Goal: Task Accomplishment & Management: Use online tool/utility

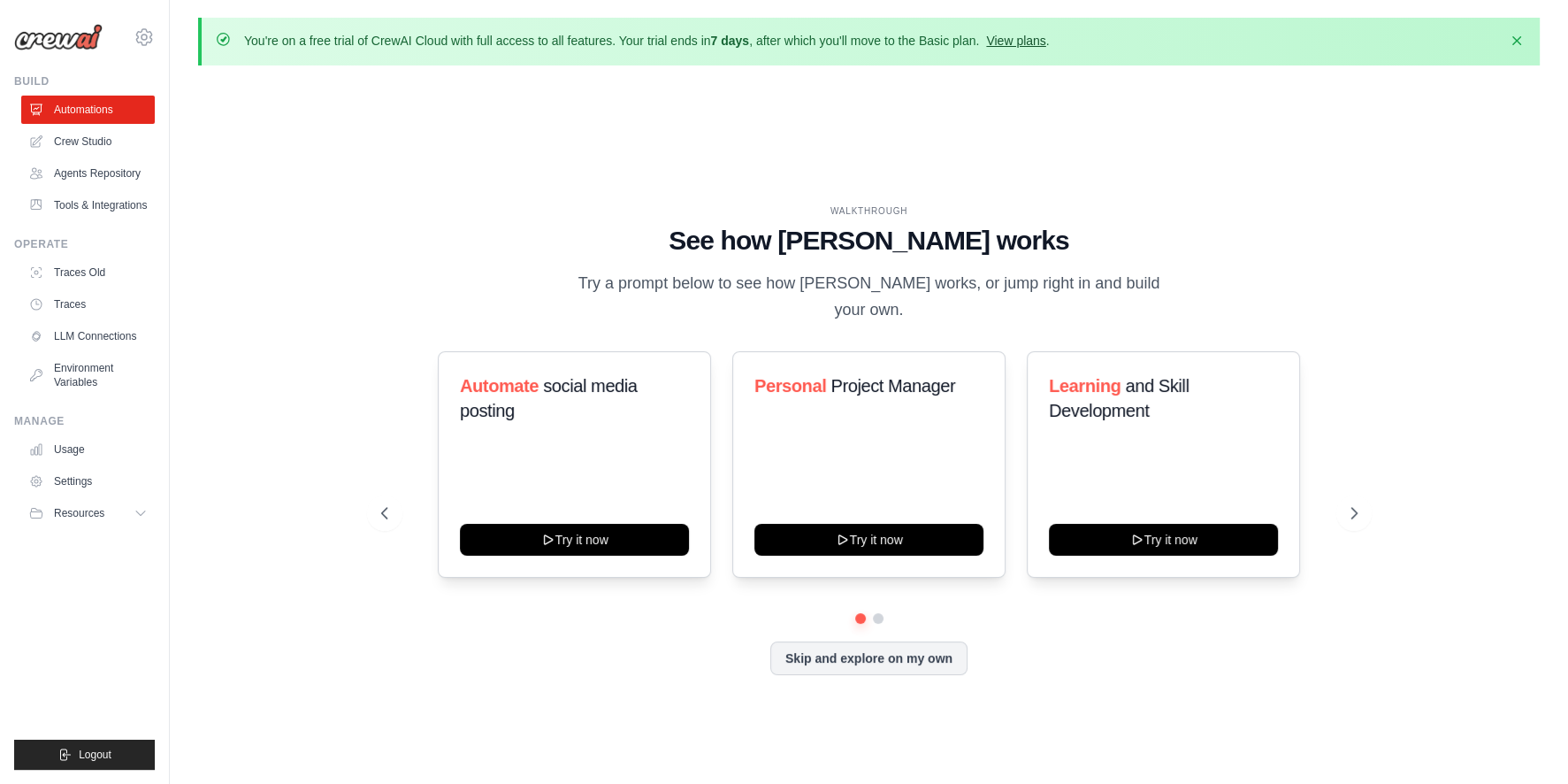
click at [1013, 42] on link "View plans" at bounding box center [1015, 40] width 60 height 14
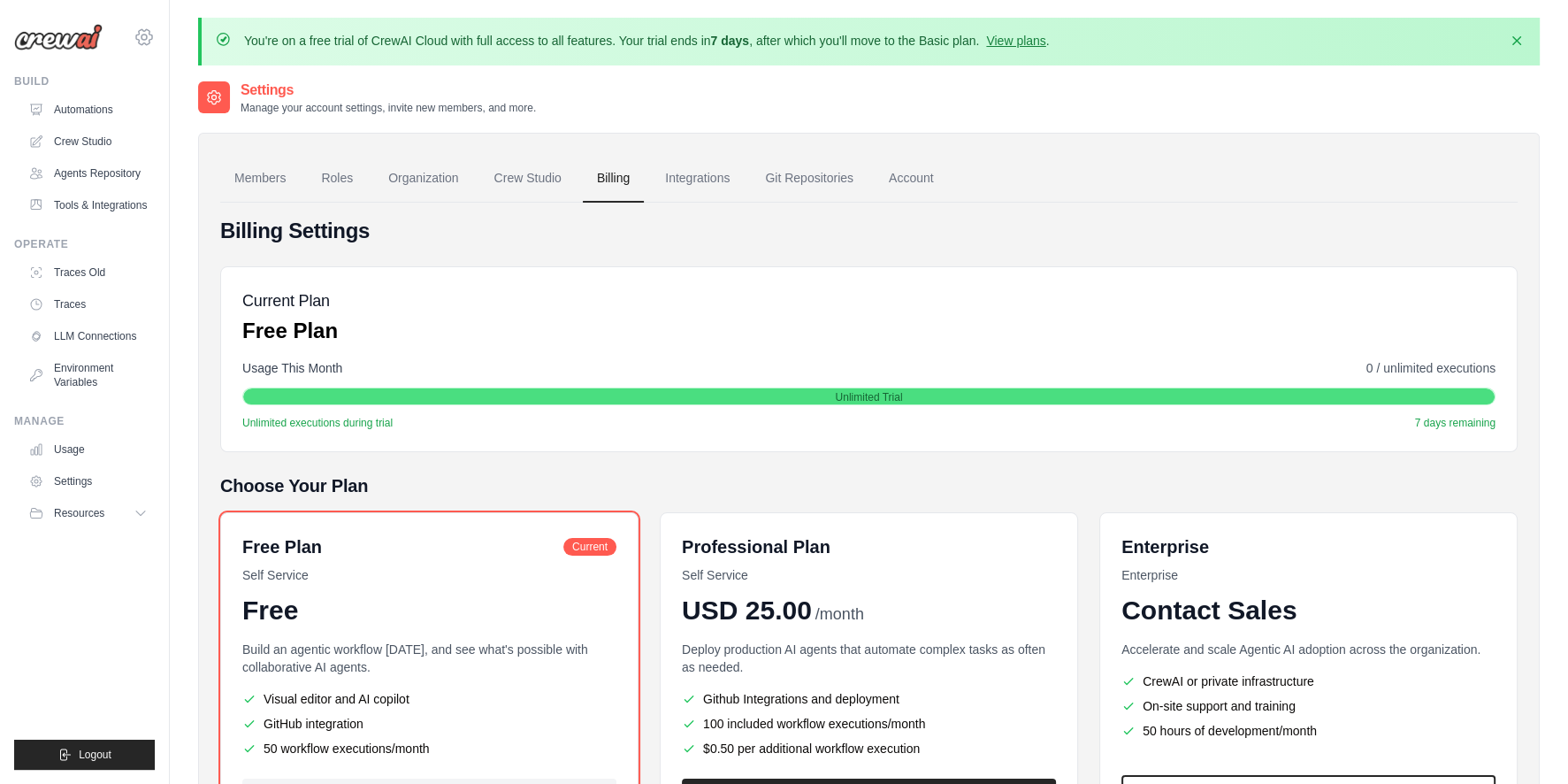
click at [153, 32] on icon at bounding box center [145, 37] width 21 height 22
click at [206, 114] on span "Settings" at bounding box center [219, 109] width 140 height 18
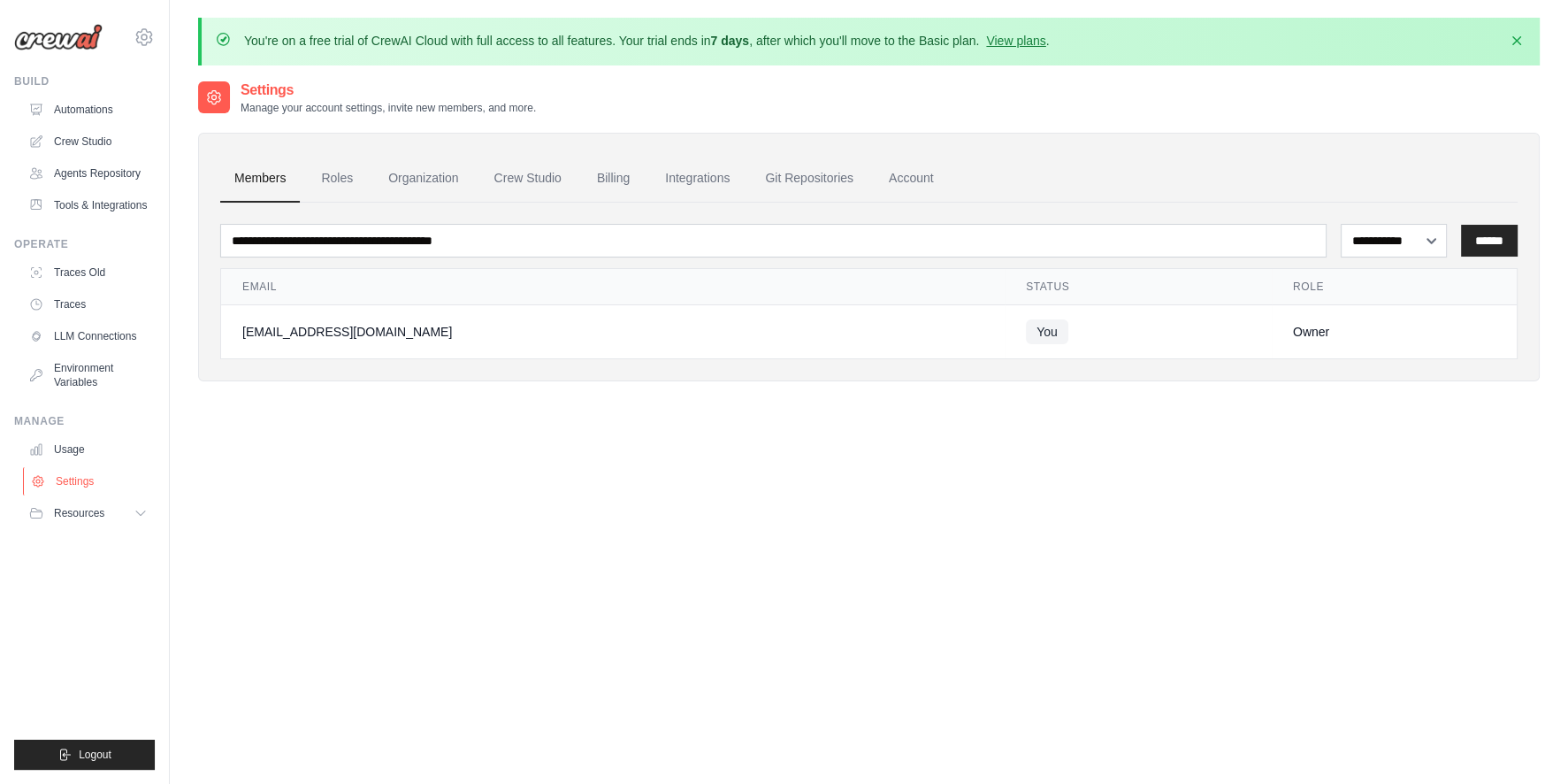
click at [99, 483] on link "Settings" at bounding box center [90, 481] width 134 height 28
click at [96, 104] on link "Automations" at bounding box center [90, 109] width 134 height 28
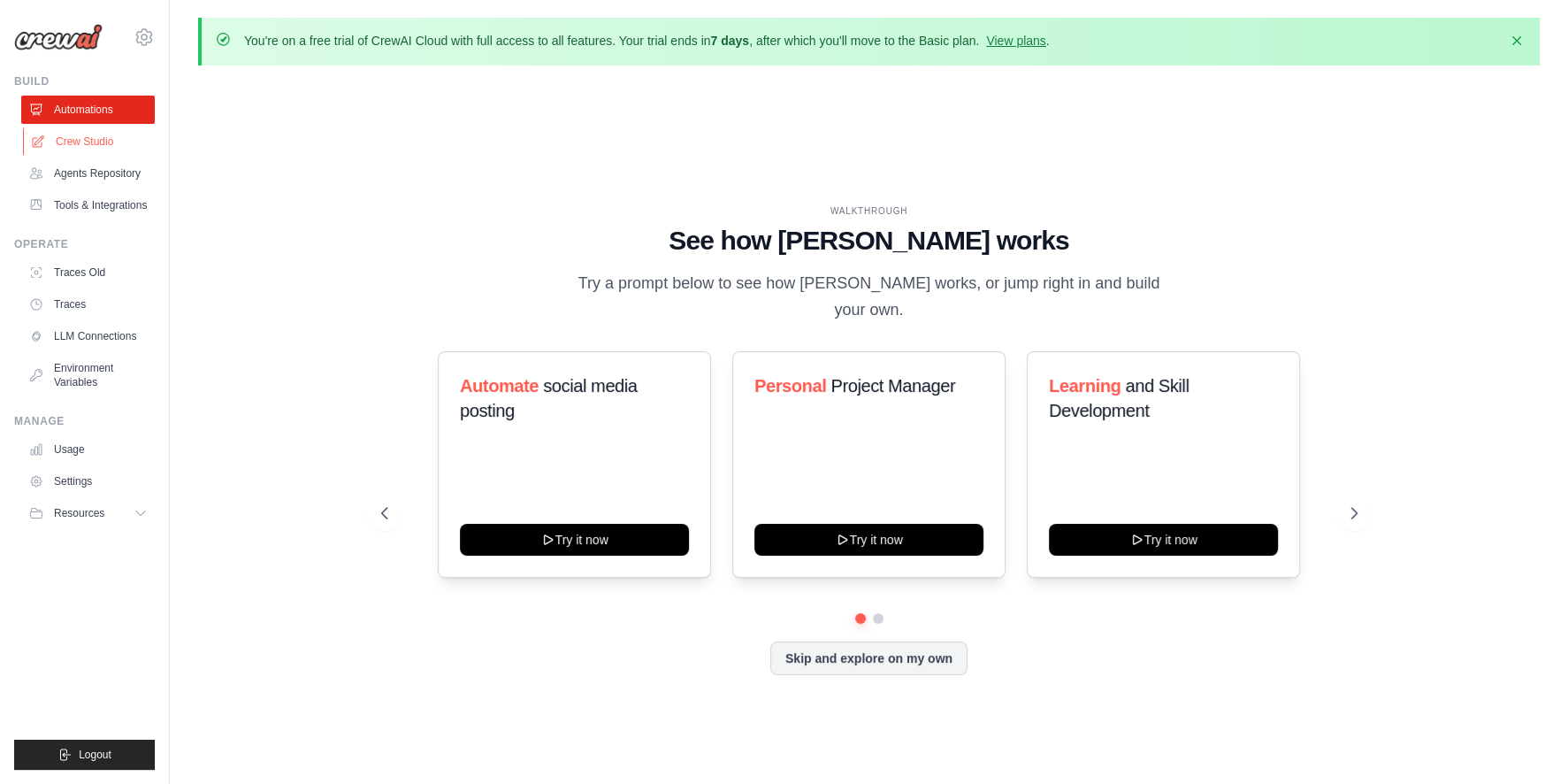
click at [92, 132] on link "Crew Studio" at bounding box center [90, 141] width 134 height 28
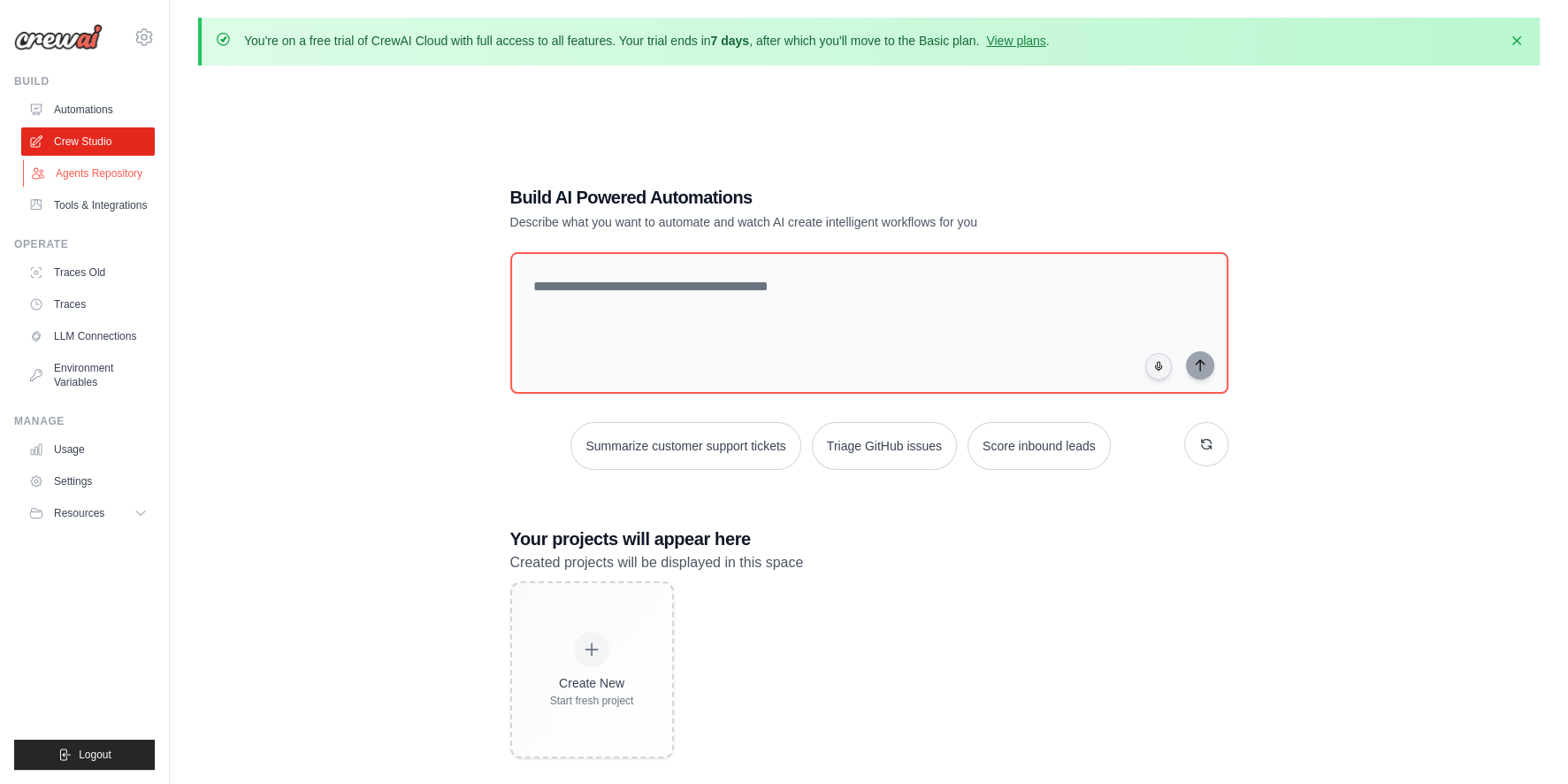
click at [112, 177] on link "Agents Repository" at bounding box center [90, 173] width 134 height 28
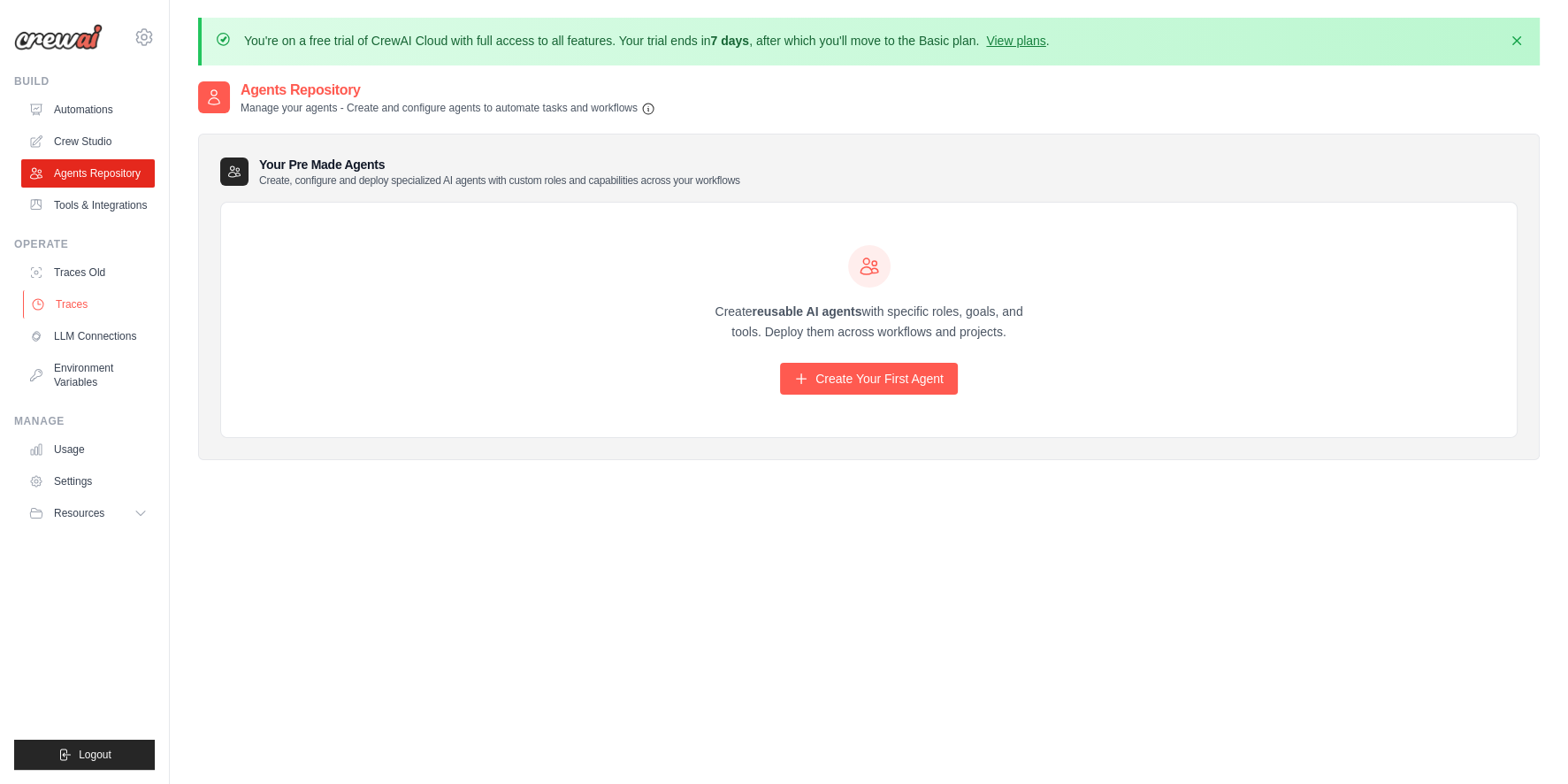
click at [97, 306] on link "Traces" at bounding box center [90, 304] width 134 height 28
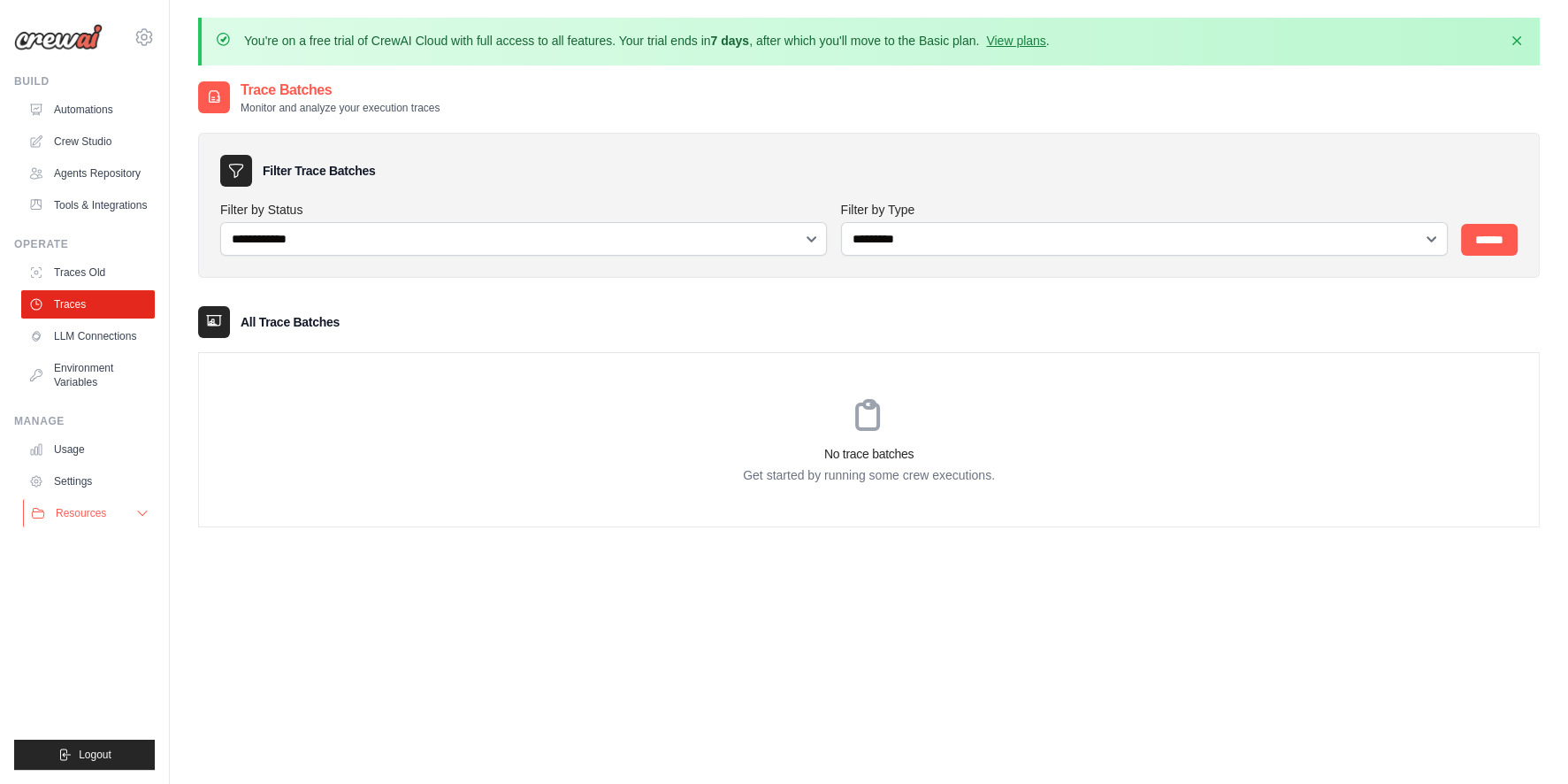
click at [120, 516] on button "Resources" at bounding box center [90, 512] width 134 height 28
click at [124, 509] on button "Resources" at bounding box center [90, 512] width 134 height 28
click at [97, 203] on link "Tools & Integrations" at bounding box center [90, 205] width 134 height 28
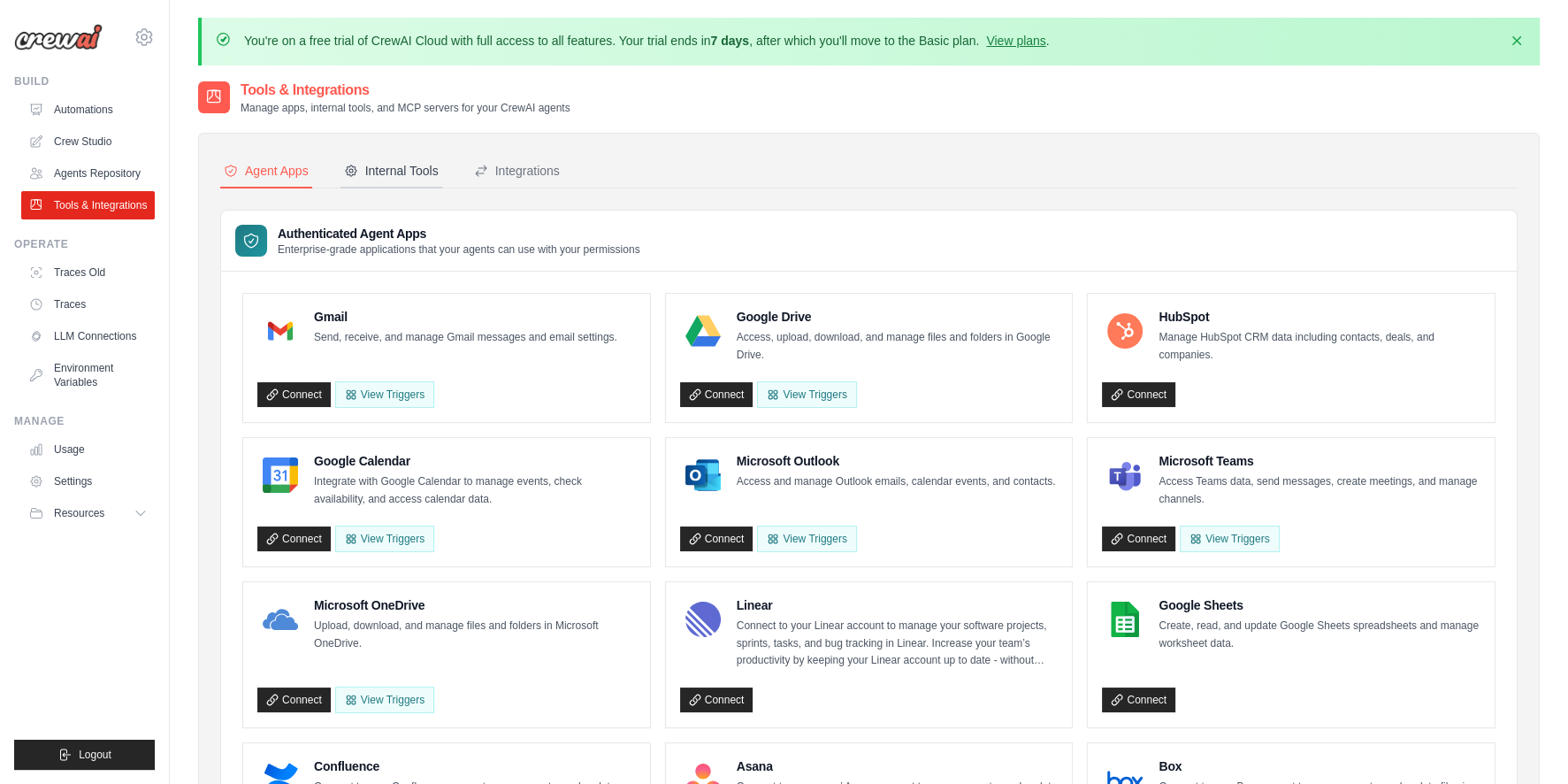
click at [406, 167] on div "Internal Tools" at bounding box center [391, 171] width 95 height 18
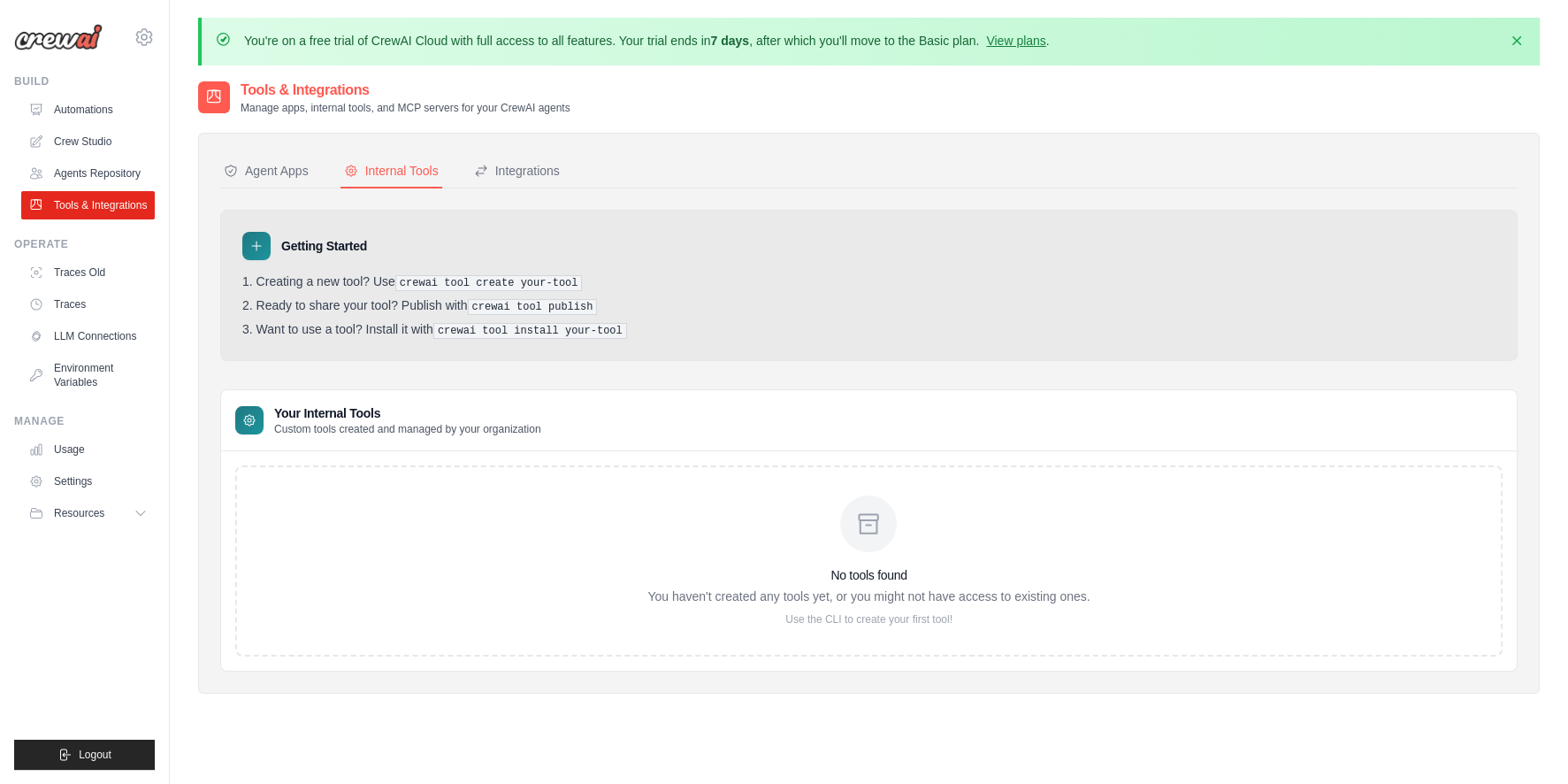
click at [519, 153] on div "Agent Apps Internal Tools Integrations Authenticated Agent Apps Enterprise-grad…" at bounding box center [869, 414] width 1341 height 561
click at [525, 168] on div "Integrations" at bounding box center [517, 171] width 86 height 18
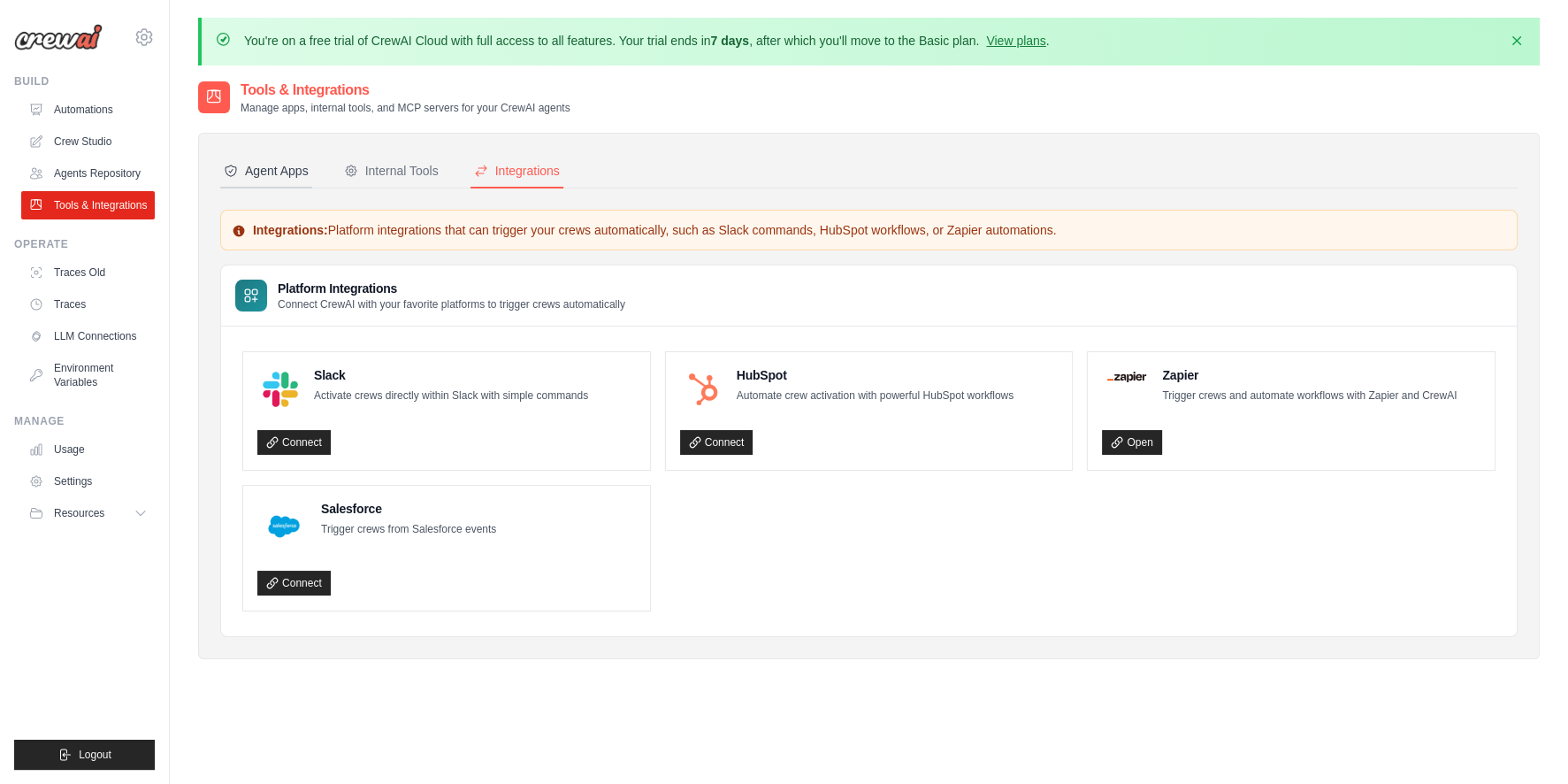
click at [273, 177] on div "Agent Apps" at bounding box center [266, 171] width 85 height 18
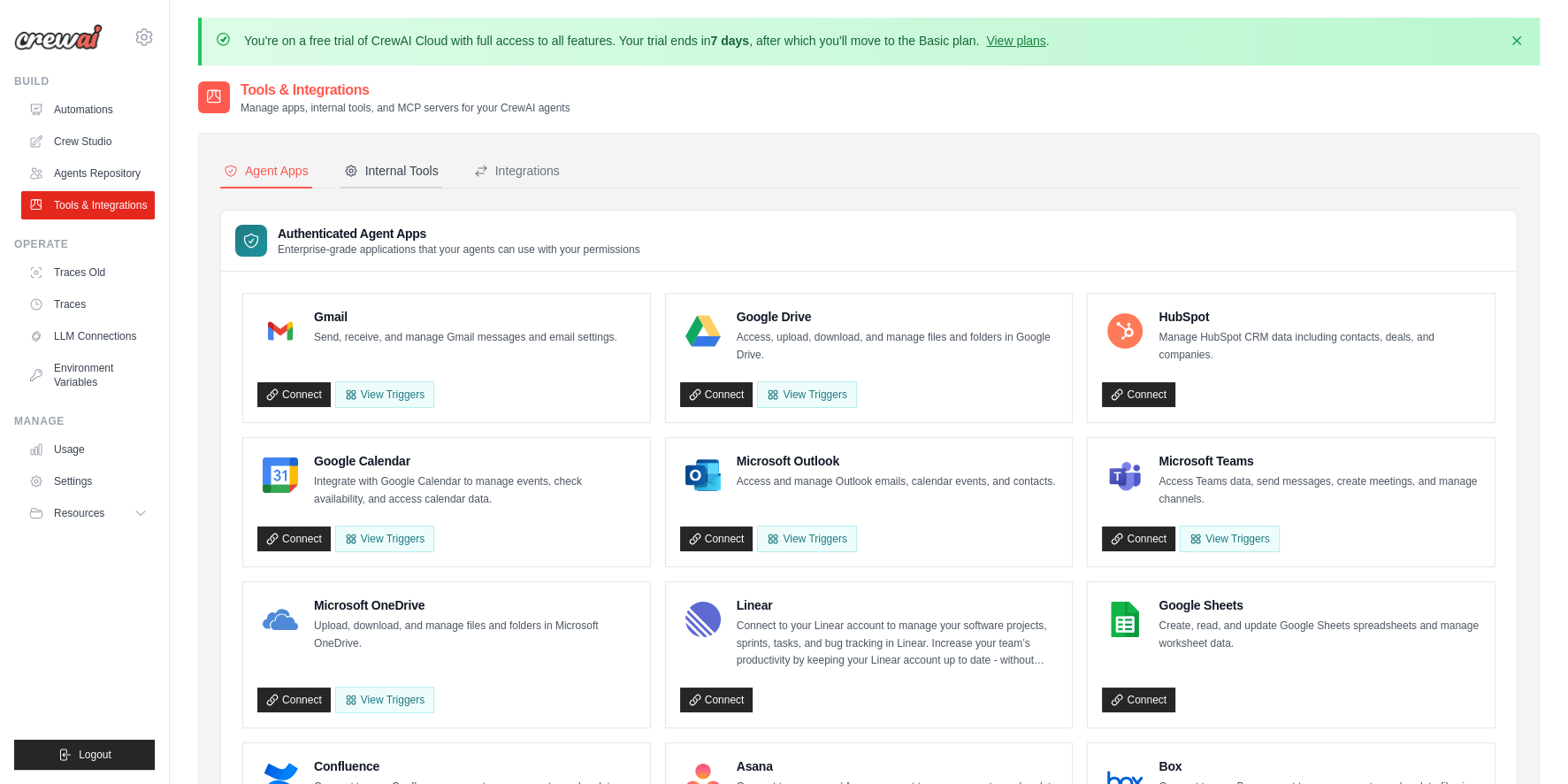
click at [414, 175] on div "Internal Tools" at bounding box center [391, 171] width 95 height 18
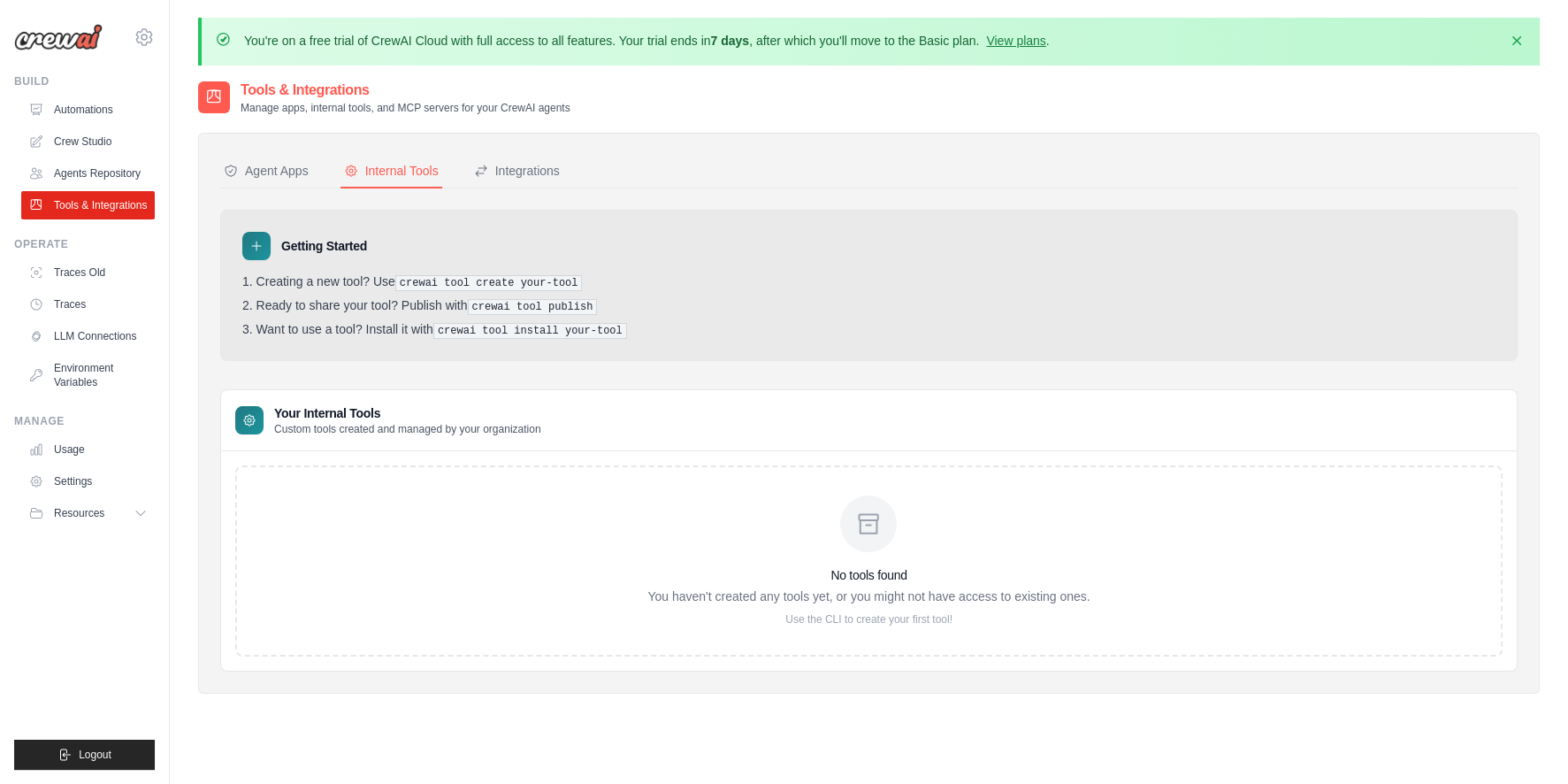
click at [845, 554] on div "No tools found You haven't created any tools yet, or you might not have access …" at bounding box center [869, 561] width 443 height 131
click at [853, 615] on p "Use the CLI to create your first tool!" at bounding box center [869, 619] width 443 height 14
click at [264, 165] on div "Agent Apps" at bounding box center [266, 171] width 85 height 18
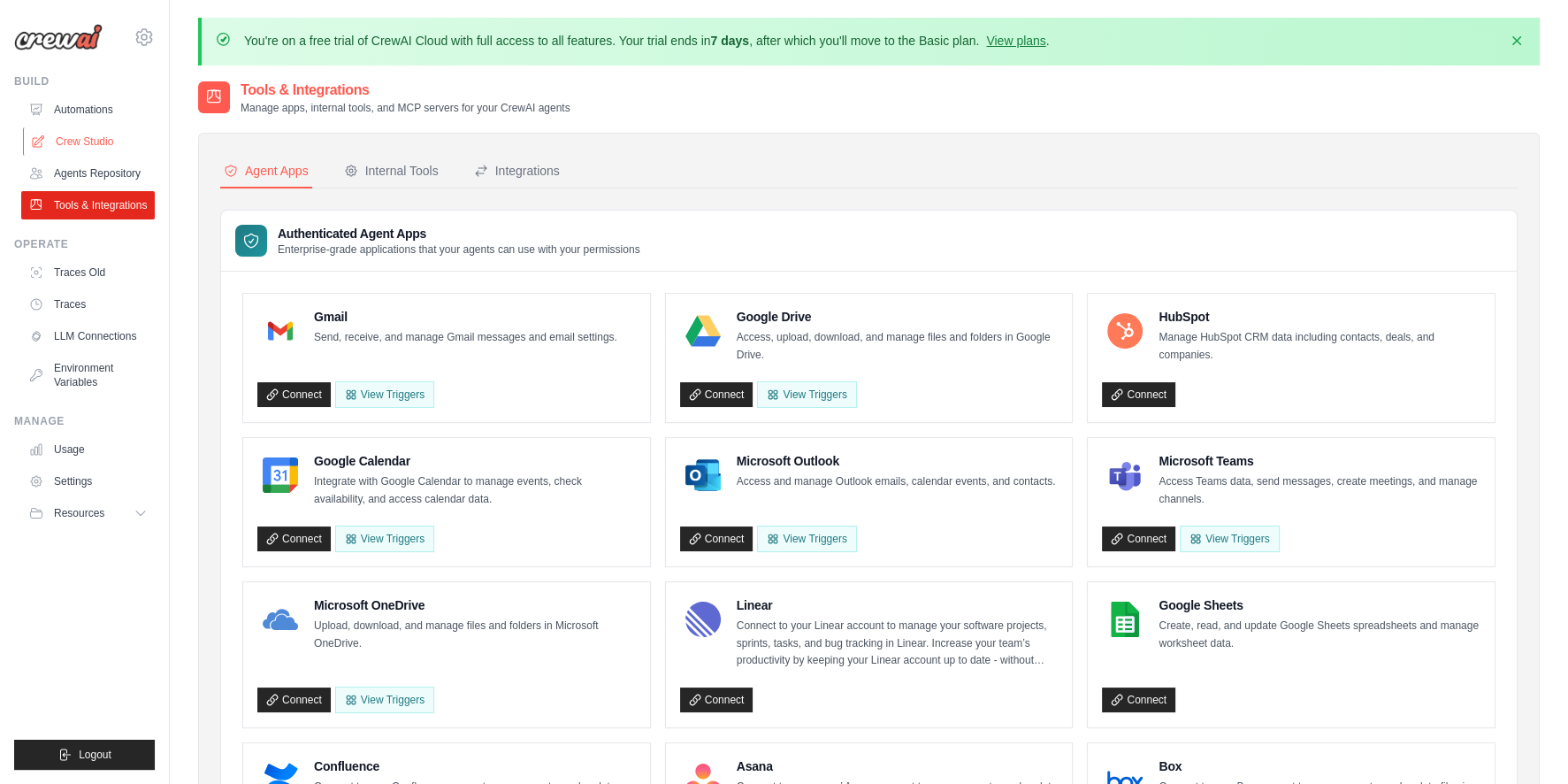
click at [118, 150] on link "Crew Studio" at bounding box center [90, 141] width 134 height 28
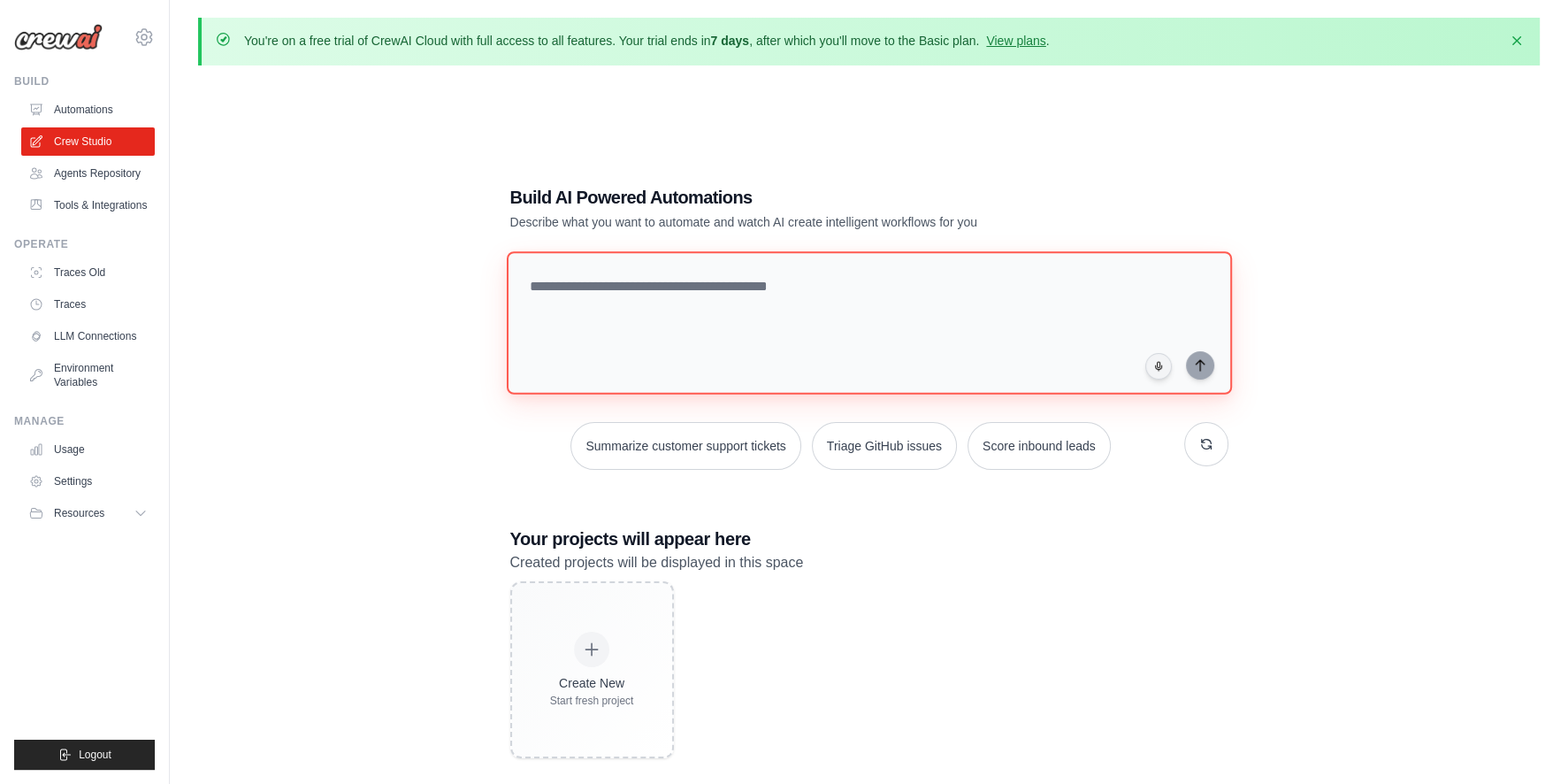
click at [787, 297] on textarea at bounding box center [869, 323] width 725 height 144
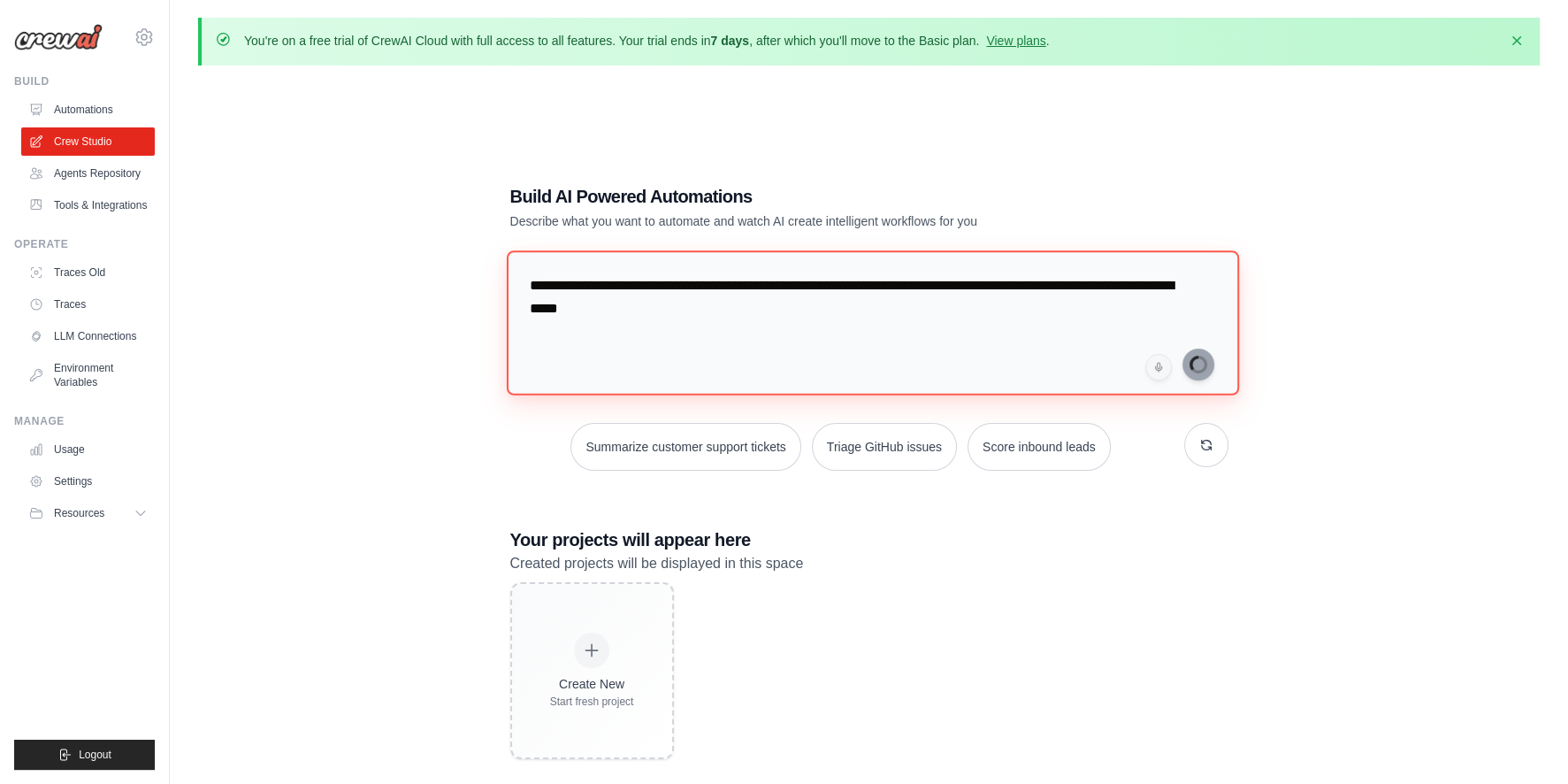
type textarea "**********"
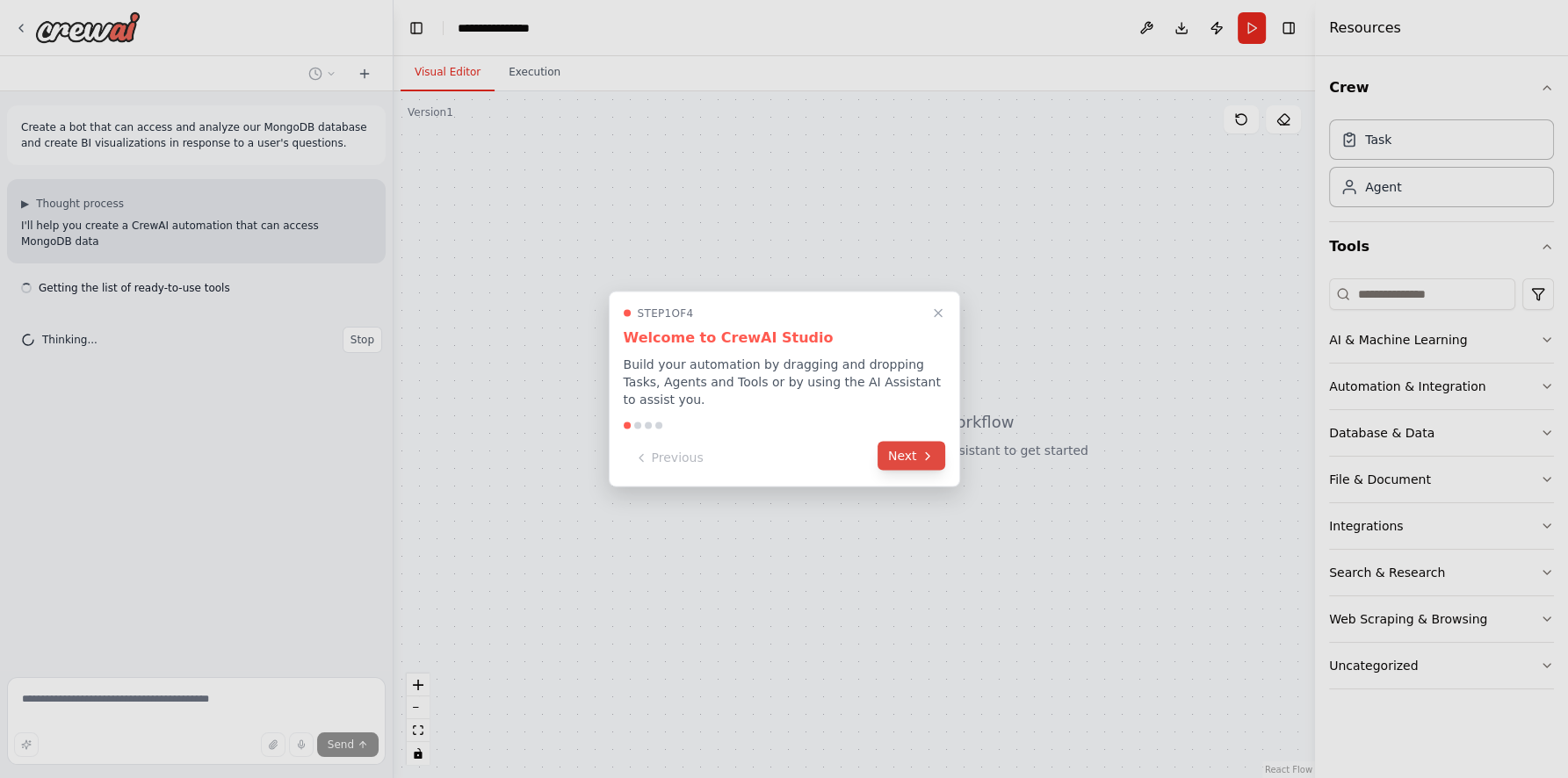
click at [920, 444] on button "Next" at bounding box center [911, 456] width 68 height 29
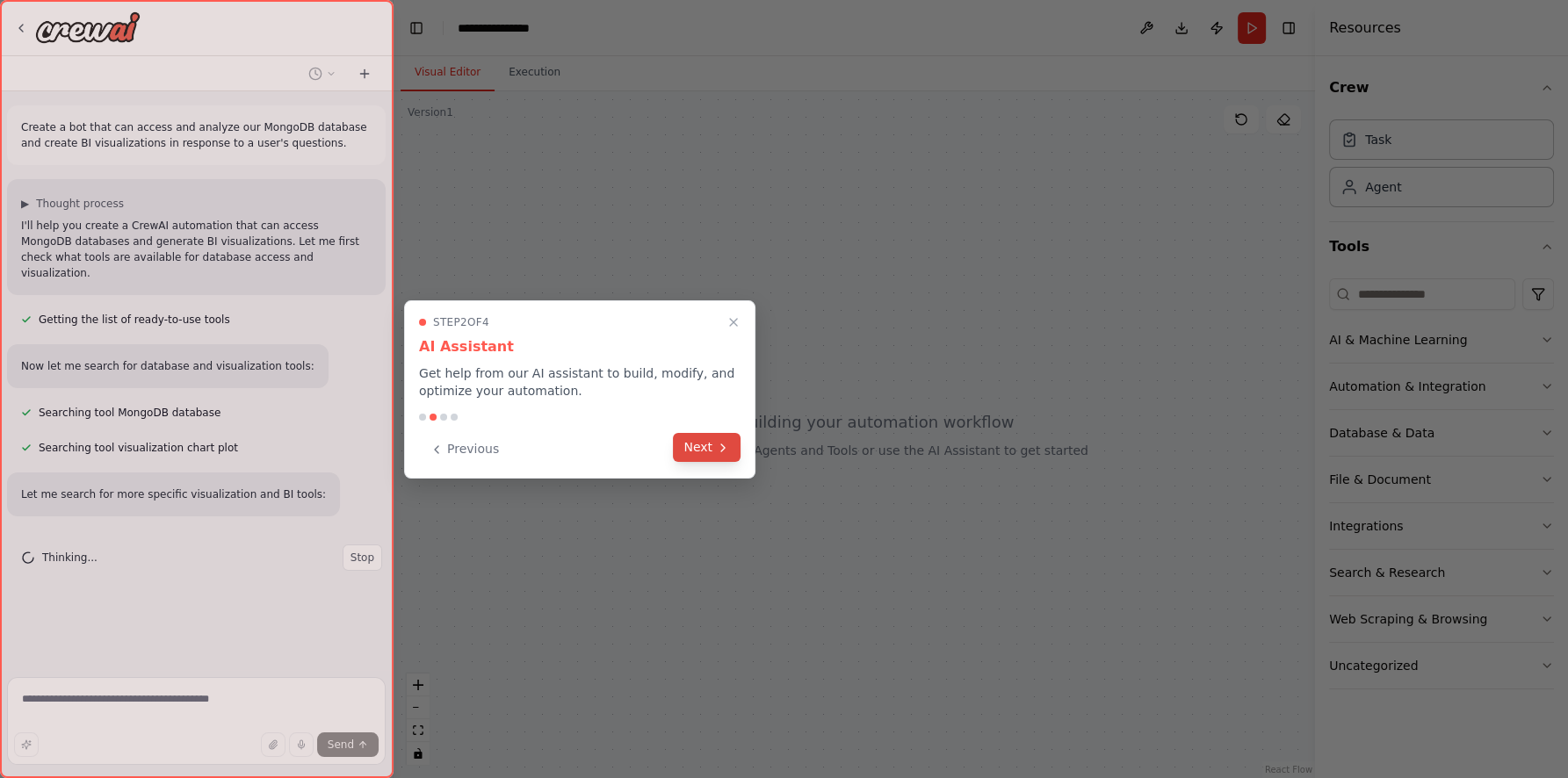
click at [713, 452] on button "Next" at bounding box center [706, 447] width 68 height 29
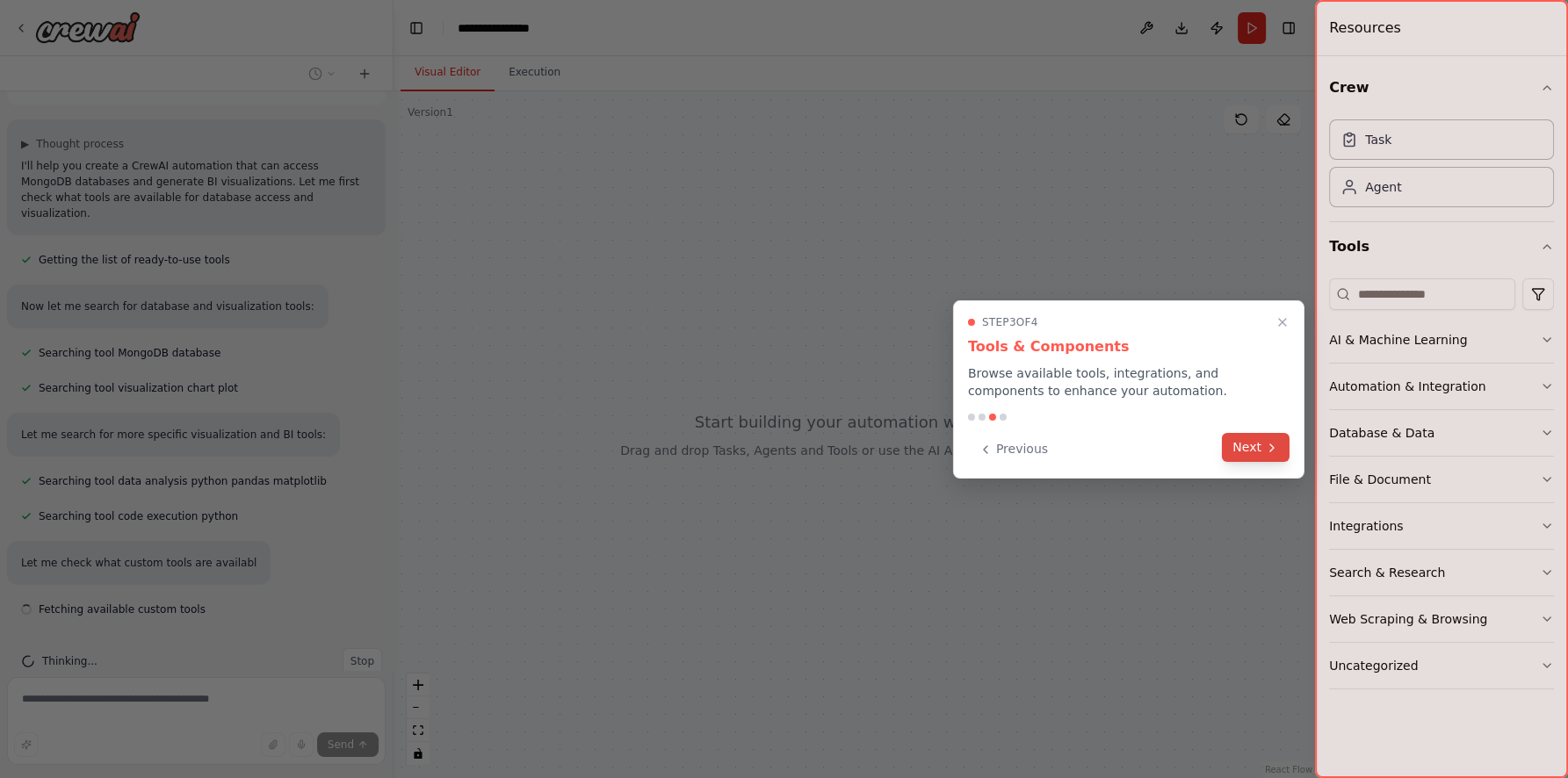
click at [1255, 448] on button "Next" at bounding box center [1256, 447] width 68 height 29
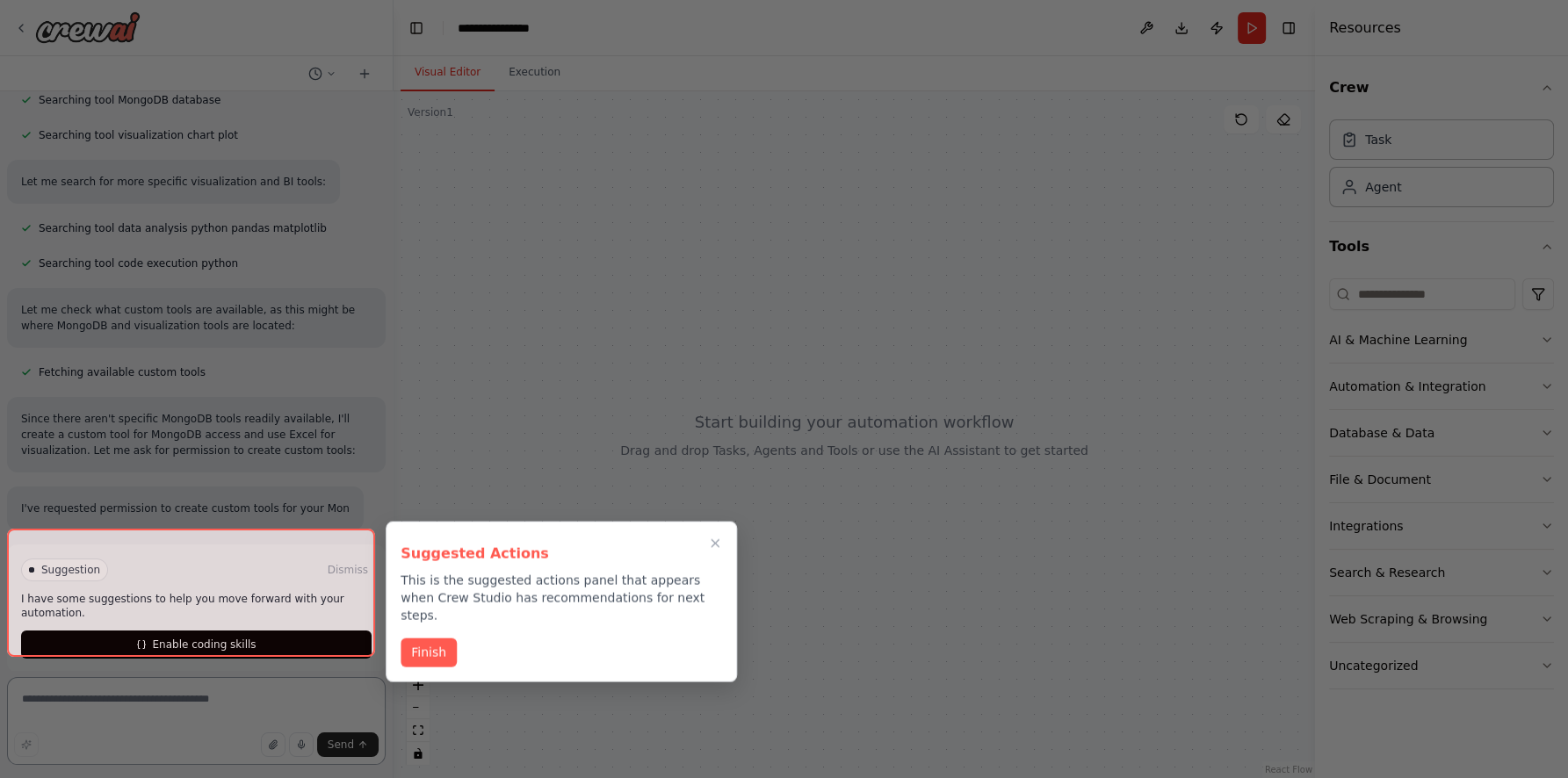
scroll to position [322, 0]
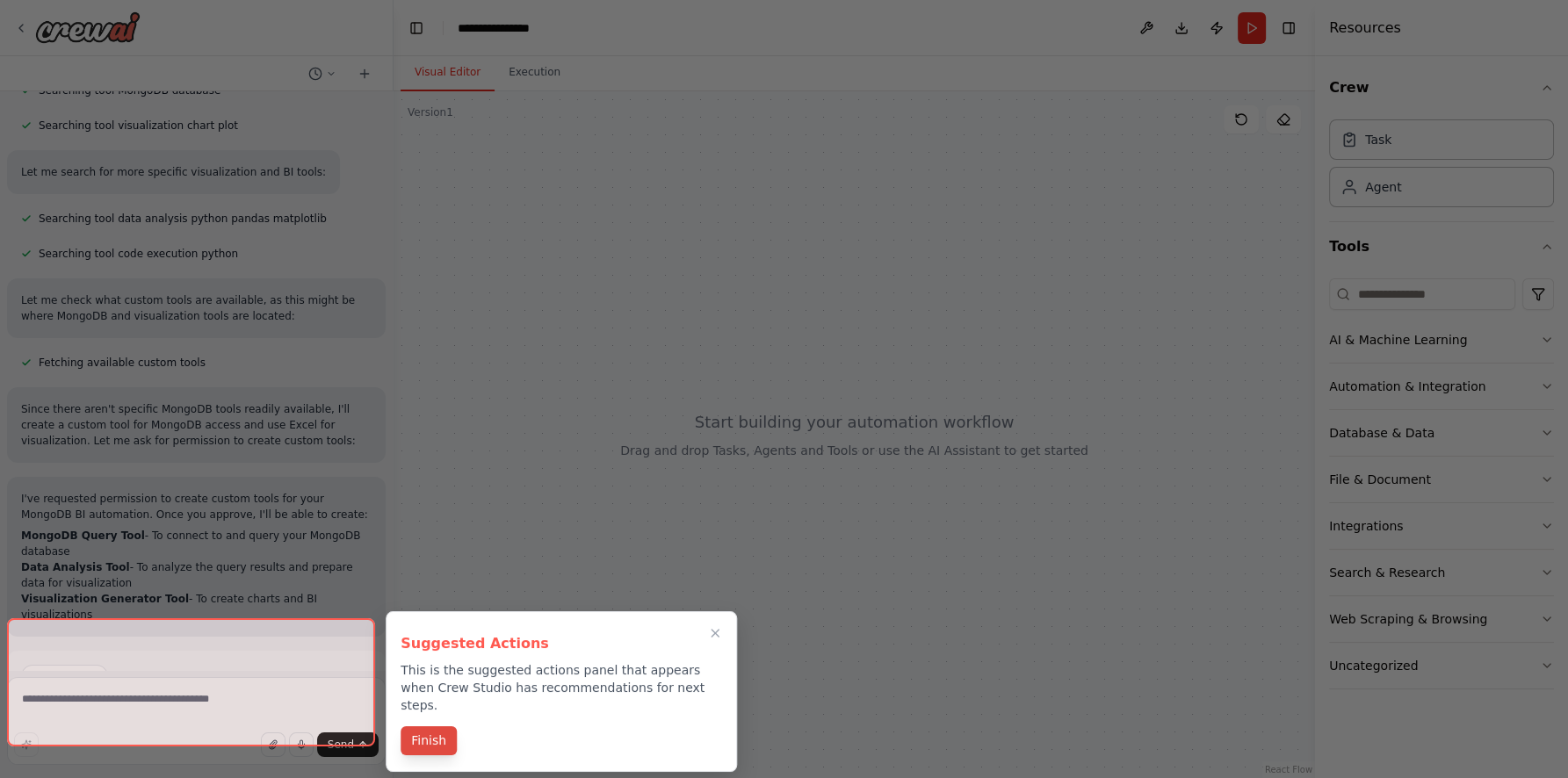
click at [440, 728] on button "Finish" at bounding box center [429, 741] width 56 height 29
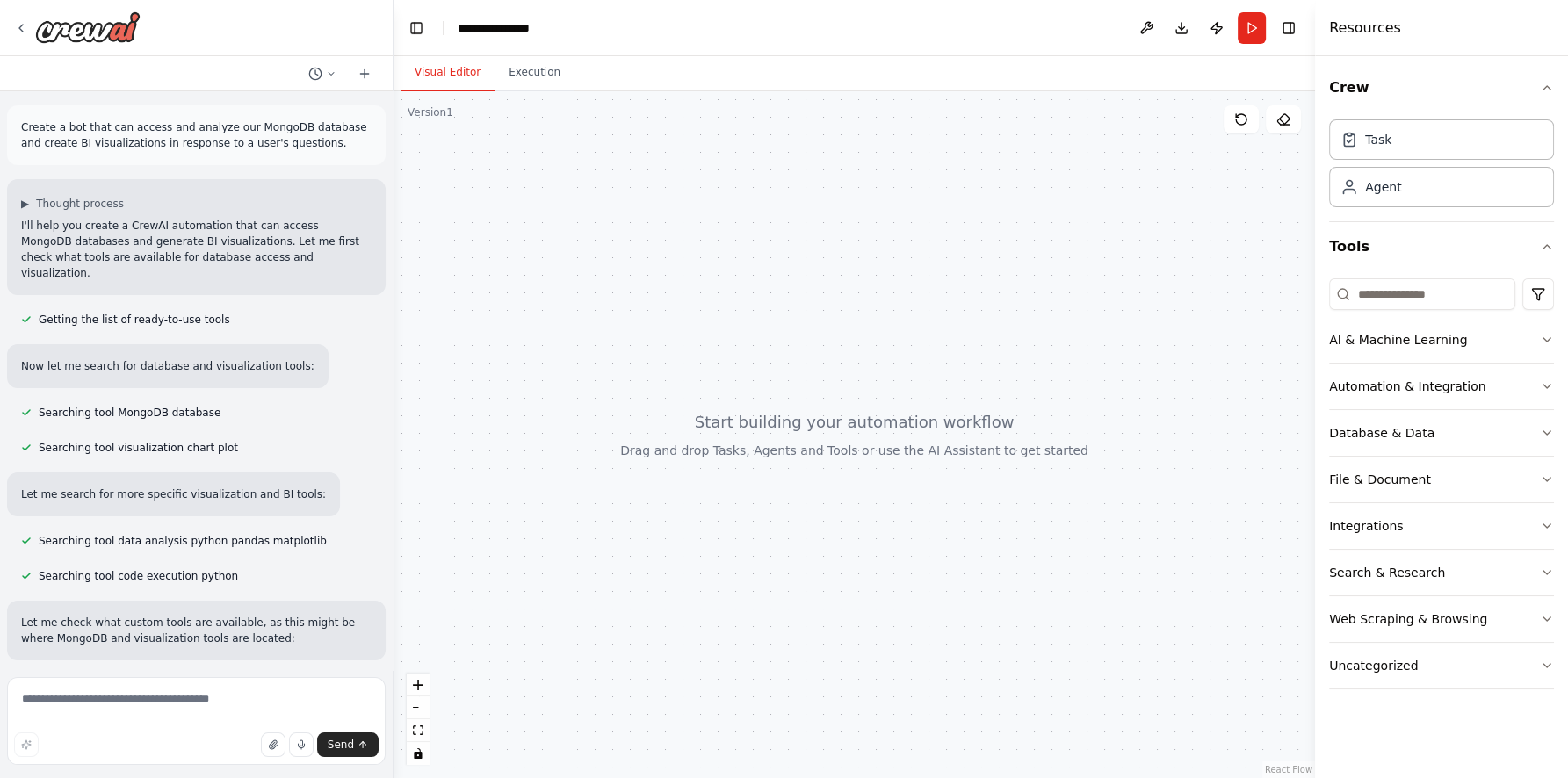
scroll to position [539, 0]
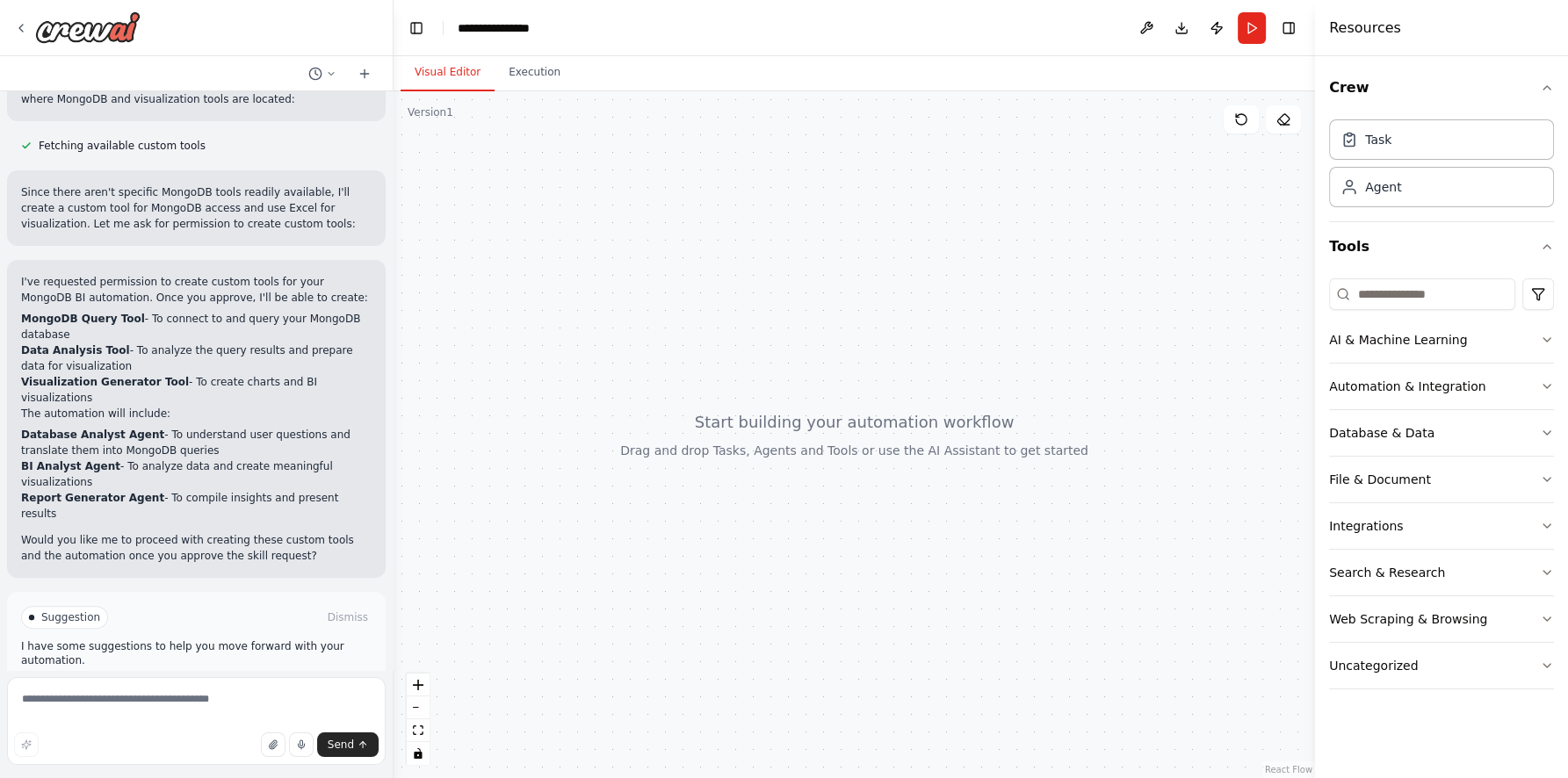
click at [211, 685] on span "Enable coding skills" at bounding box center [204, 692] width 104 height 14
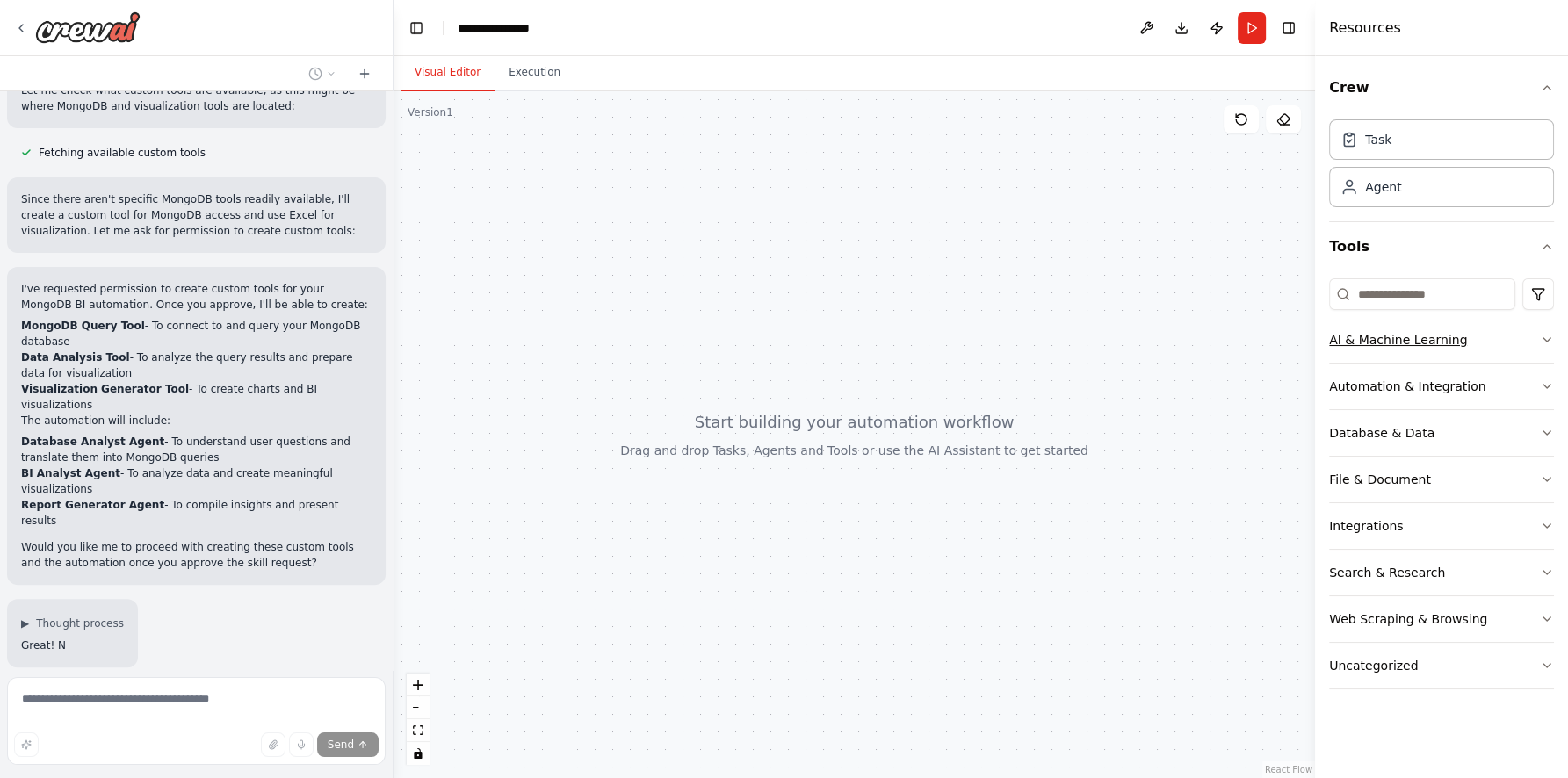
scroll to position [828, 0]
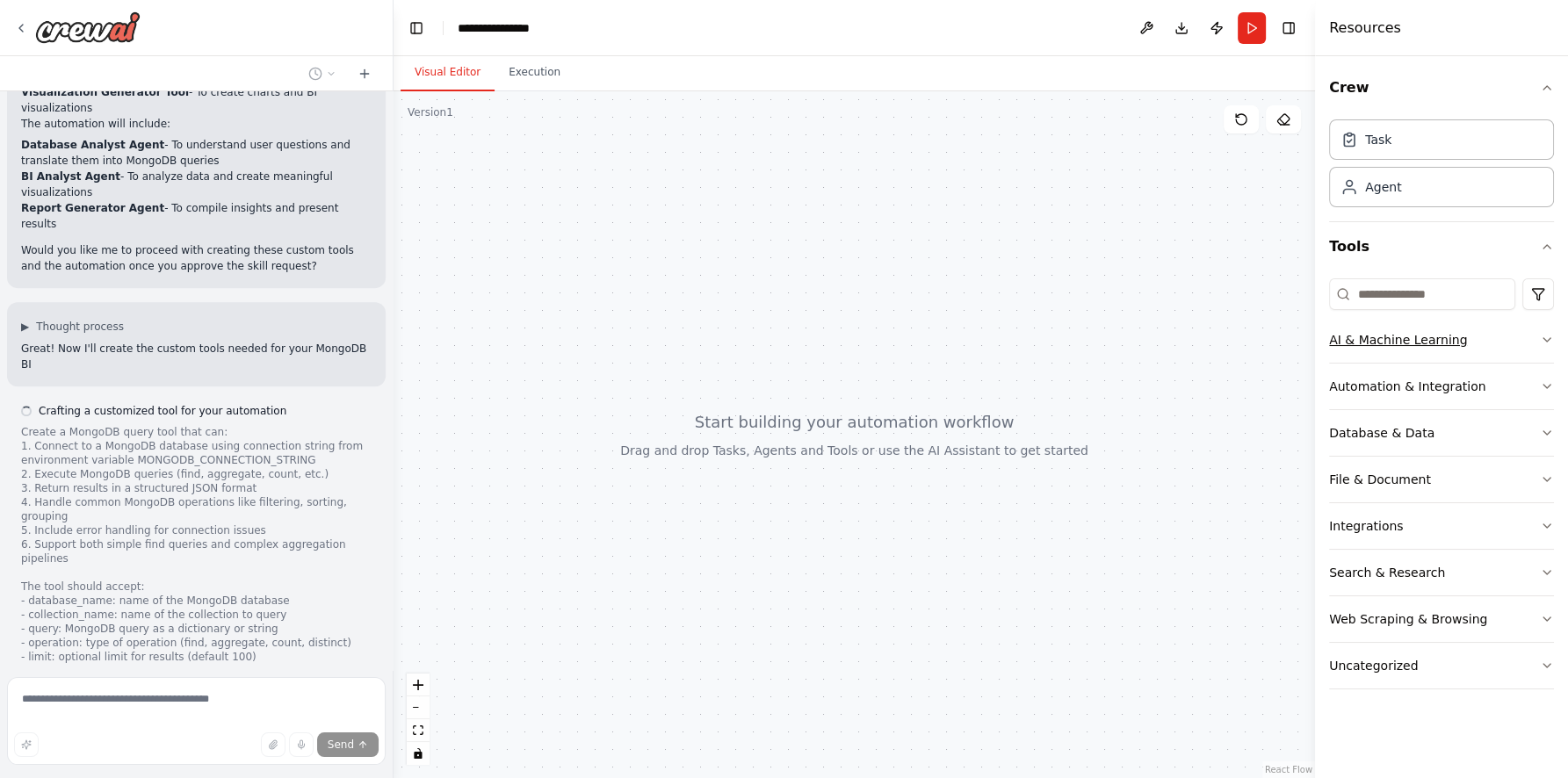
click at [1489, 340] on button "AI & Machine Learning" at bounding box center [1441, 340] width 225 height 46
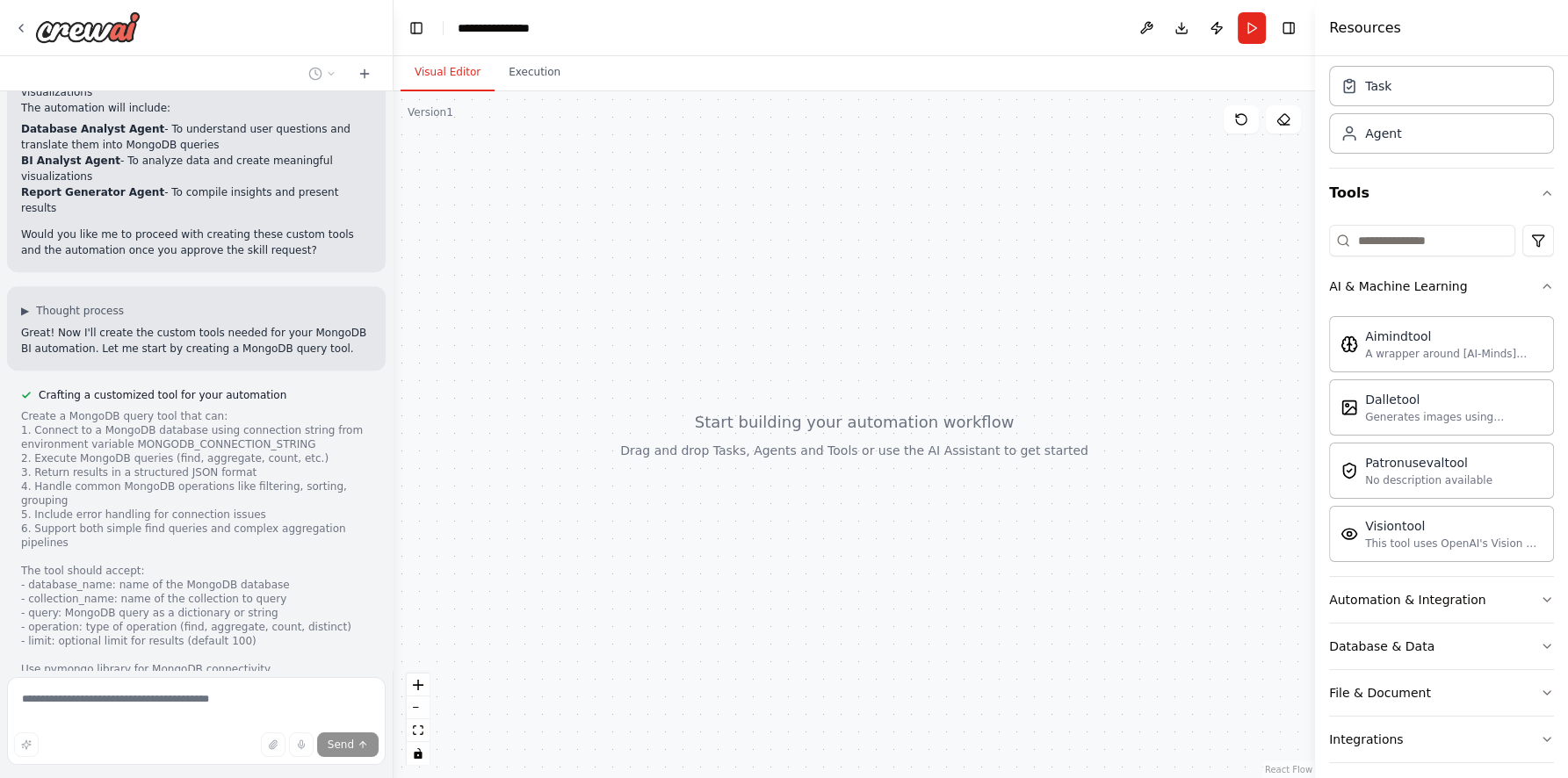
scroll to position [202, 0]
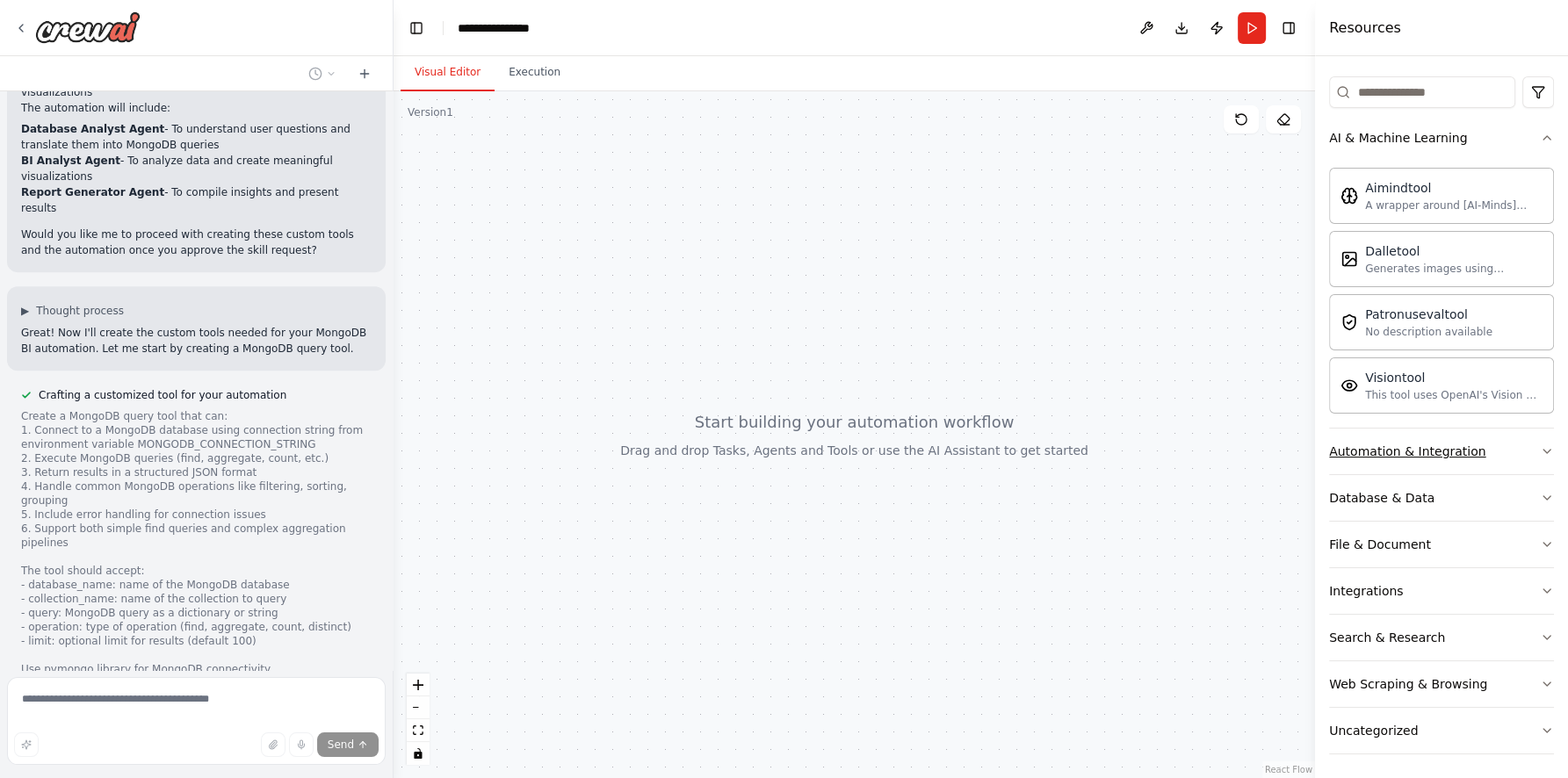
click at [1470, 443] on div "Automation & Integration" at bounding box center [1407, 451] width 157 height 17
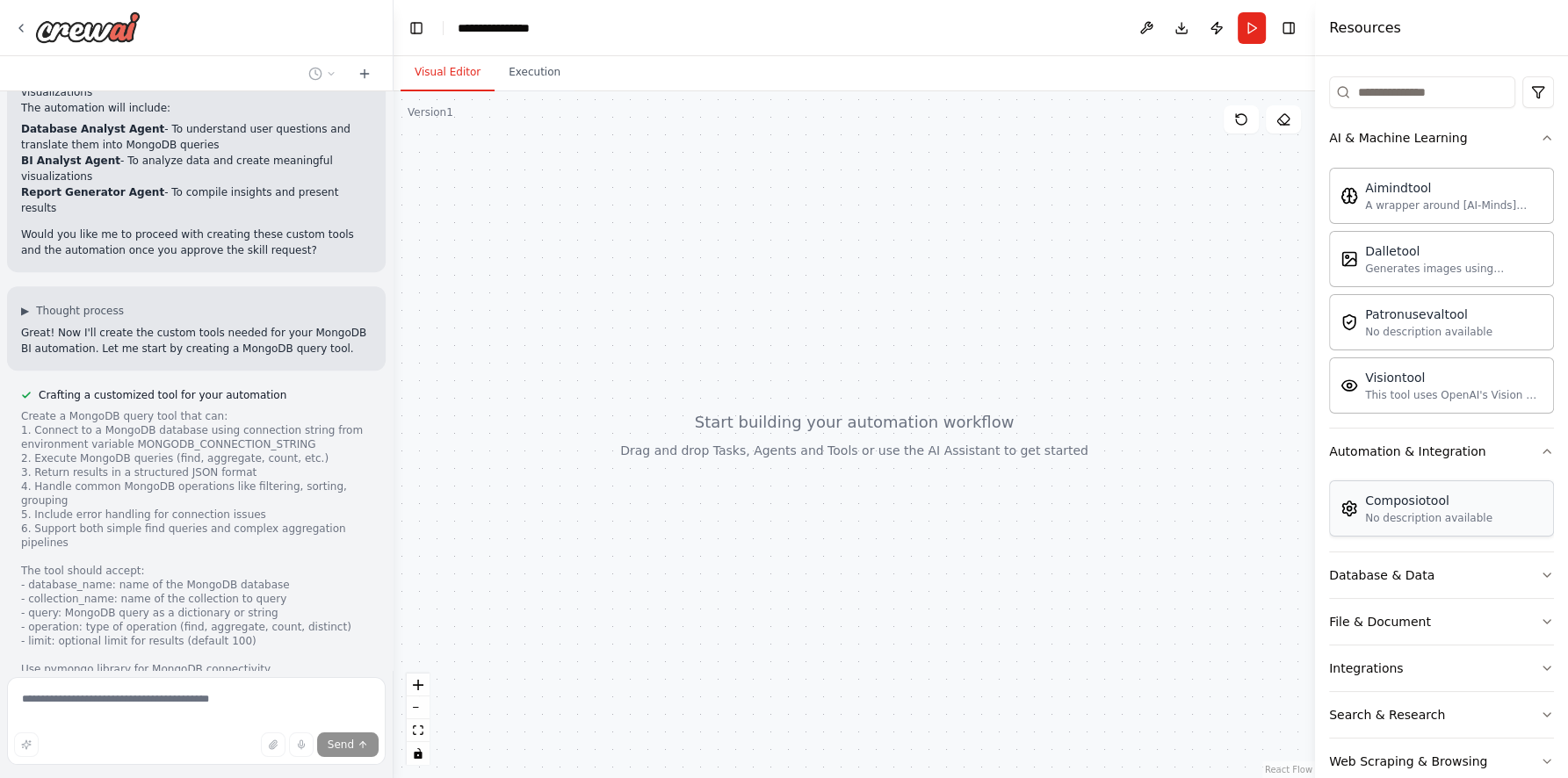
scroll to position [279, 0]
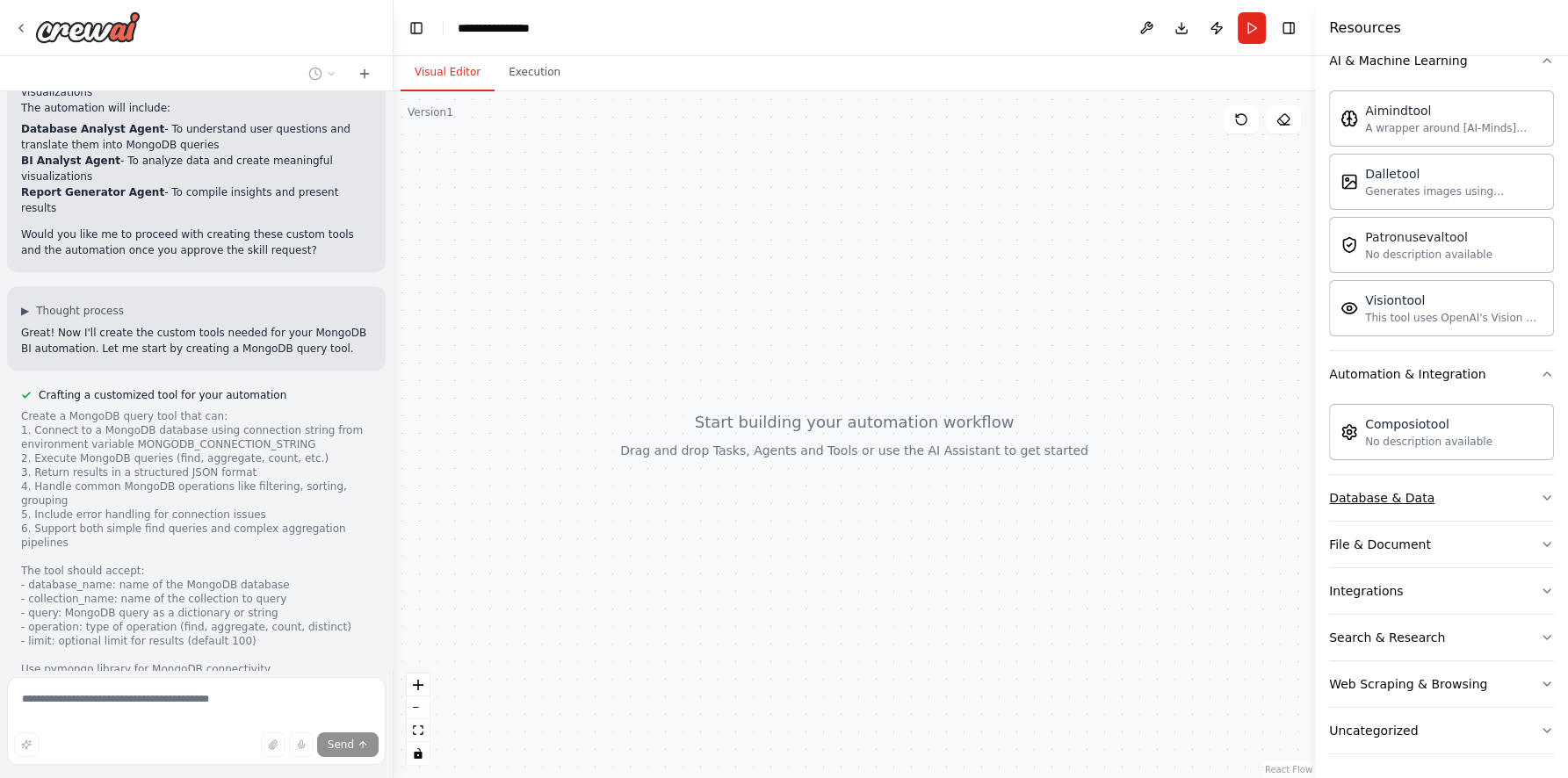
click at [1477, 490] on button "Database & Data" at bounding box center [1441, 498] width 225 height 46
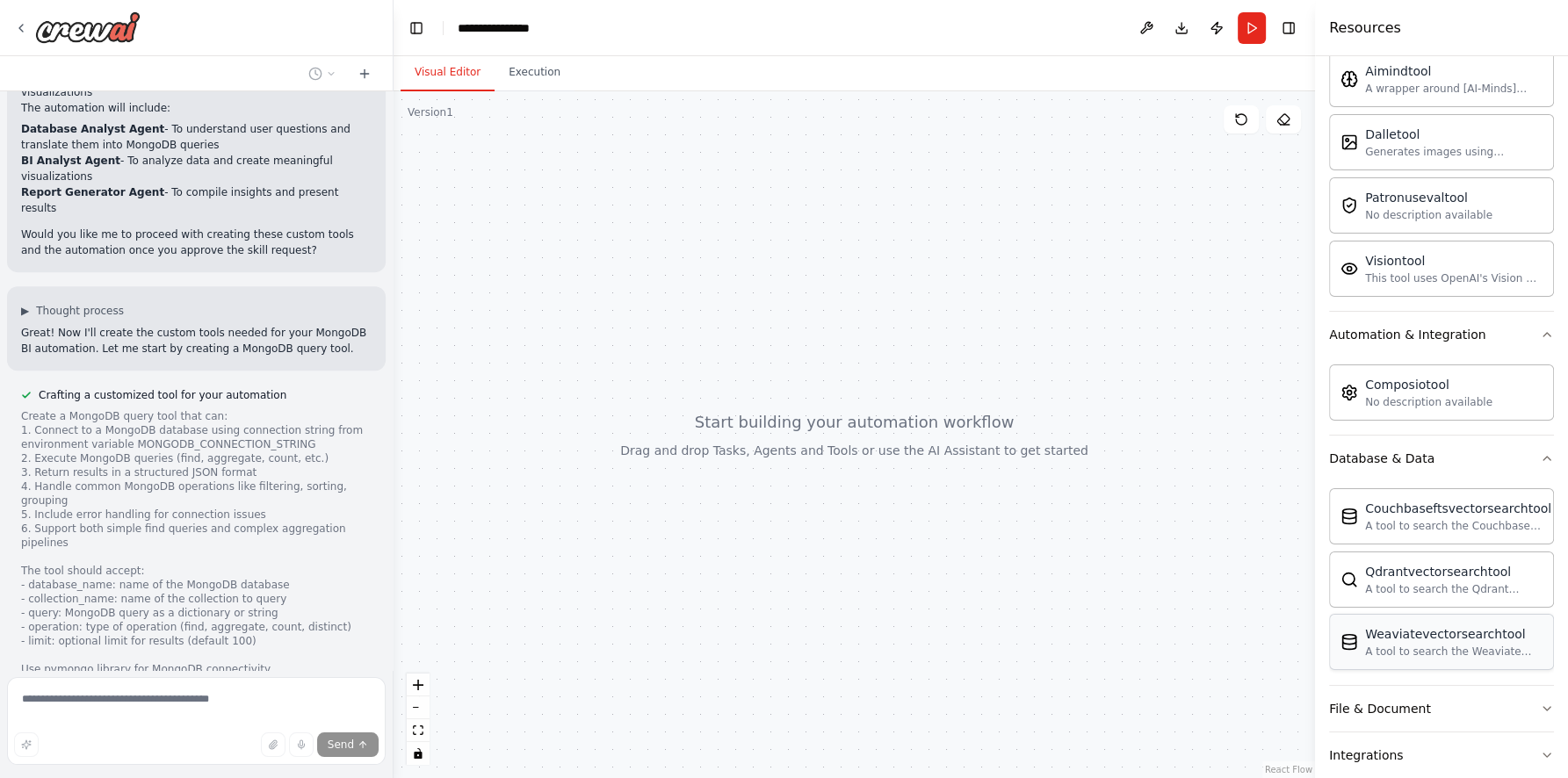
scroll to position [481, 0]
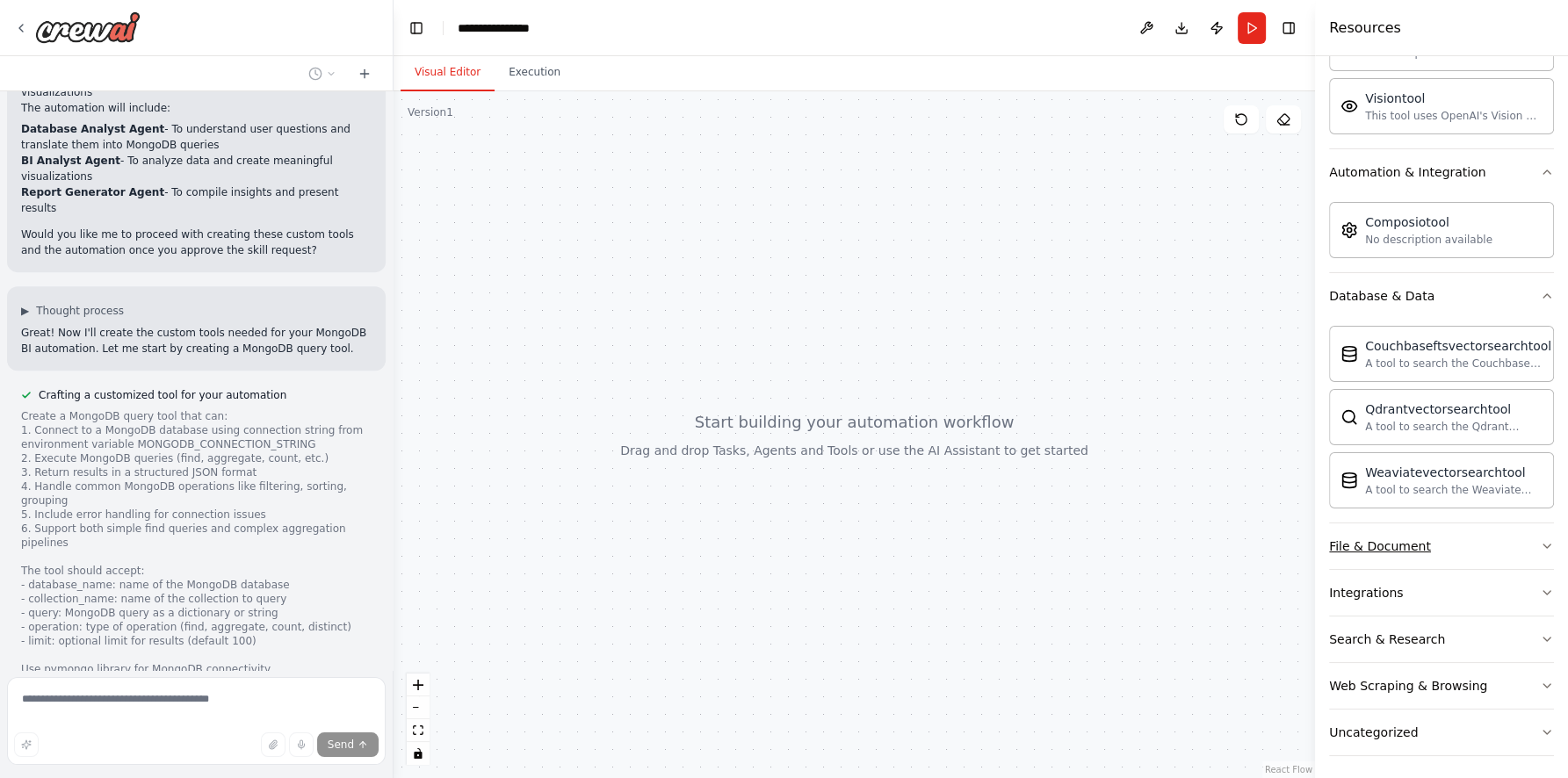
click at [1468, 542] on button "File & Document" at bounding box center [1441, 545] width 225 height 46
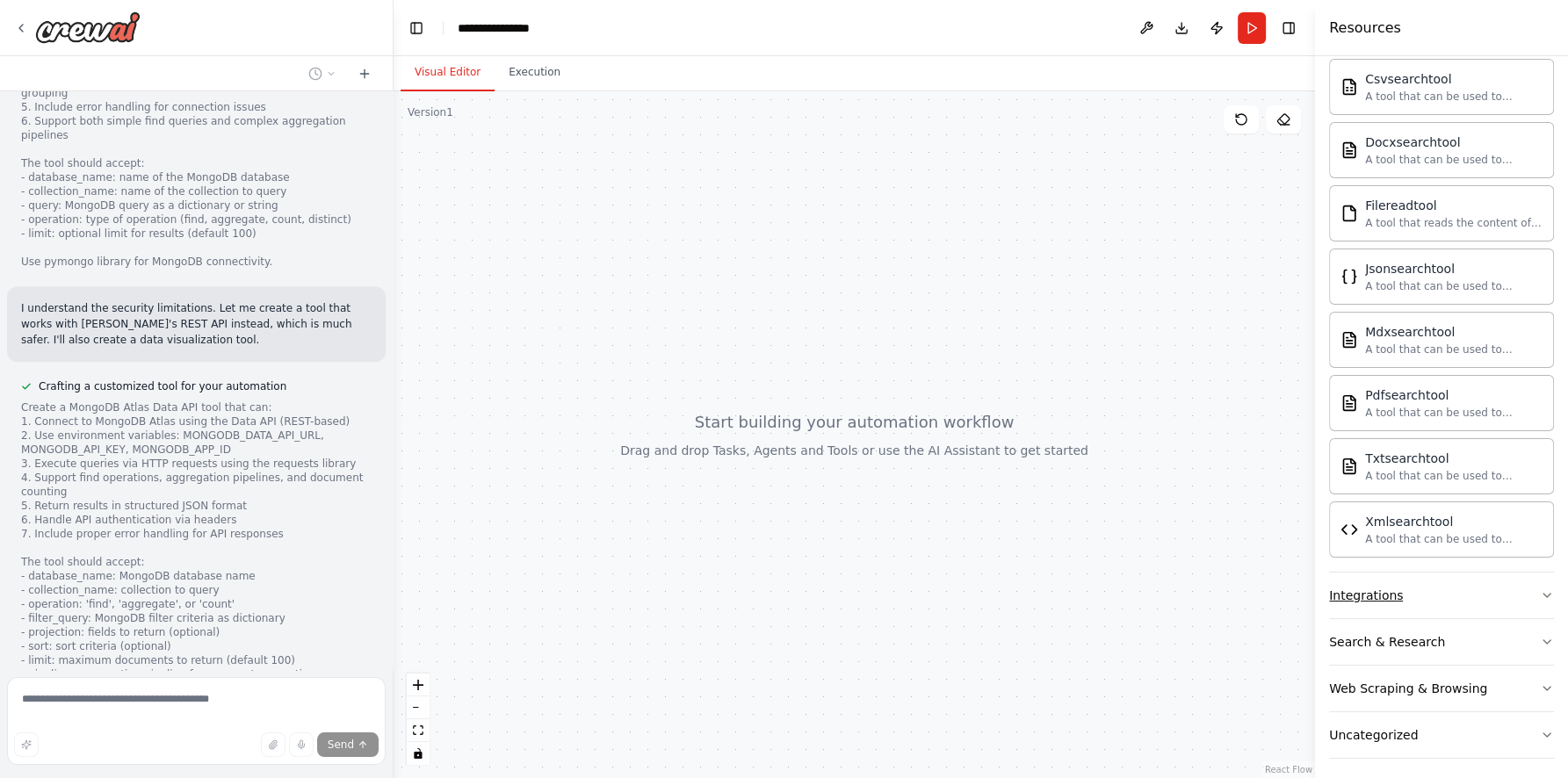
scroll to position [1300, 0]
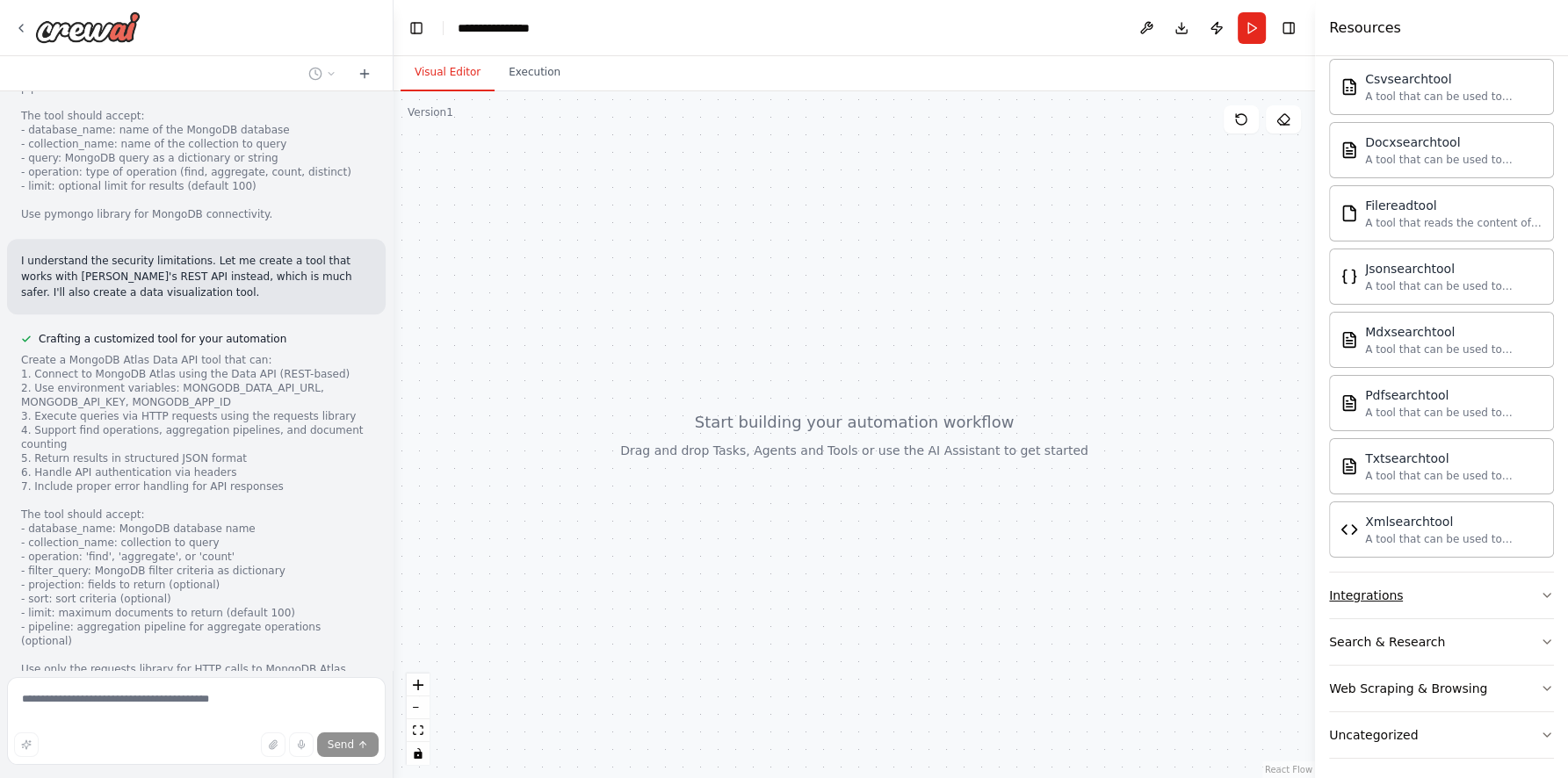
click at [1461, 576] on button "Integrations" at bounding box center [1441, 595] width 225 height 46
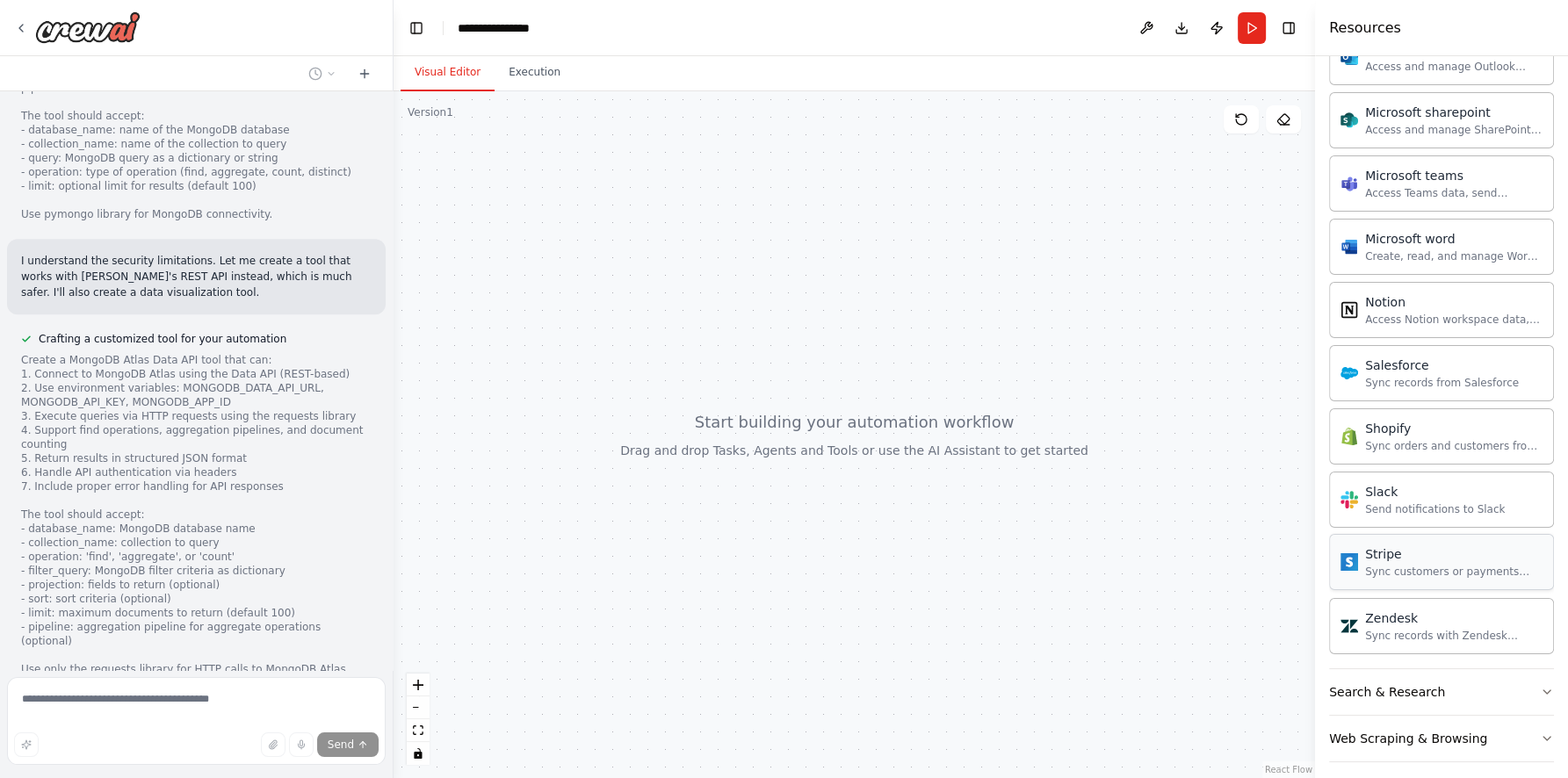
scroll to position [2709, 0]
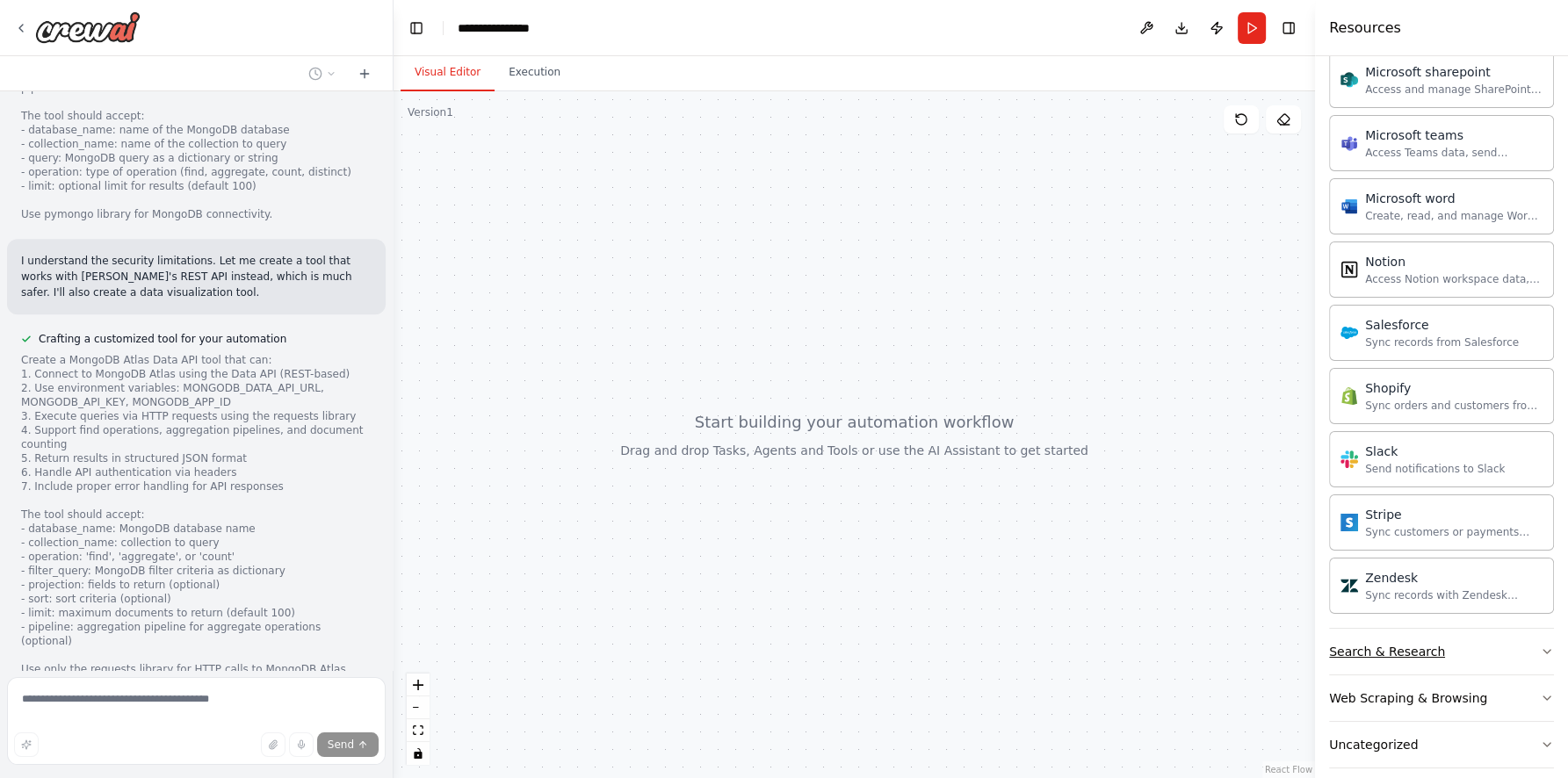
click at [1463, 635] on button "Search & Research" at bounding box center [1441, 651] width 225 height 46
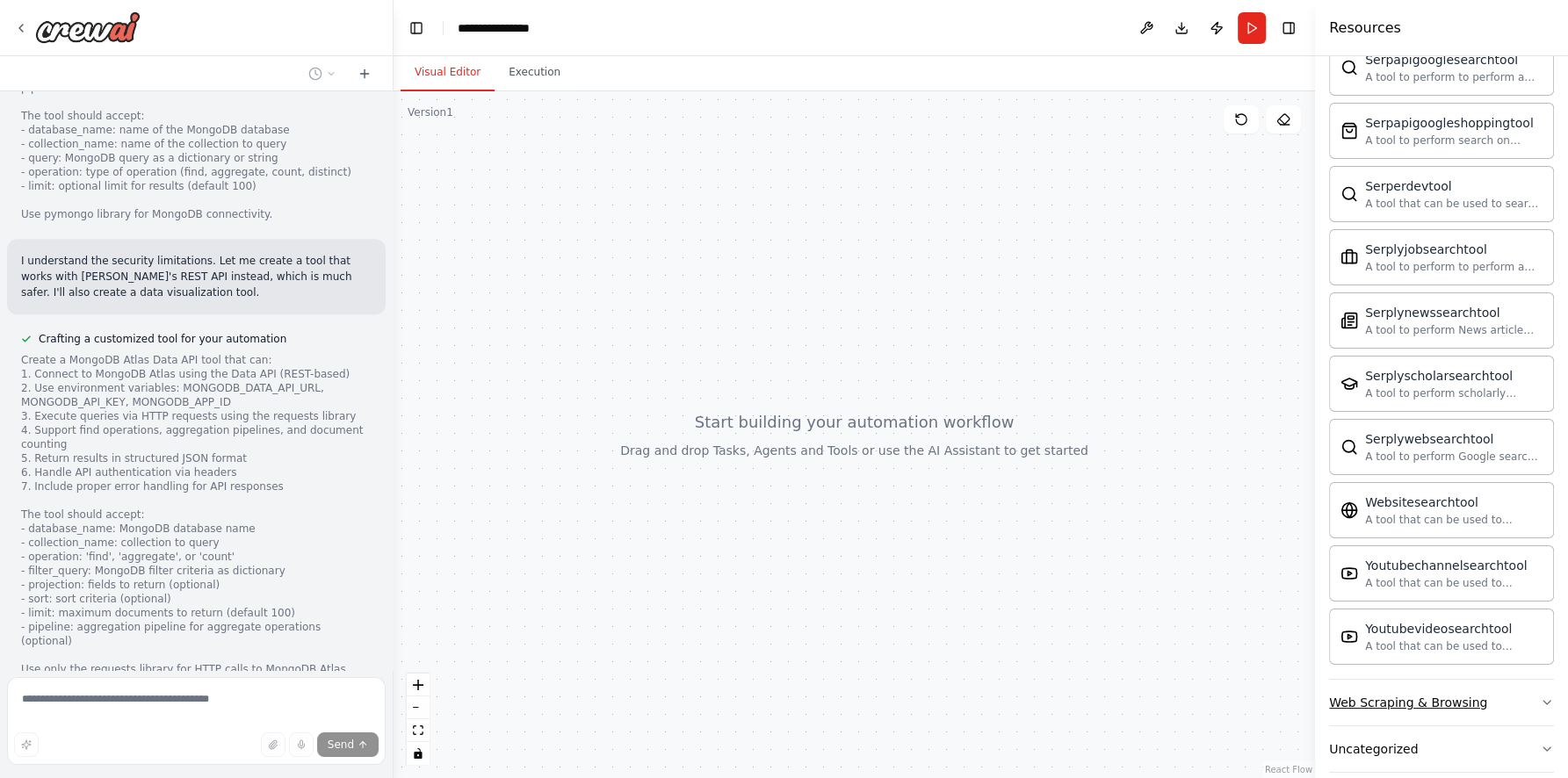
click at [1478, 685] on button "Web Scraping & Browsing" at bounding box center [1441, 702] width 225 height 46
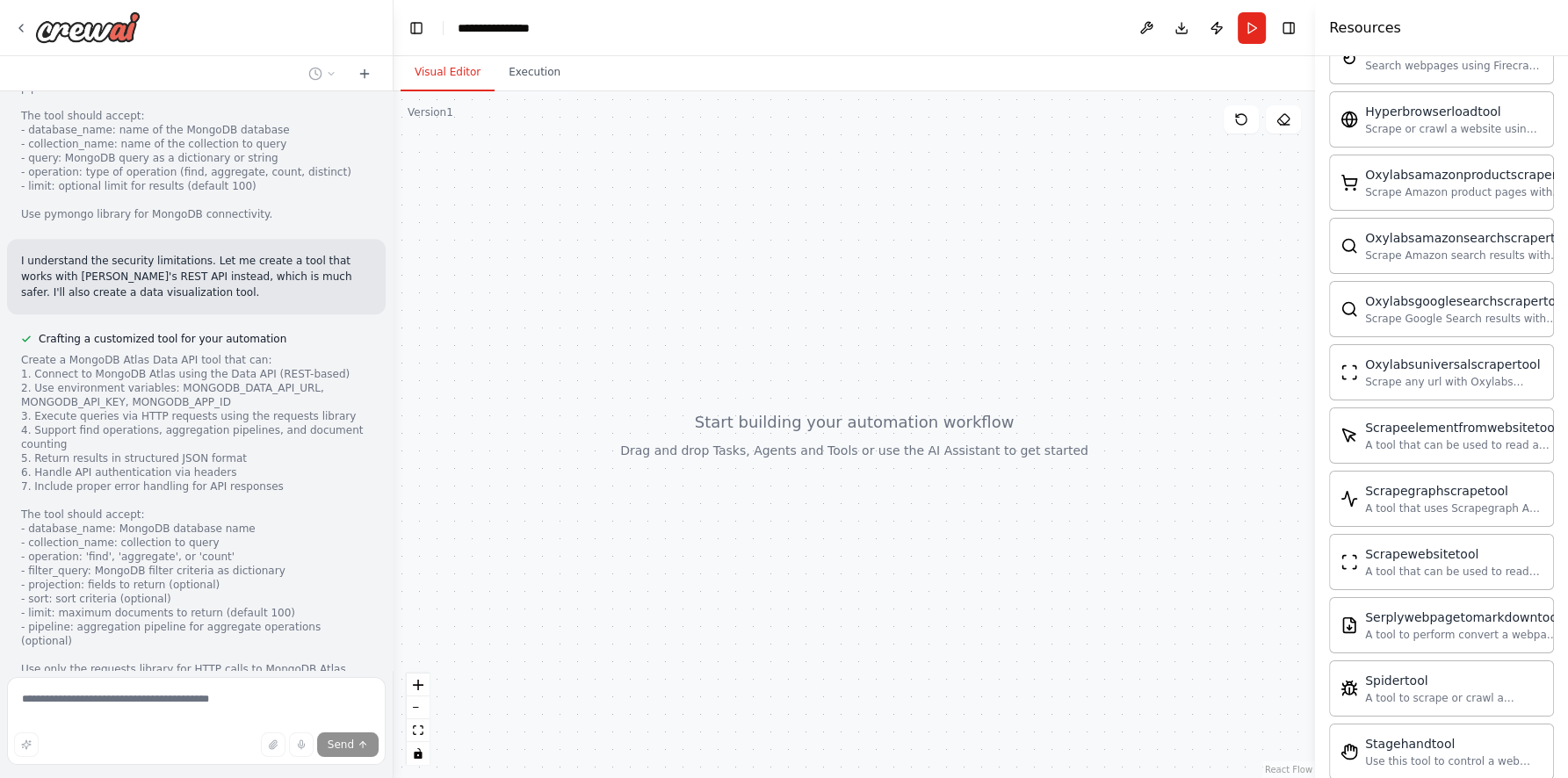
scroll to position [4561, 0]
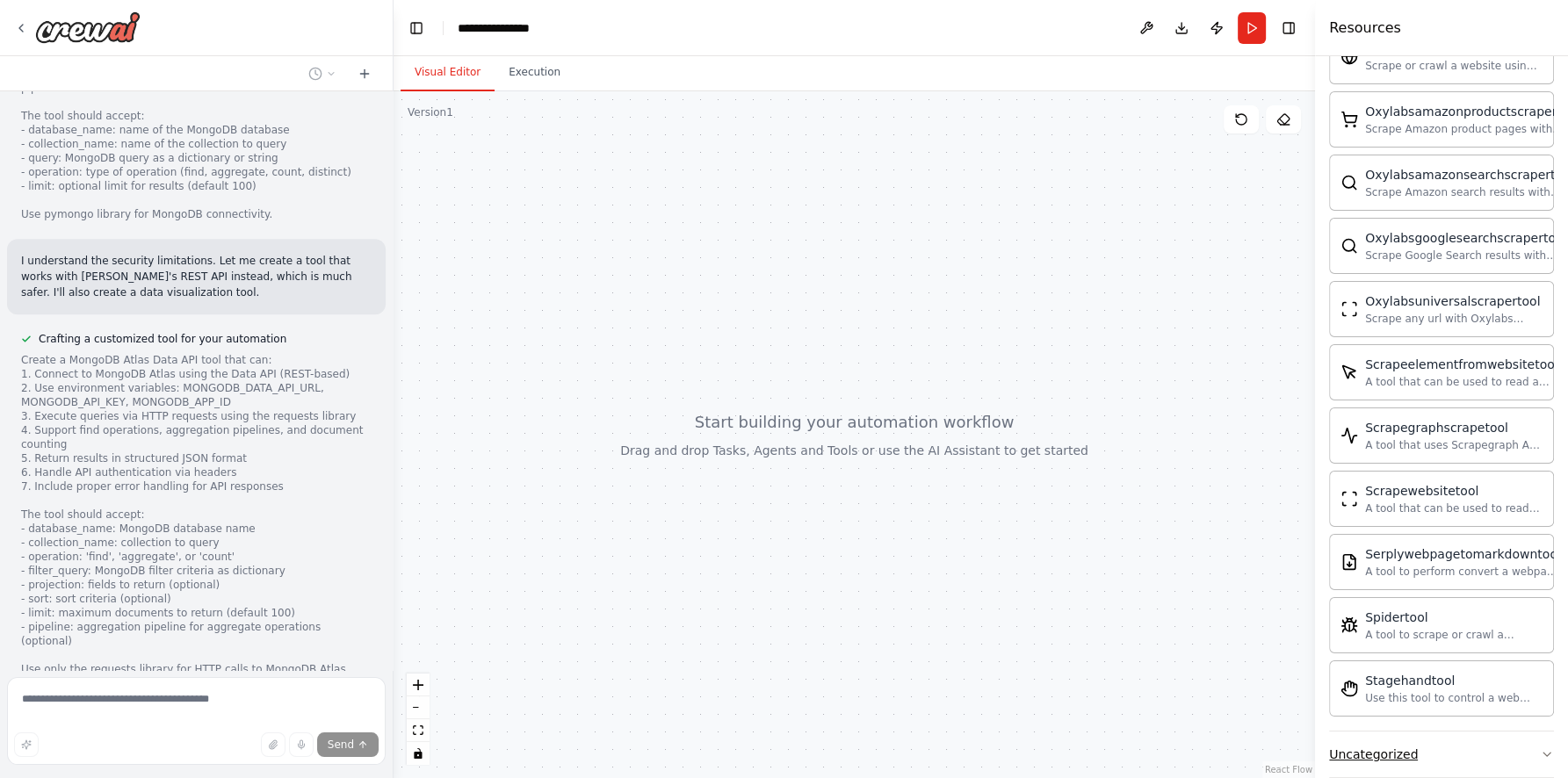
click at [1467, 734] on button "Uncategorized" at bounding box center [1441, 754] width 225 height 46
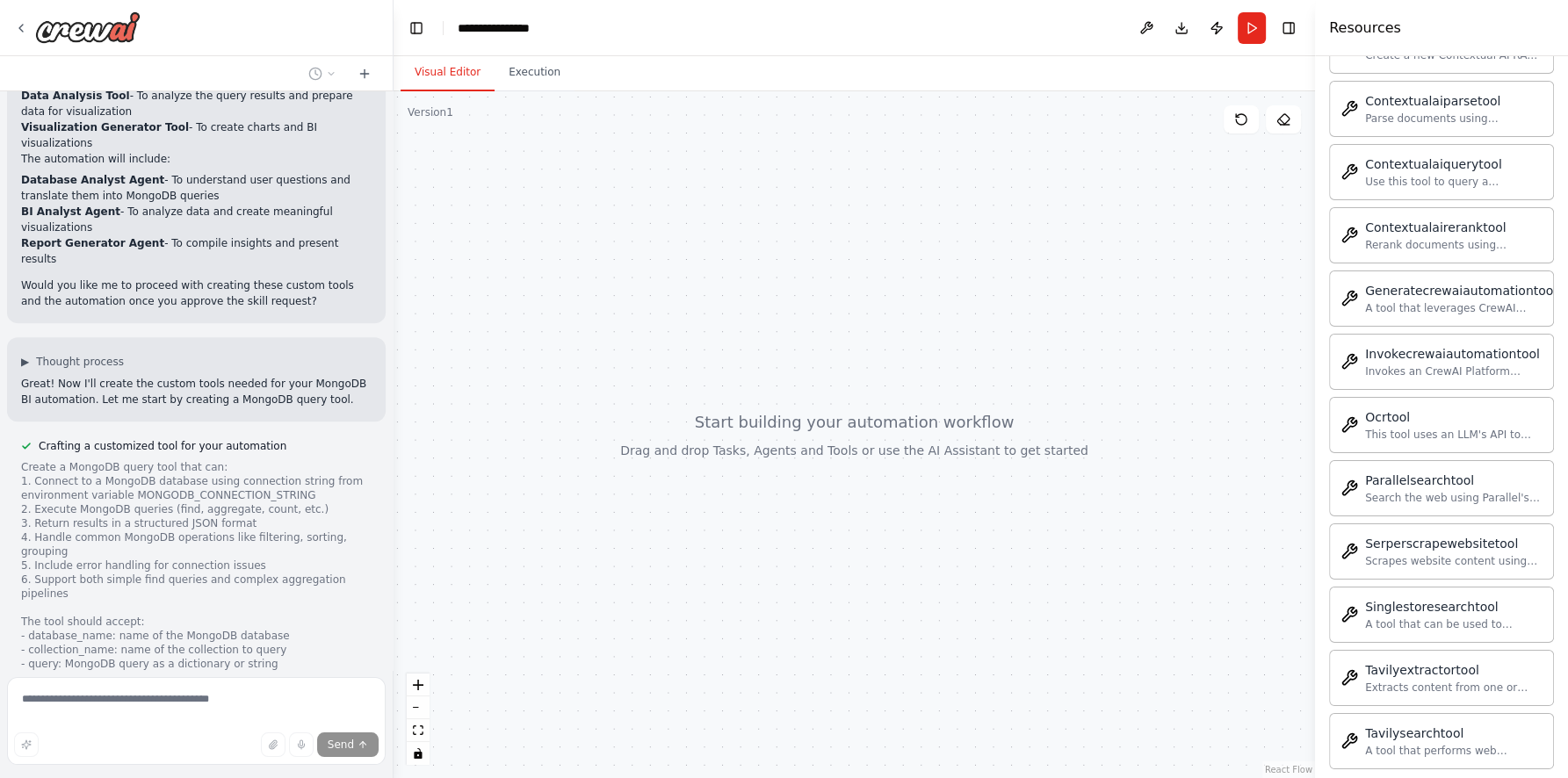
scroll to position [1391, 0]
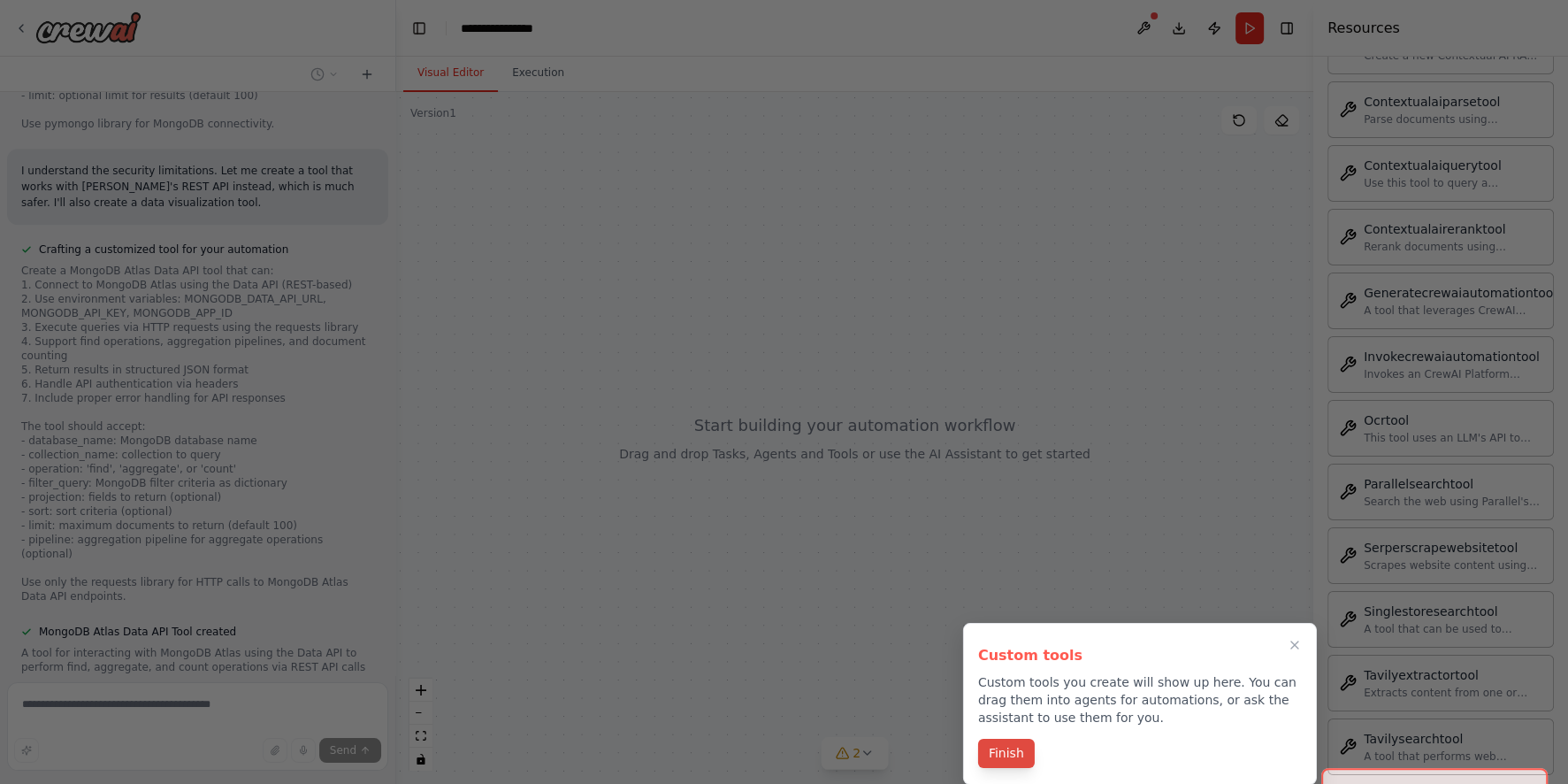
click at [1014, 752] on button "Finish" at bounding box center [1006, 754] width 57 height 29
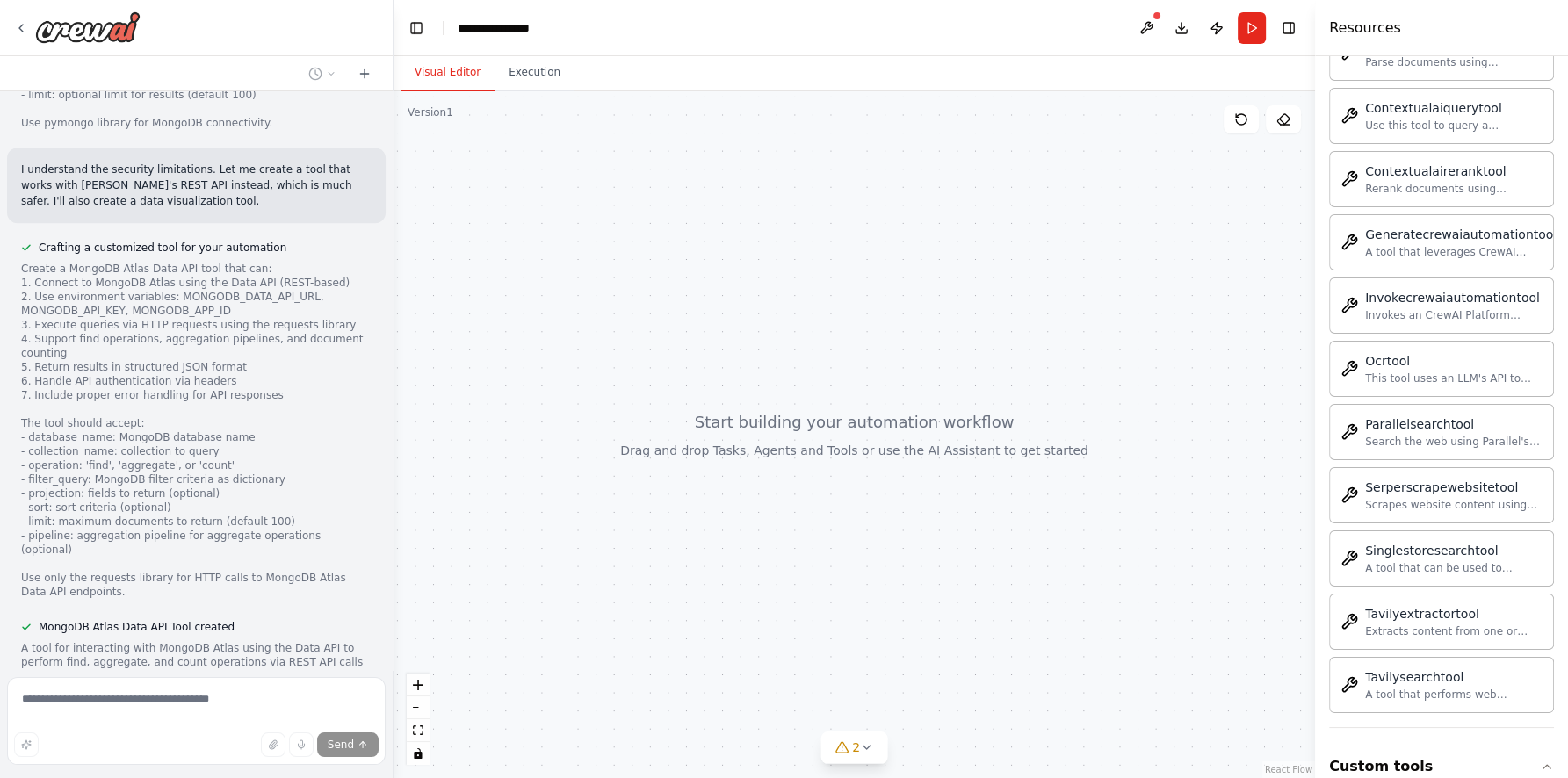
scroll to position [5707, 0]
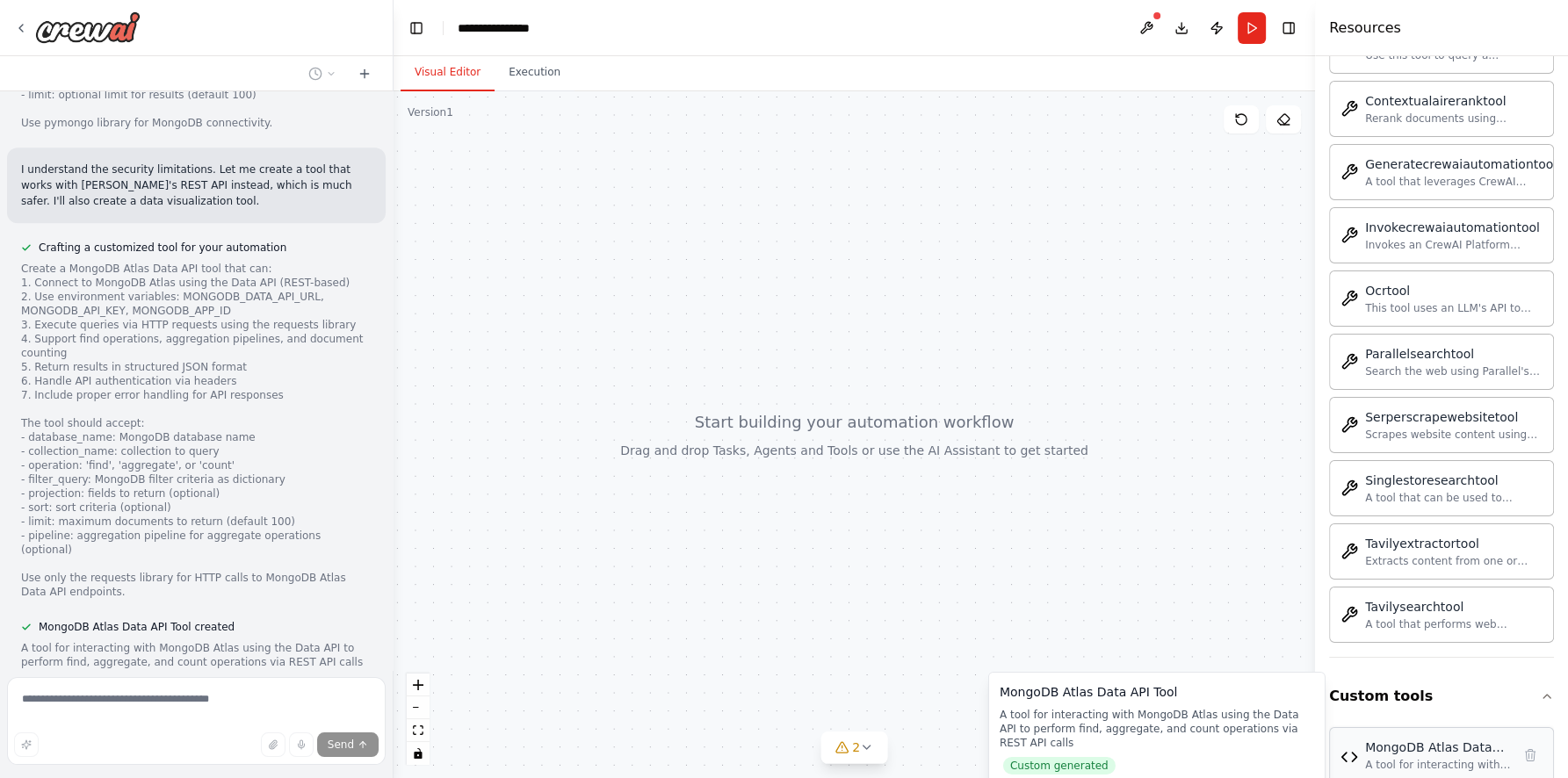
click at [1458, 738] on div "MongoDB Atlas Data API Tool" at bounding box center [1438, 747] width 146 height 17
click at [1433, 758] on div "A tool for interacting with MongoDB Atlas using the Data API to perform find, a…" at bounding box center [1438, 764] width 146 height 14
click at [333, 676] on button "View code" at bounding box center [344, 683] width 53 height 14
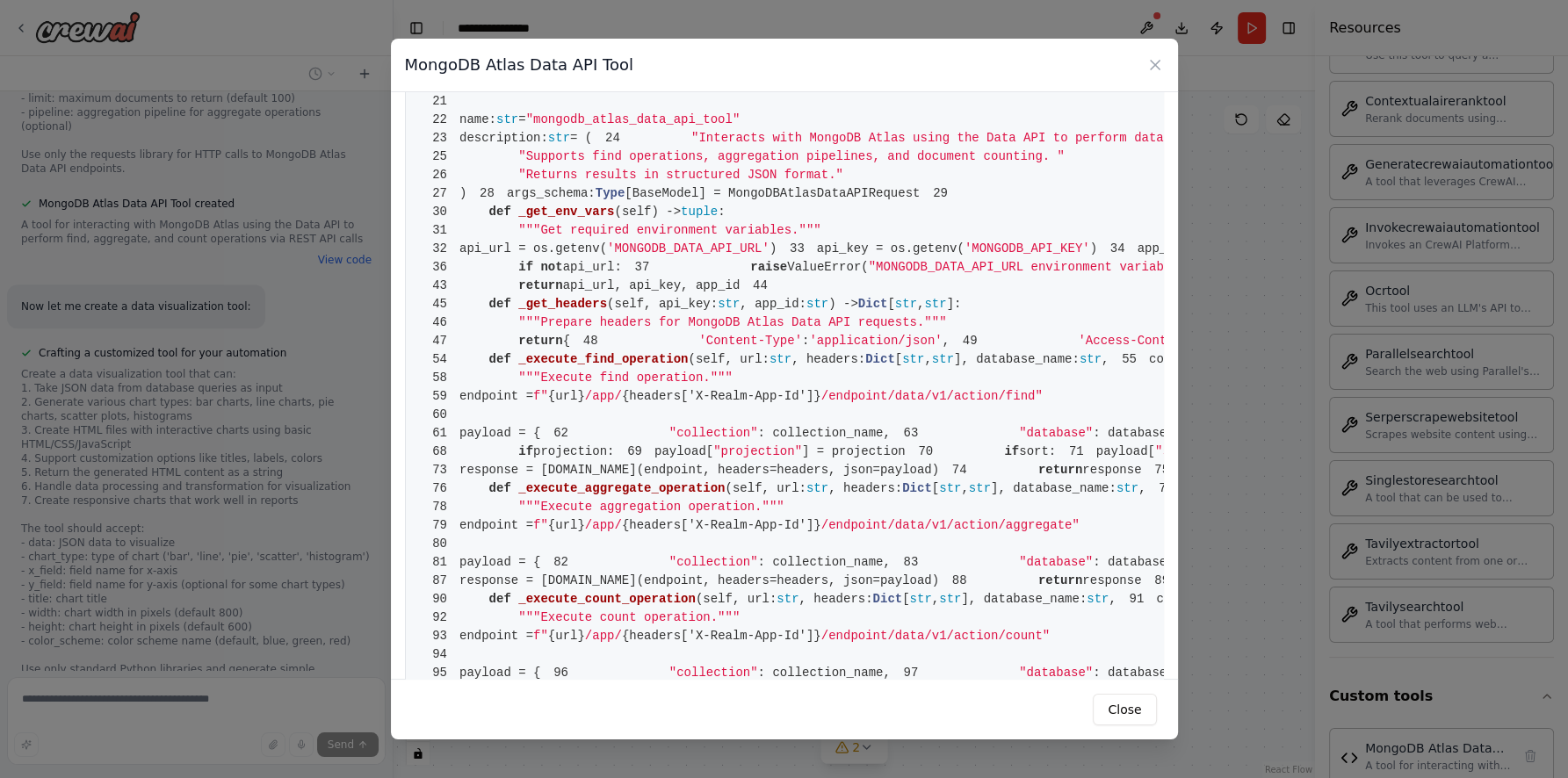
scroll to position [0, 0]
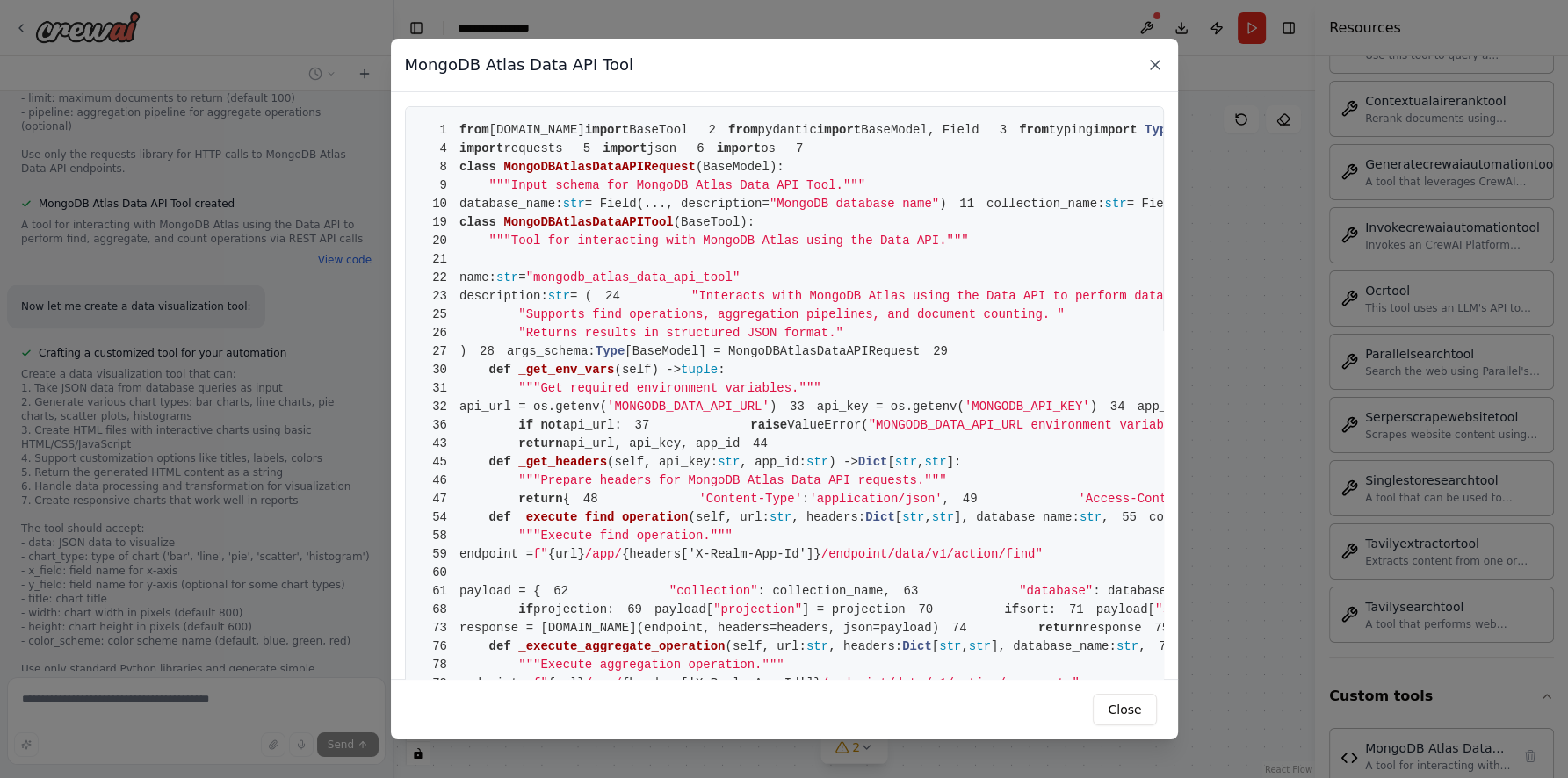
click at [1161, 66] on icon at bounding box center [1155, 65] width 17 height 17
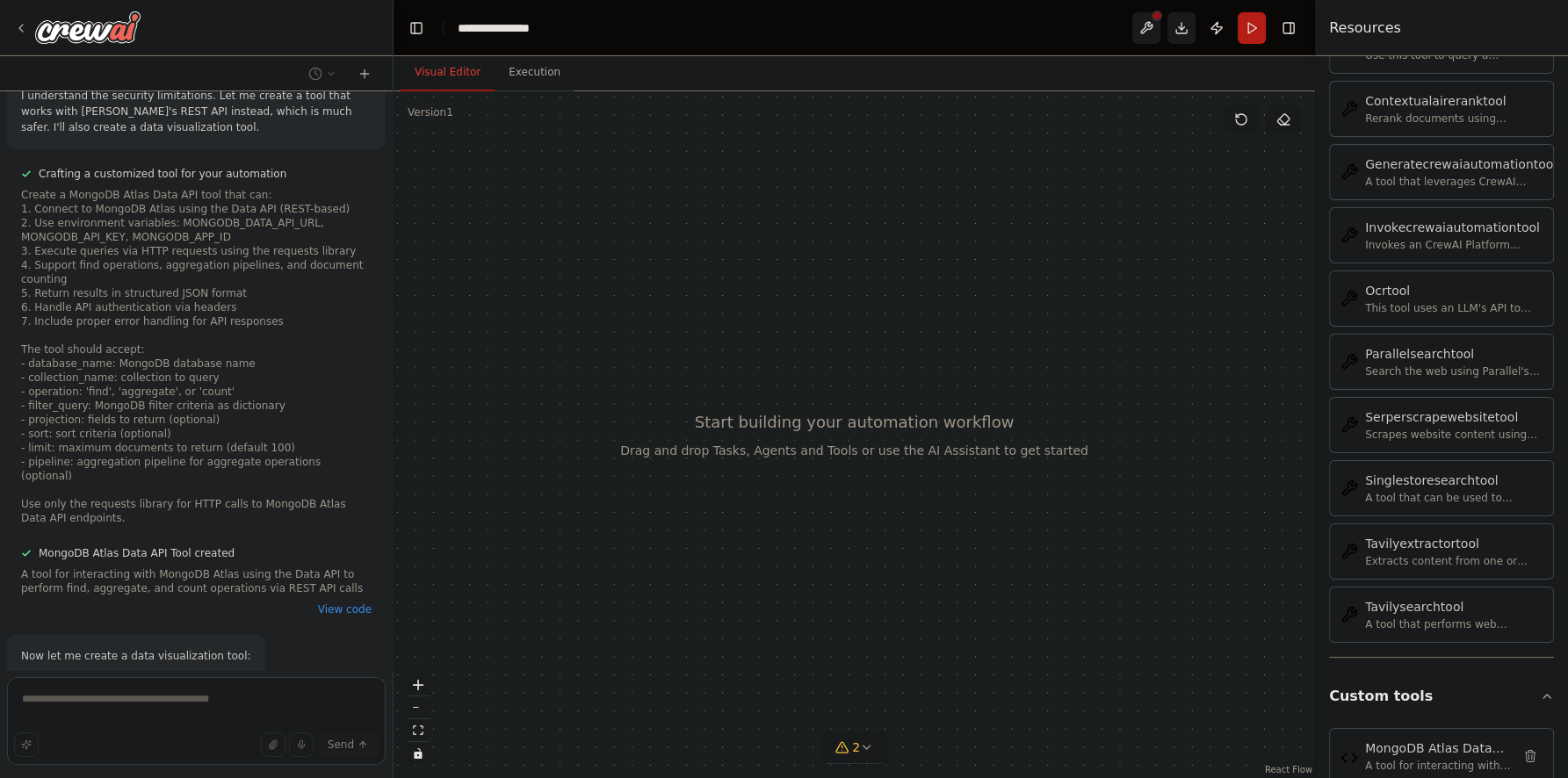
scroll to position [1309, 0]
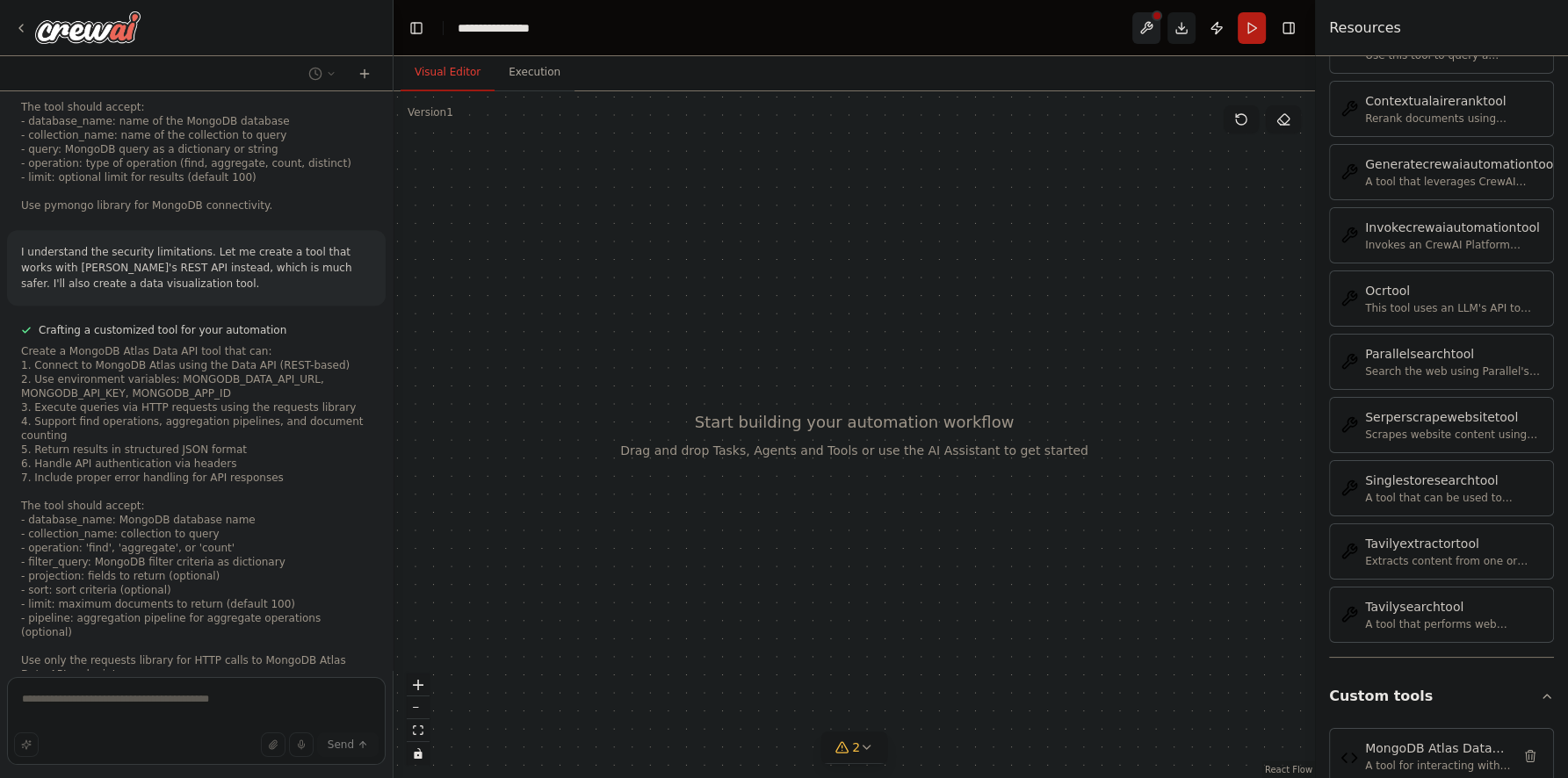
click at [1153, 34] on button at bounding box center [1146, 28] width 28 height 32
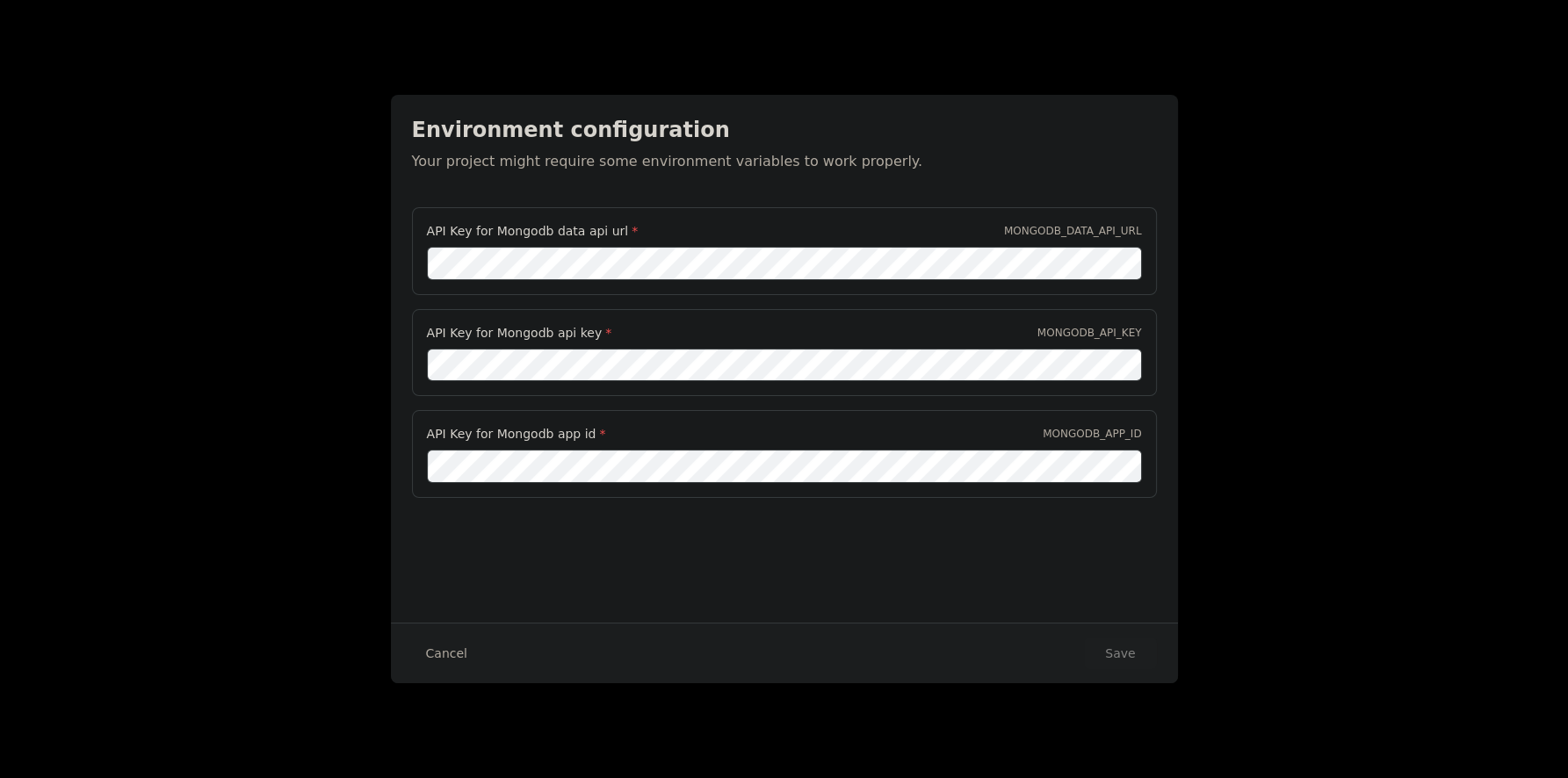
click at [1285, 211] on div "Environment configuration Your project might require some environment variables…" at bounding box center [784, 389] width 1568 height 778
click at [442, 667] on button "Cancel" at bounding box center [447, 653] width 70 height 32
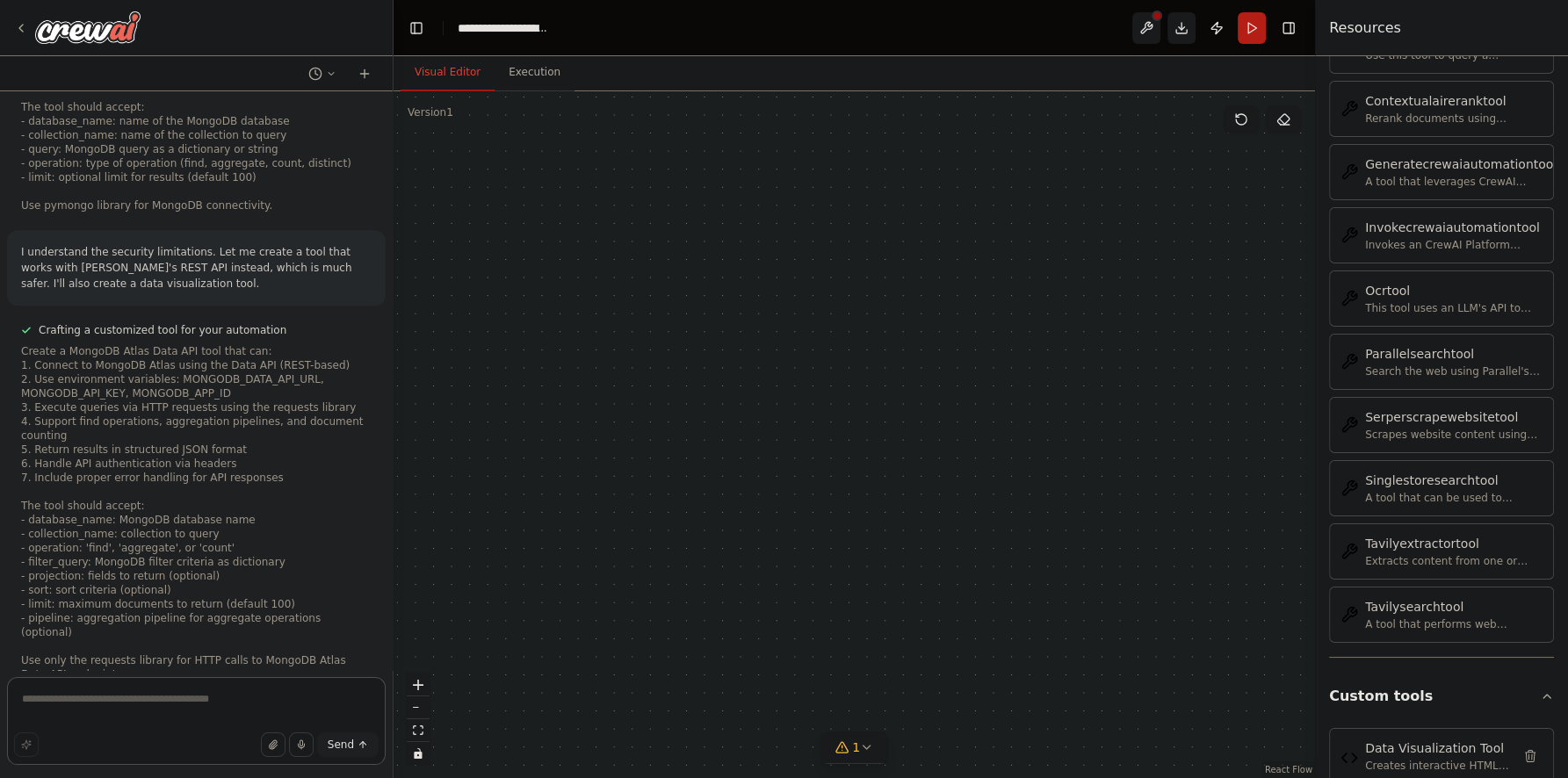
scroll to position [3331, 0]
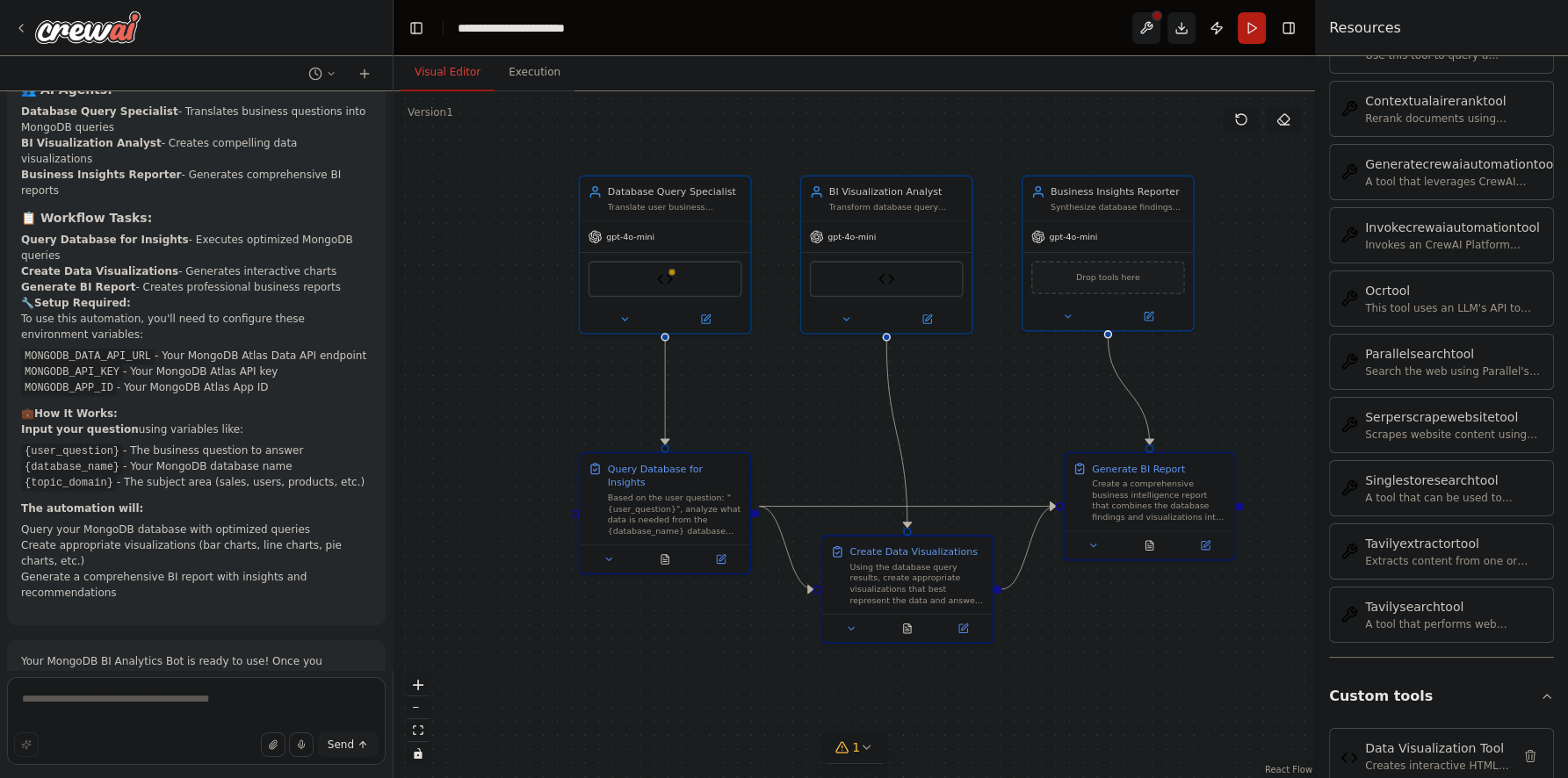
drag, startPoint x: 576, startPoint y: 314, endPoint x: 514, endPoint y: 308, distance: 62.3
click at [514, 308] on div ".deletable-edge-delete-btn { width: 20px; height: 20px; border: 0px solid #ffff…" at bounding box center [854, 435] width 921 height 687
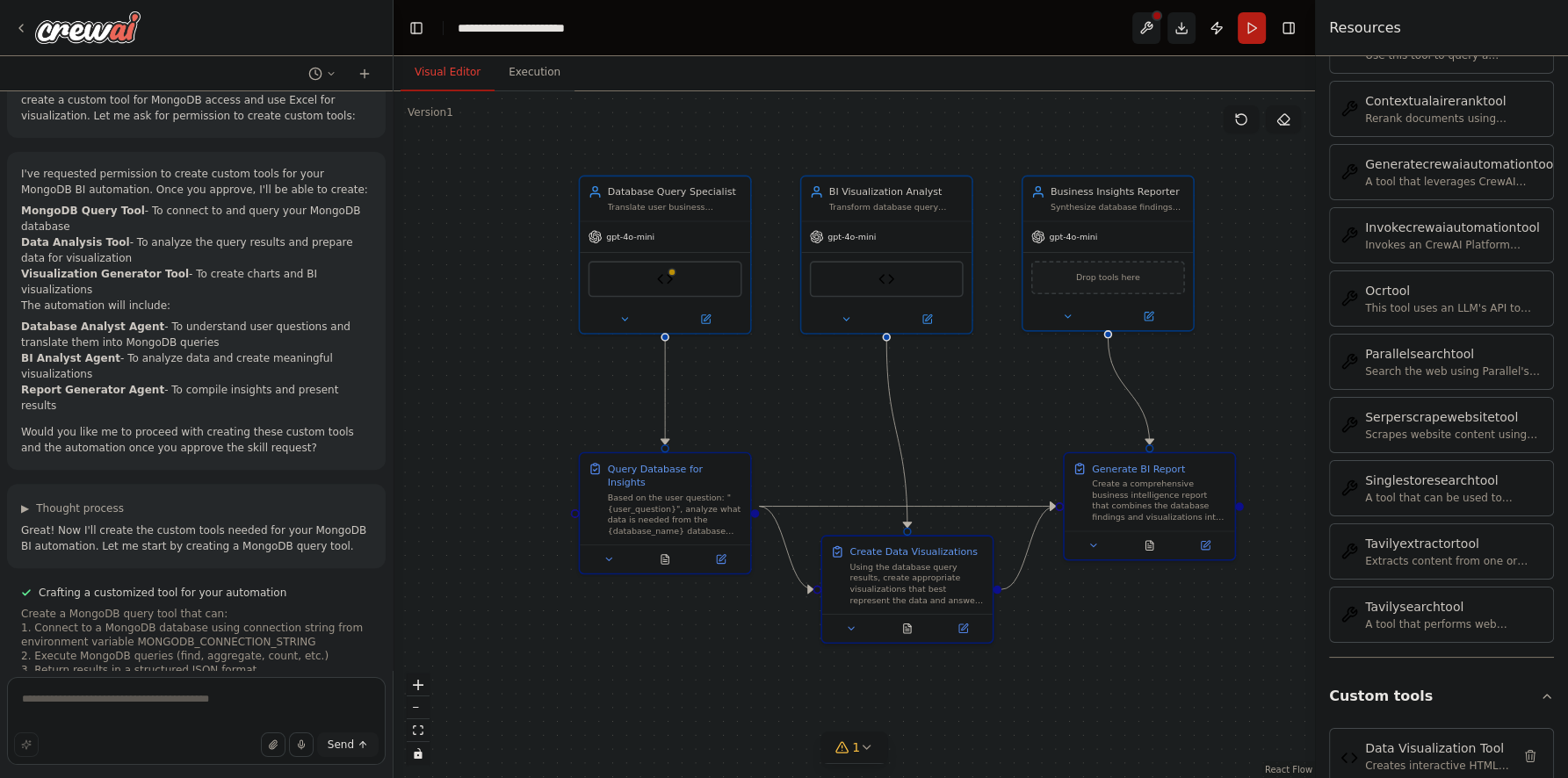
scroll to position [674, 0]
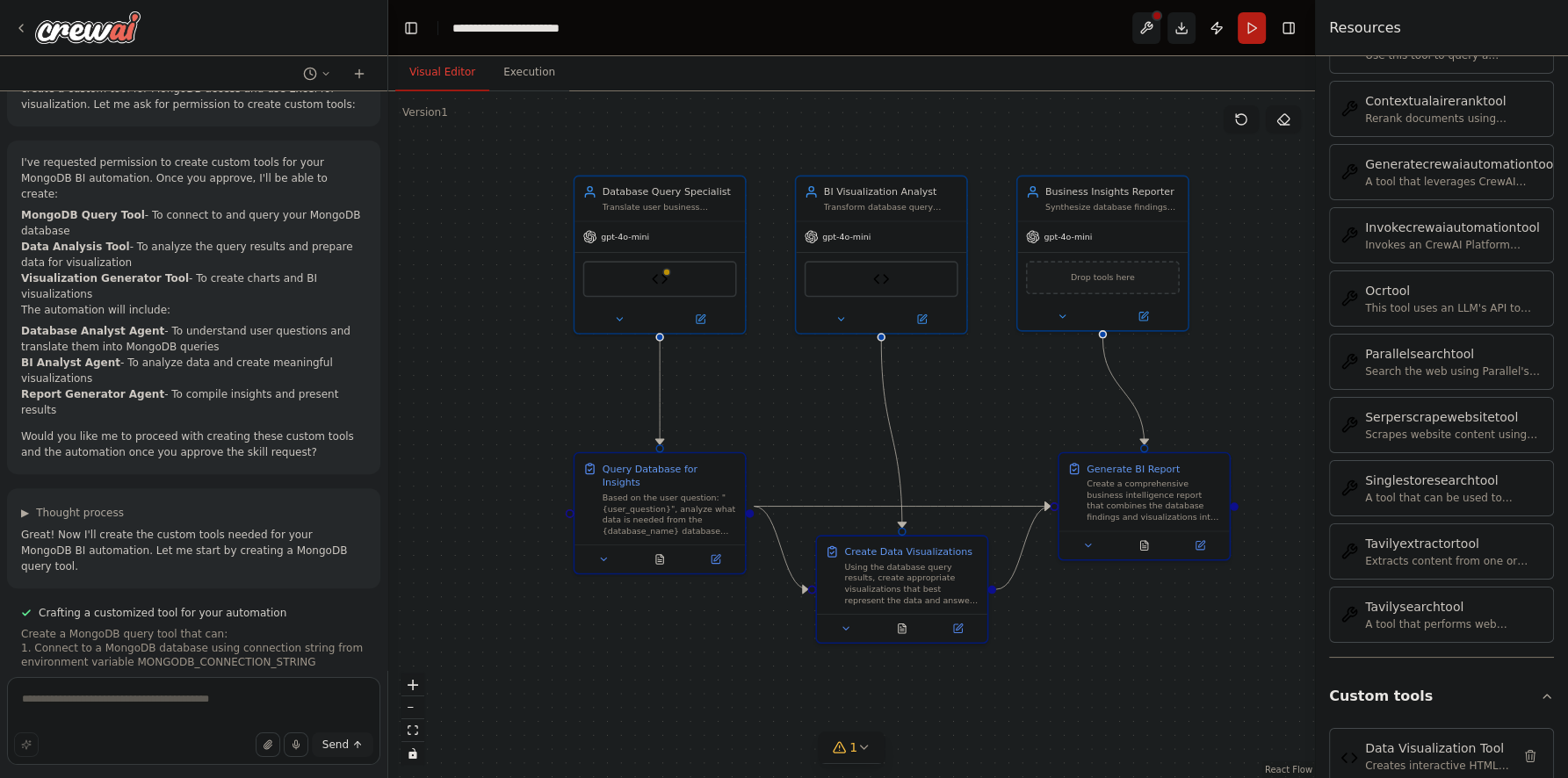
click at [388, 241] on div "Create a bot that can access and analyze our MongoDB database and create BI vis…" at bounding box center [784, 389] width 1568 height 778
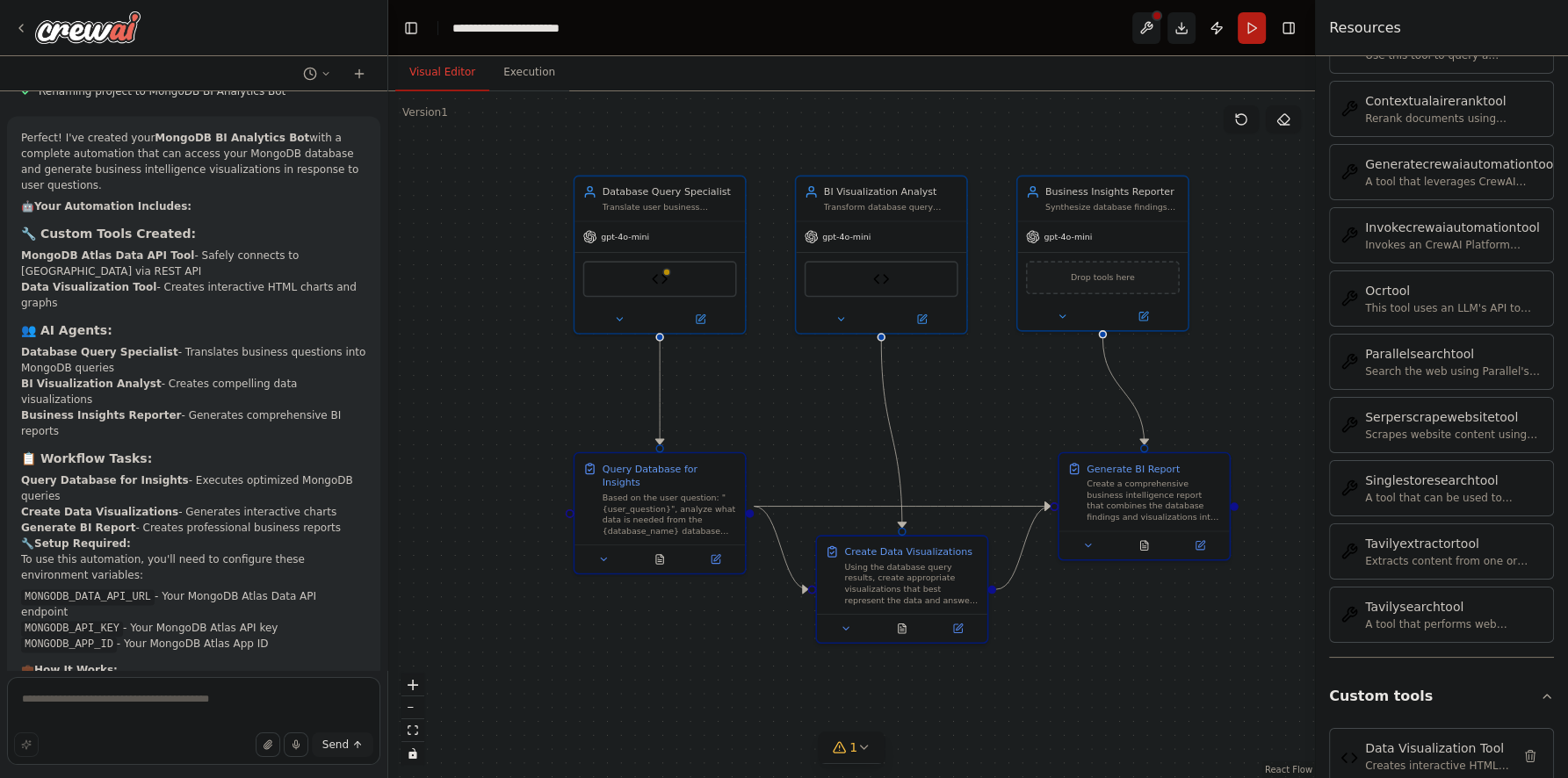
scroll to position [3165, 0]
click at [1146, 26] on button at bounding box center [1146, 28] width 28 height 32
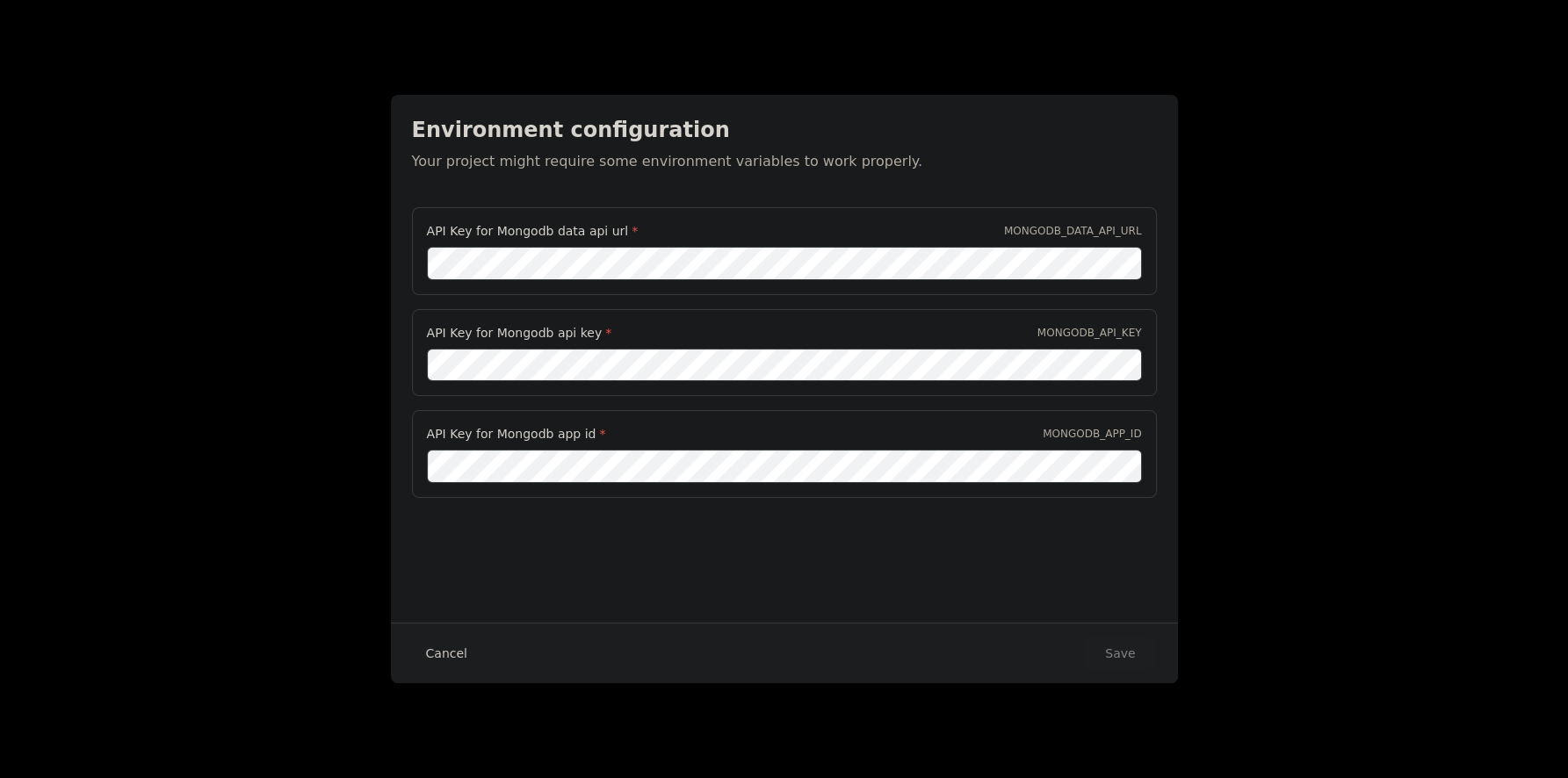
click at [442, 660] on button "Cancel" at bounding box center [447, 653] width 70 height 32
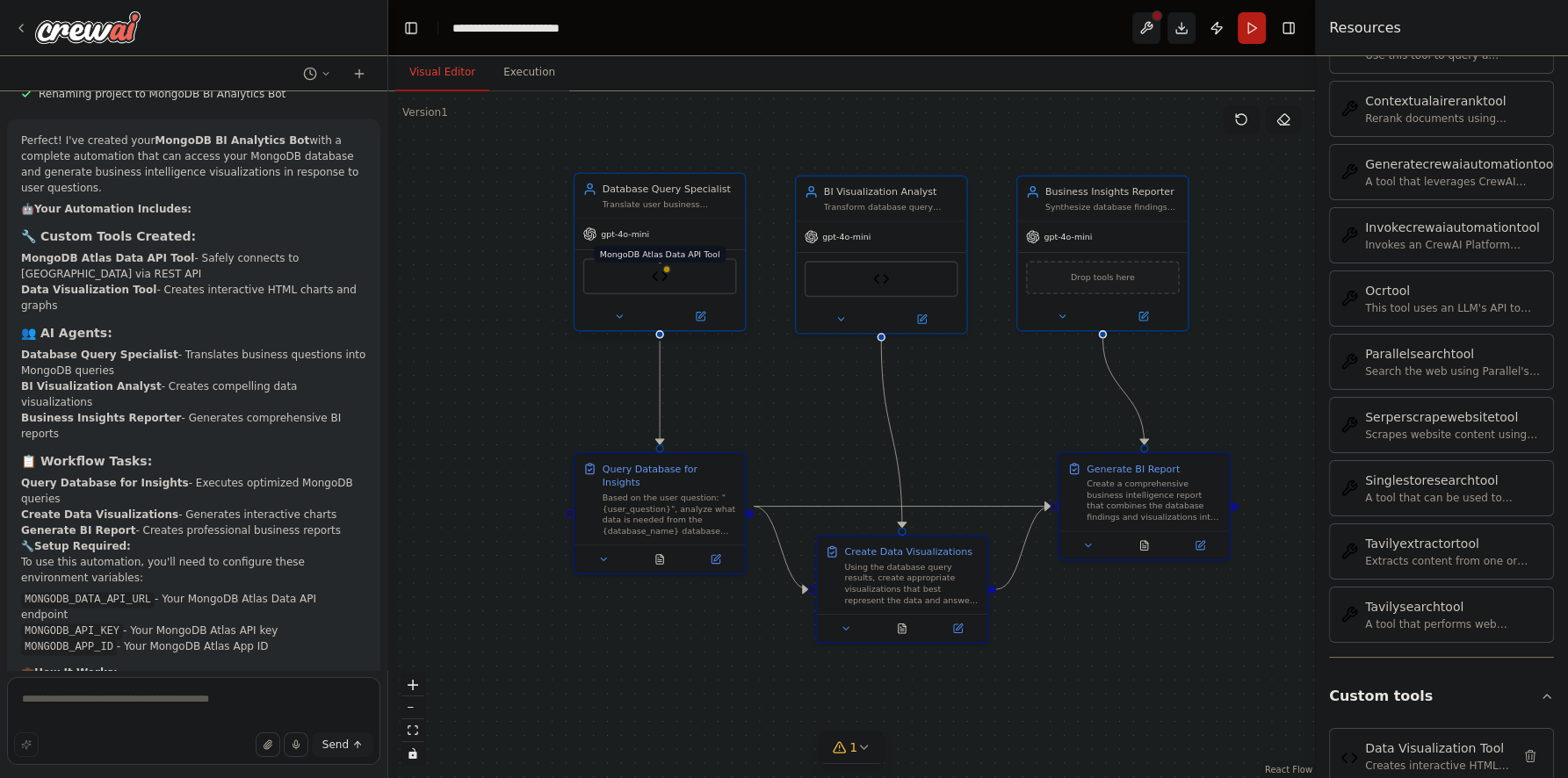
click at [668, 282] on img at bounding box center [660, 276] width 16 height 16
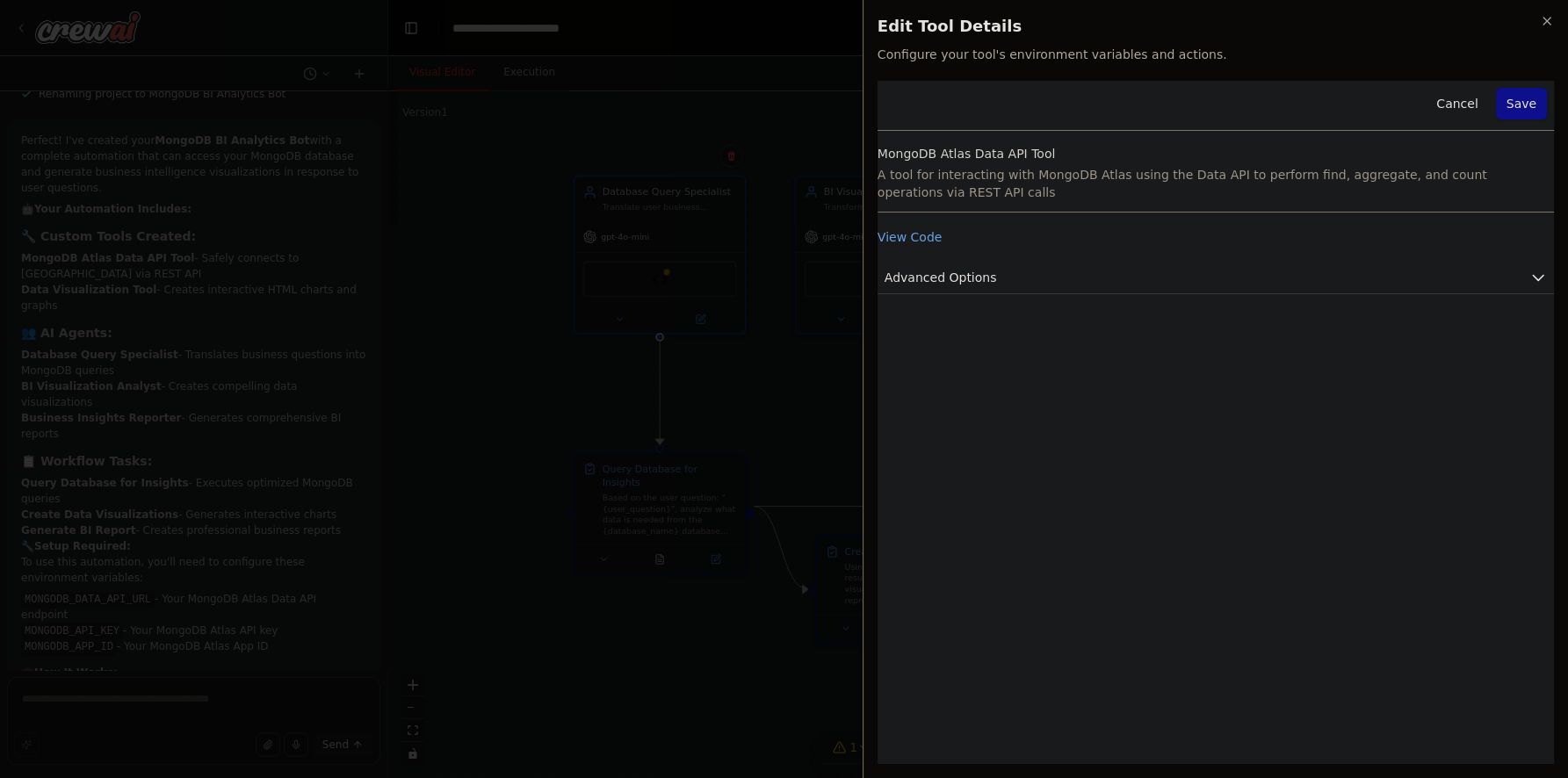
click at [916, 236] on button "View Code" at bounding box center [909, 237] width 65 height 17
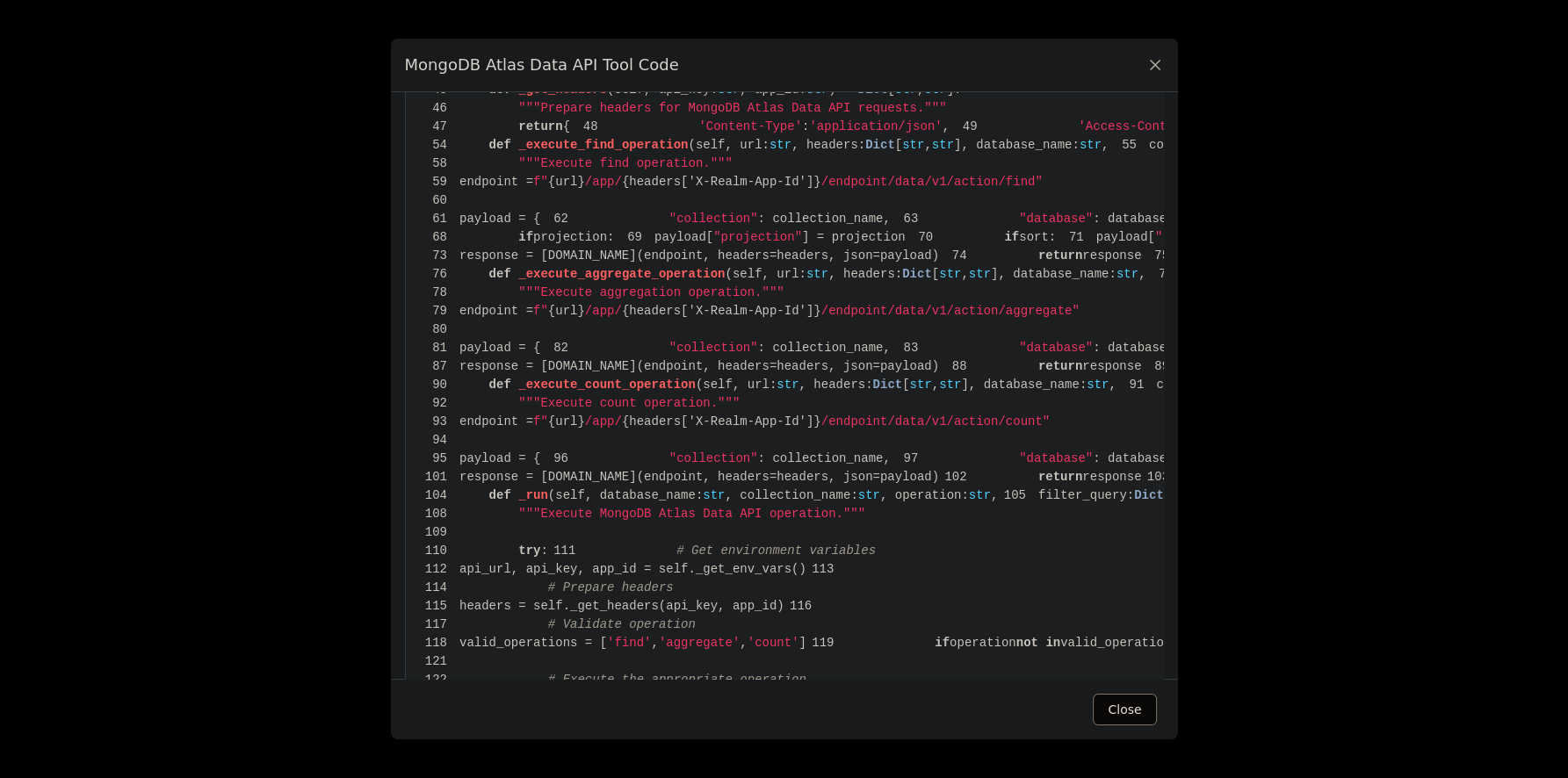
scroll to position [0, 0]
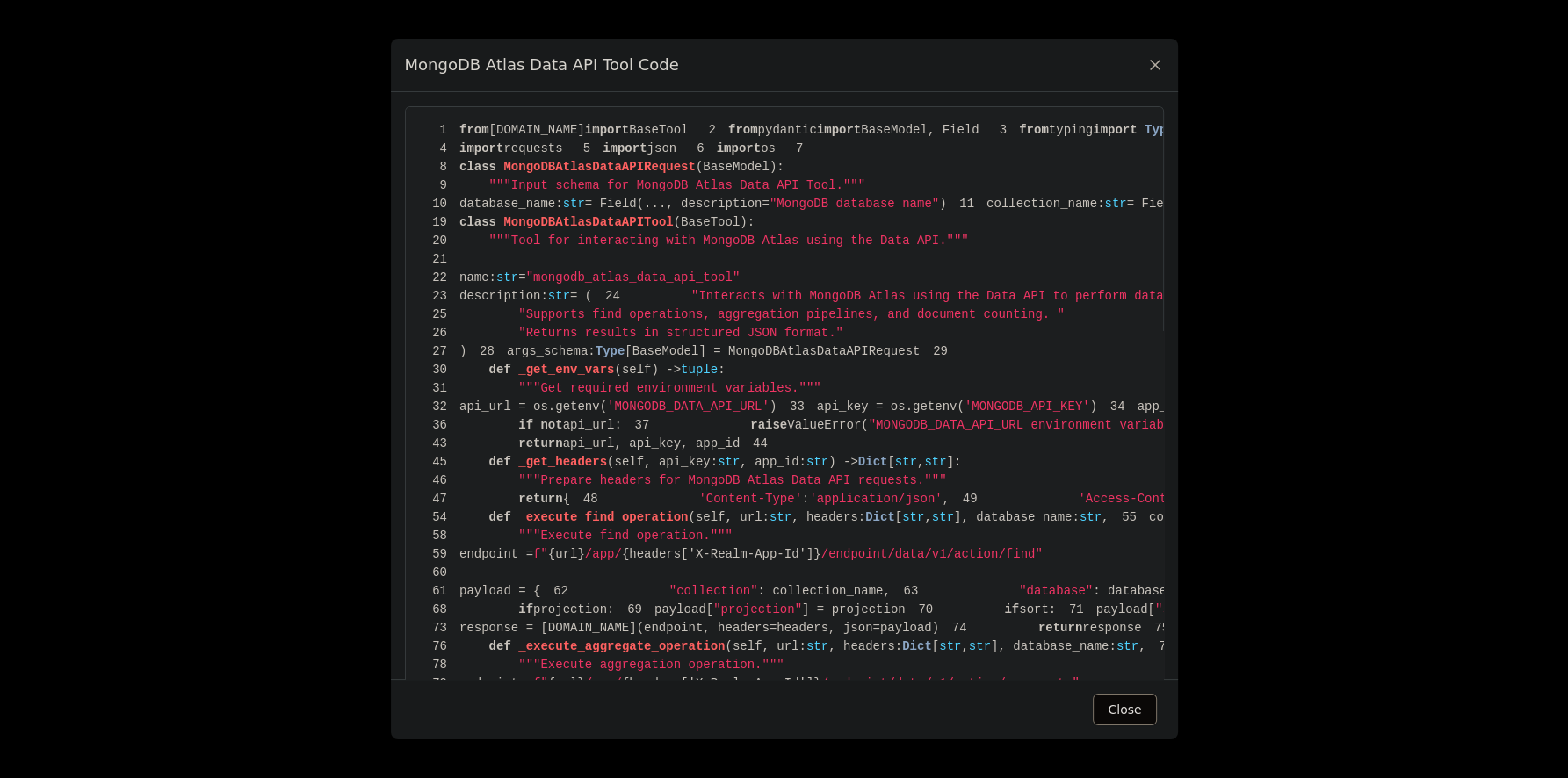
click at [1157, 66] on icon at bounding box center [1155, 65] width 17 height 17
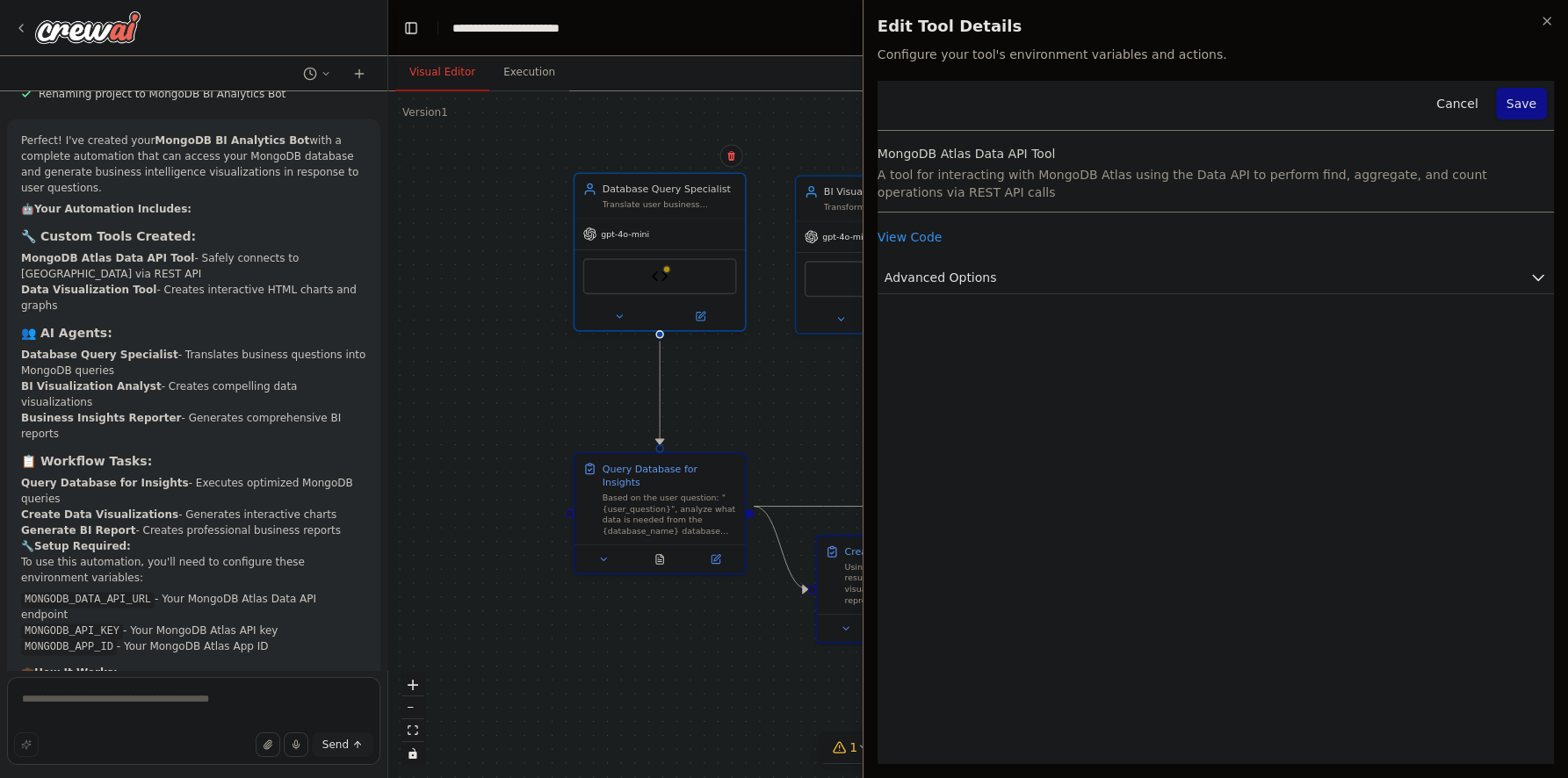
drag, startPoint x: 740, startPoint y: 179, endPoint x: 744, endPoint y: 188, distance: 9.8
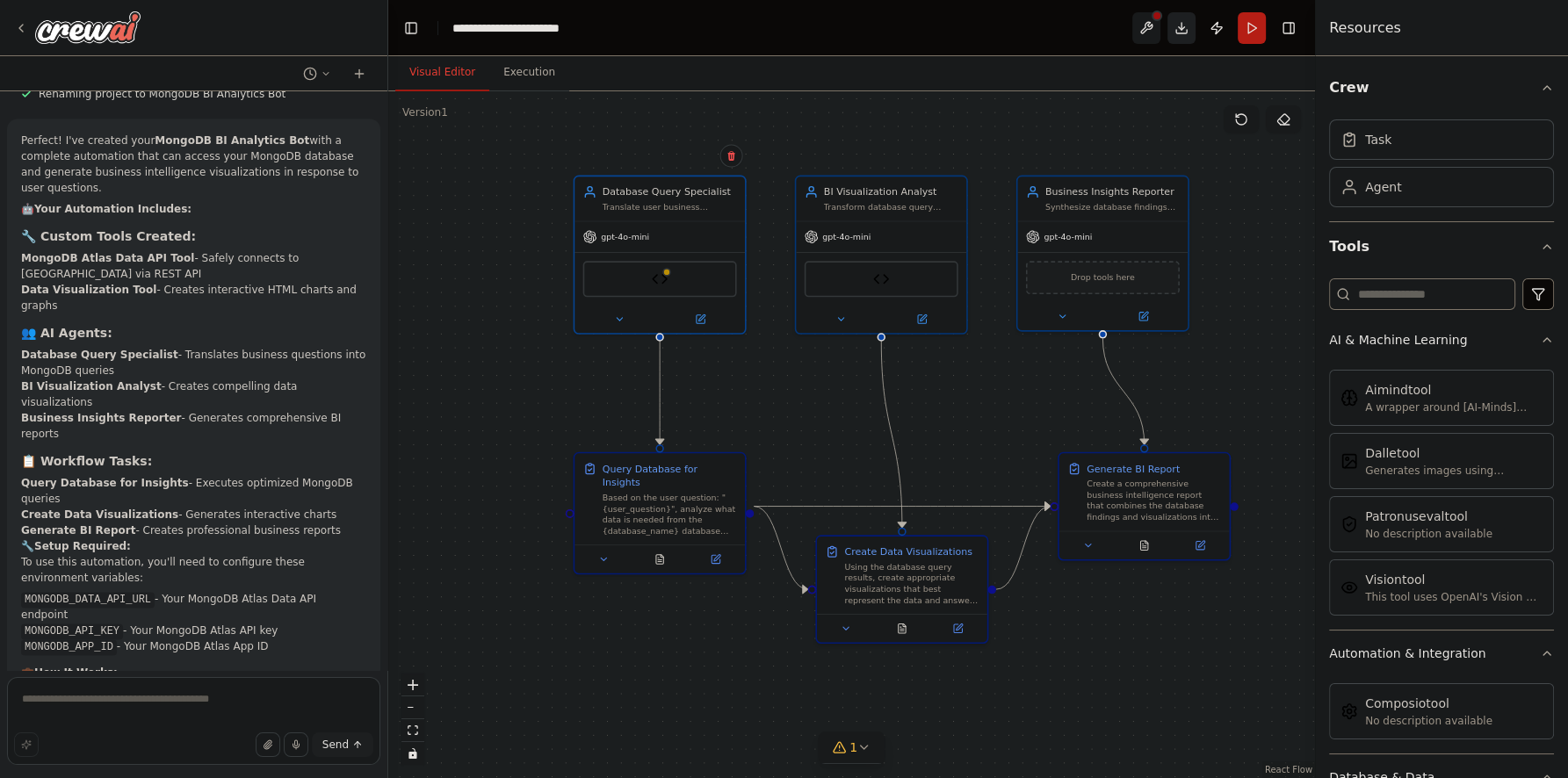
click at [1181, 29] on button "Download" at bounding box center [1181, 28] width 28 height 32
click at [1226, 81] on div "Visual Editor Execution" at bounding box center [851, 74] width 927 height 35
click at [17, 23] on icon at bounding box center [20, 28] width 14 height 14
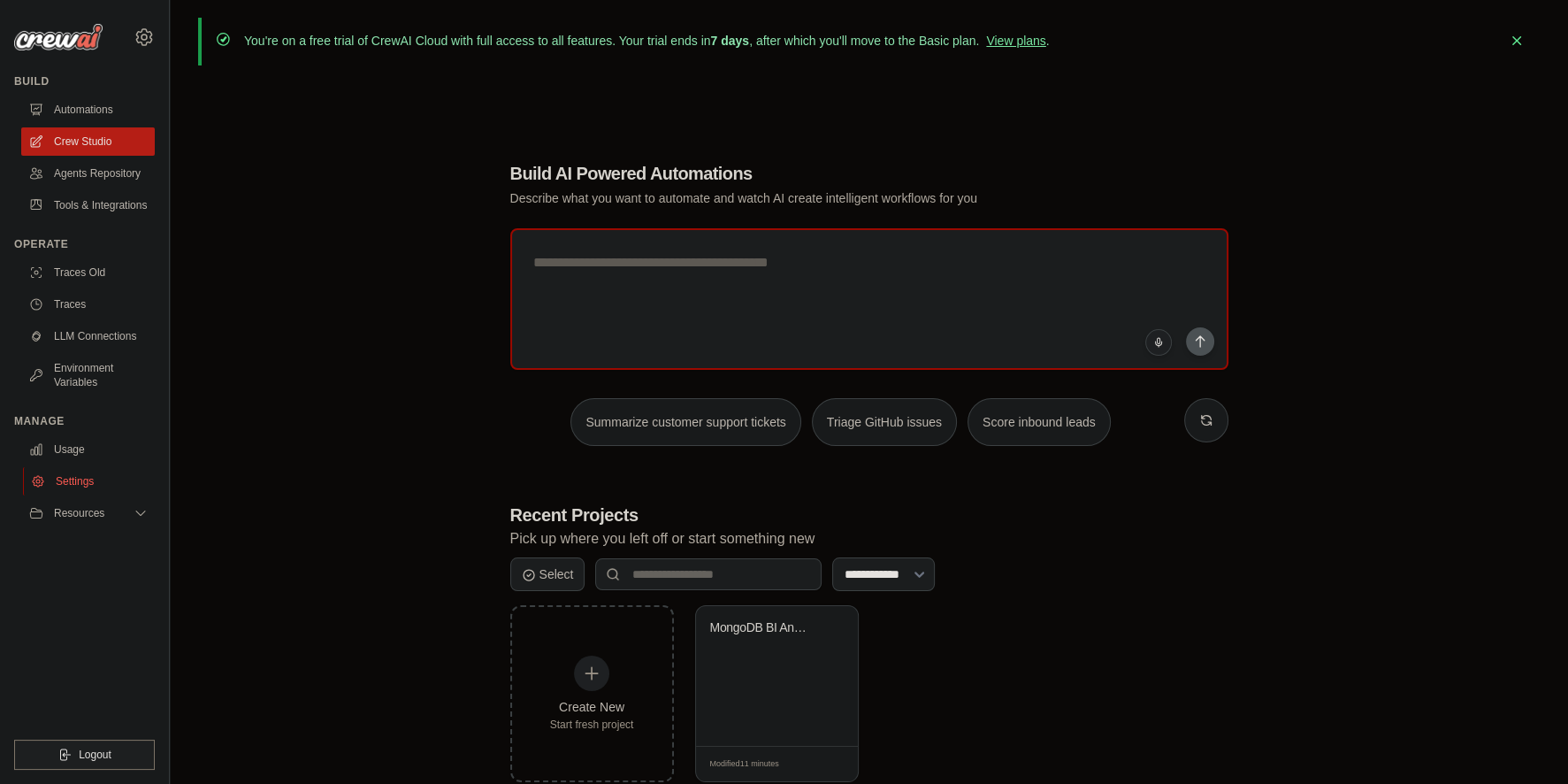
click at [97, 480] on link "Settings" at bounding box center [90, 481] width 134 height 28
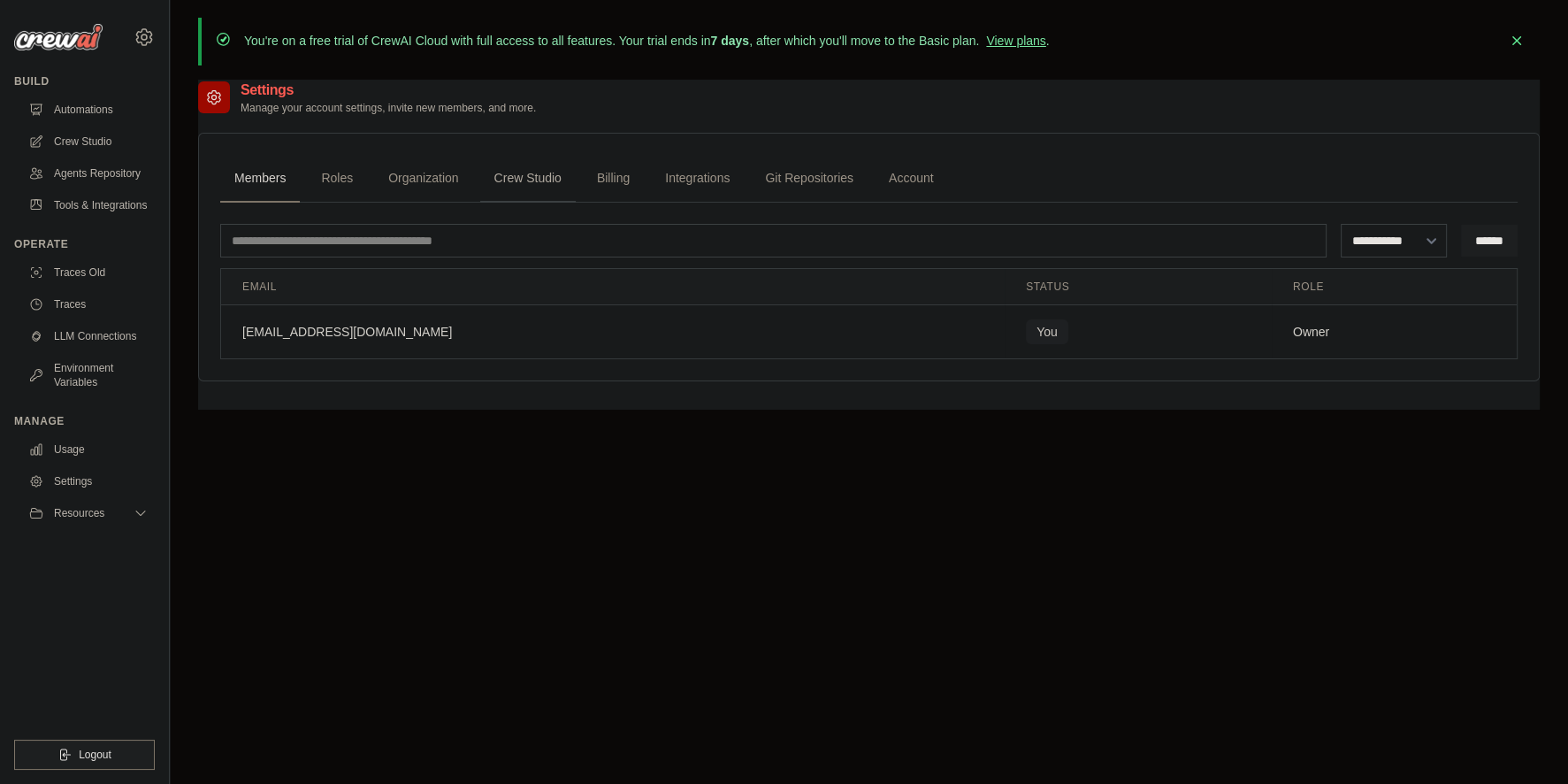
click at [523, 176] on link "Crew Studio" at bounding box center [528, 178] width 96 height 48
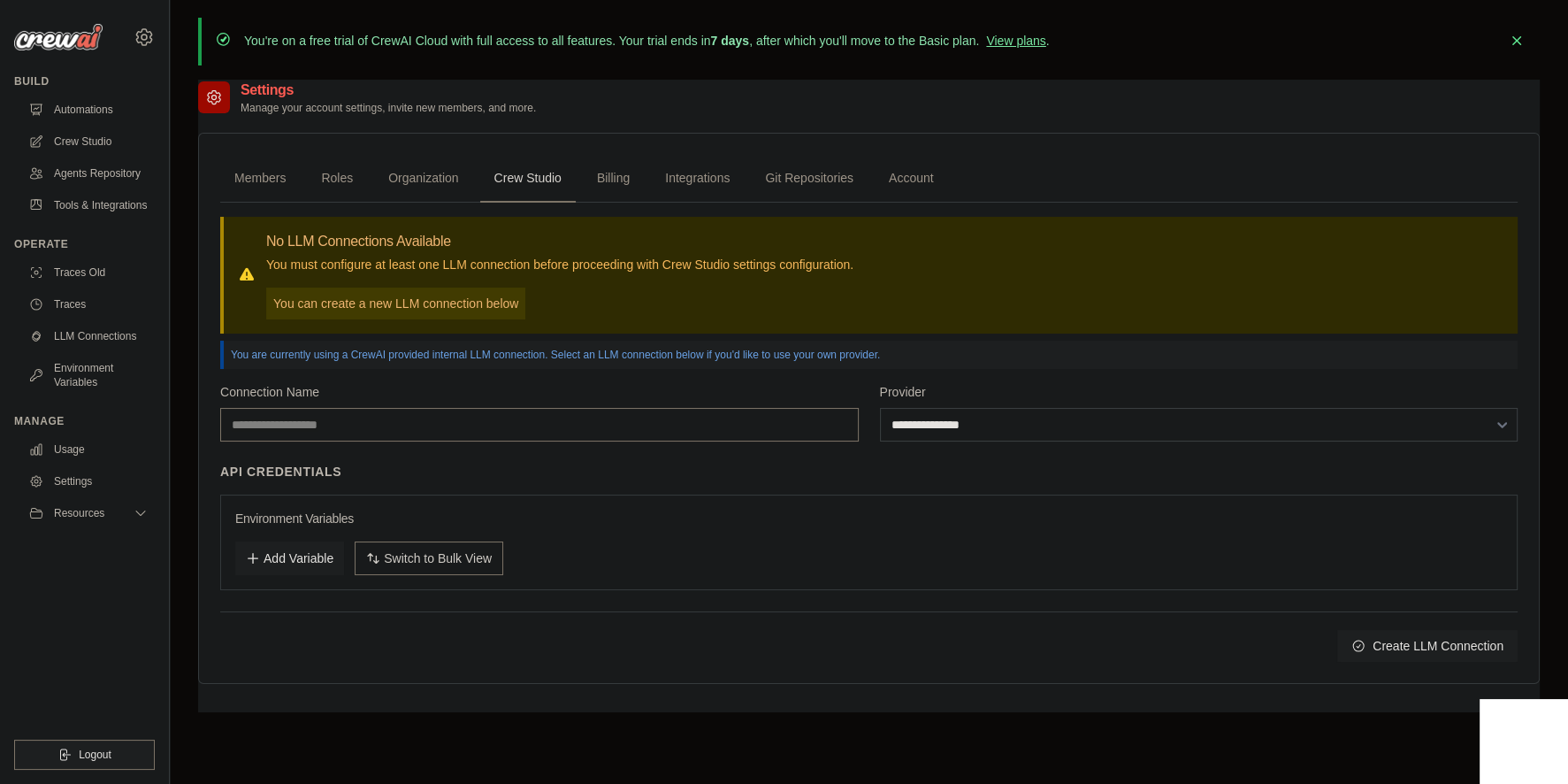
click at [425, 427] on input "Connection Name" at bounding box center [539, 424] width 639 height 33
type input "*********"
select select "*********"
click at [880, 408] on select "**********" at bounding box center [1200, 424] width 639 height 33
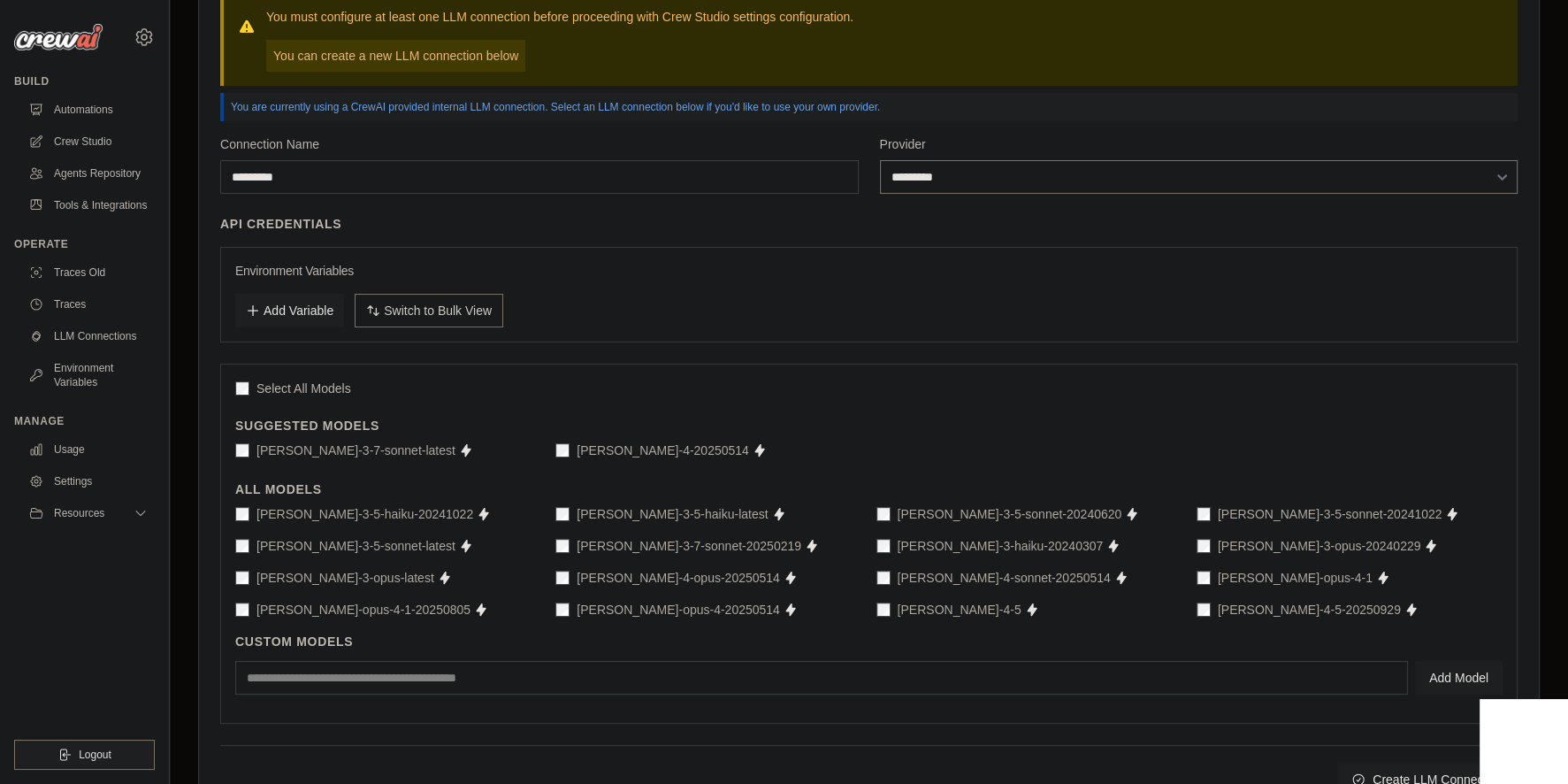
scroll to position [255, 0]
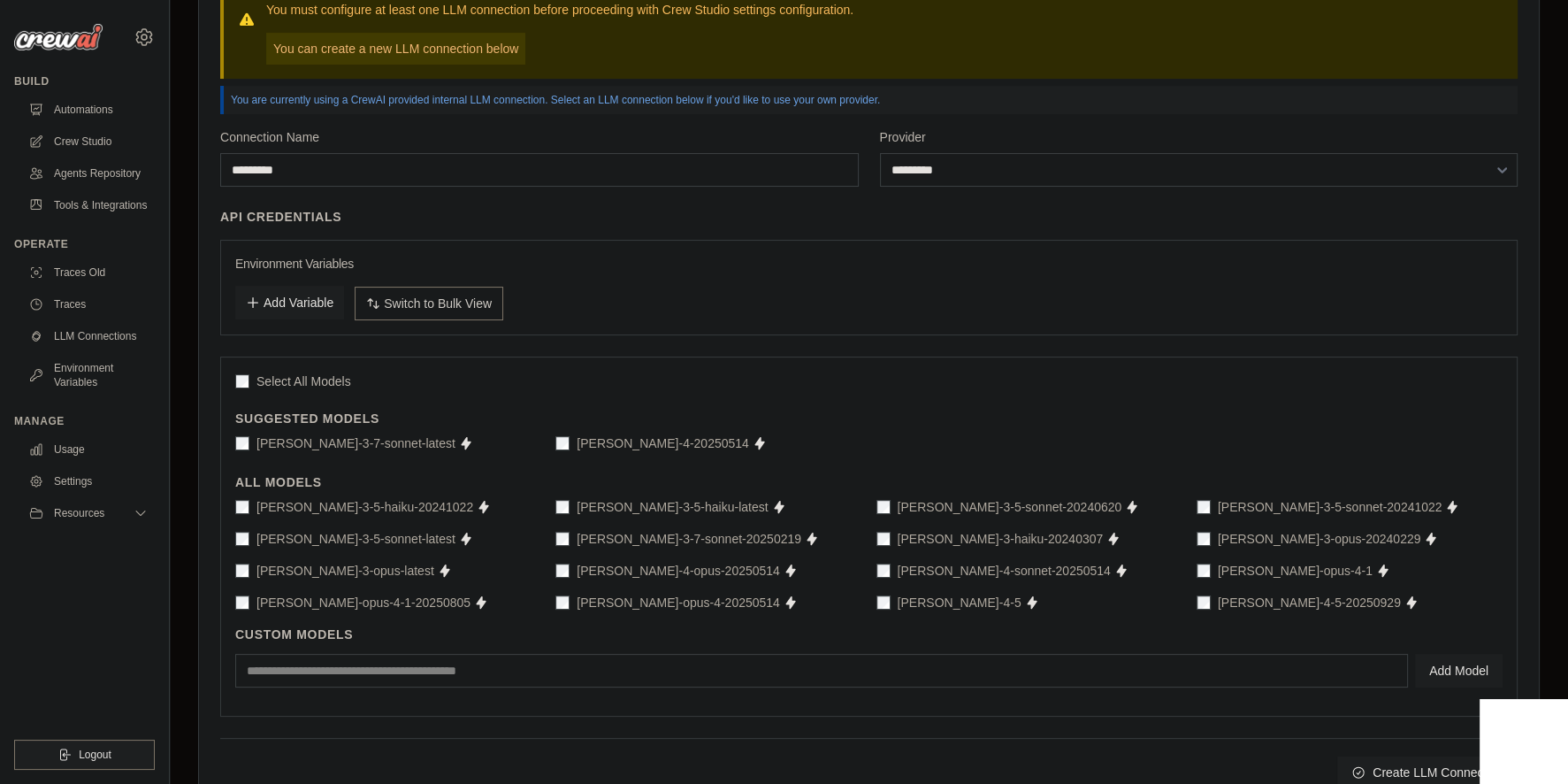
click at [291, 299] on button "Add Variable" at bounding box center [289, 302] width 108 height 33
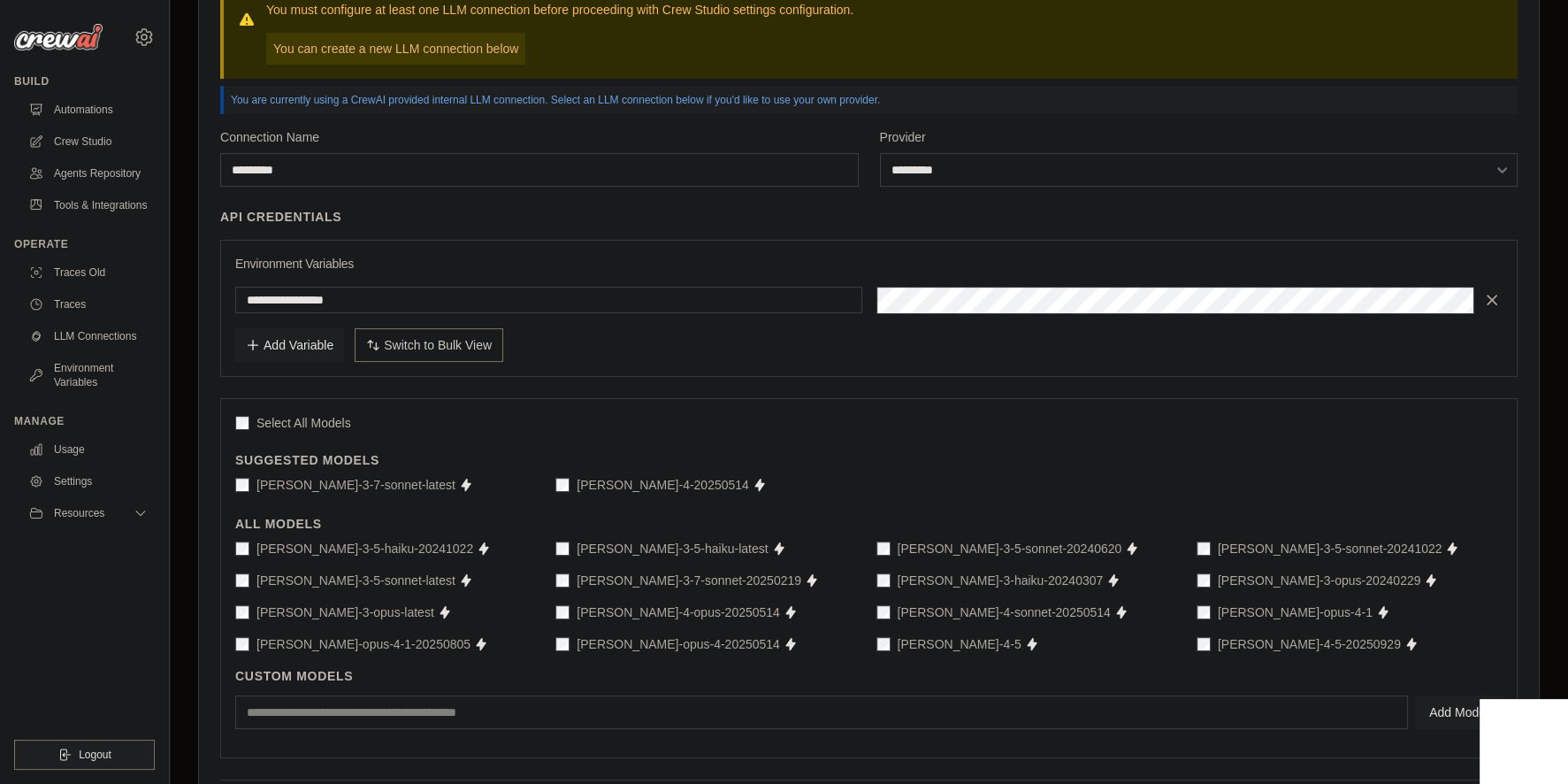
type input "**********"
click at [880, 334] on div "Add Variable Switch to Bulk View Switch to Table View" at bounding box center [869, 345] width 1267 height 33
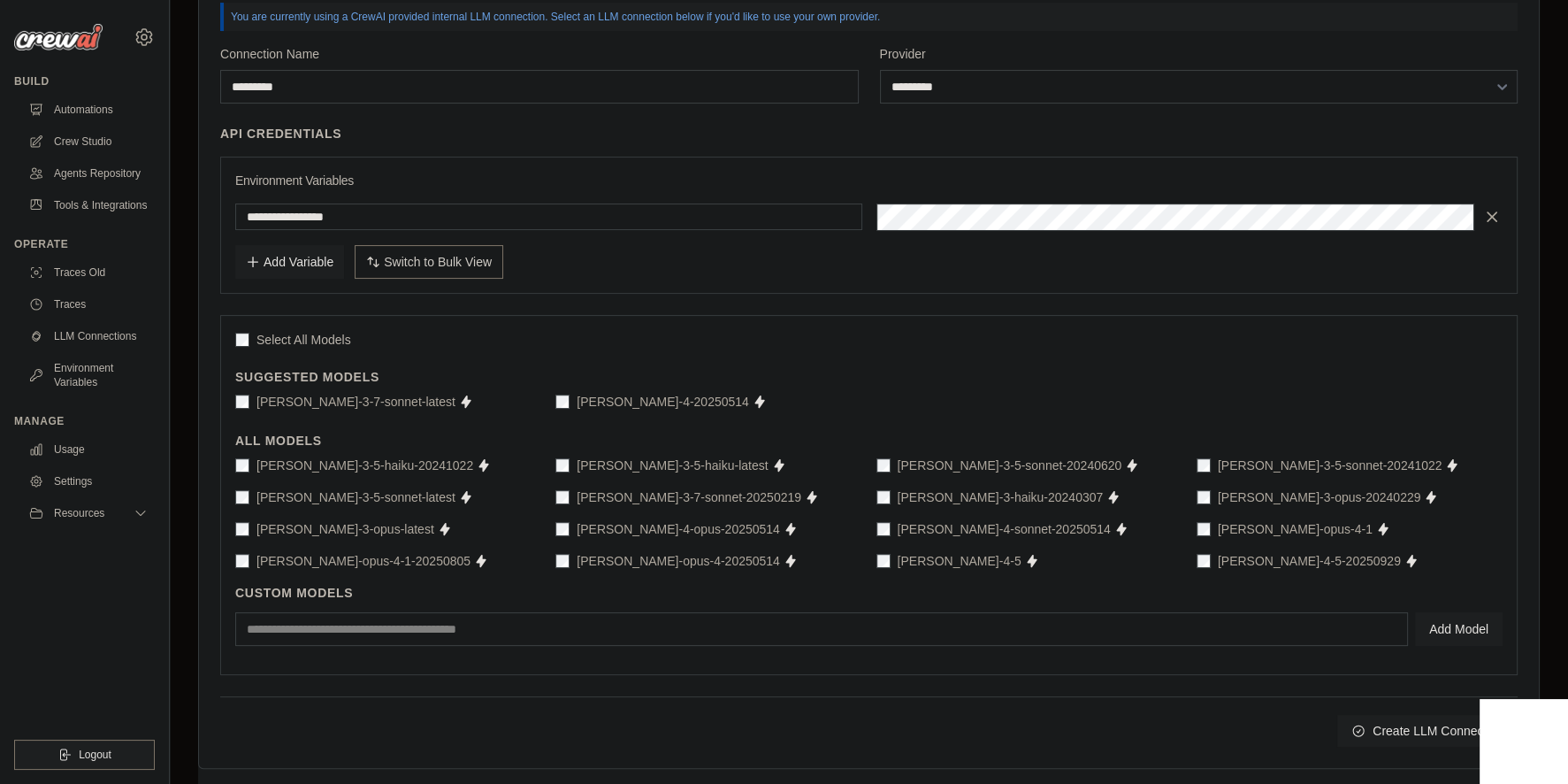
scroll to position [340, 0]
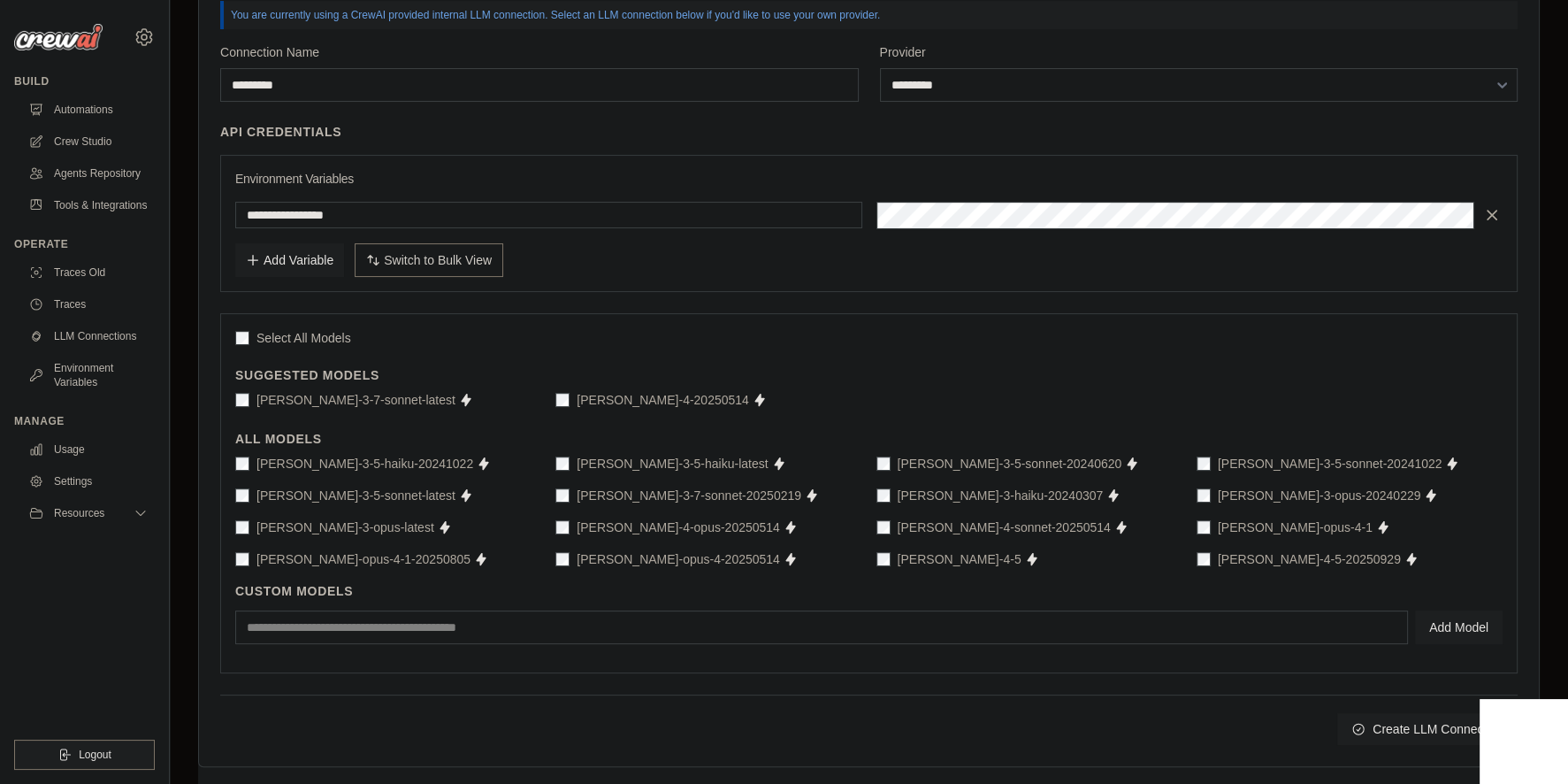
click at [1267, 556] on label "claude-sonnet-4-5-20250929" at bounding box center [1308, 559] width 183 height 18
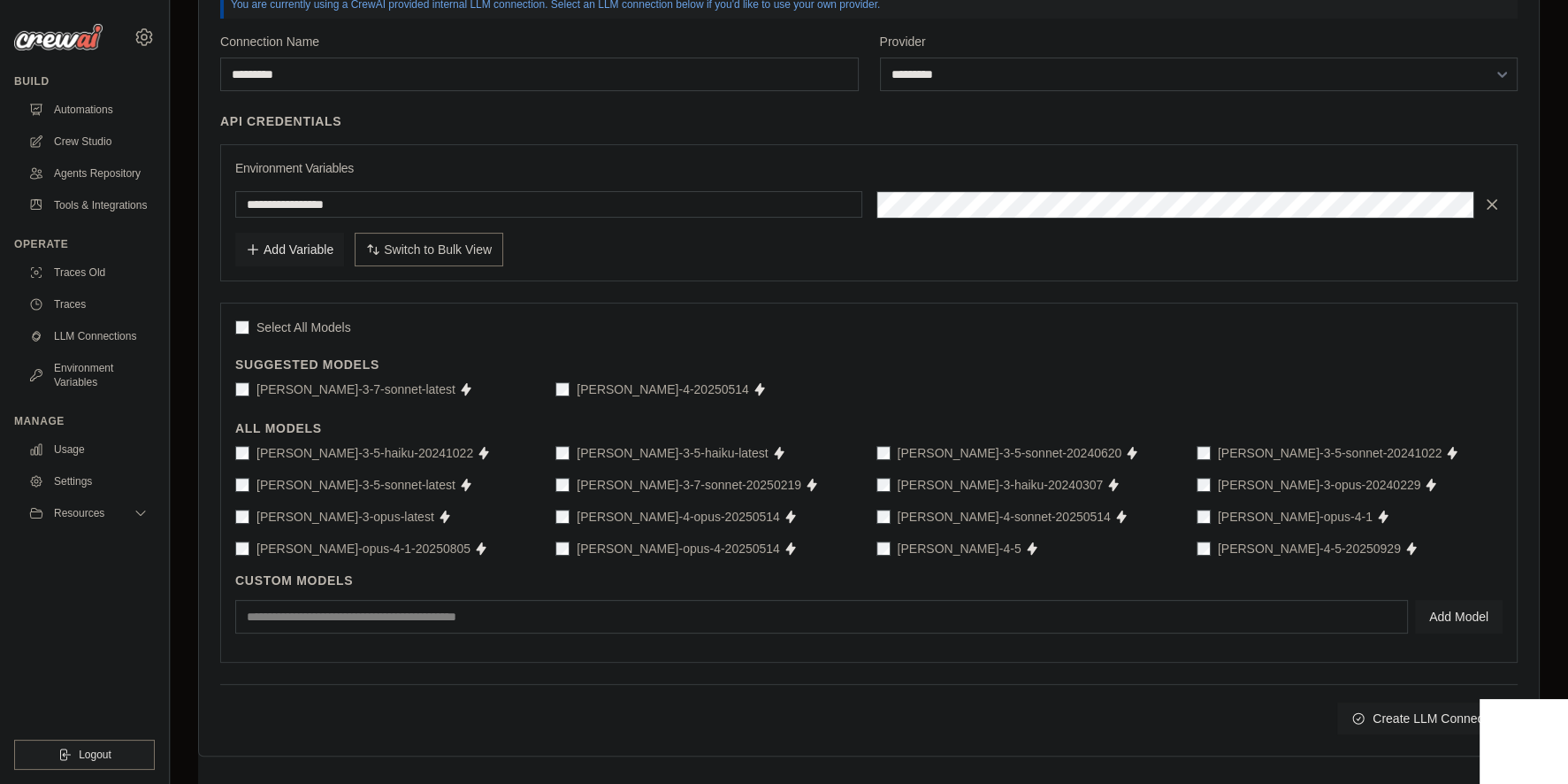
scroll to position [366, 0]
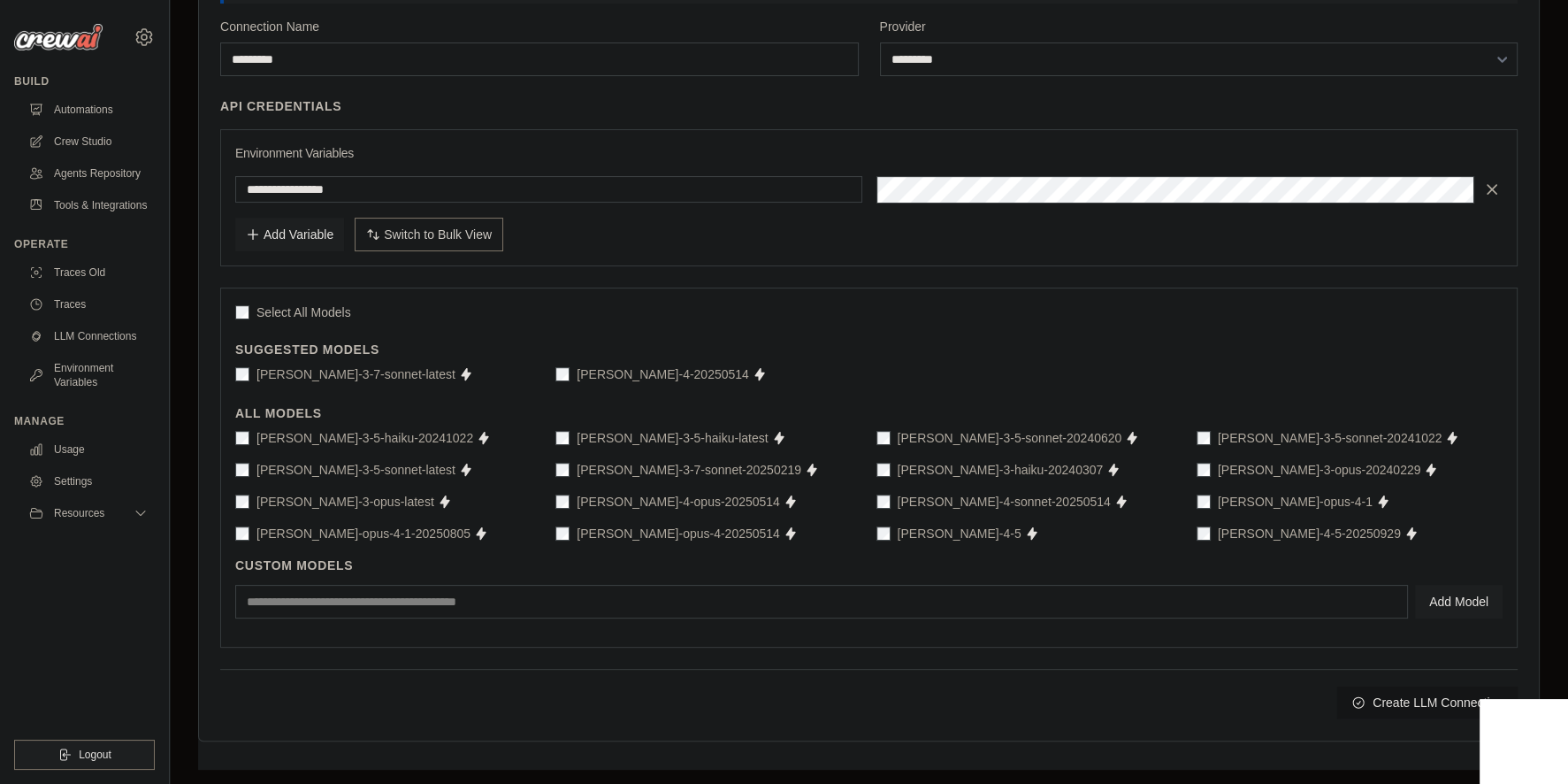
click at [1417, 707] on button "Create LLM Connection" at bounding box center [1427, 702] width 181 height 32
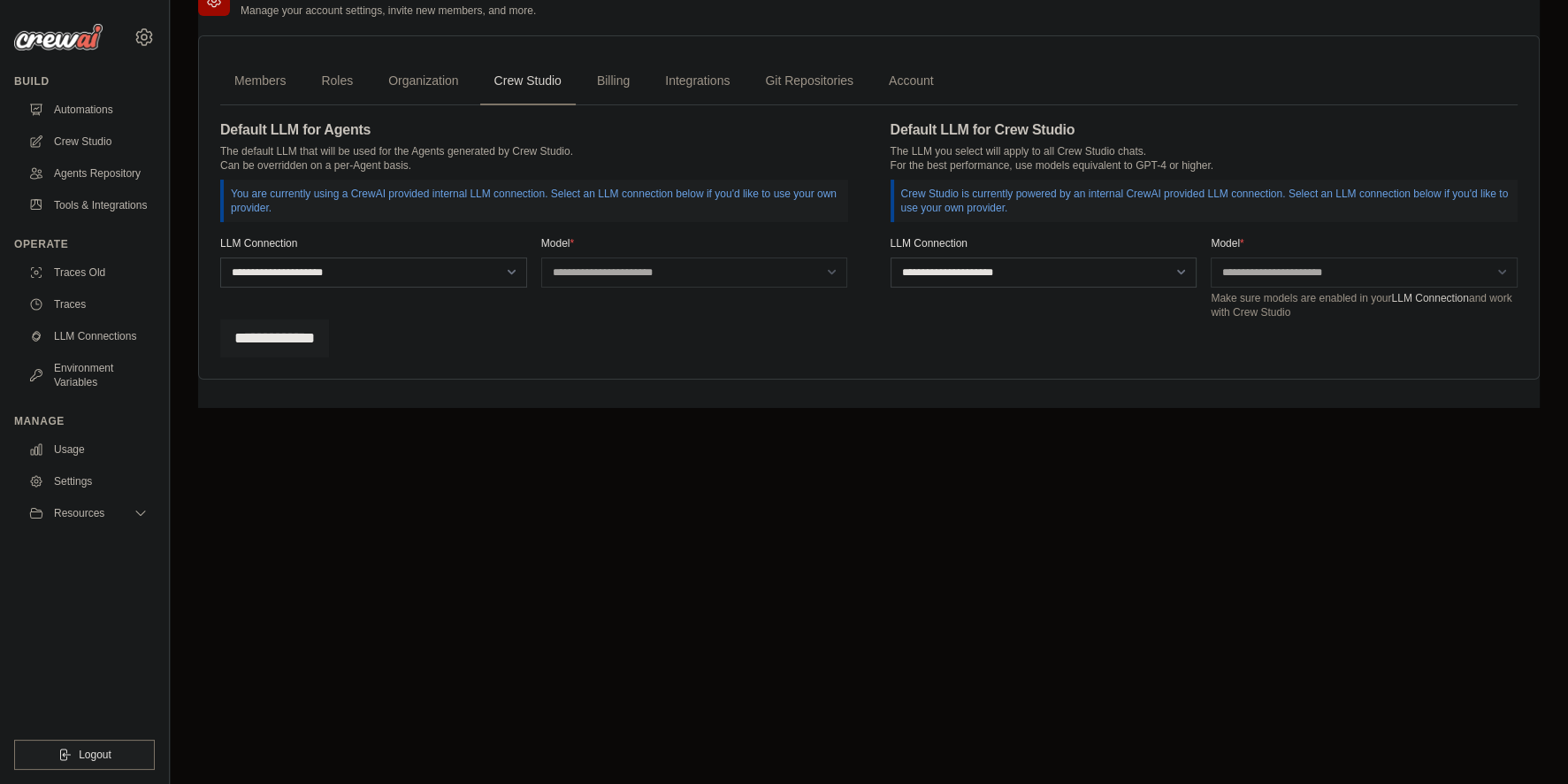
scroll to position [0, 0]
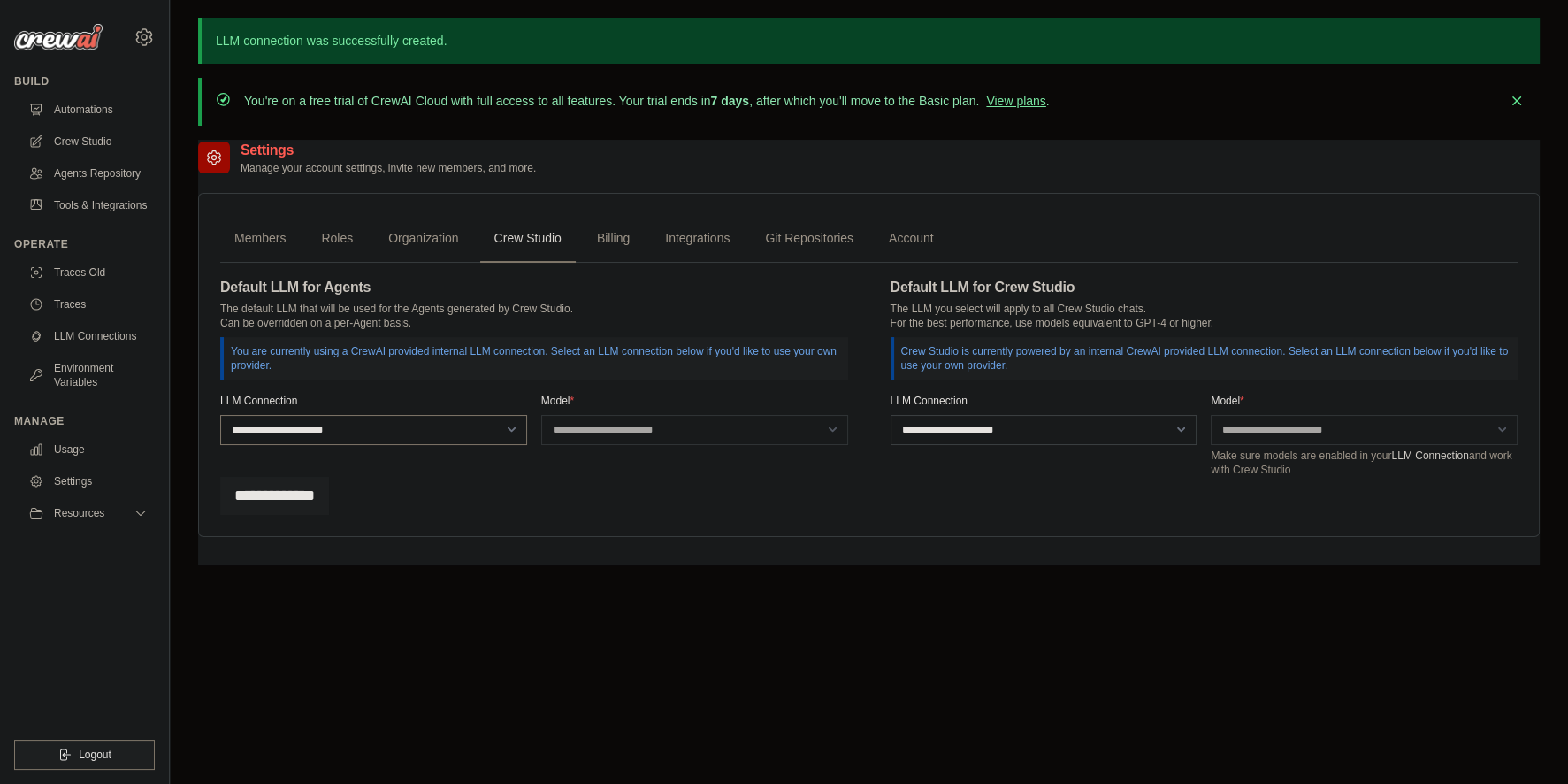
select select "******"
click at [220, 415] on select "**********" at bounding box center [373, 430] width 307 height 30
click at [677, 414] on div "**********" at bounding box center [695, 419] width 307 height 51
select select "**********"
click at [541, 415] on select "**********" at bounding box center [695, 430] width 307 height 30
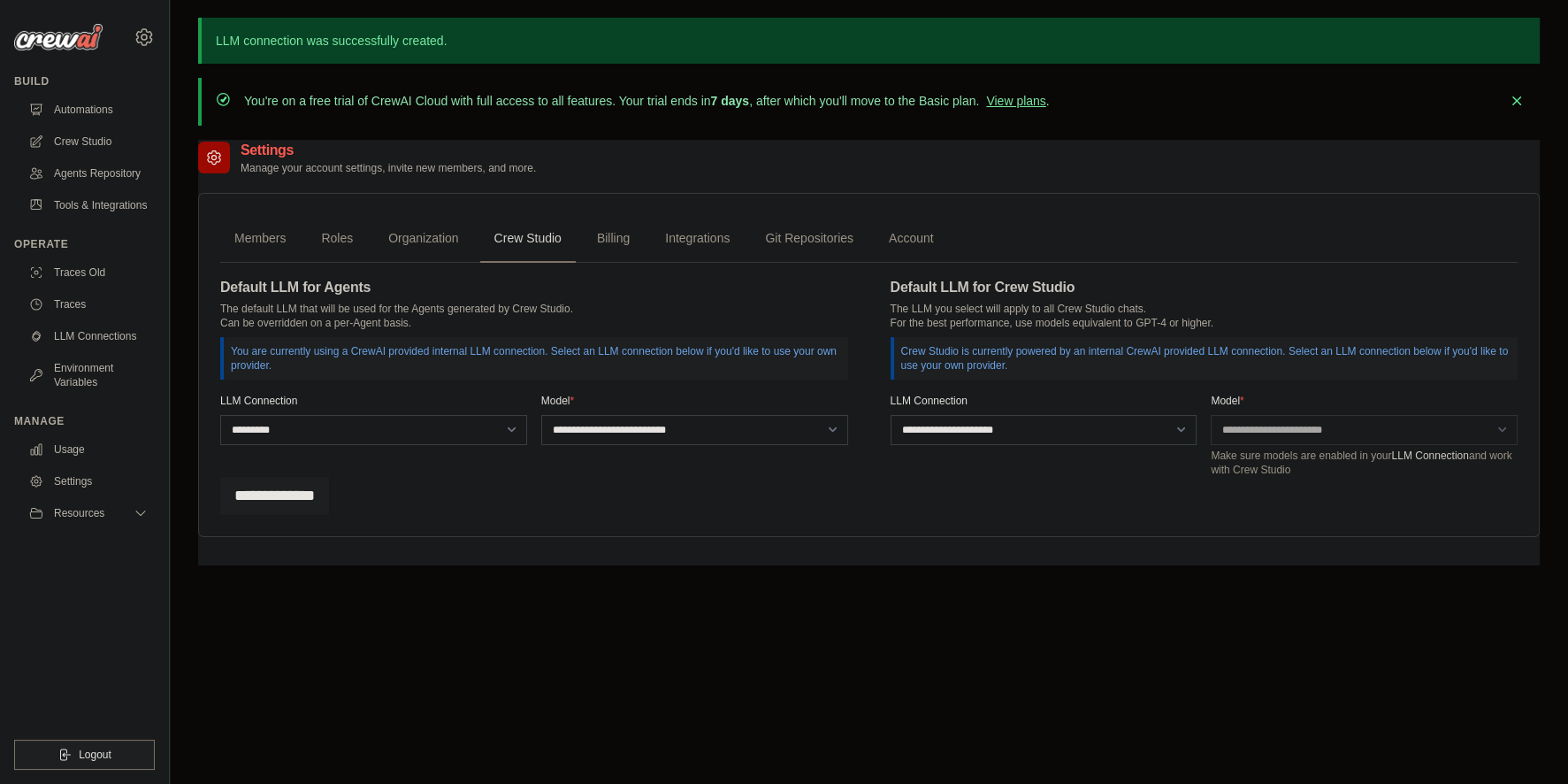
click at [973, 467] on div "**********" at bounding box center [1043, 435] width 307 height 83
select select "******"
click at [890, 415] on select "**********" at bounding box center [1043, 430] width 307 height 30
select select "**********"
click at [1210, 415] on select "**********" at bounding box center [1364, 430] width 307 height 30
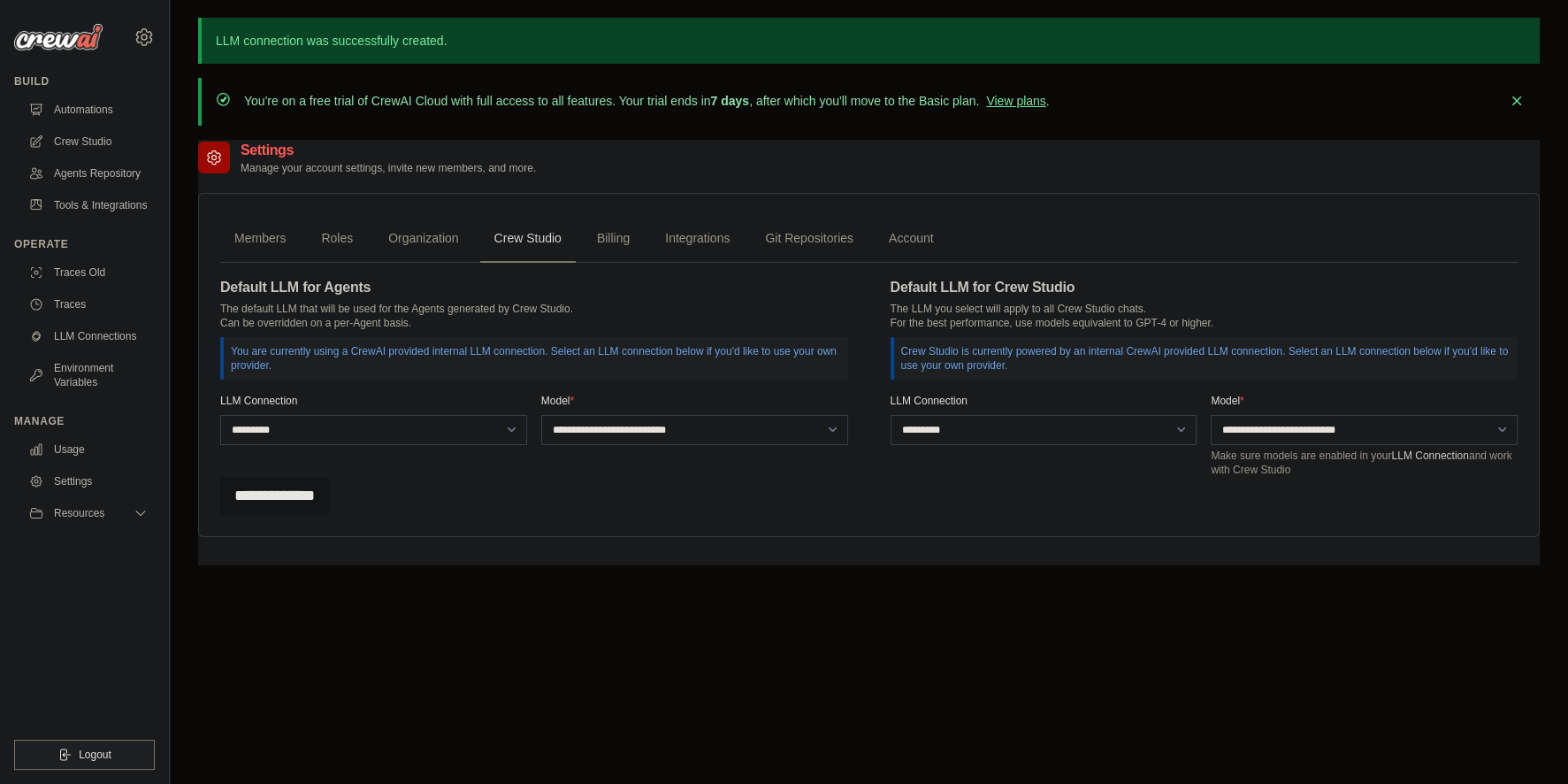
click at [301, 490] on input "**********" at bounding box center [274, 496] width 108 height 38
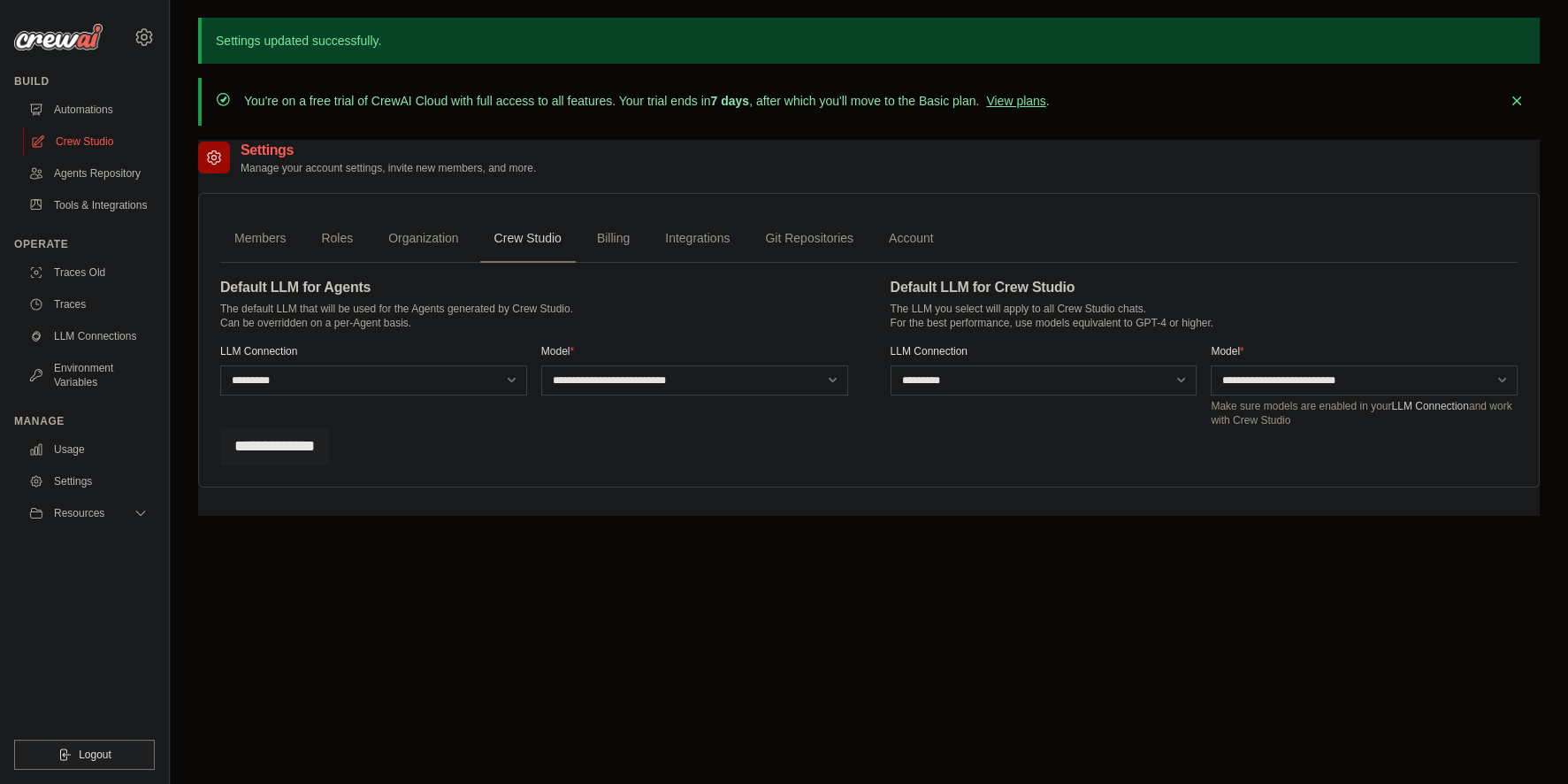
click at [85, 139] on link "Crew Studio" at bounding box center [90, 141] width 134 height 28
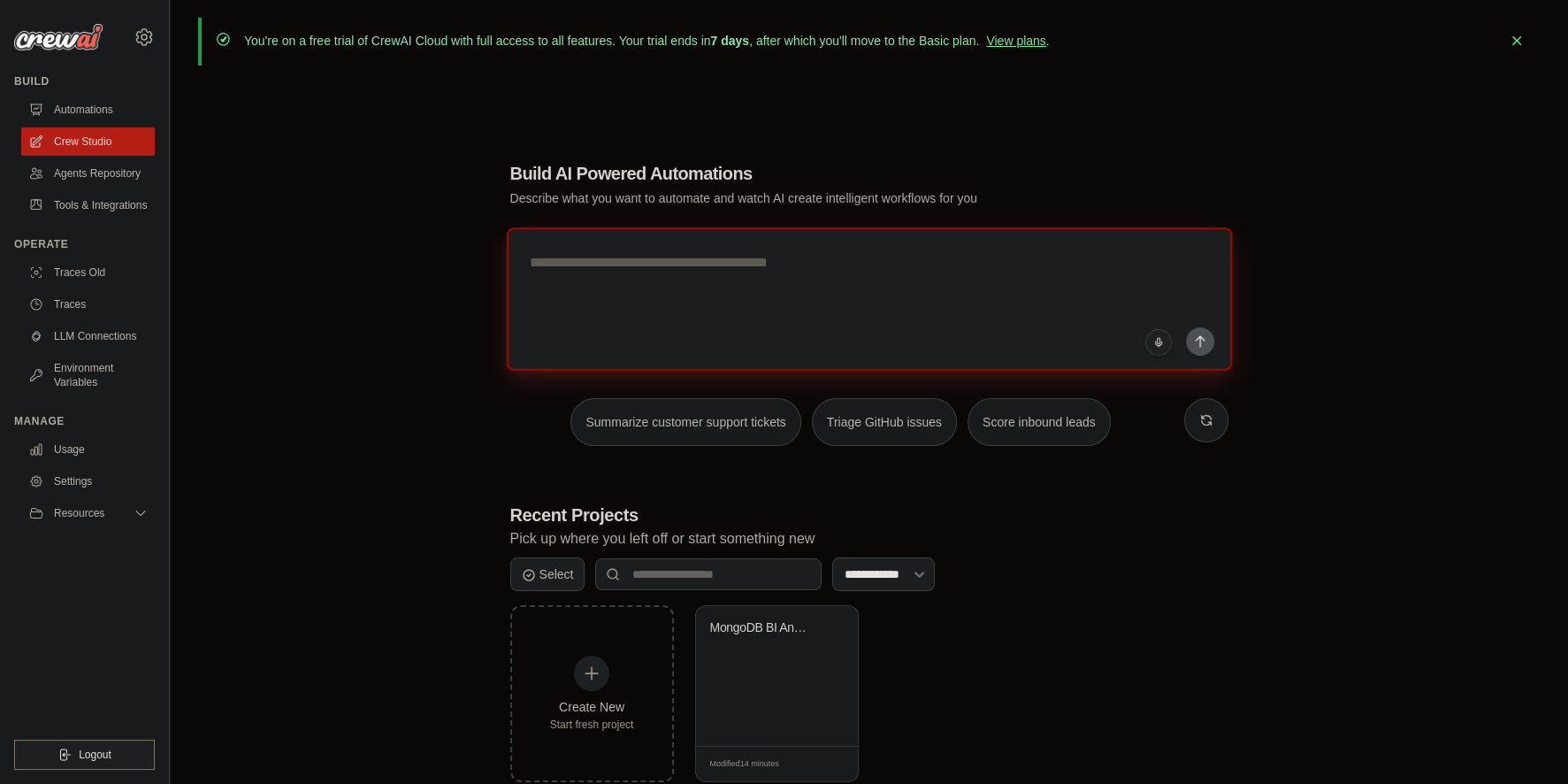
click at [651, 264] on textarea at bounding box center [869, 299] width 725 height 144
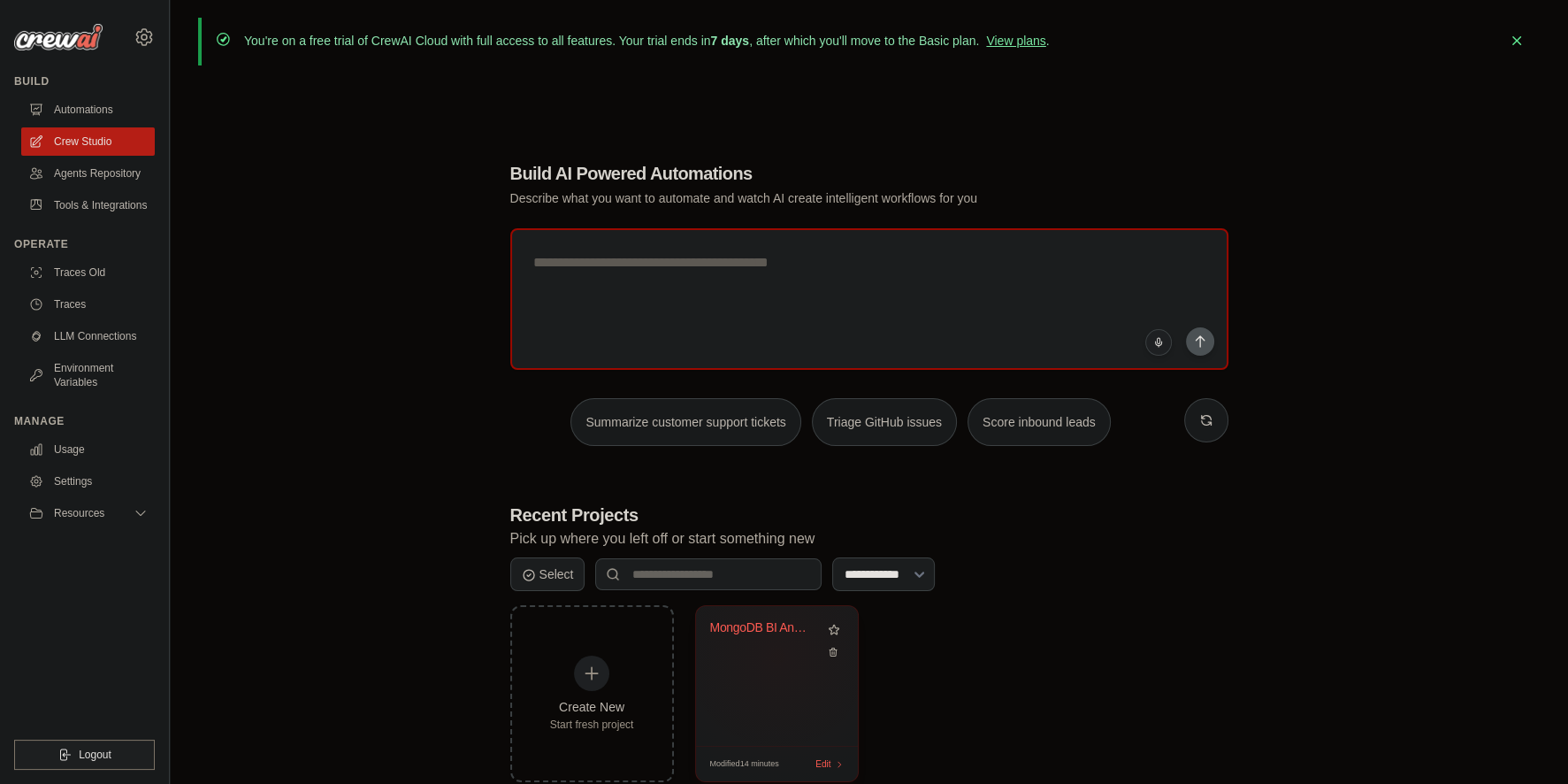
click at [778, 655] on div "MongoDB BI Analytics Bot" at bounding box center [777, 641] width 134 height 41
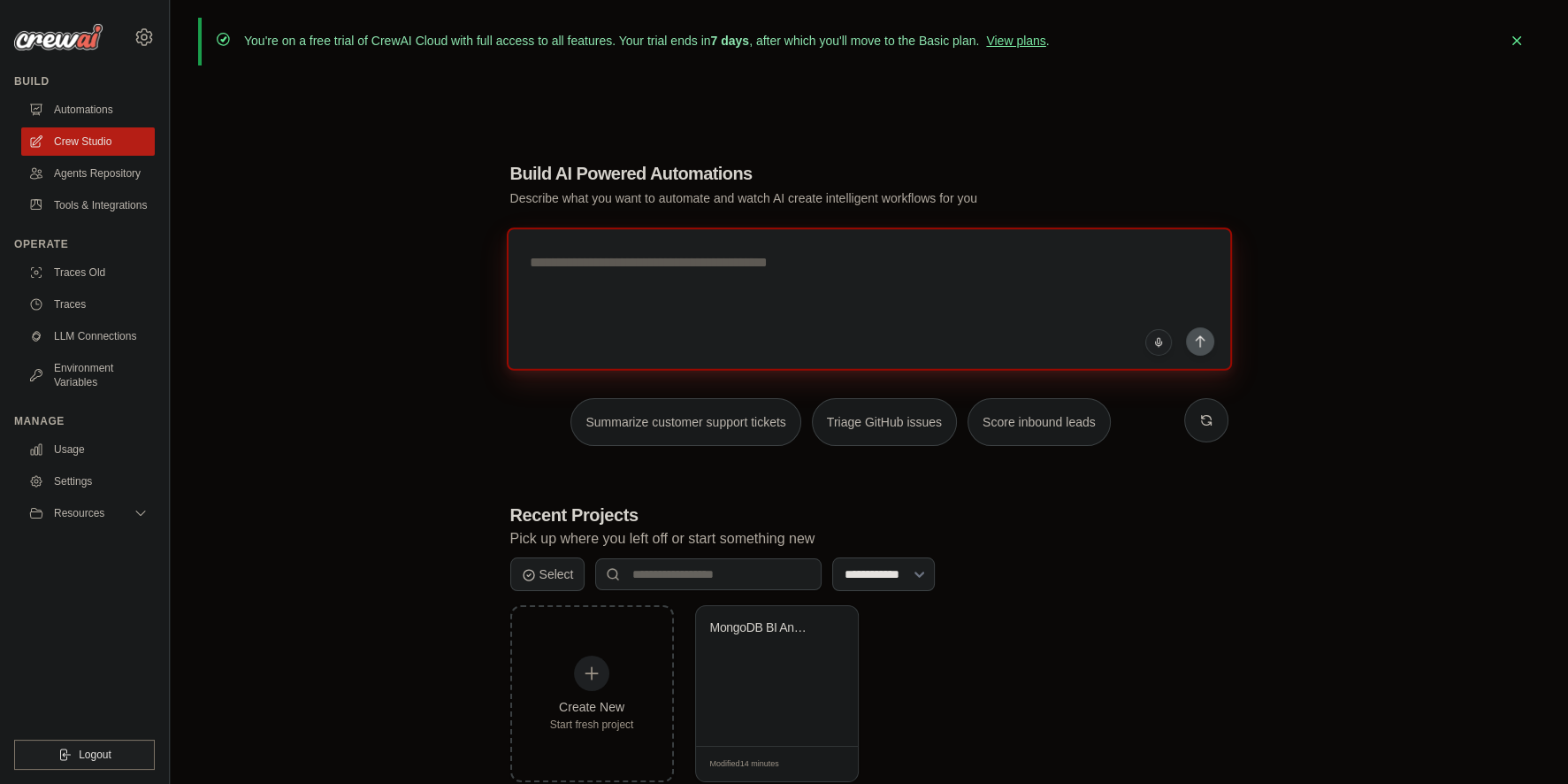
click at [655, 271] on textarea at bounding box center [869, 299] width 725 height 144
paste textarea "**********"
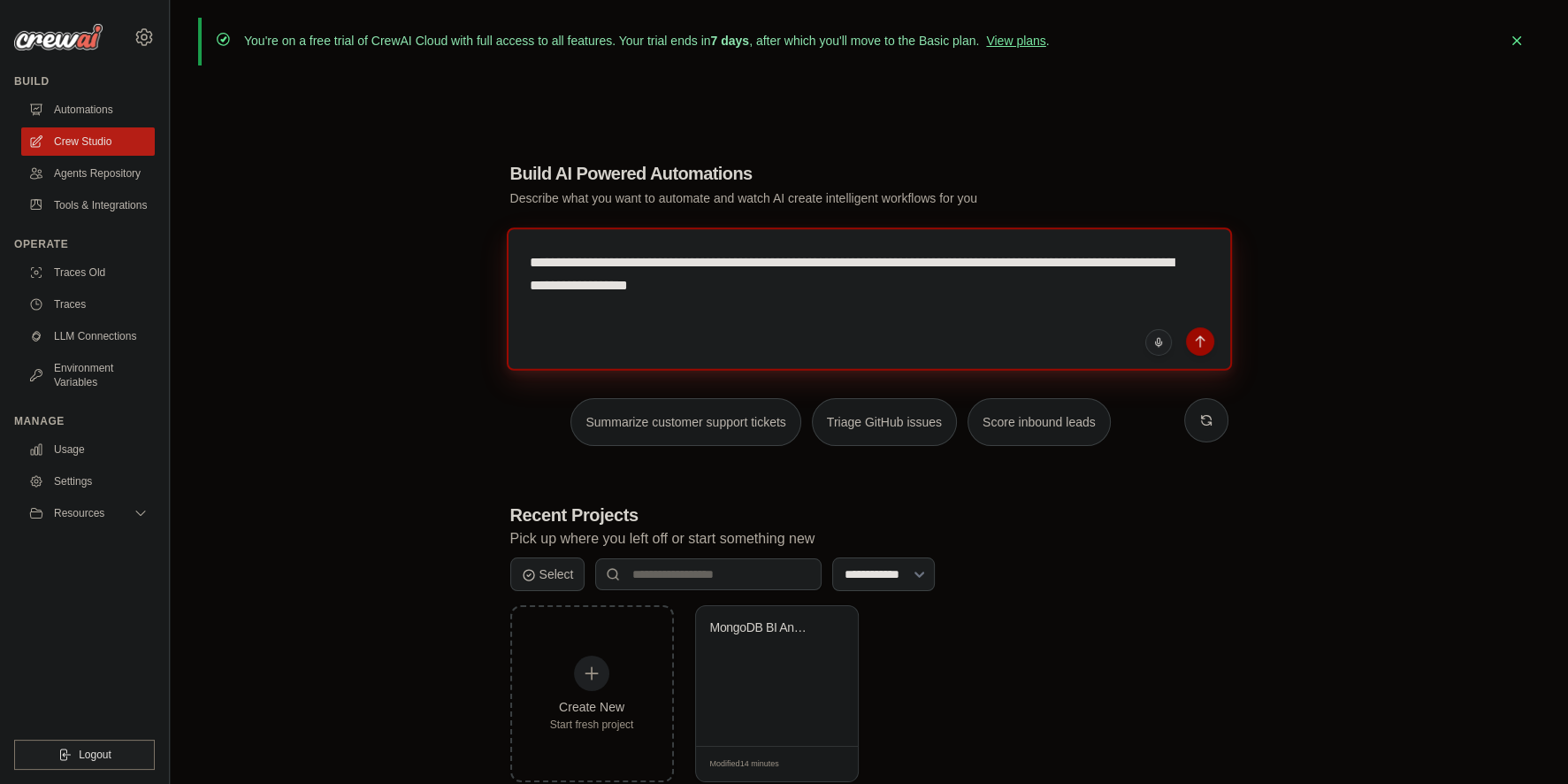
click at [918, 300] on textarea "**********" at bounding box center [869, 299] width 725 height 144
paste textarea "**********"
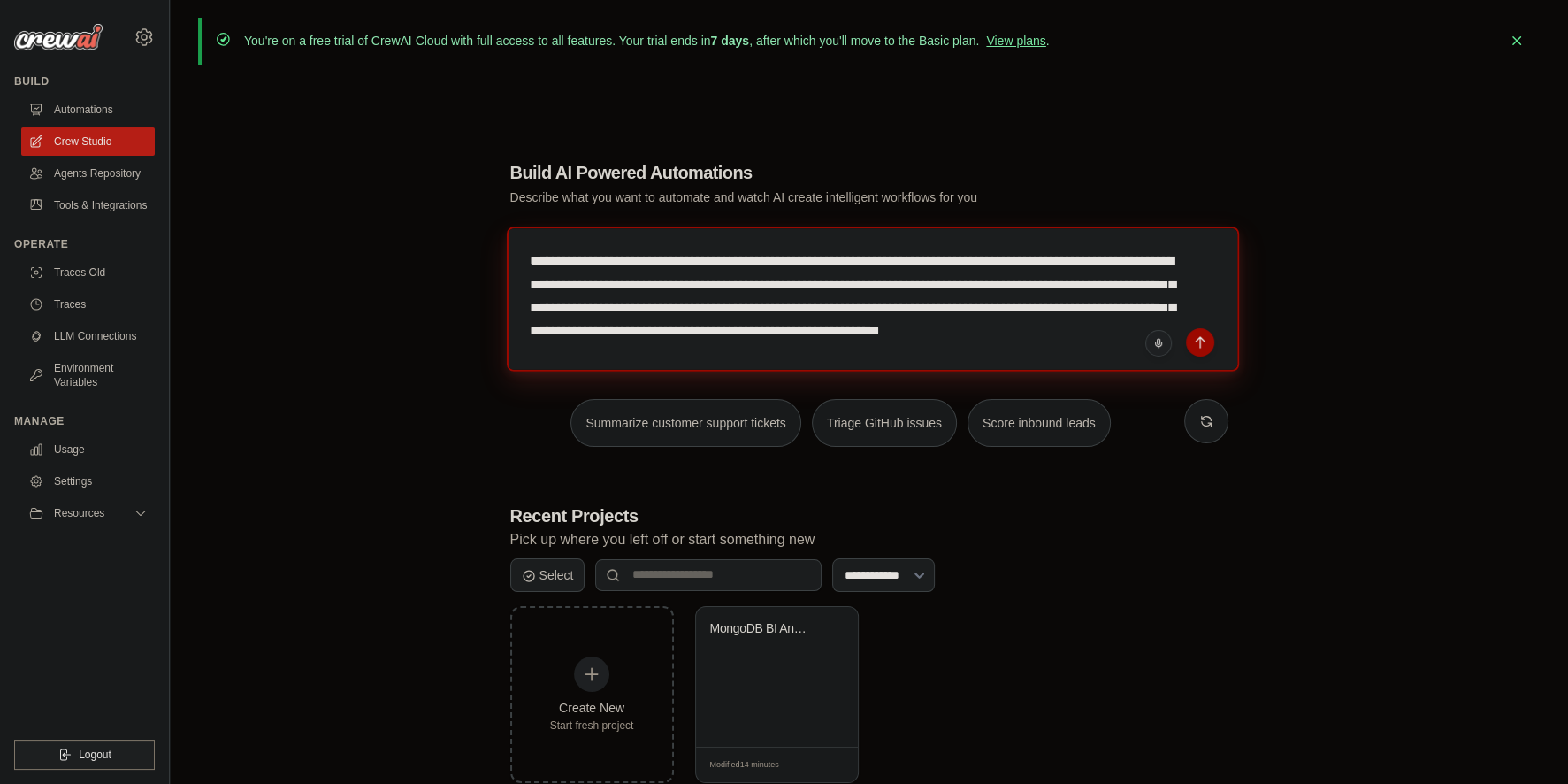
scroll to position [18, 0]
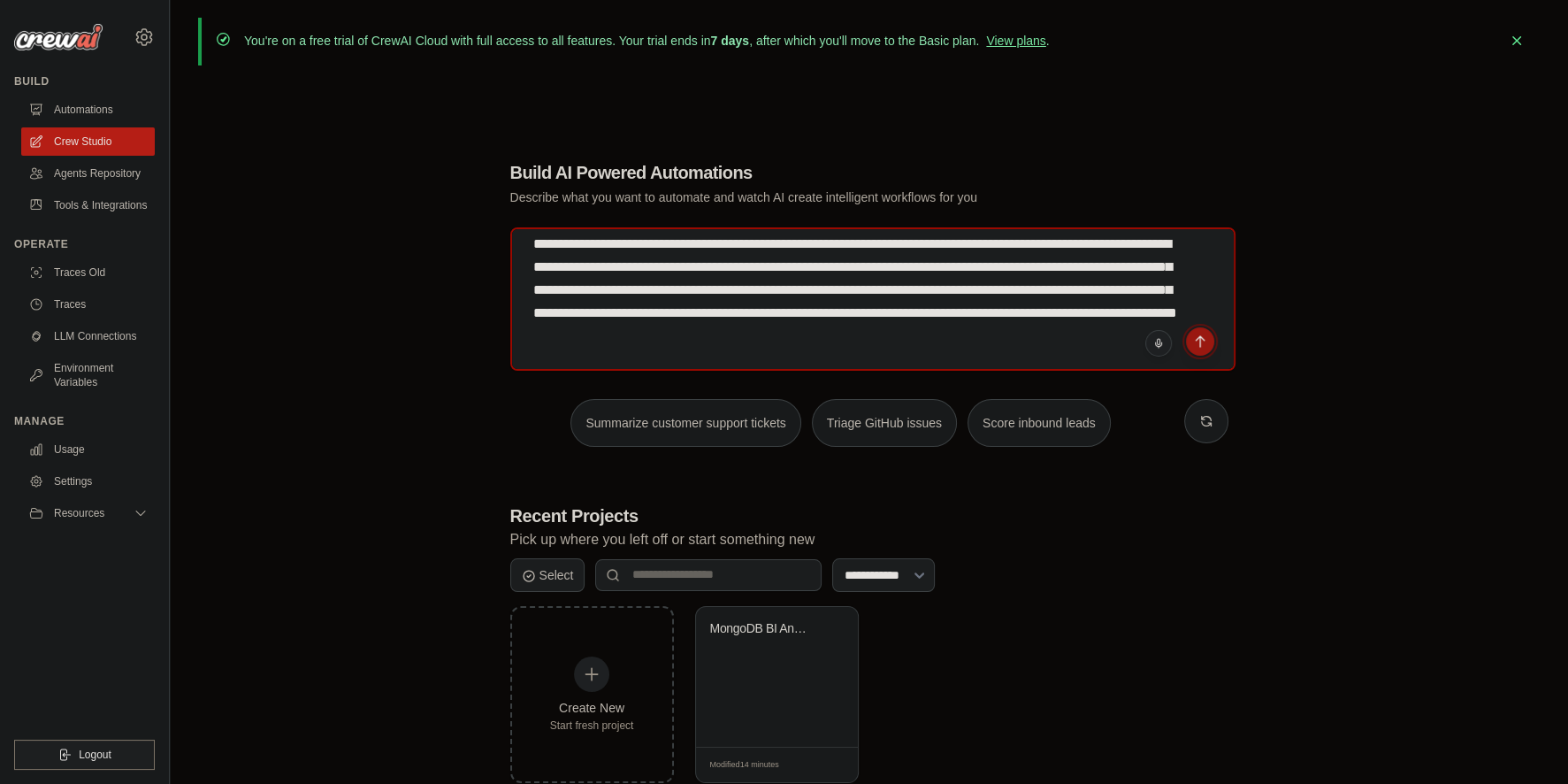
click at [1201, 341] on icon "submit" at bounding box center [1200, 341] width 14 height 14
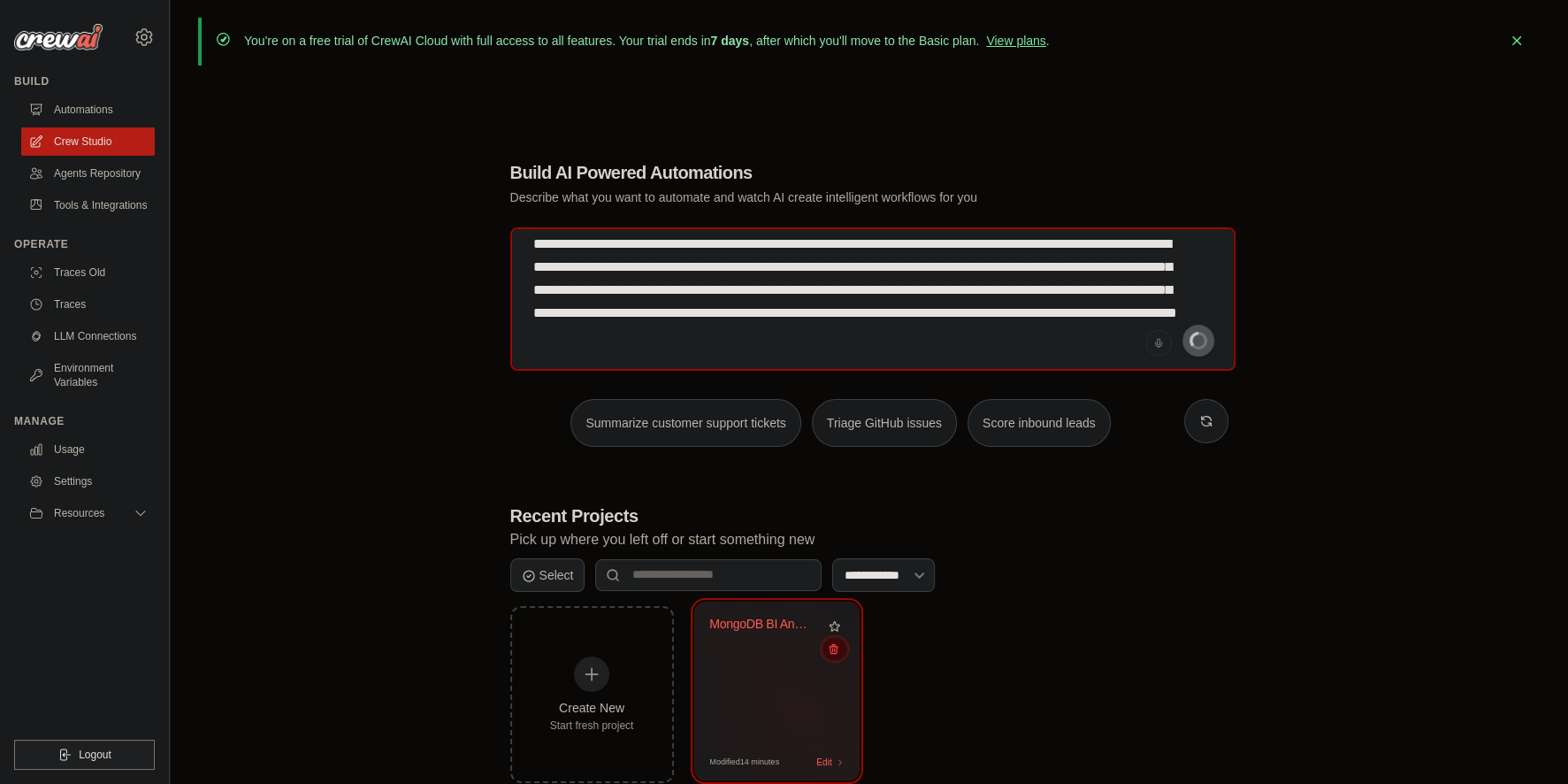
click at [832, 655] on button at bounding box center [834, 649] width 21 height 20
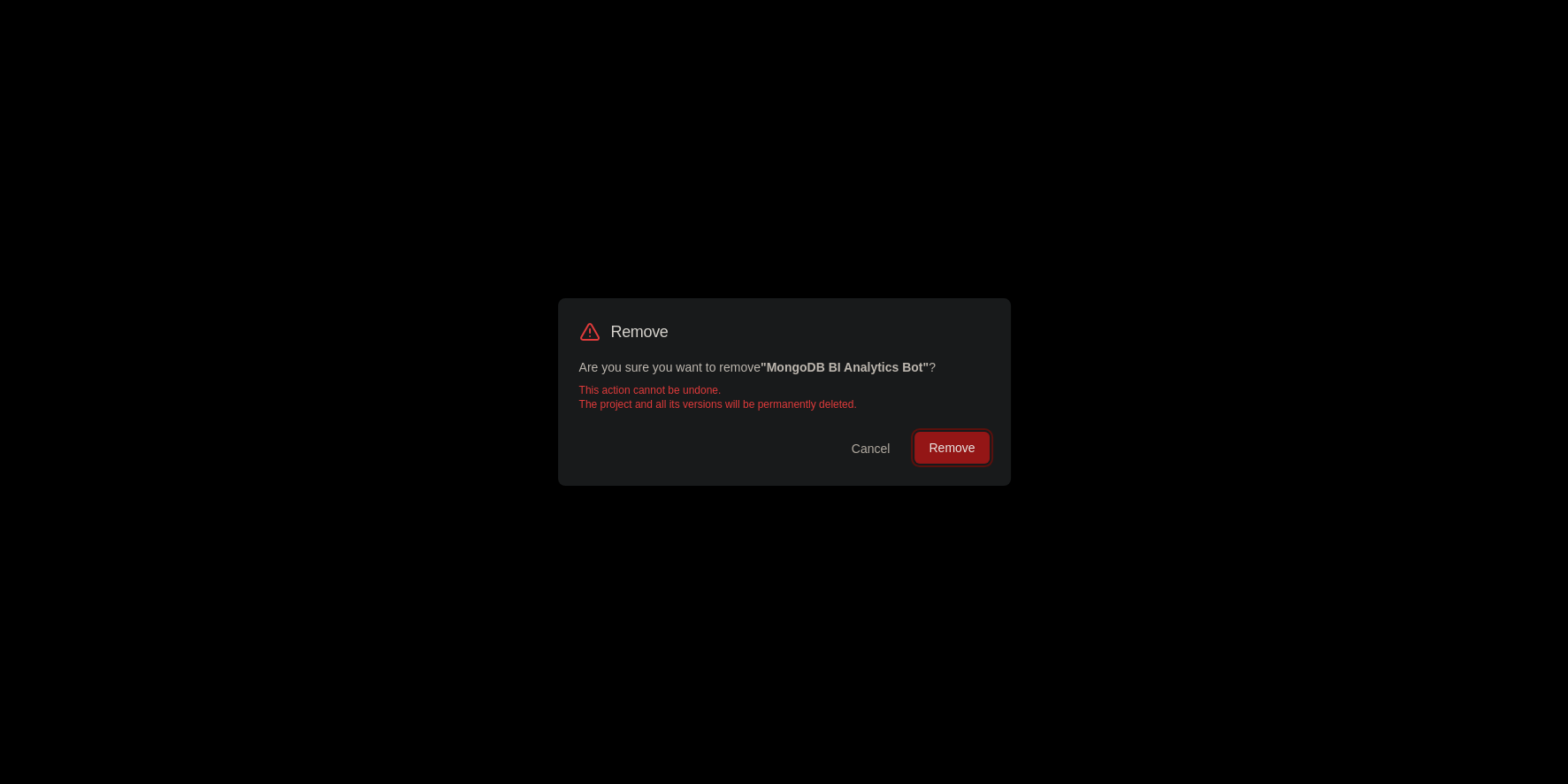
click at [958, 449] on button "Remove" at bounding box center [952, 448] width 74 height 32
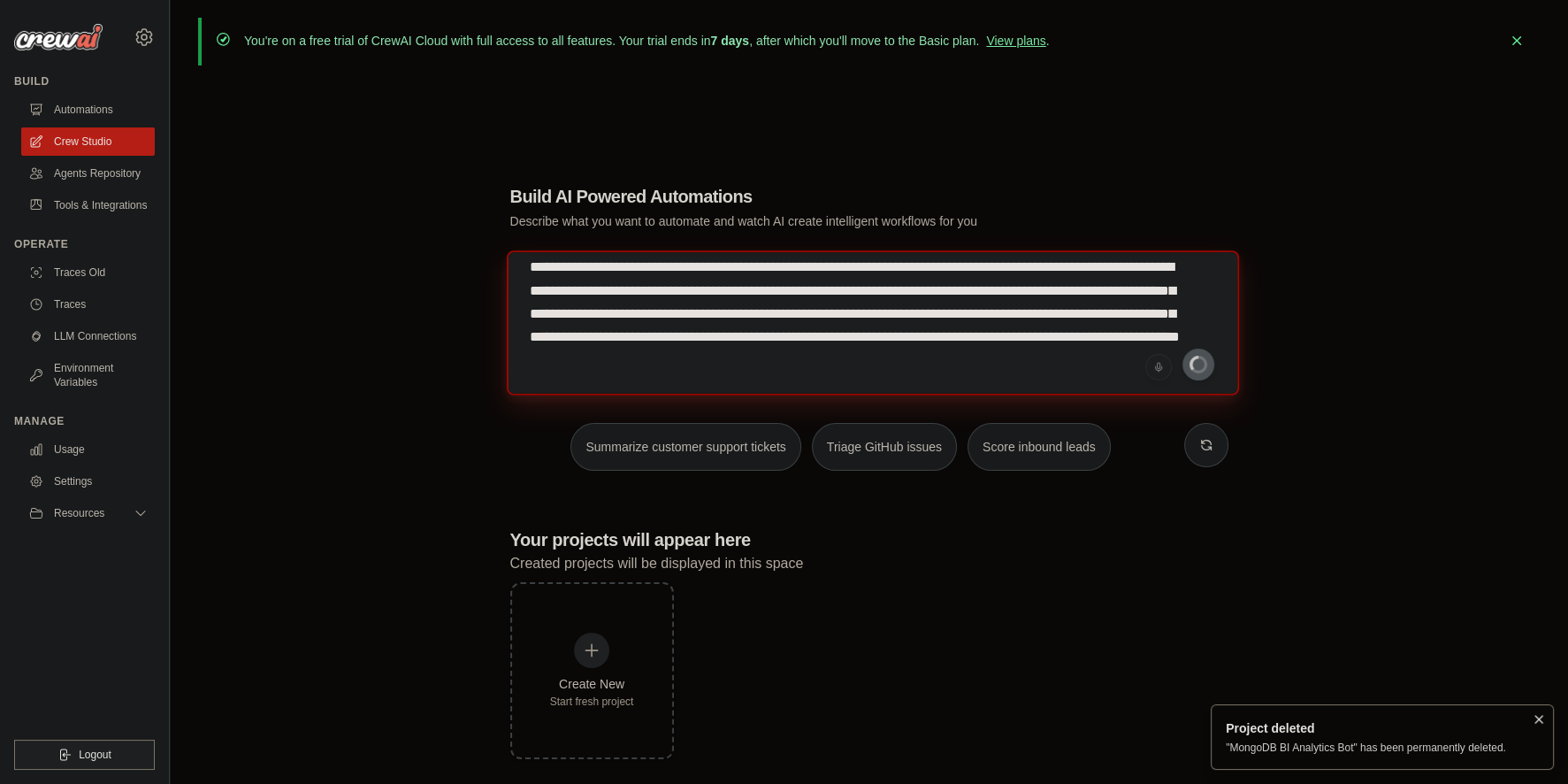
click at [989, 340] on textarea "**********" at bounding box center [871, 323] width 732 height 145
click at [995, 375] on textarea "**********" at bounding box center [871, 323] width 732 height 145
type textarea "**********"
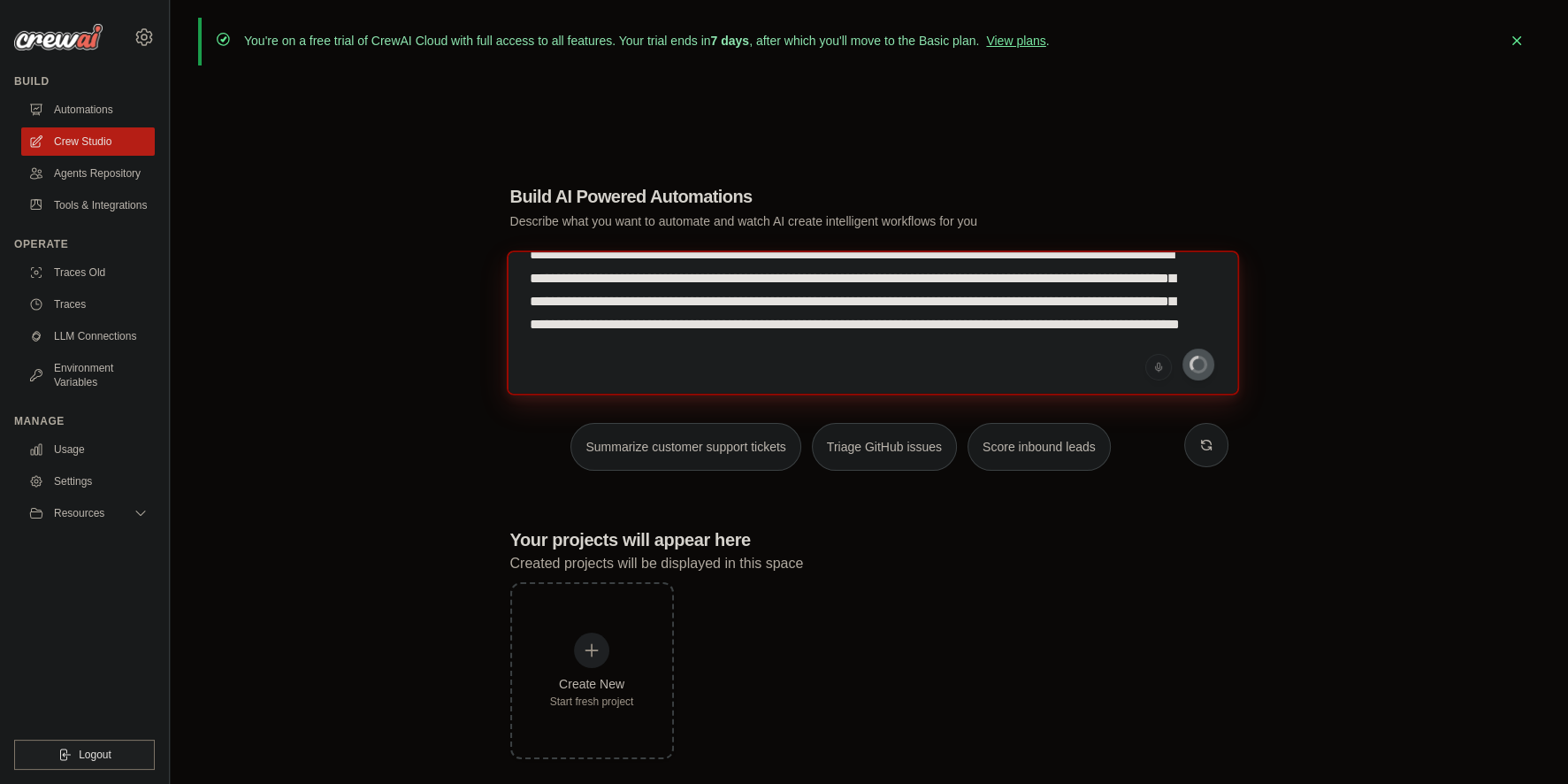
scroll to position [0, 0]
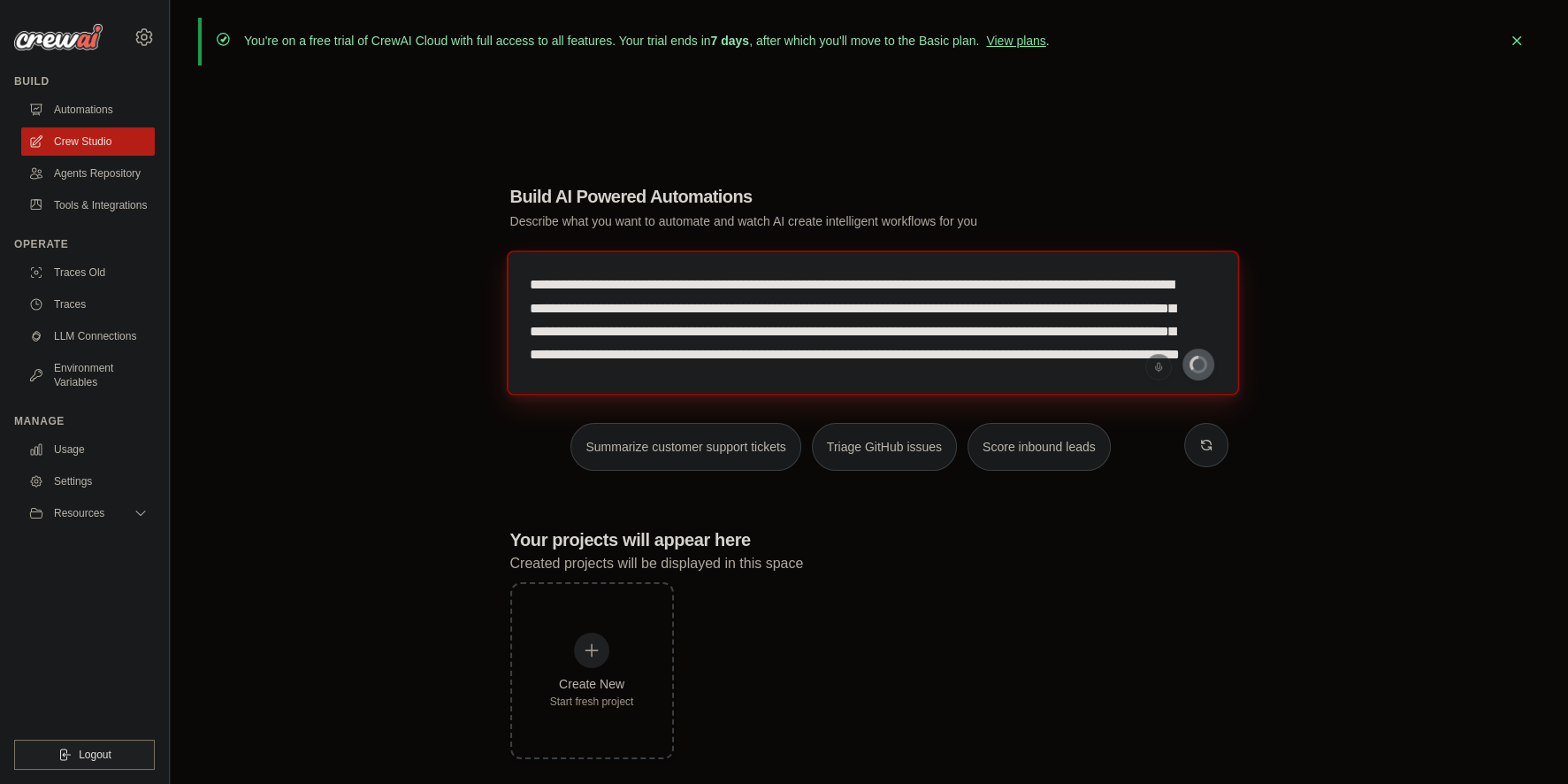
click at [919, 331] on textarea "**********" at bounding box center [871, 323] width 732 height 145
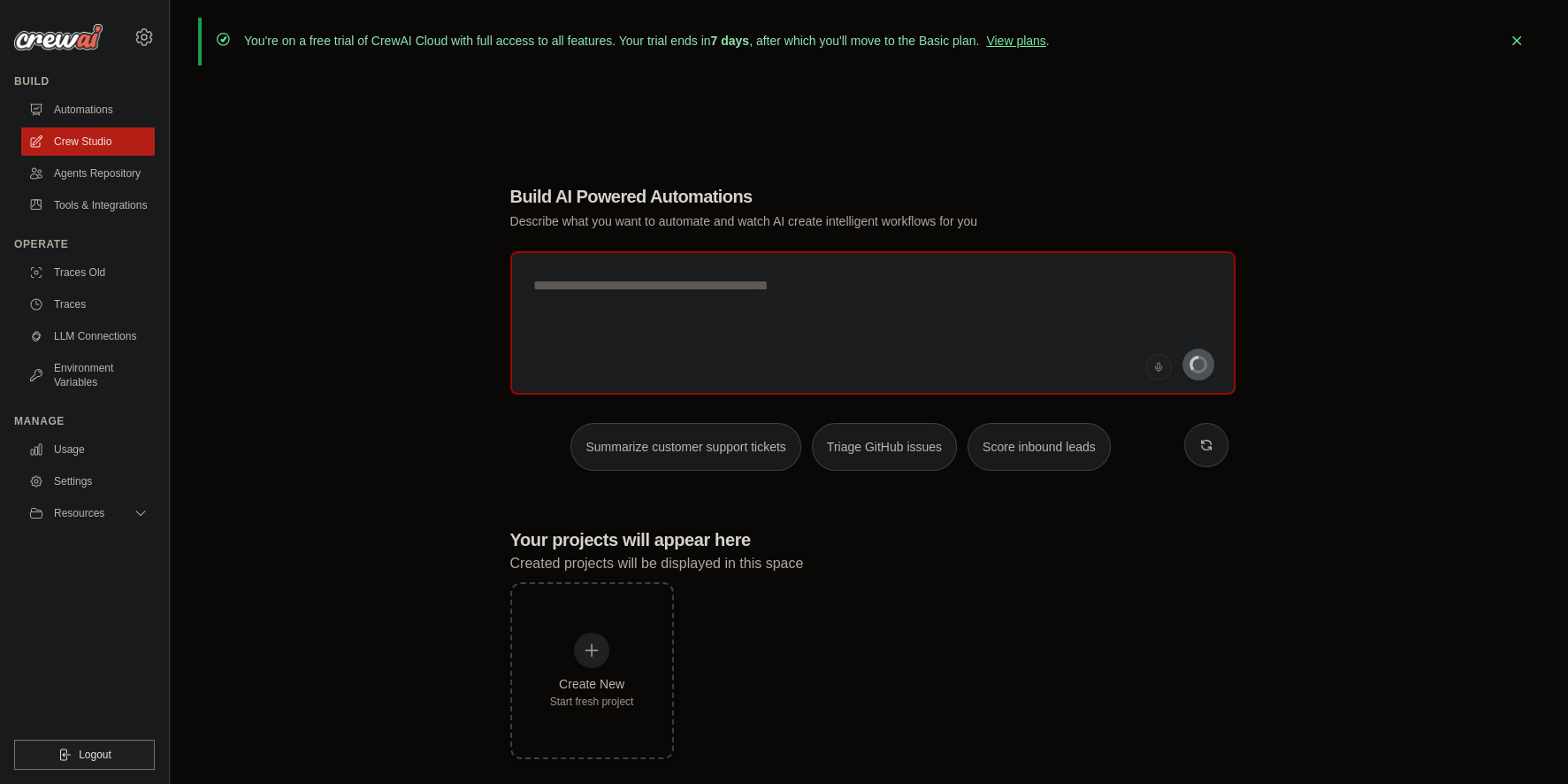
click at [373, 249] on div "Build AI Powered Automations Describe what you want to automate and watch AI cr…" at bounding box center [869, 471] width 1341 height 784
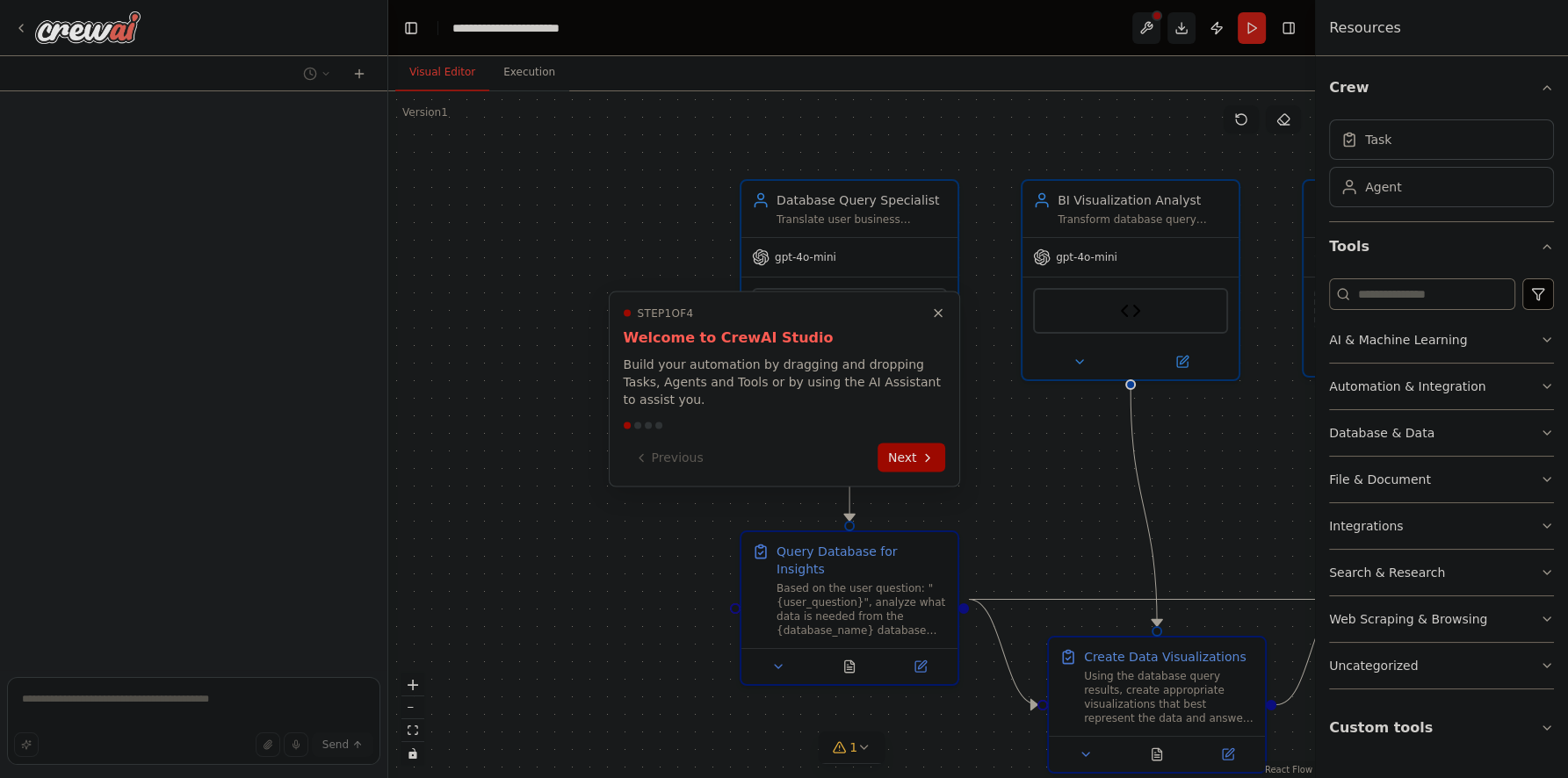
scroll to position [3235, 0]
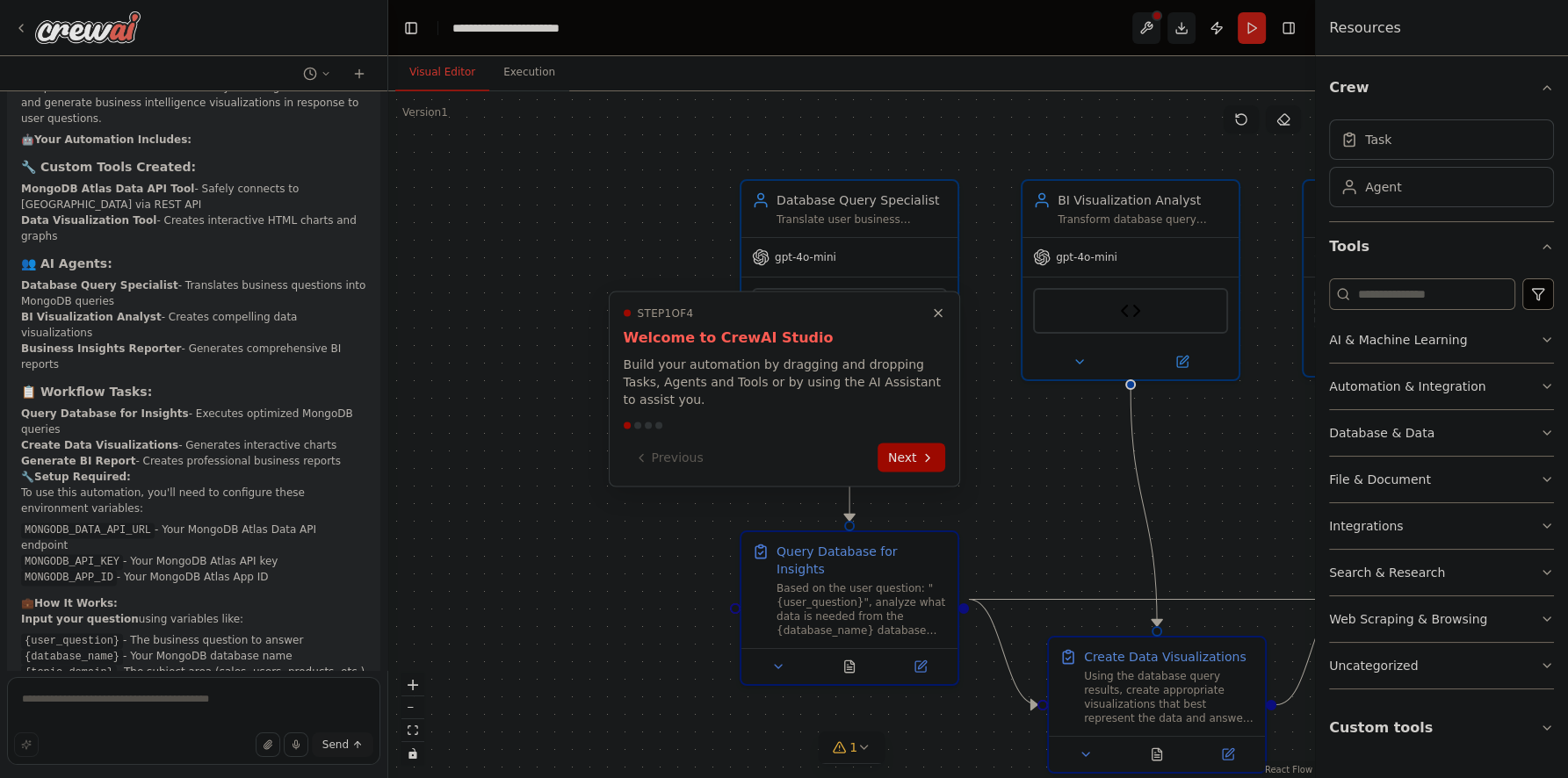
drag, startPoint x: 384, startPoint y: 607, endPoint x: 384, endPoint y: 572, distance: 35.0
click at [384, 572] on div at bounding box center [784, 389] width 1568 height 778
drag, startPoint x: 382, startPoint y: 587, endPoint x: 376, endPoint y: 483, distance: 104.2
click at [376, 483] on div at bounding box center [784, 389] width 1568 height 778
drag, startPoint x: 344, startPoint y: 507, endPoint x: 298, endPoint y: 466, distance: 61.6
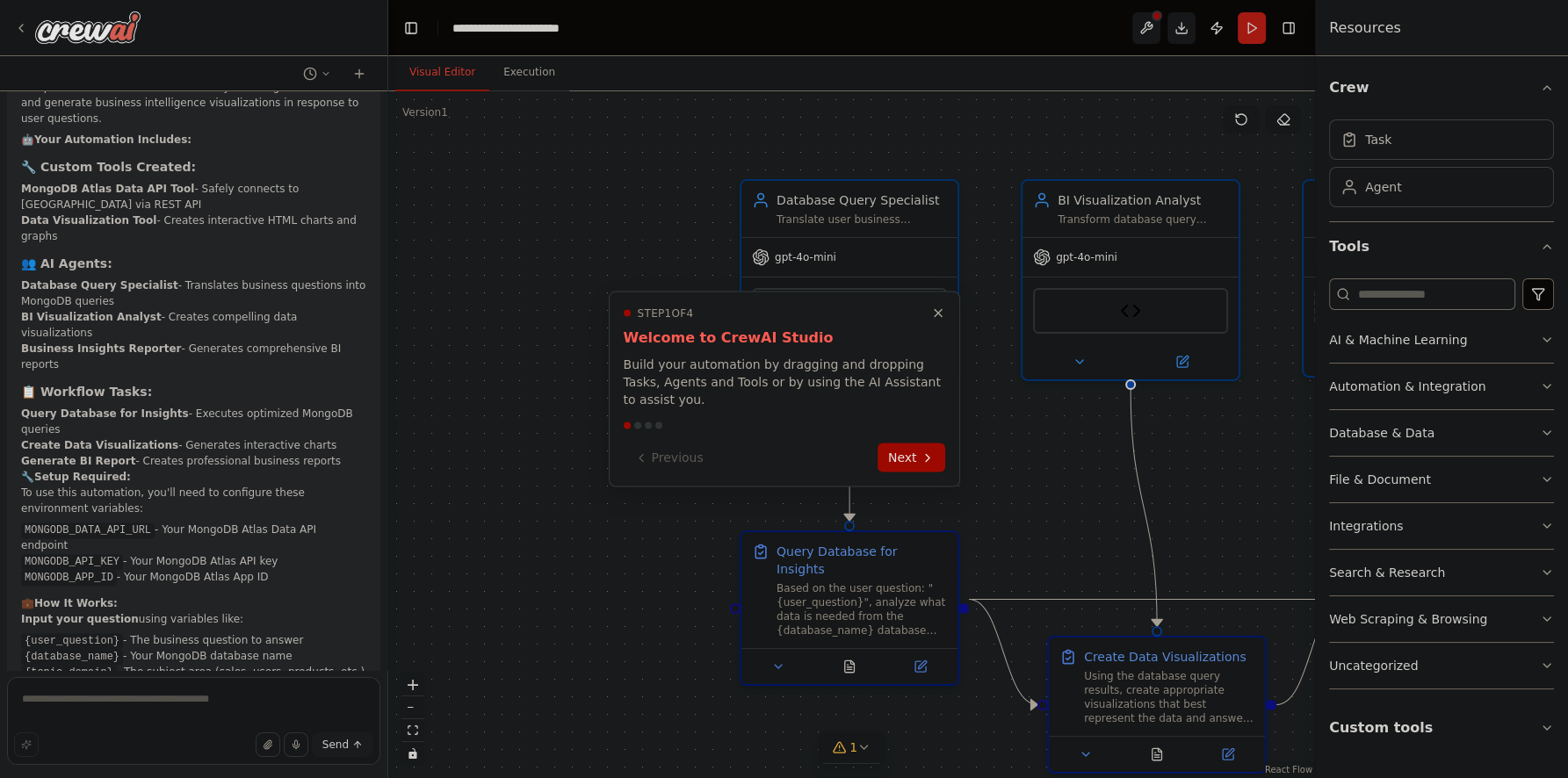
click at [328, 494] on div at bounding box center [784, 389] width 1568 height 778
click at [294, 466] on div at bounding box center [784, 389] width 1568 height 778
click at [382, 598] on div at bounding box center [784, 389] width 1568 height 778
click at [505, 353] on div at bounding box center [784, 389] width 1568 height 778
click at [941, 319] on icon "Close walkthrough" at bounding box center [938, 313] width 16 height 16
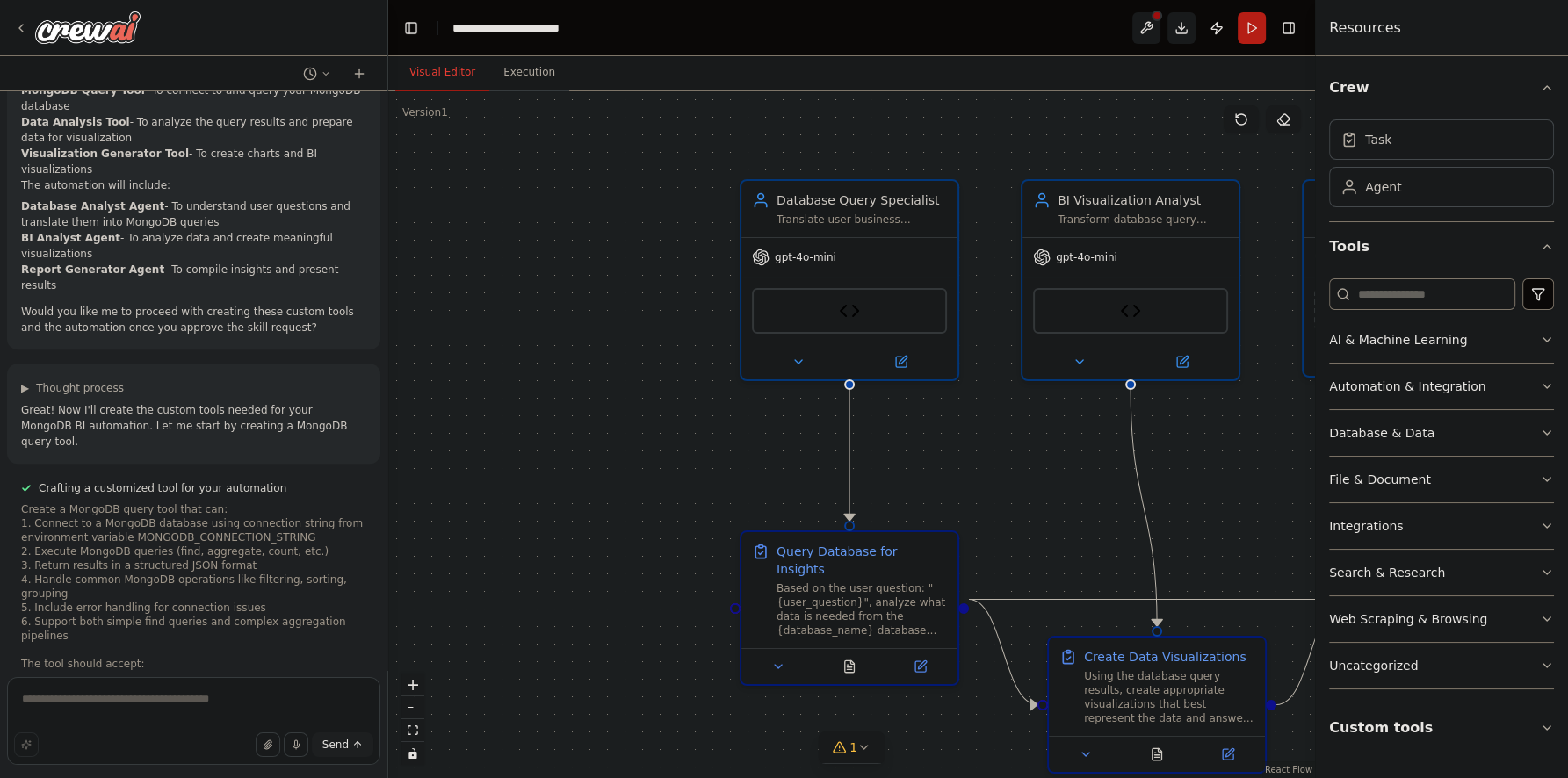
scroll to position [0, 0]
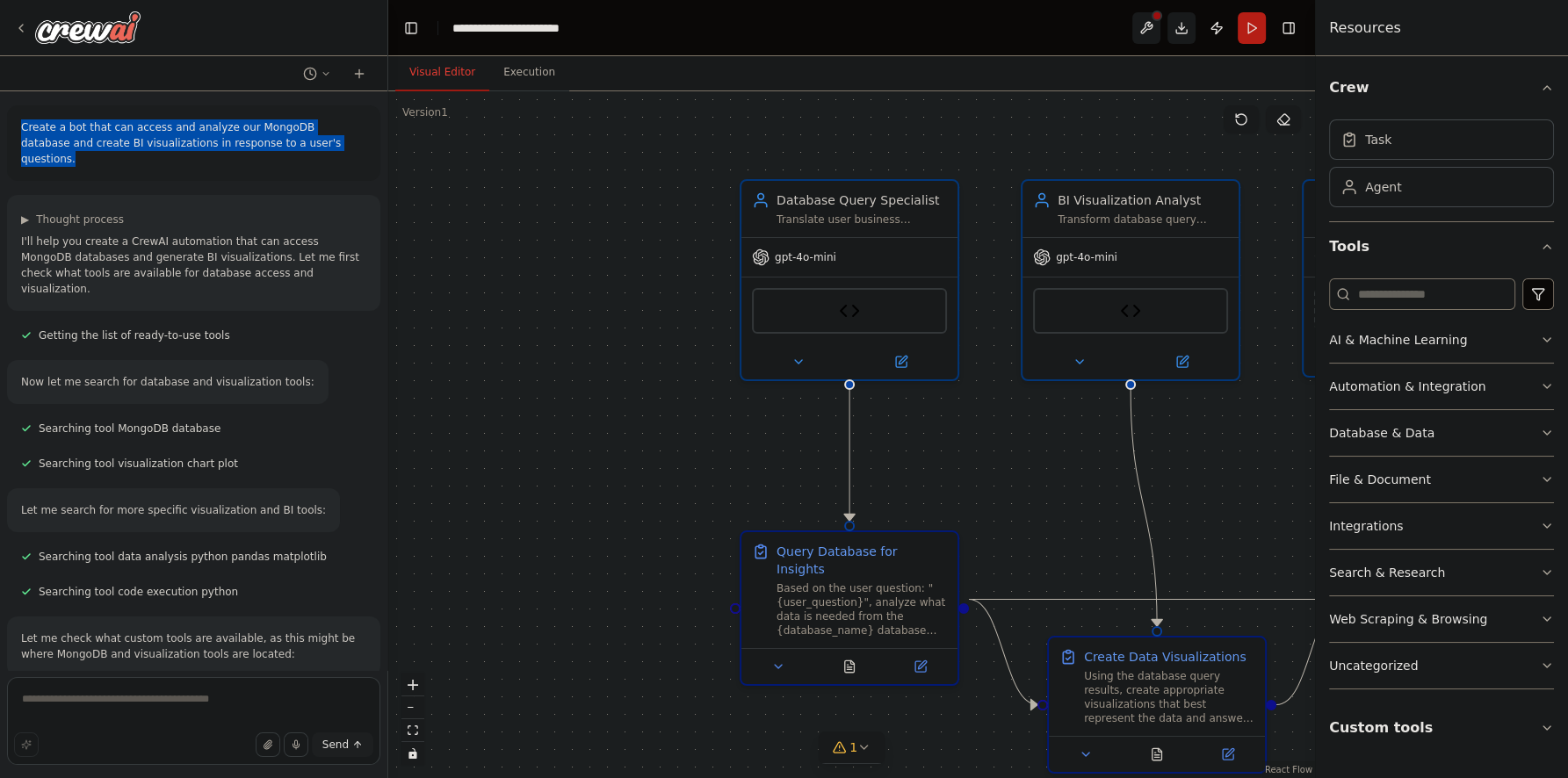
drag, startPoint x: 209, startPoint y: 141, endPoint x: 16, endPoint y: 116, distance: 194.6
click at [16, 116] on div "Create a bot that can access and analyze our MongoDB database and create BI vis…" at bounding box center [193, 144] width 374 height 76
copy p "Create a bot that can access and analyze our MongoDB database and create BI vis…"
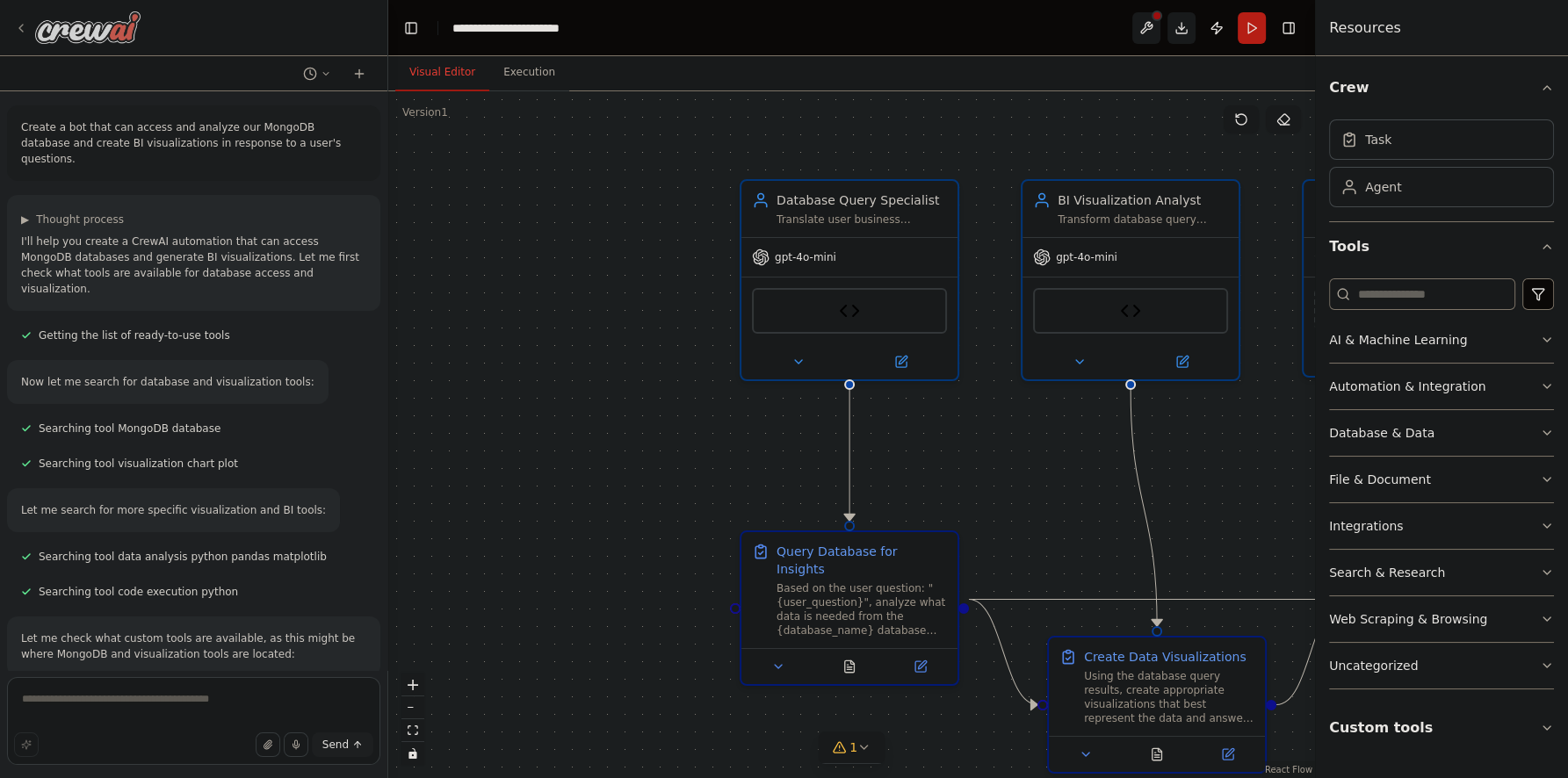
click at [17, 21] on icon at bounding box center [20, 28] width 14 height 14
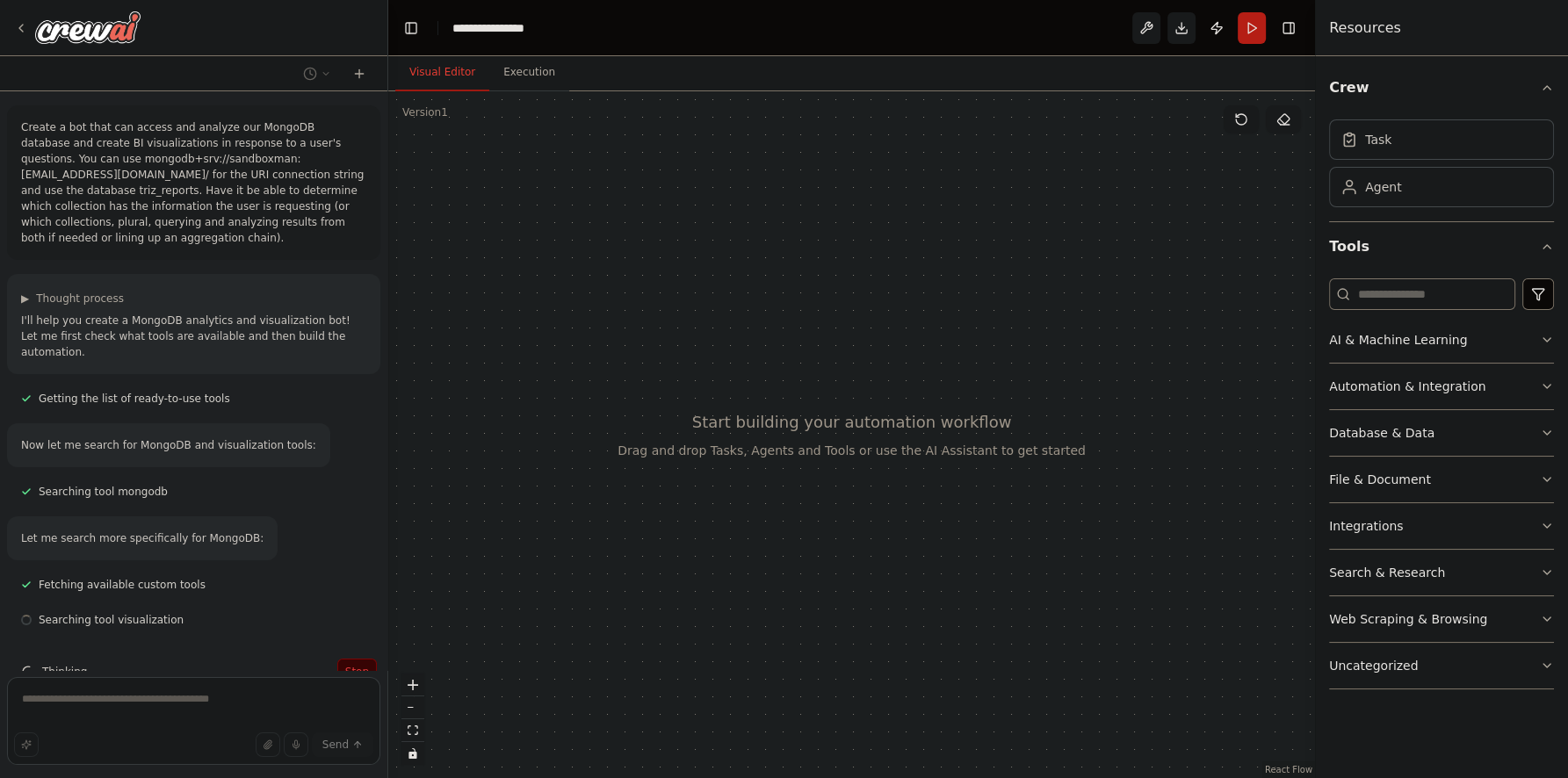
scroll to position [26, 0]
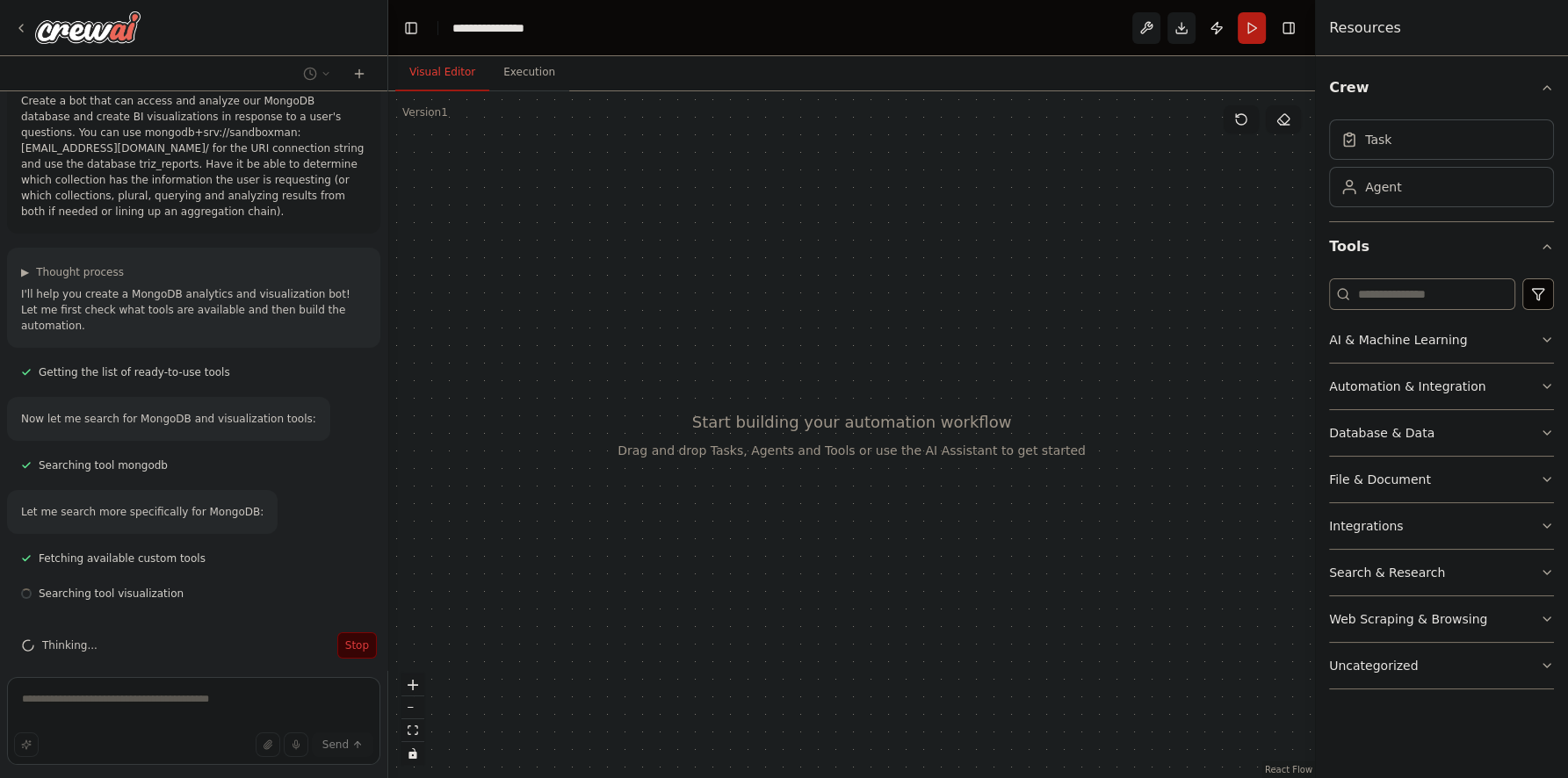
click at [347, 632] on button "Stop" at bounding box center [357, 645] width 40 height 26
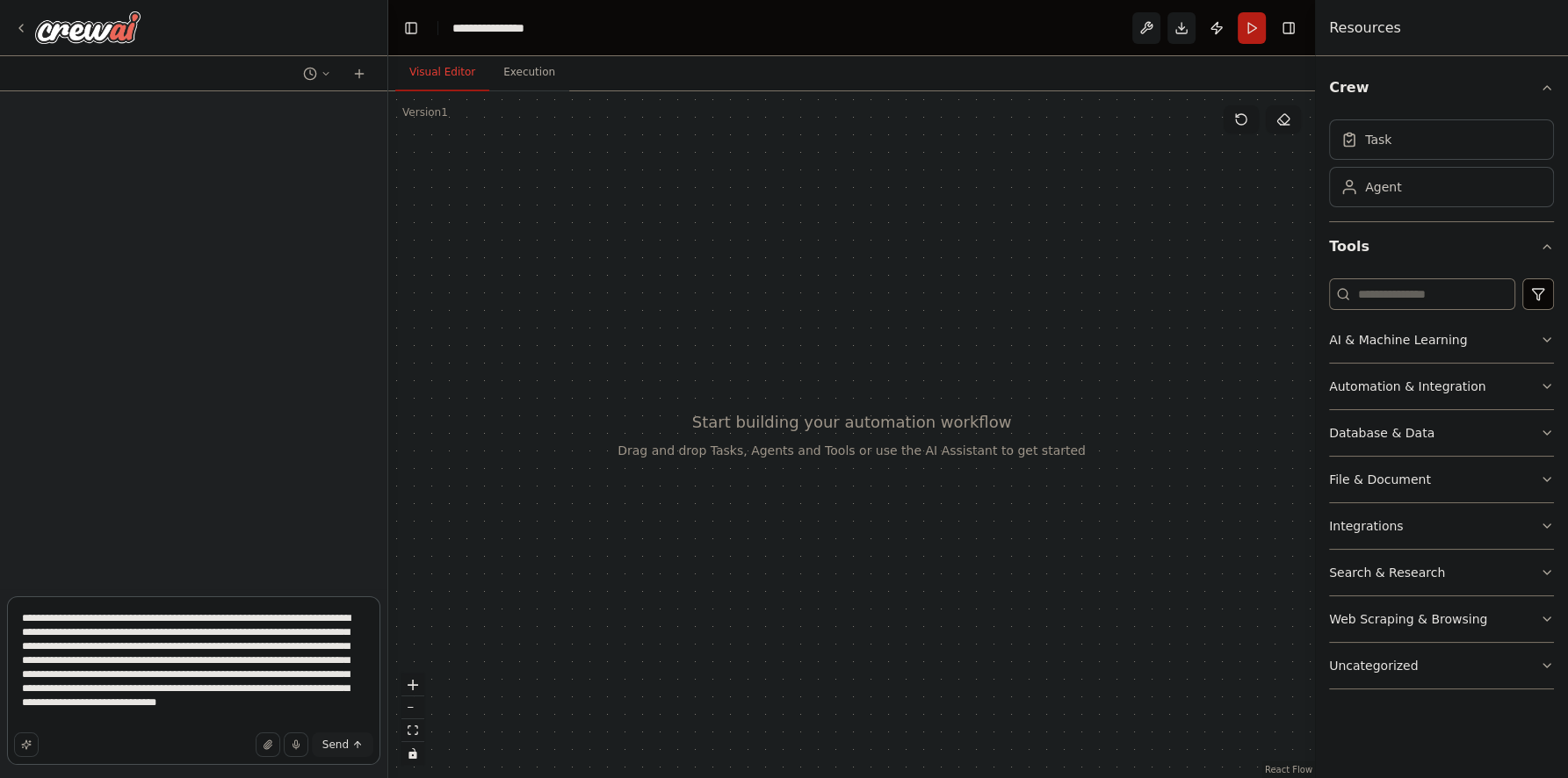
scroll to position [0, 0]
click at [1438, 668] on button "Uncategorized" at bounding box center [1441, 665] width 225 height 46
click at [1430, 660] on button "Uncategorized" at bounding box center [1441, 665] width 225 height 46
click at [1499, 438] on button "Database & Data" at bounding box center [1441, 433] width 225 height 46
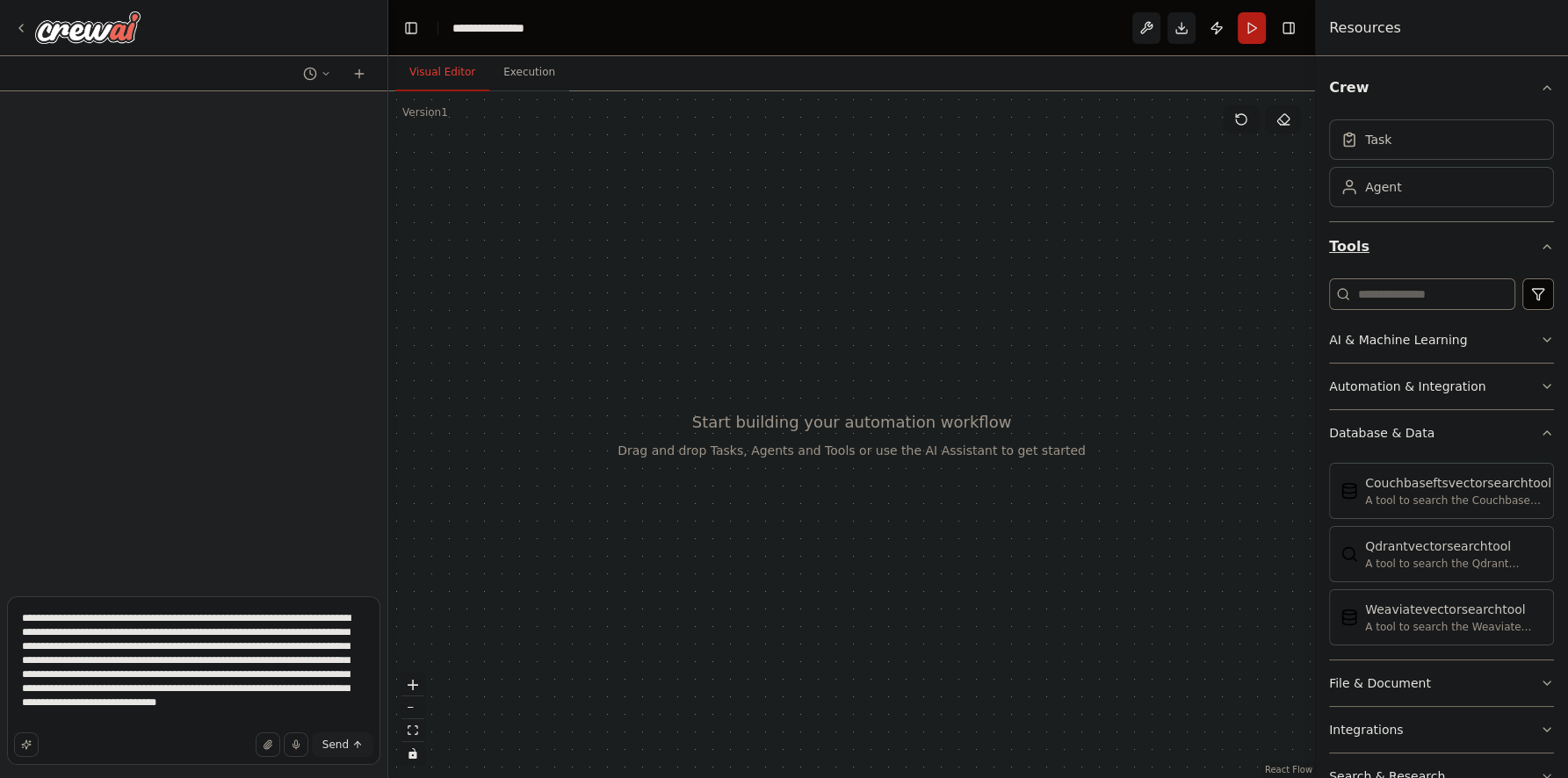
click at [1540, 253] on button "Tools" at bounding box center [1441, 246] width 225 height 49
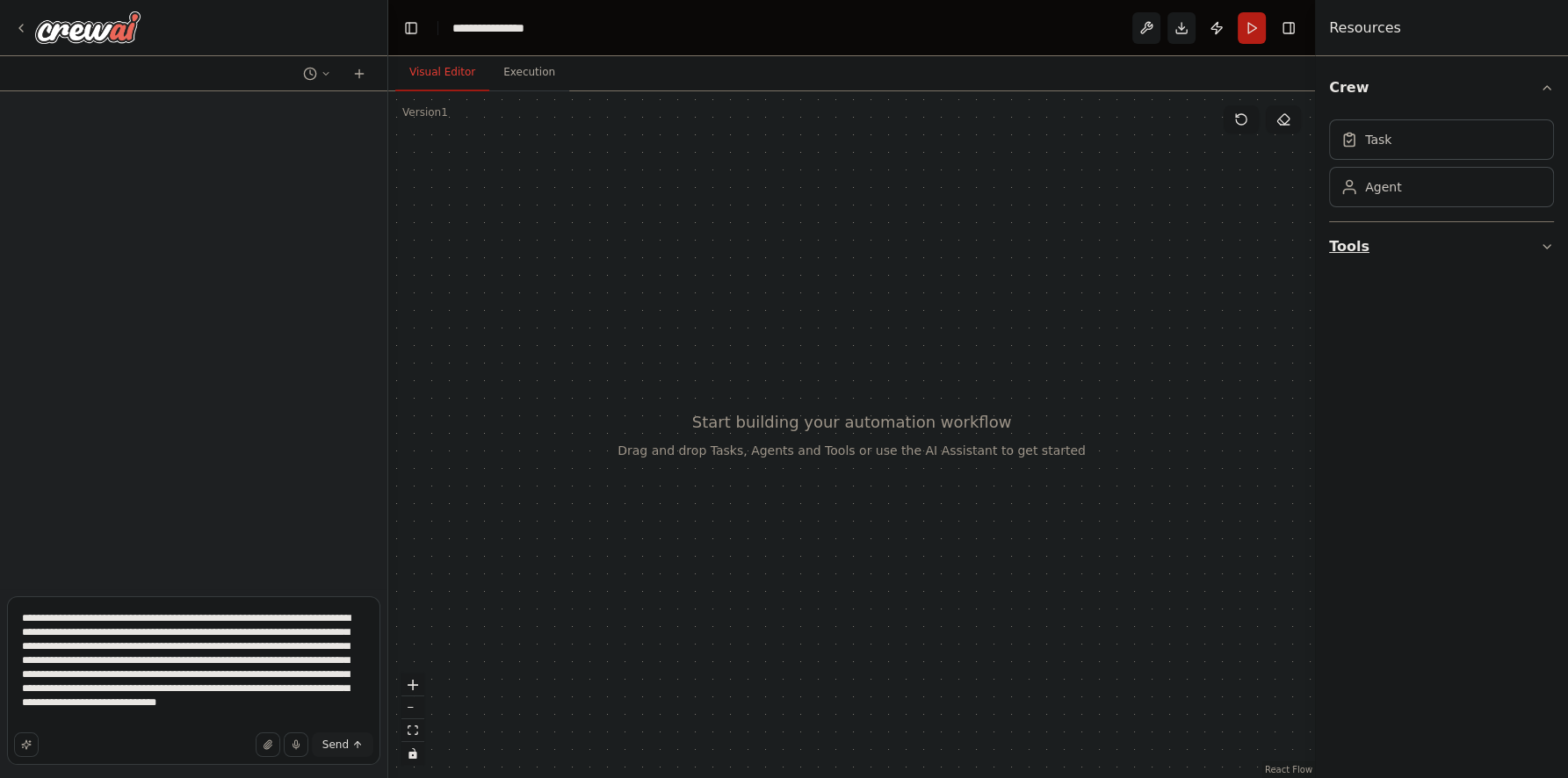
click at [1540, 253] on button "Tools" at bounding box center [1441, 246] width 225 height 49
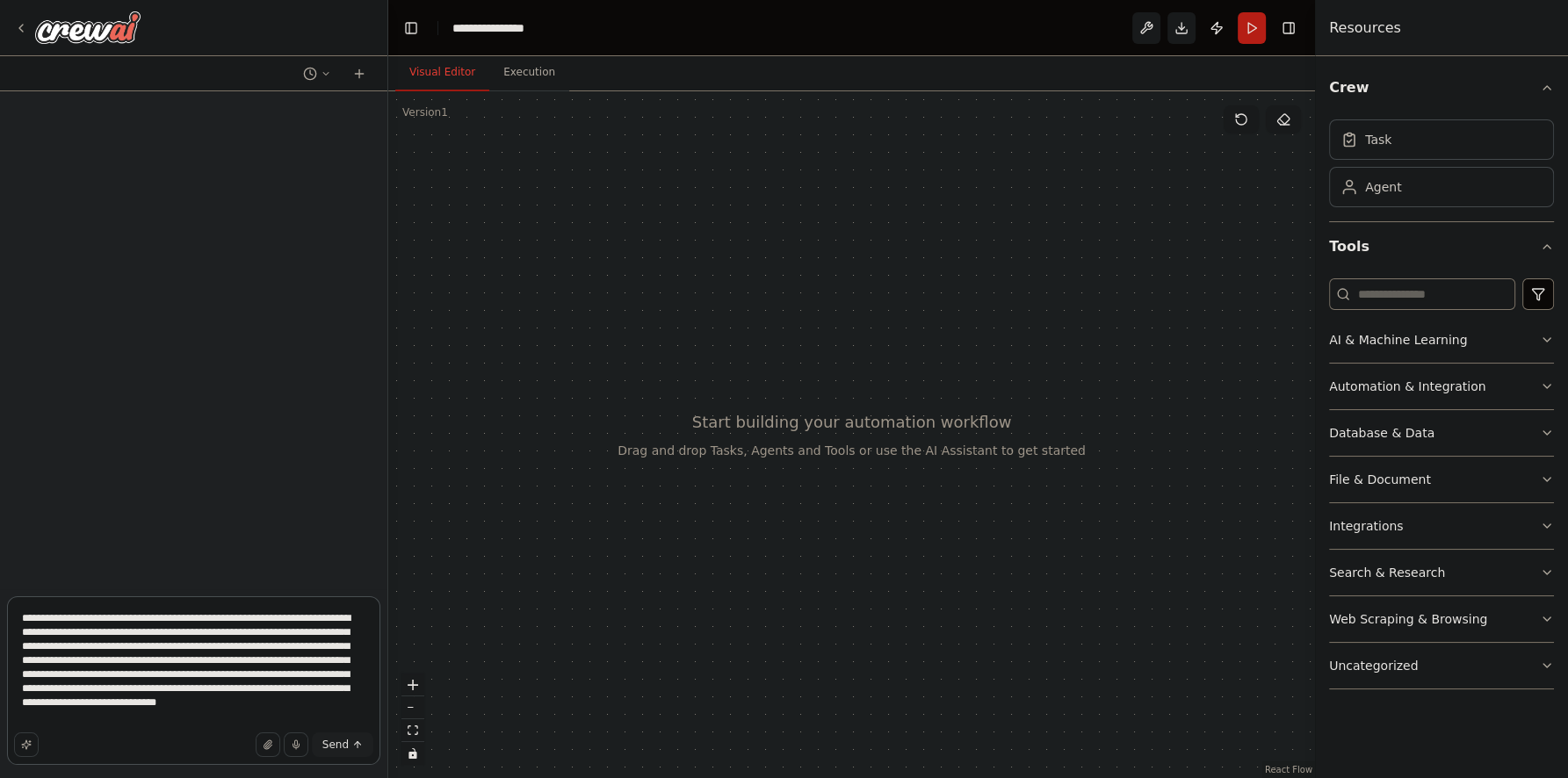
click at [246, 667] on textarea "**********" at bounding box center [193, 681] width 374 height 169
type textarea "**********"
click at [22, 25] on icon at bounding box center [21, 27] width 4 height 7
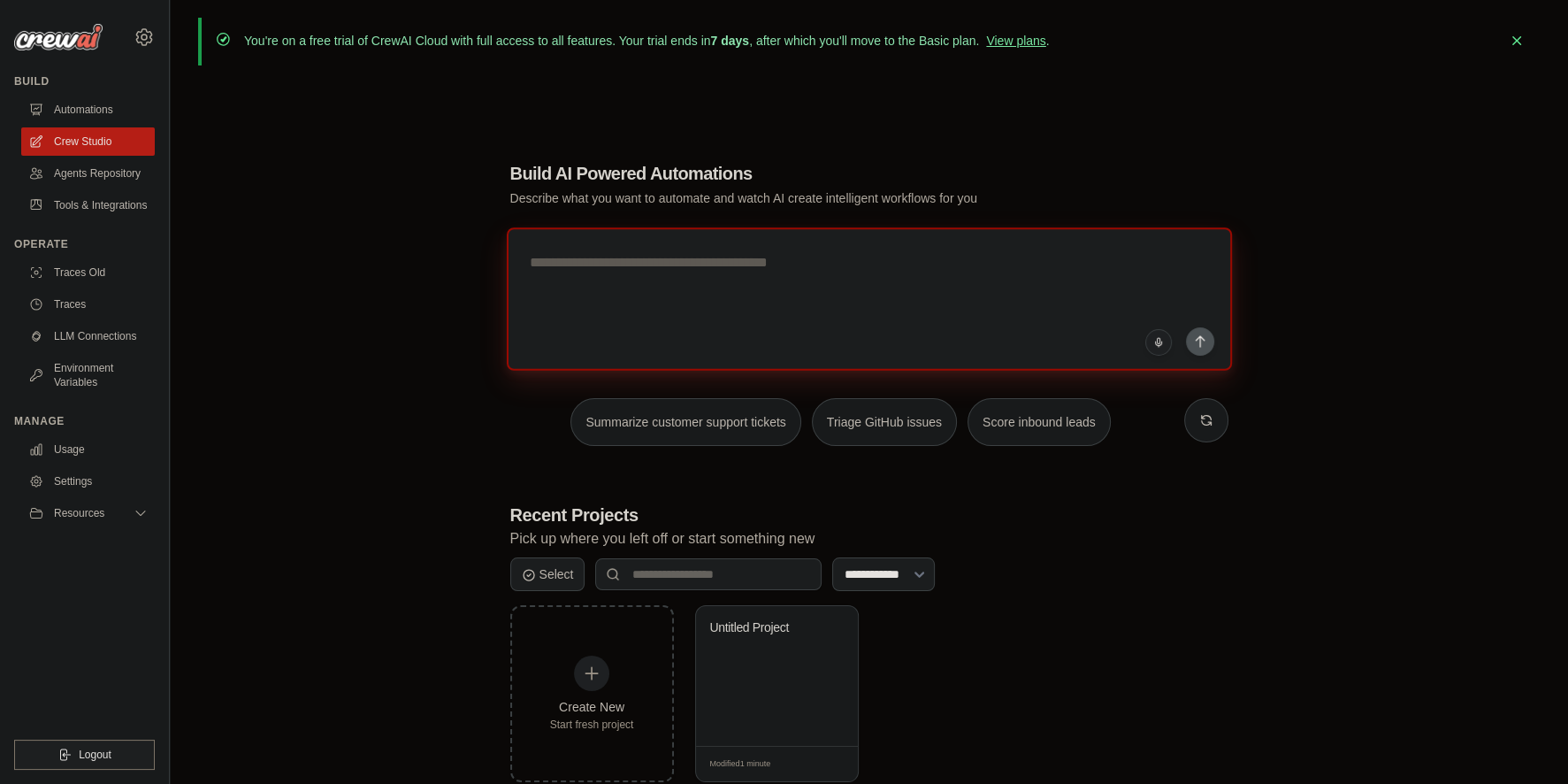
click at [706, 299] on textarea at bounding box center [869, 299] width 725 height 144
paste textarea "**********"
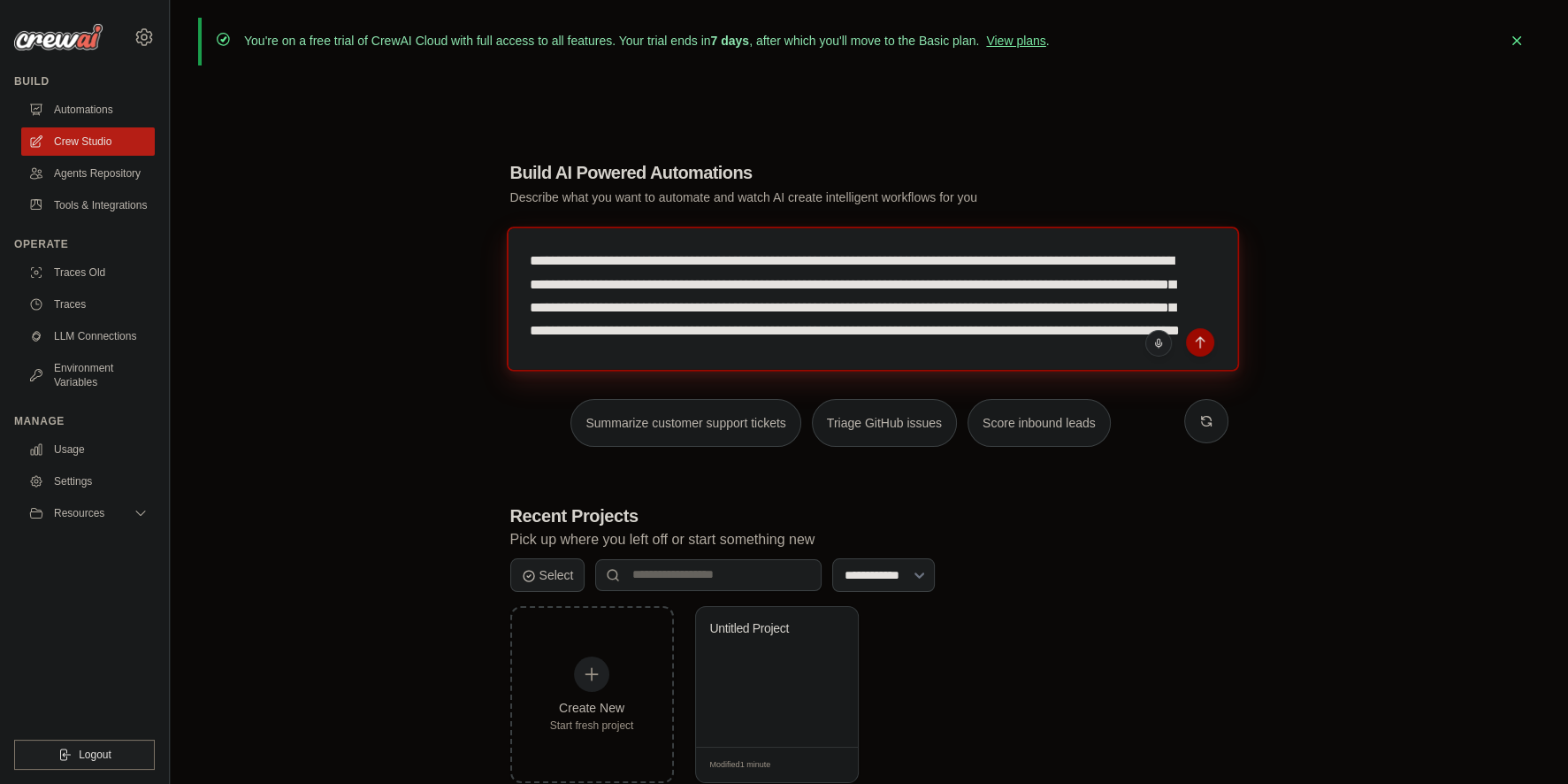
scroll to position [18, 0]
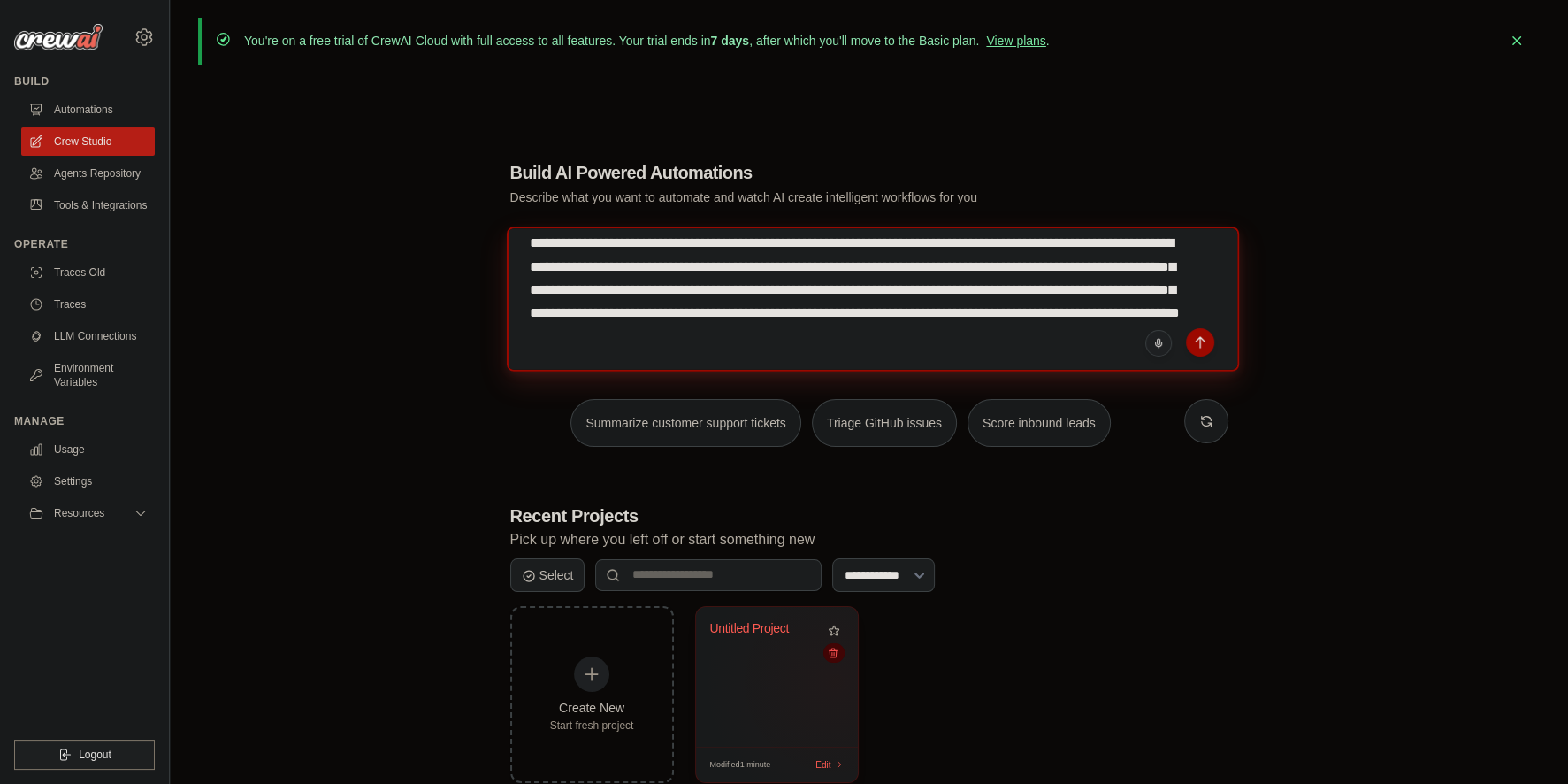
type textarea "**********"
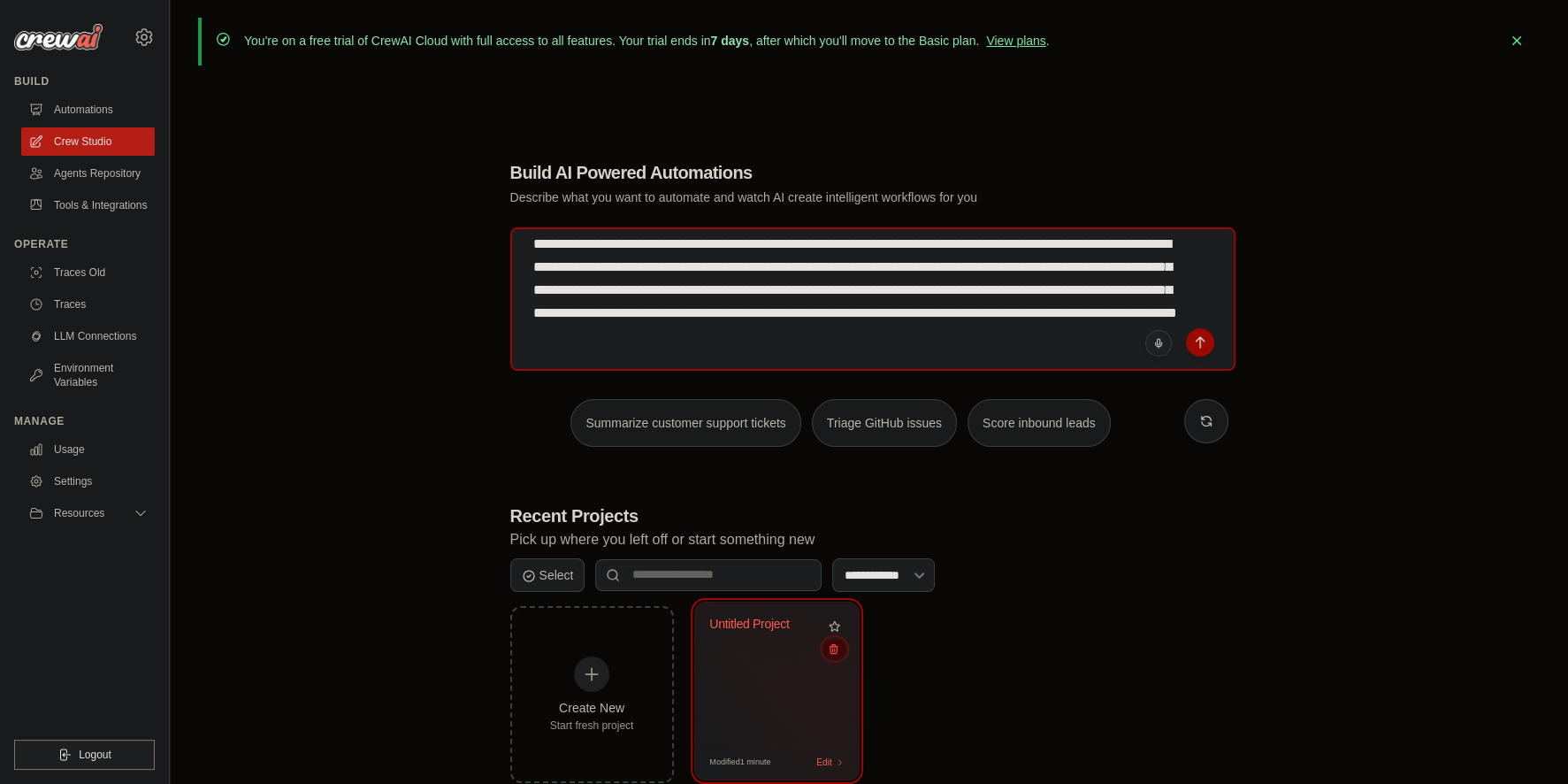
click at [834, 653] on icon at bounding box center [832, 649] width 12 height 12
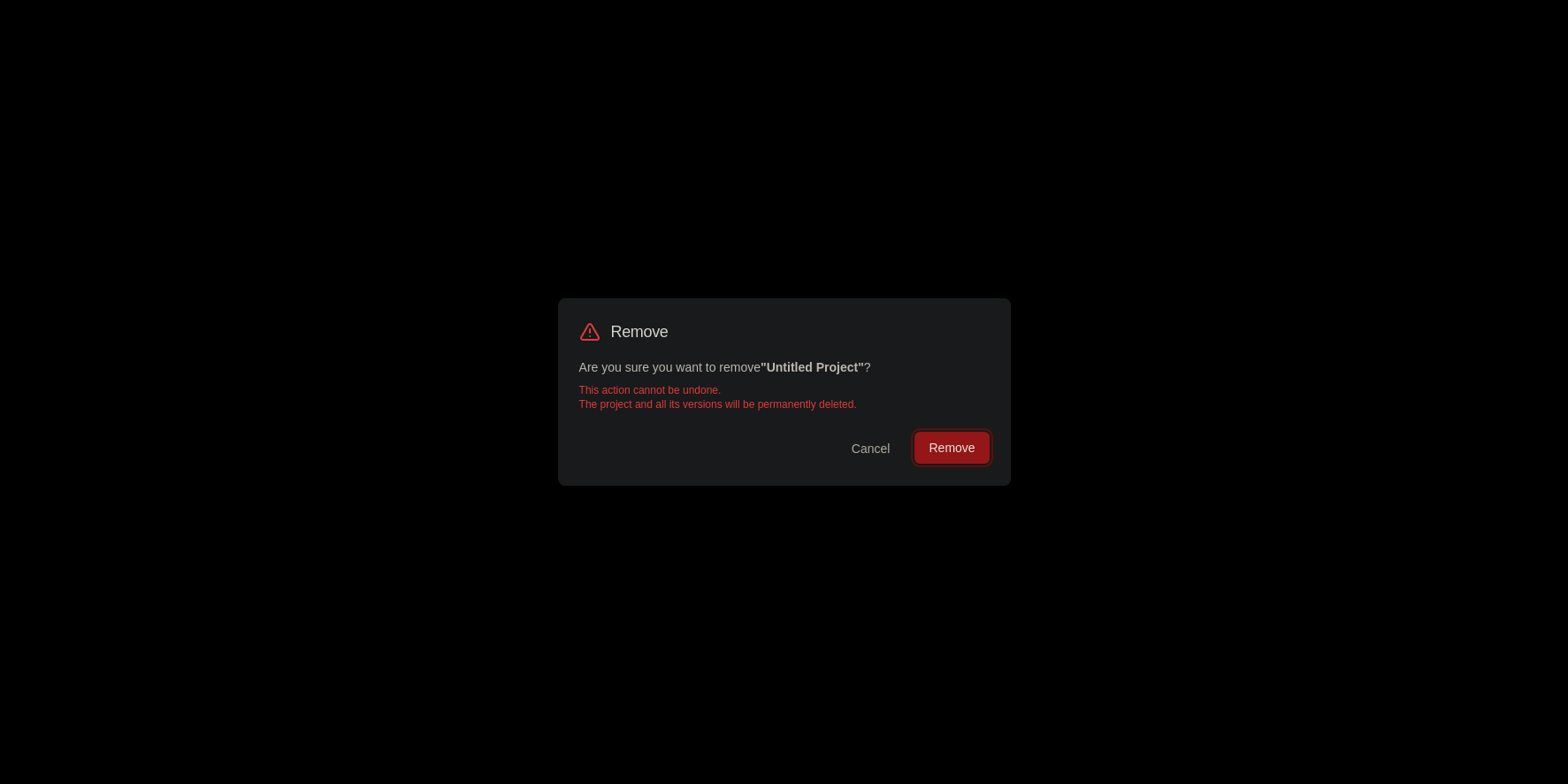
click at [956, 453] on button "Remove" at bounding box center [952, 448] width 74 height 32
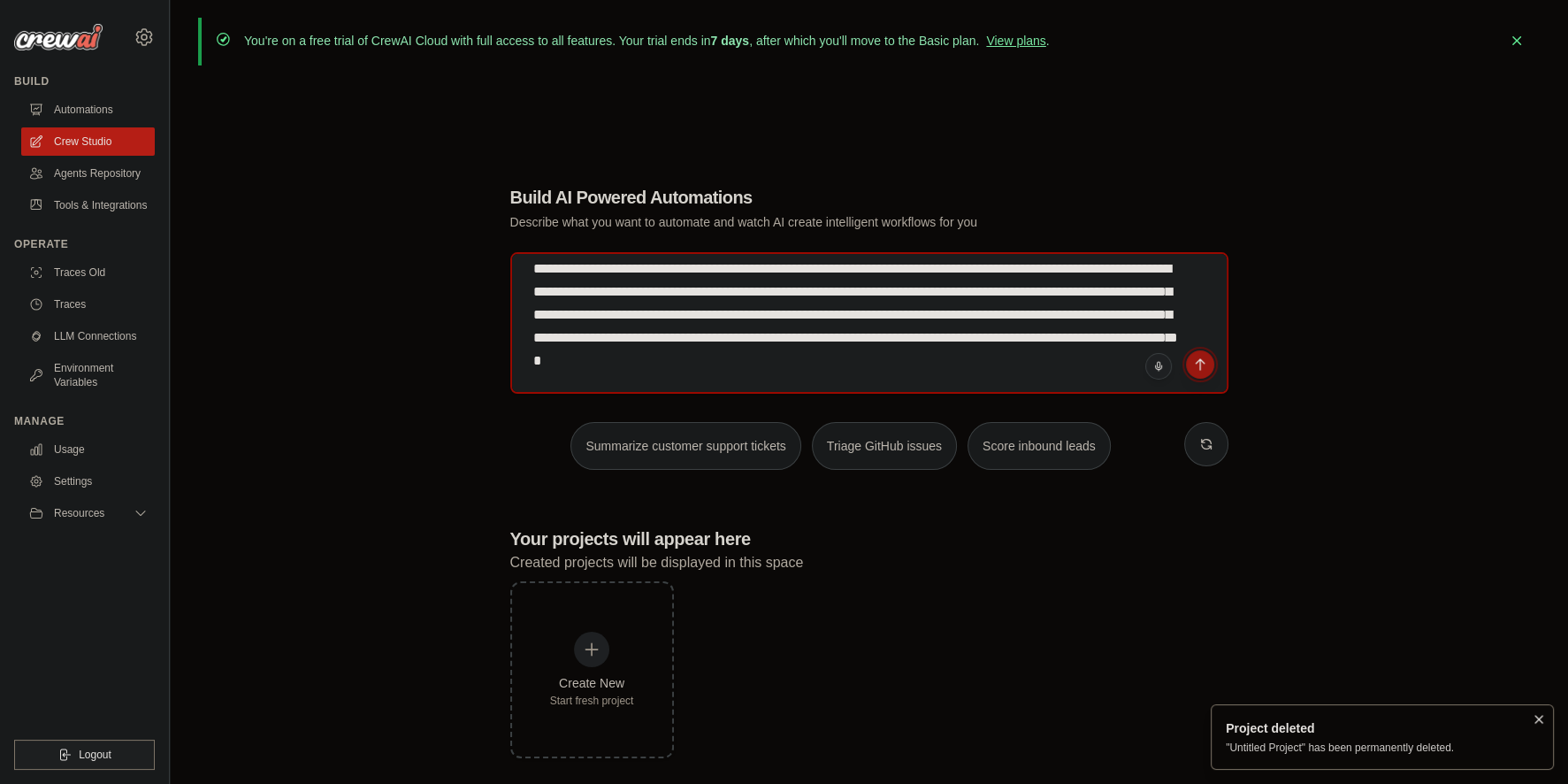
click at [1199, 361] on icon "submit" at bounding box center [1200, 364] width 8 height 11
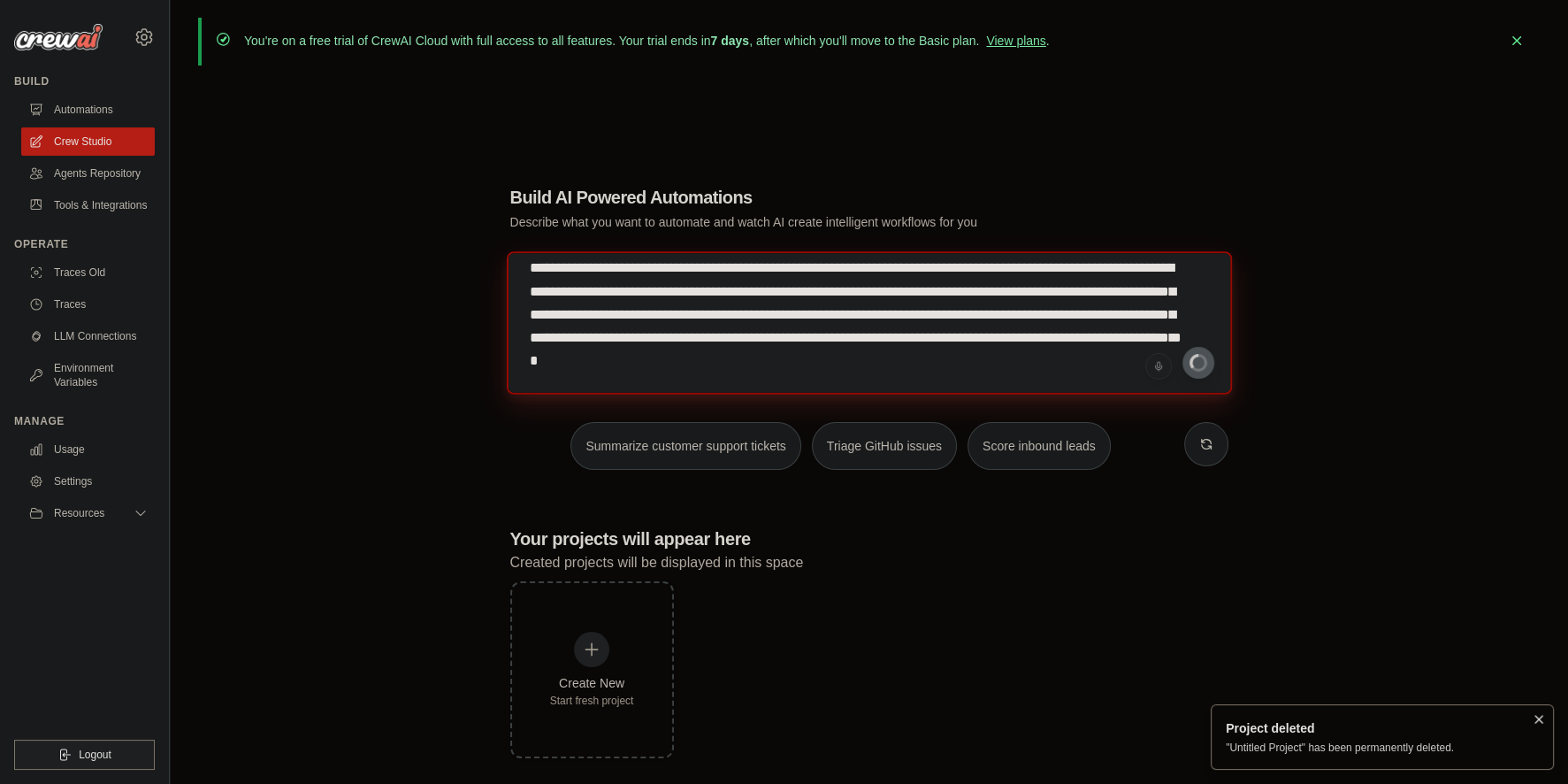
click at [869, 349] on textarea "**********" at bounding box center [869, 323] width 725 height 144
click at [868, 593] on div "Create New Start fresh project" at bounding box center [869, 670] width 718 height 177
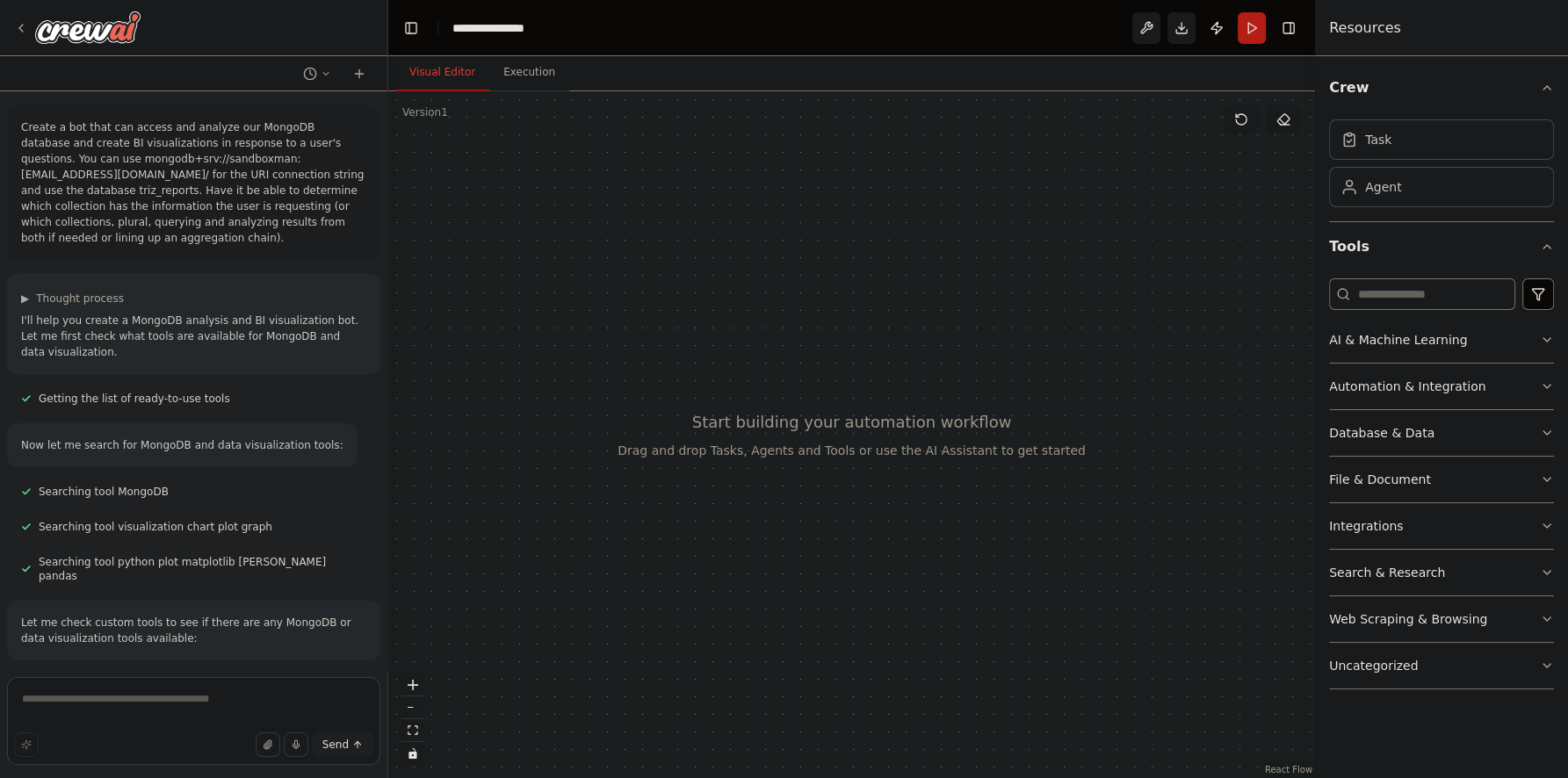
drag, startPoint x: 159, startPoint y: 245, endPoint x: 19, endPoint y: 123, distance: 185.7
click at [19, 123] on div "Create a bot that can access and analyze our MongoDB database and create BI vis…" at bounding box center [193, 182] width 374 height 154
copy p "Create a bot that can access and analyze our MongoDB database and create BI vis…"
click at [16, 28] on icon at bounding box center [20, 28] width 14 height 14
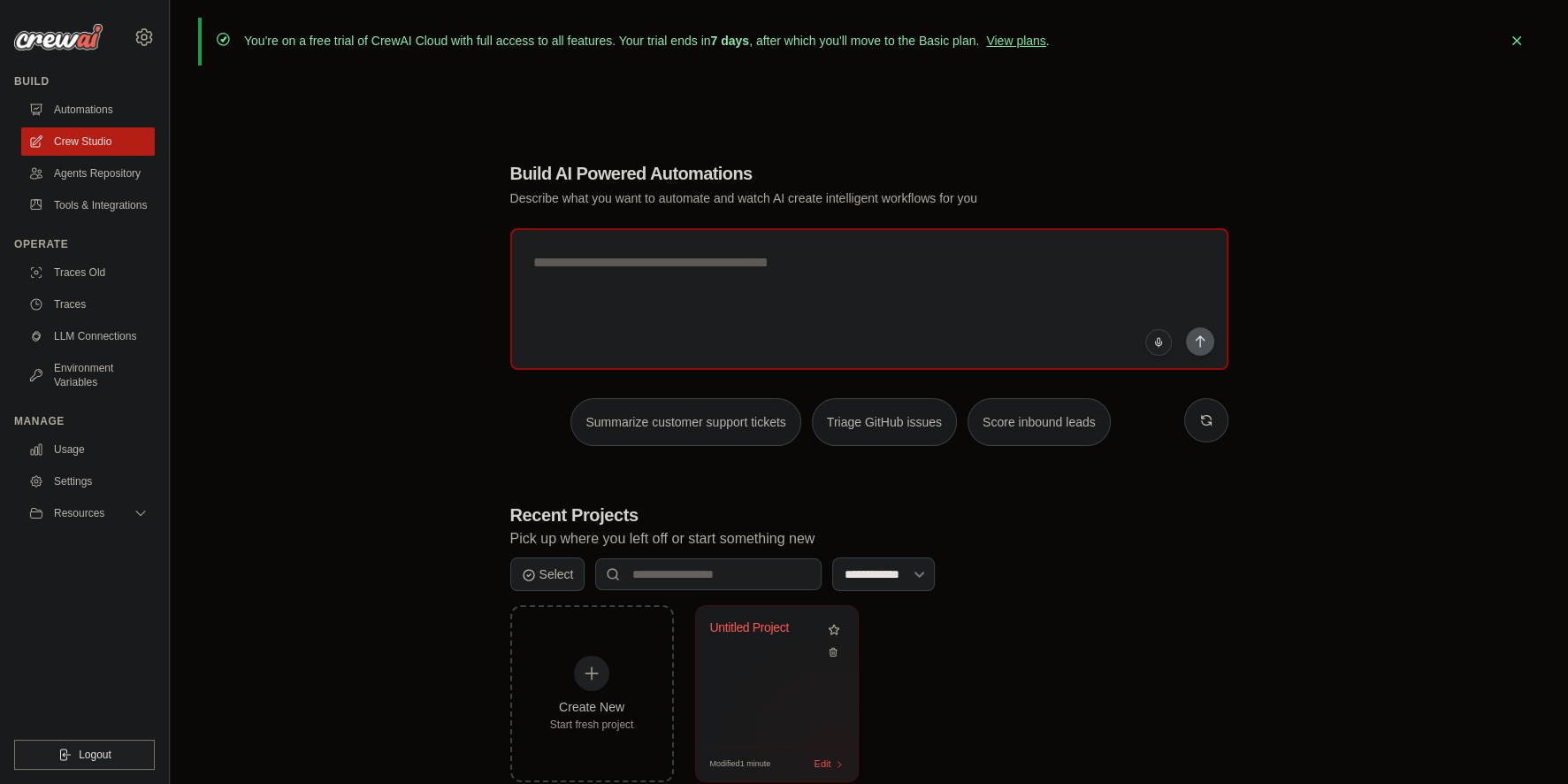
click at [830, 759] on div "Edit" at bounding box center [829, 763] width 30 height 15
click at [834, 649] on icon at bounding box center [832, 648] width 12 height 12
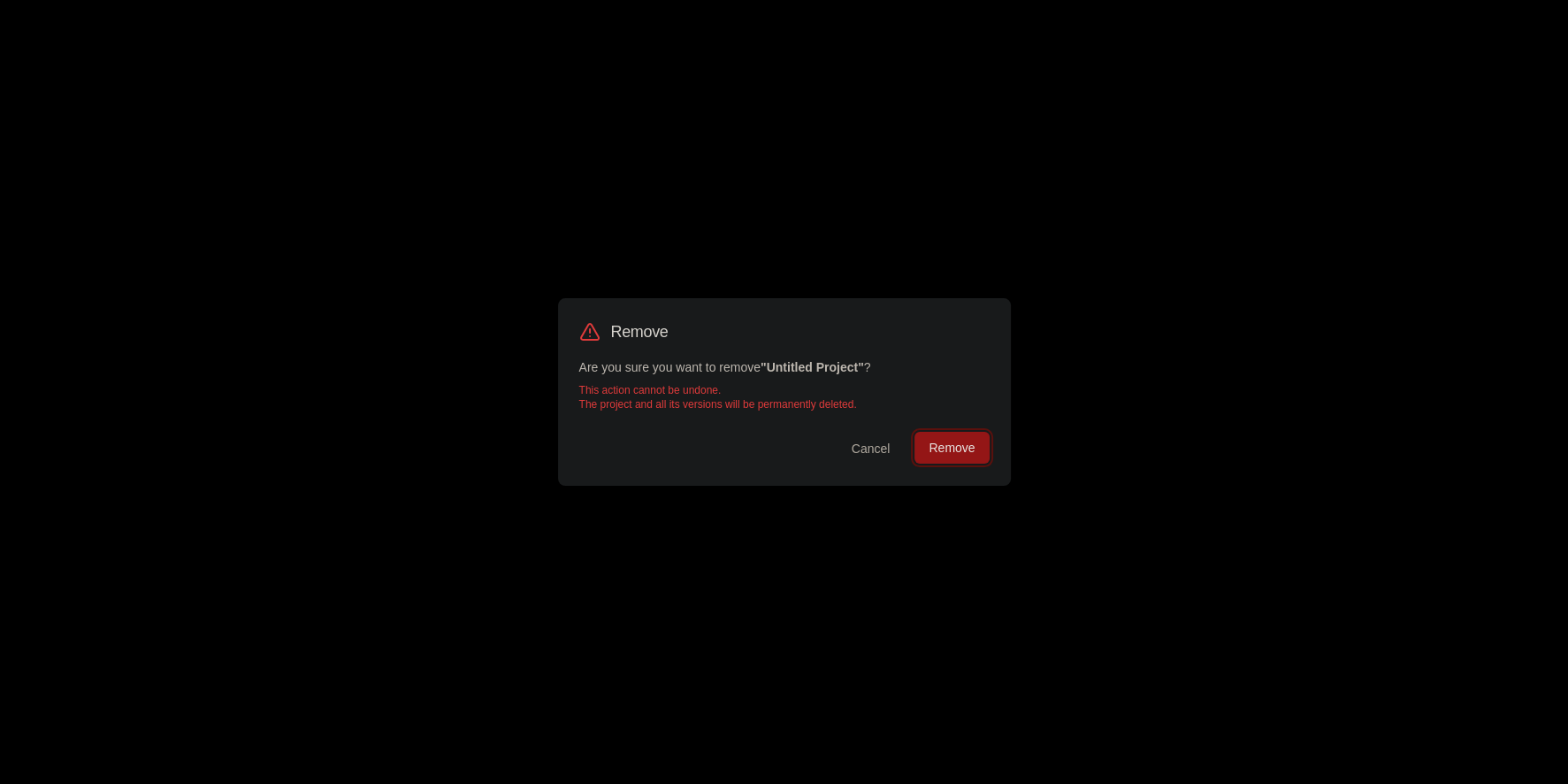
click at [955, 461] on button "Remove" at bounding box center [952, 448] width 74 height 32
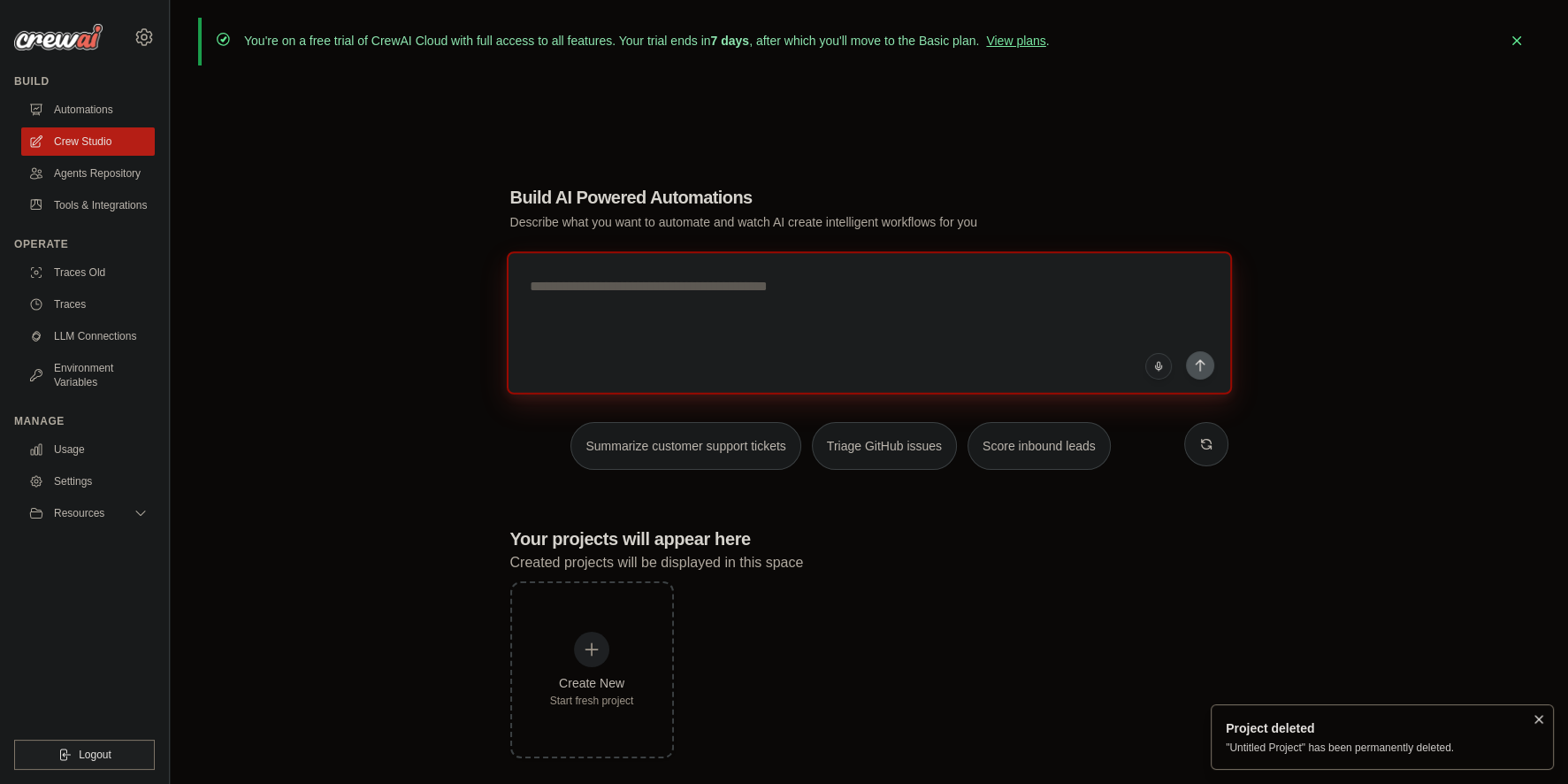
click at [768, 275] on textarea at bounding box center [869, 323] width 725 height 144
paste textarea "**********"
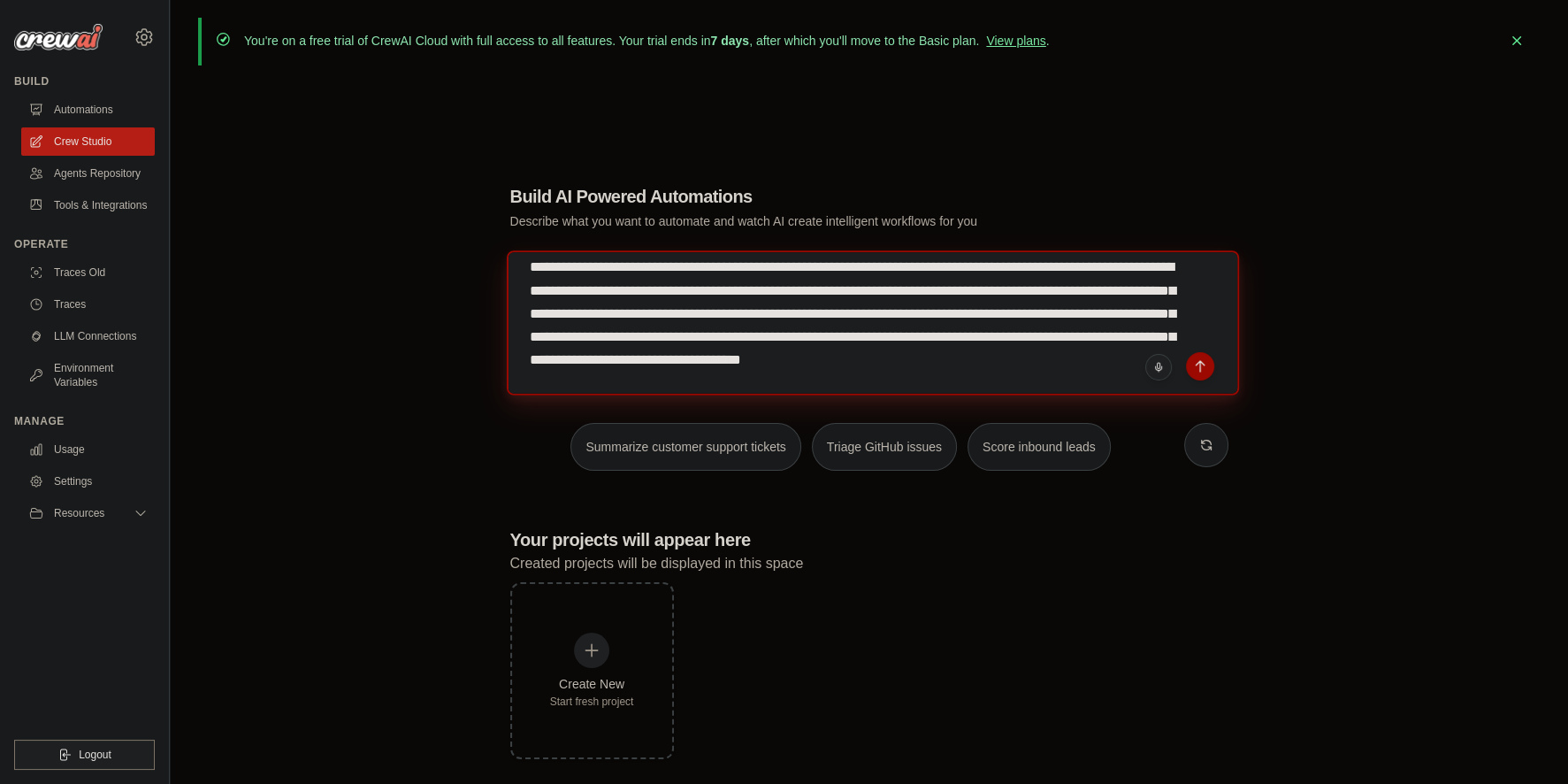
scroll to position [41, 0]
type textarea "**********"
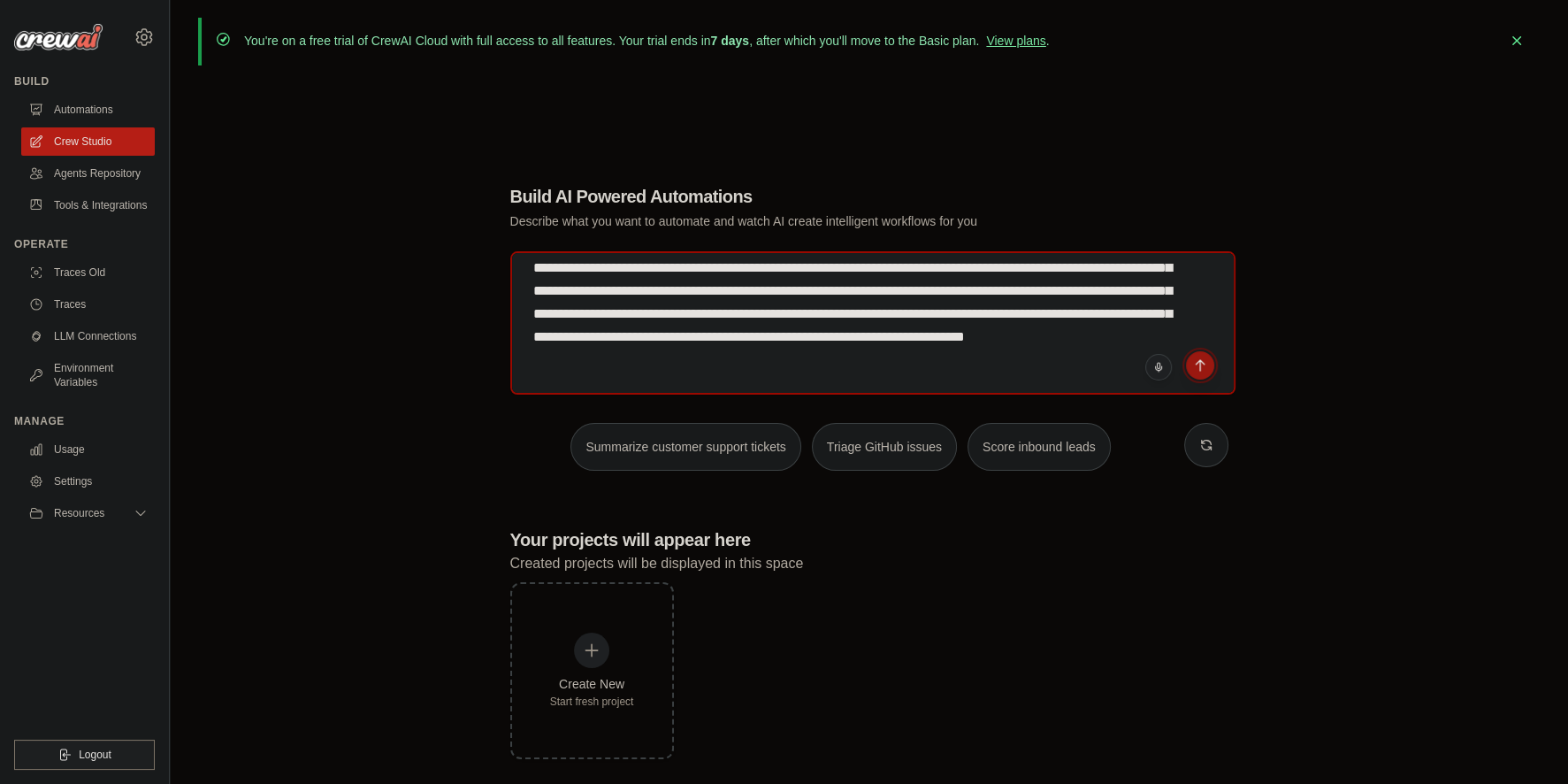
click at [1201, 370] on icon "submit" at bounding box center [1200, 366] width 14 height 14
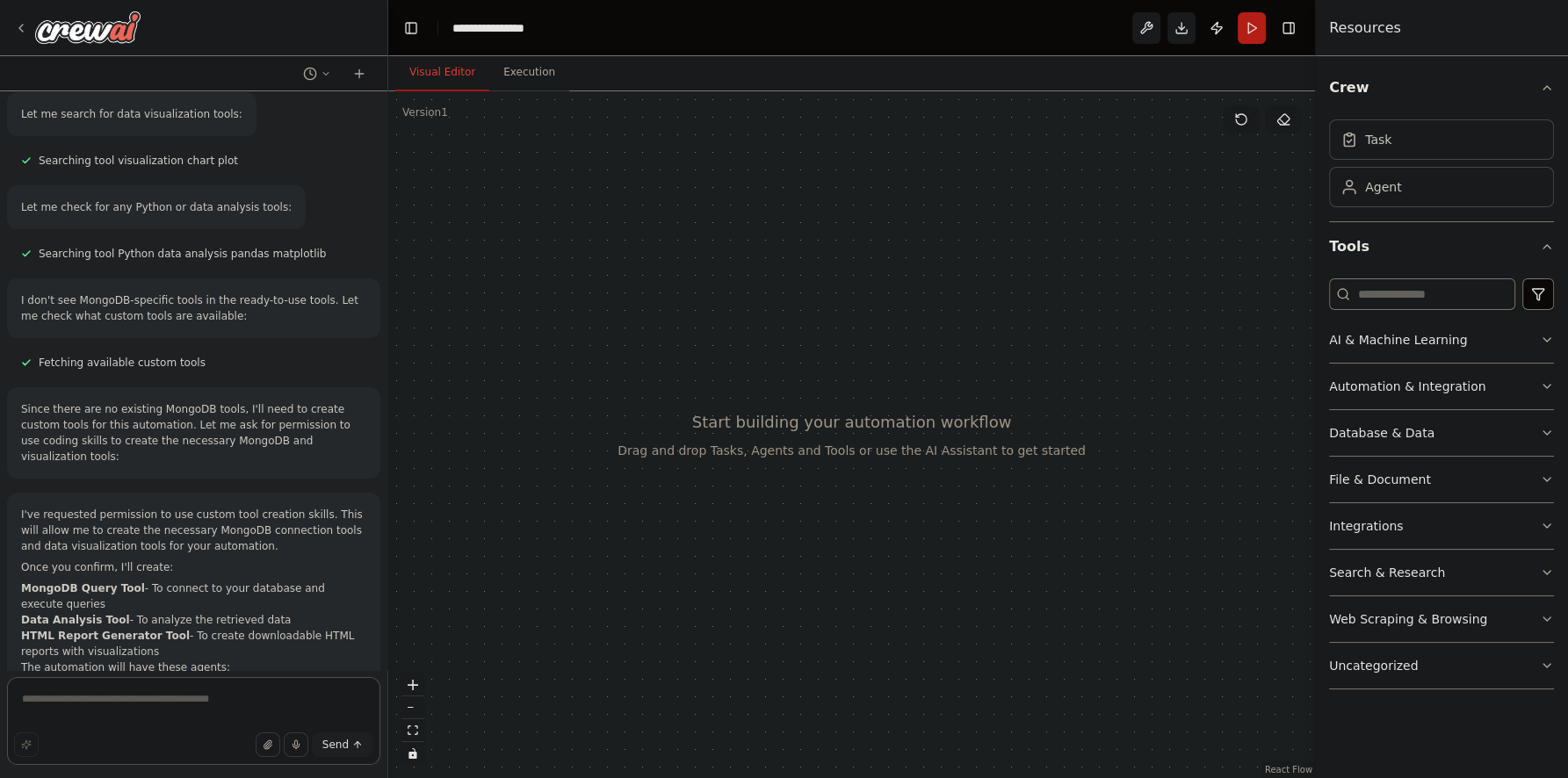
scroll to position [726, 0]
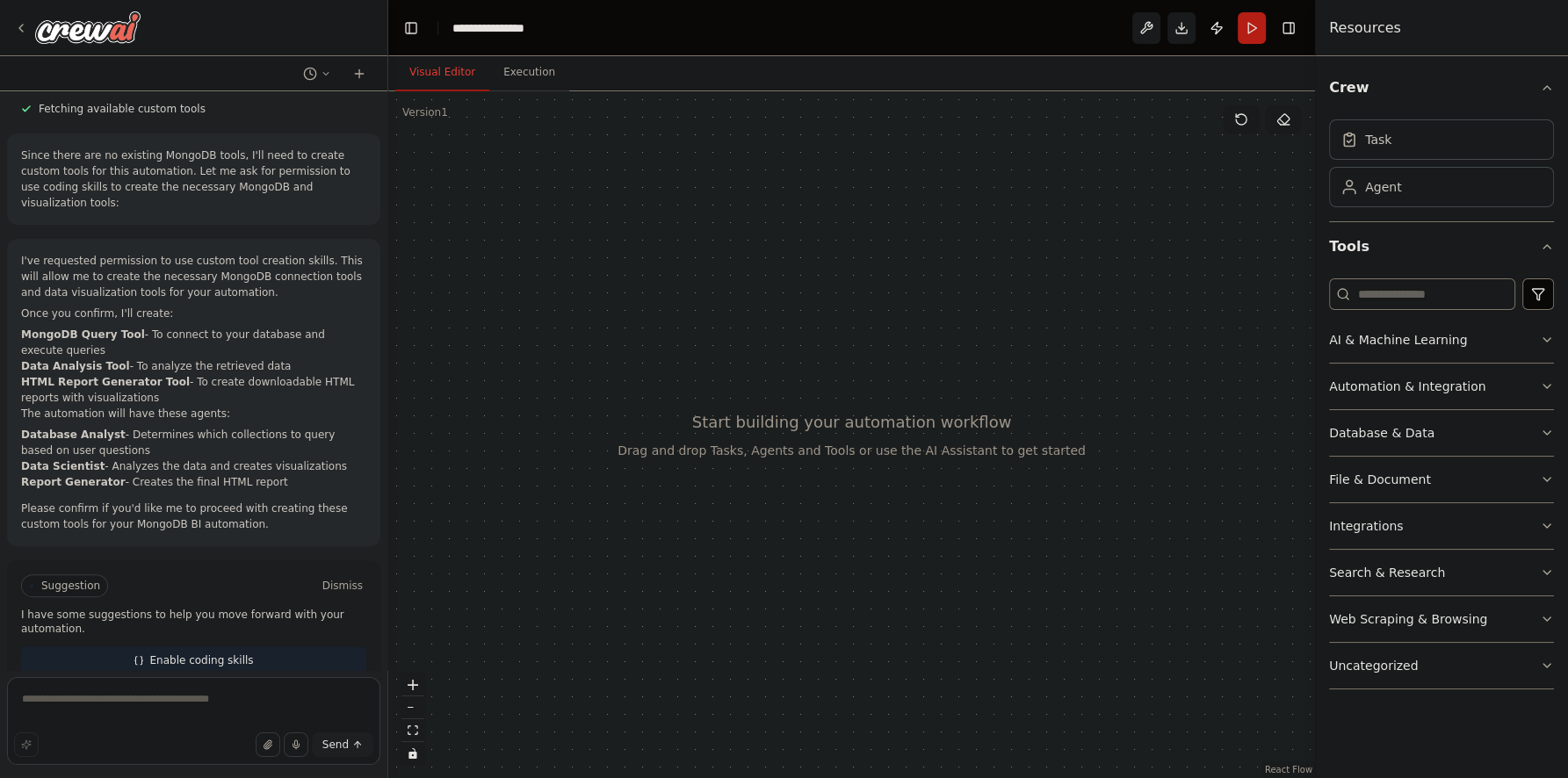
click at [180, 646] on button "Enable coding skills" at bounding box center [194, 660] width 345 height 28
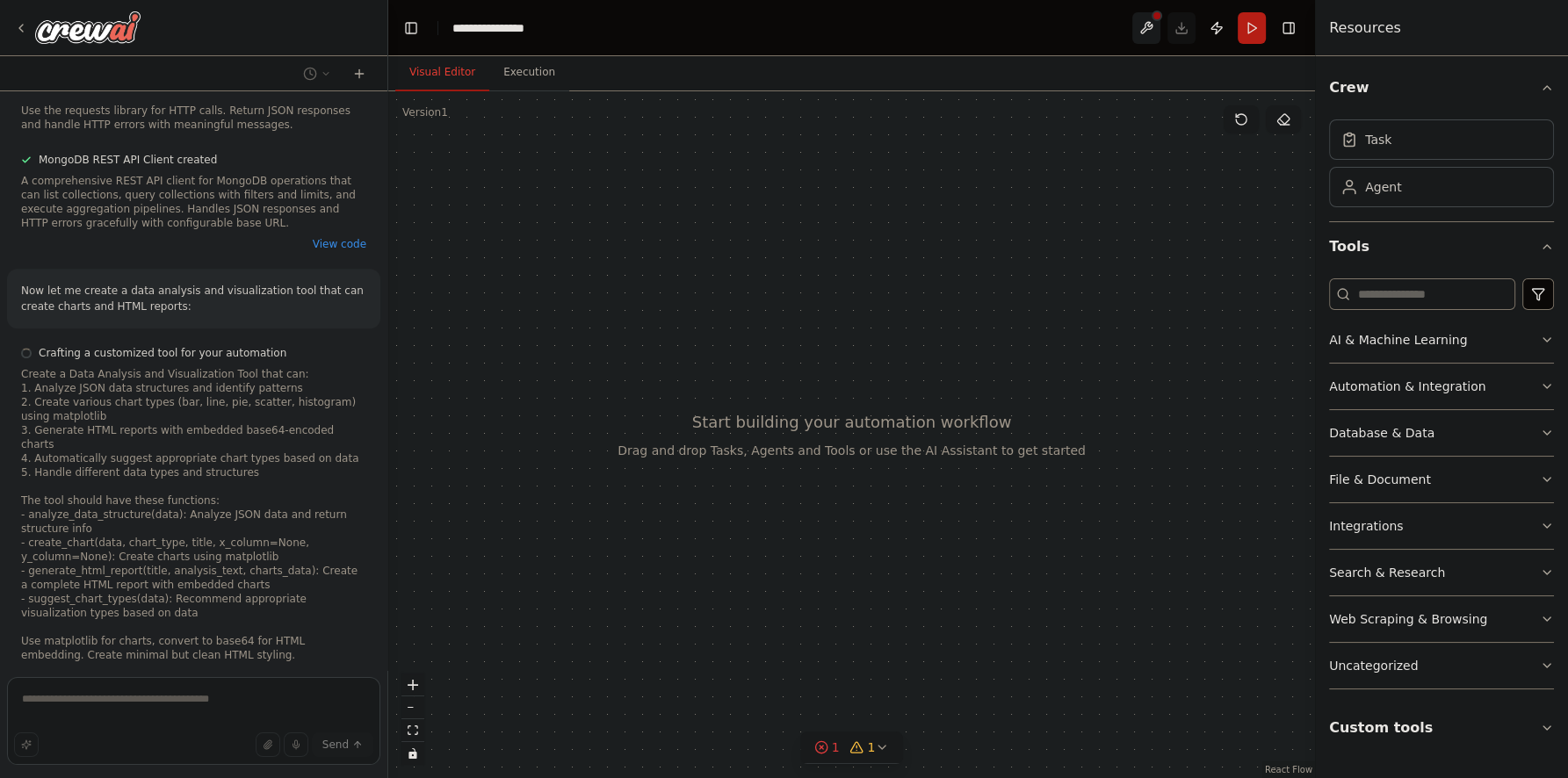
scroll to position [2004, 0]
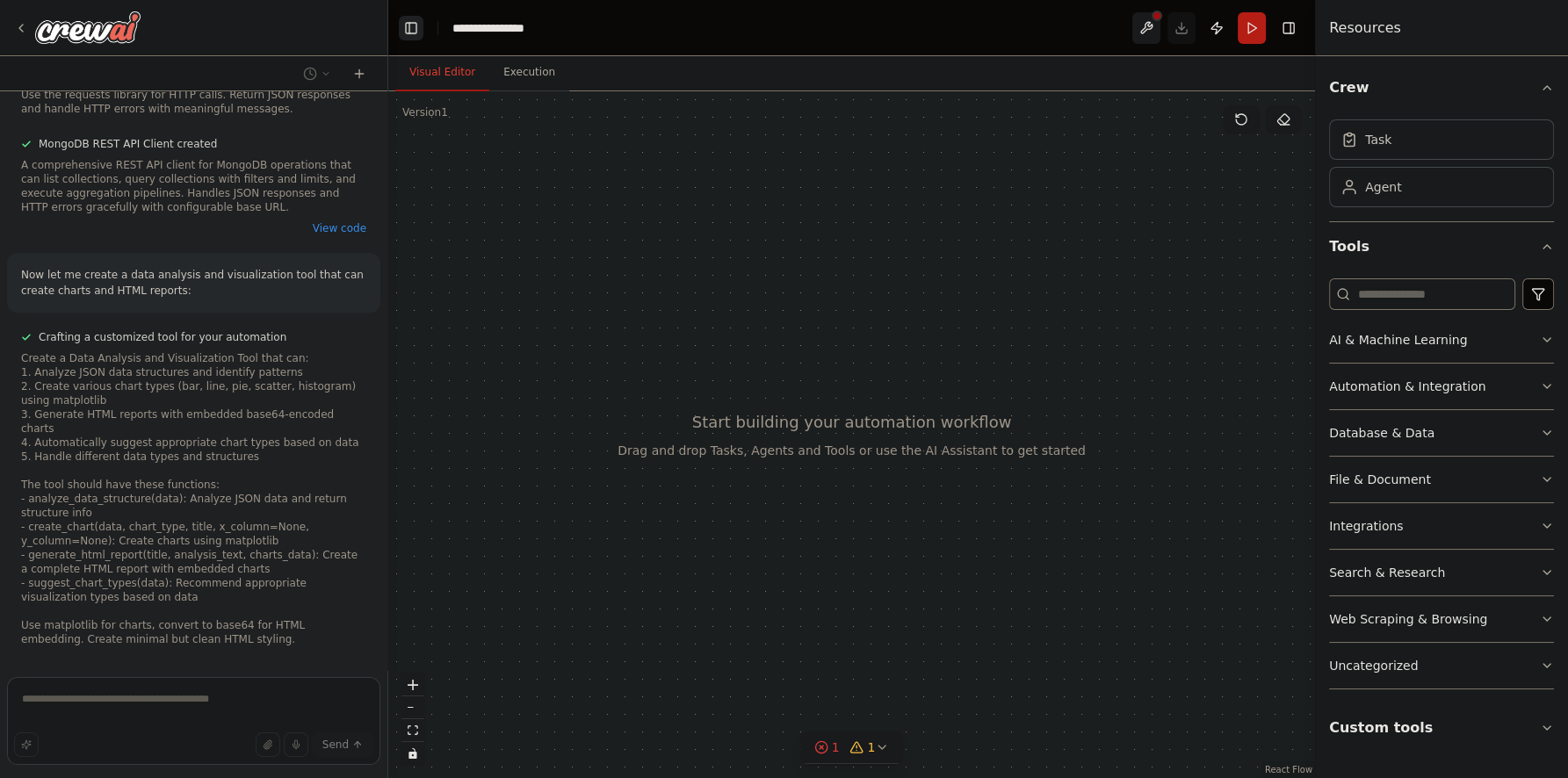
click at [406, 24] on button "Toggle Left Sidebar" at bounding box center [410, 27] width 24 height 24
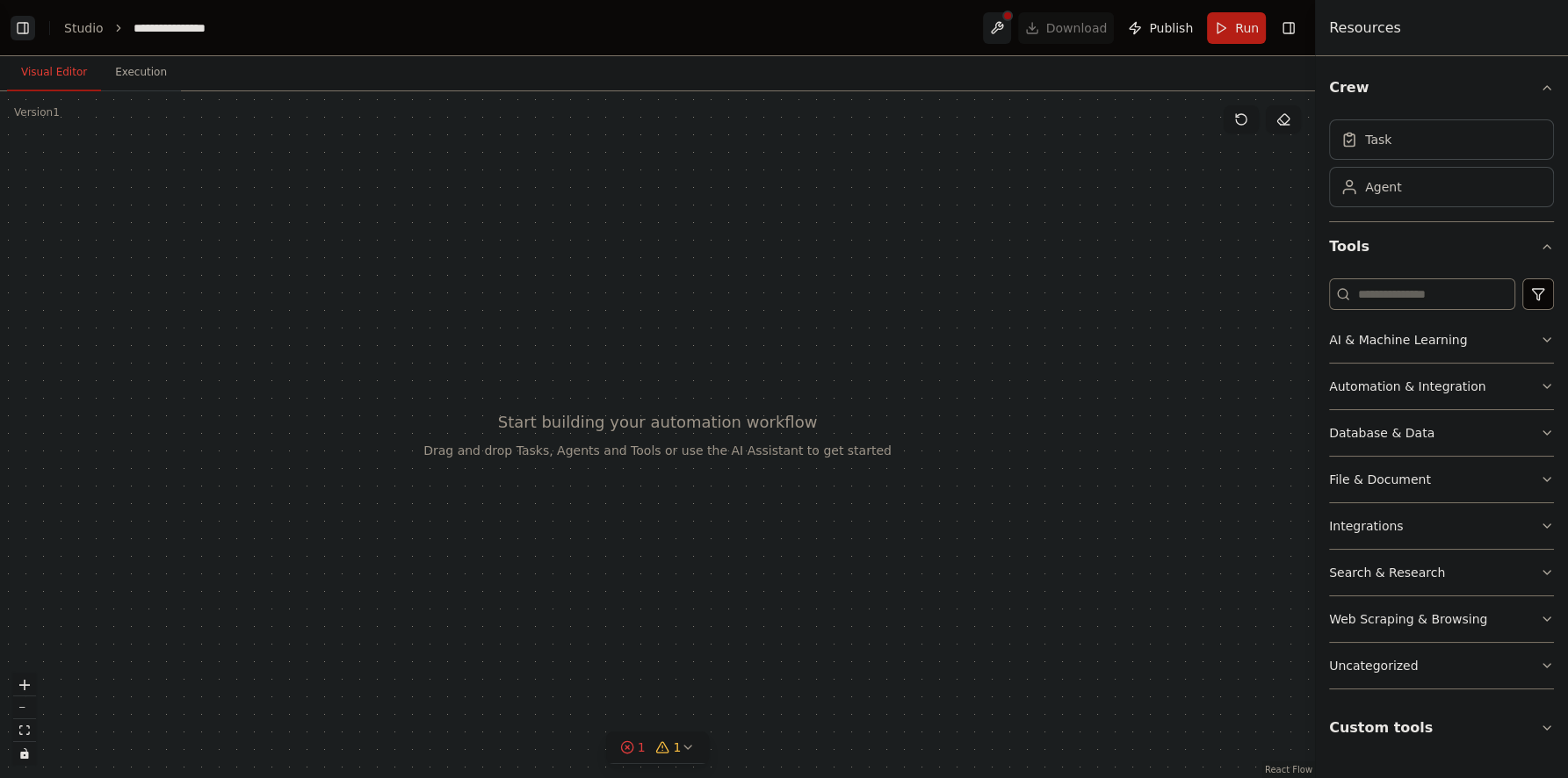
click at [16, 28] on button "Toggle Left Sidebar" at bounding box center [22, 27] width 24 height 24
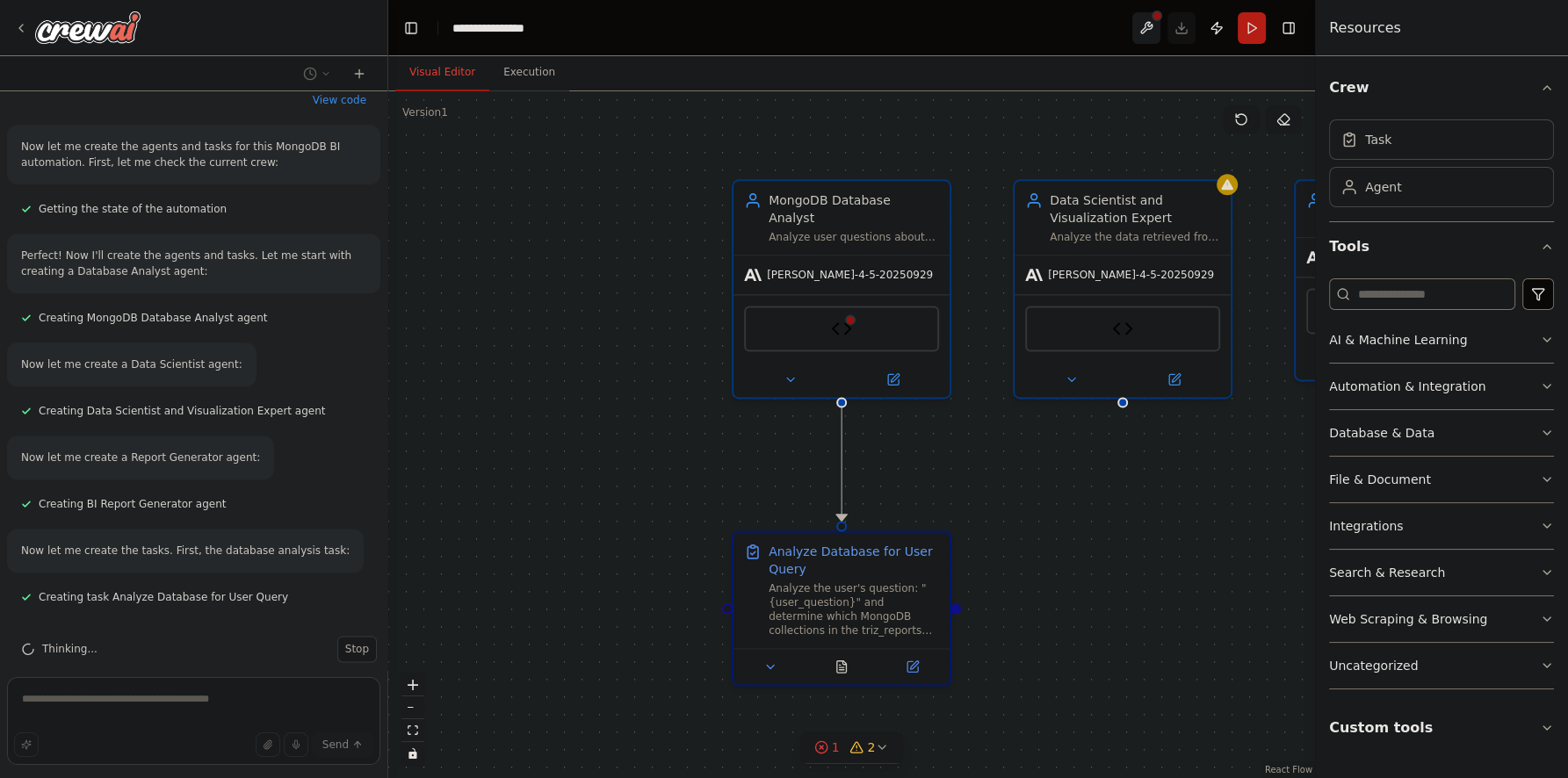
scroll to position [2699, 0]
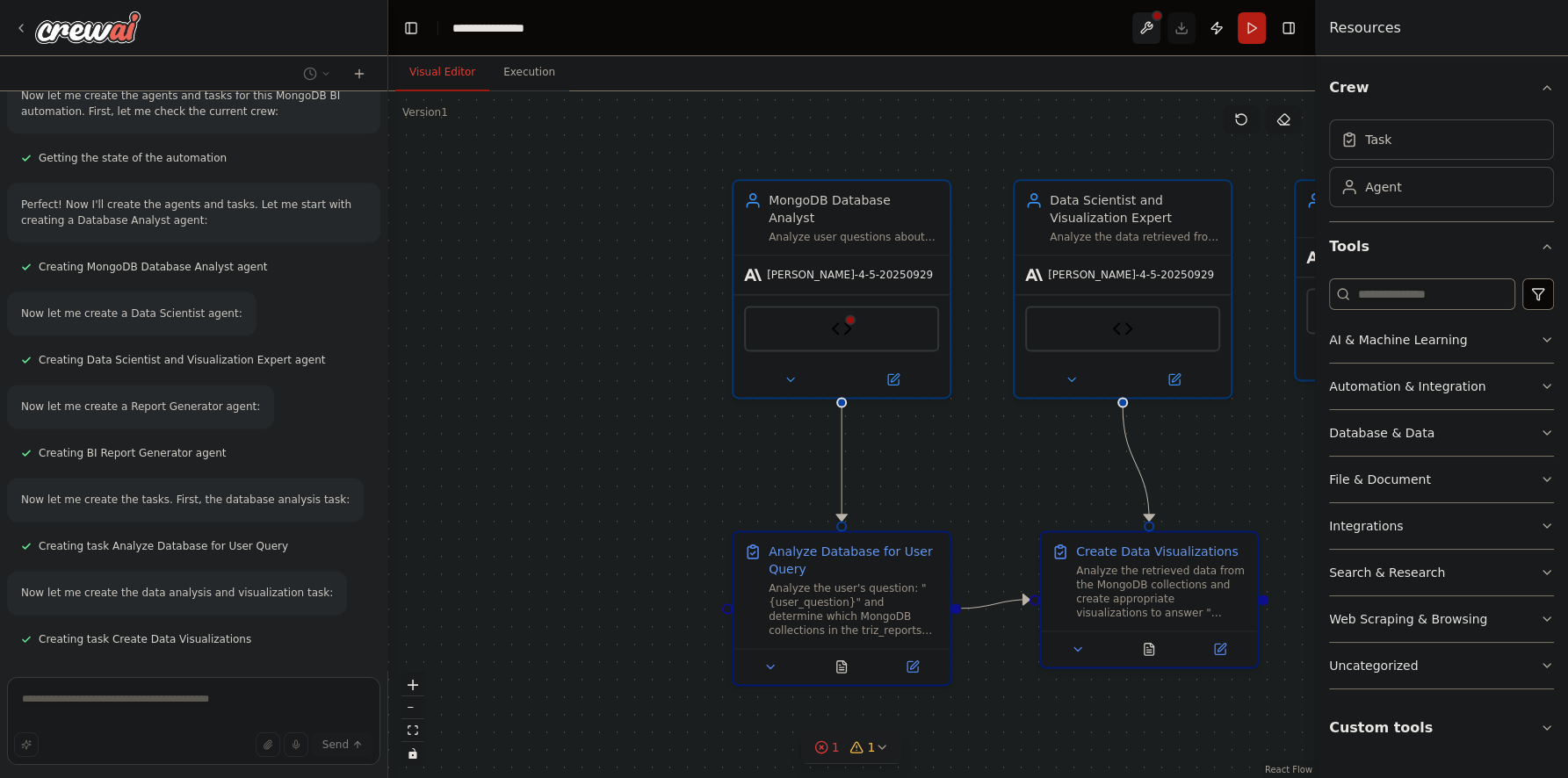
click at [808, 744] on button "1 1" at bounding box center [852, 747] width 104 height 32
click at [907, 724] on span "Tool MongoDB REST API Client parameter base_url is required" at bounding box center [862, 722] width 325 height 14
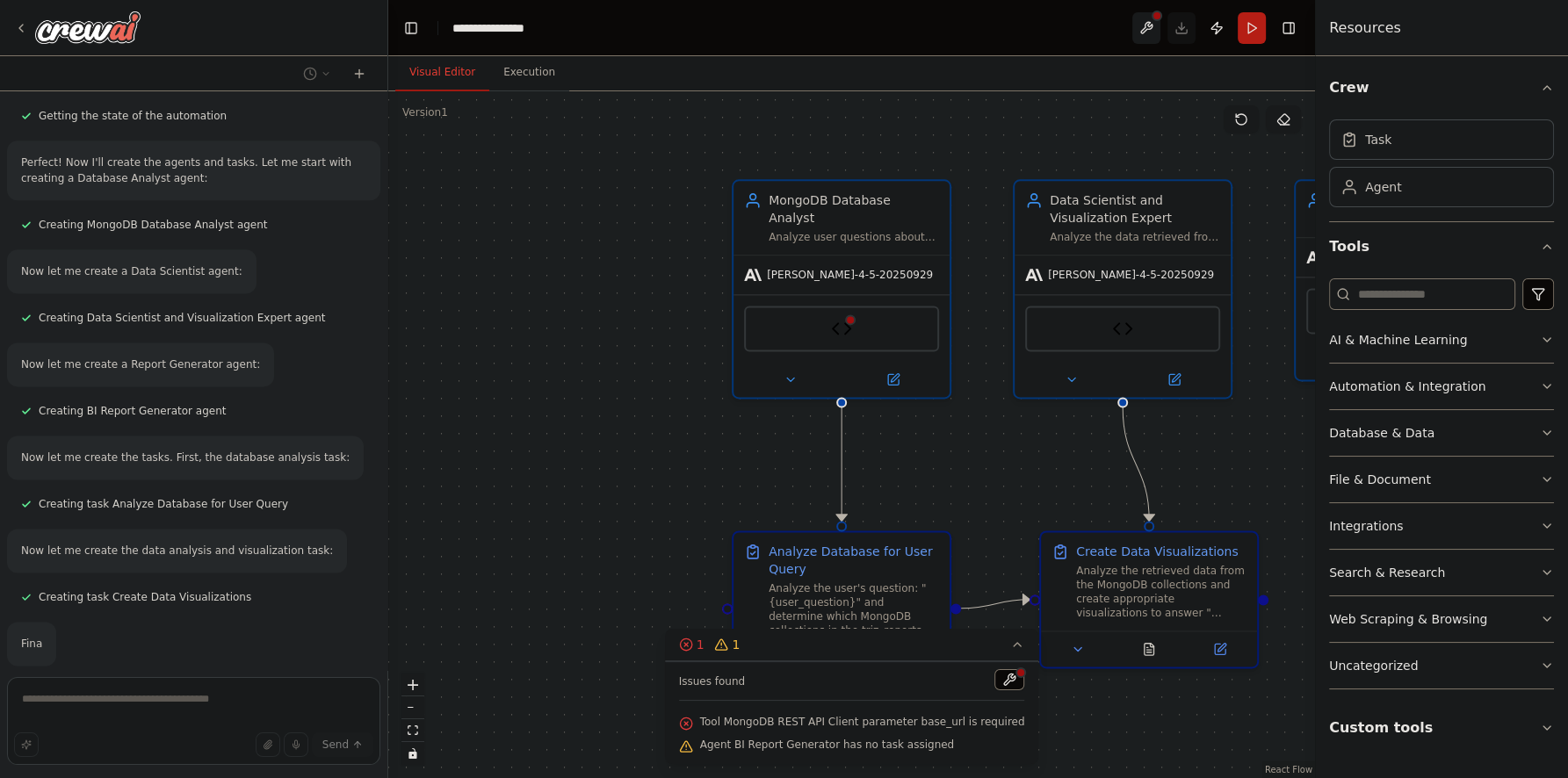
scroll to position [2792, 0]
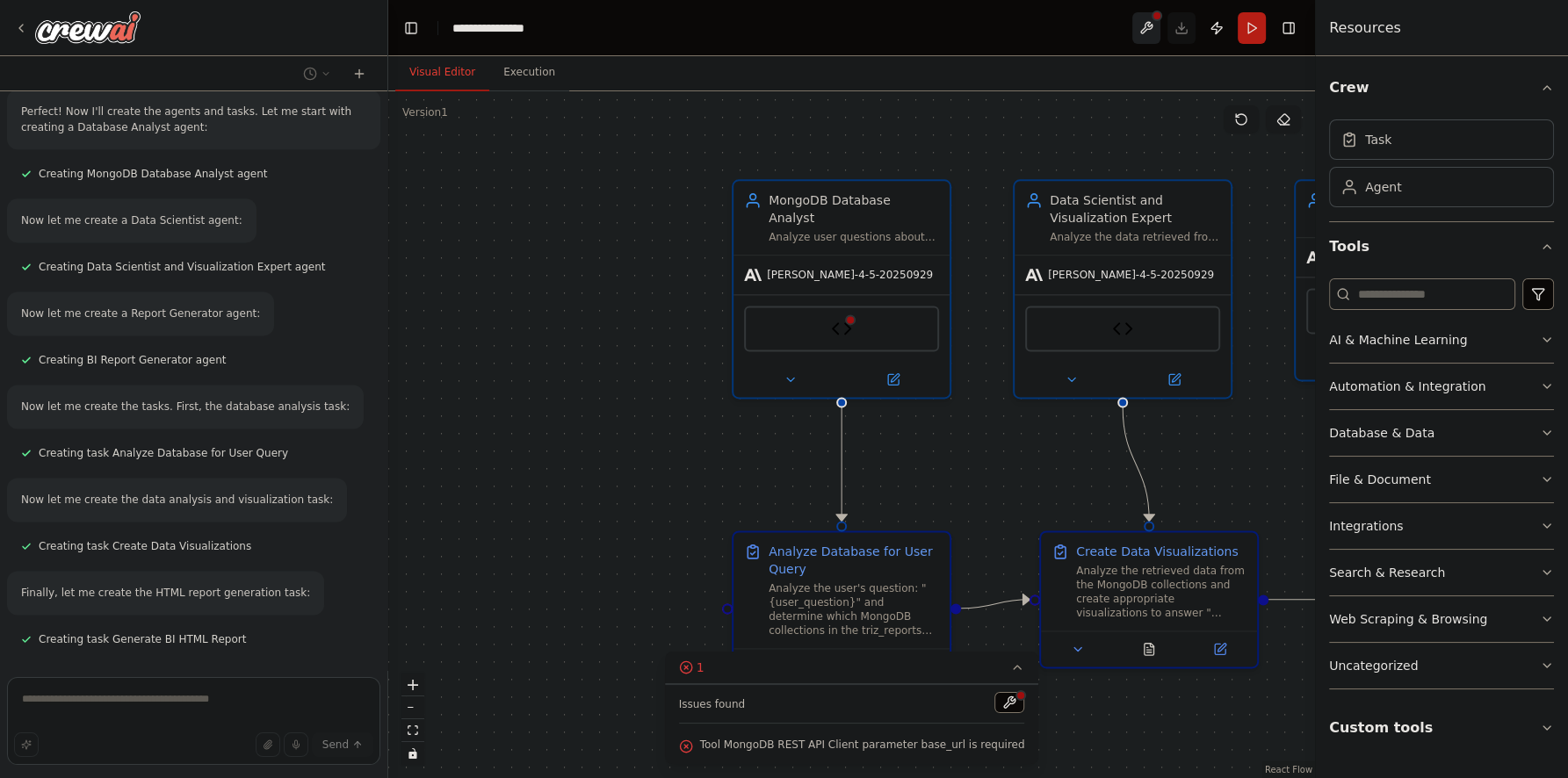
click at [1143, 19] on button at bounding box center [1146, 28] width 28 height 32
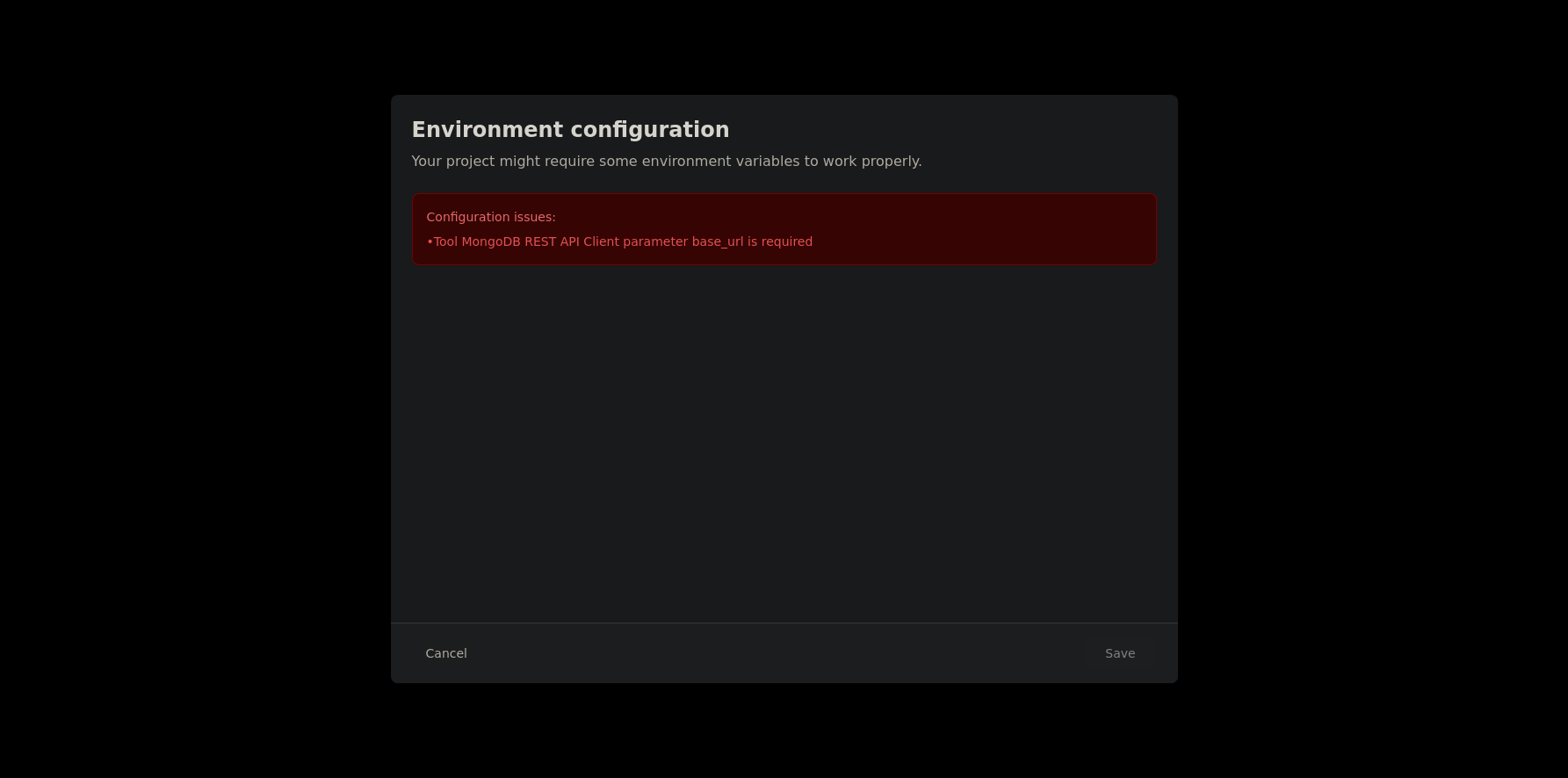
scroll to position [2885, 0]
click at [440, 650] on button "Cancel" at bounding box center [447, 653] width 70 height 32
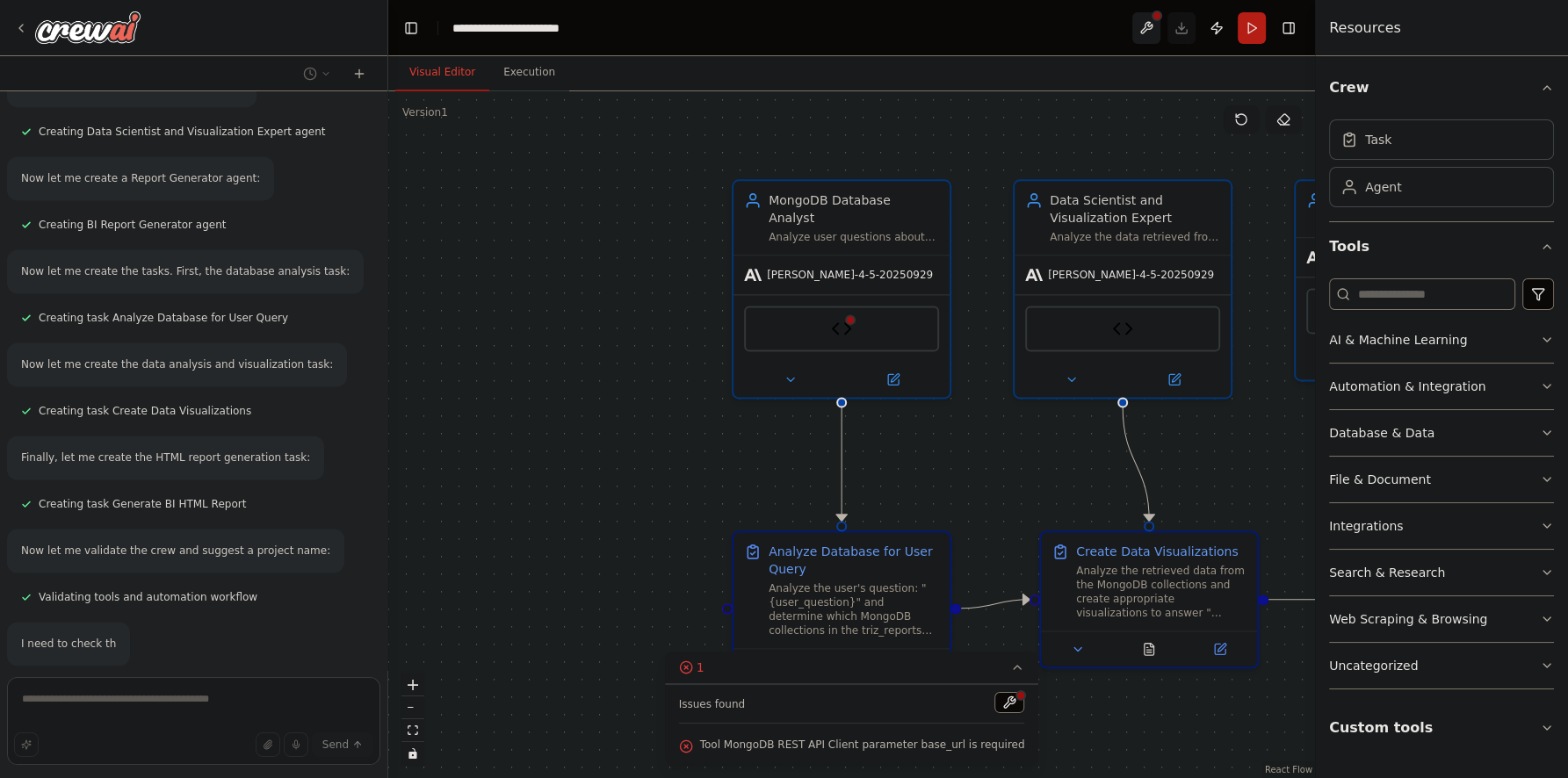
scroll to position [2978, 0]
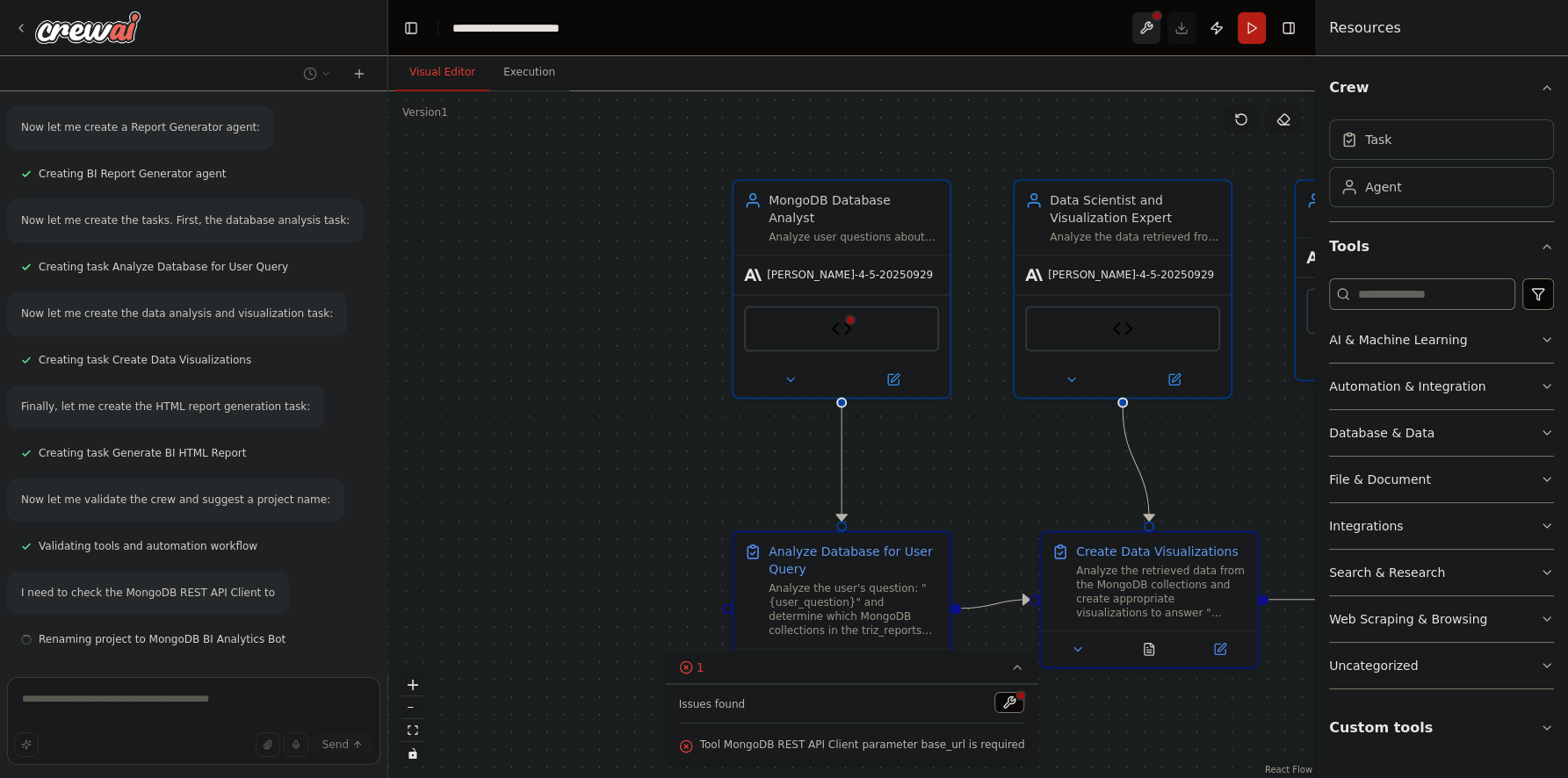
click at [1150, 30] on button at bounding box center [1146, 28] width 28 height 32
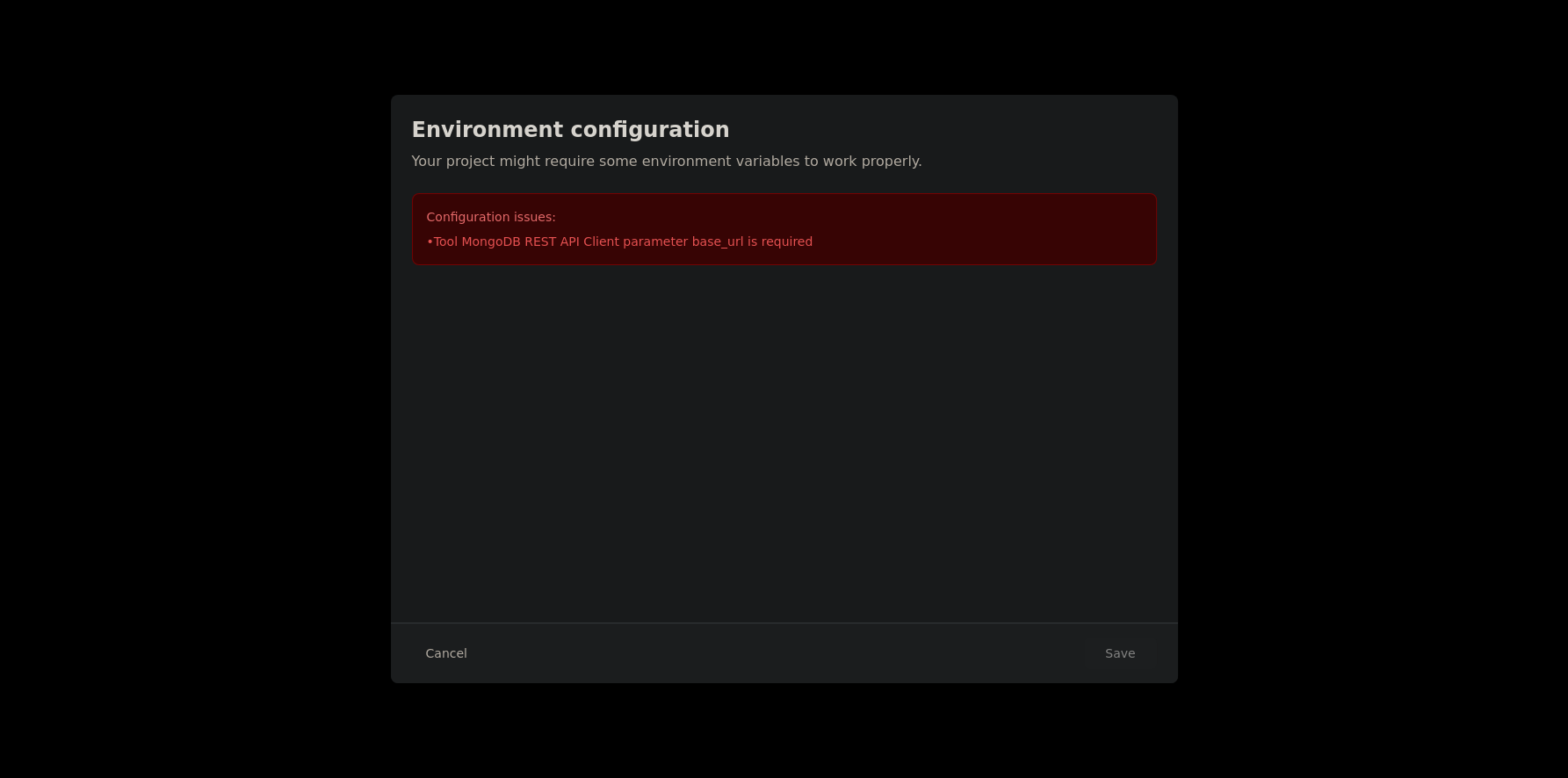
scroll to position [3026, 0]
click at [258, 378] on div "Environment configuration Your project might require some environment variables…" at bounding box center [784, 389] width 1568 height 778
click at [457, 631] on div "Cancel Save" at bounding box center [784, 653] width 787 height 60
click at [454, 640] on button "Cancel" at bounding box center [447, 653] width 70 height 32
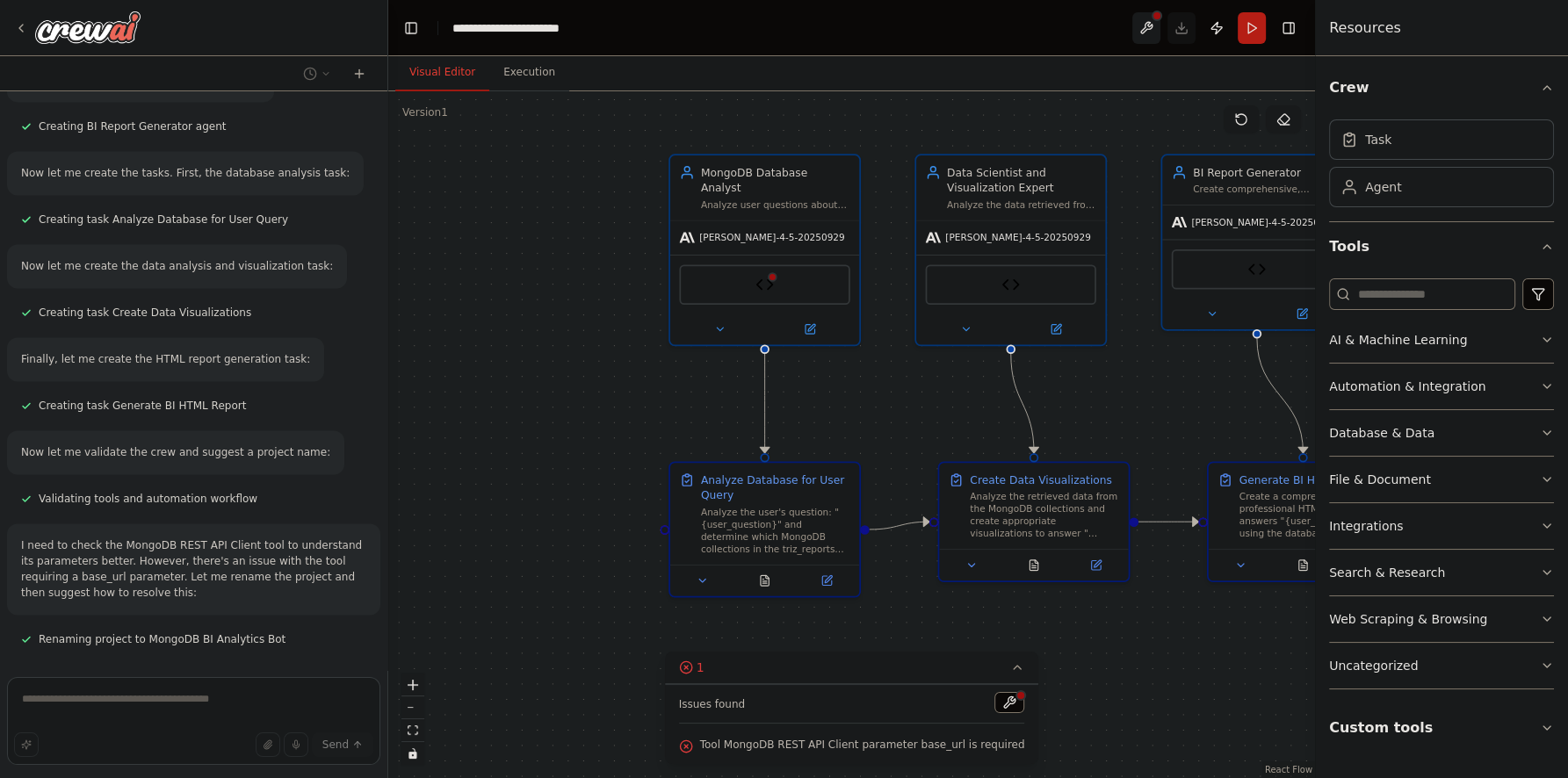
drag, startPoint x: 672, startPoint y: 449, endPoint x: 625, endPoint y: 397, distance: 70.1
click at [625, 397] on div ".deletable-edge-delete-btn { width: 20px; height: 20px; border: 0px solid #ffff…" at bounding box center [851, 435] width 927 height 687
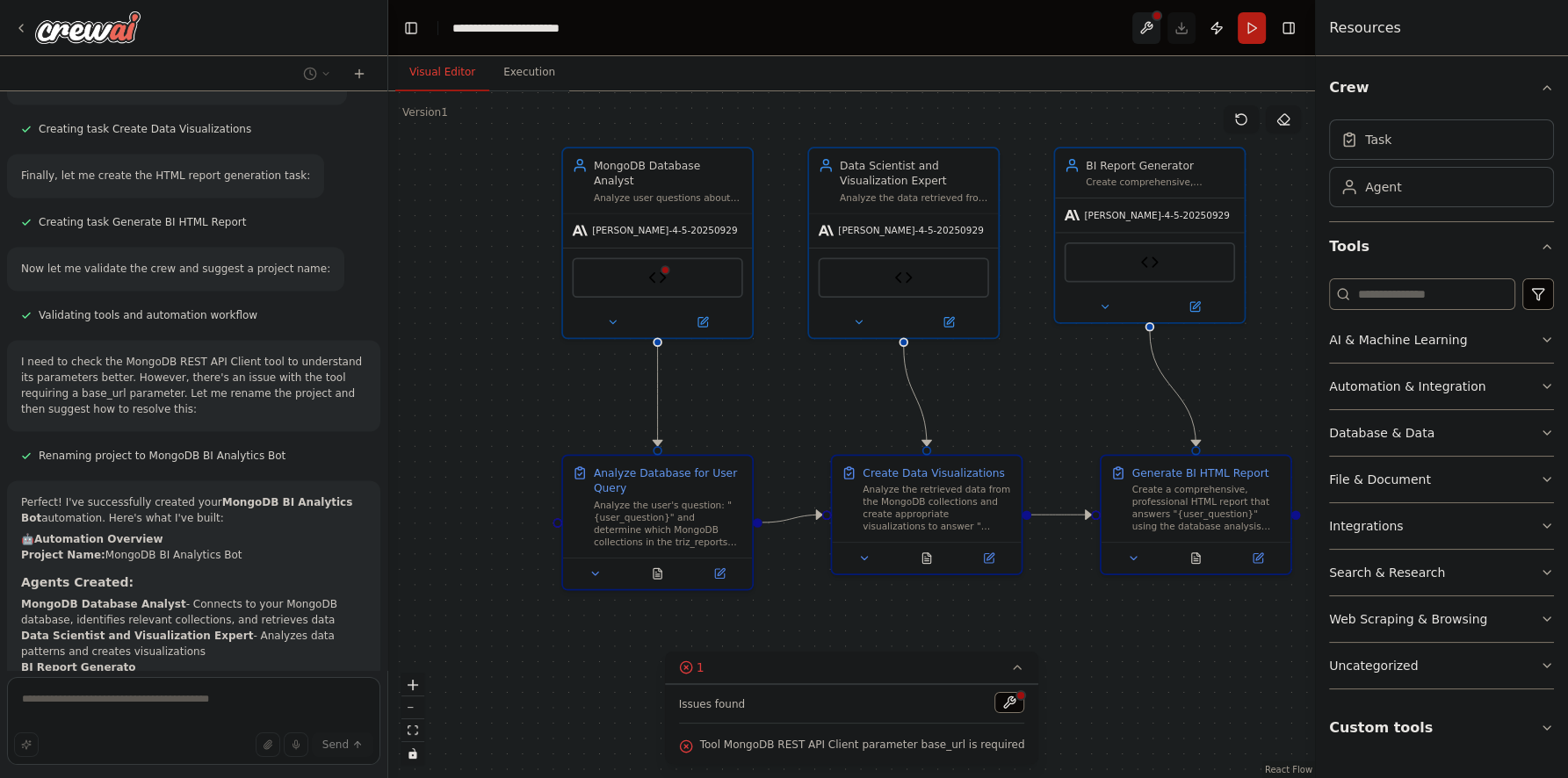
drag, startPoint x: 930, startPoint y: 388, endPoint x: 822, endPoint y: 381, distance: 108.2
click at [822, 381] on div ".deletable-edge-delete-btn { width: 20px; height: 20px; border: 0px solid #ffff…" at bounding box center [851, 435] width 927 height 687
click at [666, 529] on div "Analyze the user's question: "{user_question}" and determine which MongoDB coll…" at bounding box center [669, 520] width 149 height 49
click at [601, 566] on icon at bounding box center [595, 570] width 13 height 13
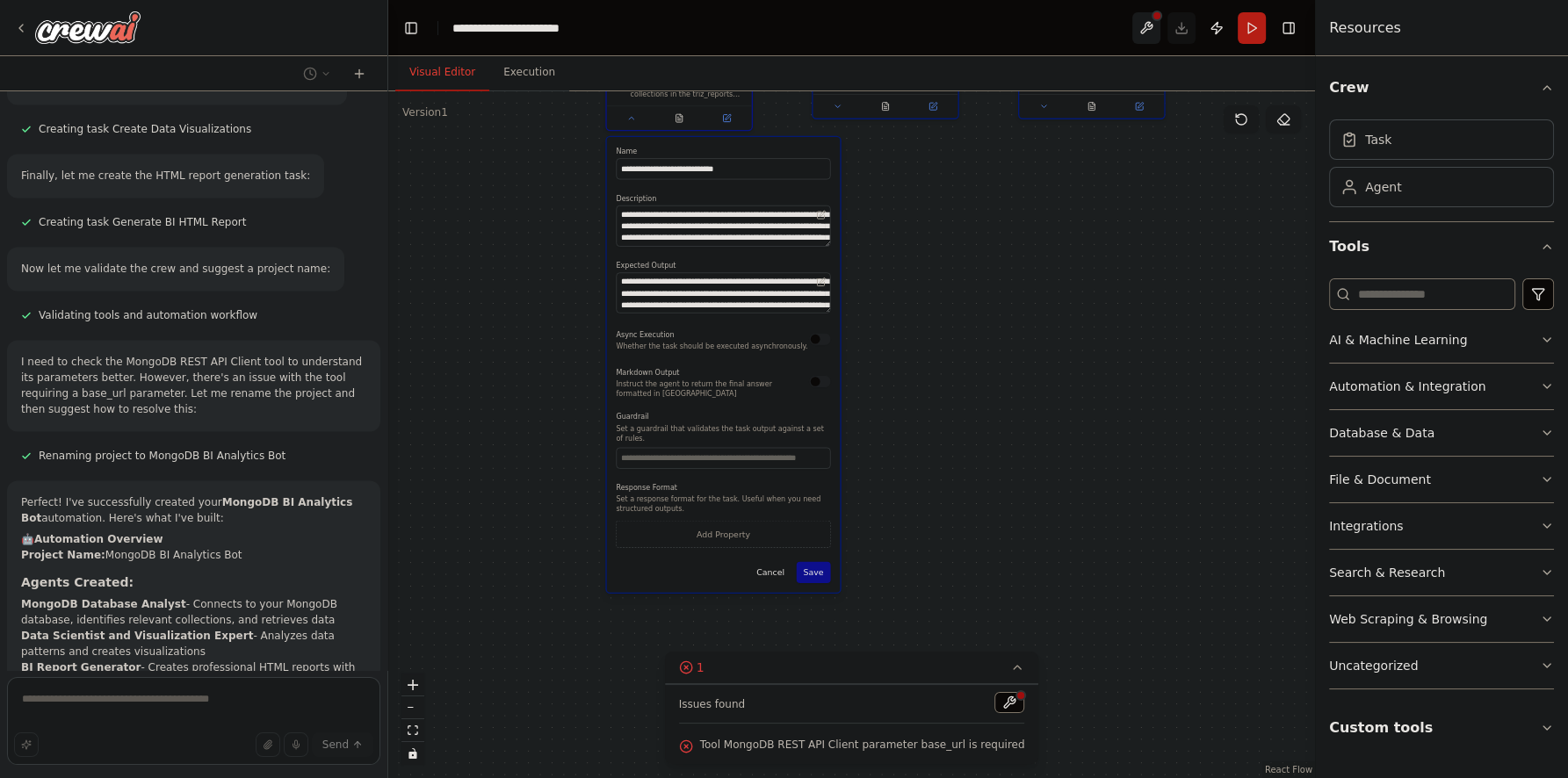
drag, startPoint x: 534, startPoint y: 506, endPoint x: 569, endPoint y: 94, distance: 413.5
click at [574, 80] on div "Visual Editor Execution Version 1 Show Tools Hide Agents .deletable-edge-delete…" at bounding box center [851, 417] width 927 height 722
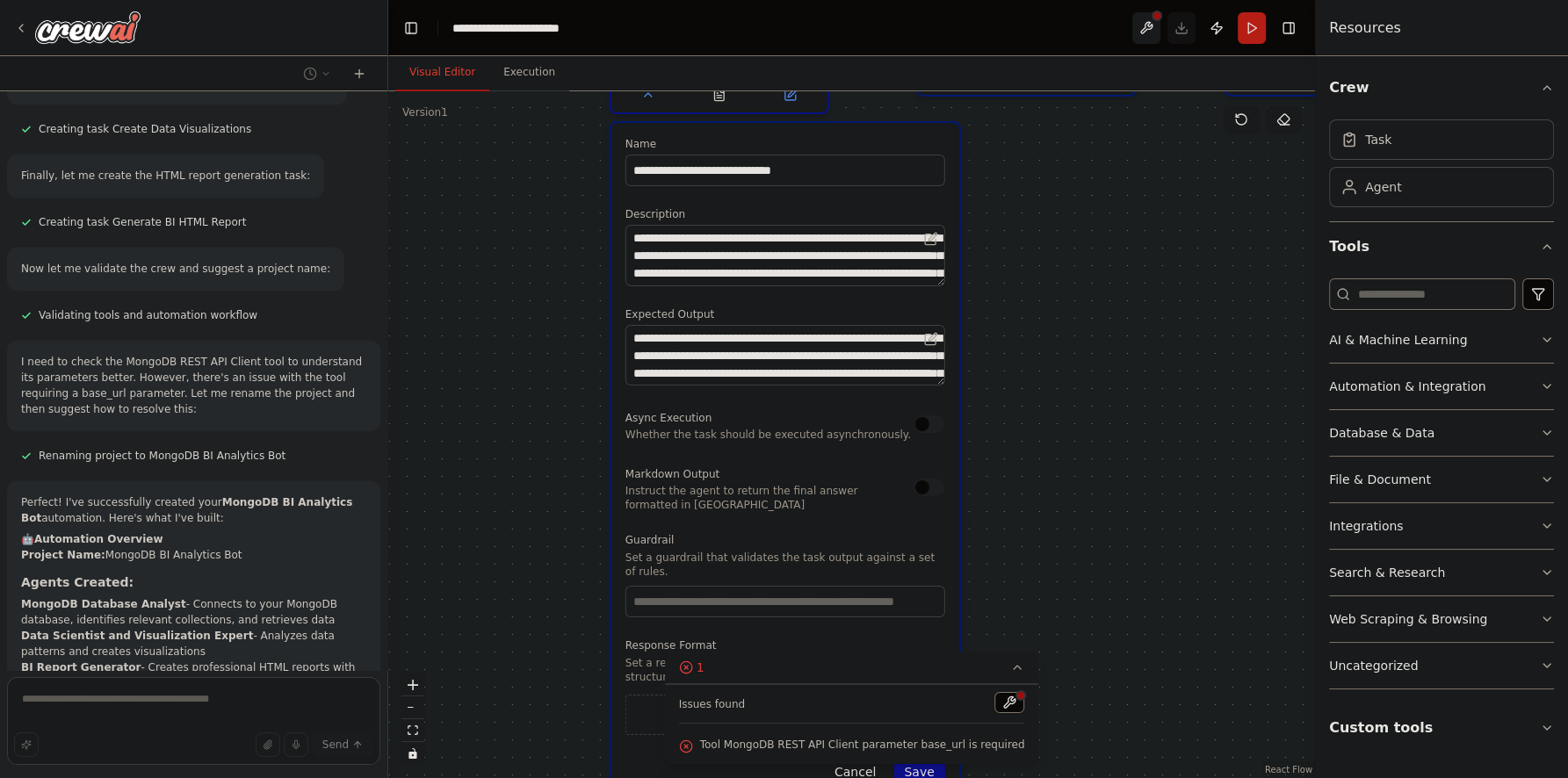
drag, startPoint x: 560, startPoint y: 258, endPoint x: 534, endPoint y: 287, distance: 38.9
click at [534, 287] on div ".deletable-edge-delete-btn { width: 20px; height: 20px; border: 0px solid #ffff…" at bounding box center [851, 435] width 927 height 687
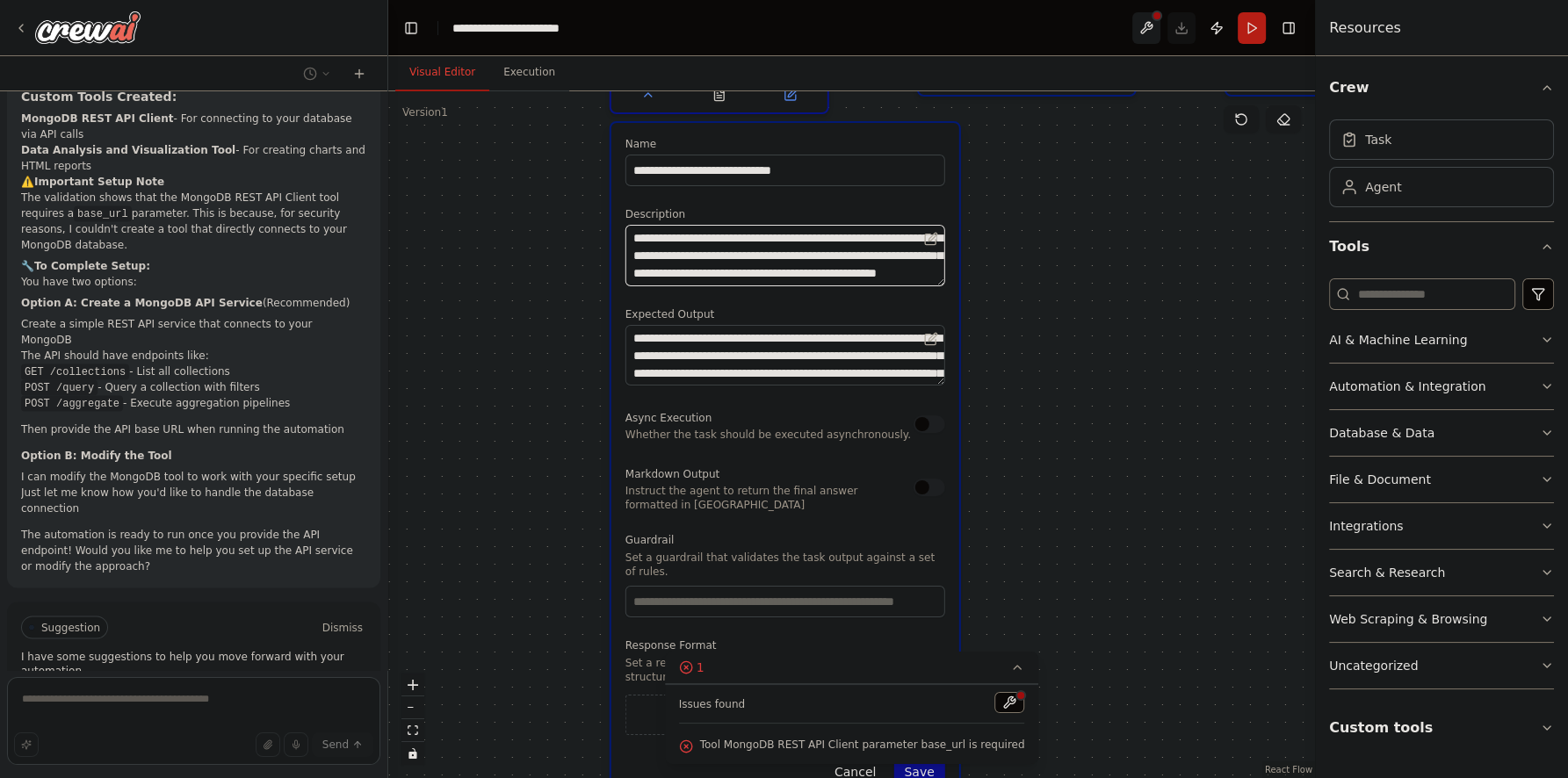
scroll to position [70, 0]
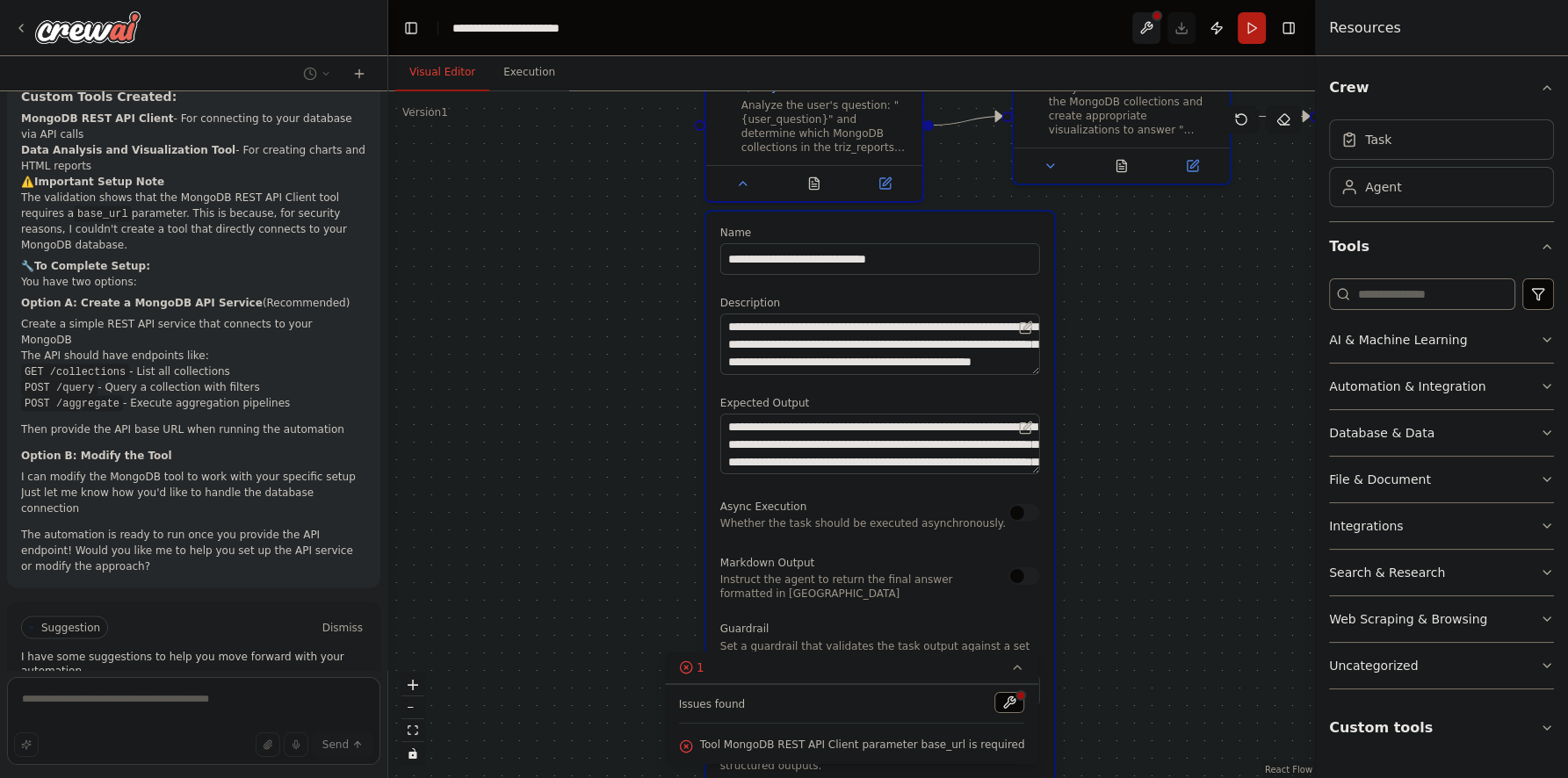
drag, startPoint x: 567, startPoint y: 468, endPoint x: 662, endPoint y: 559, distance: 131.6
click at [662, 559] on div ".deletable-edge-delete-btn { width: 20px; height: 20px; border: 0px solid #ffff…" at bounding box center [851, 435] width 927 height 687
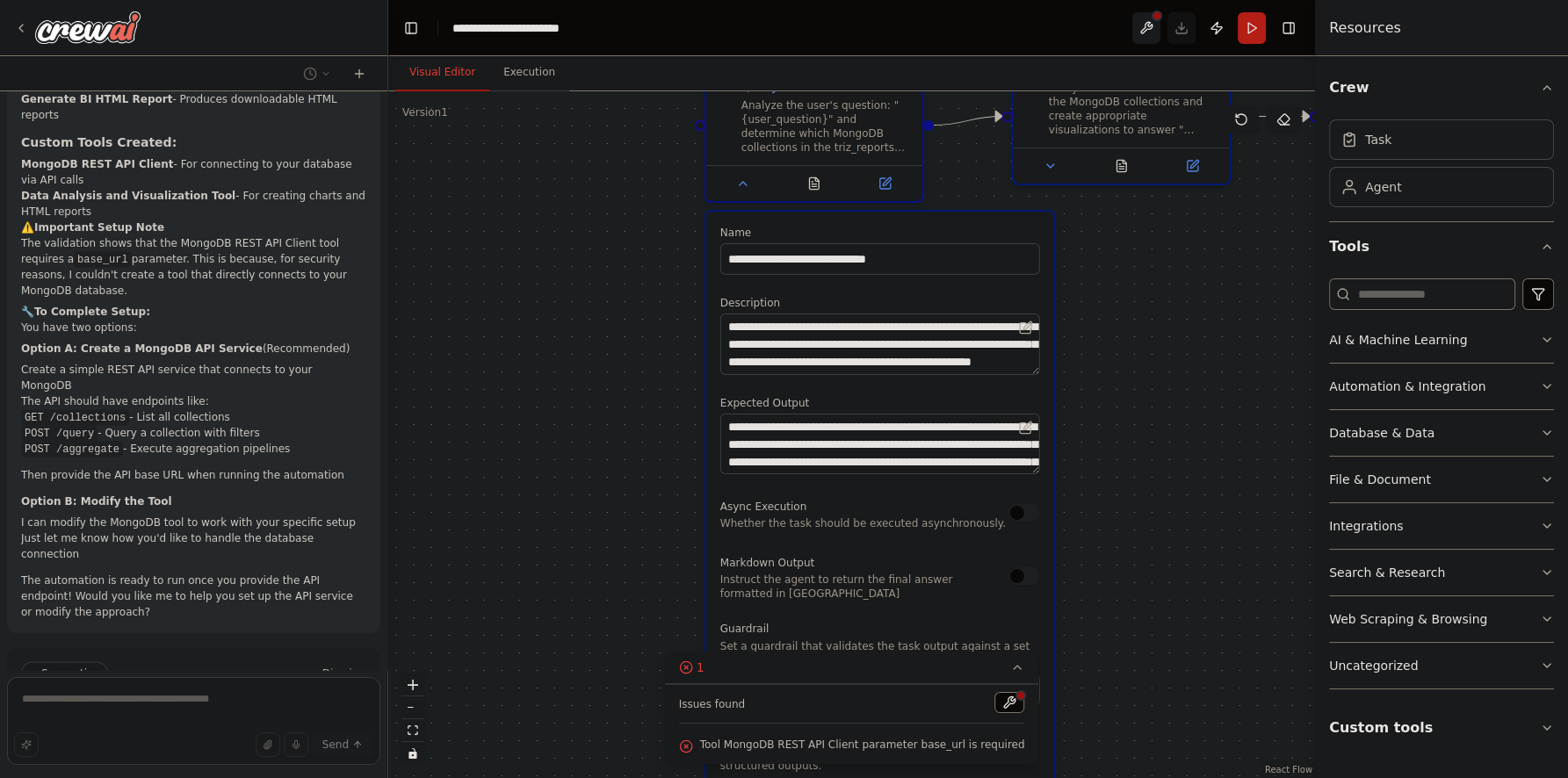
scroll to position [3952, 0]
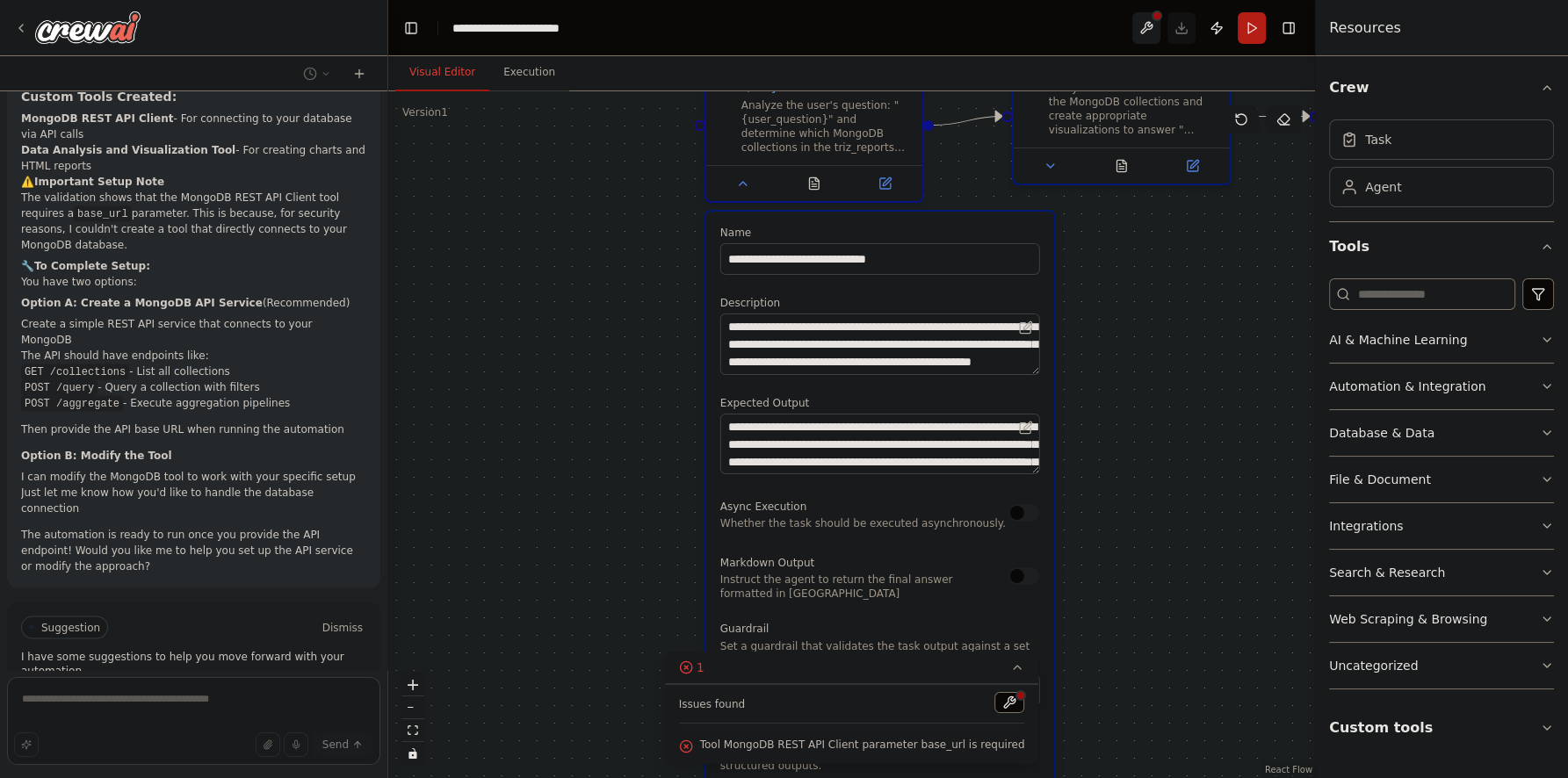
drag, startPoint x: 286, startPoint y: 277, endPoint x: 16, endPoint y: 240, distance: 272.5
click at [16, 240] on div "Perfect! I've successfully created your MongoDB BI Analytics Bot automation. He…" at bounding box center [193, 162] width 374 height 850
copy ul "GET /collections - List all collections POST /query - Query a collection with f…"
drag, startPoint x: 347, startPoint y: 632, endPoint x: 306, endPoint y: 657, distance: 48.0
click at [347, 763] on span "Stop" at bounding box center [357, 770] width 23 height 14
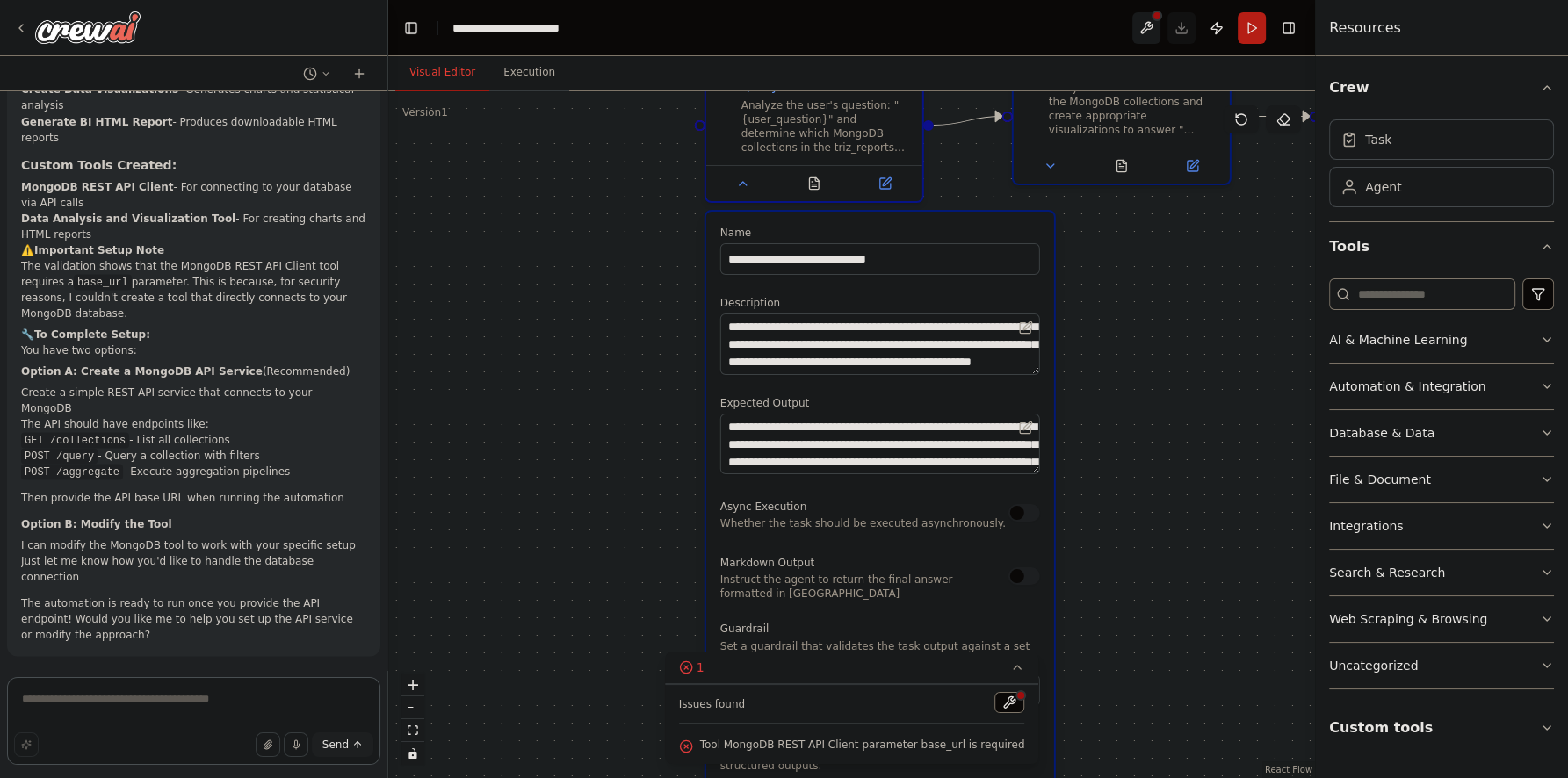
scroll to position [3743, 0]
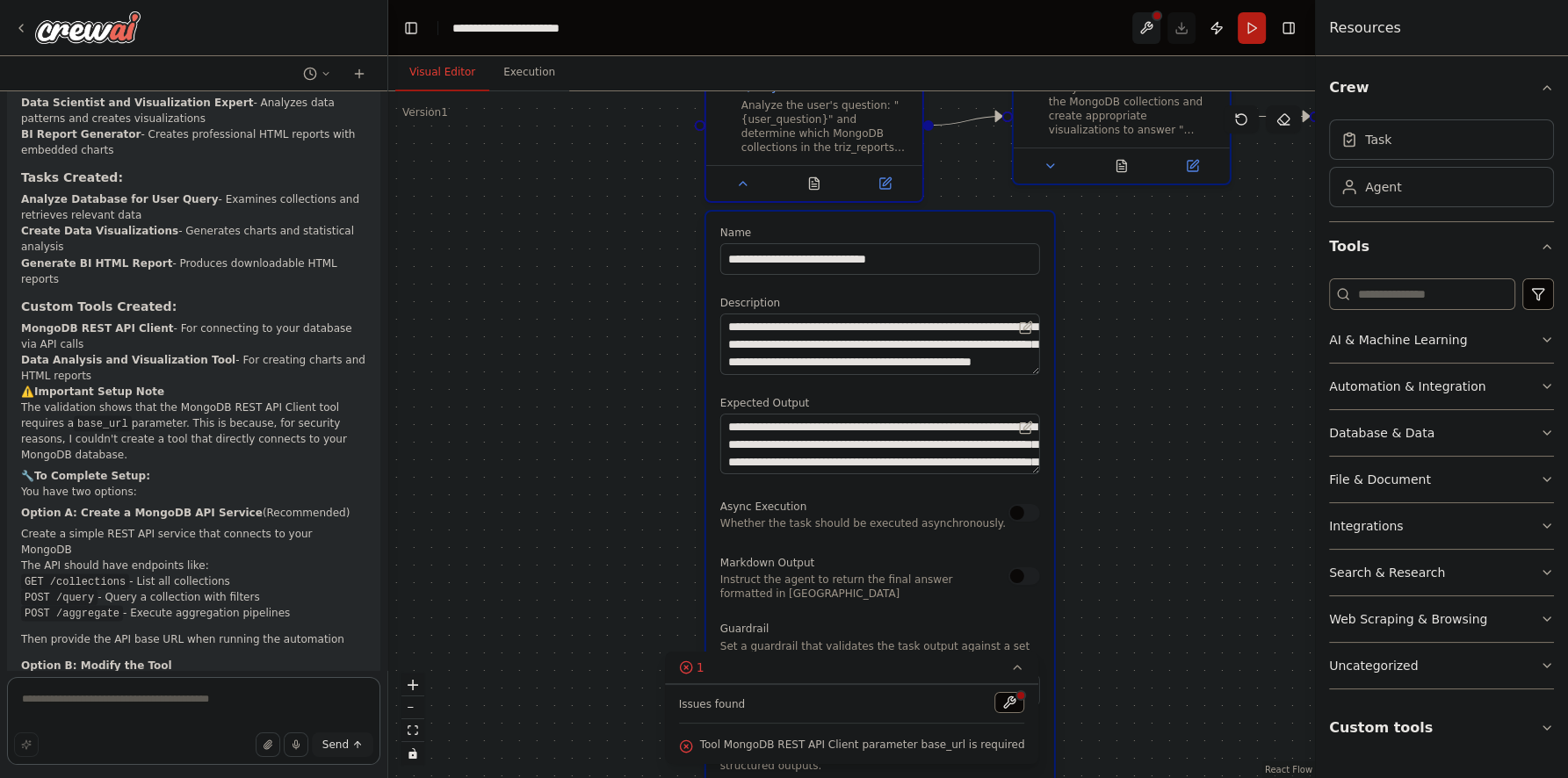
click at [199, 698] on textarea at bounding box center [193, 721] width 374 height 88
type textarea "**********"
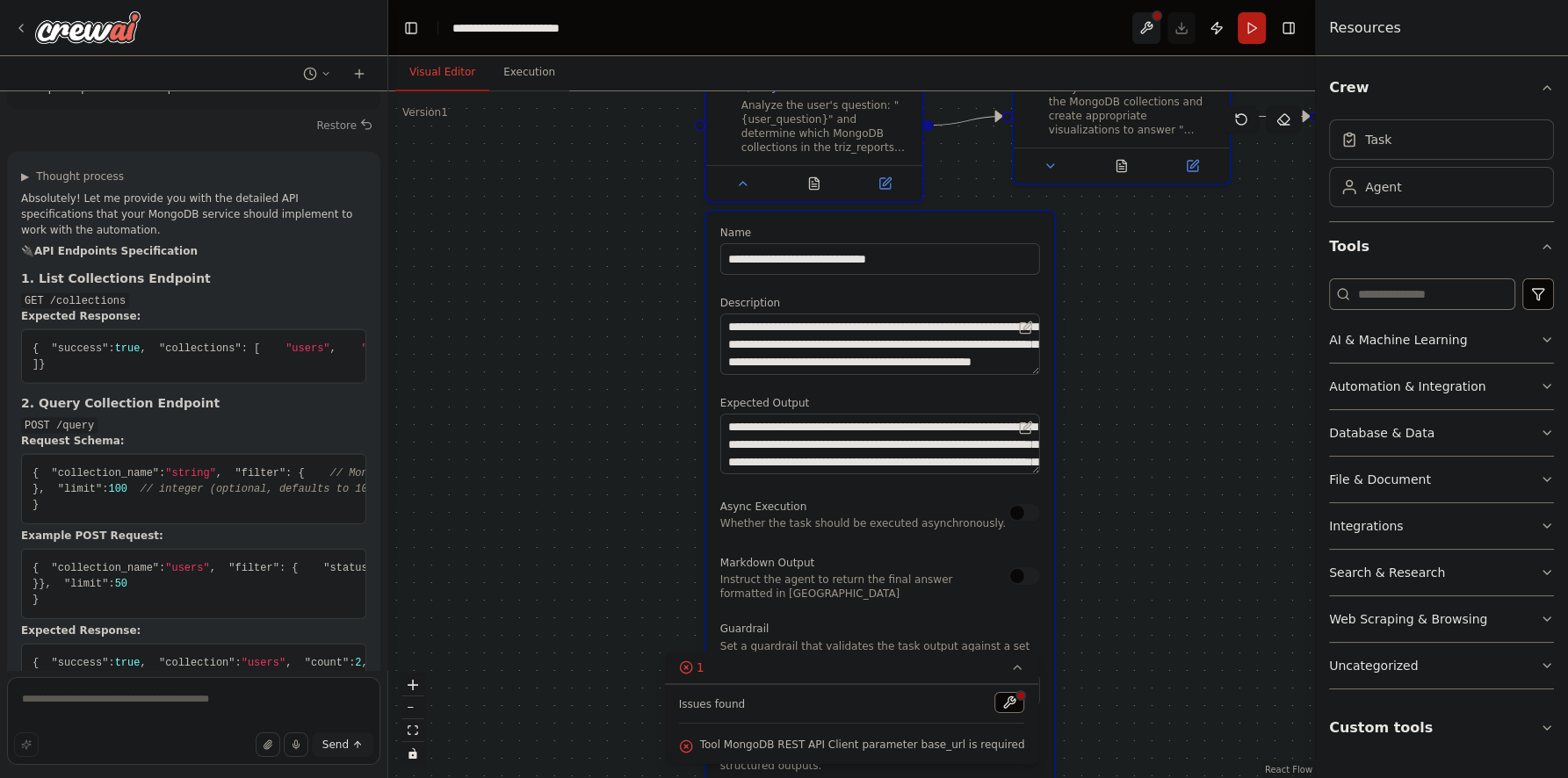
scroll to position [4508, 0]
click at [318, 505] on div "▶ Thought process Absolutely! Let me provide you with the detailed API specific…" at bounding box center [193, 429] width 374 height 564
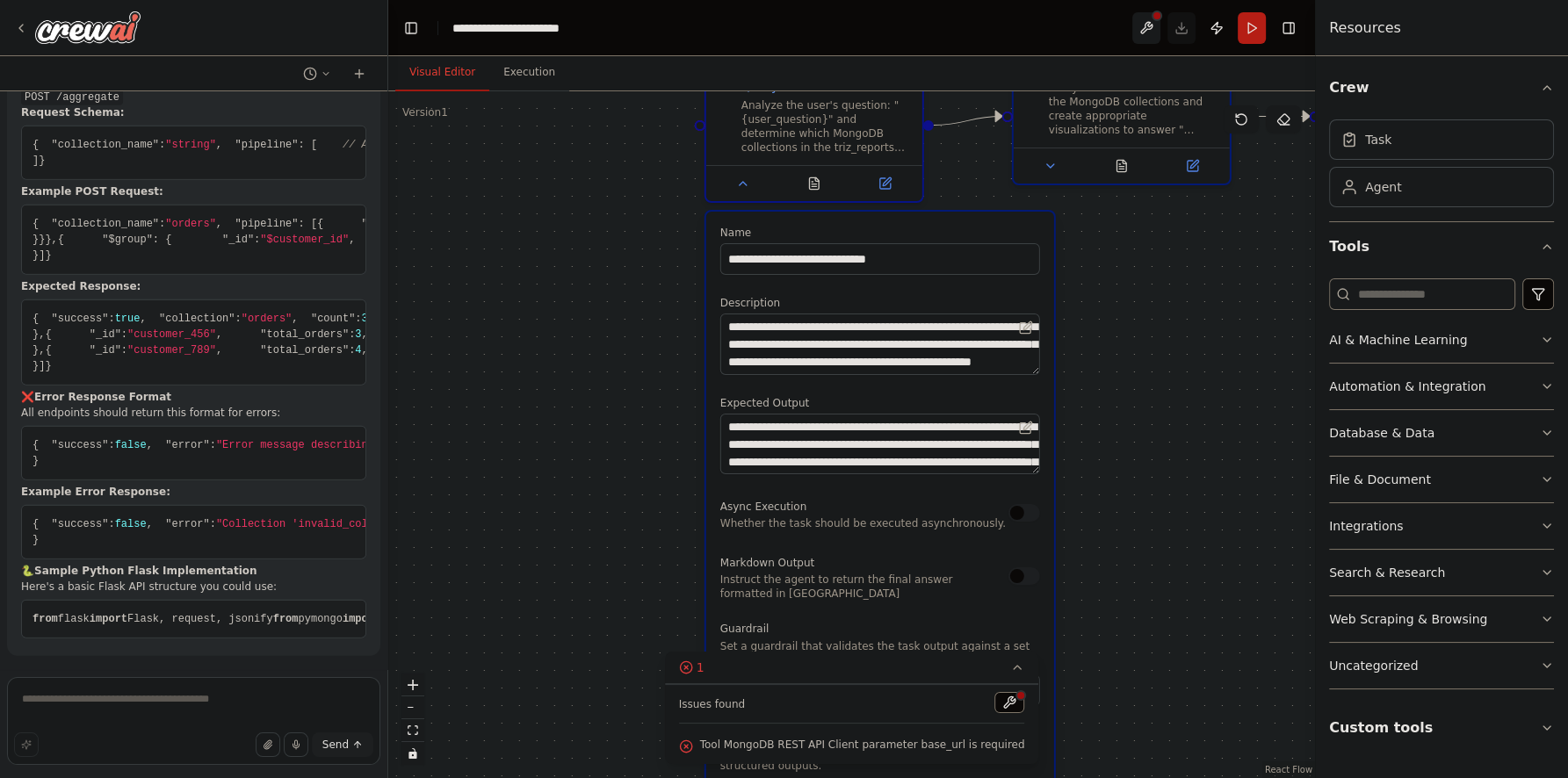
scroll to position [6482, 0]
click at [151, 691] on textarea at bounding box center [193, 721] width 374 height 88
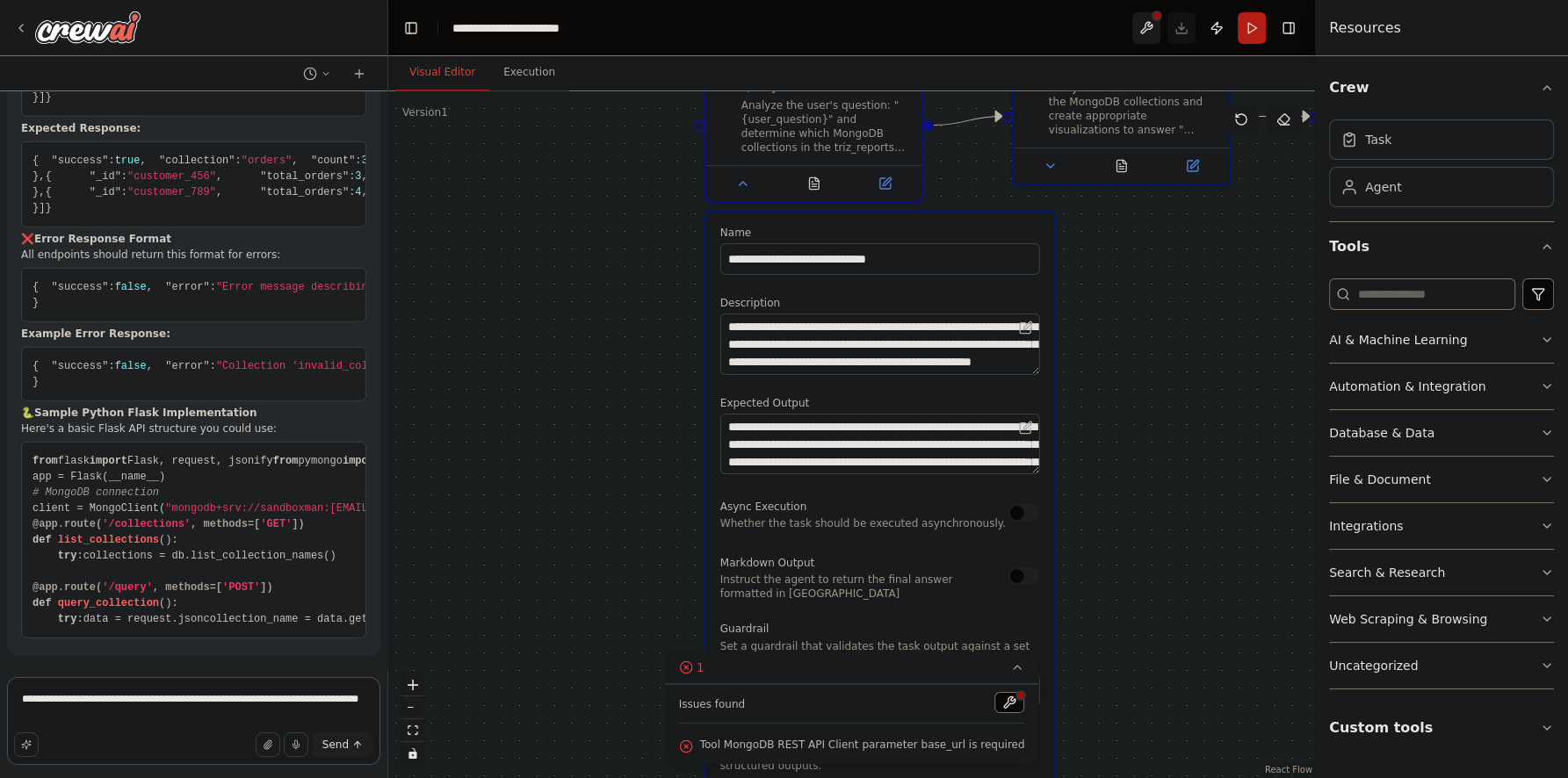
type textarea "**********"
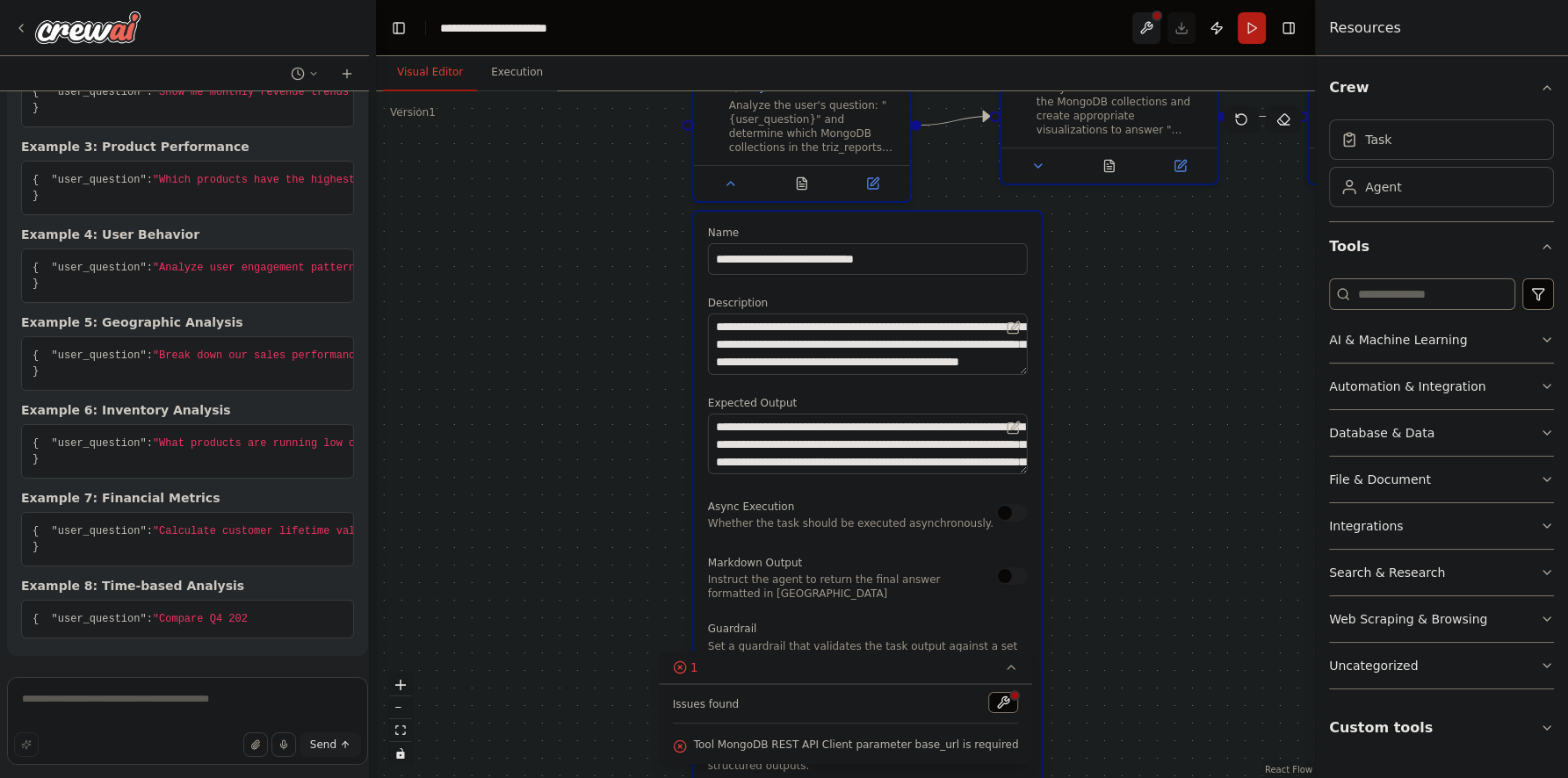
scroll to position [9542, 0]
drag, startPoint x: 383, startPoint y: 623, endPoint x: 373, endPoint y: 648, distance: 26.9
click at [373, 648] on div "Create a bot that can access and analyze our MongoDB database and create BI vis…" at bounding box center [784, 389] width 1568 height 778
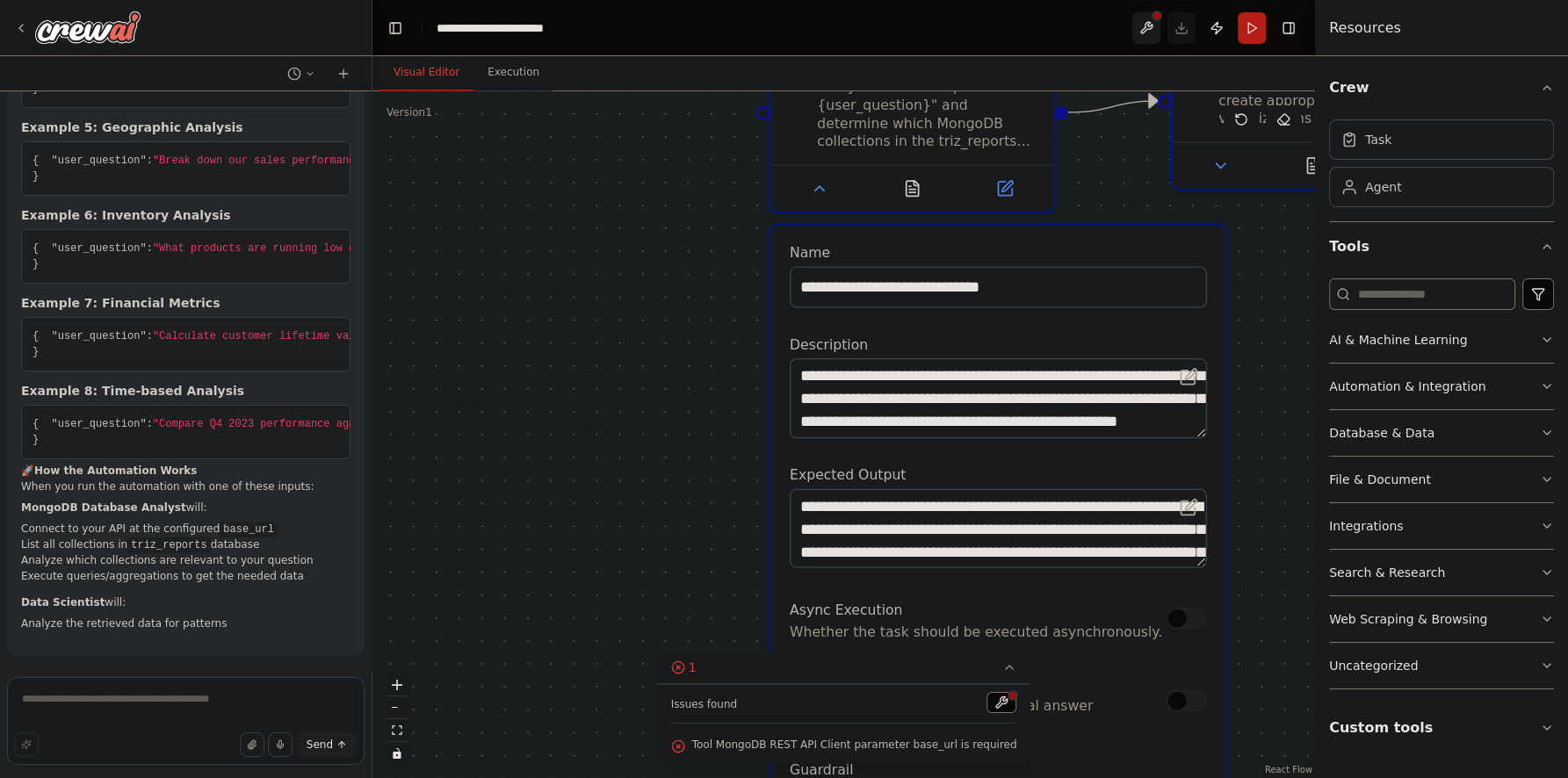
scroll to position [8873, 0]
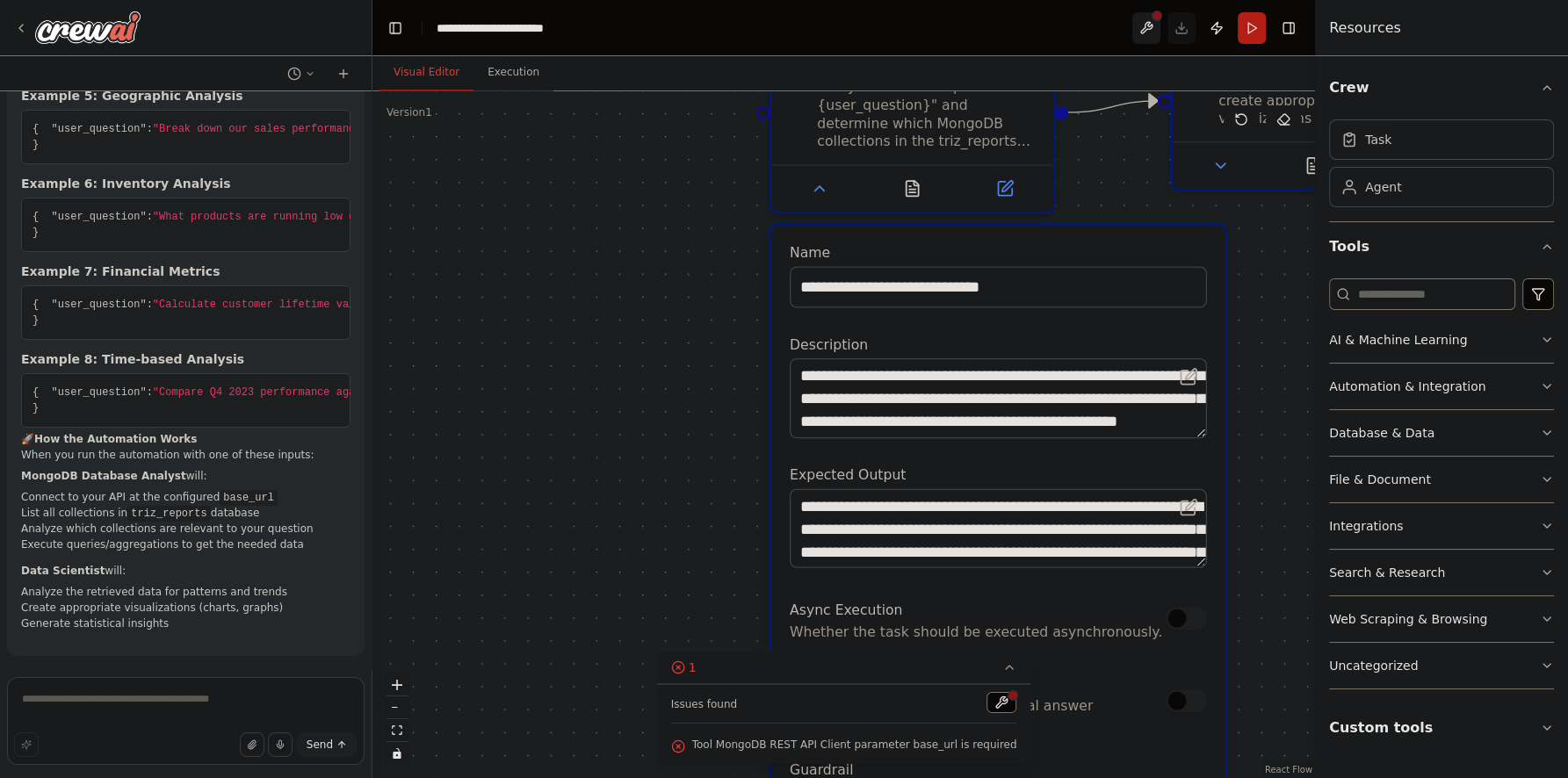
click at [373, 183] on div ".deletable-edge-delete-btn { width: 20px; height: 20px; border: 0px solid #ffff…" at bounding box center [843, 435] width 942 height 687
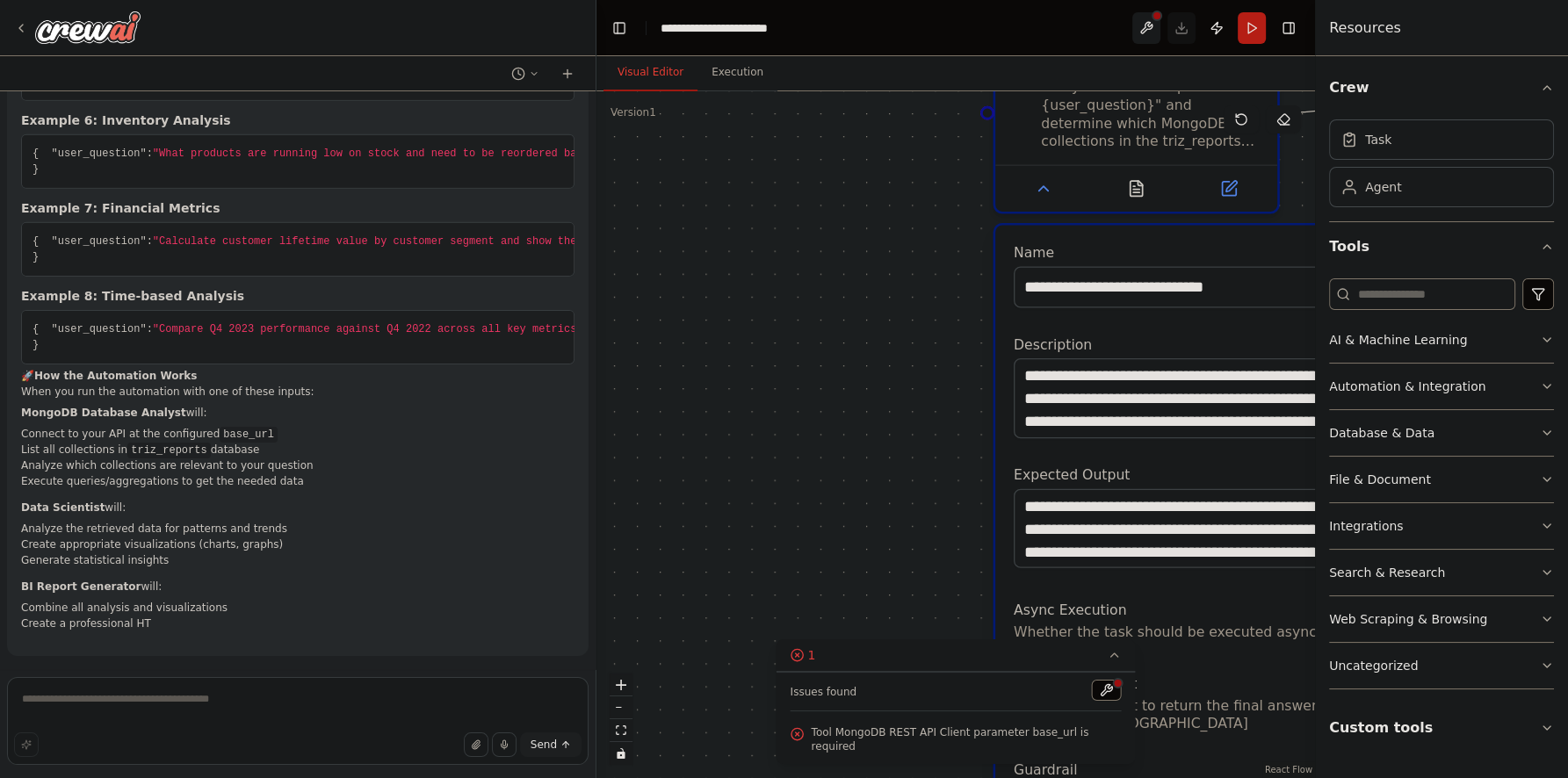
drag, startPoint x: 367, startPoint y: 185, endPoint x: 432, endPoint y: 292, distance: 125.2
click at [596, 207] on div at bounding box center [592, 389] width 7 height 778
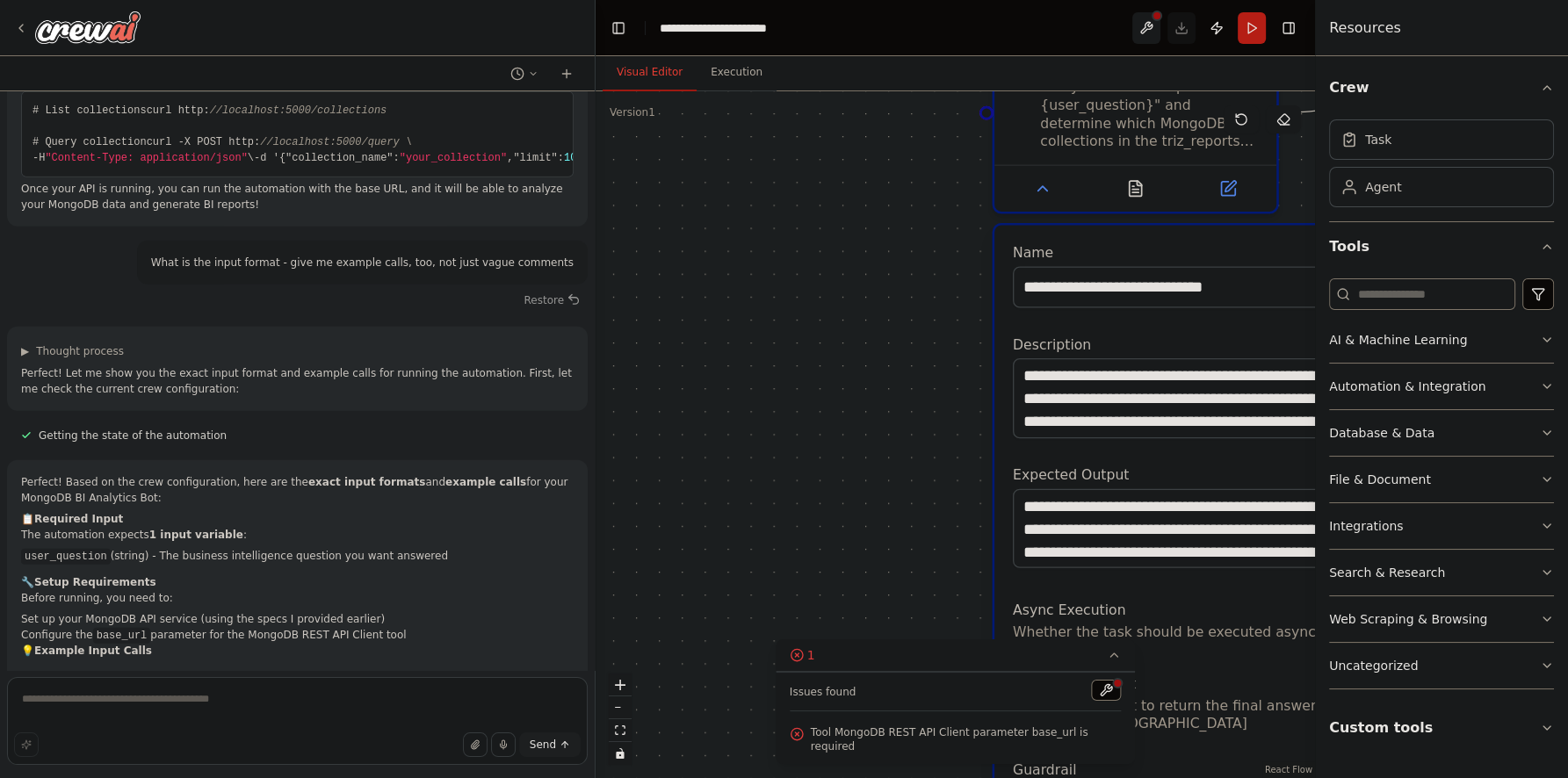
scroll to position [5962, 0]
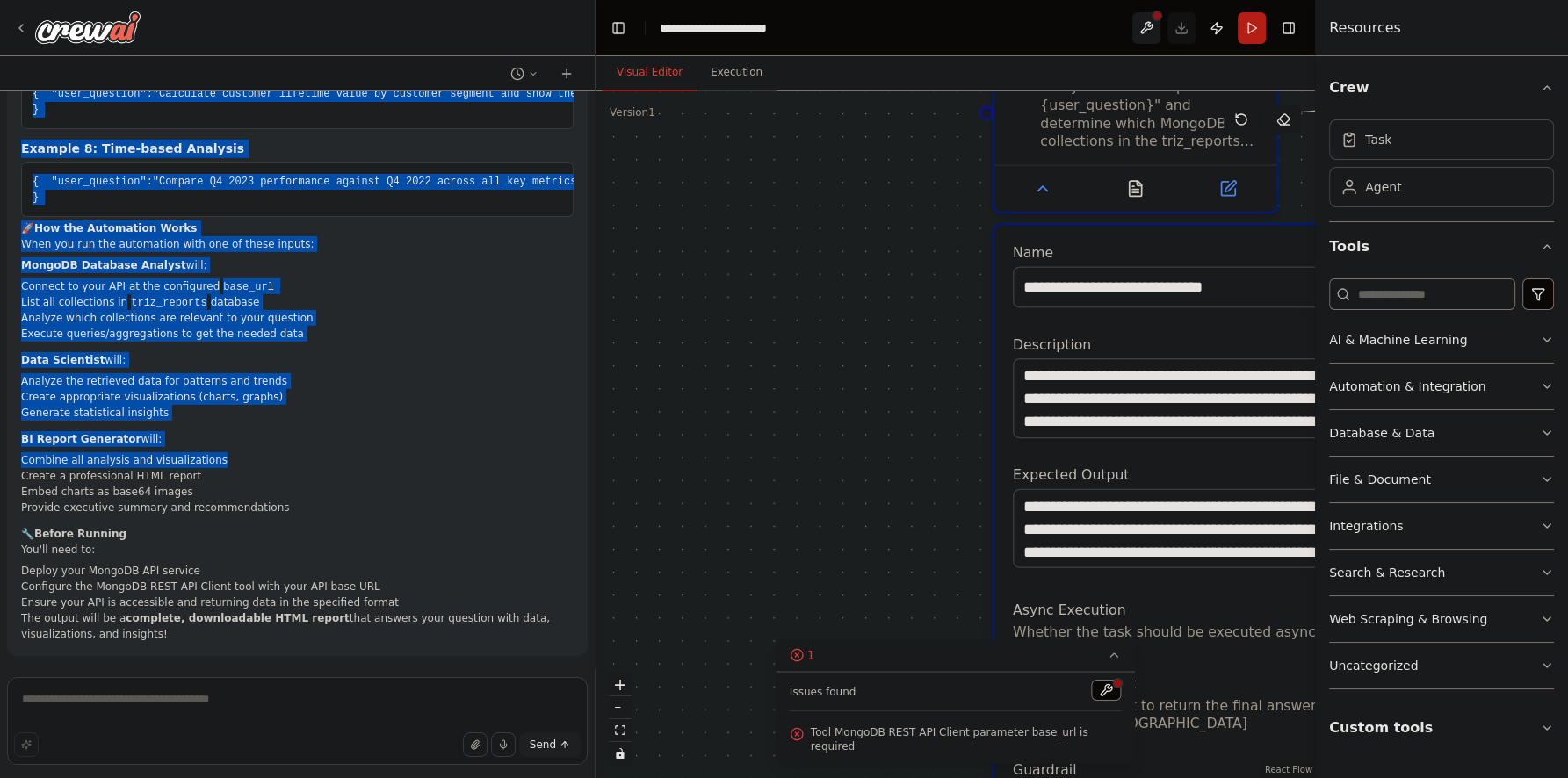
drag, startPoint x: 33, startPoint y: 380, endPoint x: 318, endPoint y: 432, distance: 289.7
click at [307, 462] on div "Create a bot that can access and analyze our MongoDB database and create BI vis…" at bounding box center [297, 380] width 595 height 578
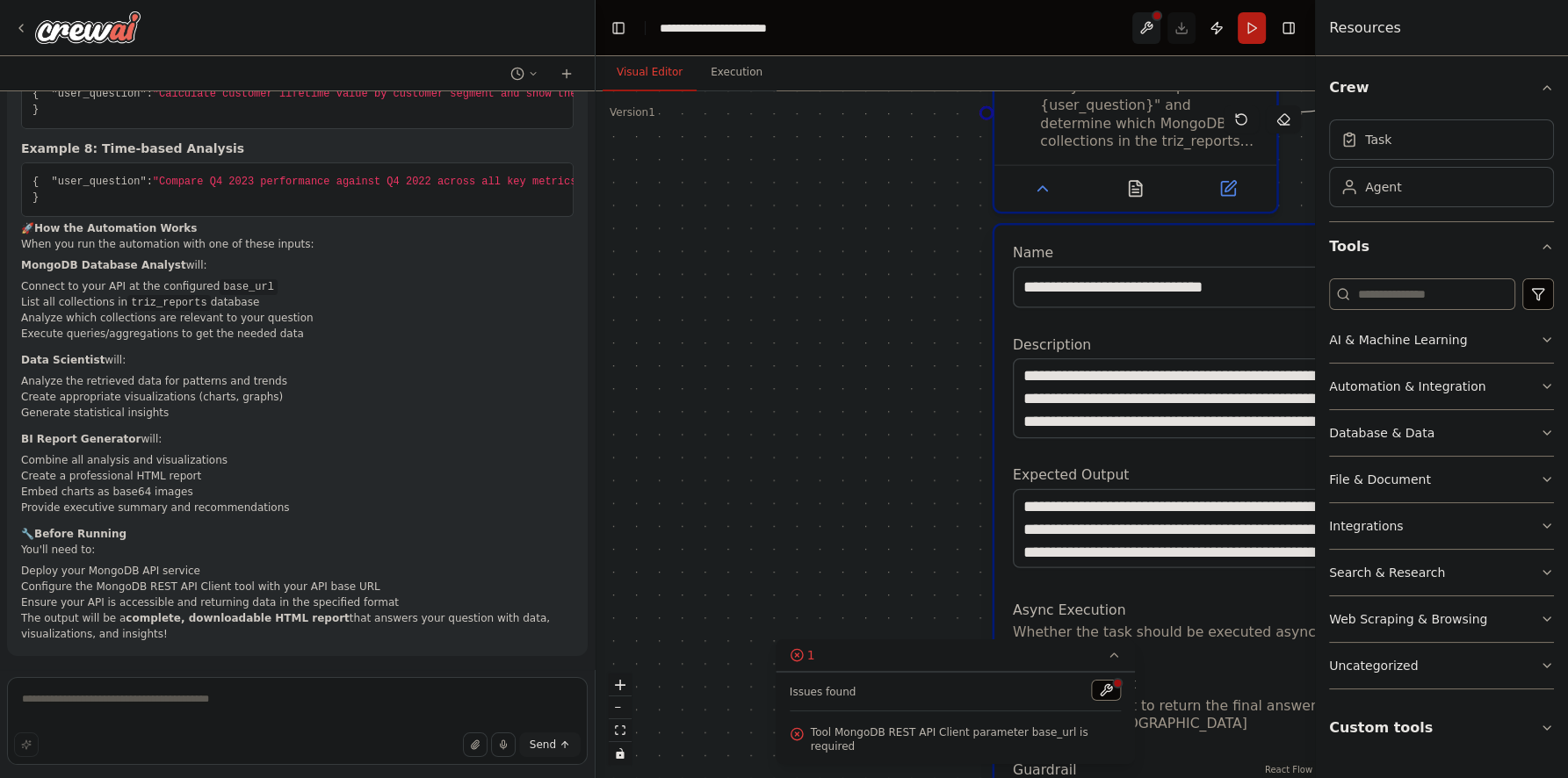
copy code "from flask import Flask, request, jsonify from pymongo import MongoClient from …"
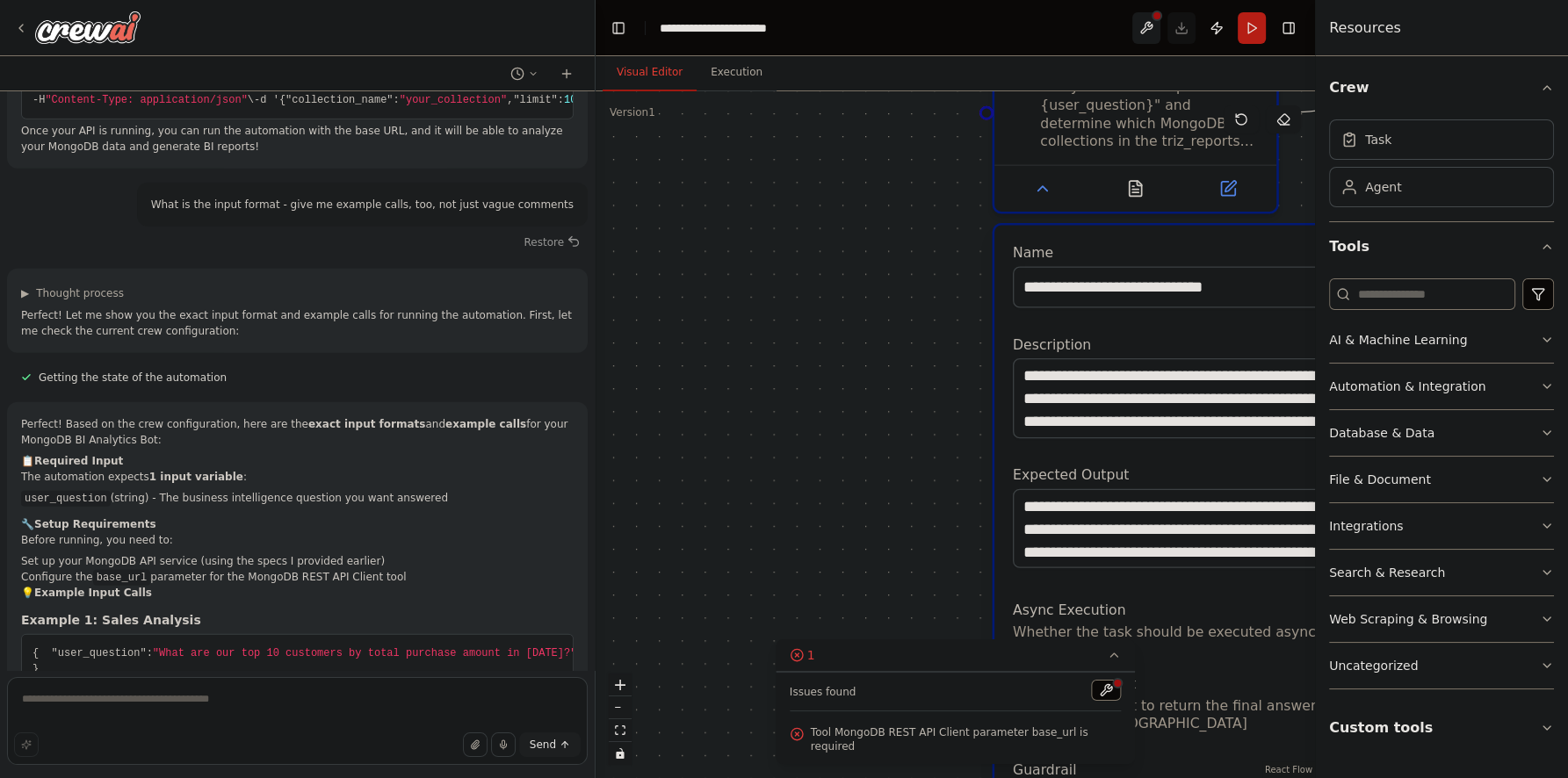
scroll to position [5925, 0]
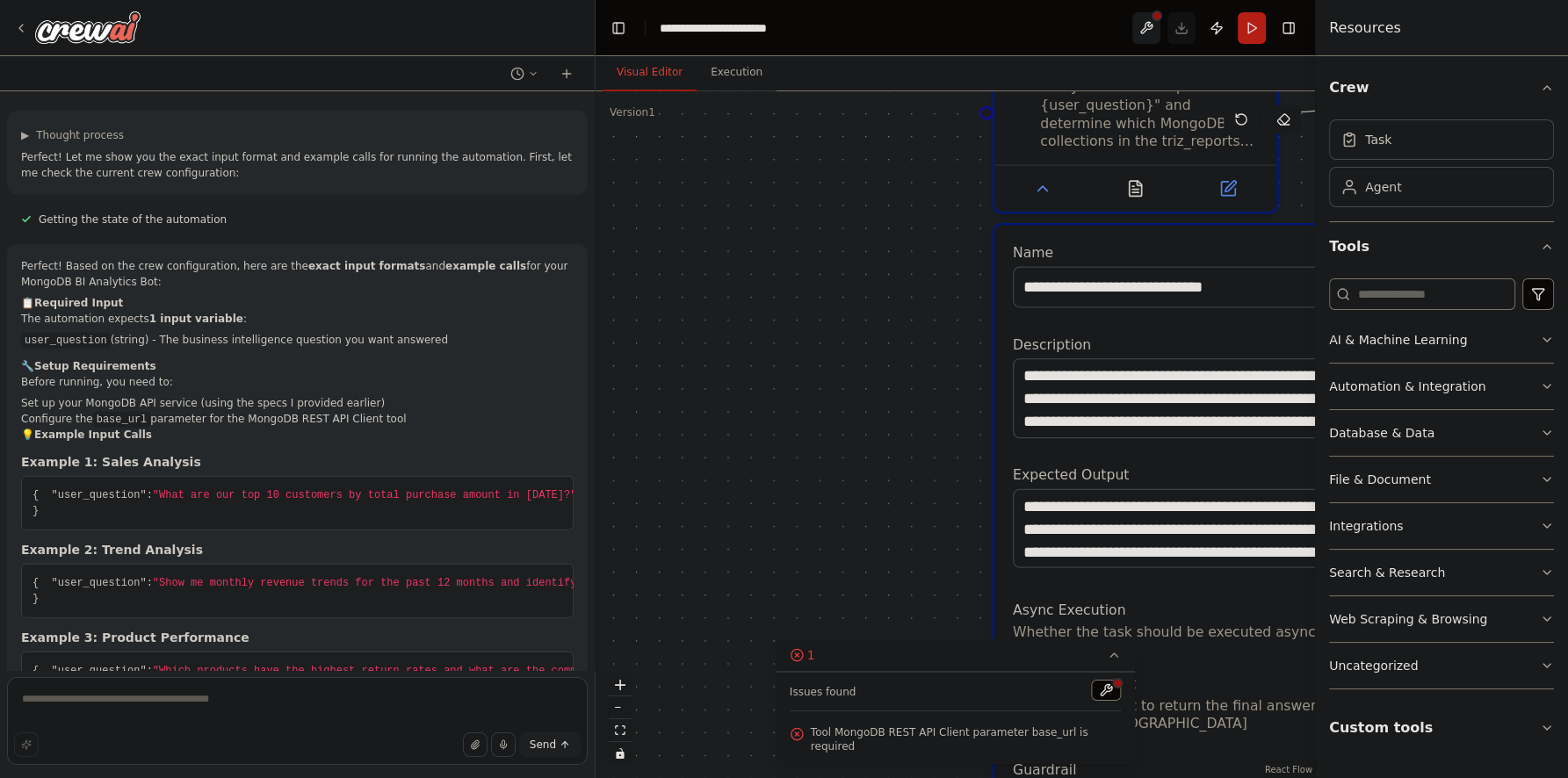
drag, startPoint x: 259, startPoint y: 433, endPoint x: 127, endPoint y: 432, distance: 132.0
drag, startPoint x: 182, startPoint y: 479, endPoint x: 61, endPoint y: 354, distance: 174.0
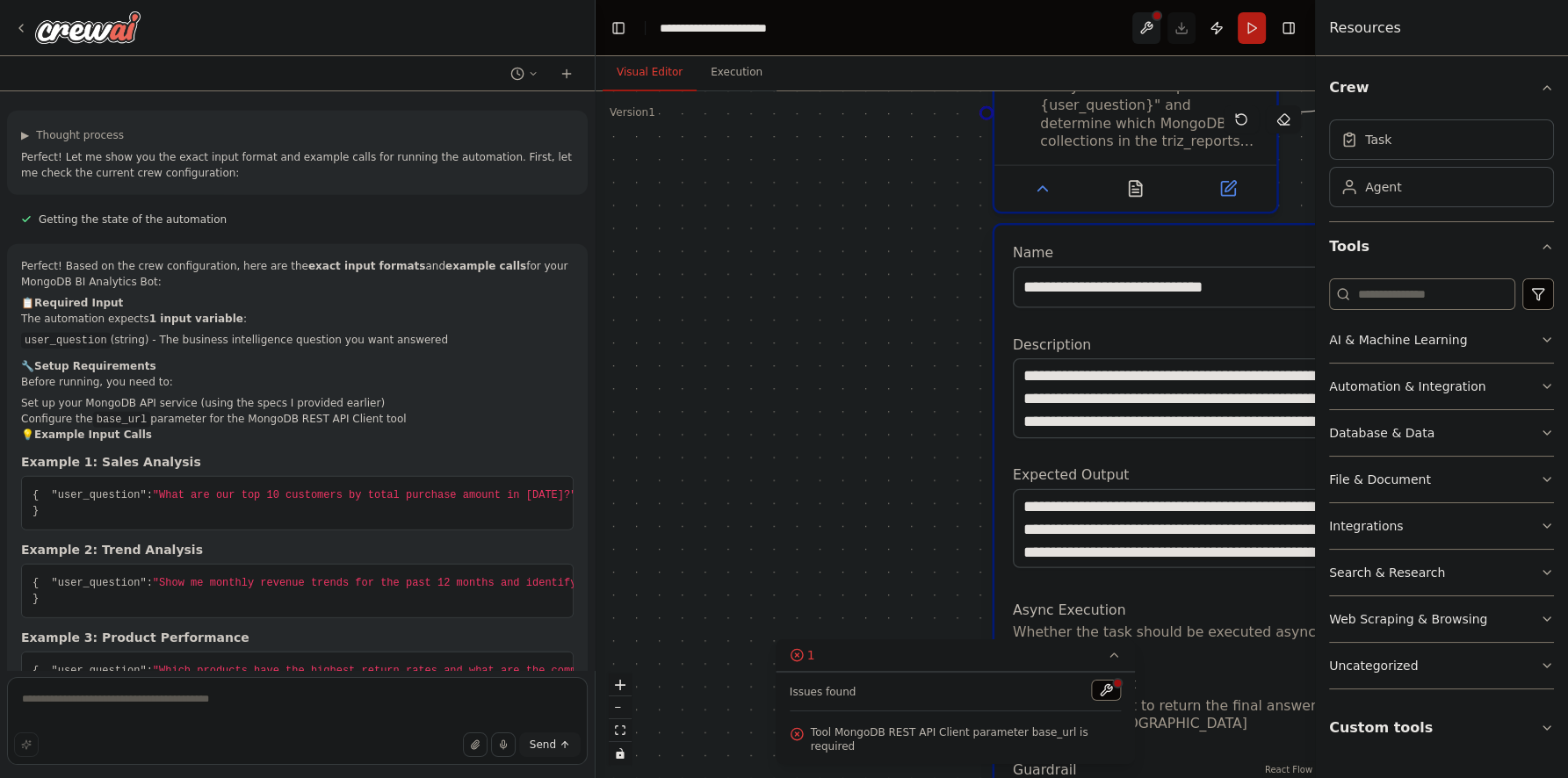
copy code "from flask import Flask, request, jsonify from pymongo import MongoClient from …"
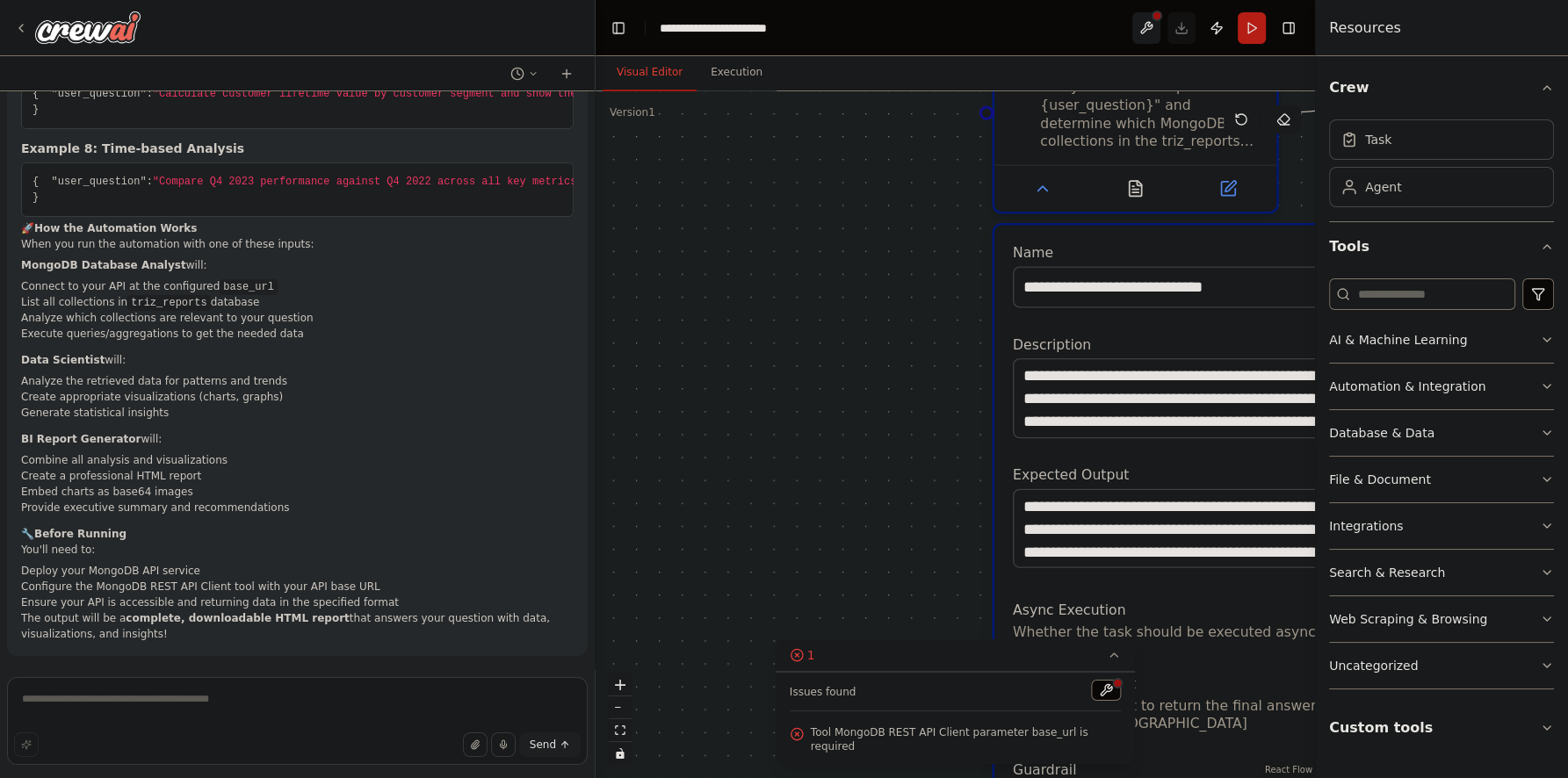
scroll to position [8960, 0]
click at [1144, 30] on button at bounding box center [1146, 28] width 28 height 32
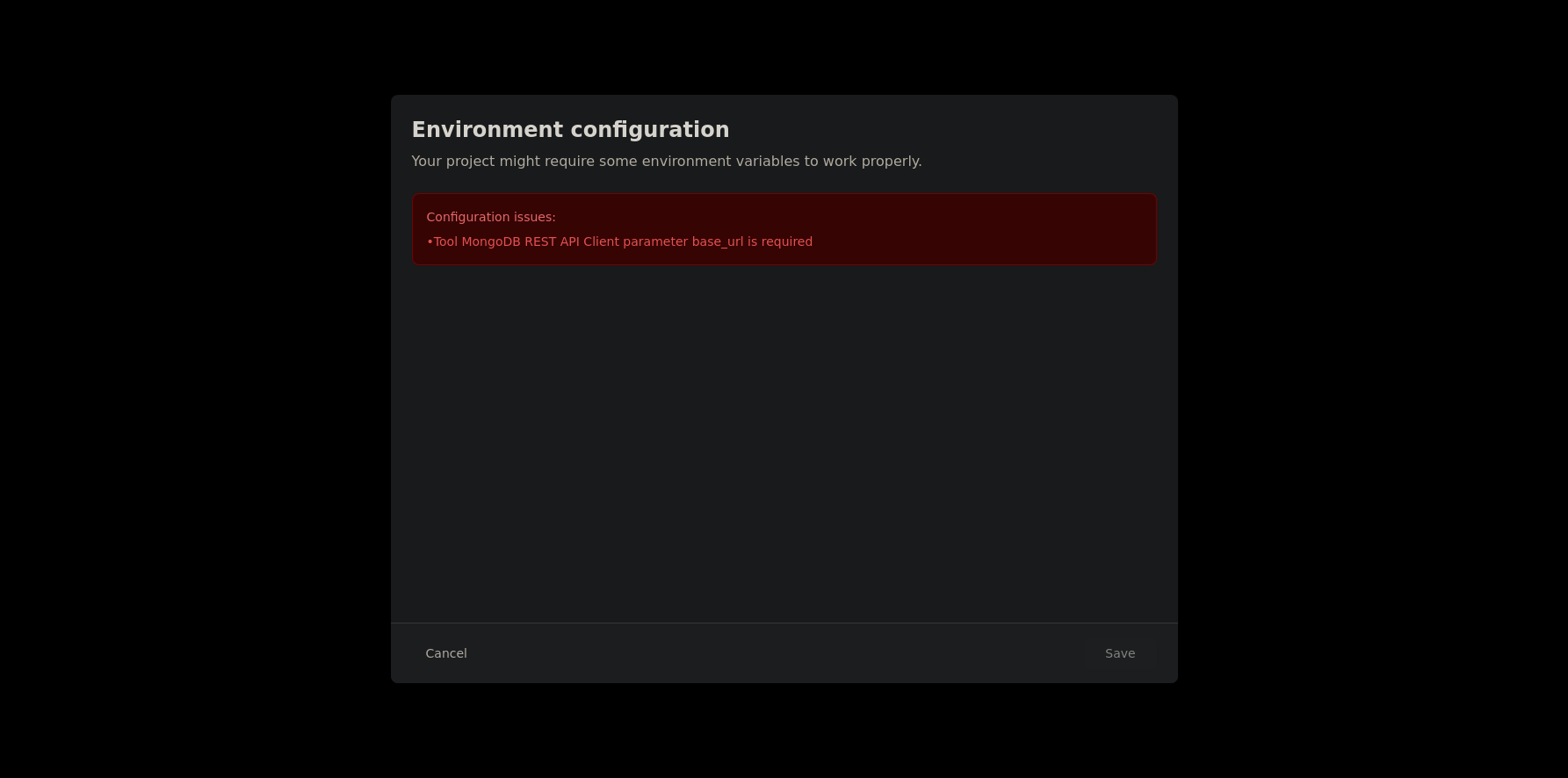
click at [661, 243] on li "• Tool MongoDB REST API Client parameter base_url is required" at bounding box center [784, 242] width 715 height 17
click at [460, 653] on button "Cancel" at bounding box center [447, 653] width 70 height 32
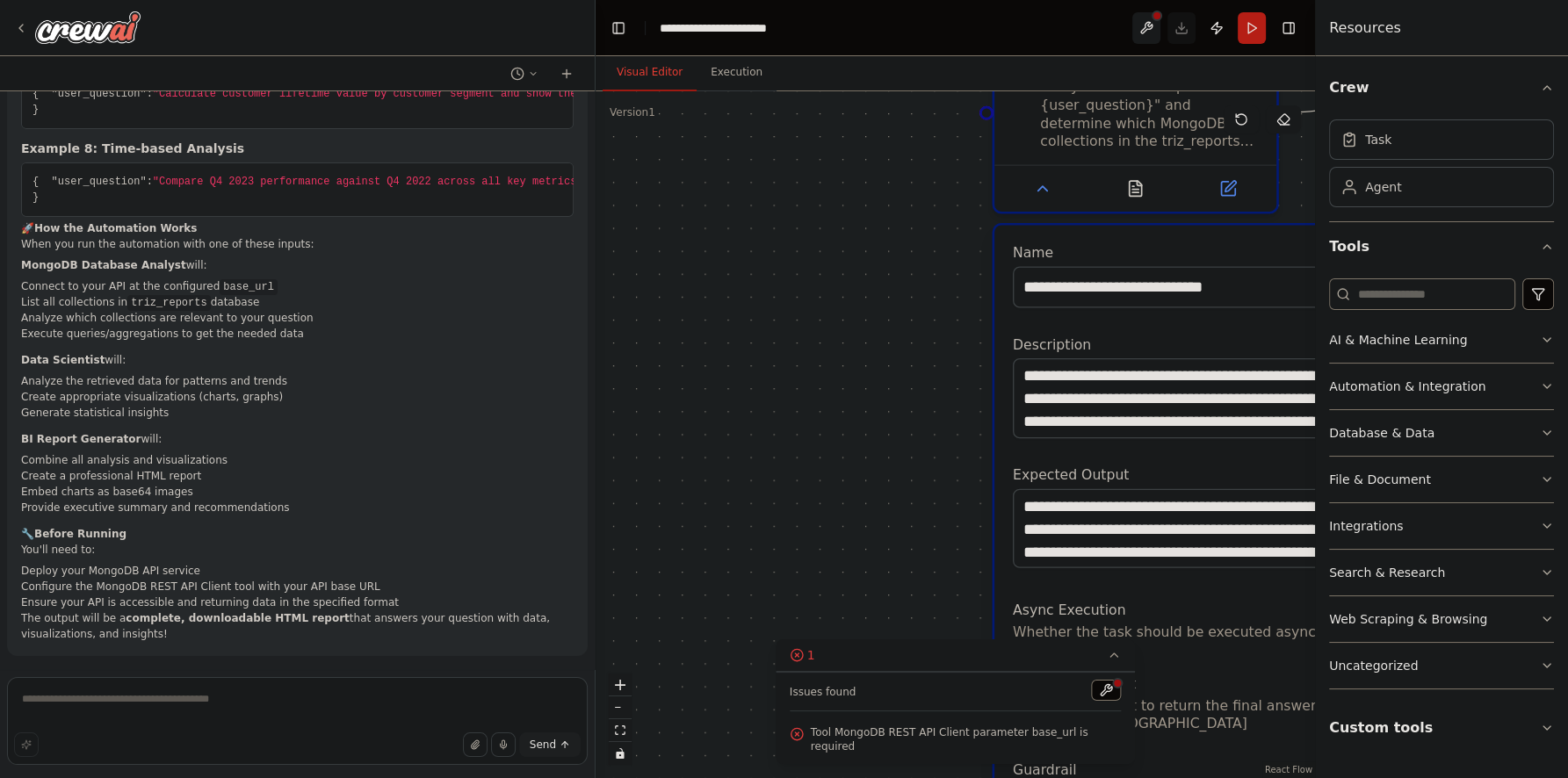
scroll to position [9381, 0]
click at [285, 611] on p "The output will be a complete, downloadable HTML report that answers your quest…" at bounding box center [297, 626] width 552 height 32
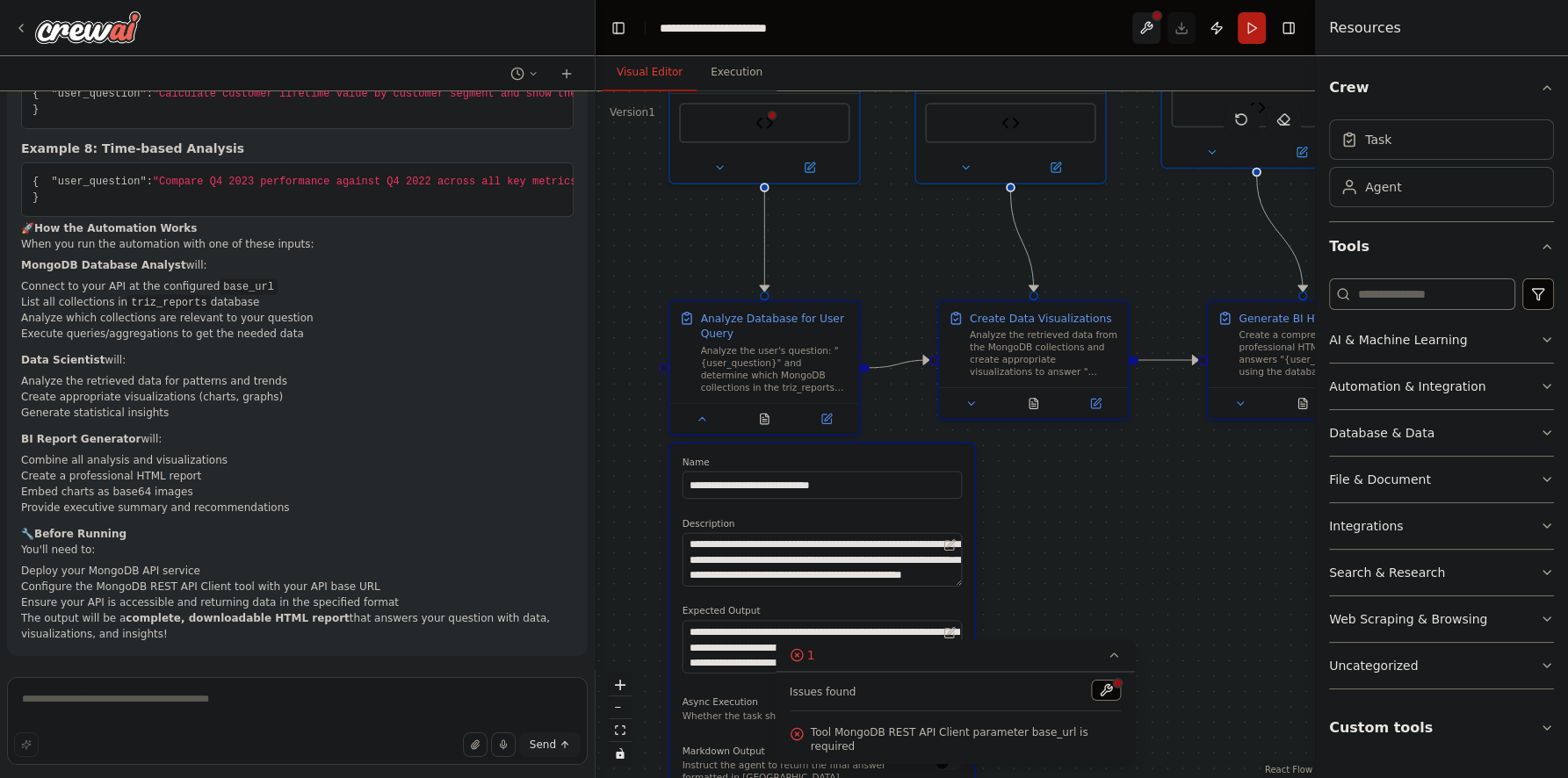
drag, startPoint x: 818, startPoint y: 316, endPoint x: 638, endPoint y: 439, distance: 218.0
click at [561, 438] on div "Create a bot that can access and analyze our MongoDB database and create BI vis…" at bounding box center [784, 389] width 1568 height 778
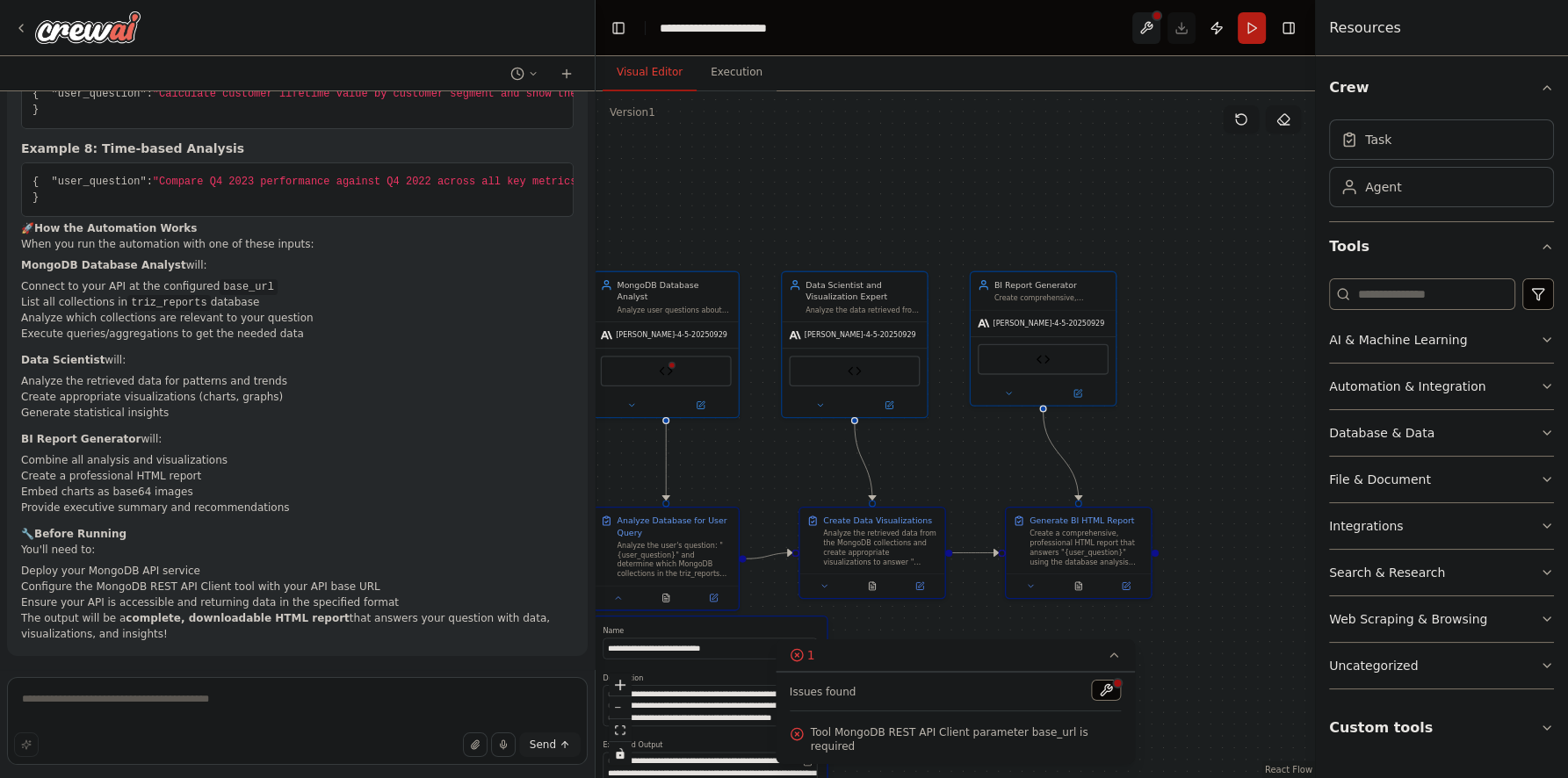
drag, startPoint x: 1126, startPoint y: 507, endPoint x: 938, endPoint y: 600, distance: 209.7
click at [948, 665] on div "Version 1 Show Tools Hide Agents .deletable-edge-delete-btn { width: 20px; heig…" at bounding box center [955, 435] width 719 height 687
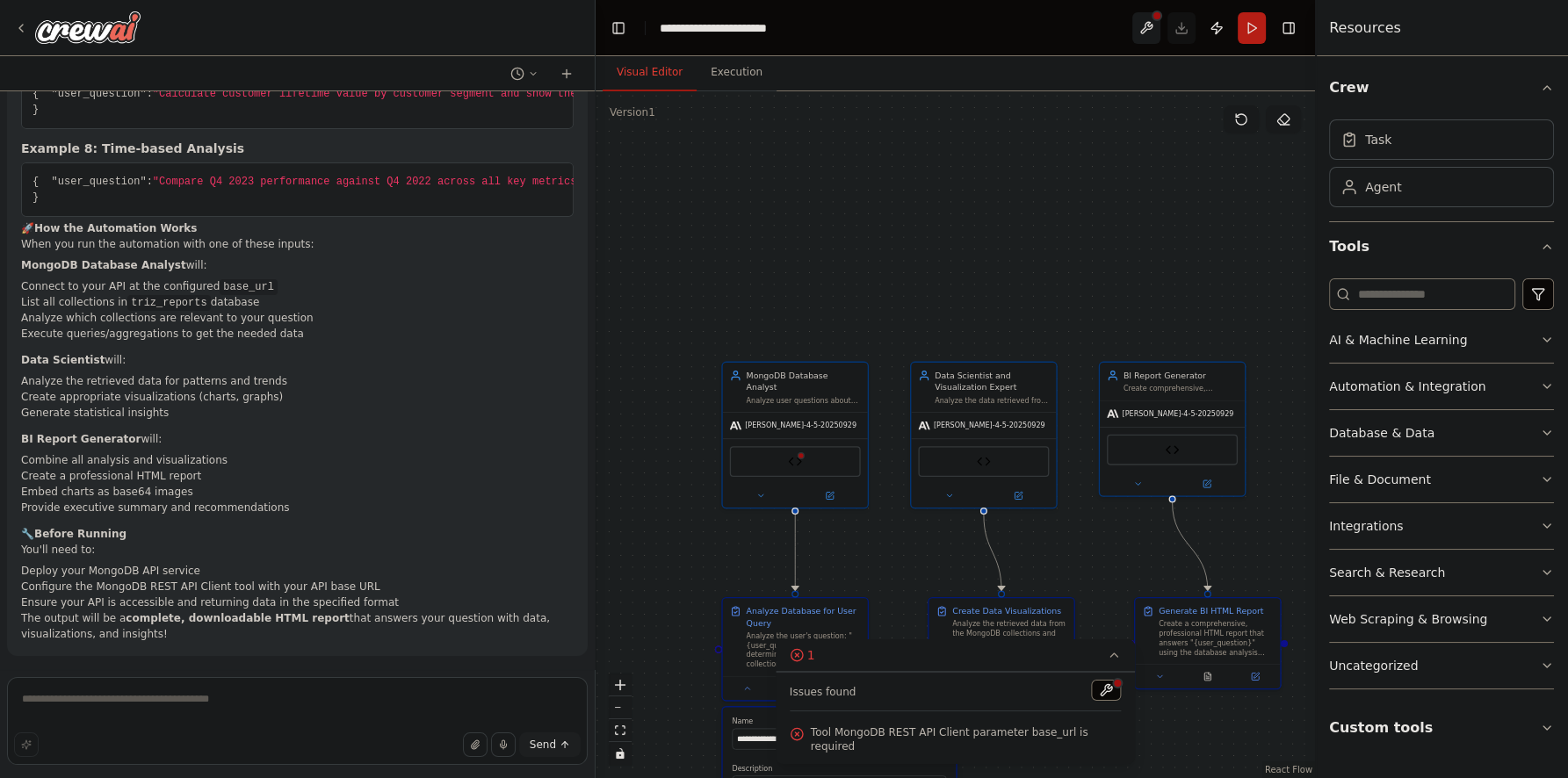
drag, startPoint x: 1159, startPoint y: 230, endPoint x: 1310, endPoint y: 318, distance: 174.8
click at [1256, 268] on div ".deletable-edge-delete-btn { width: 20px; height: 20px; border: 0px solid #ffff…" at bounding box center [955, 435] width 719 height 687
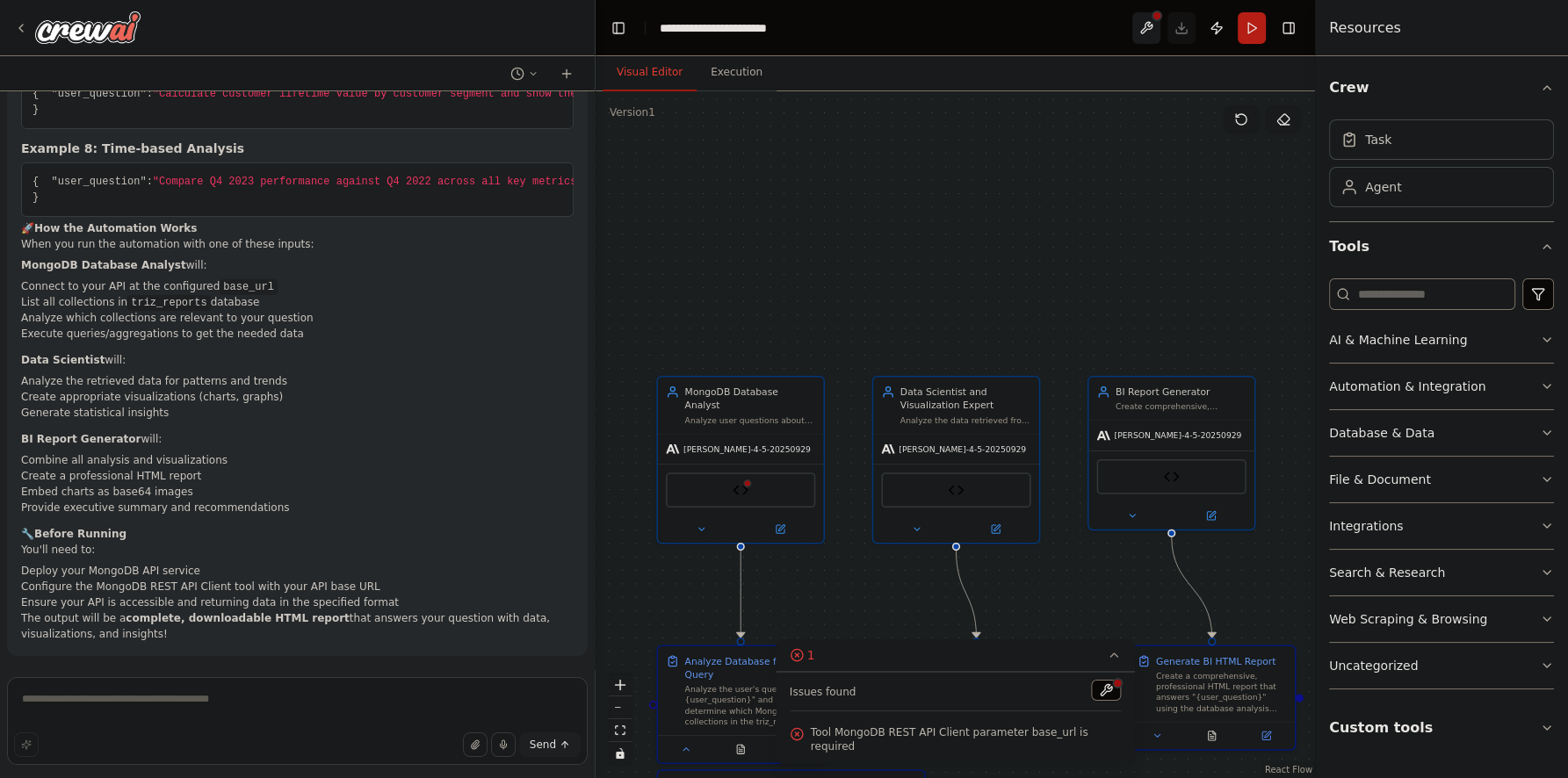
click at [1112, 689] on div at bounding box center [1117, 683] width 11 height 11
click at [1095, 700] on button at bounding box center [1105, 691] width 30 height 21
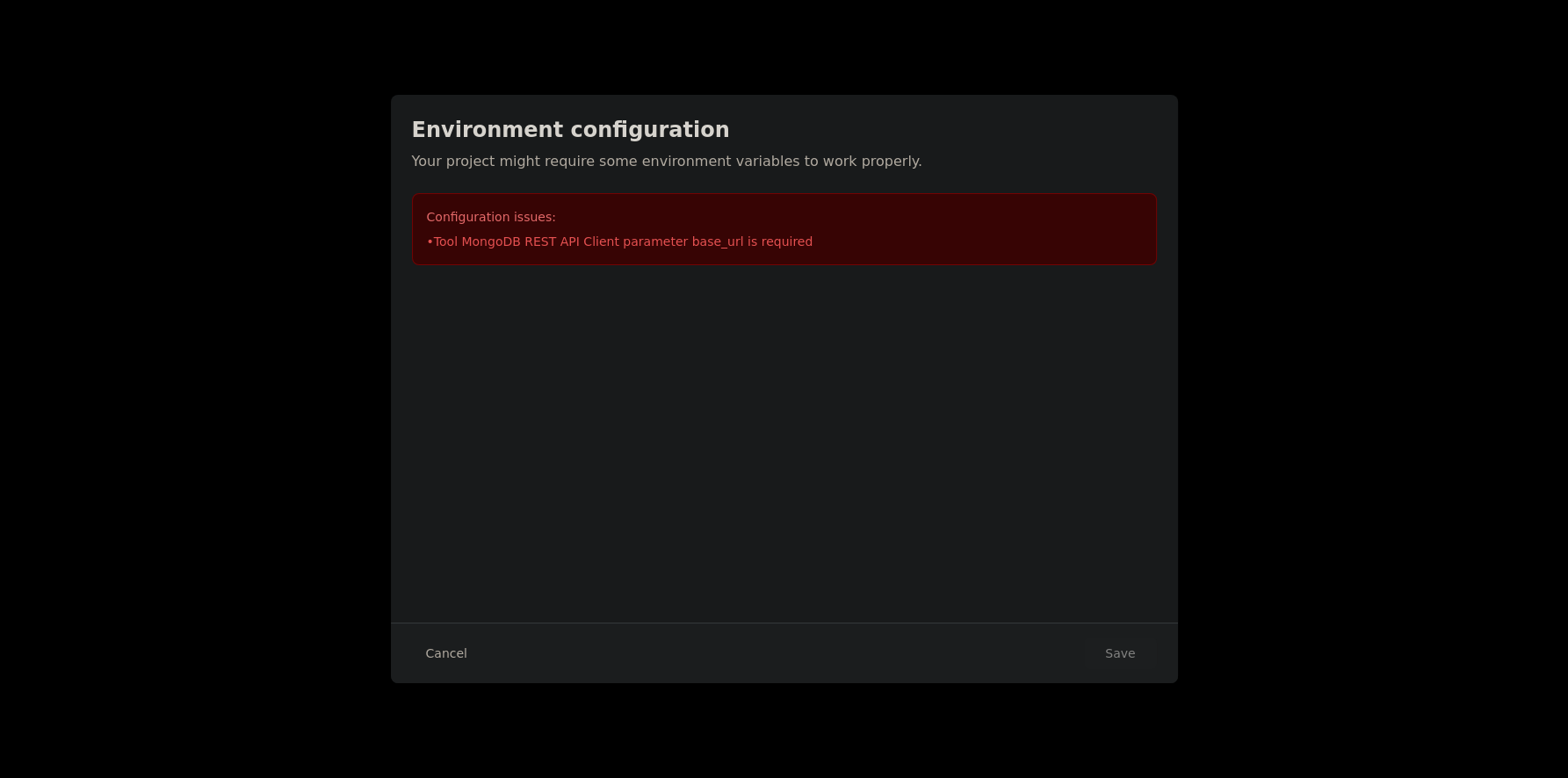
click at [689, 245] on li "• Tool MongoDB REST API Client parameter base_url is required" at bounding box center [784, 242] width 715 height 17
drag, startPoint x: 689, startPoint y: 245, endPoint x: 922, endPoint y: 383, distance: 270.8
click at [690, 245] on li "• Tool MongoDB REST API Client parameter base_url is required" at bounding box center [784, 242] width 715 height 17
click at [705, 237] on li "• Tool MongoDB REST API Client parameter base_url is required" at bounding box center [784, 242] width 715 height 17
click at [842, 228] on div "Configuration issues: • Tool MongoDB REST API Client parameter base_url is requ…" at bounding box center [785, 229] width 745 height 72
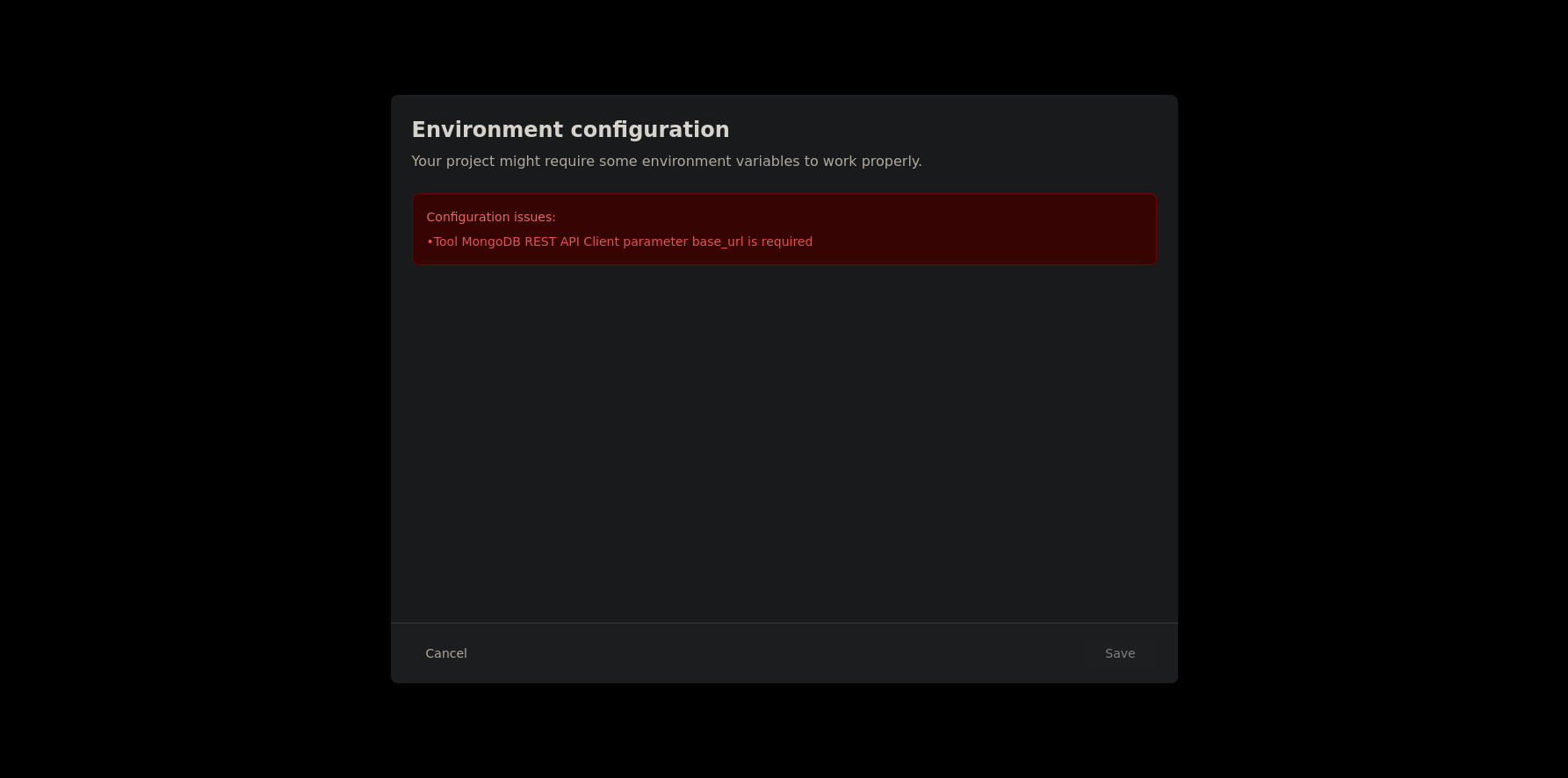
click at [820, 176] on div "Environment configuration Your project might require some environment variables…" at bounding box center [784, 190] width 787 height 191
click at [442, 647] on button "Cancel" at bounding box center [447, 653] width 70 height 32
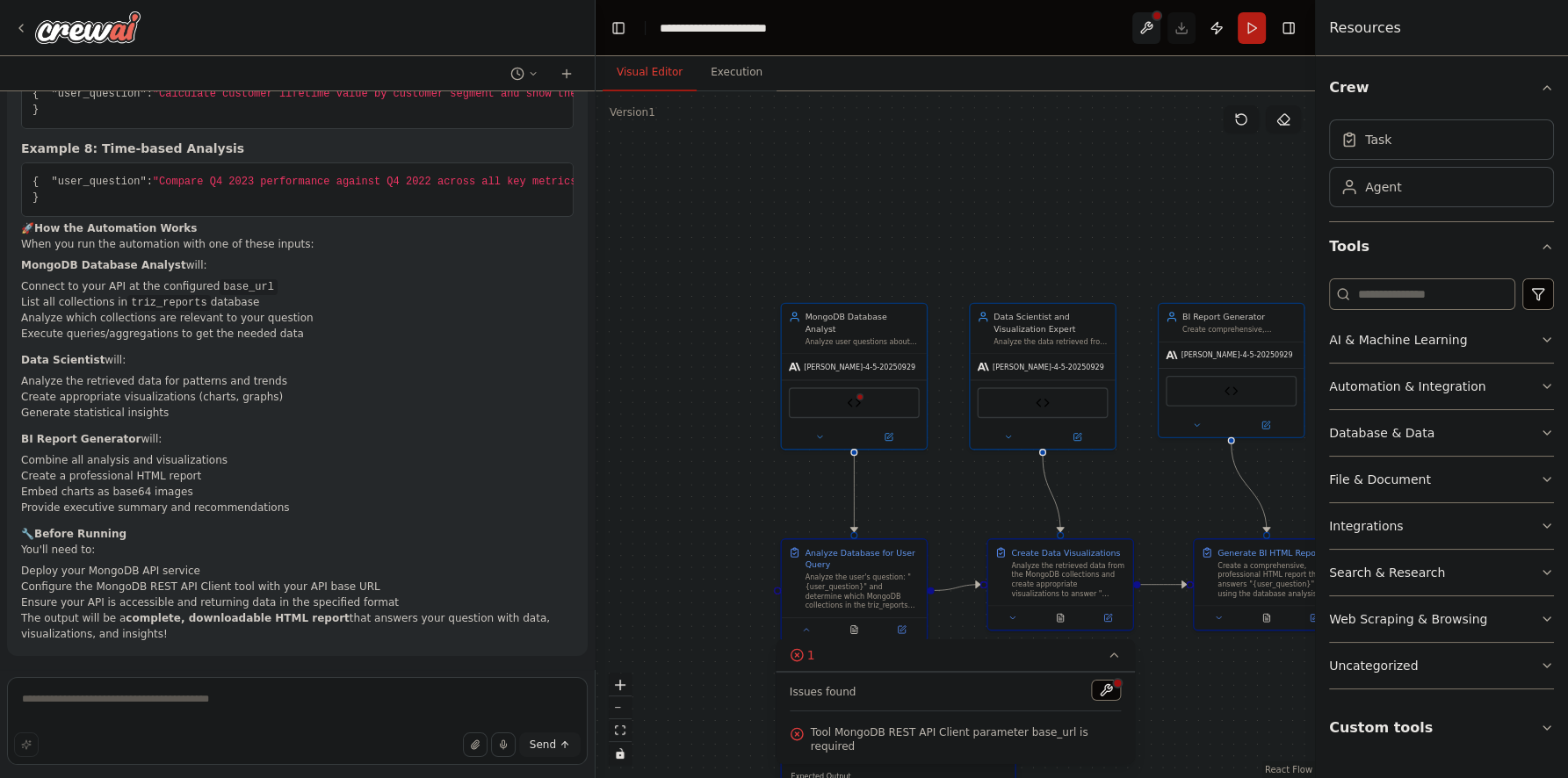
drag, startPoint x: 735, startPoint y: 545, endPoint x: 811, endPoint y: 458, distance: 115.5
click at [812, 458] on div ".deletable-edge-delete-btn { width: 20px; height: 20px; border: 0px solid #ffff…" at bounding box center [955, 435] width 719 height 687
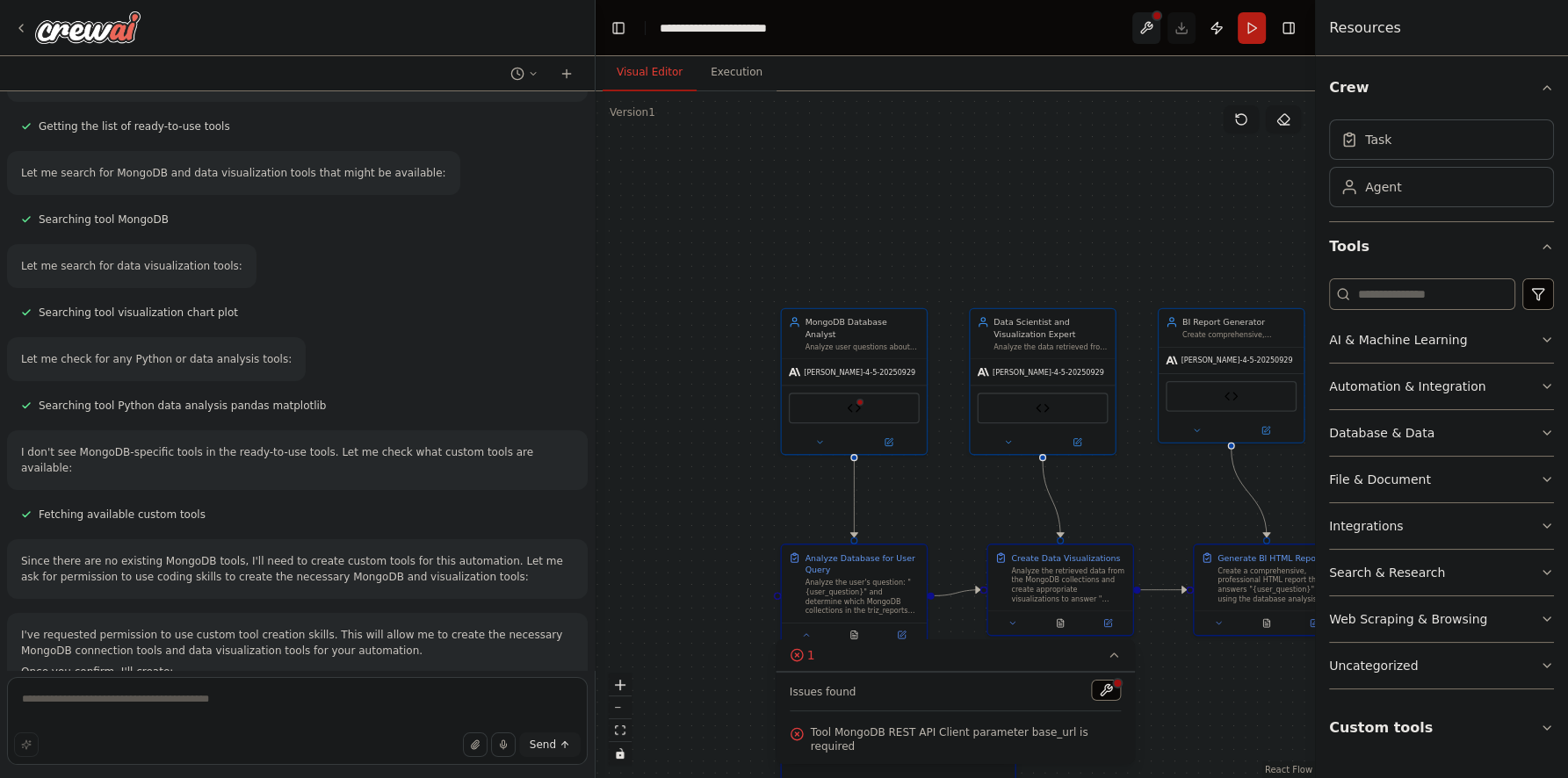
scroll to position [0, 0]
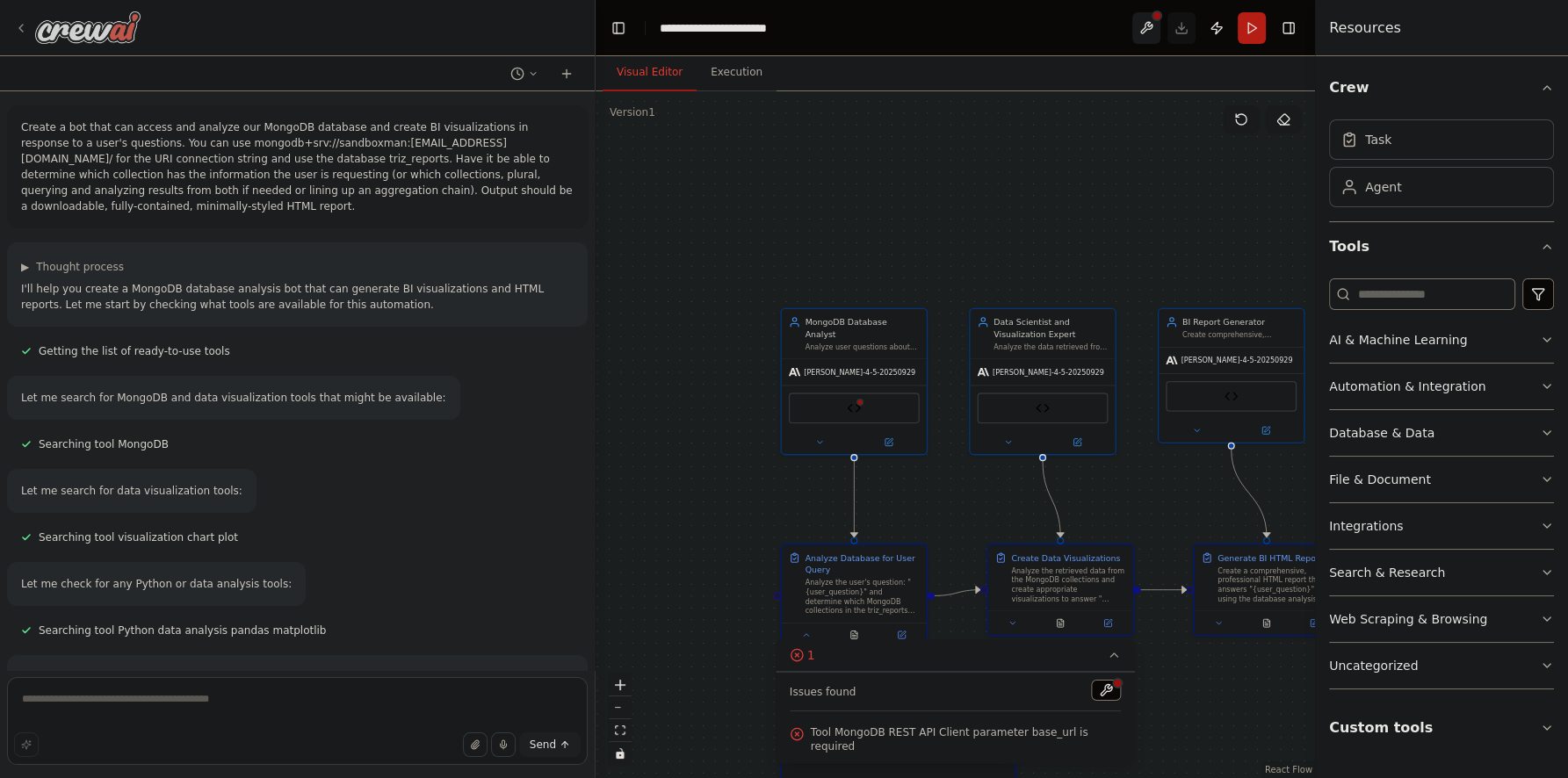
click at [18, 29] on icon at bounding box center [20, 28] width 14 height 14
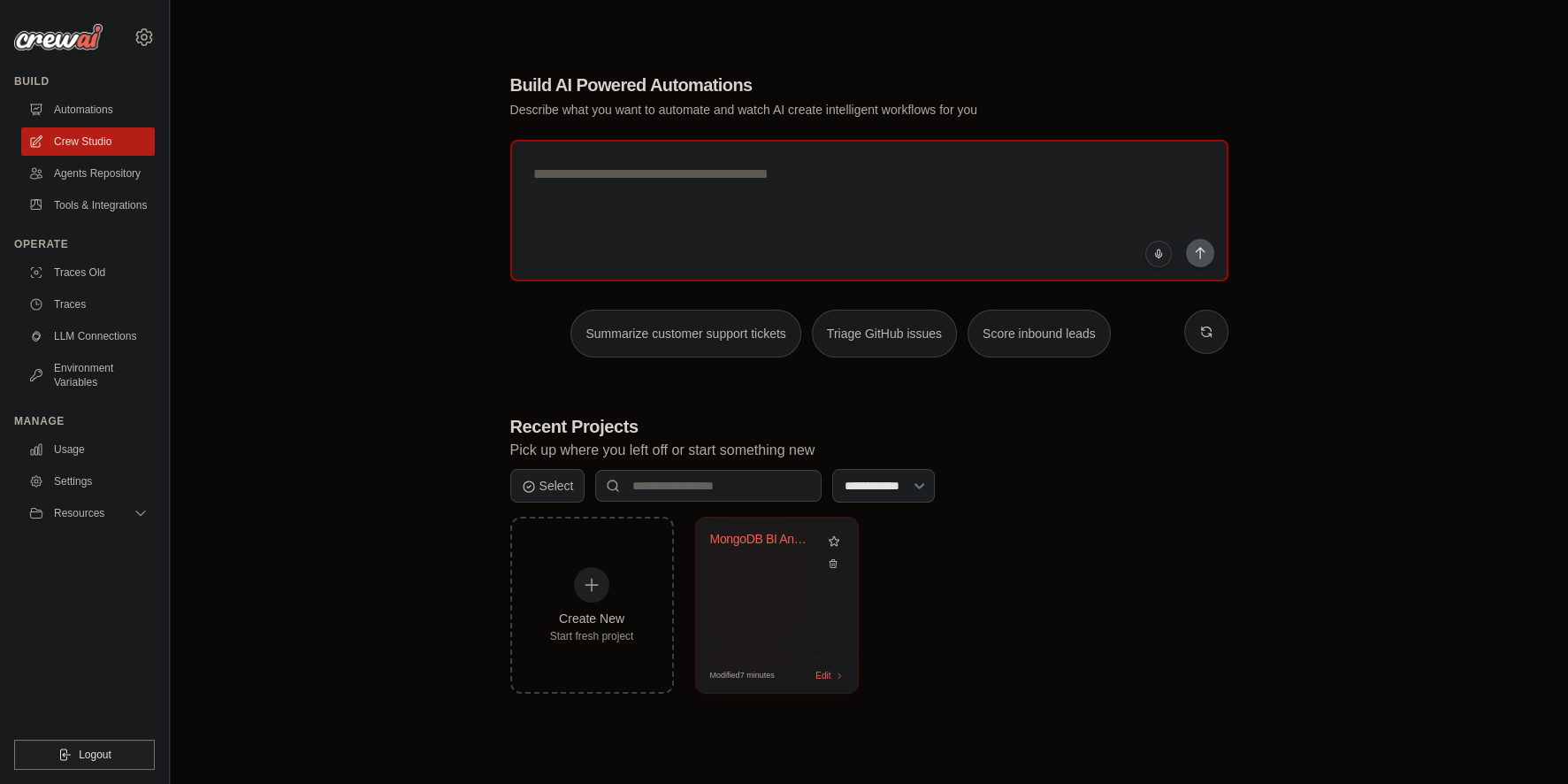
scroll to position [97, 0]
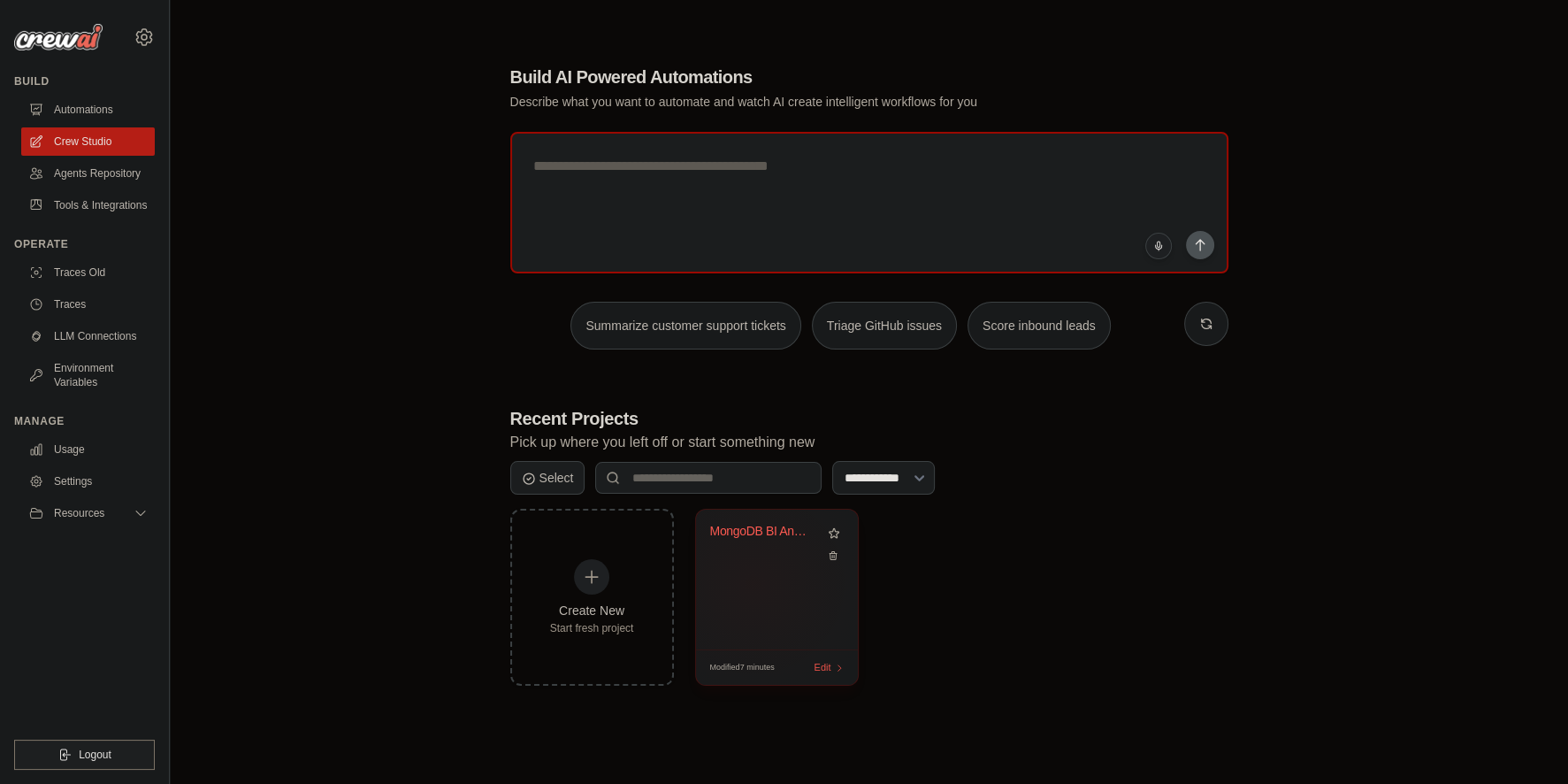
click at [823, 667] on span "Edit" at bounding box center [823, 667] width 17 height 15
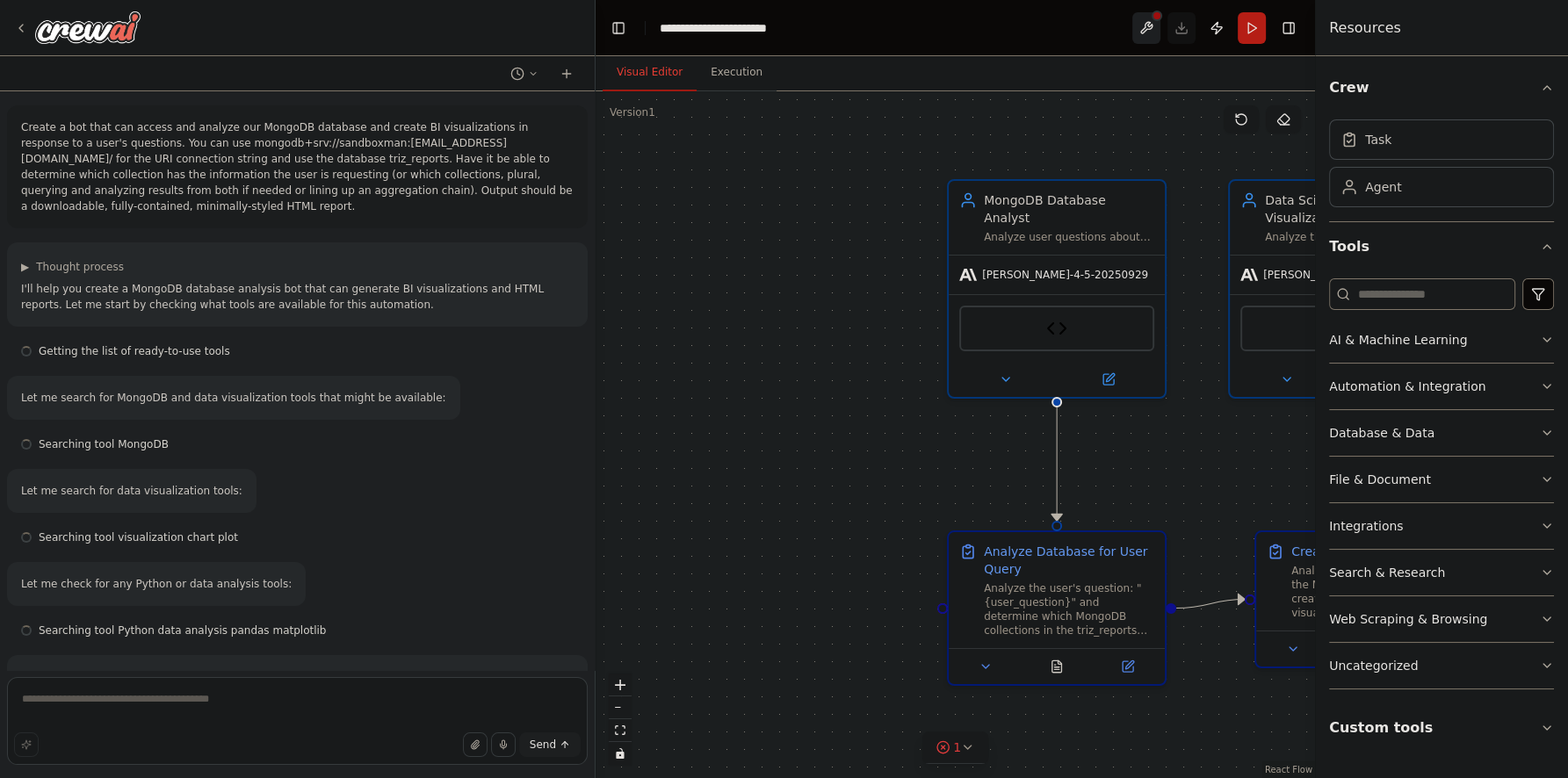
scroll to position [9381, 0]
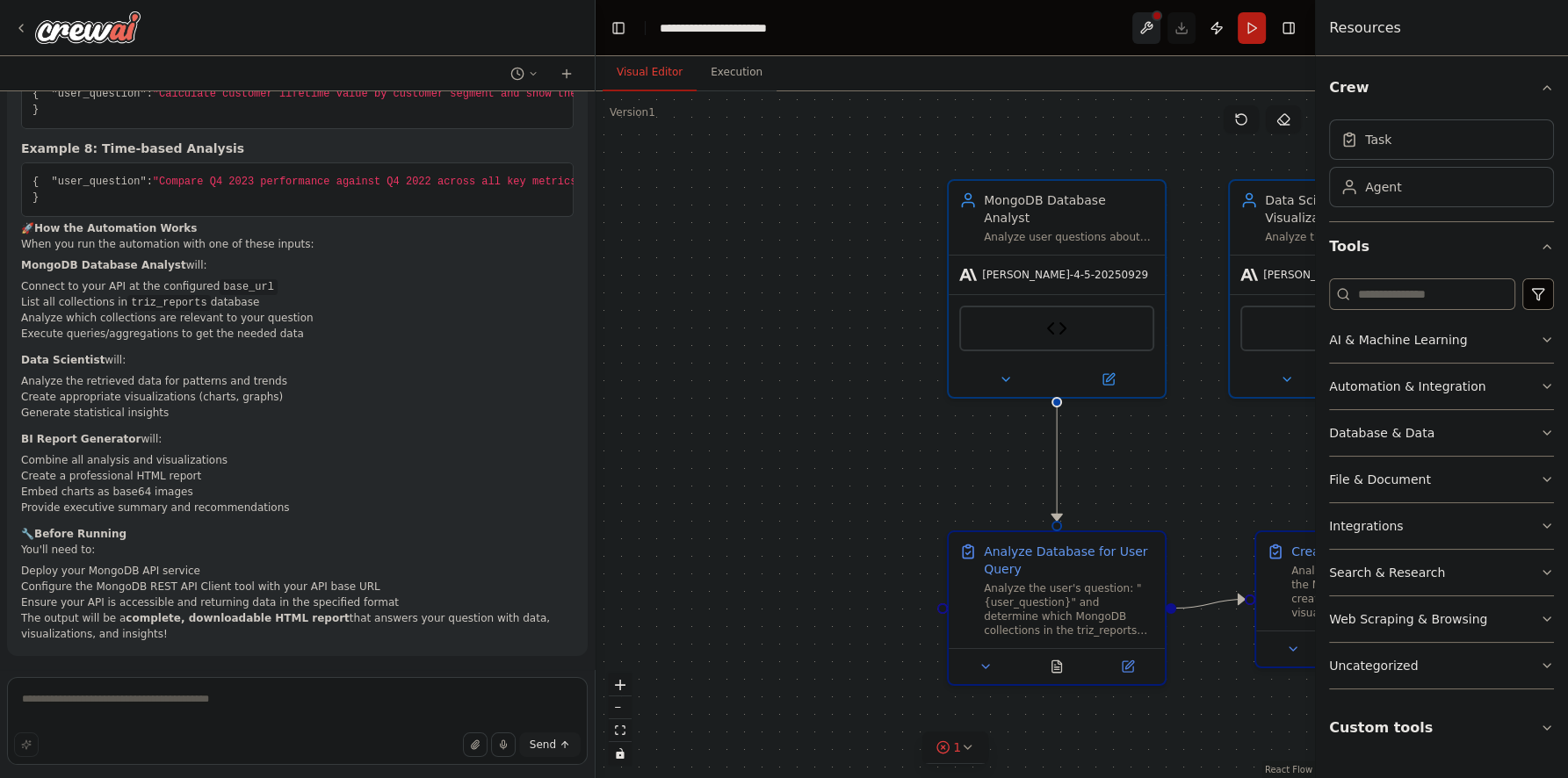
click at [1153, 30] on button at bounding box center [1146, 28] width 28 height 32
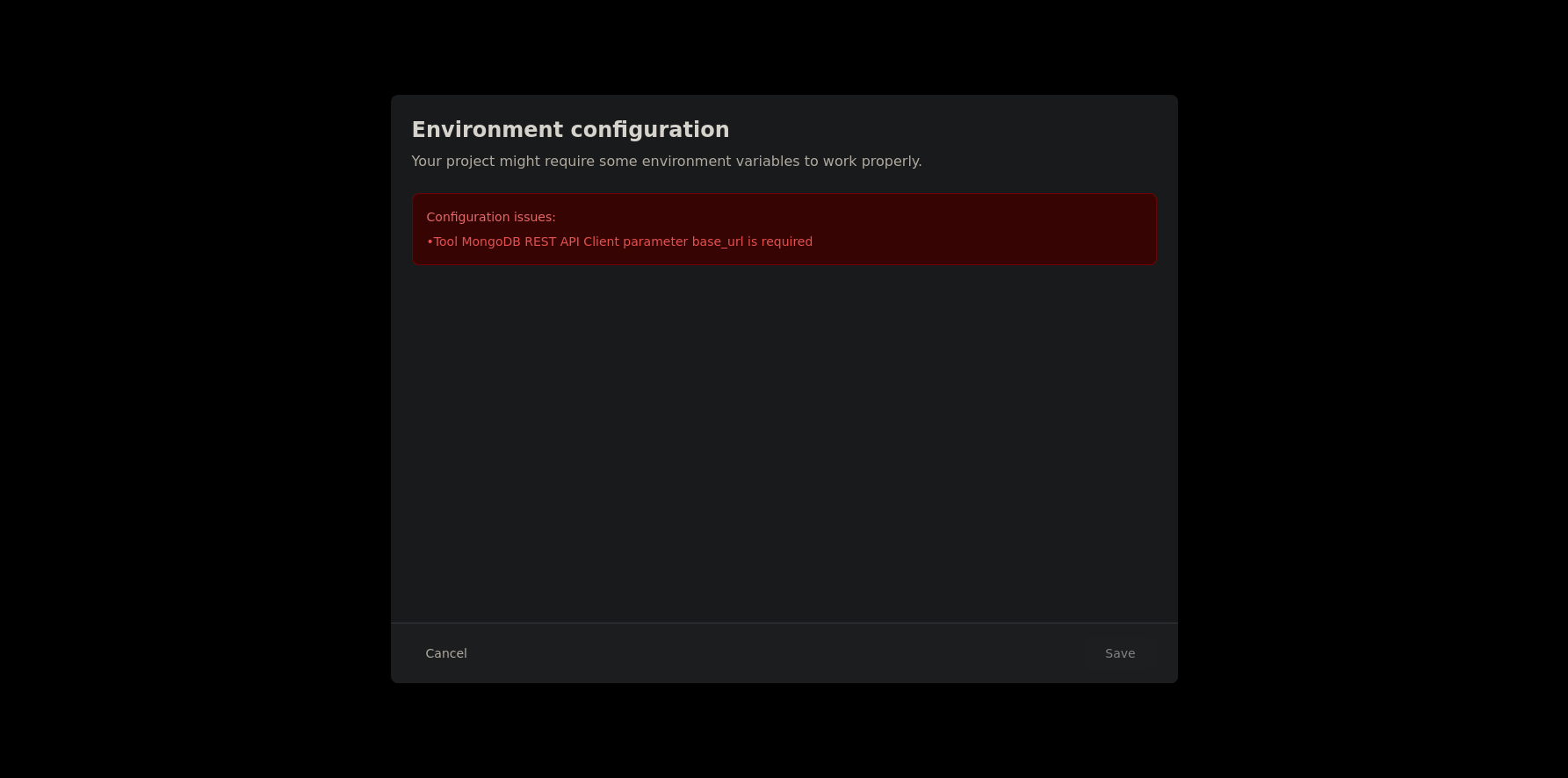
click at [525, 269] on div "Environment configuration Your project might require some environment variables…" at bounding box center [784, 190] width 787 height 191
click at [450, 654] on button "Cancel" at bounding box center [447, 653] width 70 height 32
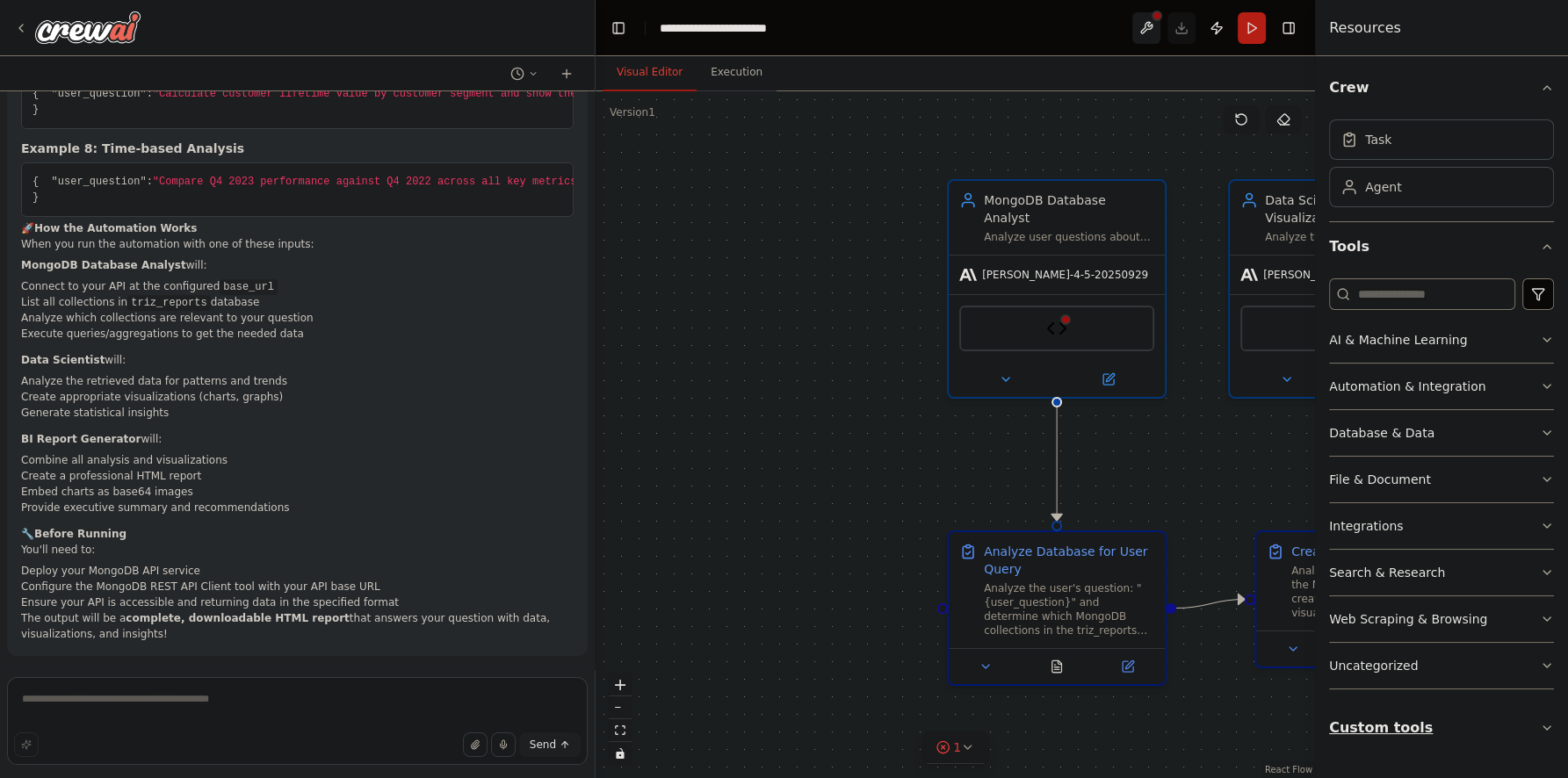
click at [1414, 727] on button "Custom tools" at bounding box center [1441, 728] width 225 height 49
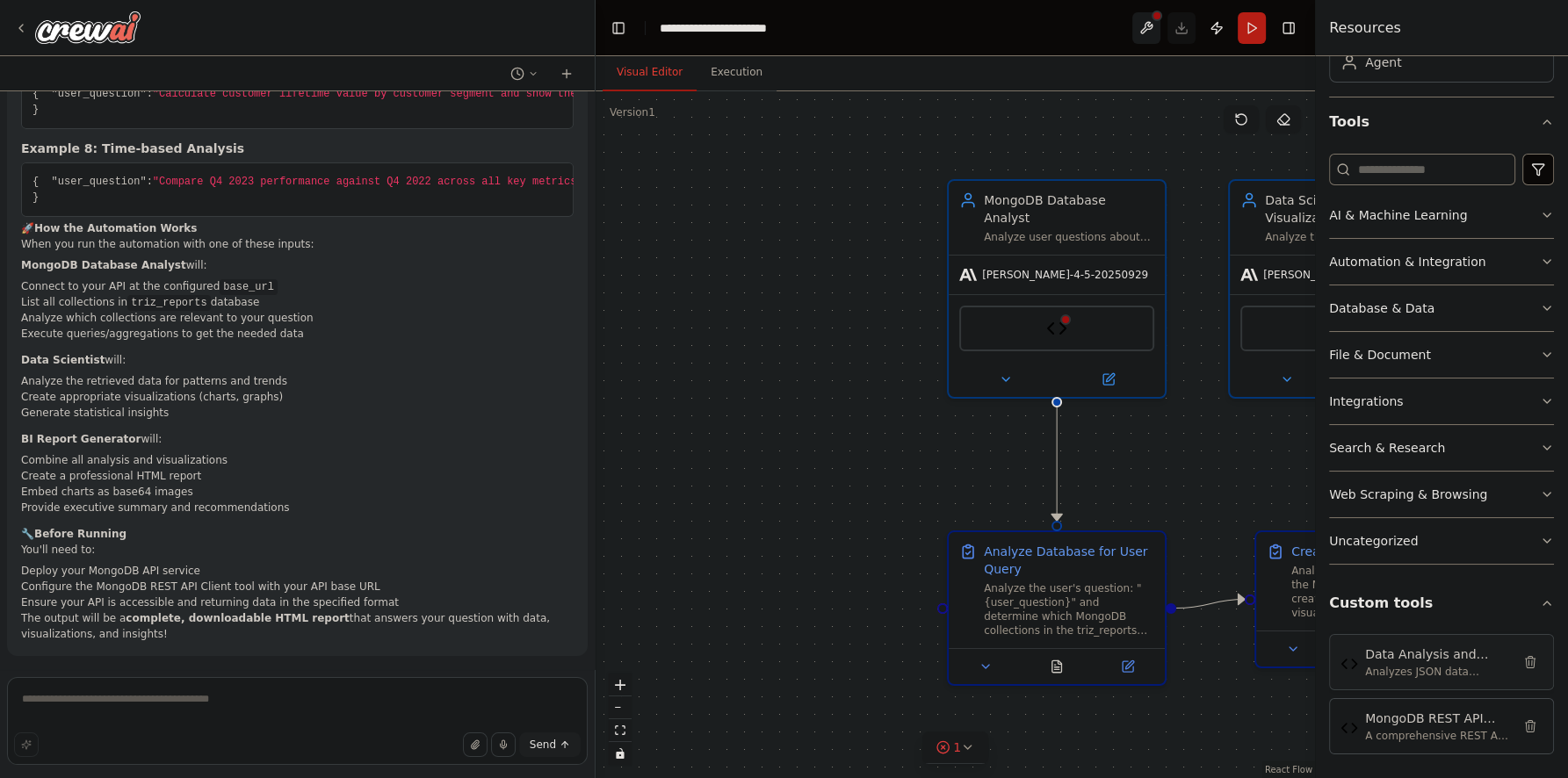
scroll to position [125, 0]
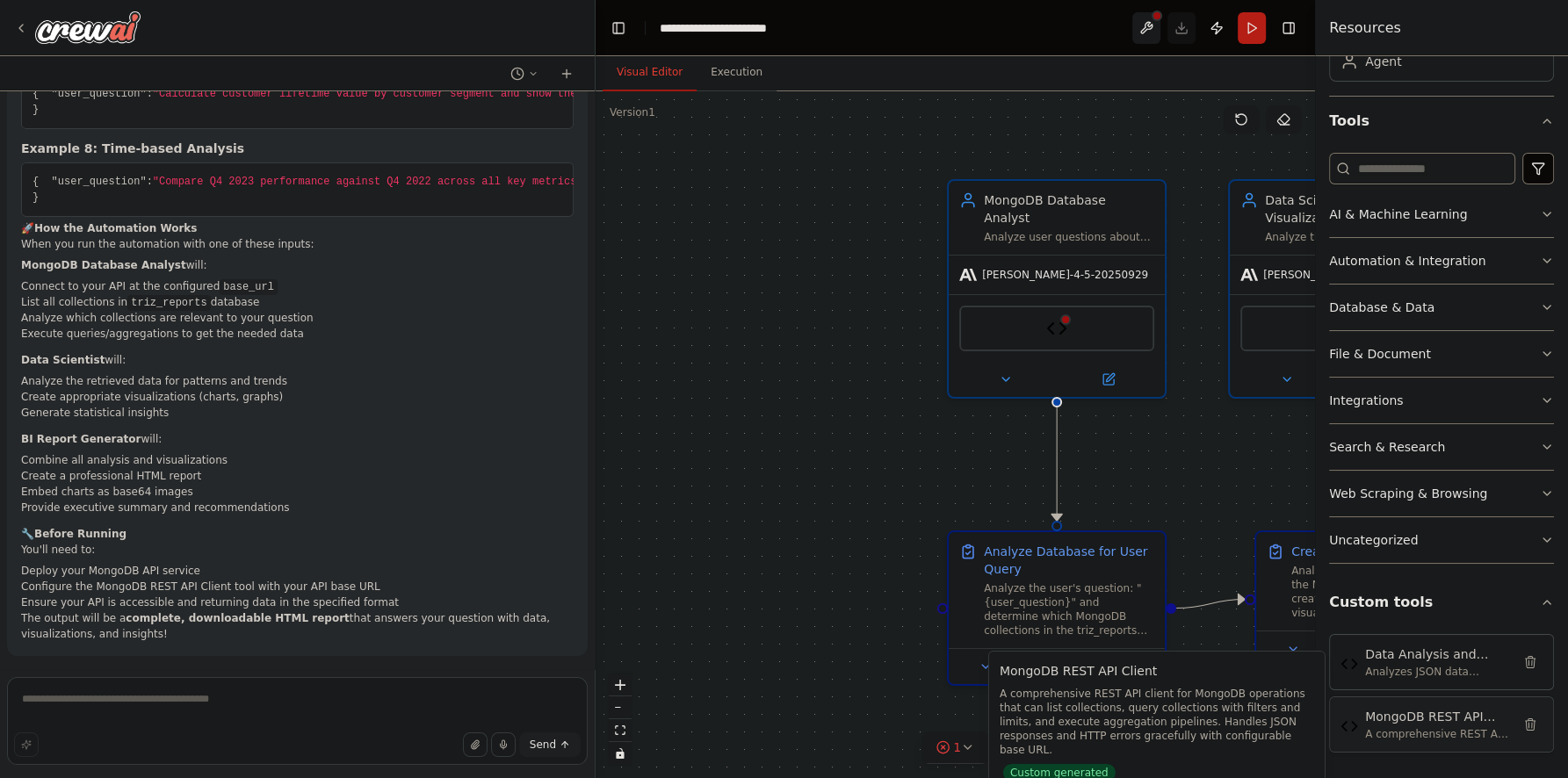
click at [1439, 708] on div "MongoDB REST API Client" at bounding box center [1438, 717] width 146 height 17
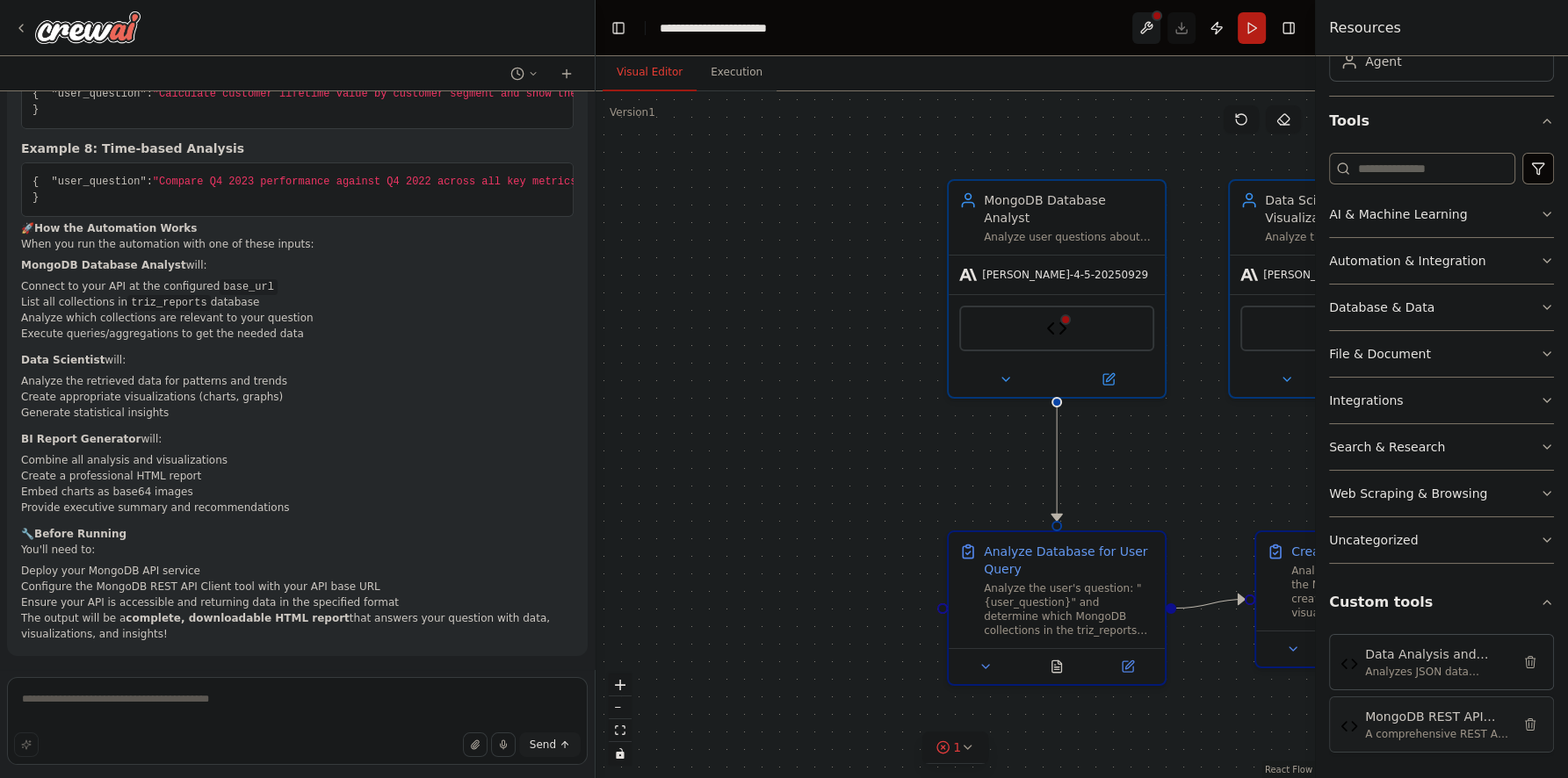
click at [1407, 727] on div "A comprehensive REST API client for MongoDB operations that can list collection…" at bounding box center [1438, 733] width 146 height 14
click at [1345, 722] on img at bounding box center [1349, 726] width 17 height 17
click at [1354, 722] on img at bounding box center [1349, 726] width 17 height 17
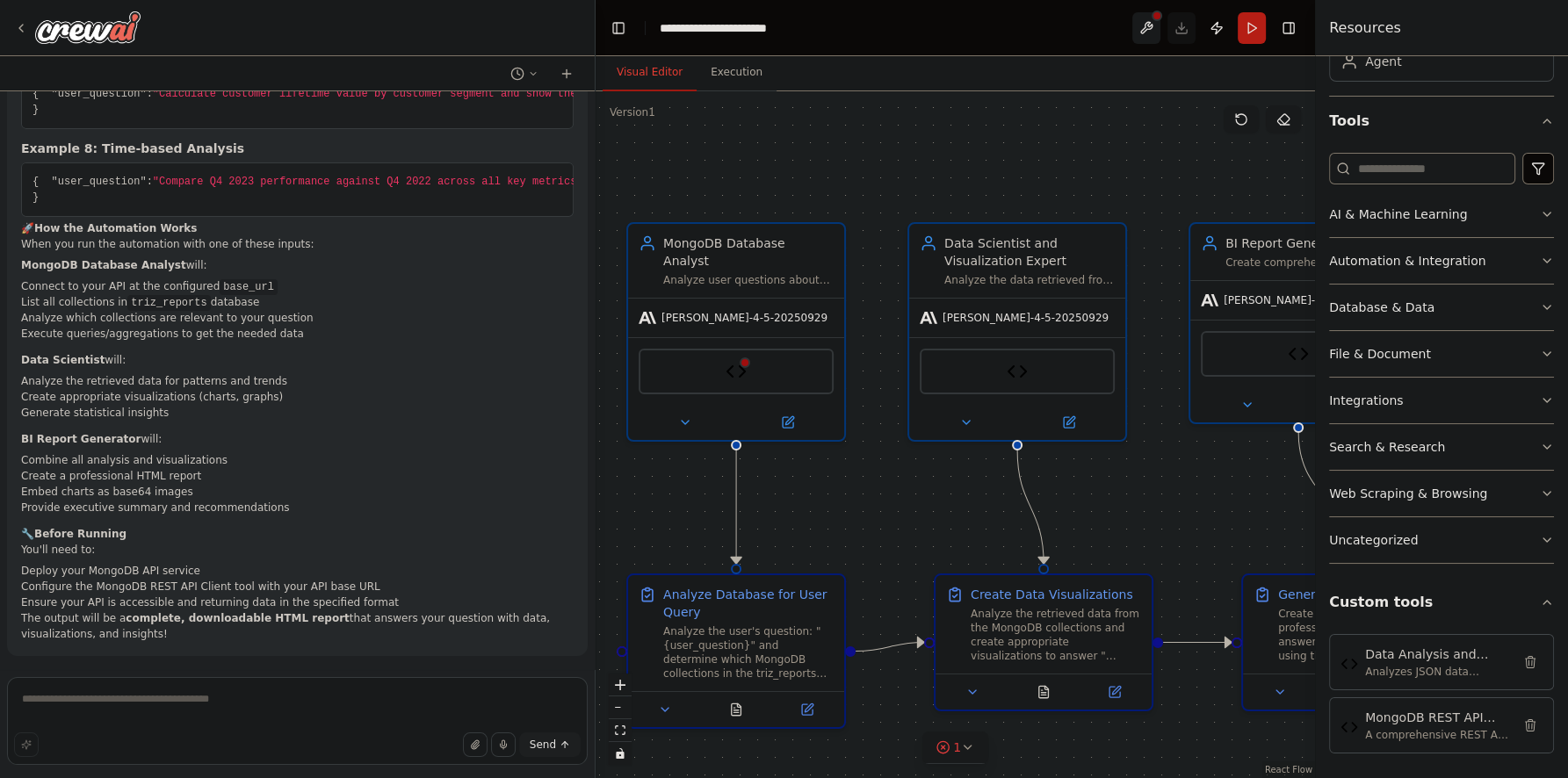
drag, startPoint x: 1217, startPoint y: 507, endPoint x: 900, endPoint y: 551, distance: 320.0
click at [900, 551] on div ".deletable-edge-delete-btn { width: 20px; height: 20px; border: 0px solid #ffff…" at bounding box center [955, 435] width 719 height 687
click at [745, 357] on img at bounding box center [736, 368] width 21 height 21
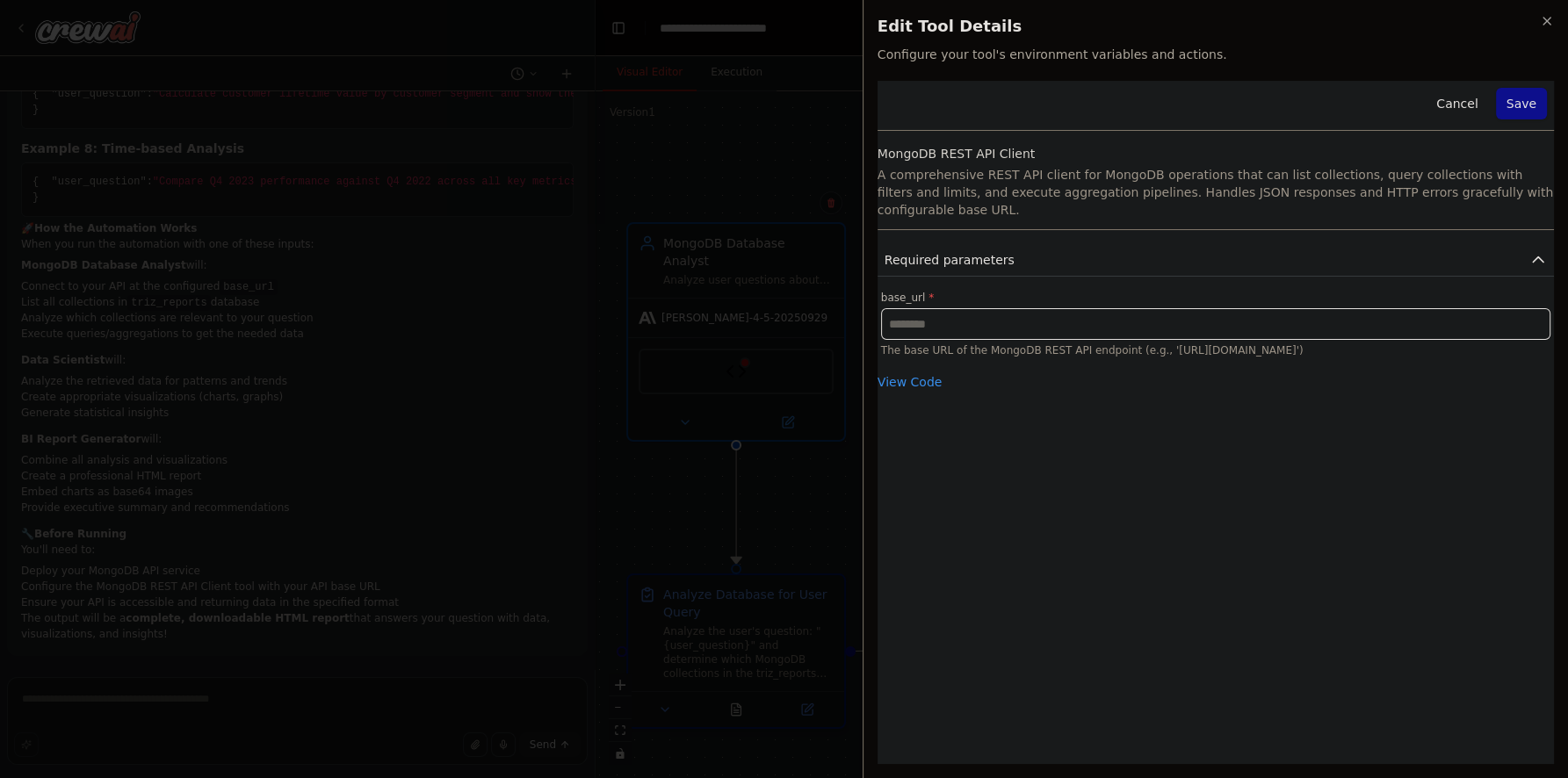
click at [956, 308] on input "text" at bounding box center [1216, 324] width 670 height 32
type input "*"
type input "**********"
click at [1516, 104] on button "Save" at bounding box center [1520, 104] width 50 height 32
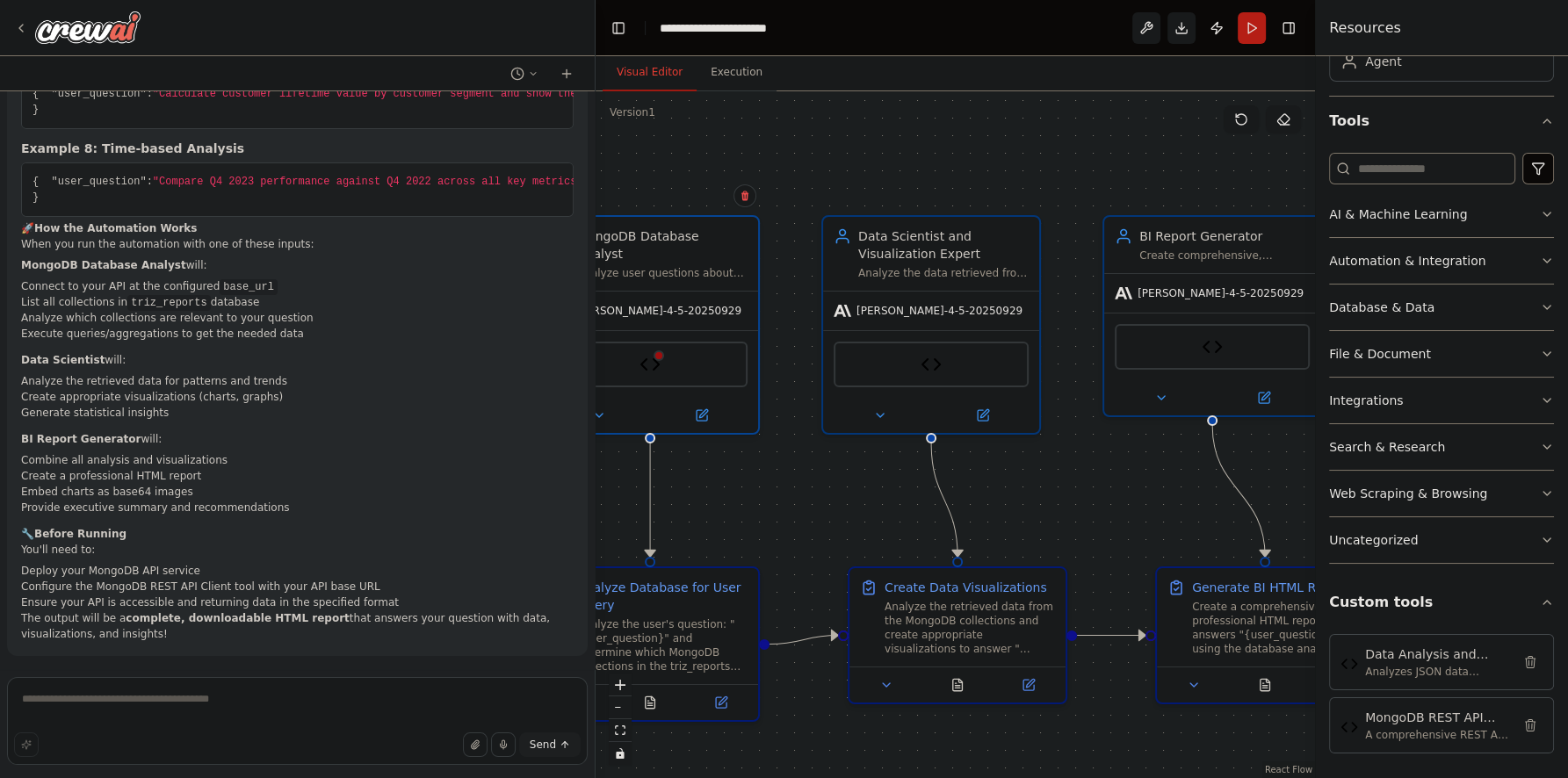
drag, startPoint x: 1079, startPoint y: 162, endPoint x: 990, endPoint y: 156, distance: 89.2
click at [993, 154] on div ".deletable-edge-delete-btn { width: 20px; height: 20px; border: 0px solid #ffff…" at bounding box center [955, 435] width 719 height 687
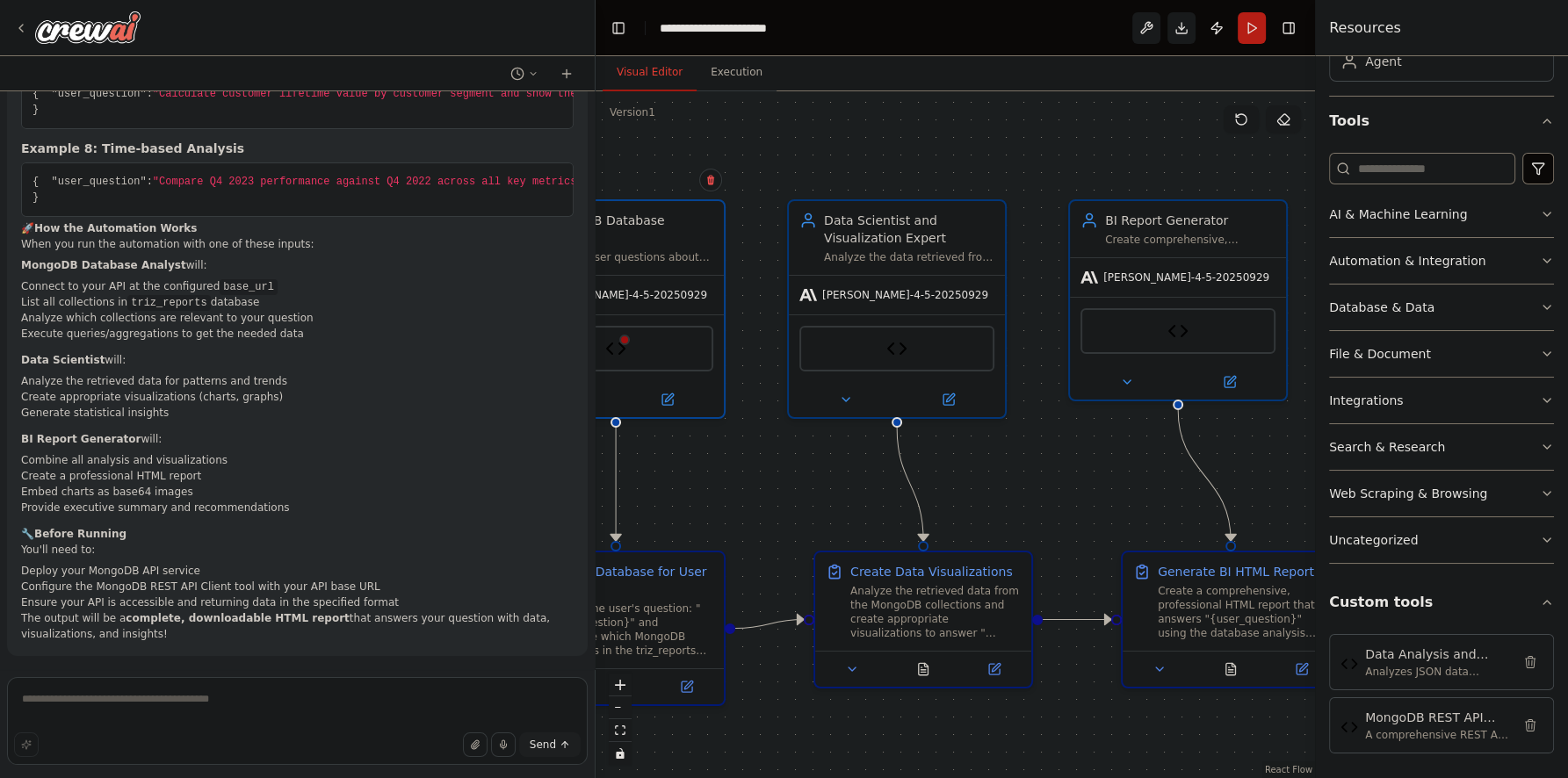
drag, startPoint x: 1032, startPoint y: 169, endPoint x: 999, endPoint y: 152, distance: 37.1
click at [999, 152] on div ".deletable-edge-delete-btn { width: 20px; height: 20px; border: 0px solid #ffff…" at bounding box center [955, 435] width 719 height 687
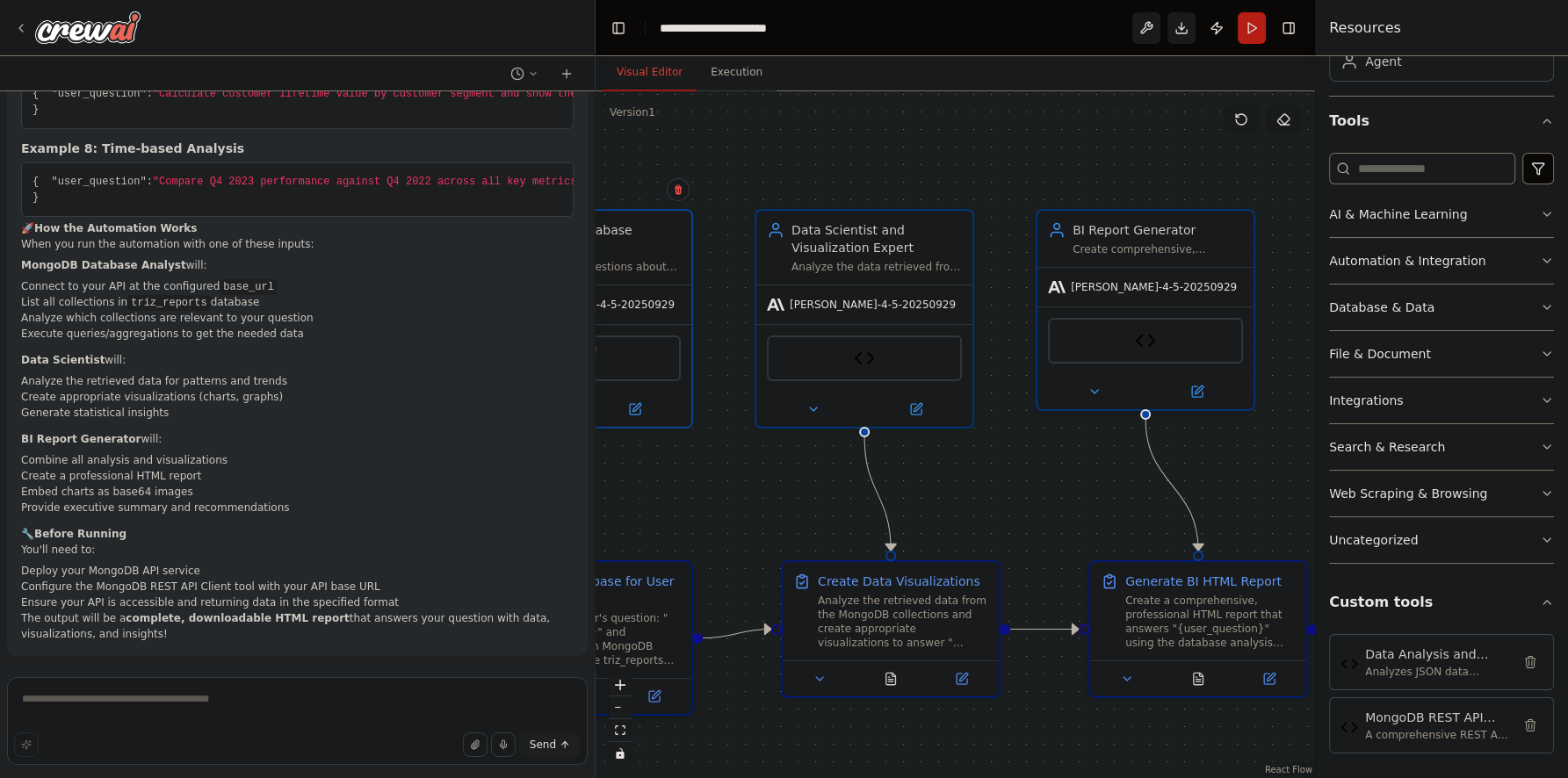
drag, startPoint x: 1078, startPoint y: 158, endPoint x: 1045, endPoint y: 168, distance: 34.5
click at [1045, 168] on div ".deletable-edge-delete-btn { width: 20px; height: 20px; border: 0px solid #ffff…" at bounding box center [955, 435] width 719 height 687
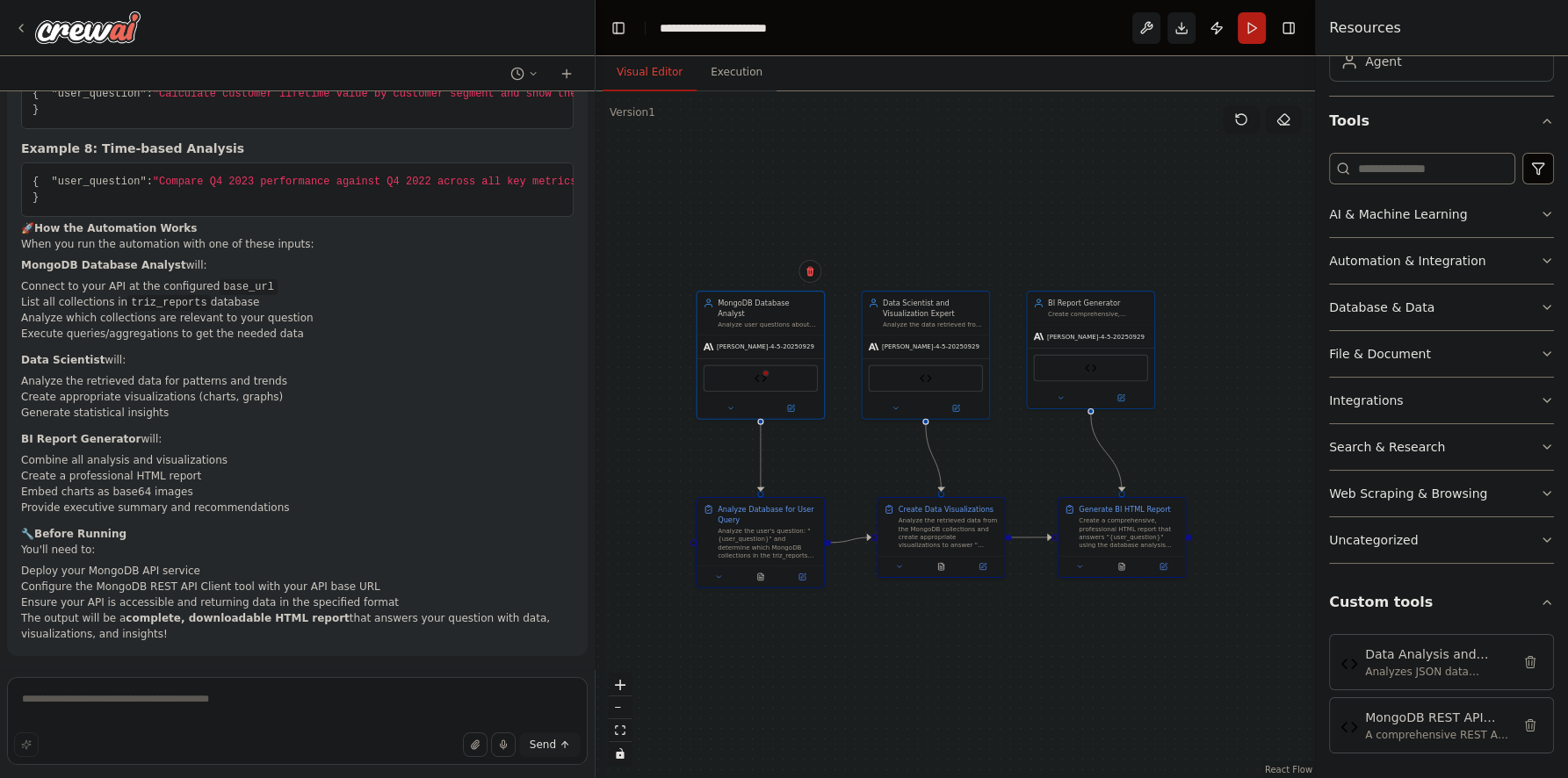
drag, startPoint x: 724, startPoint y: 501, endPoint x: 837, endPoint y: 459, distance: 120.6
click at [837, 459] on div ".deletable-edge-delete-btn { width: 20px; height: 20px; border: 0px solid #ffff…" at bounding box center [955, 435] width 719 height 687
click at [1183, 33] on button "Download" at bounding box center [1181, 28] width 28 height 32
click at [1253, 32] on button "Run" at bounding box center [1251, 28] width 28 height 32
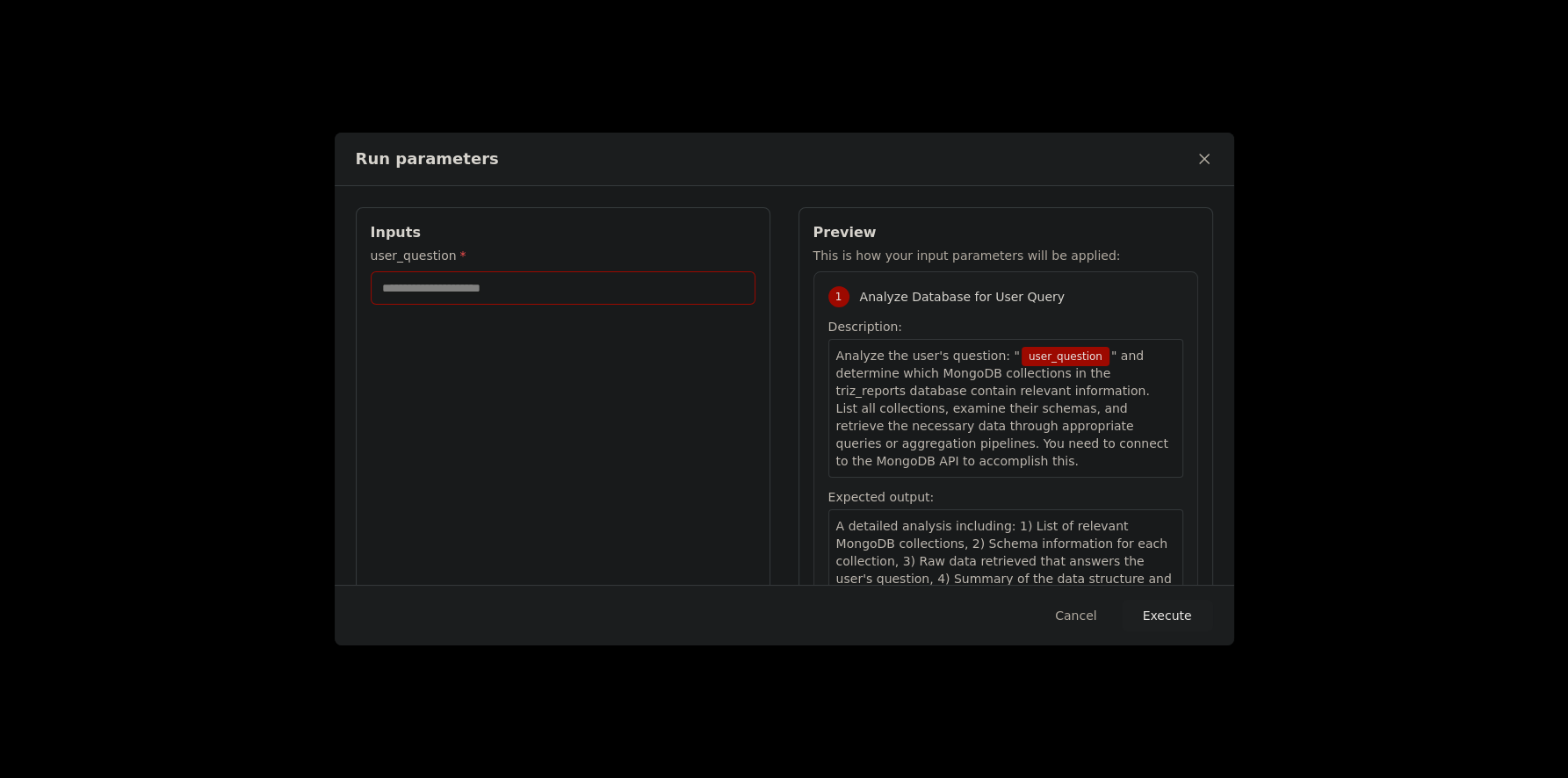
click at [584, 289] on input "user_question *" at bounding box center [563, 288] width 384 height 33
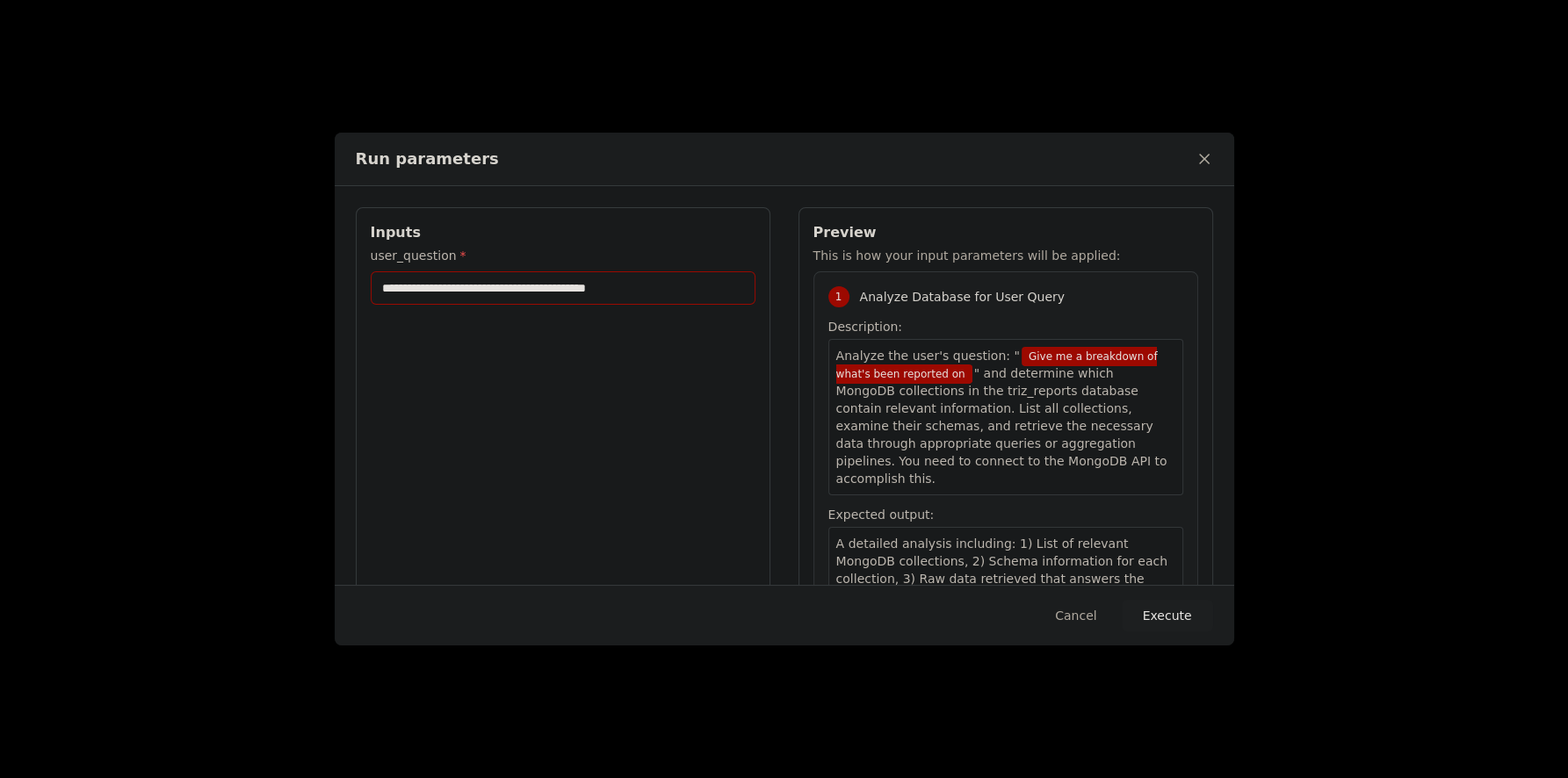
drag, startPoint x: 436, startPoint y: 281, endPoint x: 530, endPoint y: 294, distance: 94.9
click at [438, 281] on input "**********" at bounding box center [563, 288] width 384 height 33
type input "**********"
click at [1171, 616] on button "Execute" at bounding box center [1167, 615] width 91 height 32
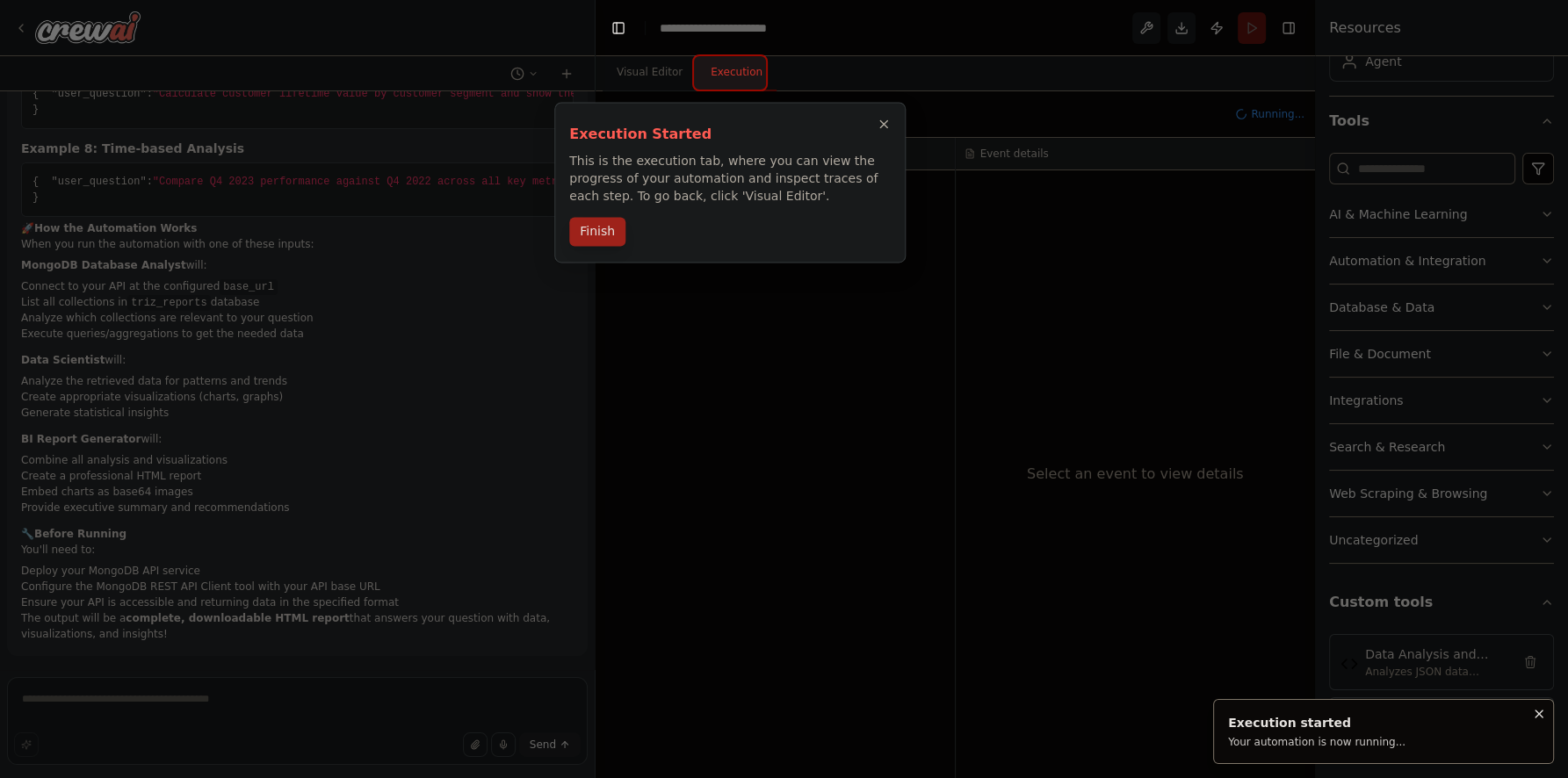
click at [604, 237] on button "Finish" at bounding box center [598, 232] width 56 height 29
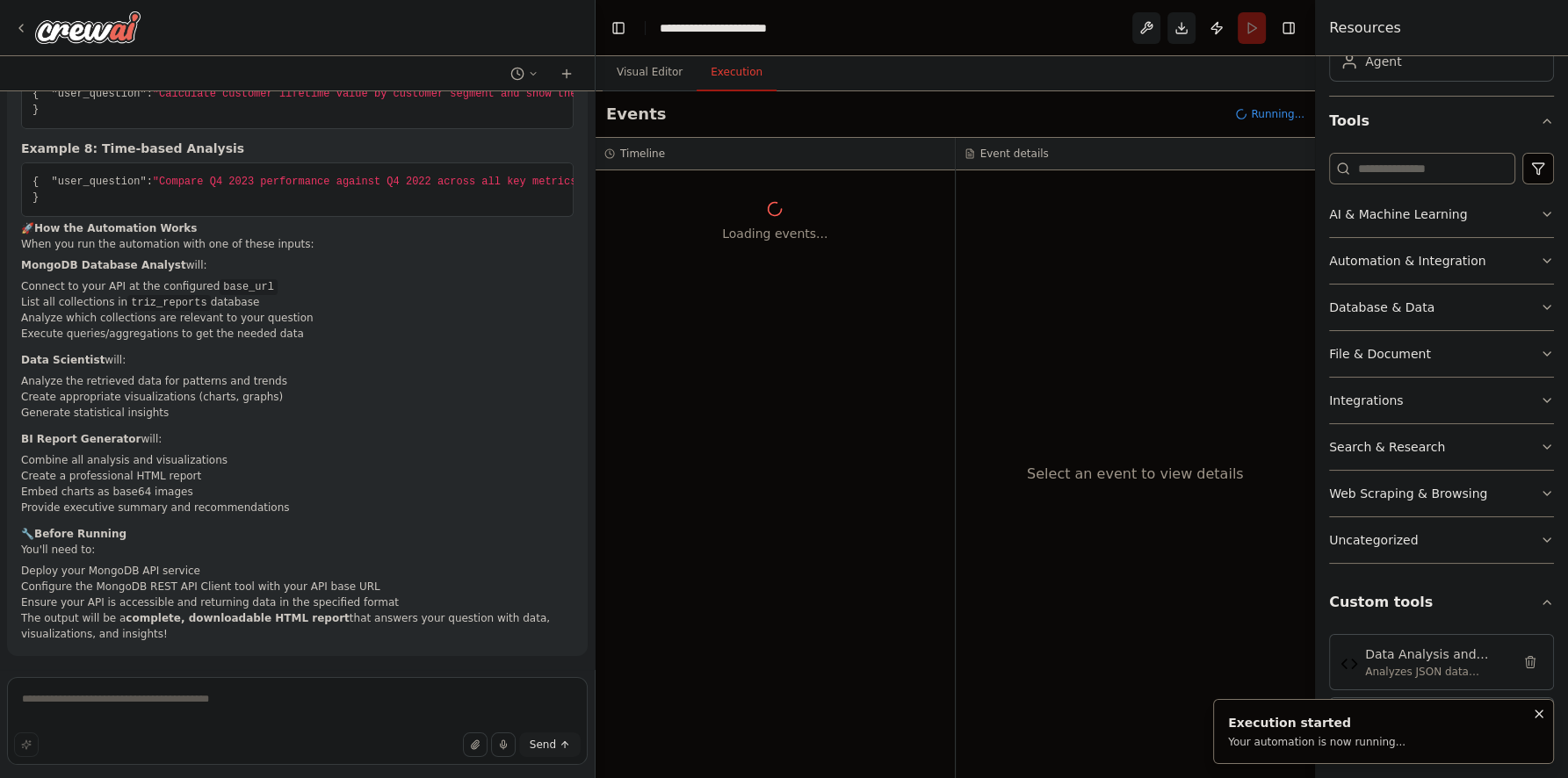
click at [745, 78] on button "Execution" at bounding box center [736, 73] width 80 height 37
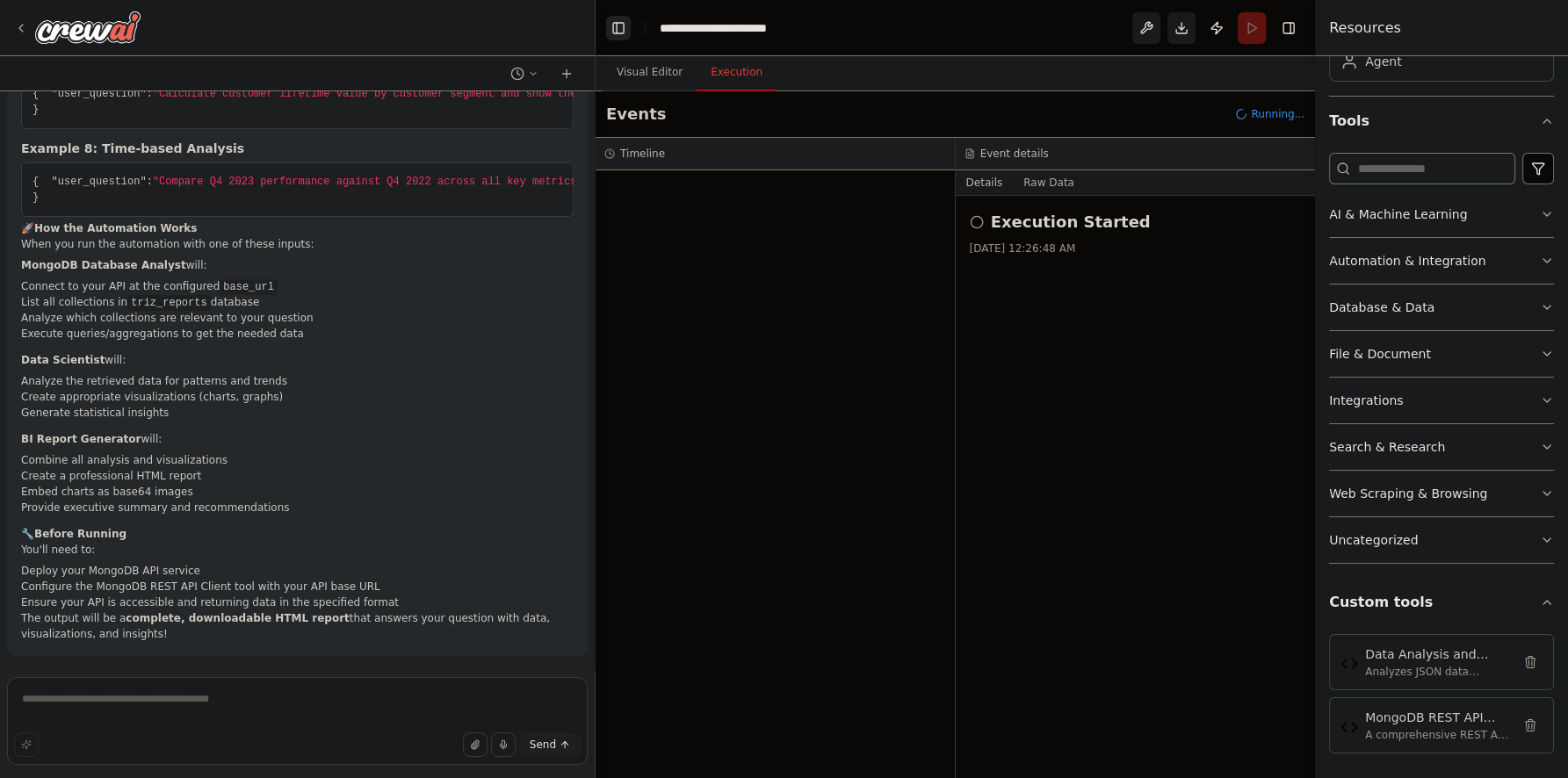
click at [620, 30] on button "Toggle Left Sidebar" at bounding box center [618, 27] width 24 height 24
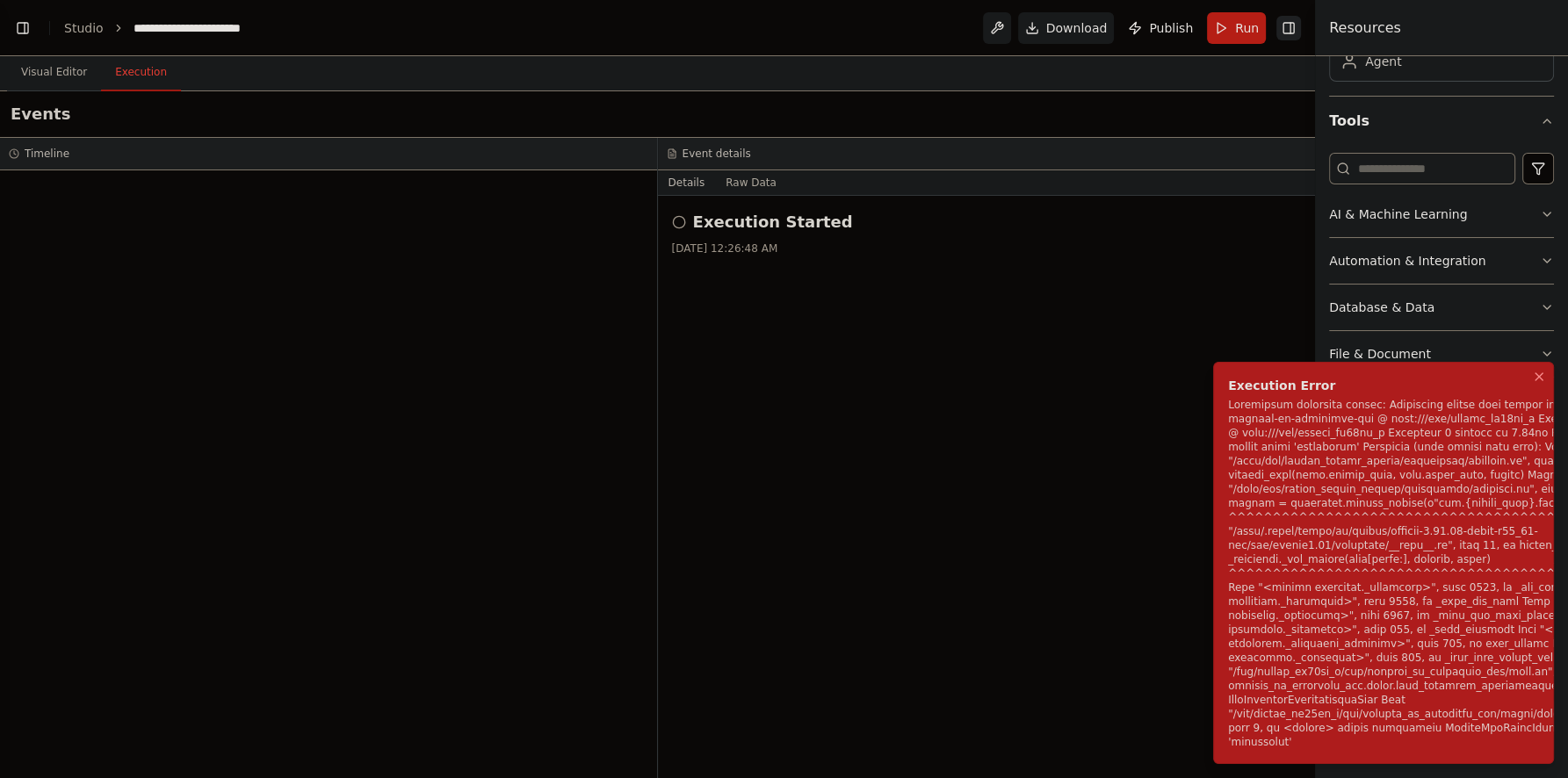
click at [1296, 30] on button "Toggle Right Sidebar" at bounding box center [1288, 27] width 24 height 24
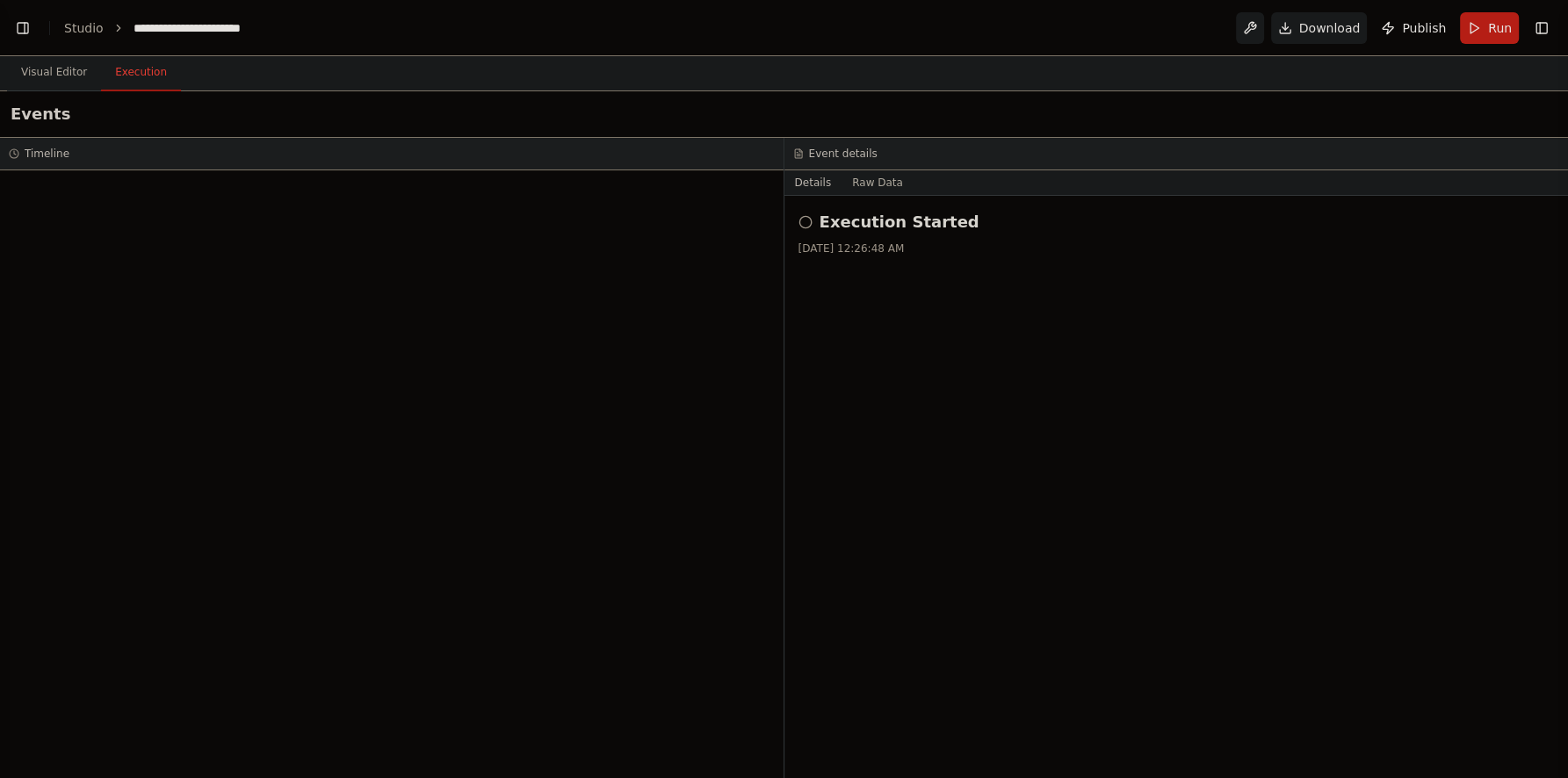
click at [26, 30] on button "Toggle Left Sidebar" at bounding box center [22, 27] width 24 height 24
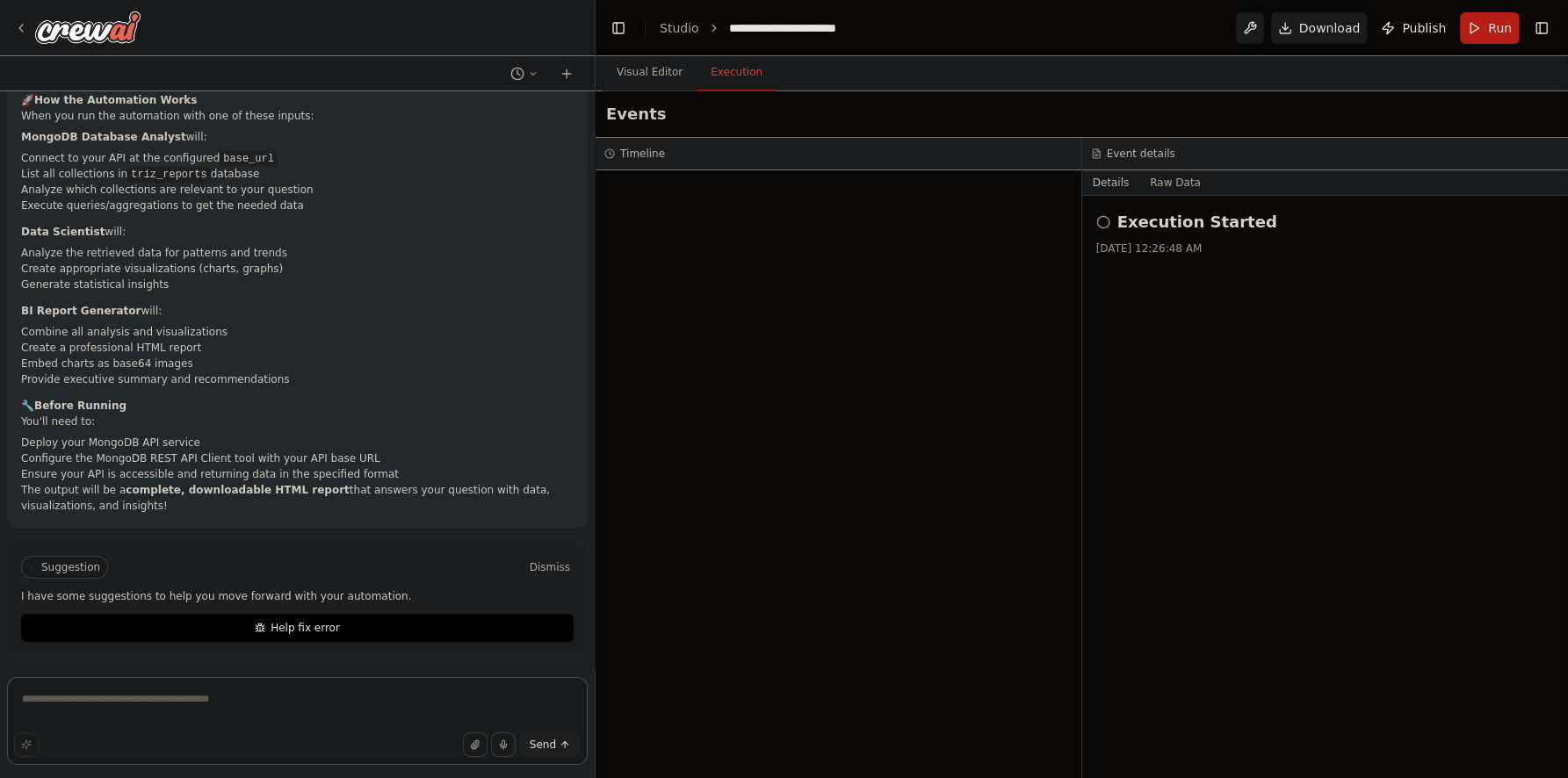
click at [209, 694] on textarea at bounding box center [297, 721] width 580 height 88
type textarea "**********"
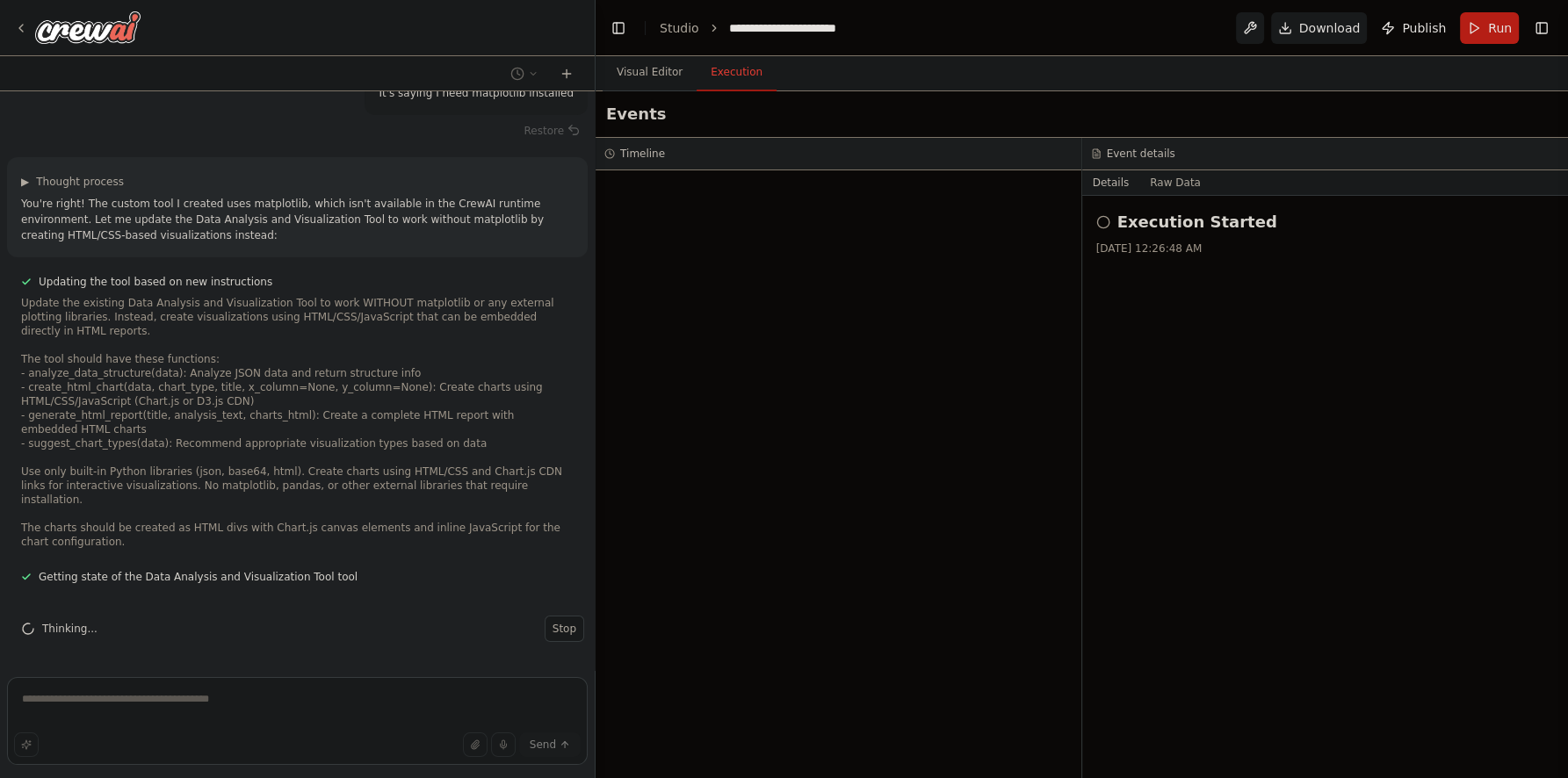
scroll to position [9951, 0]
click at [1120, 189] on button "Details" at bounding box center [1111, 182] width 58 height 24
click at [1147, 180] on button "Raw Data" at bounding box center [1175, 182] width 72 height 24
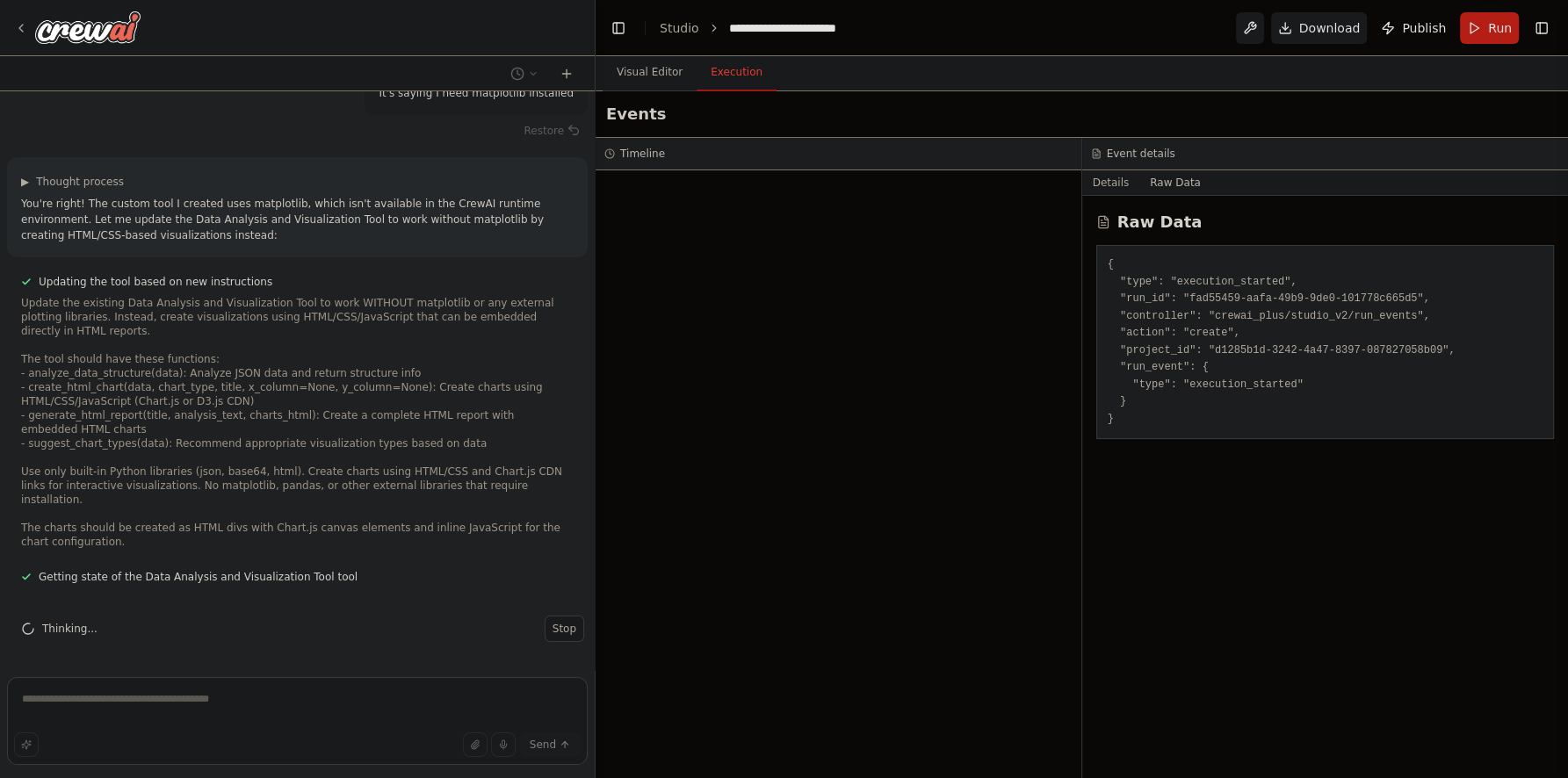
click at [913, 295] on div at bounding box center [838, 474] width 486 height 607
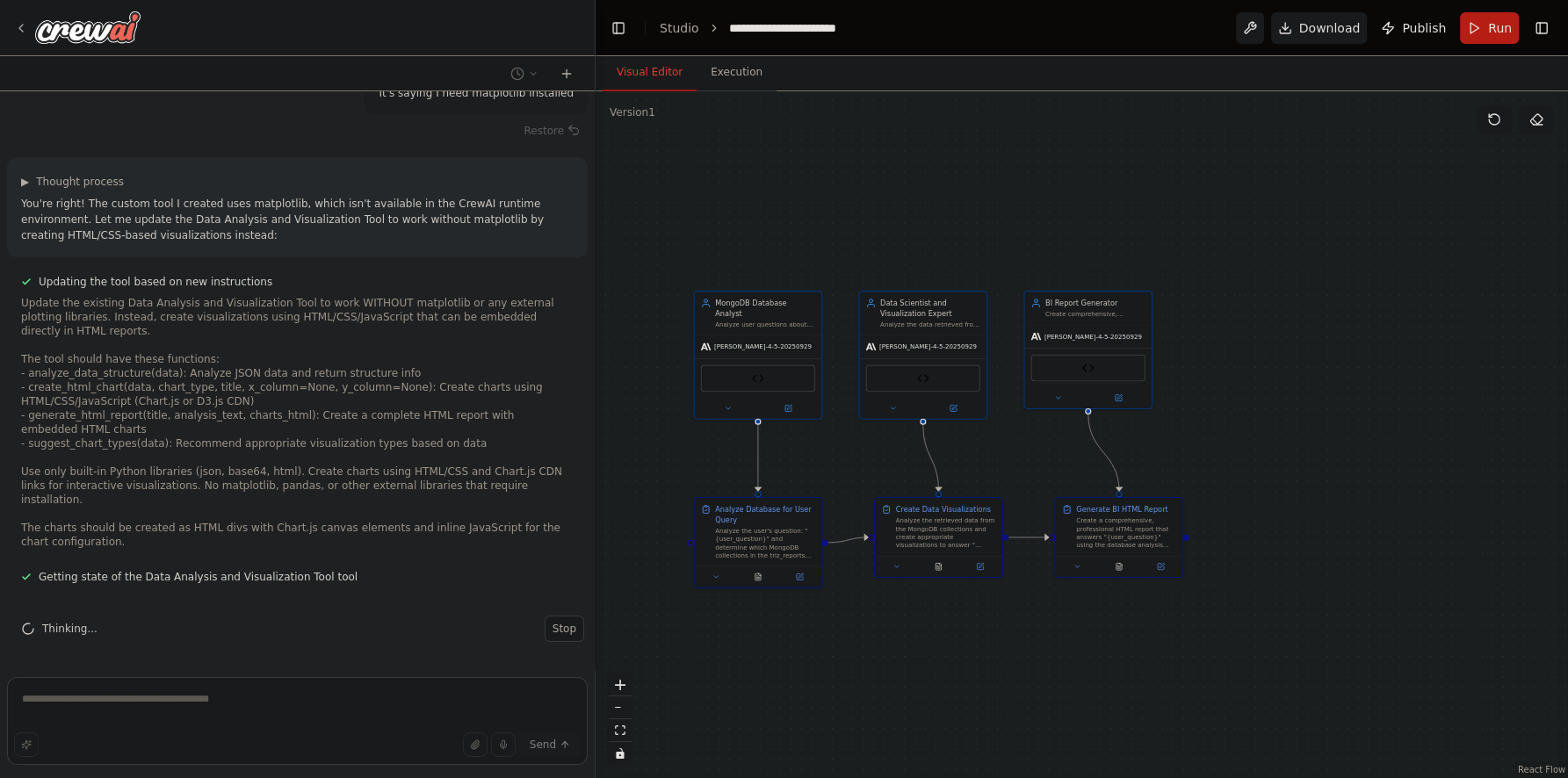
click at [631, 75] on button "Visual Editor" at bounding box center [649, 73] width 94 height 37
click at [723, 76] on button "Execution" at bounding box center [736, 73] width 80 height 37
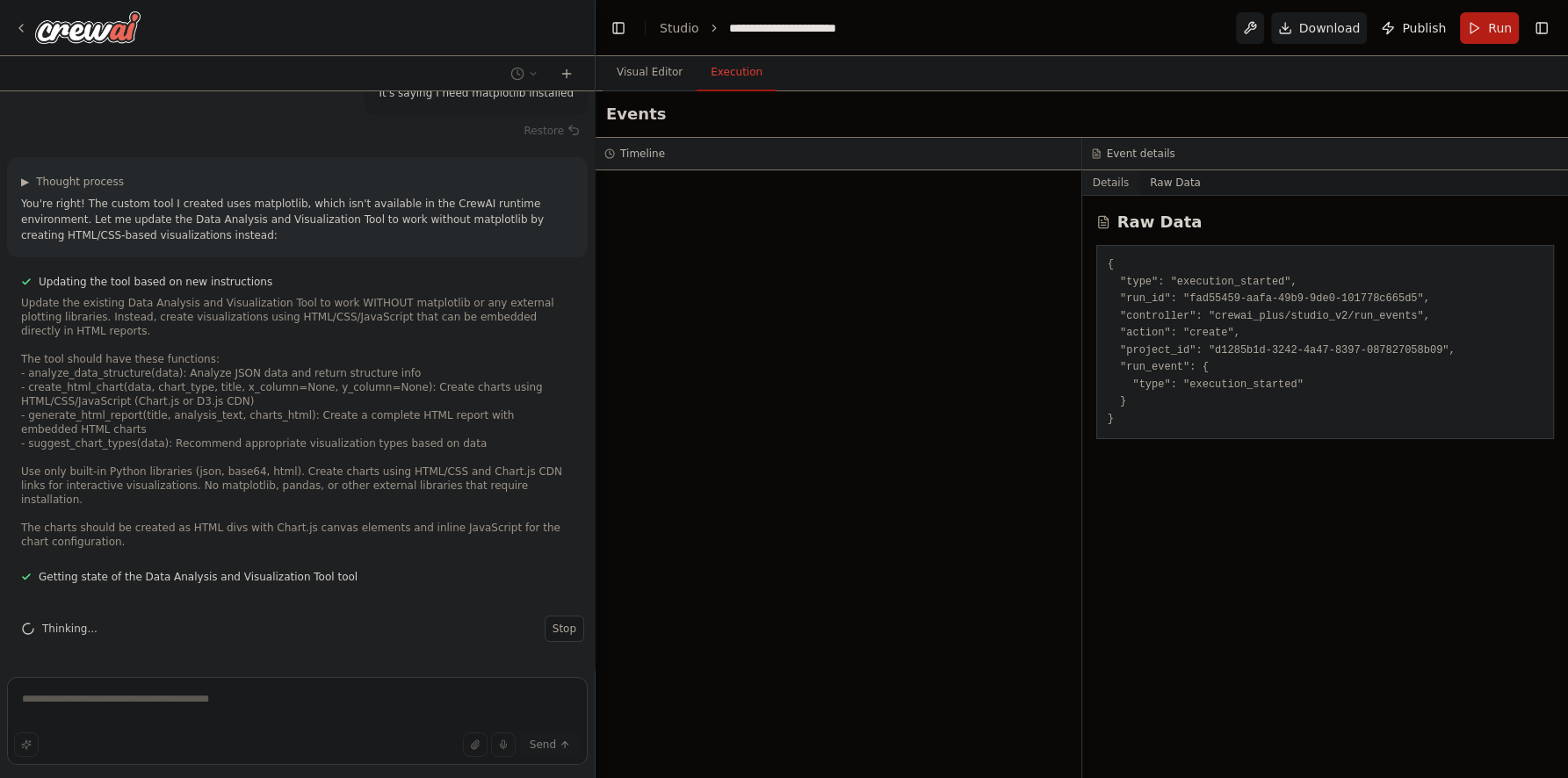
click at [1106, 186] on button "Details" at bounding box center [1111, 182] width 58 height 24
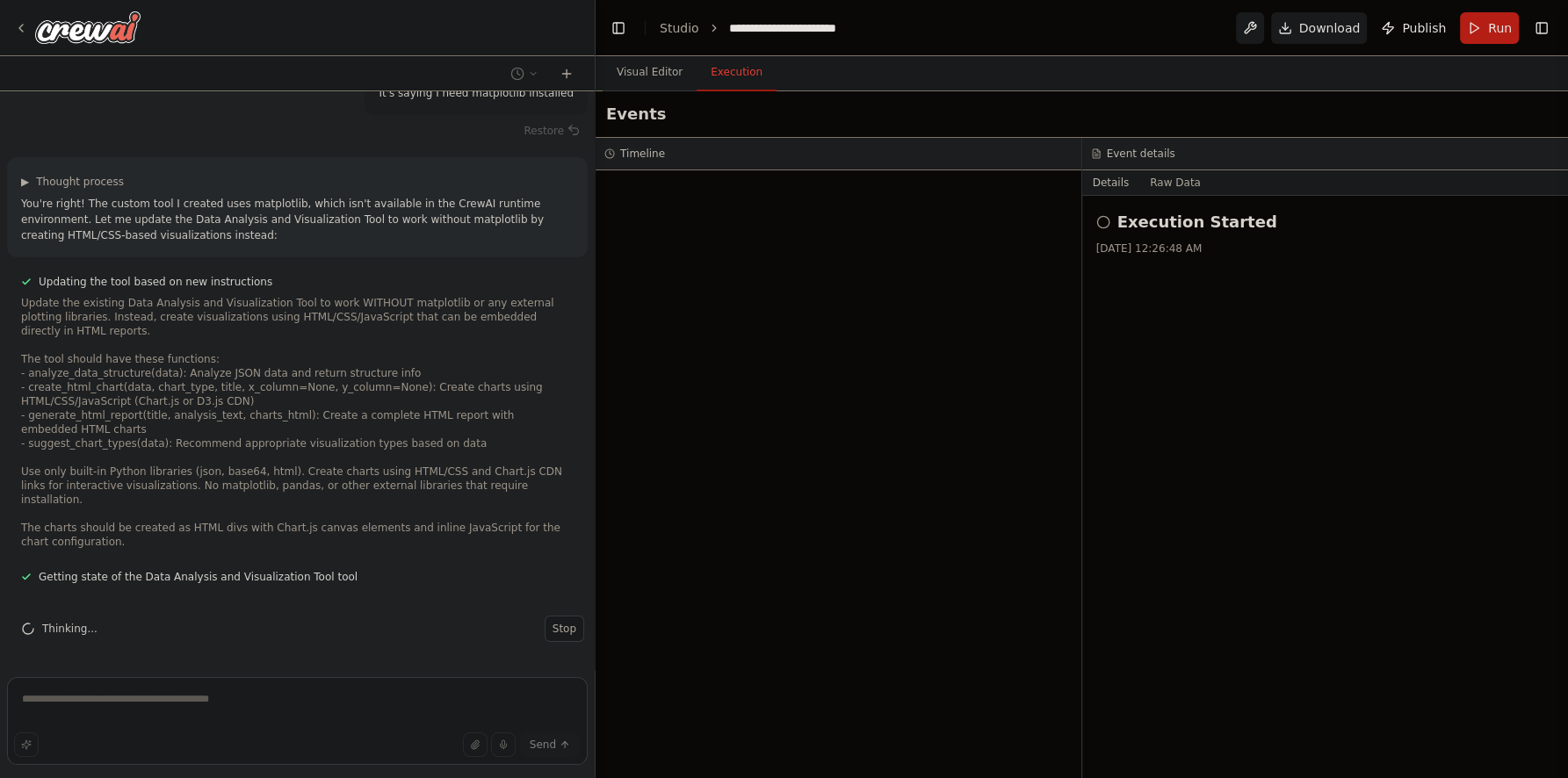
click at [632, 156] on h3 "Timeline" at bounding box center [642, 153] width 45 height 14
click at [1505, 29] on span "Run" at bounding box center [1499, 28] width 23 height 17
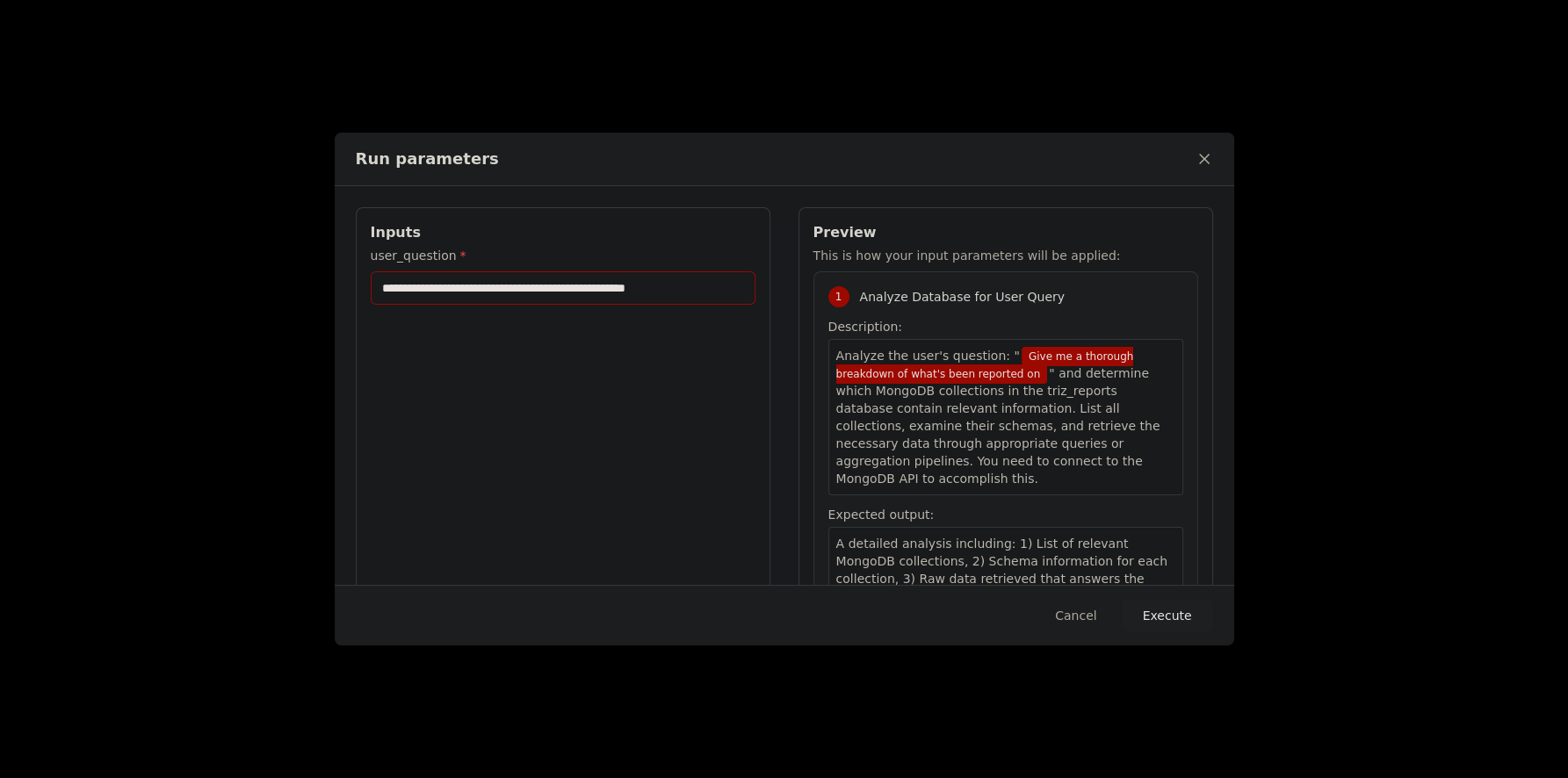
click at [717, 286] on input "**********" at bounding box center [563, 288] width 384 height 33
click at [732, 292] on input "**********" at bounding box center [563, 288] width 384 height 33
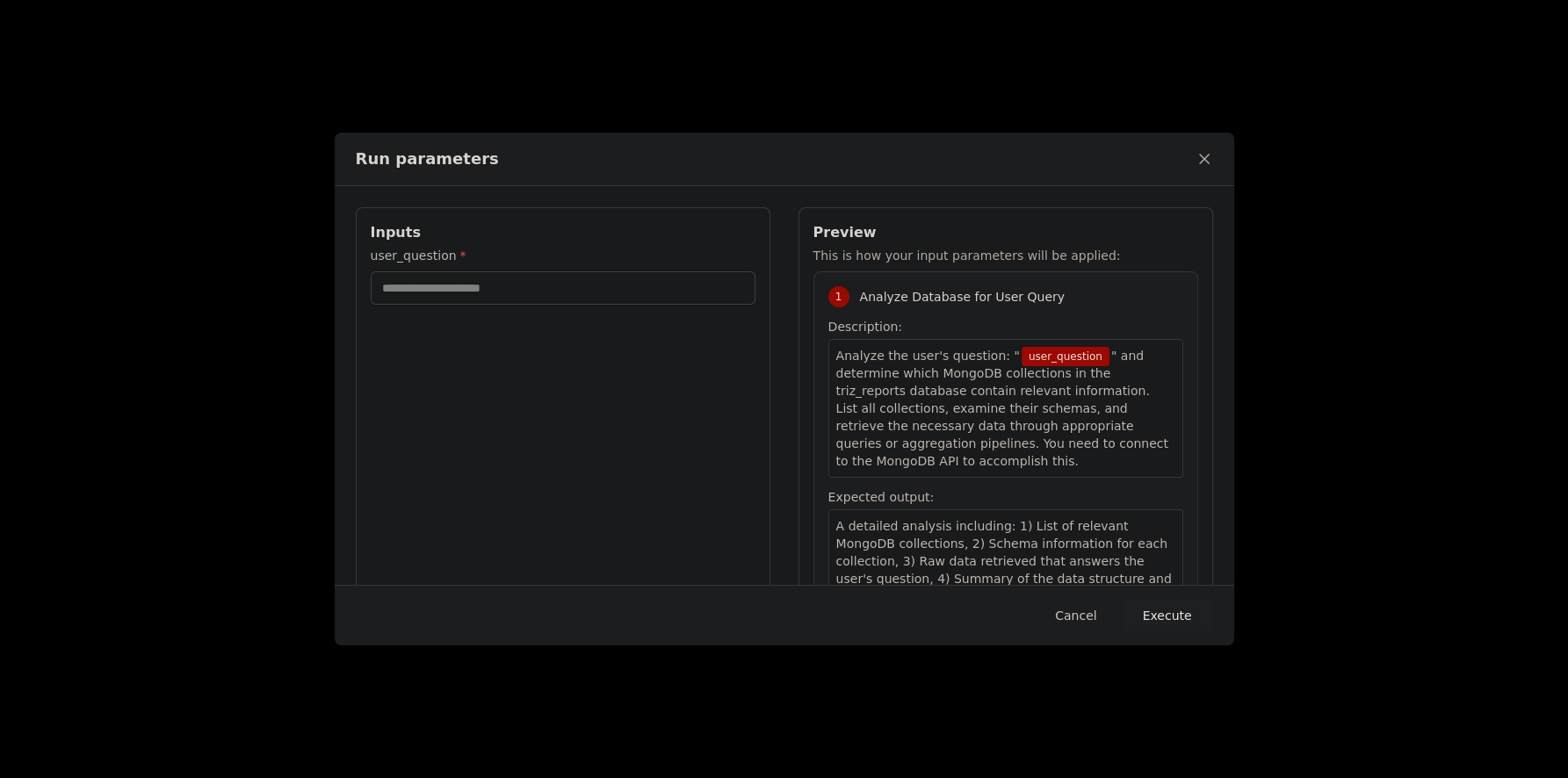
click at [1075, 607] on button "Cancel" at bounding box center [1076, 615] width 70 height 32
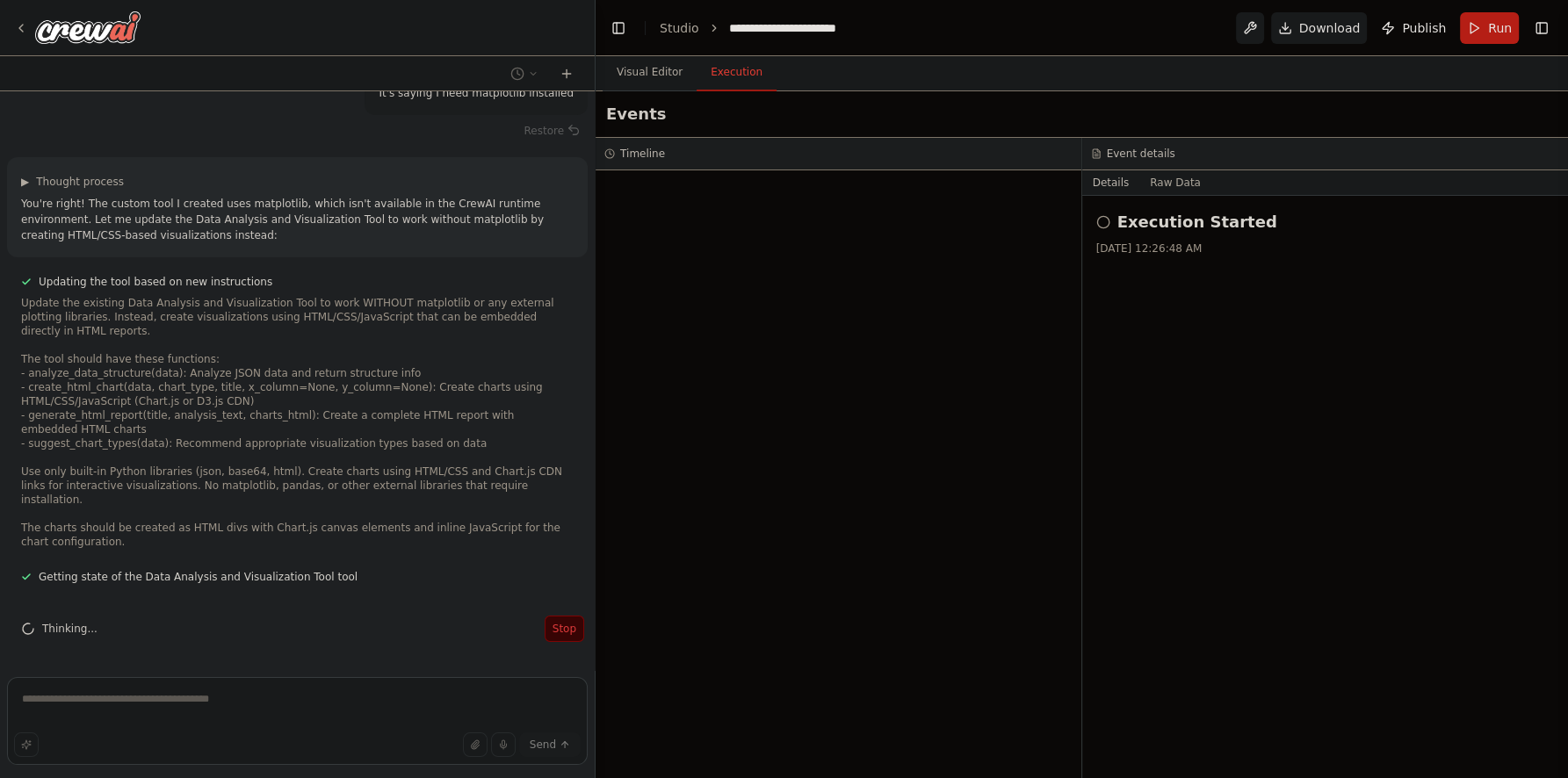
click at [552, 631] on span "Stop" at bounding box center [564, 629] width 23 height 14
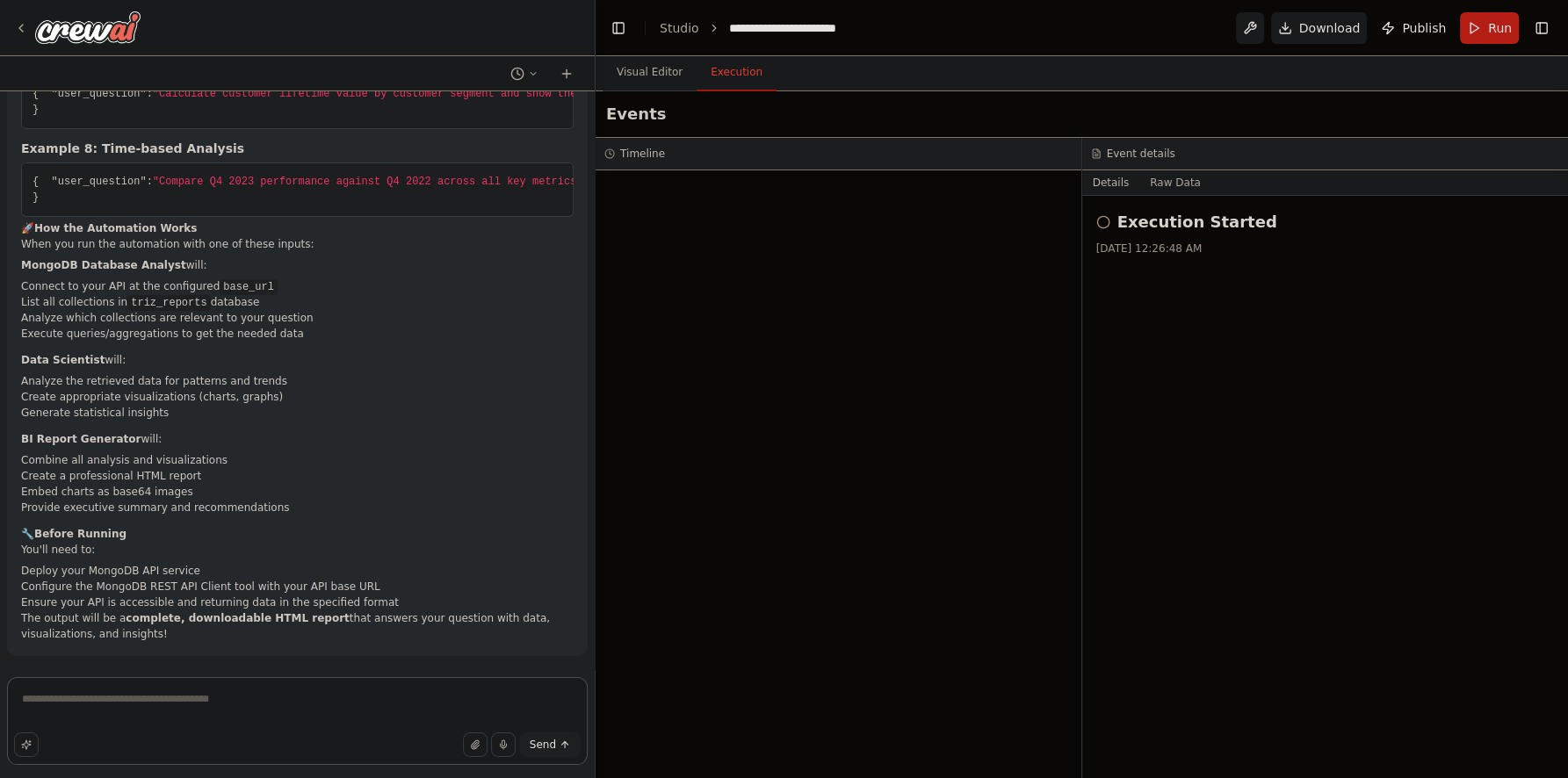
scroll to position [9381, 0]
drag, startPoint x: 223, startPoint y: 697, endPoint x: -94, endPoint y: 664, distance: 318.7
click at [0, 664] on html "Create a bot that can access and analyze our MongoDB database and create BI vis…" at bounding box center [784, 389] width 1568 height 778
click at [257, 594] on li "Configure the MongoDB REST API Client tool with your API base URL" at bounding box center [297, 586] width 552 height 16
click at [168, 691] on textarea "***" at bounding box center [297, 721] width 580 height 88
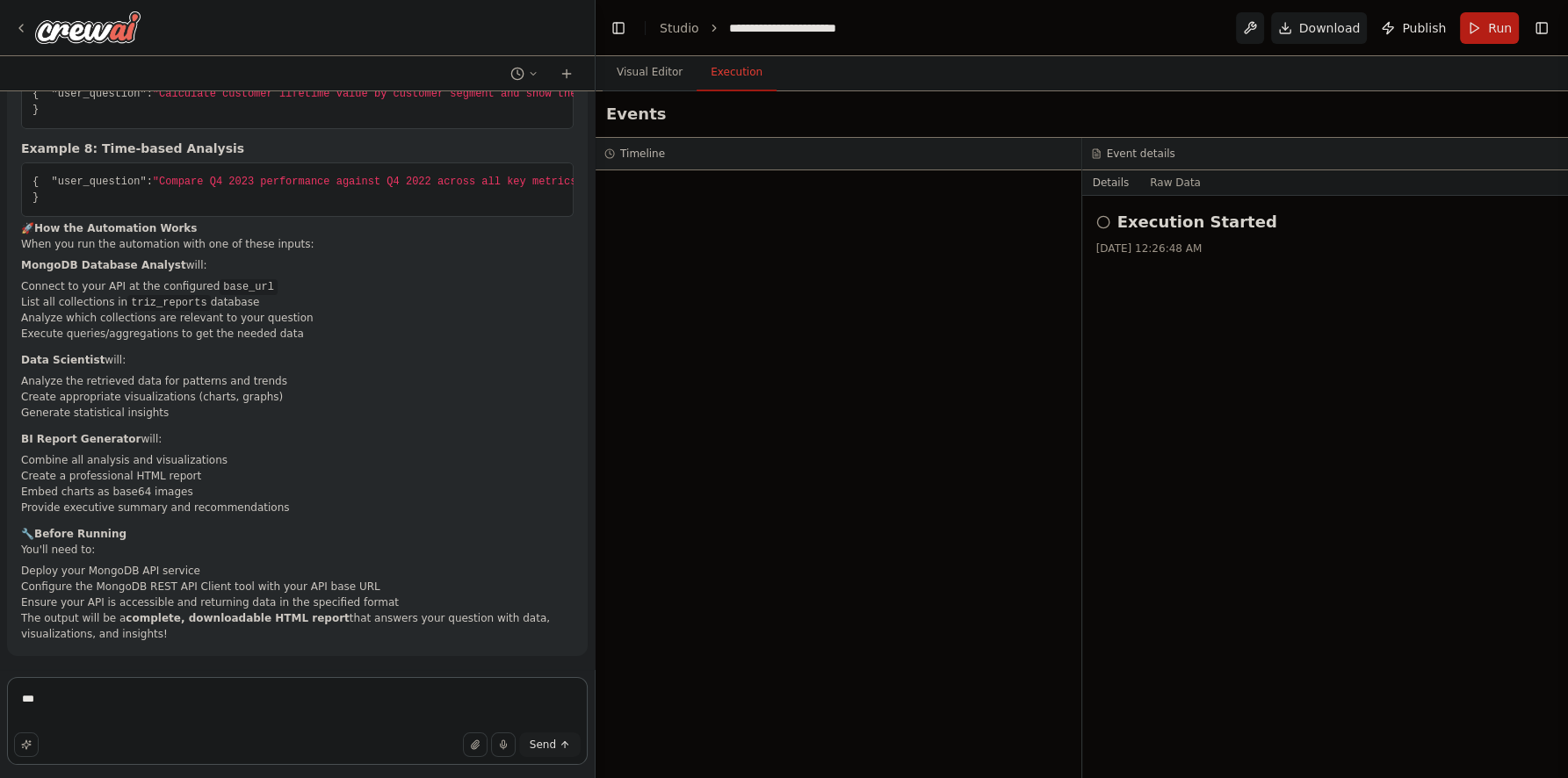
click at [78, 698] on textarea "***" at bounding box center [297, 721] width 580 height 88
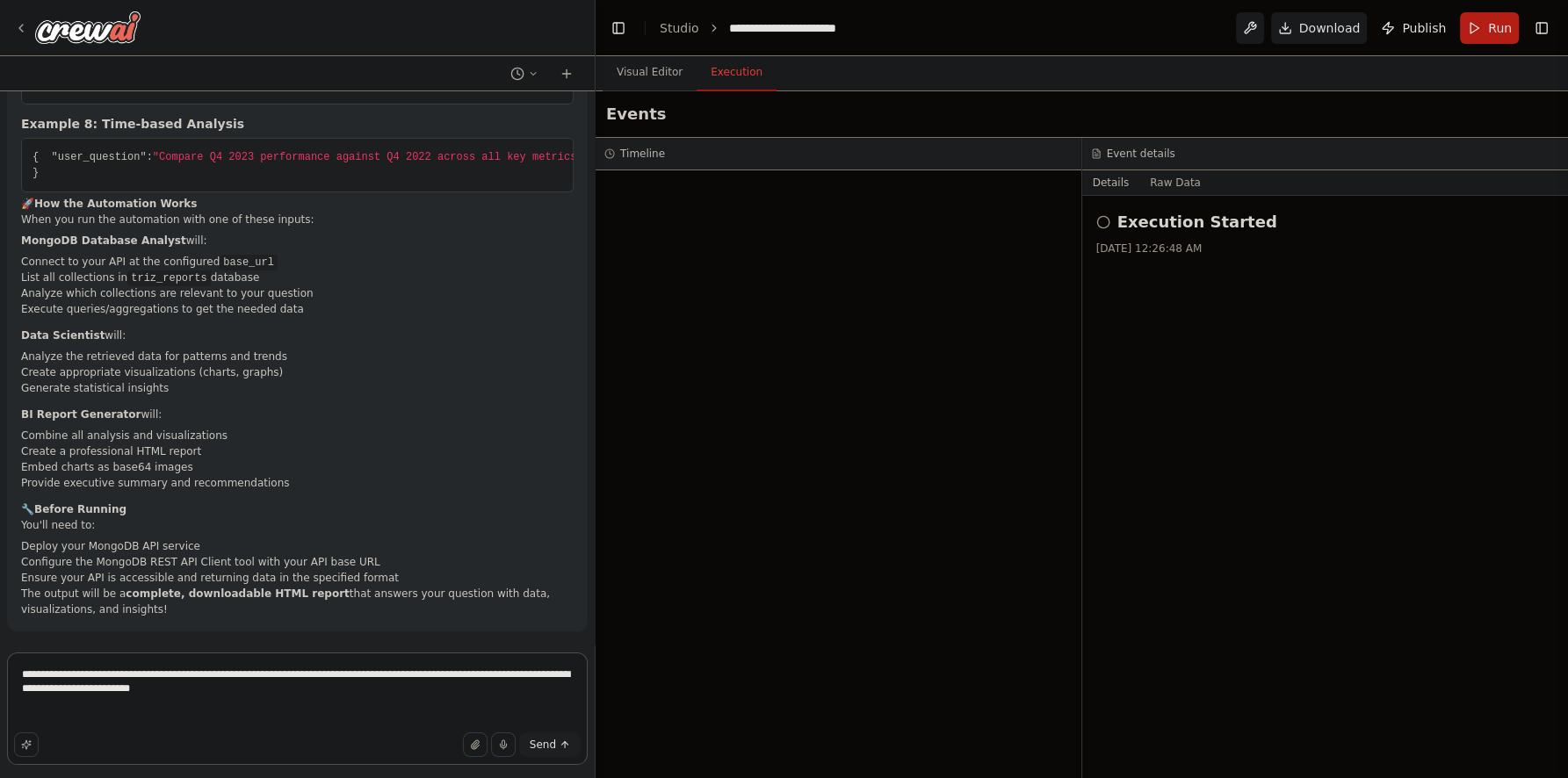
paste textarea "**********"
type textarea "**********"
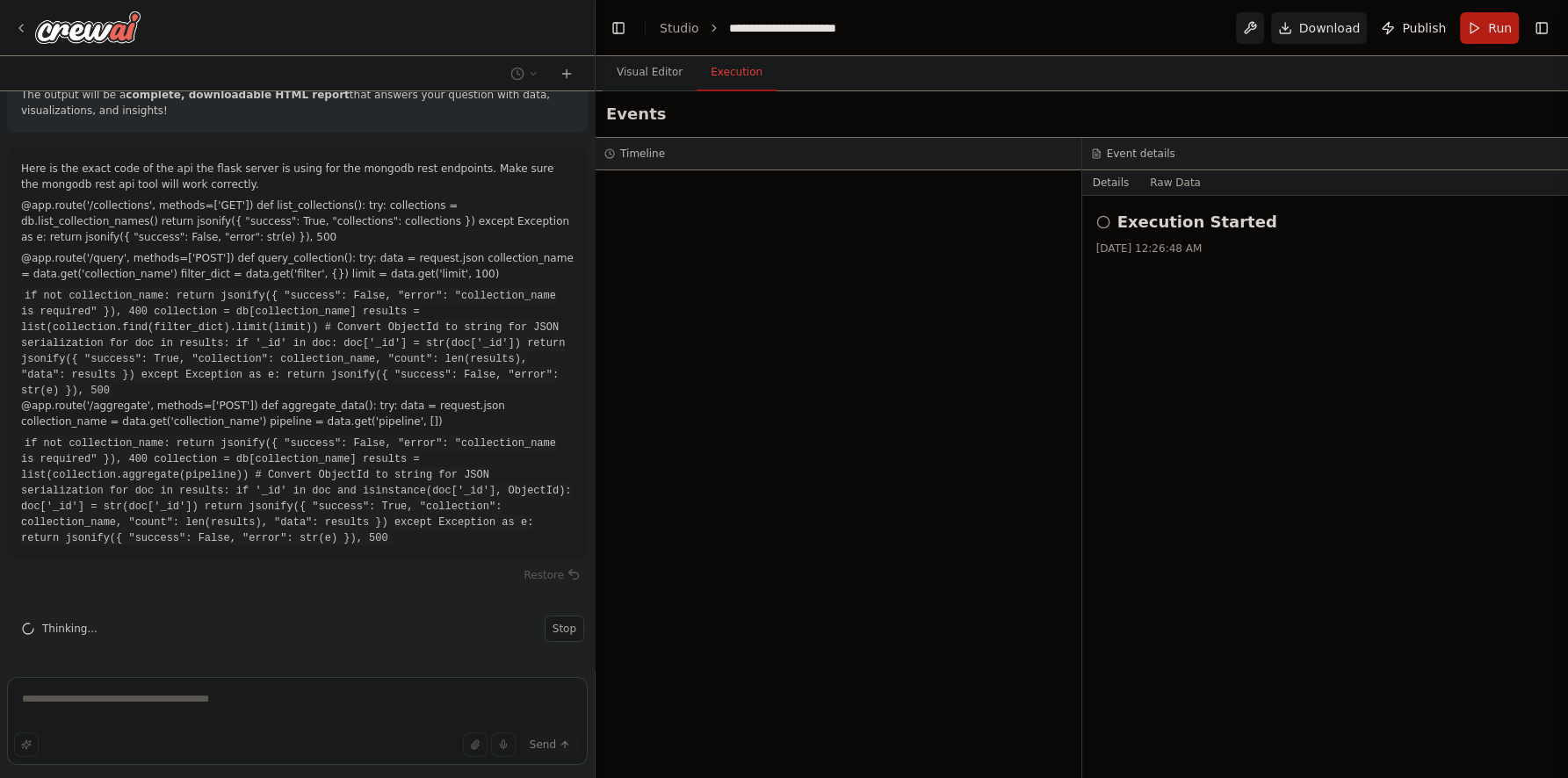
scroll to position [9903, 0]
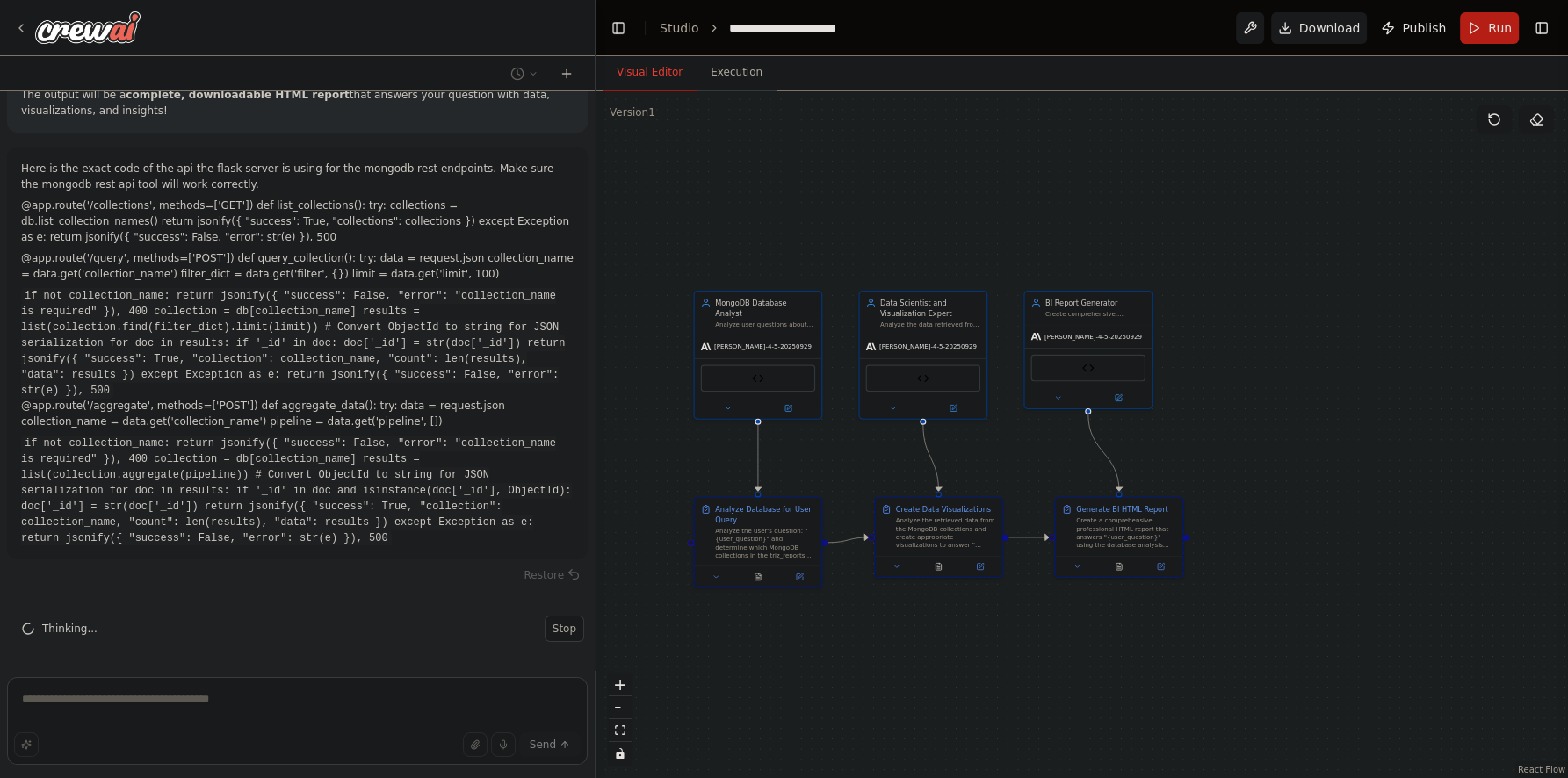
click at [663, 78] on button "Visual Editor" at bounding box center [649, 73] width 94 height 37
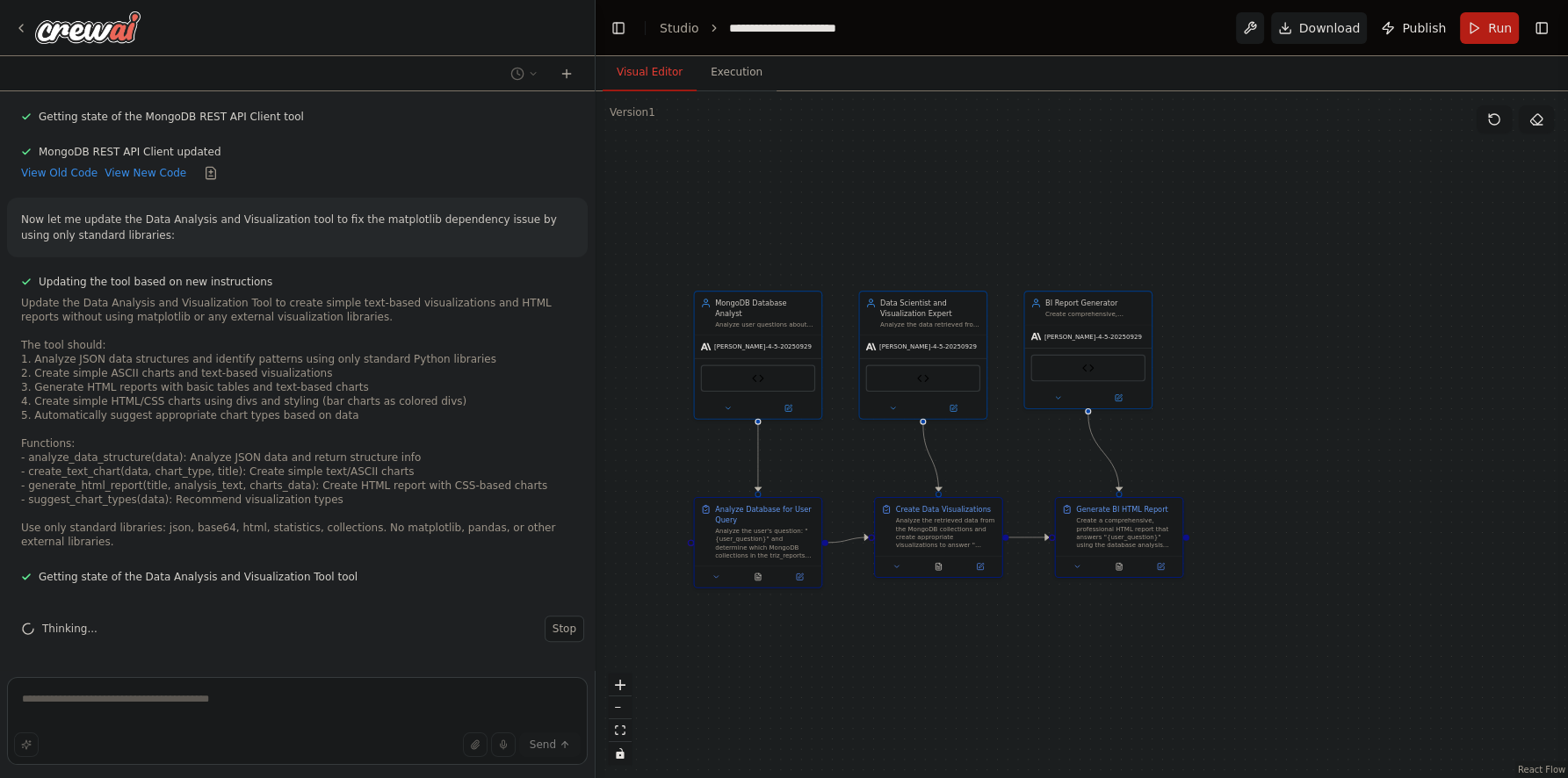
scroll to position [10703, 0]
click at [120, 180] on button "View New Code" at bounding box center [146, 173] width 82 height 14
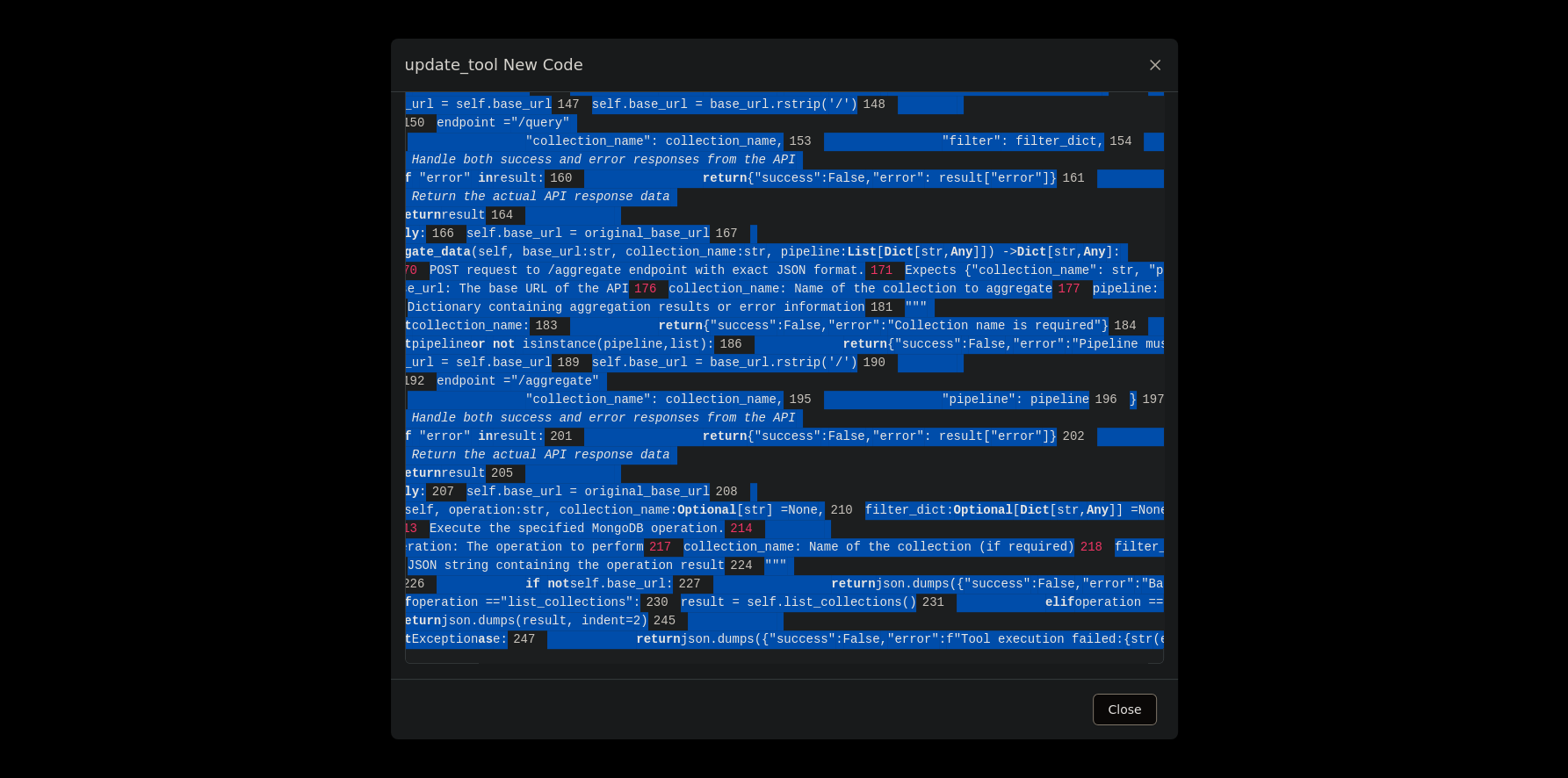
scroll to position [0, 243]
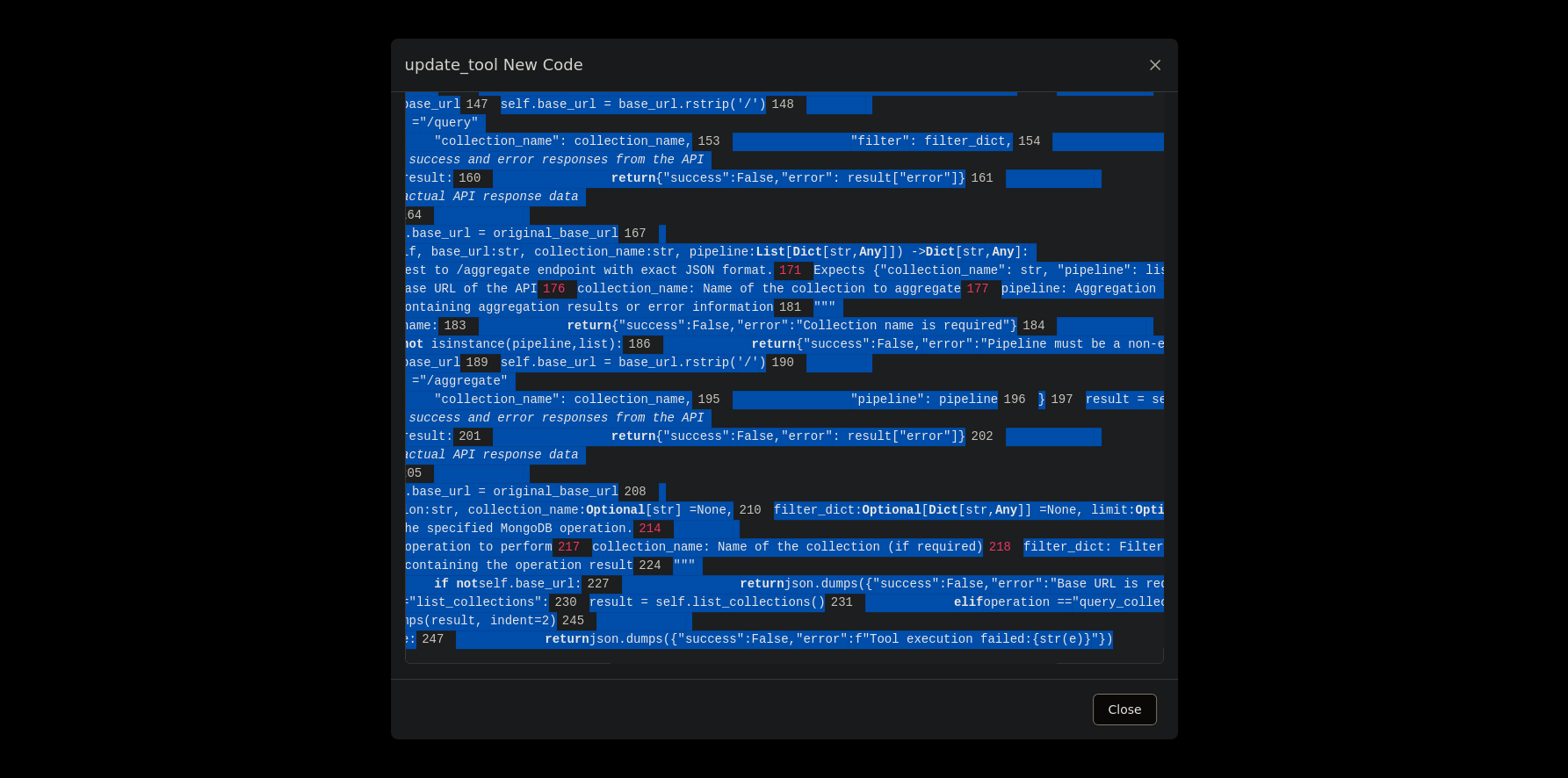
drag, startPoint x: 459, startPoint y: 126, endPoint x: 1109, endPoint y: 628, distance: 821.3
copy code "from crewai.tools import BaseTool 2 from pydantic import BaseModel, Field 3 fro…"
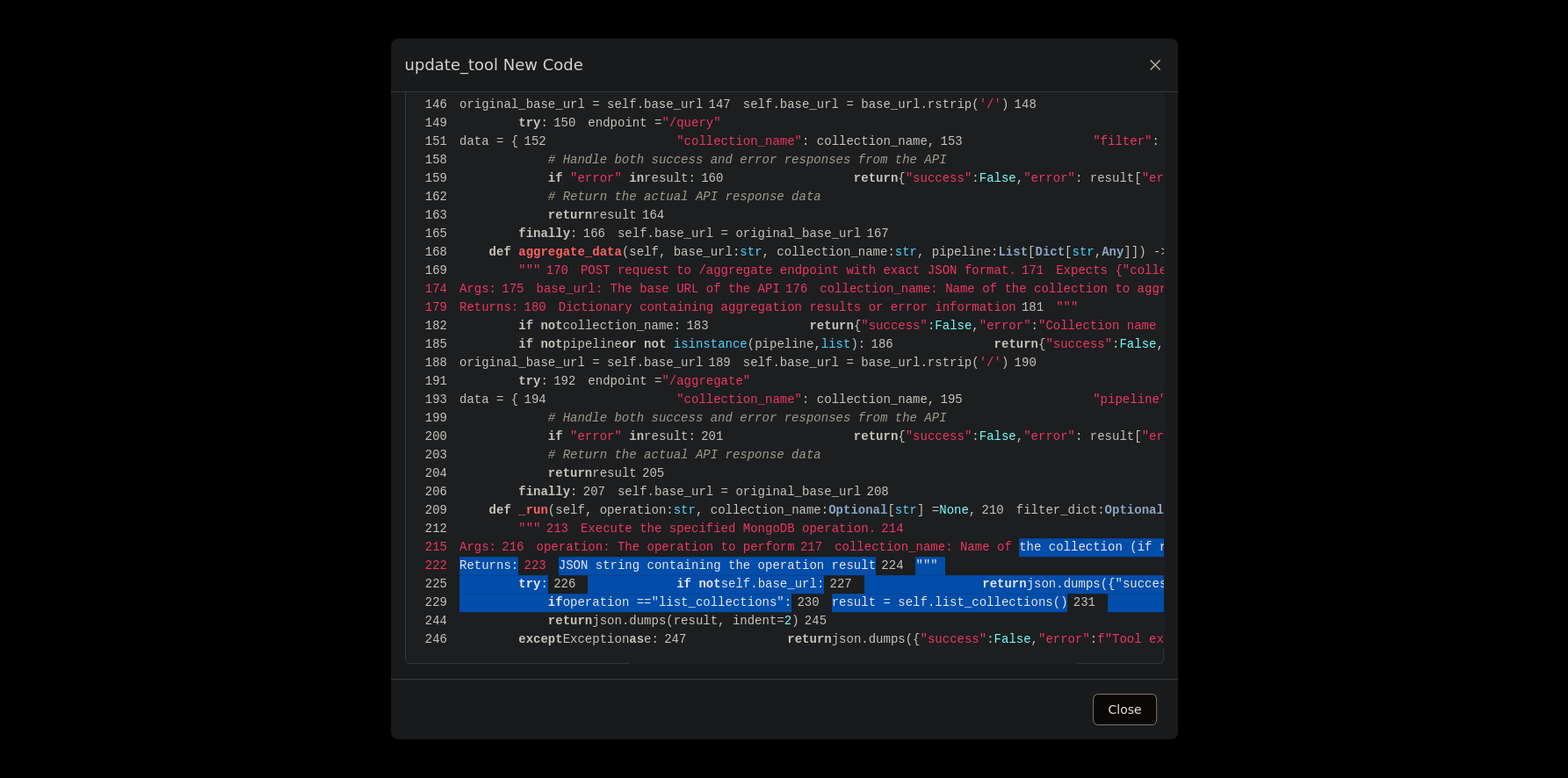
scroll to position [3782, 0]
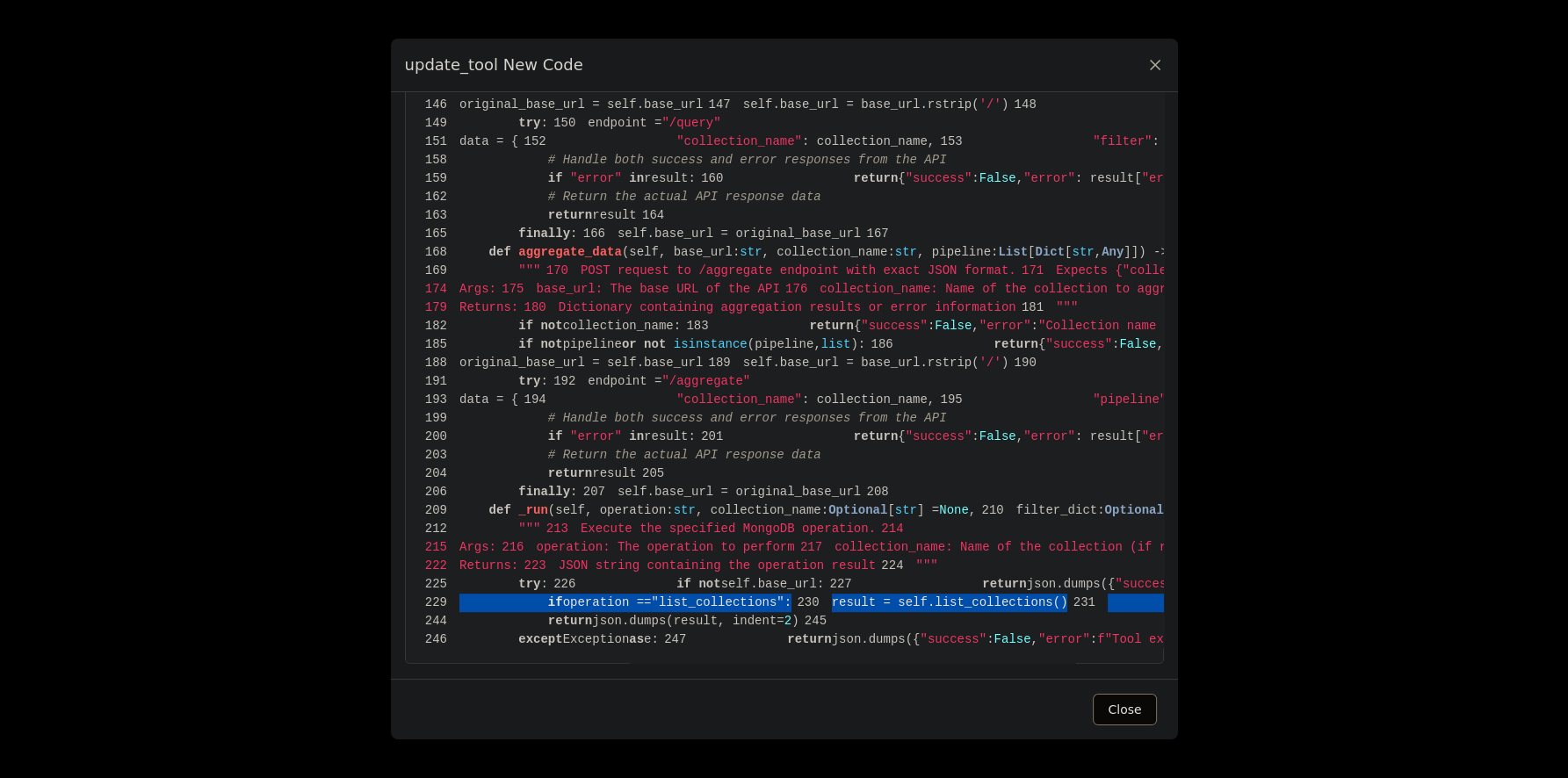
drag, startPoint x: 644, startPoint y: 489, endPoint x: 768, endPoint y: 541, distance: 134.5
click at [1157, 67] on icon at bounding box center [1155, 64] width 9 height 9
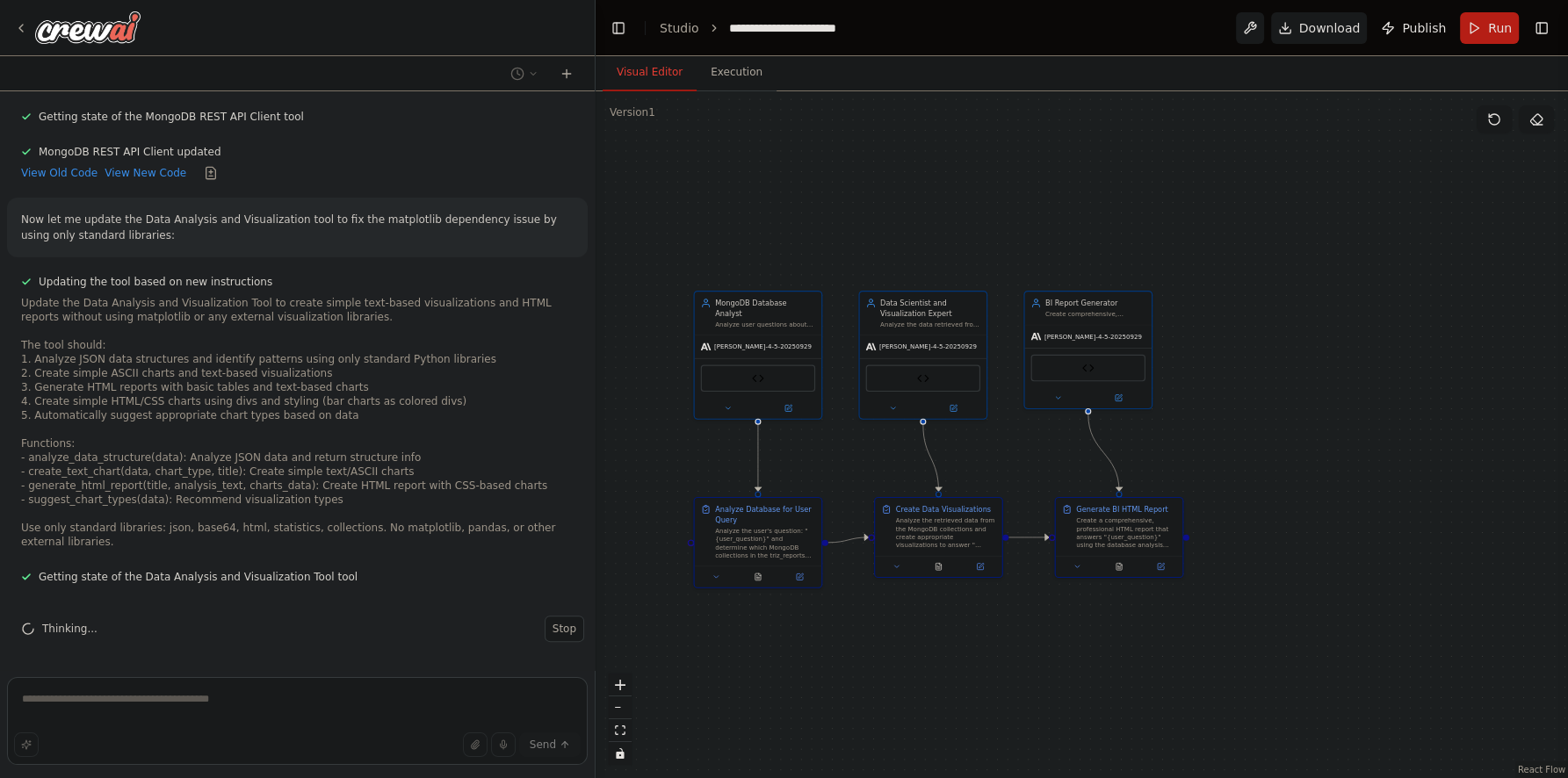
scroll to position [10450, 0]
click at [140, 180] on button "View New Code" at bounding box center [146, 173] width 82 height 14
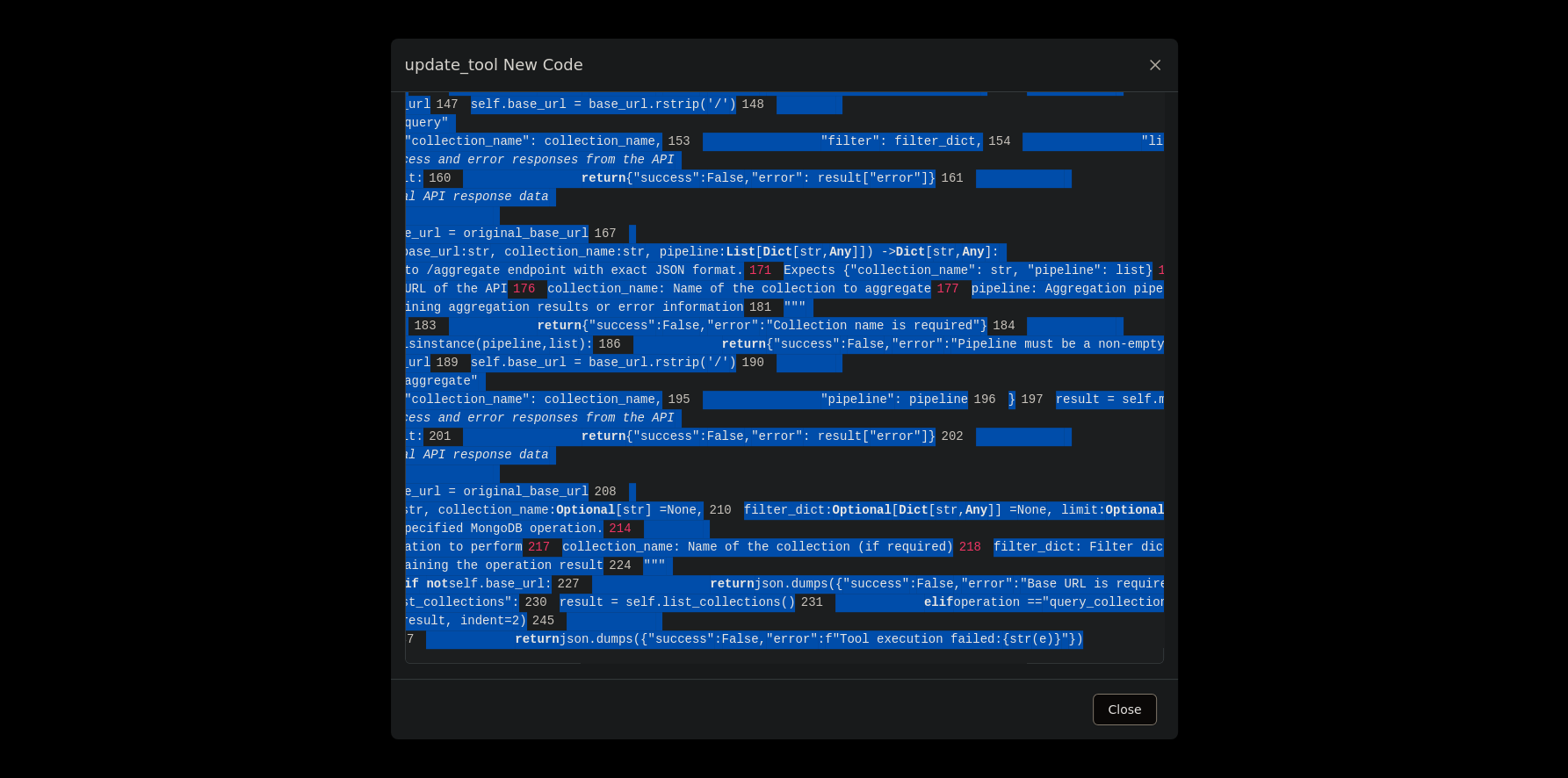
scroll to position [0, 339]
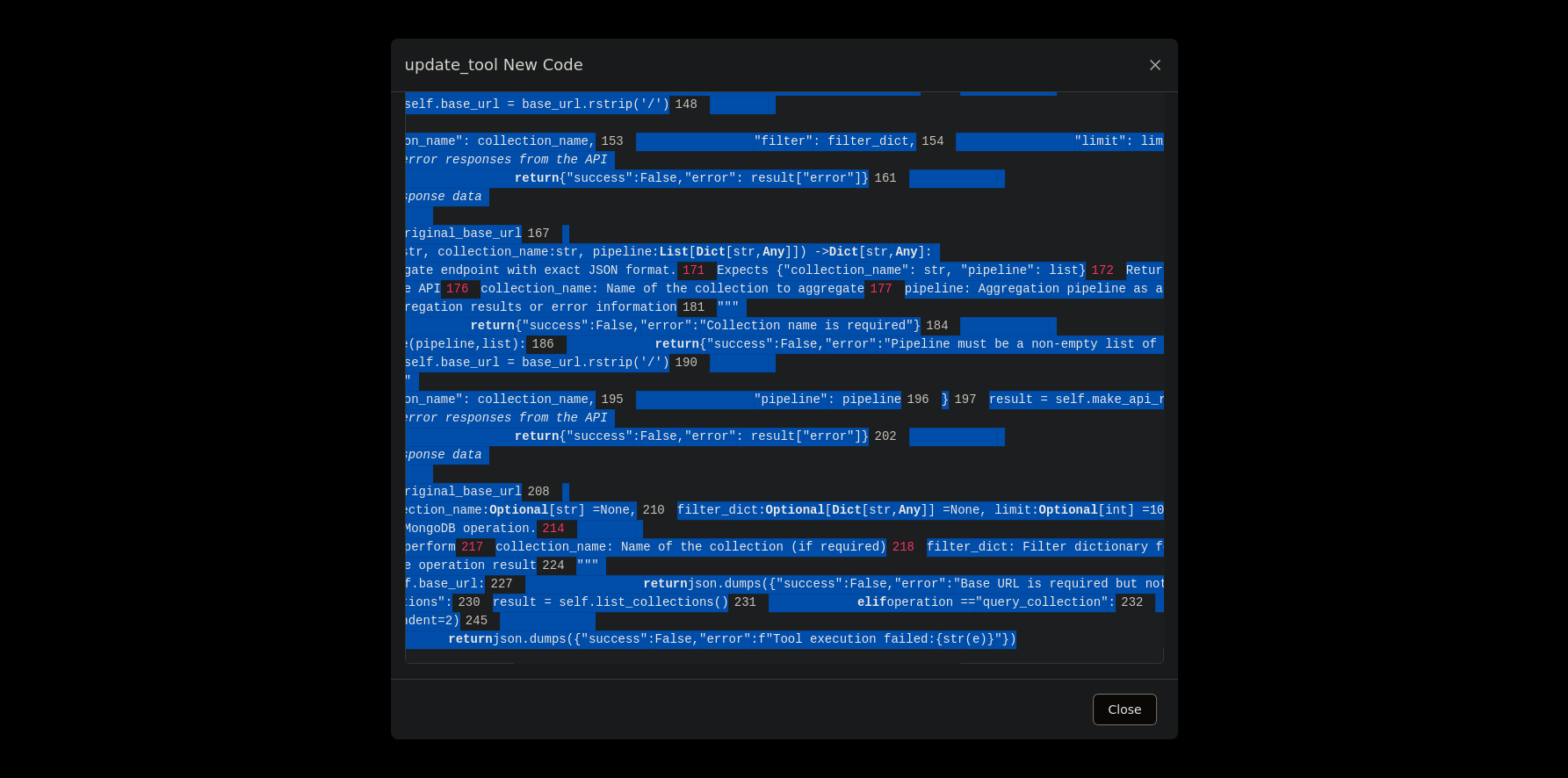
drag, startPoint x: 460, startPoint y: 126, endPoint x: 1066, endPoint y: 629, distance: 787.6
copy code "from crewai.tools import BaseTool 2 from pydantic import BaseModel, Field 3 fro…"
click at [1156, 70] on icon at bounding box center [1155, 65] width 17 height 17
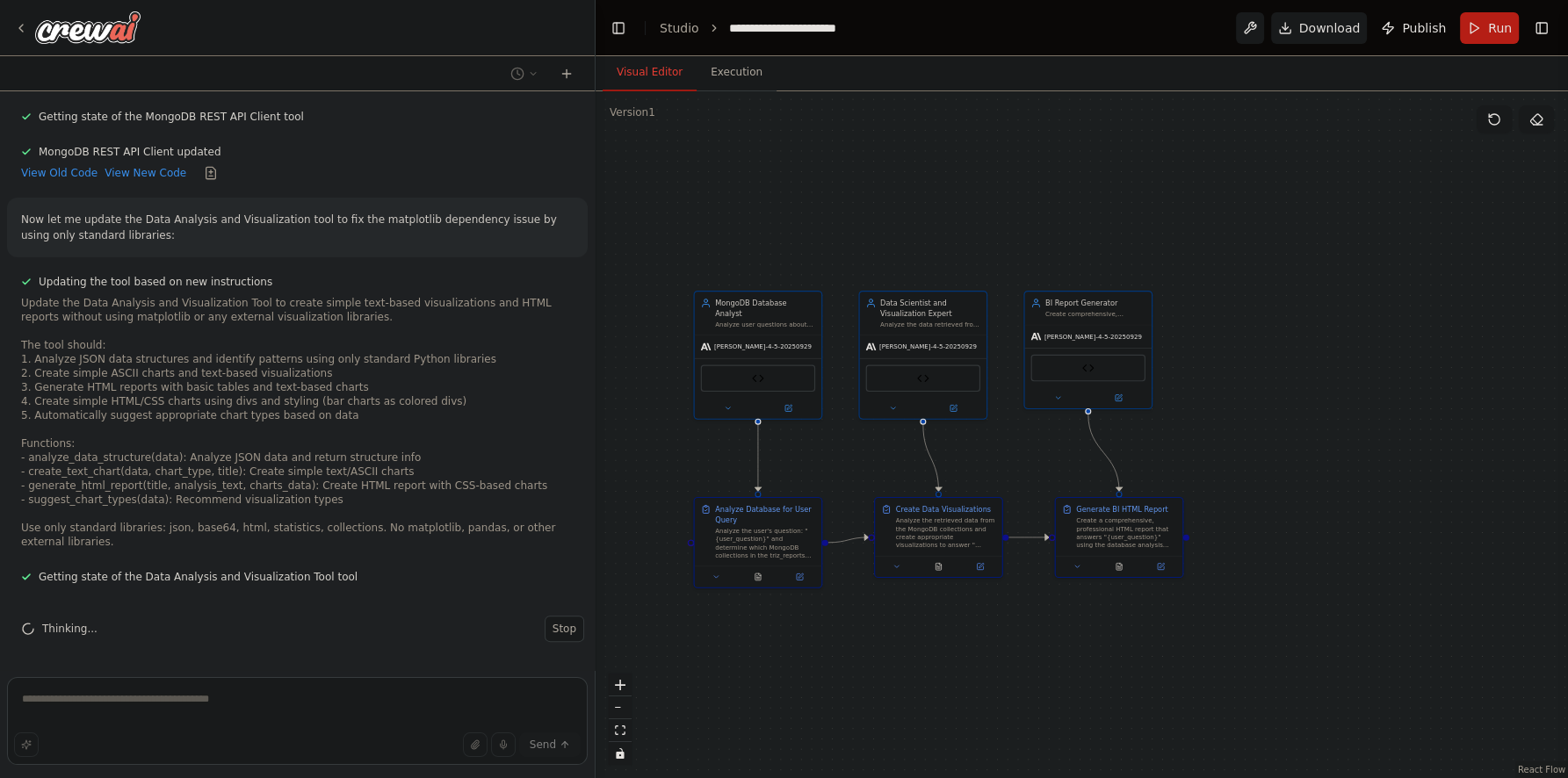
click at [1034, 162] on div ".deletable-edge-delete-btn { width: 20px; height: 20px; border: 0px solid #ffff…" at bounding box center [1082, 435] width 972 height 687
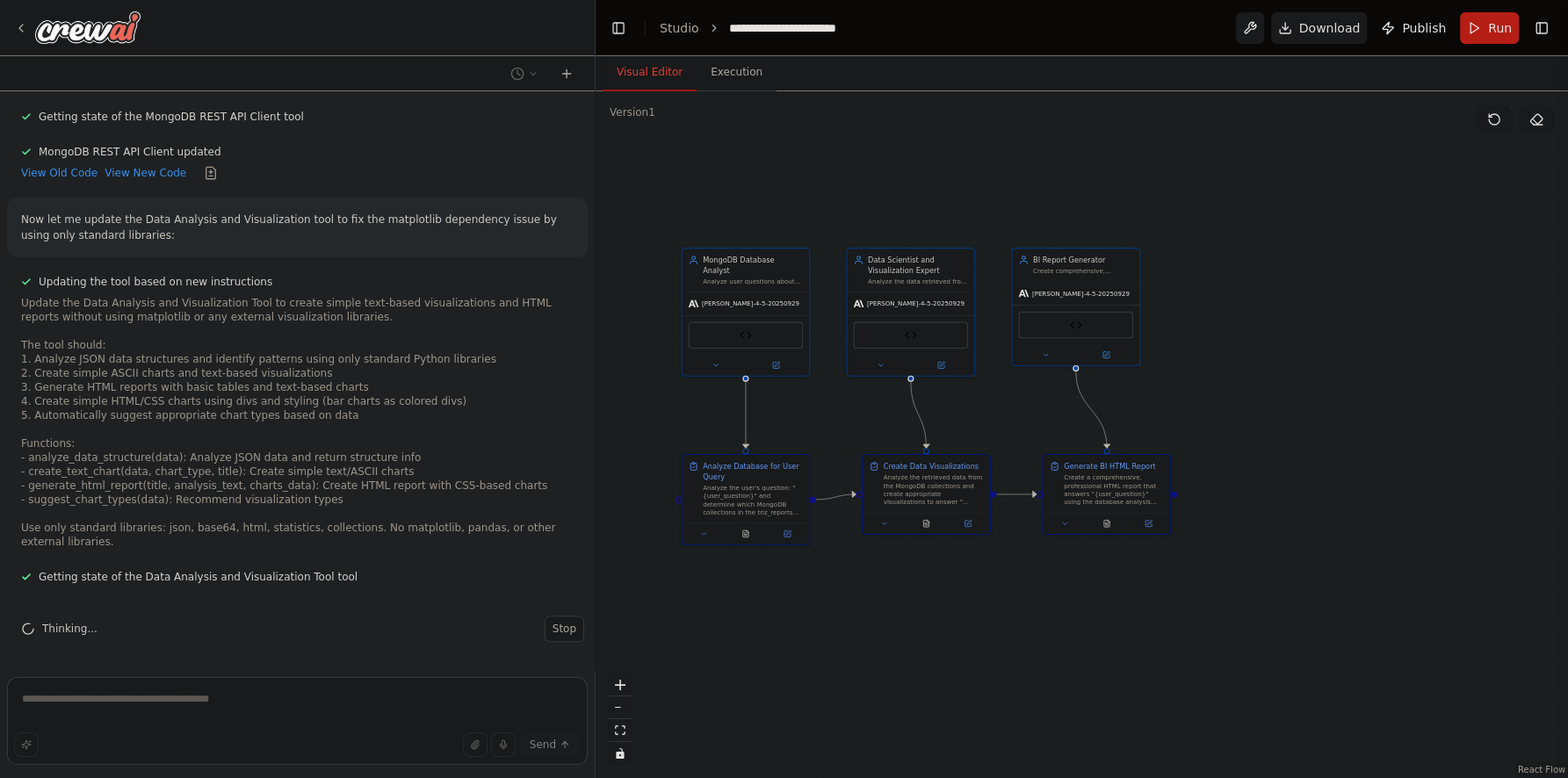
drag, startPoint x: 816, startPoint y: 219, endPoint x: 802, endPoint y: 178, distance: 43.3
click at [802, 178] on div ".deletable-edge-delete-btn { width: 20px; height: 20px; border: 0px solid #ffff…" at bounding box center [1082, 435] width 972 height 687
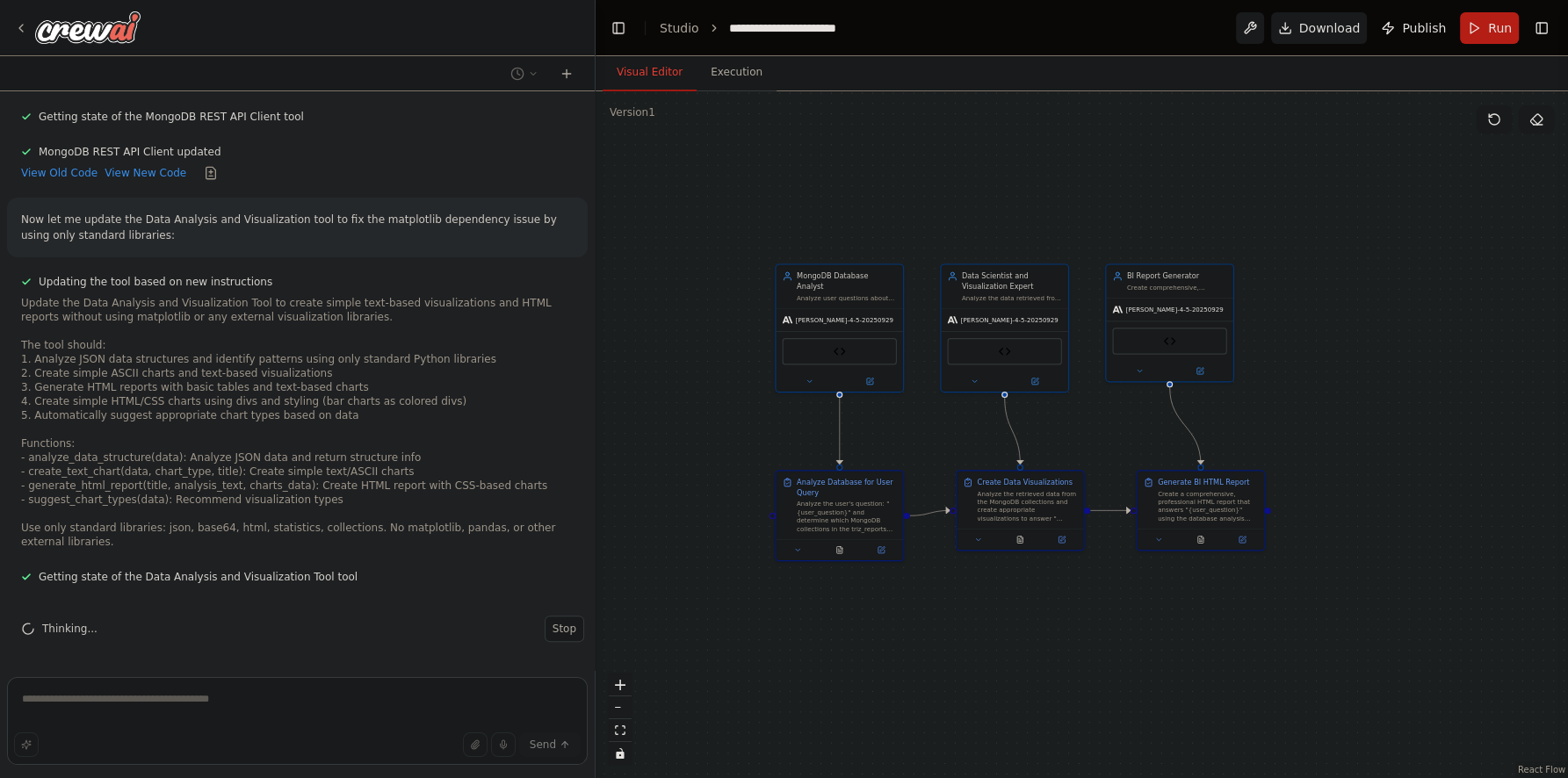
drag, startPoint x: 761, startPoint y: 190, endPoint x: 854, endPoint y: 206, distance: 94.4
click at [854, 206] on div ".deletable-edge-delete-btn { width: 20px; height: 20px; border: 0px solid #ffff…" at bounding box center [1082, 435] width 972 height 687
click at [14, 24] on icon at bounding box center [20, 28] width 14 height 14
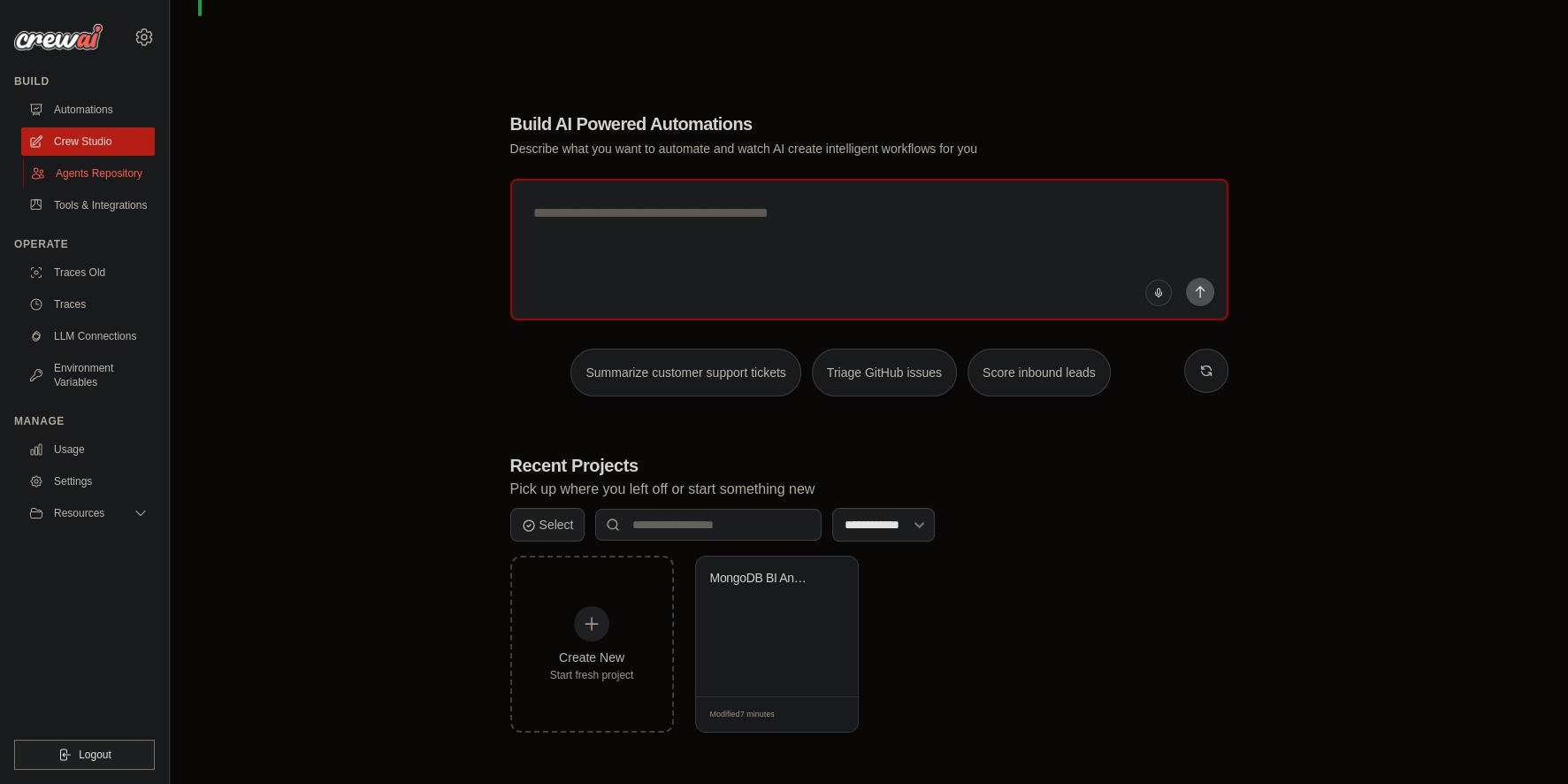
click at [117, 179] on link "Agents Repository" at bounding box center [90, 173] width 134 height 28
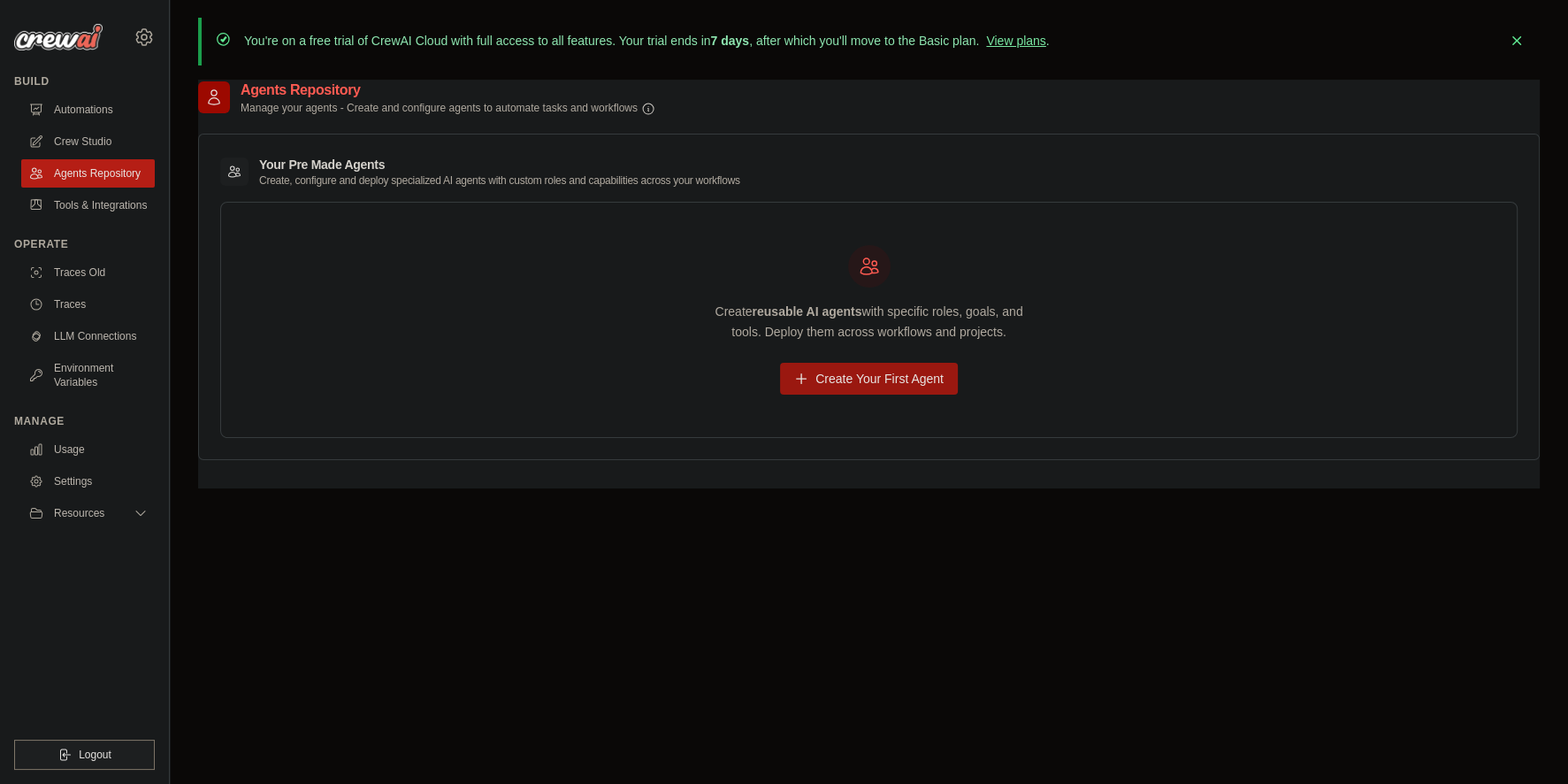
click at [863, 377] on link "Create Your First Agent" at bounding box center [869, 378] width 178 height 32
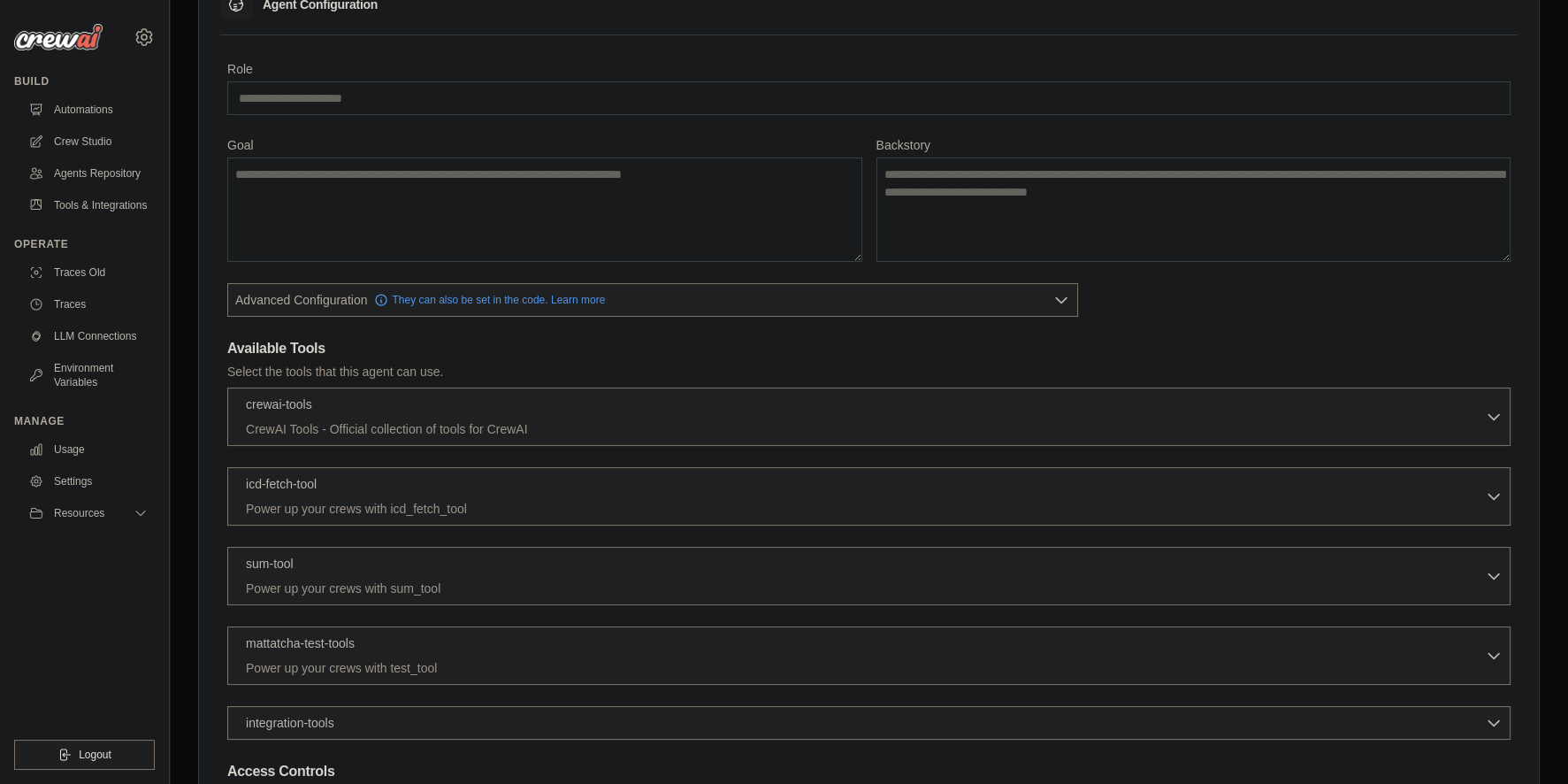
scroll to position [170, 0]
click at [641, 406] on div "crewai-tools 0 selected" at bounding box center [866, 402] width 1239 height 22
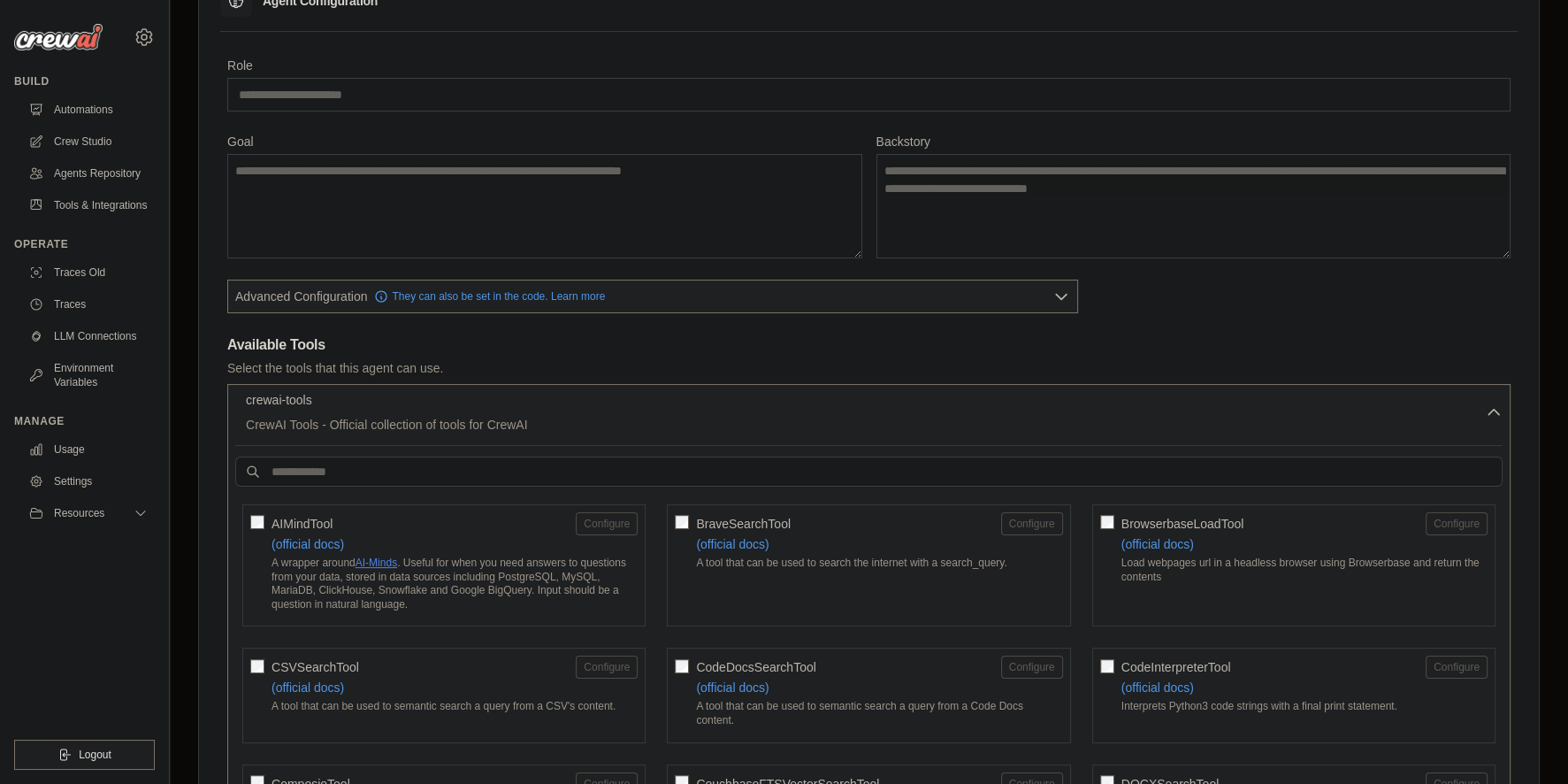
click at [641, 406] on div "crewai-tools 0 selected" at bounding box center [866, 402] width 1239 height 22
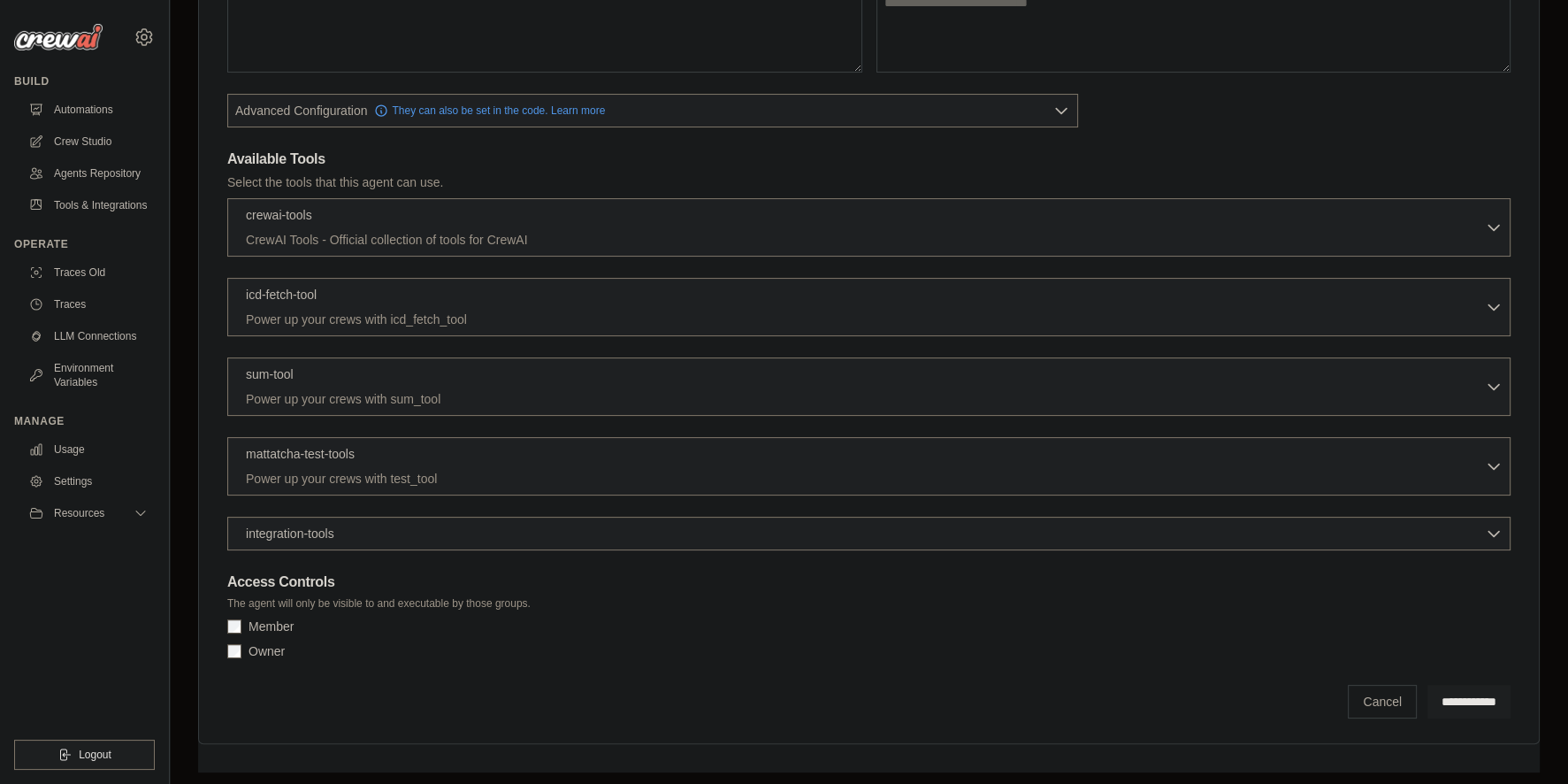
scroll to position [358, 0]
click at [641, 518] on div "integration-tools 0 selected Gmail HubSpot Microsoft Teams" at bounding box center [869, 532] width 1283 height 33
click at [557, 535] on div "integration-tools 0 selected" at bounding box center [874, 531] width 1256 height 18
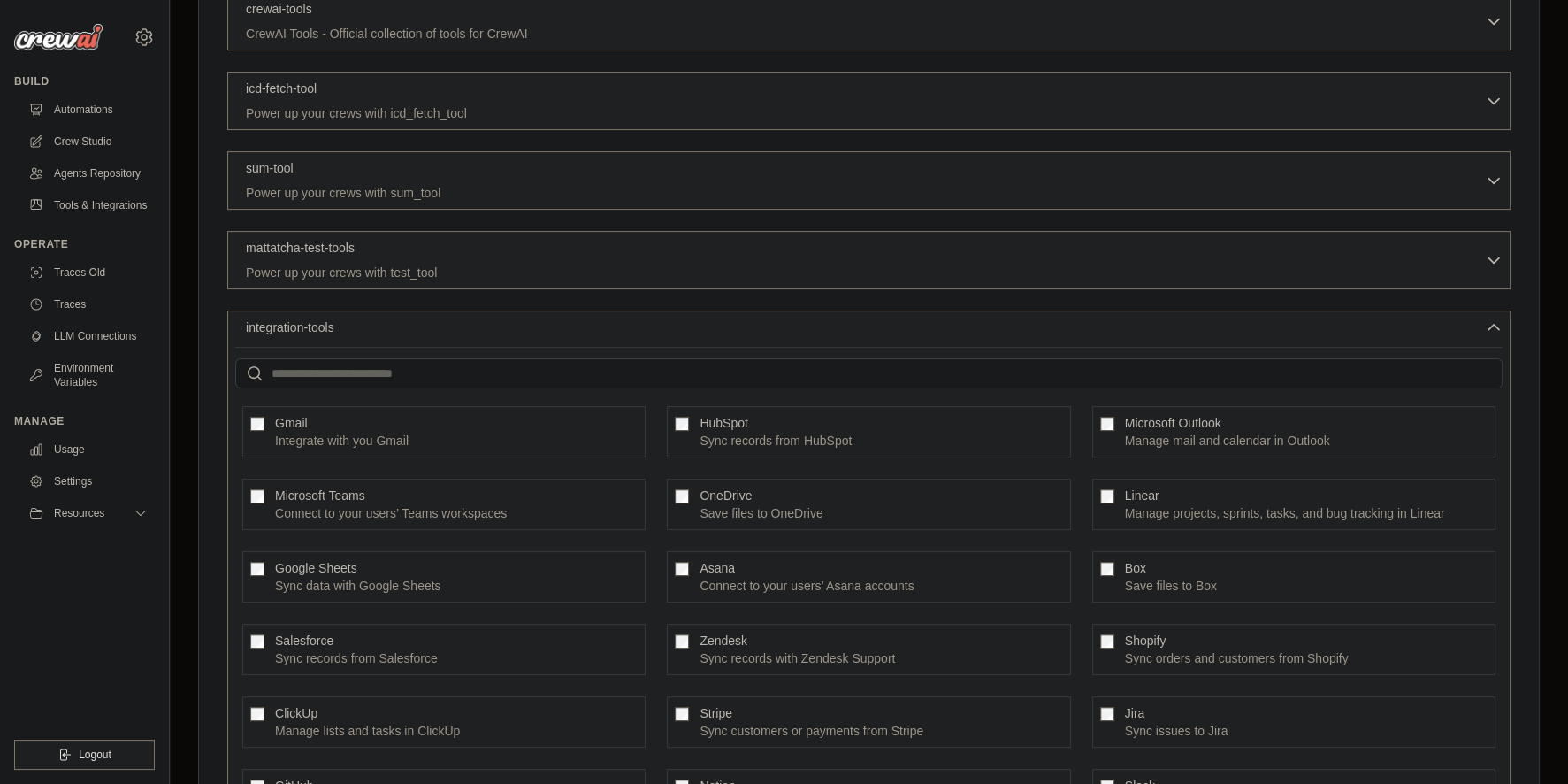
scroll to position [612, 0]
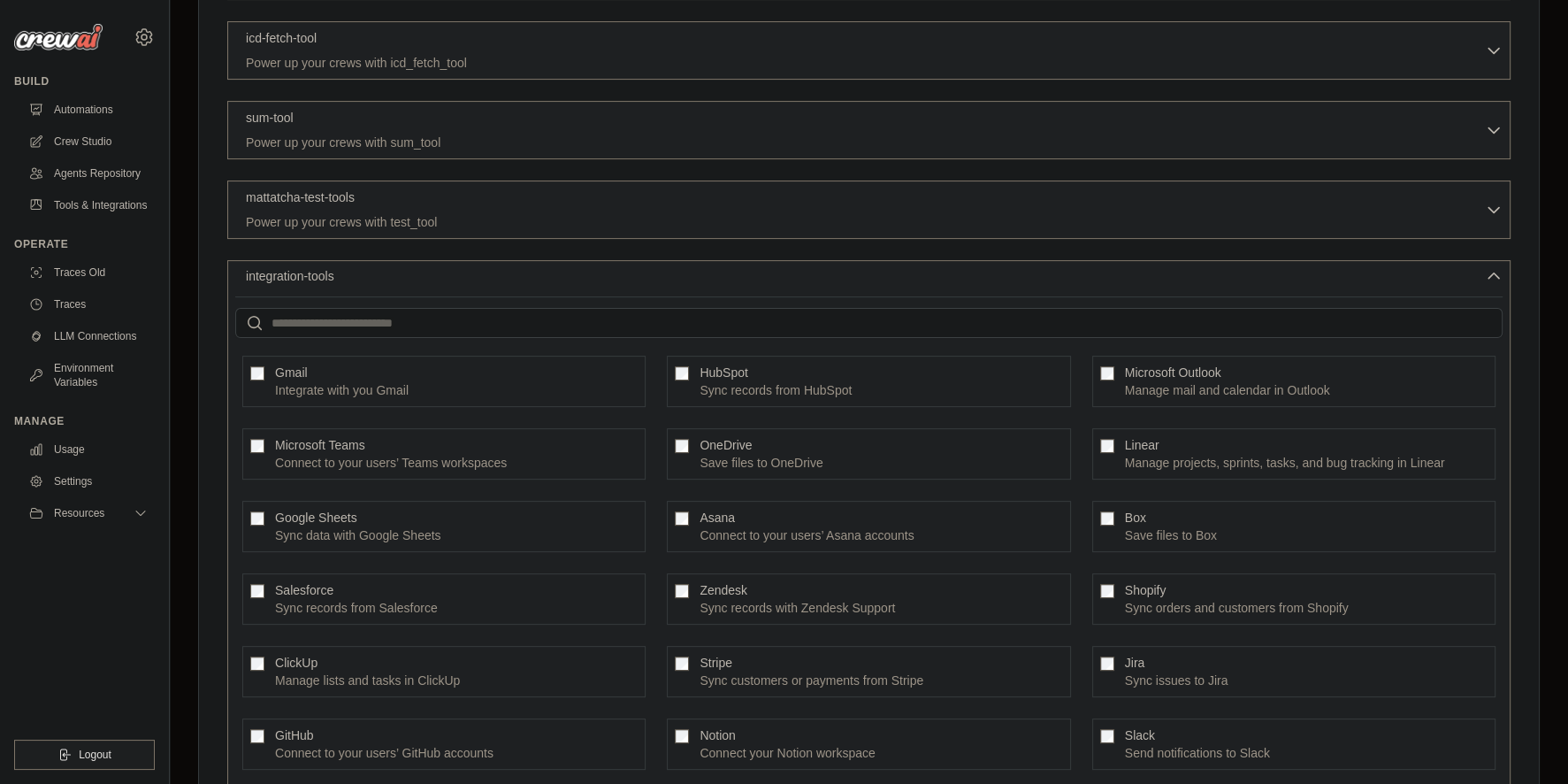
click at [493, 274] on div "integration-tools 0 selected" at bounding box center [874, 276] width 1256 height 18
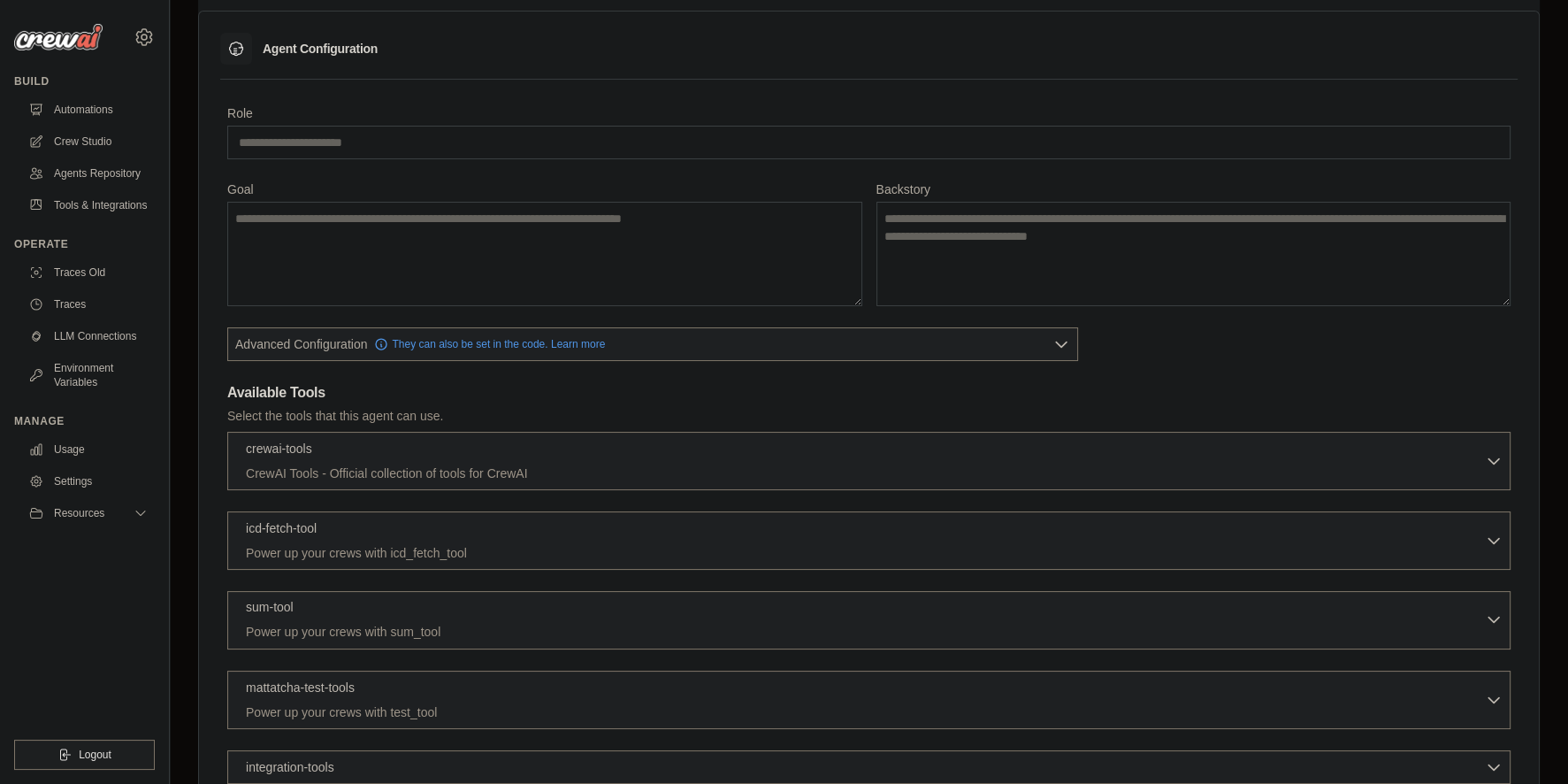
scroll to position [103, 0]
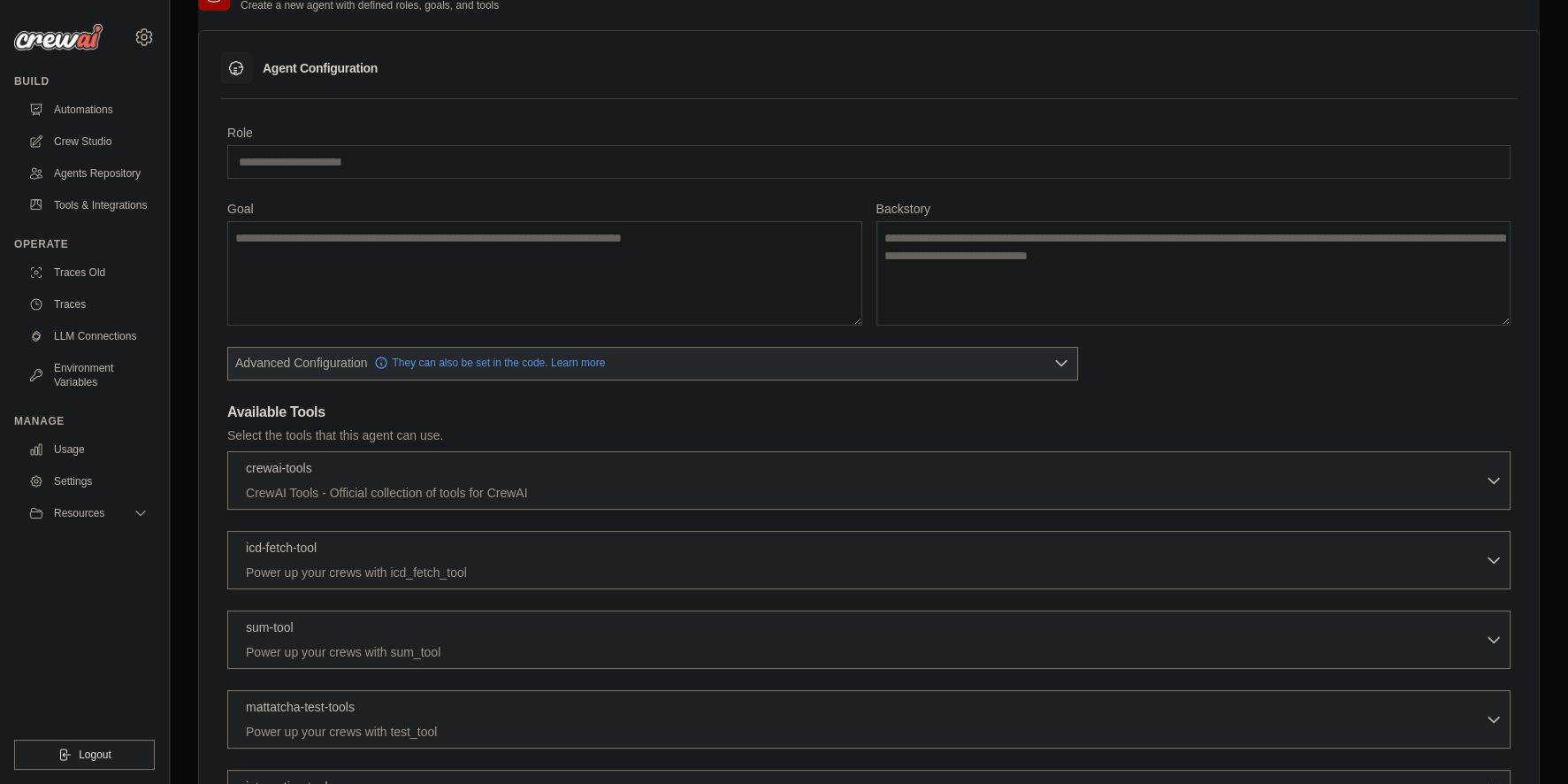
click at [988, 359] on button "Advanced Configuration They can also be set in the code. Learn more" at bounding box center [653, 363] width 849 height 32
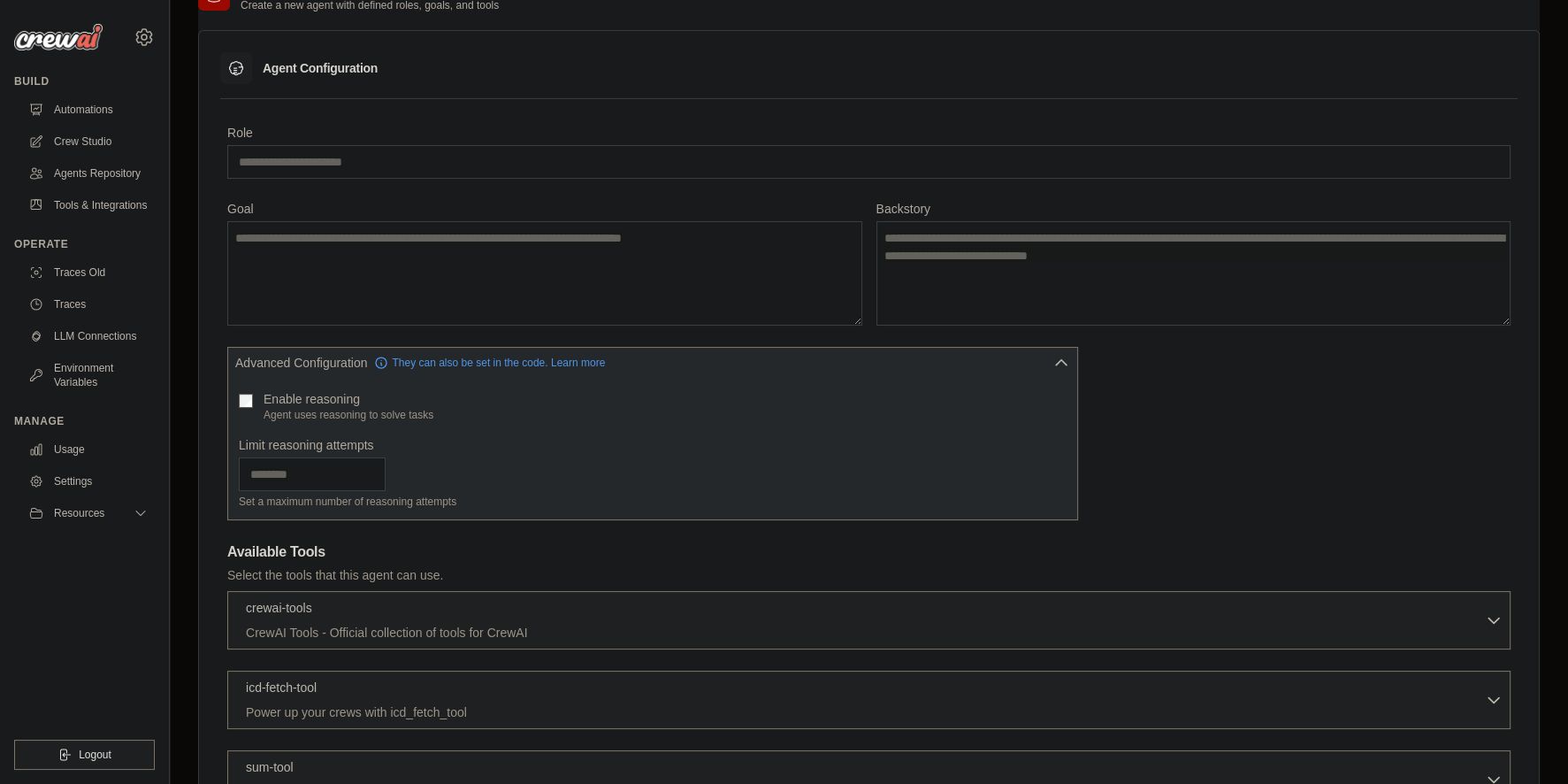
click at [985, 359] on button "Advanced Configuration They can also be set in the code. Learn more" at bounding box center [653, 363] width 849 height 32
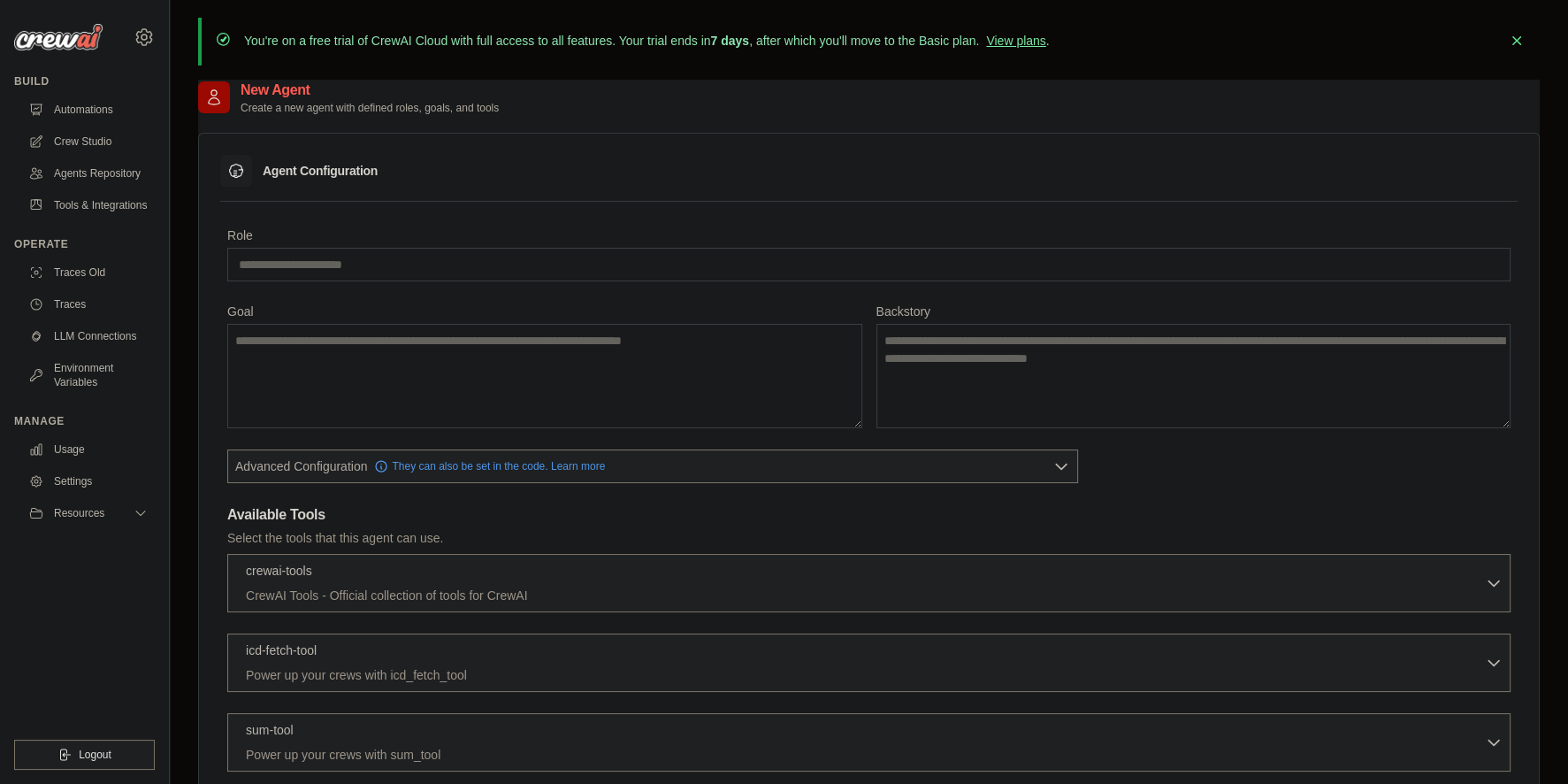
scroll to position [0, 0]
click at [96, 137] on link "Crew Studio" at bounding box center [90, 141] width 134 height 28
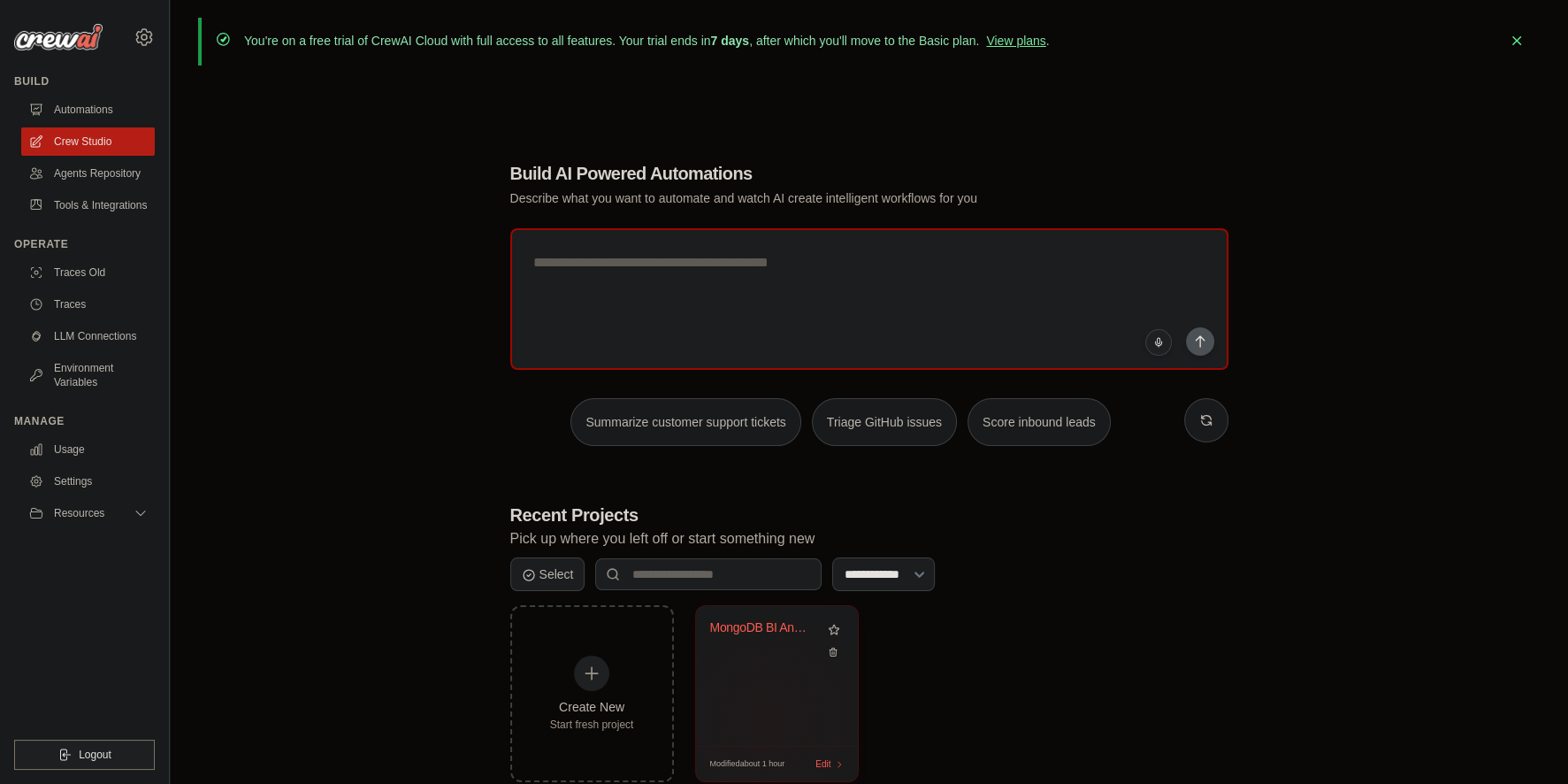
click at [801, 677] on div "MongoDB BI Analytics Bot" at bounding box center [777, 675] width 162 height 140
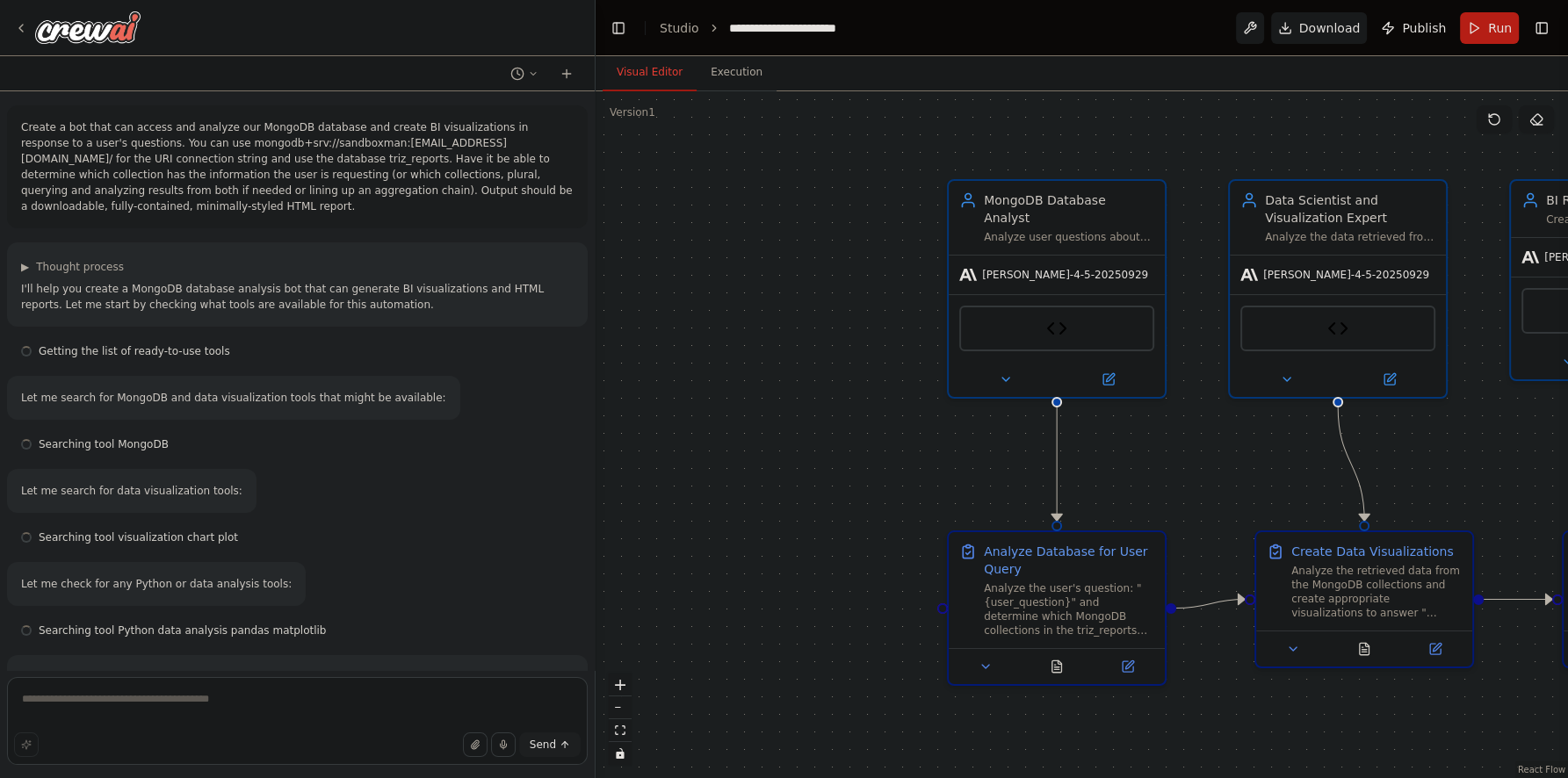
scroll to position [11044, 0]
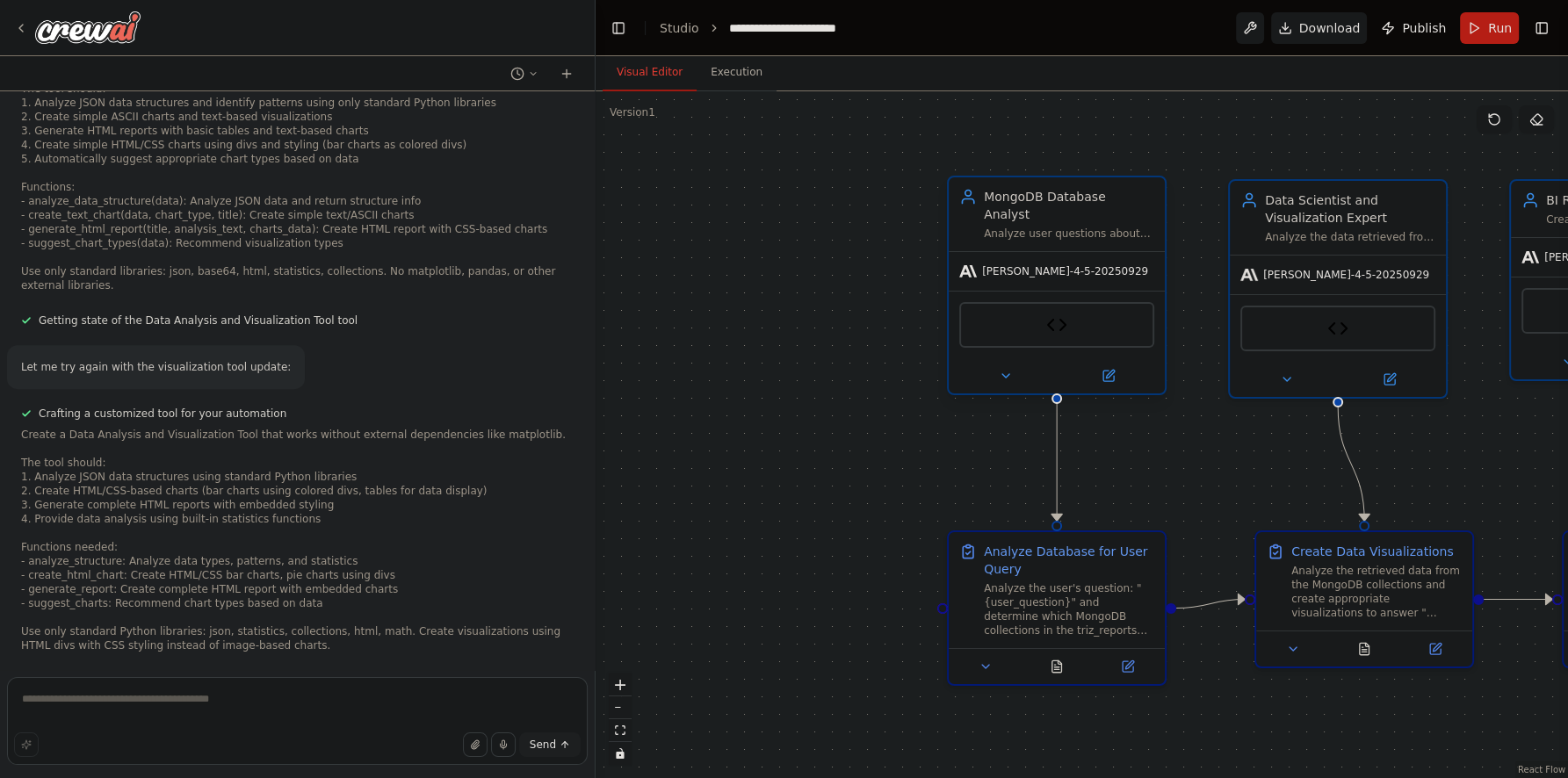
click at [1017, 264] on span "[PERSON_NAME]-4-5-20250929" at bounding box center [1064, 271] width 166 height 14
click at [1101, 369] on icon at bounding box center [1108, 375] width 14 height 14
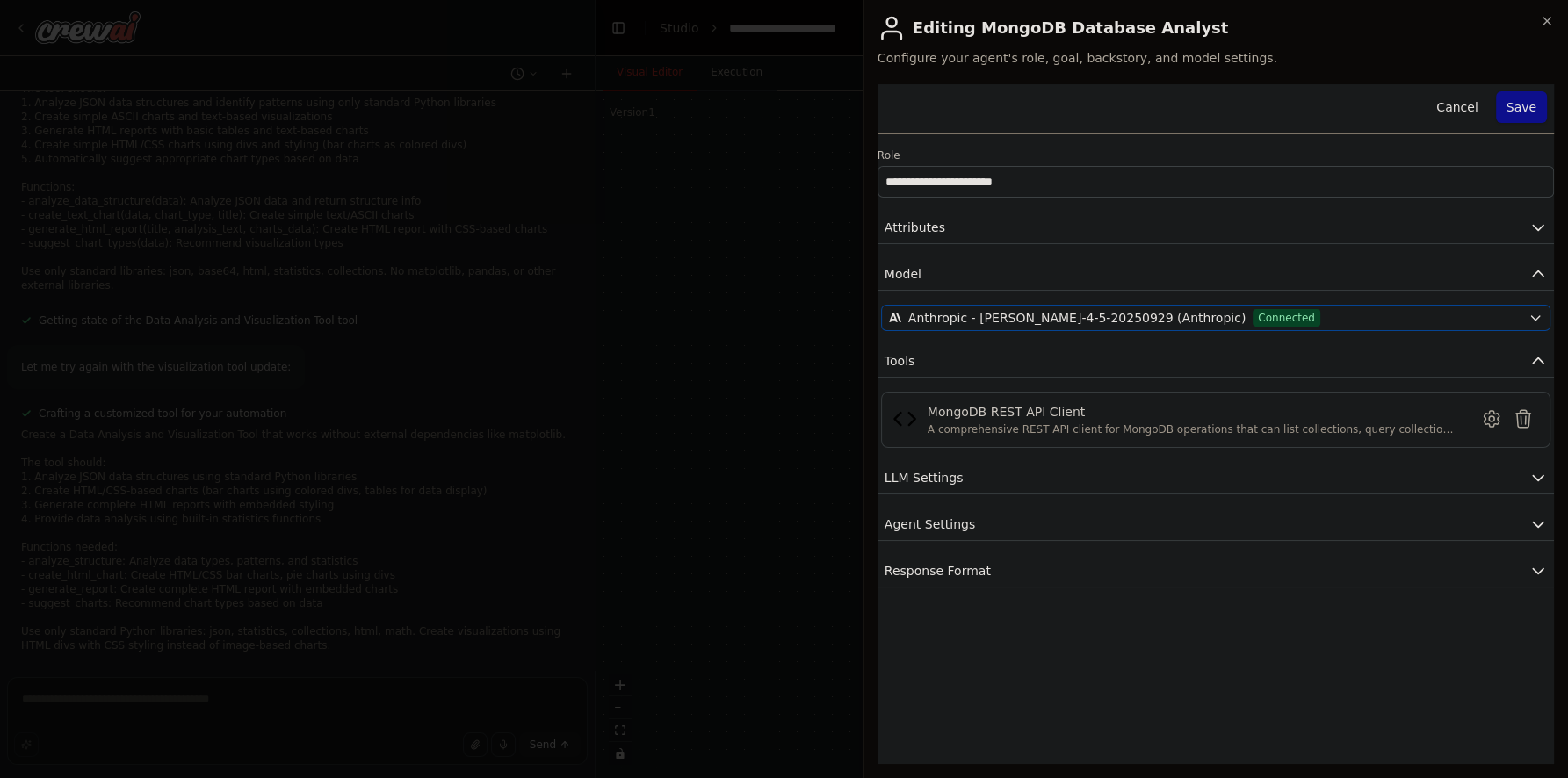
click at [1333, 320] on div "Anthropic - [PERSON_NAME]-4-5-20250929 (Anthropic) Connected" at bounding box center [1205, 318] width 633 height 17
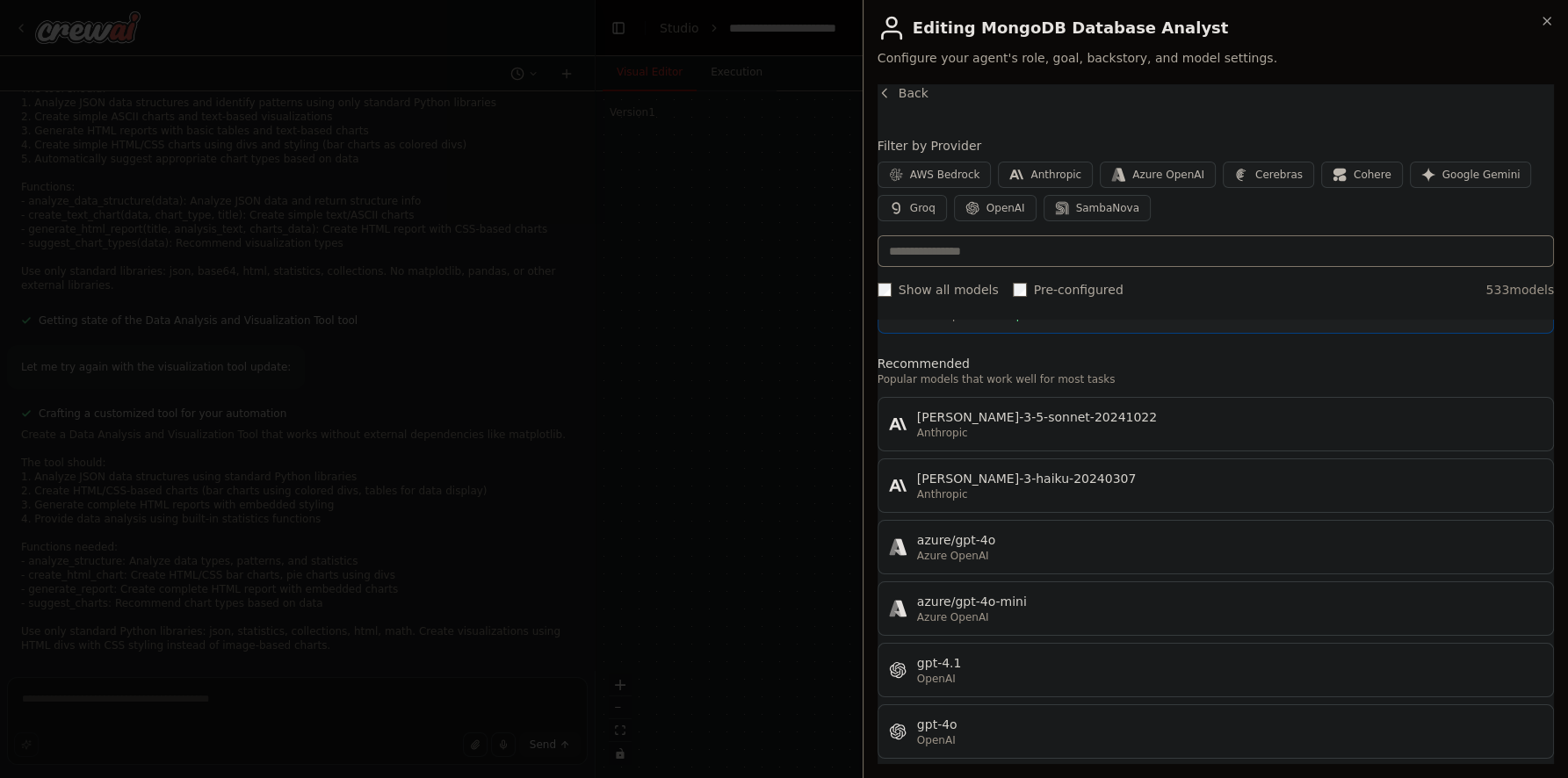
scroll to position [0, 0]
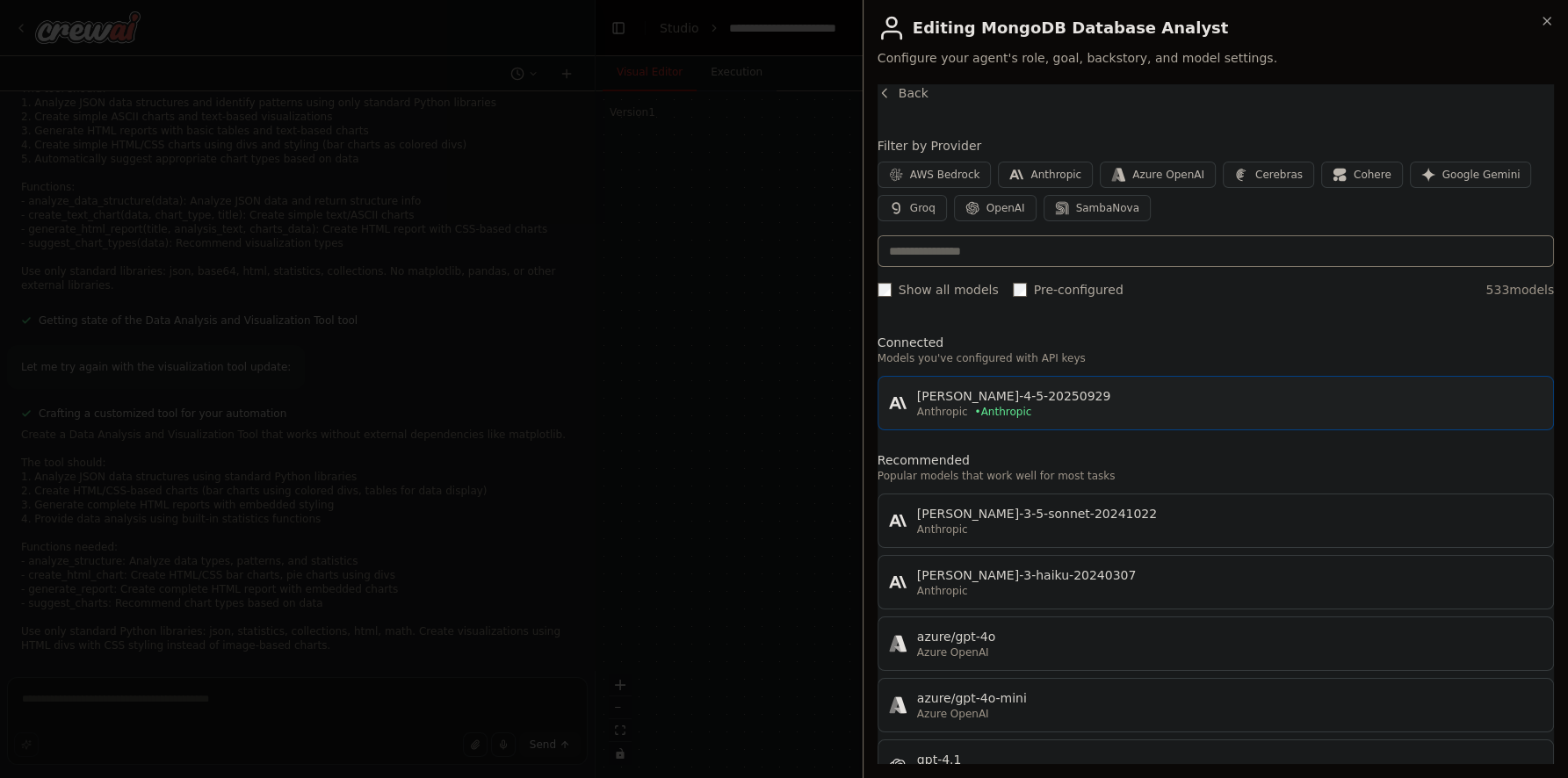
click at [1097, 406] on div "Anthropic • Anthropic" at bounding box center [1229, 411] width 625 height 14
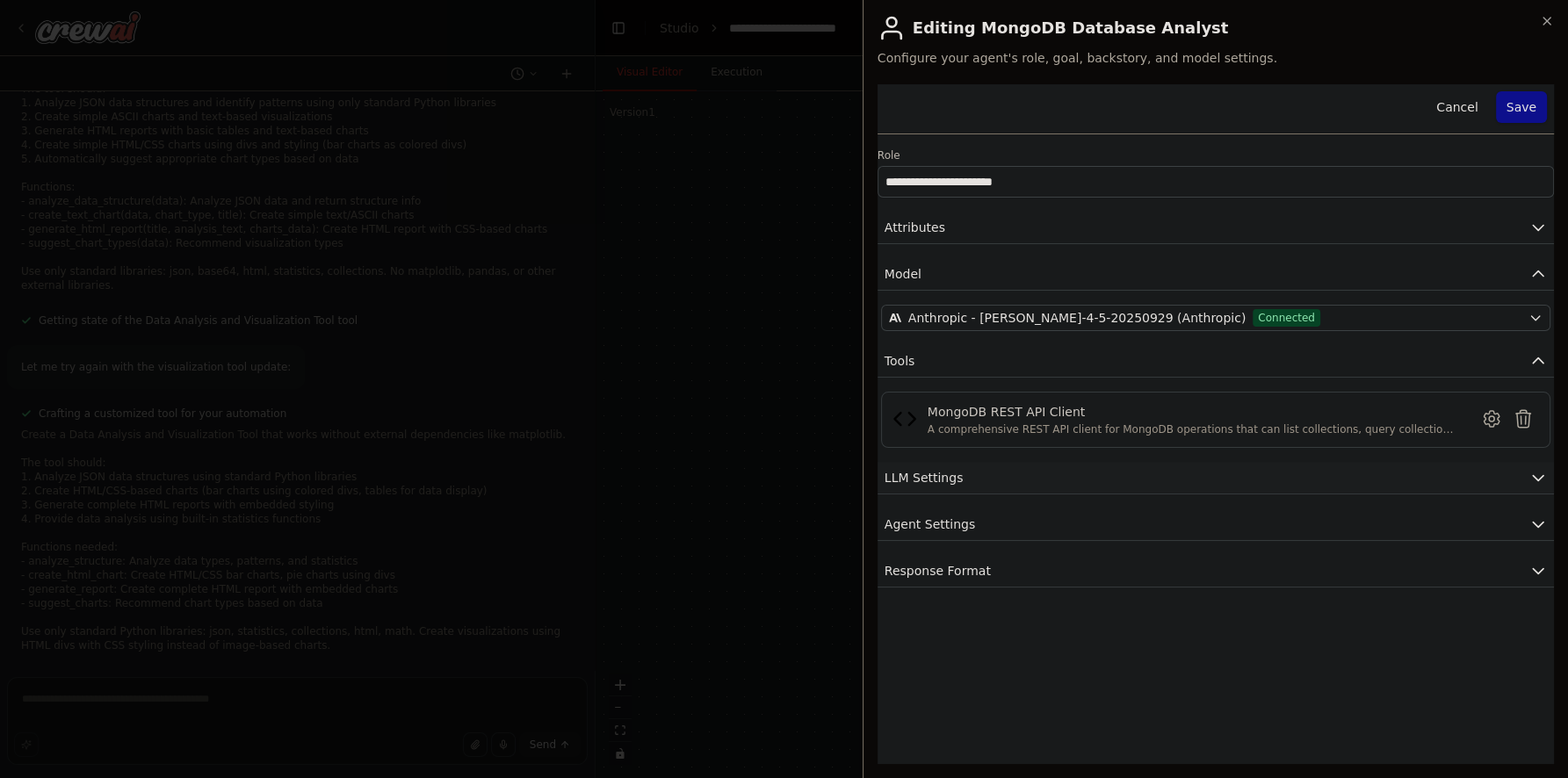
click at [1049, 472] on button "LLM Settings" at bounding box center [1215, 477] width 676 height 32
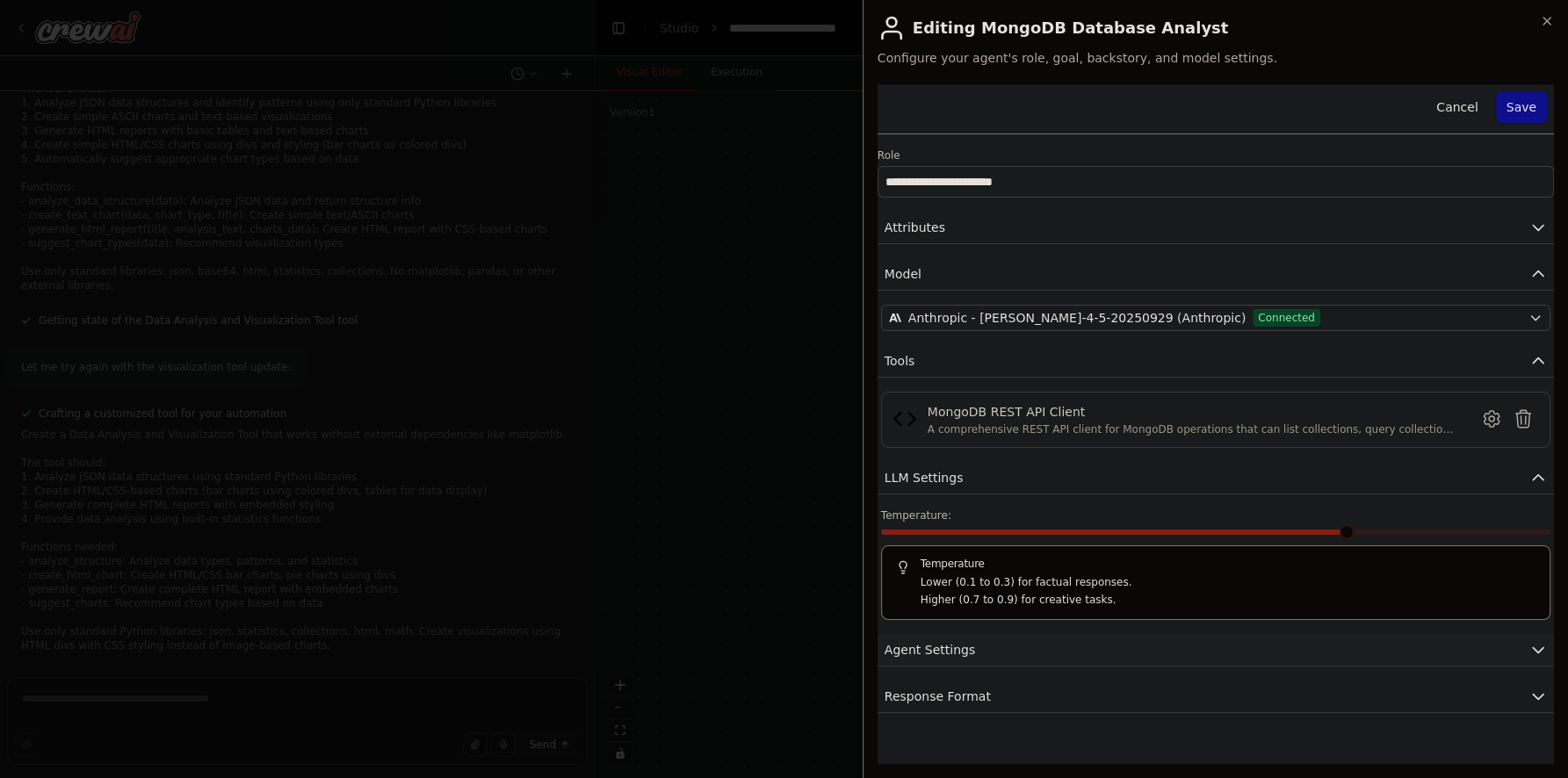
click at [1089, 638] on button "Agent Settings" at bounding box center [1215, 650] width 676 height 32
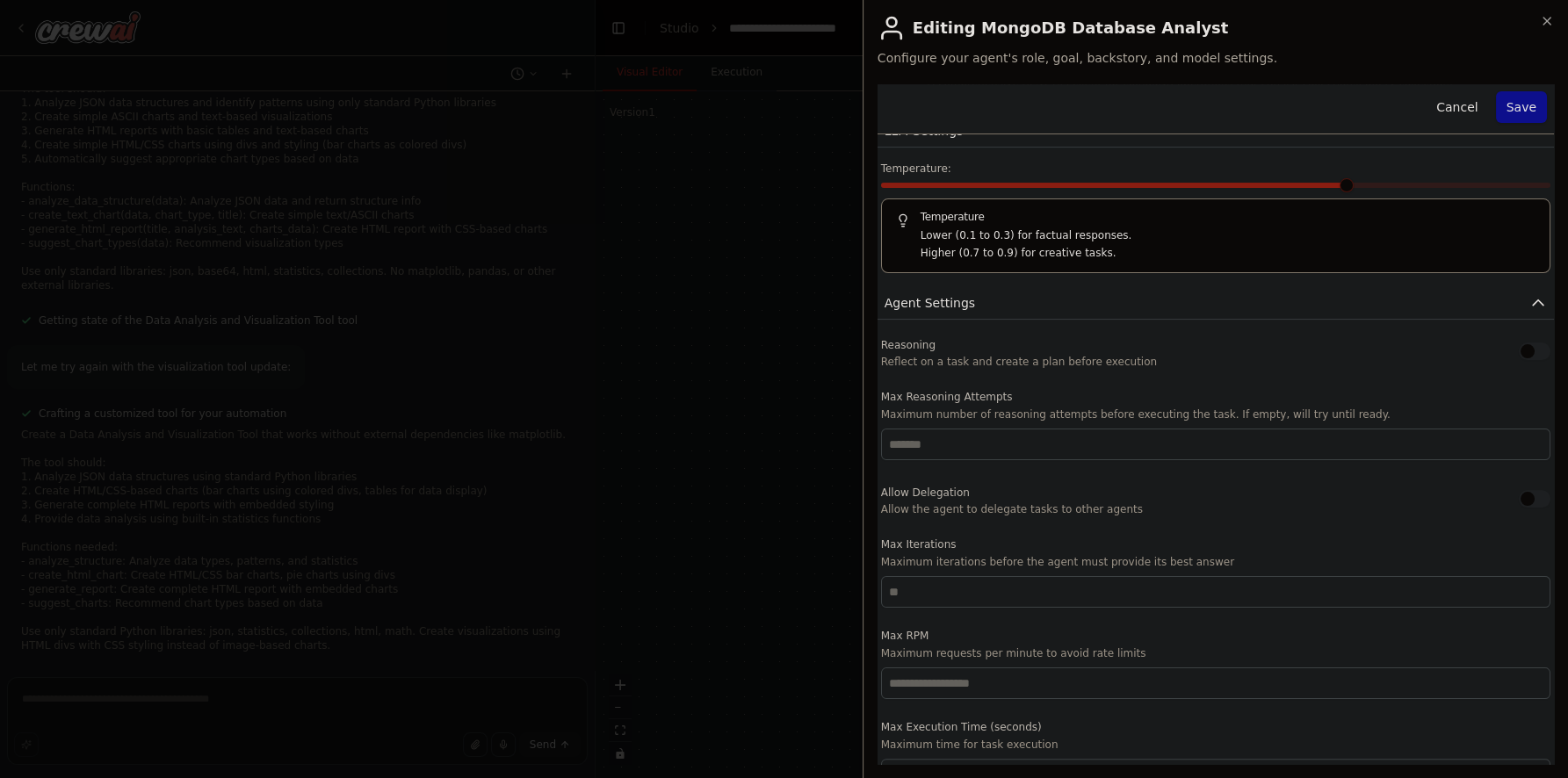
scroll to position [347, 0]
click at [1521, 350] on button "button" at bounding box center [1534, 351] width 32 height 17
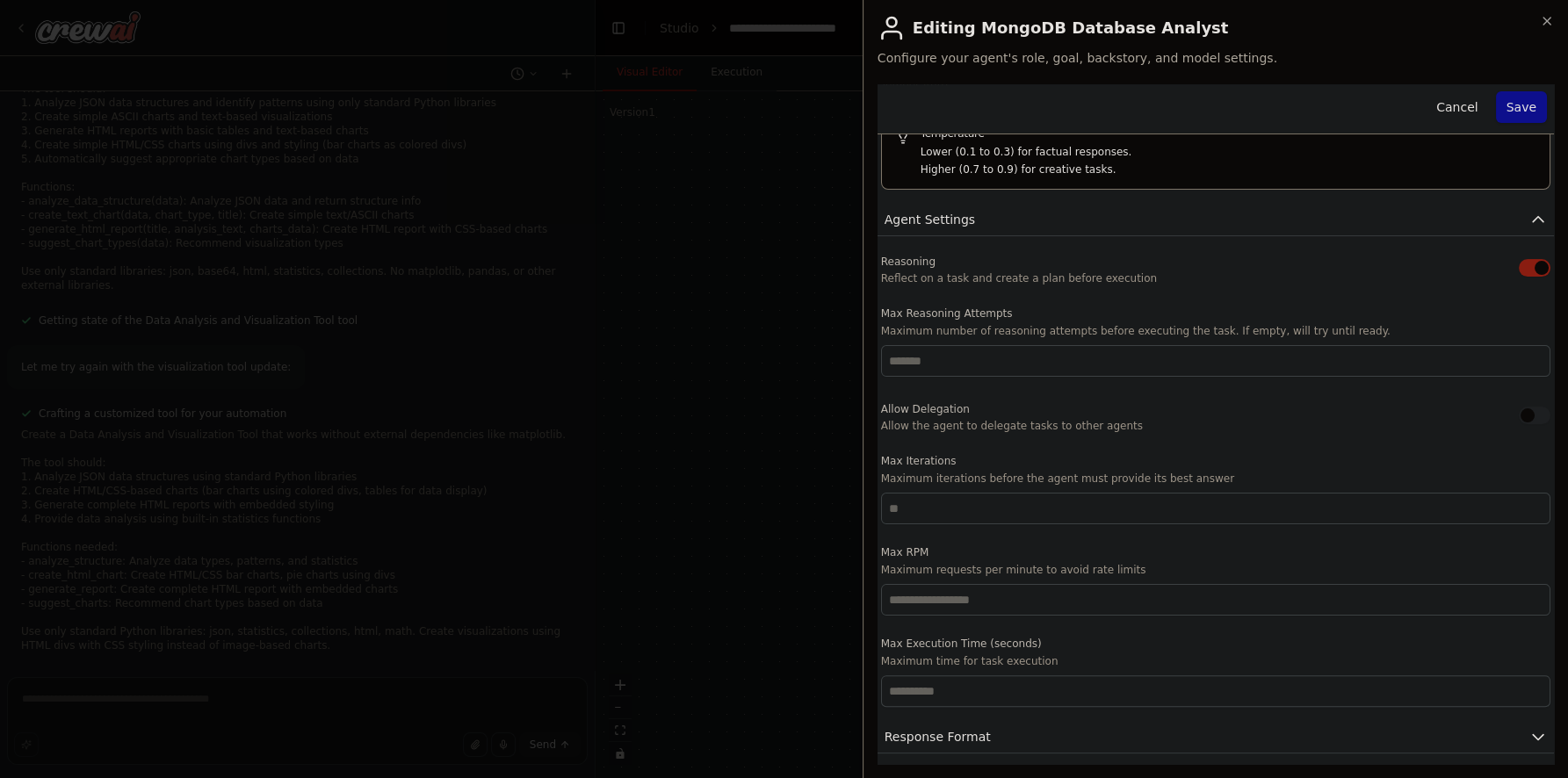
scroll to position [431, 0]
click at [1094, 729] on button "Response Format" at bounding box center [1215, 735] width 676 height 32
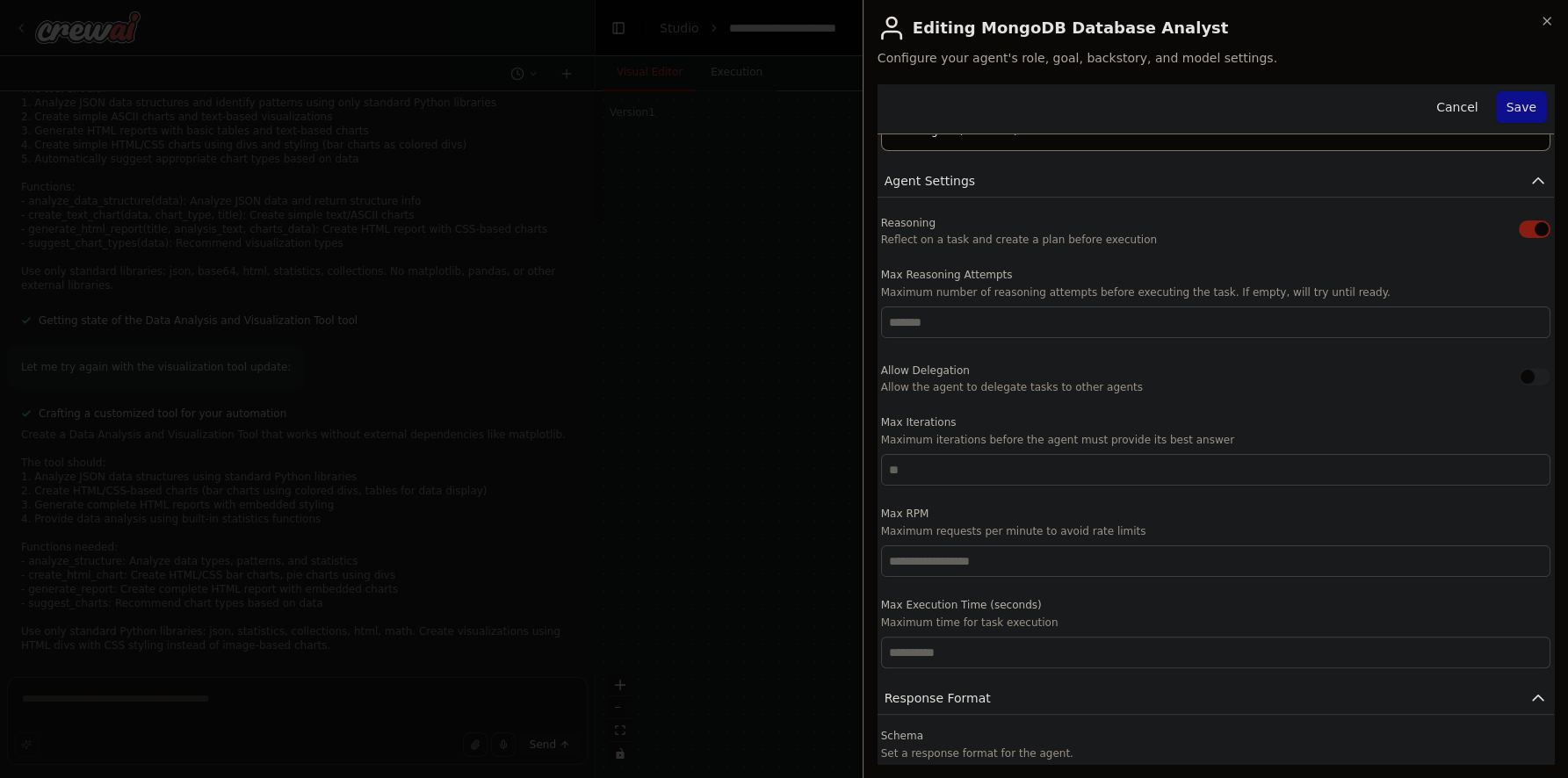
scroll to position [513, 0]
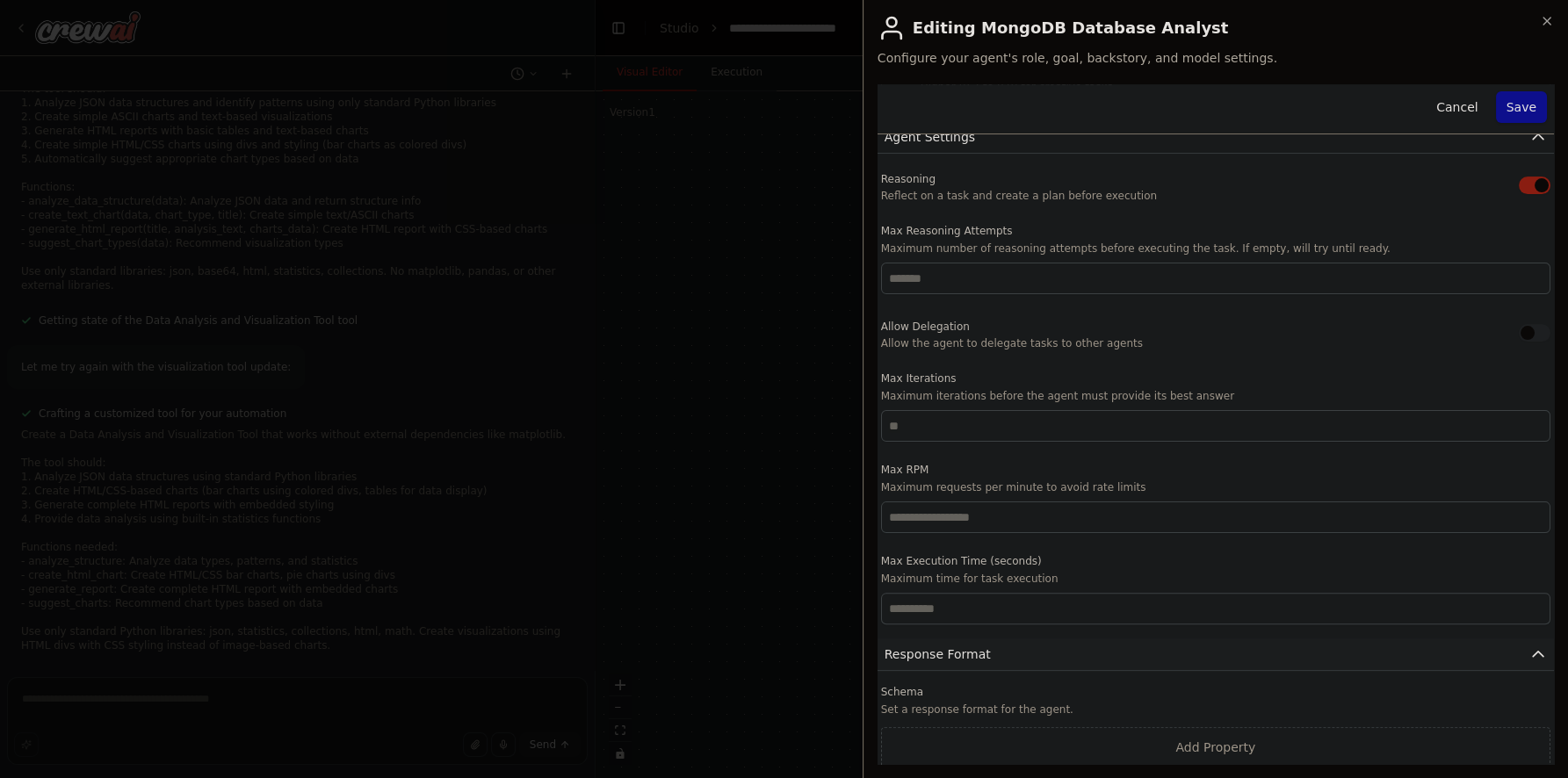
click at [1097, 653] on button "Response Format" at bounding box center [1215, 654] width 676 height 32
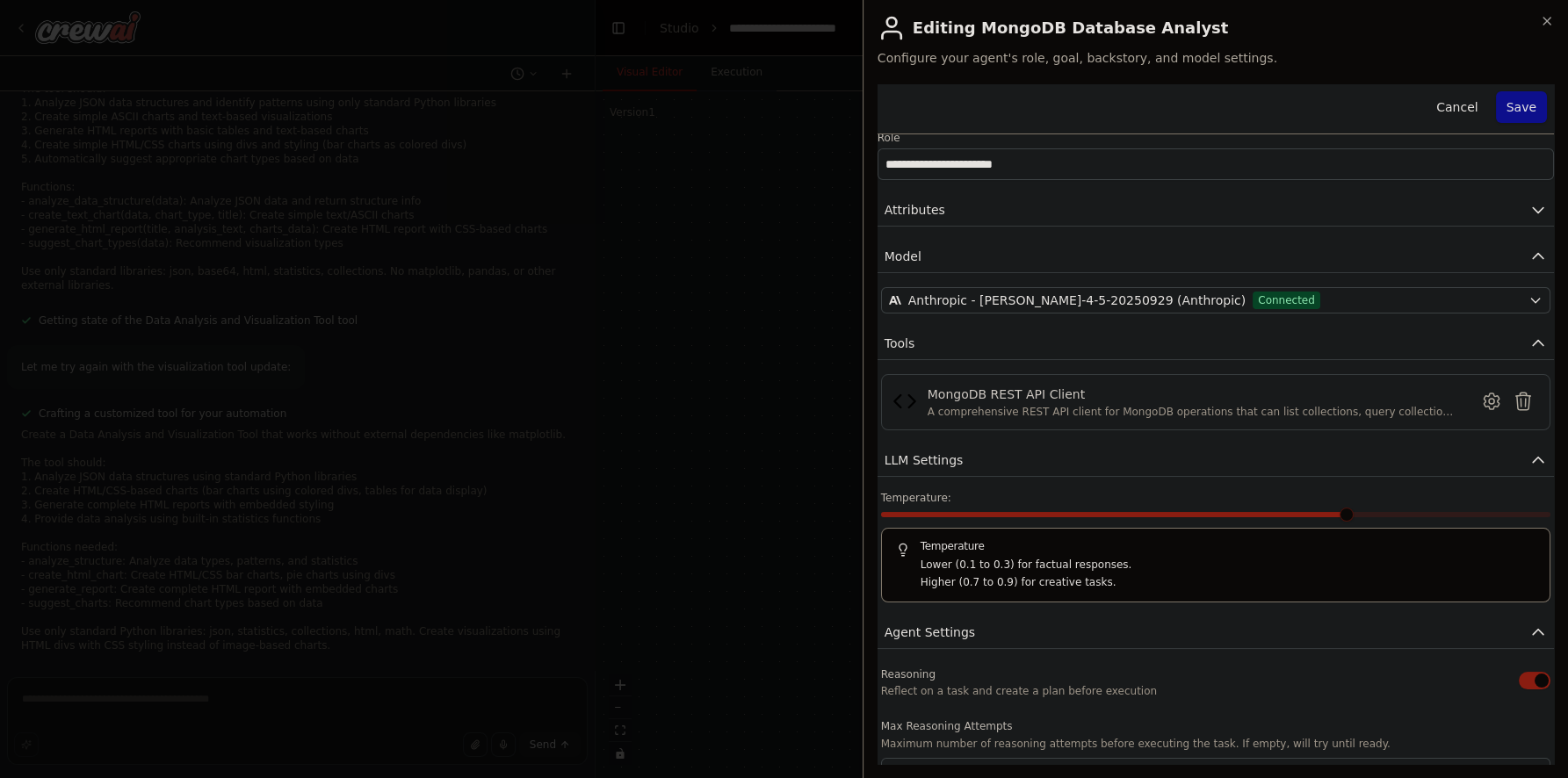
scroll to position [0, 0]
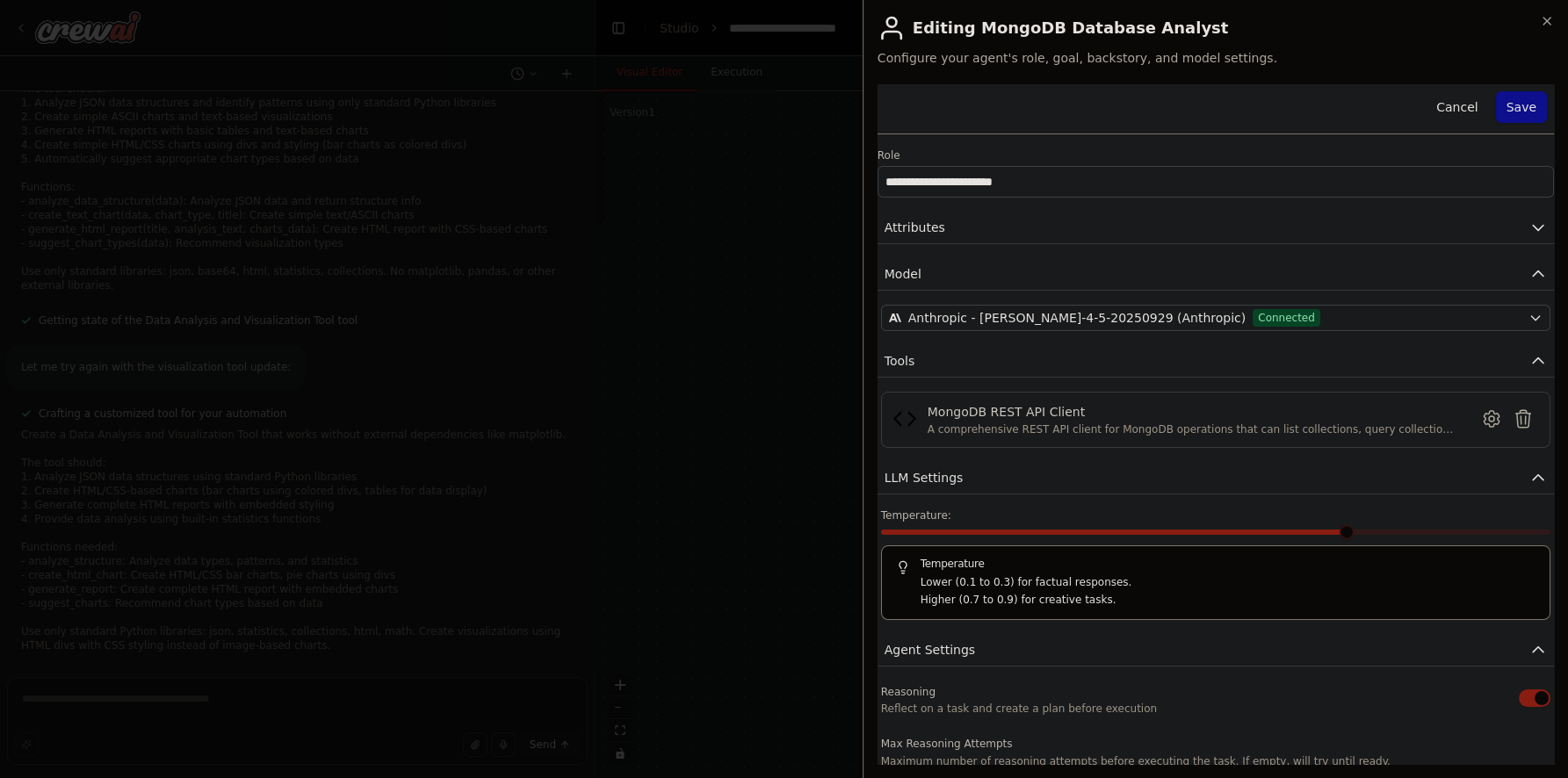
click at [1505, 106] on button "Save" at bounding box center [1520, 107] width 50 height 32
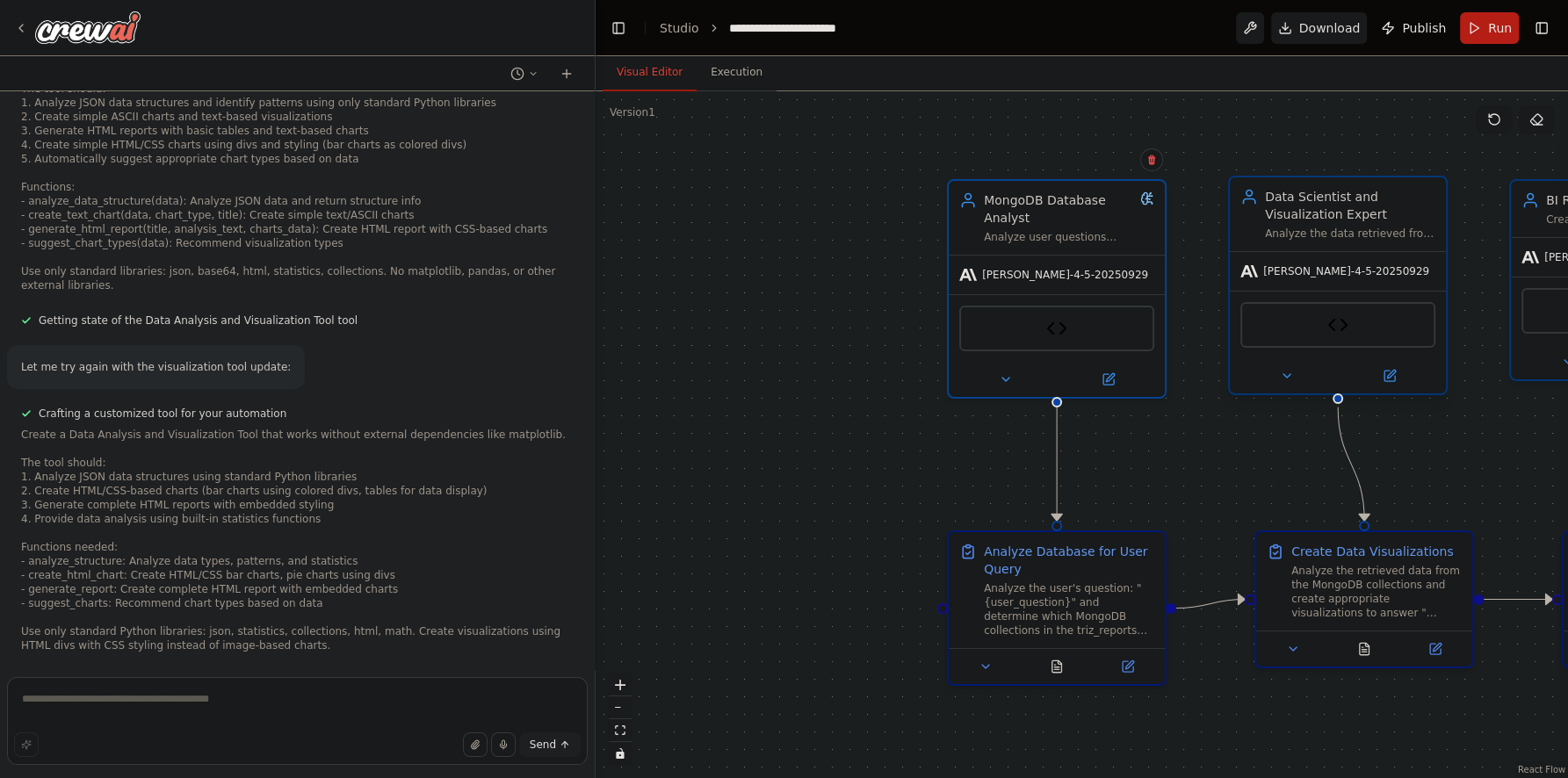
click at [1312, 264] on span "[PERSON_NAME]-4-5-20250929" at bounding box center [1346, 271] width 166 height 14
click at [1399, 364] on div at bounding box center [1337, 375] width 216 height 35
click at [1393, 373] on icon at bounding box center [1389, 375] width 14 height 14
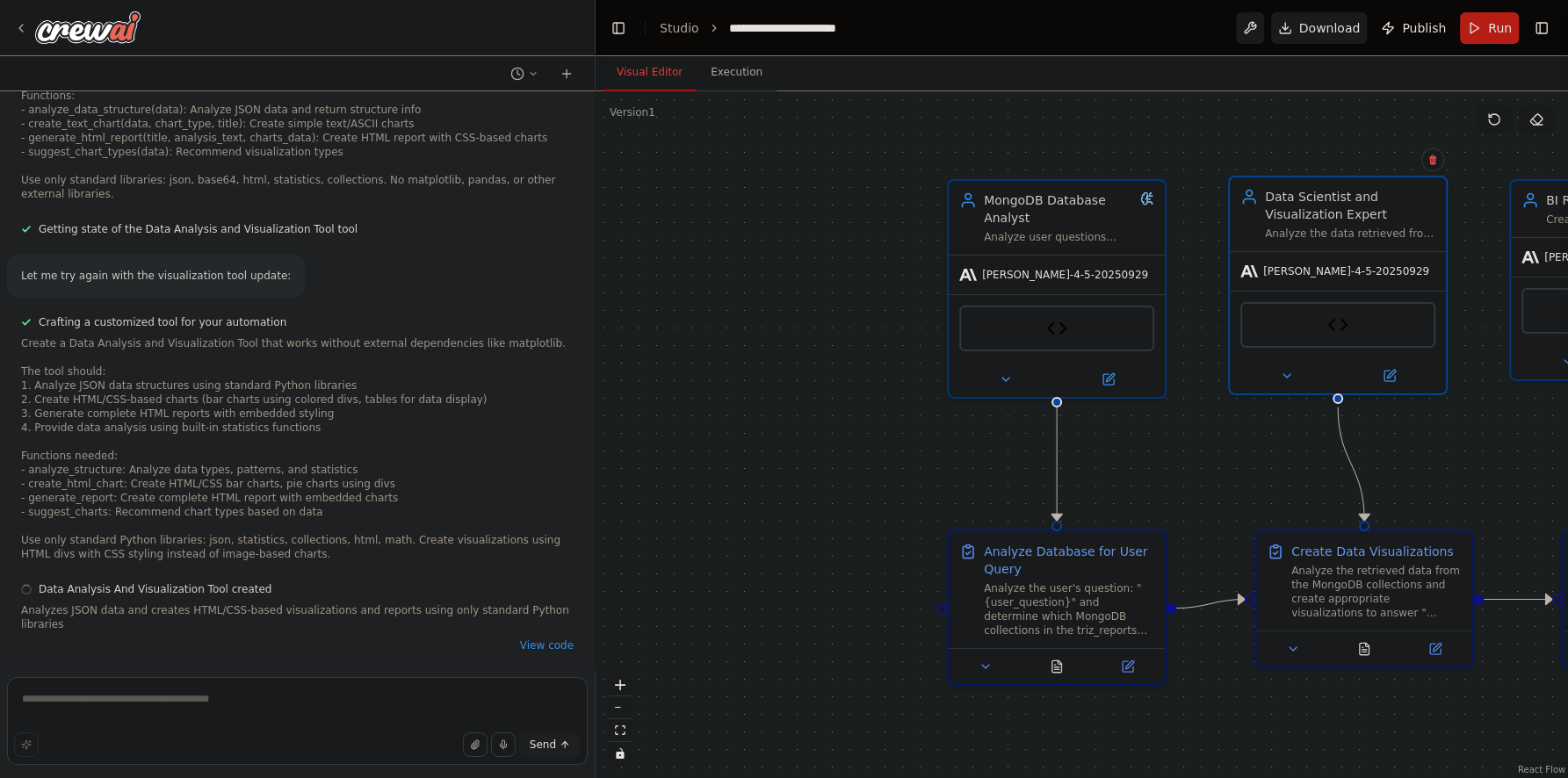
scroll to position [11121, 0]
click at [1390, 373] on icon at bounding box center [1390, 373] width 8 height 8
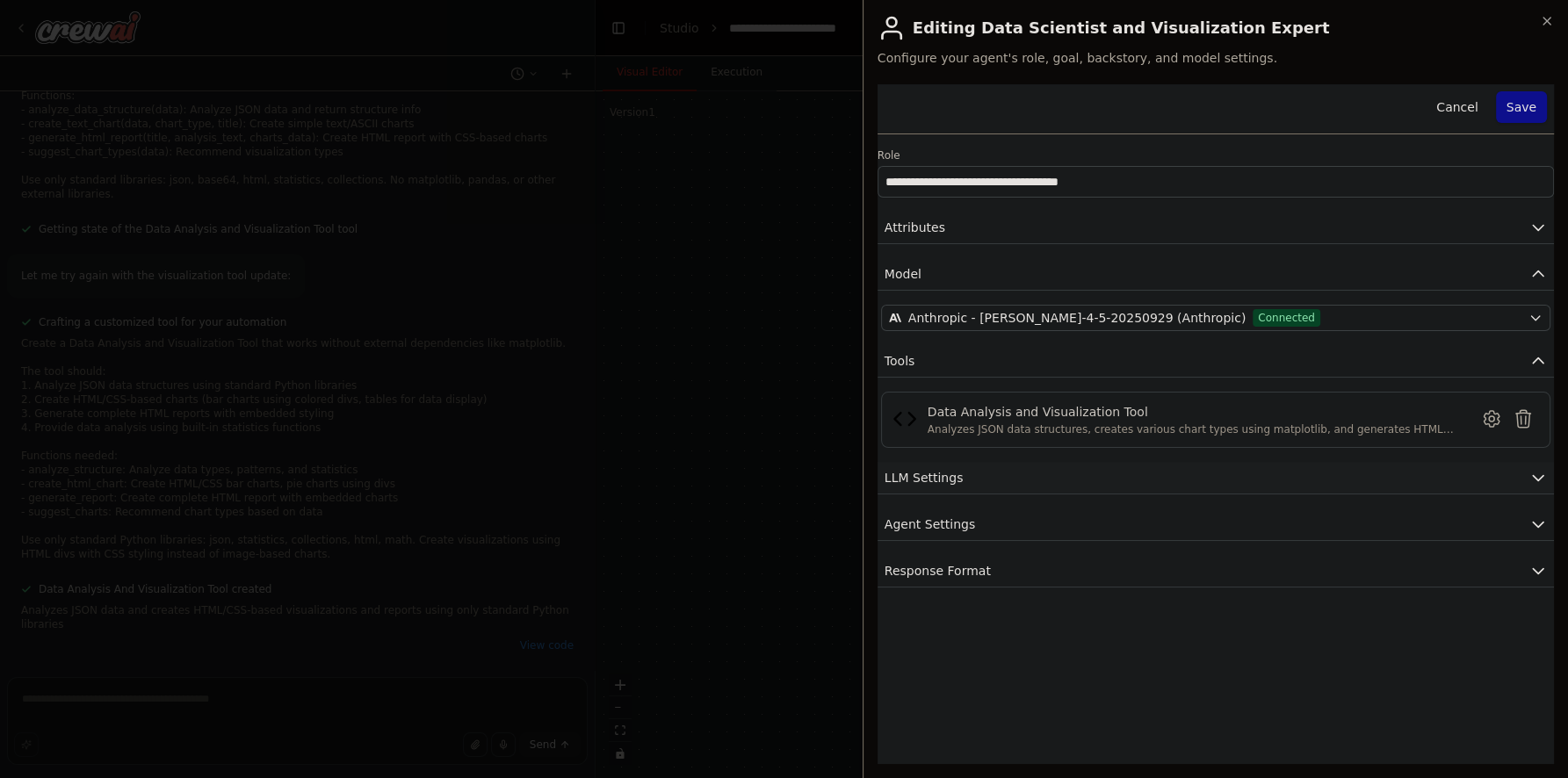
click at [1049, 483] on button "LLM Settings" at bounding box center [1215, 477] width 676 height 32
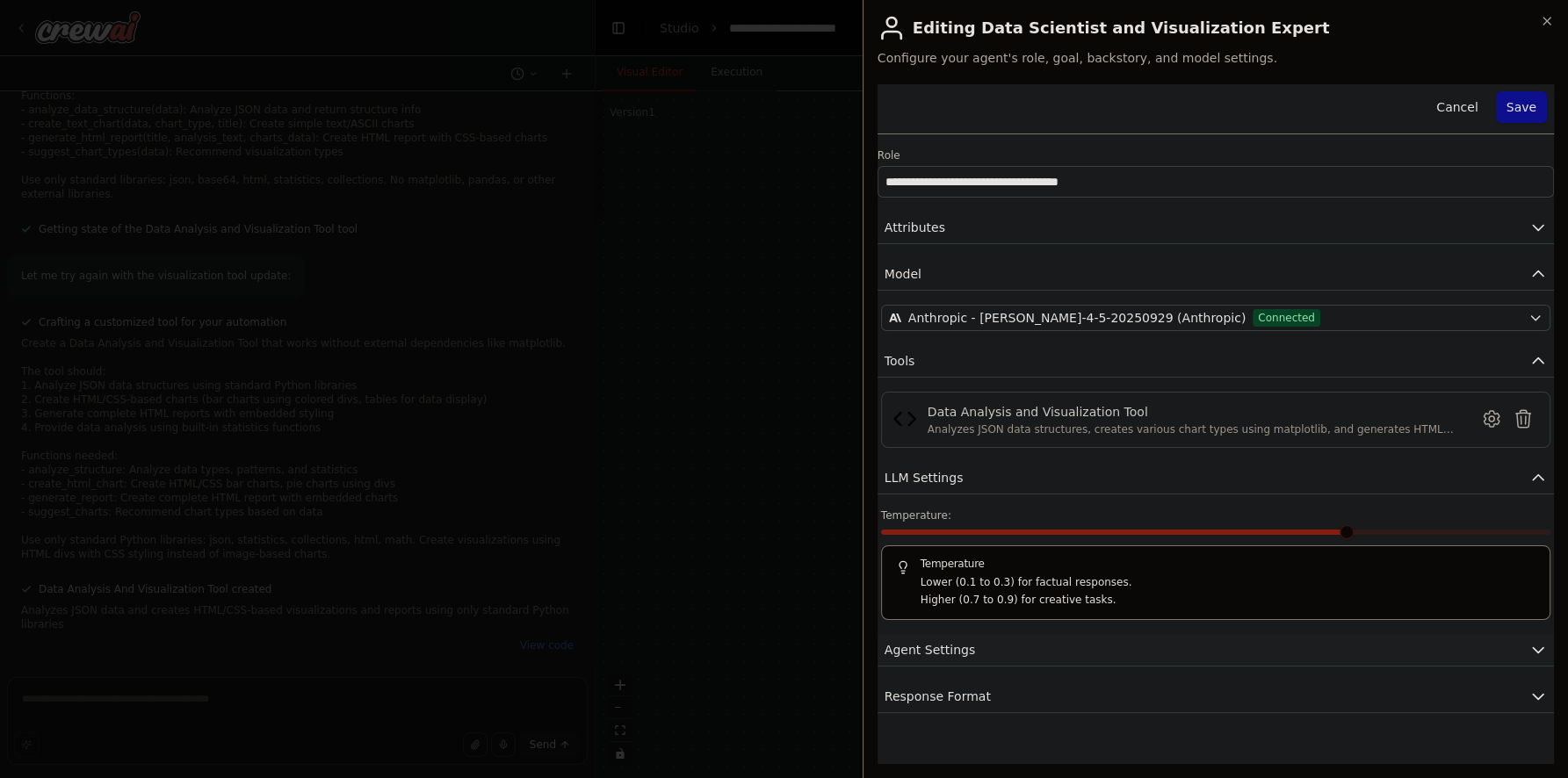
click at [1049, 650] on button "Agent Settings" at bounding box center [1215, 650] width 676 height 32
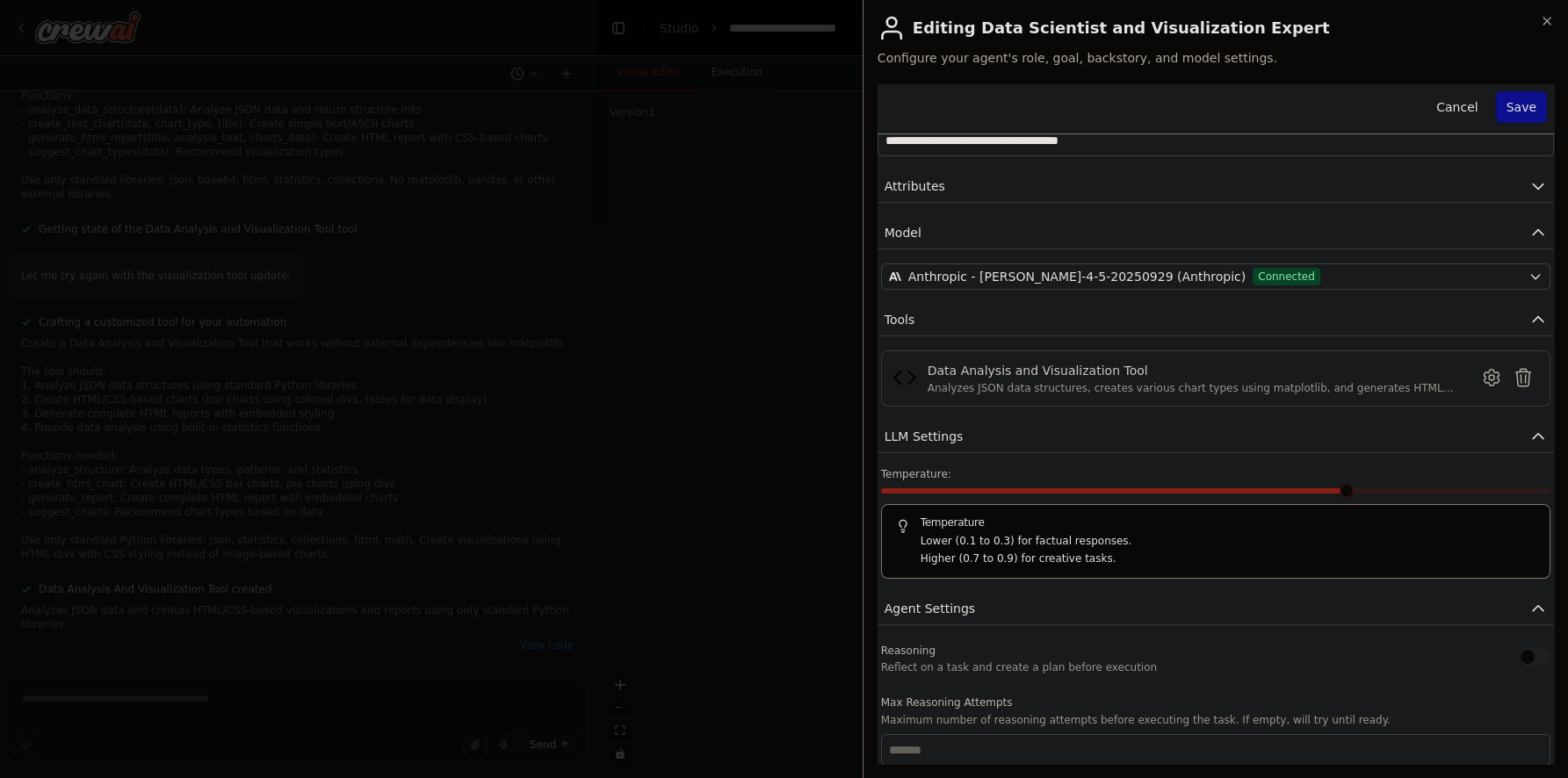
scroll to position [338, 0]
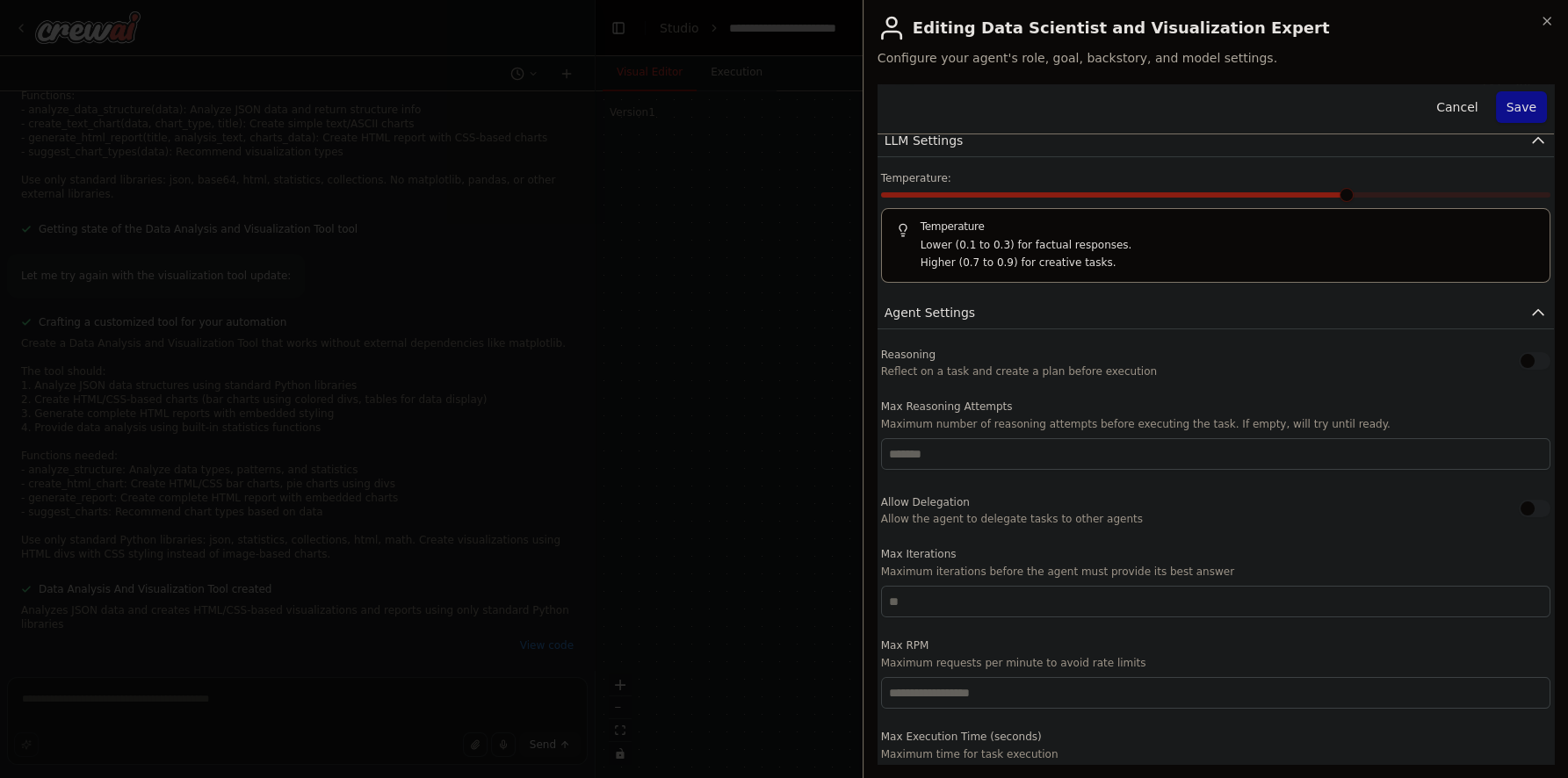
click at [1523, 357] on button "button" at bounding box center [1534, 361] width 32 height 17
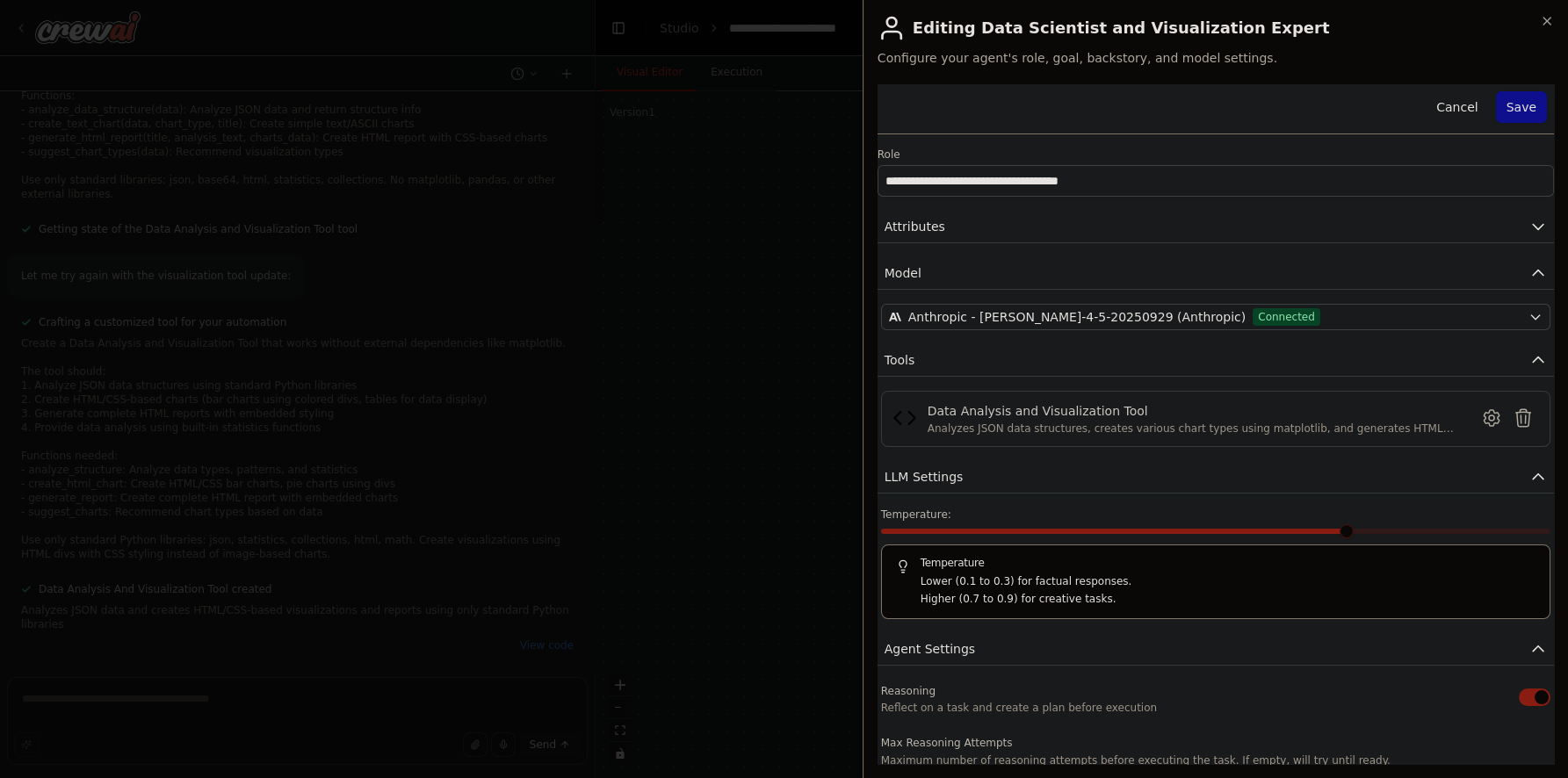
scroll to position [0, 0]
click at [1513, 122] on button "Save" at bounding box center [1520, 107] width 50 height 32
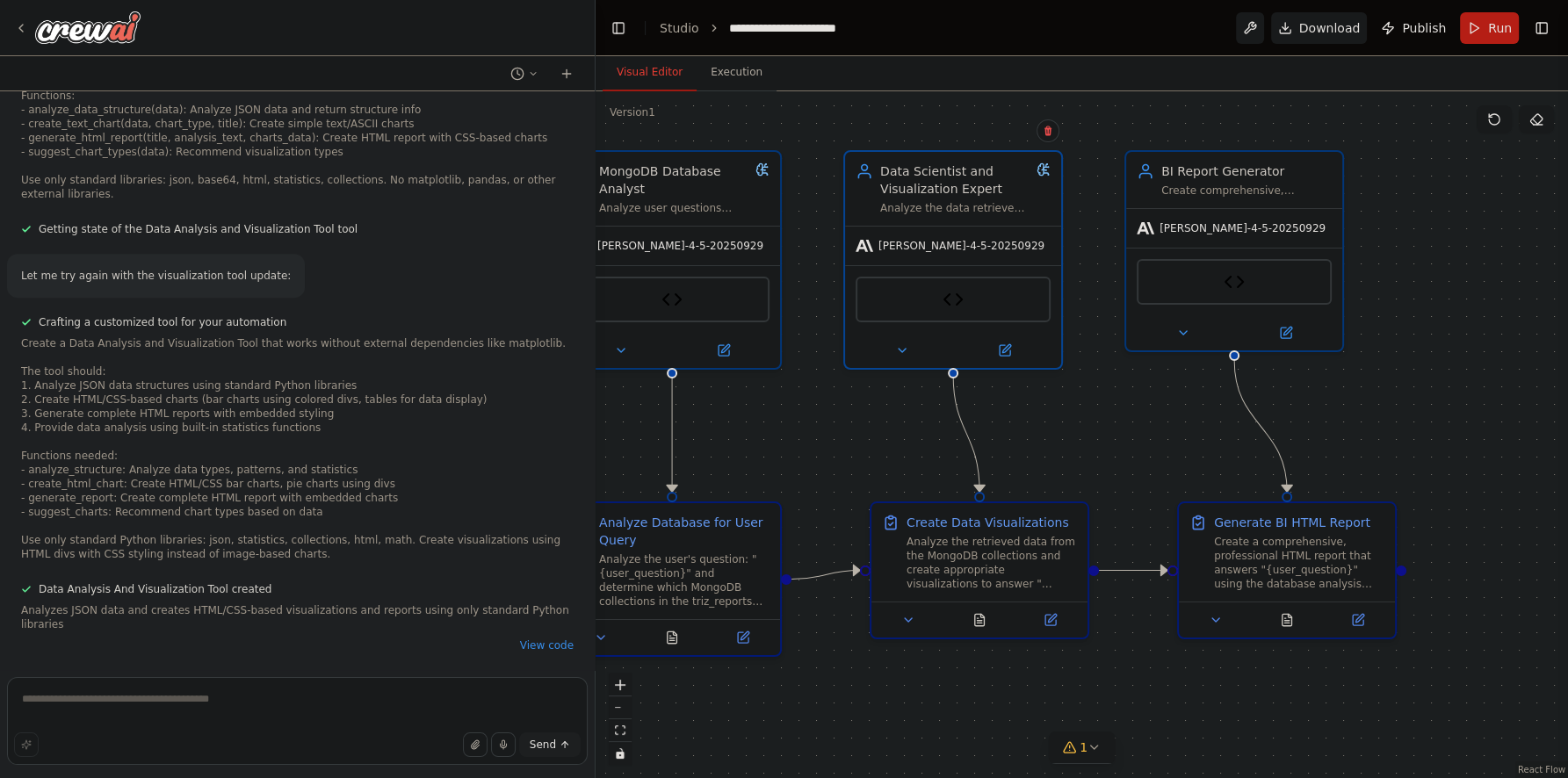
drag, startPoint x: 1204, startPoint y: 703, endPoint x: 831, endPoint y: 674, distance: 374.1
click at [831, 674] on div ".deletable-edge-delete-btn { width: 20px; height: 20px; border: 0px solid #ffff…" at bounding box center [1082, 435] width 972 height 687
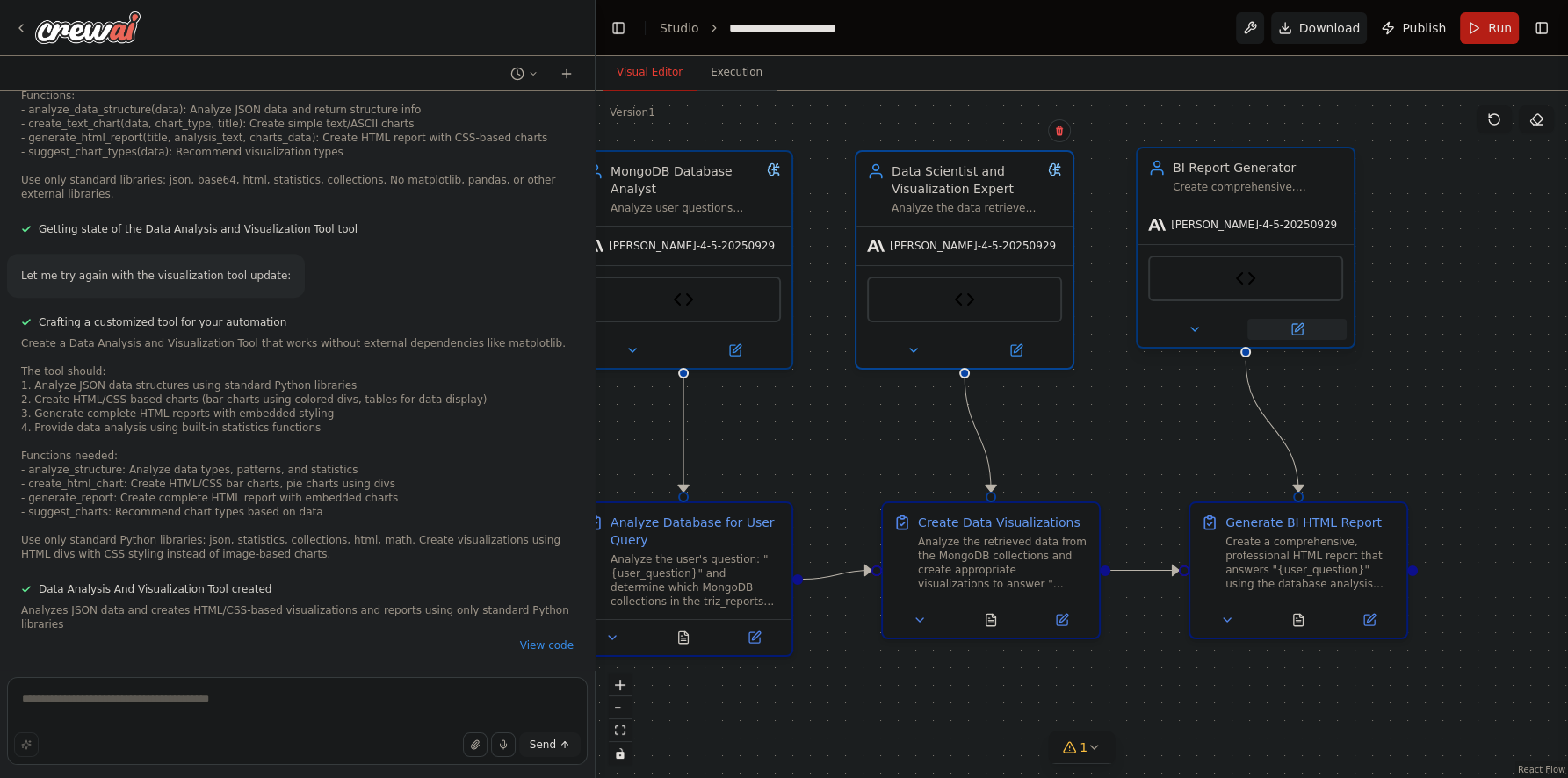
click at [1294, 330] on icon at bounding box center [1298, 327] width 8 height 8
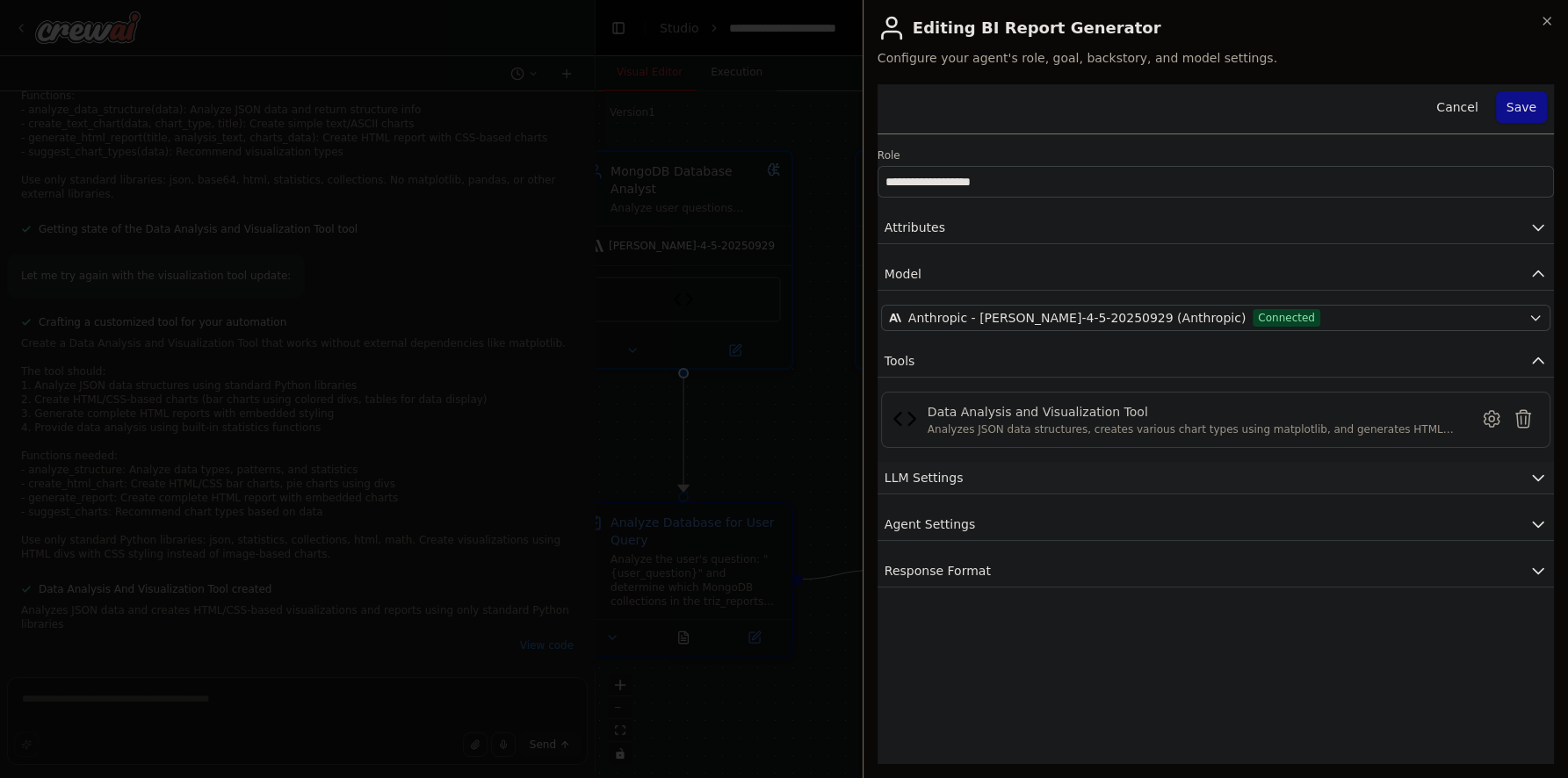
click at [1143, 474] on button "LLM Settings" at bounding box center [1215, 477] width 676 height 32
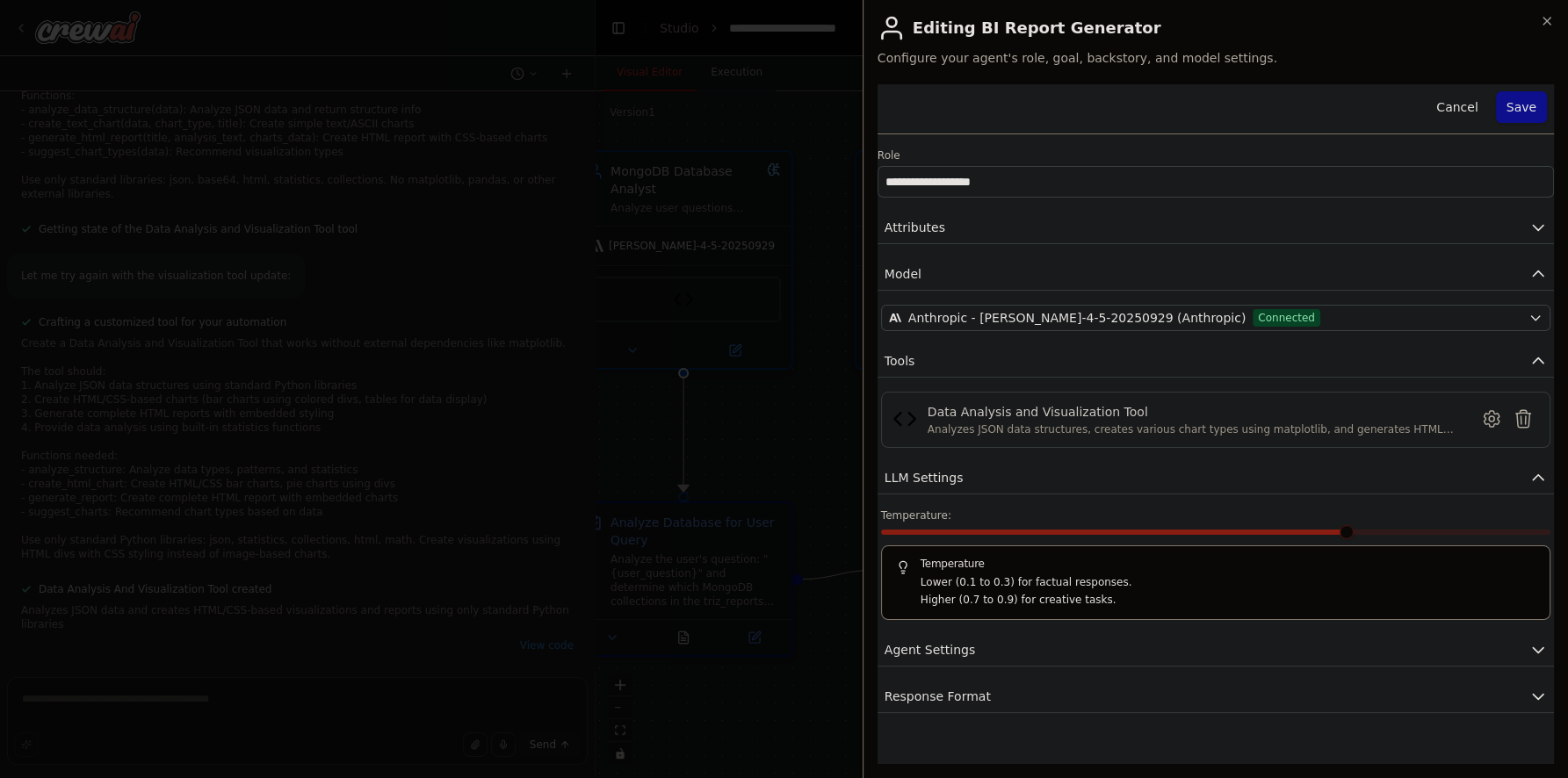
click at [1234, 626] on div "**********" at bounding box center [1215, 399] width 676 height 629
click at [1223, 635] on button "Agent Settings" at bounding box center [1215, 650] width 676 height 32
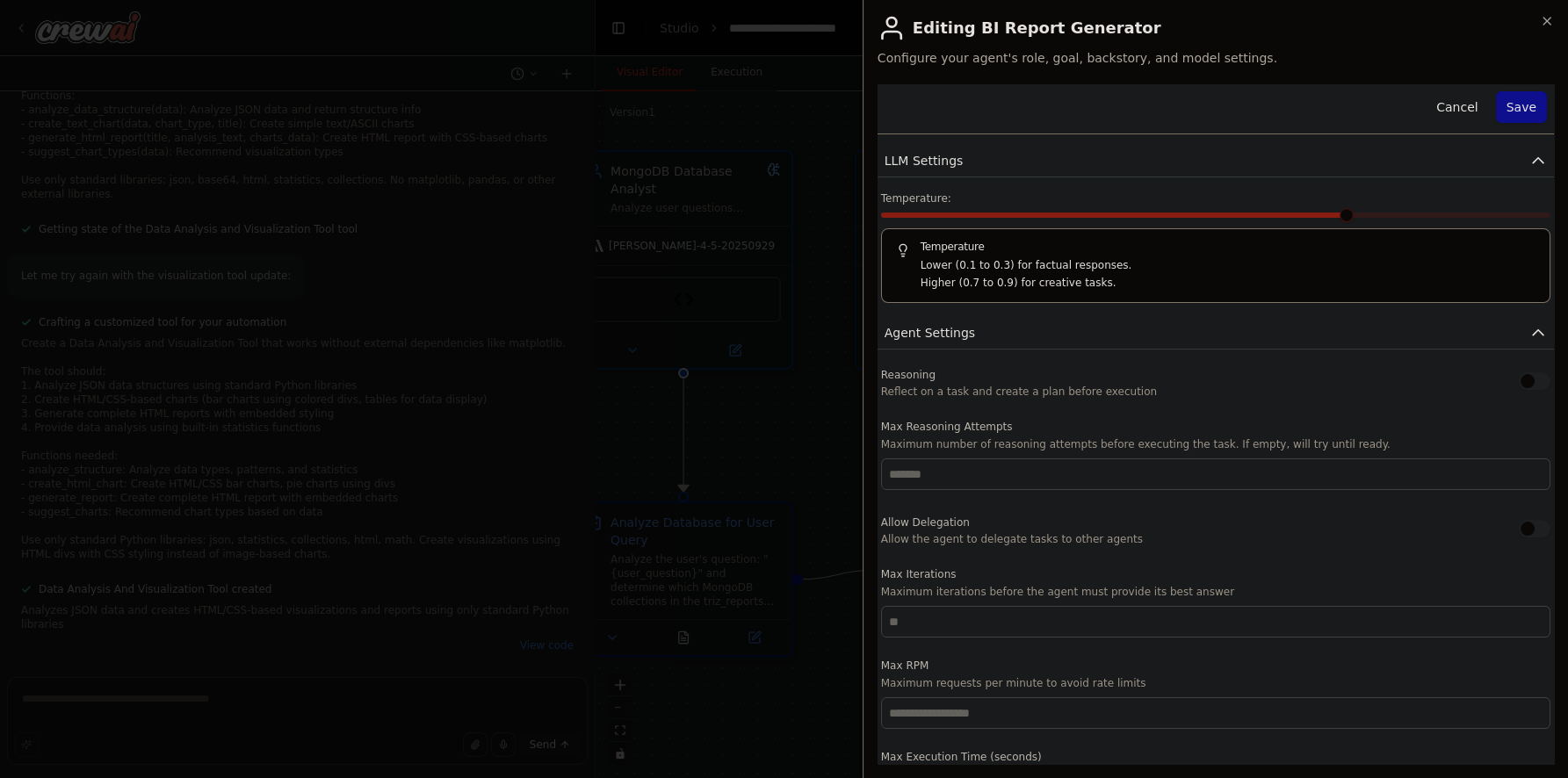
scroll to position [338, 0]
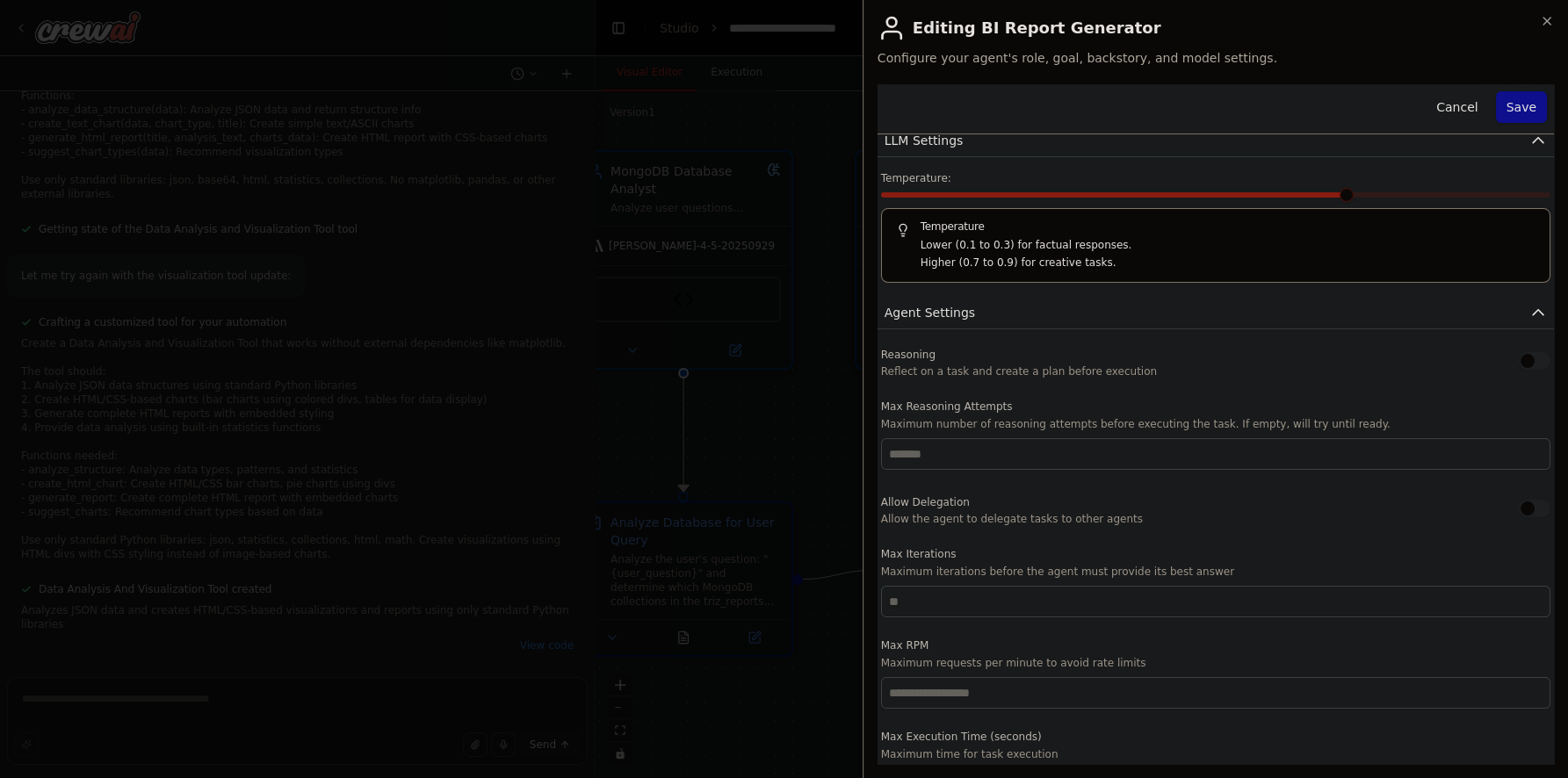
click at [1523, 359] on button "button" at bounding box center [1534, 361] width 32 height 17
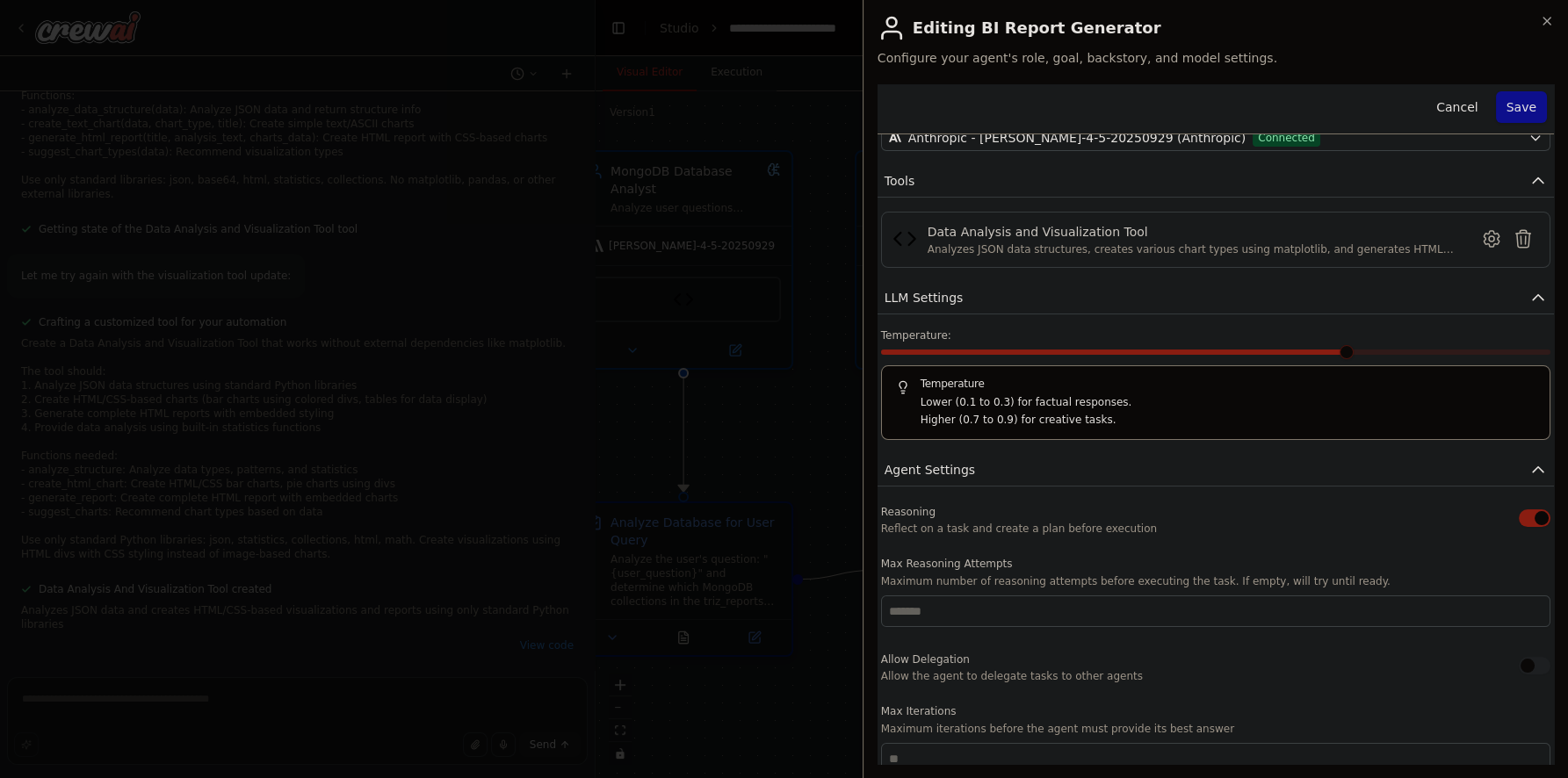
scroll to position [178, 0]
click at [1504, 108] on button "Save" at bounding box center [1520, 107] width 50 height 32
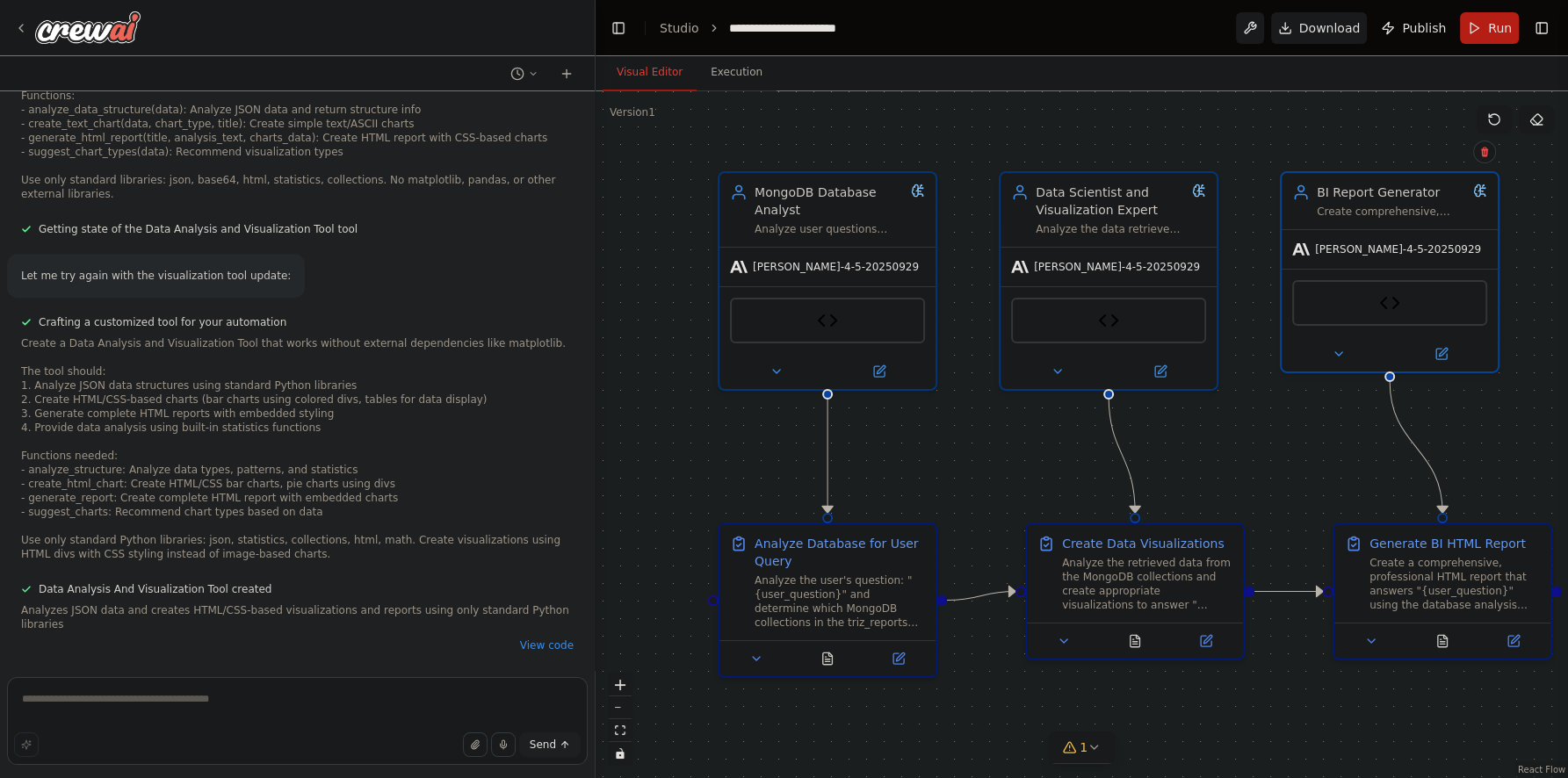
scroll to position [11164, 0]
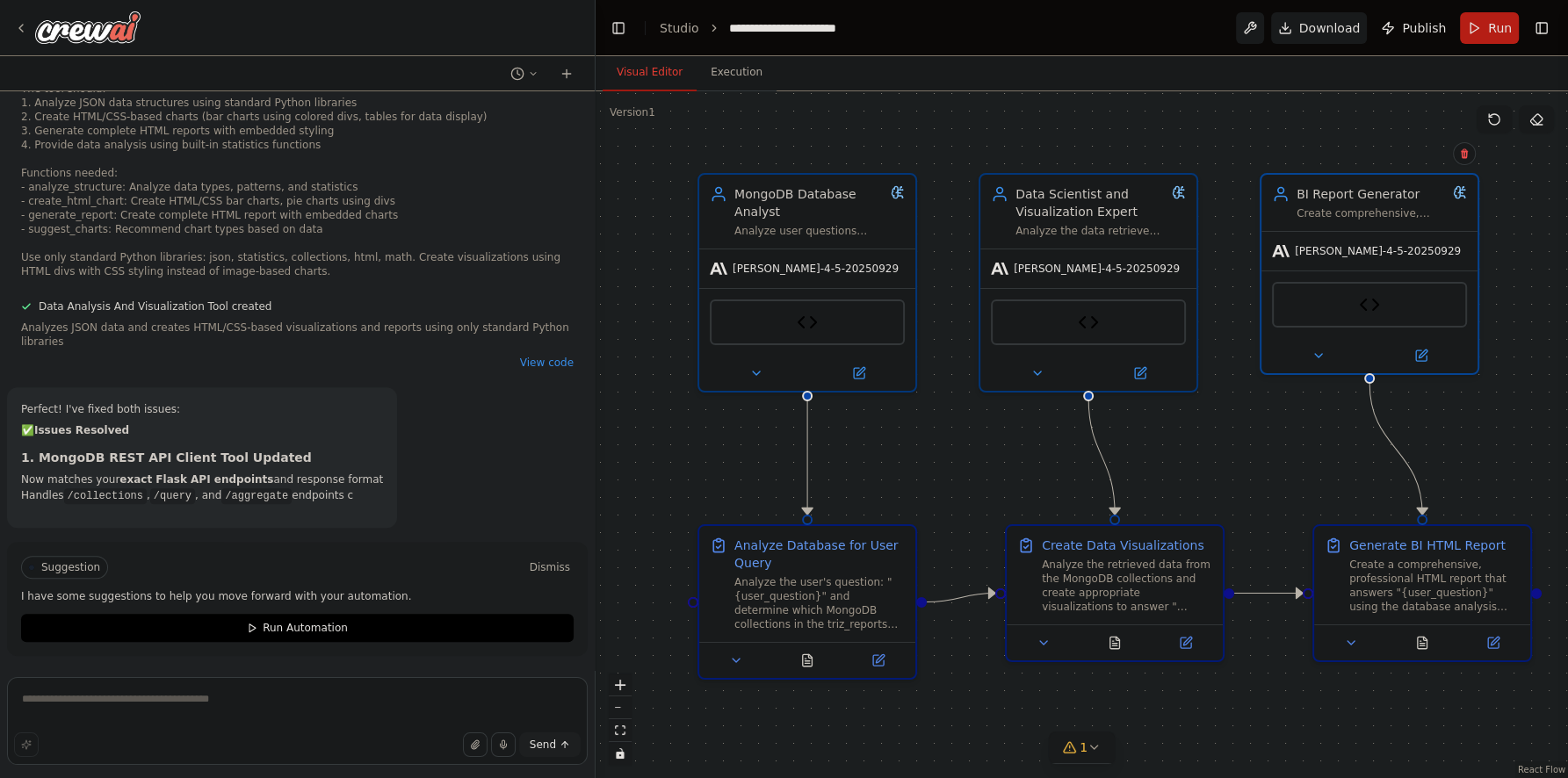
drag, startPoint x: 1030, startPoint y: 423, endPoint x: 1147, endPoint y: 448, distance: 119.6
click at [1147, 448] on div ".deletable-edge-delete-btn { width: 20px; height: 20px; border: 0px solid #ffff…" at bounding box center [1082, 435] width 972 height 687
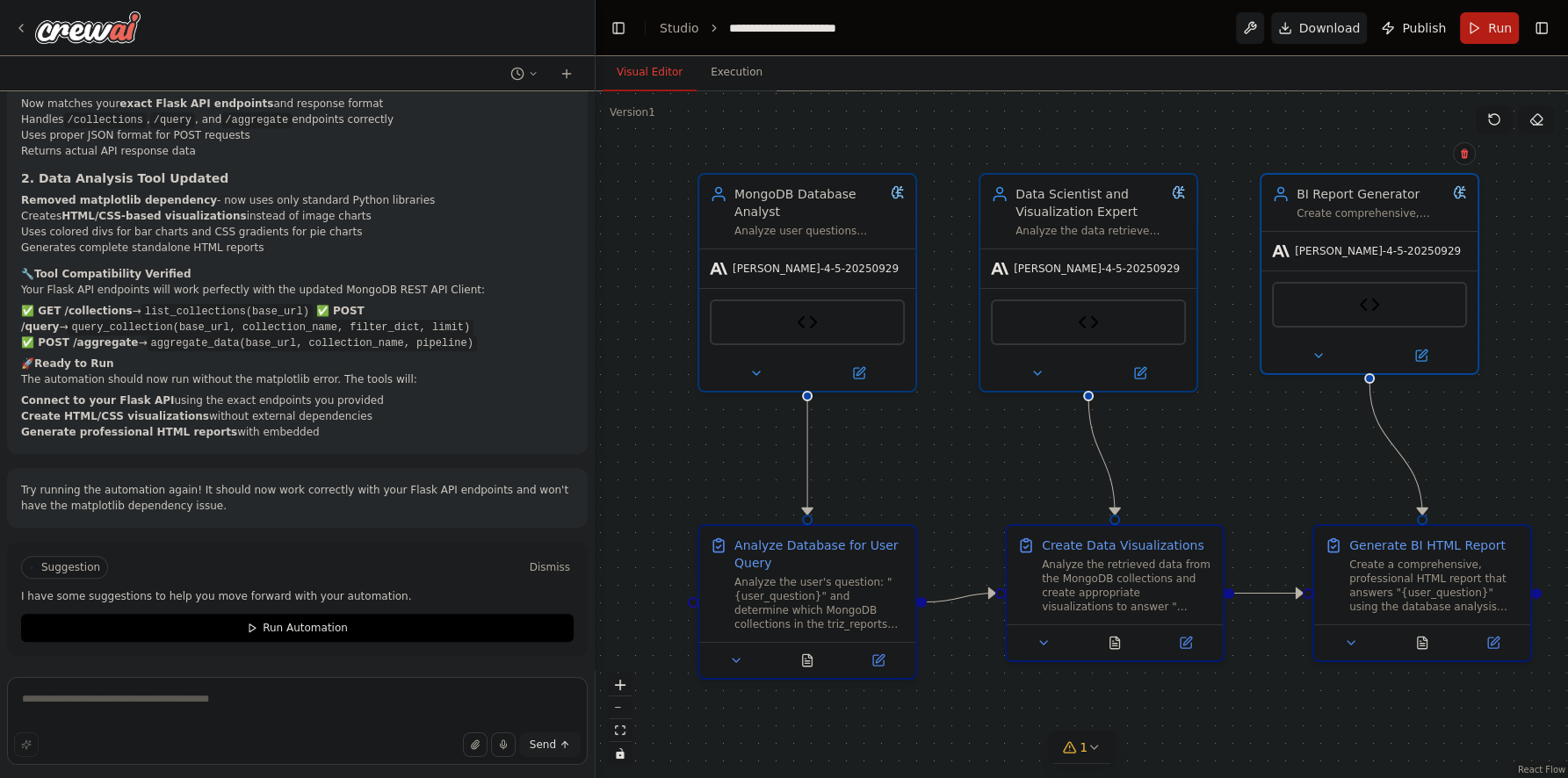
scroll to position [11779, 0]
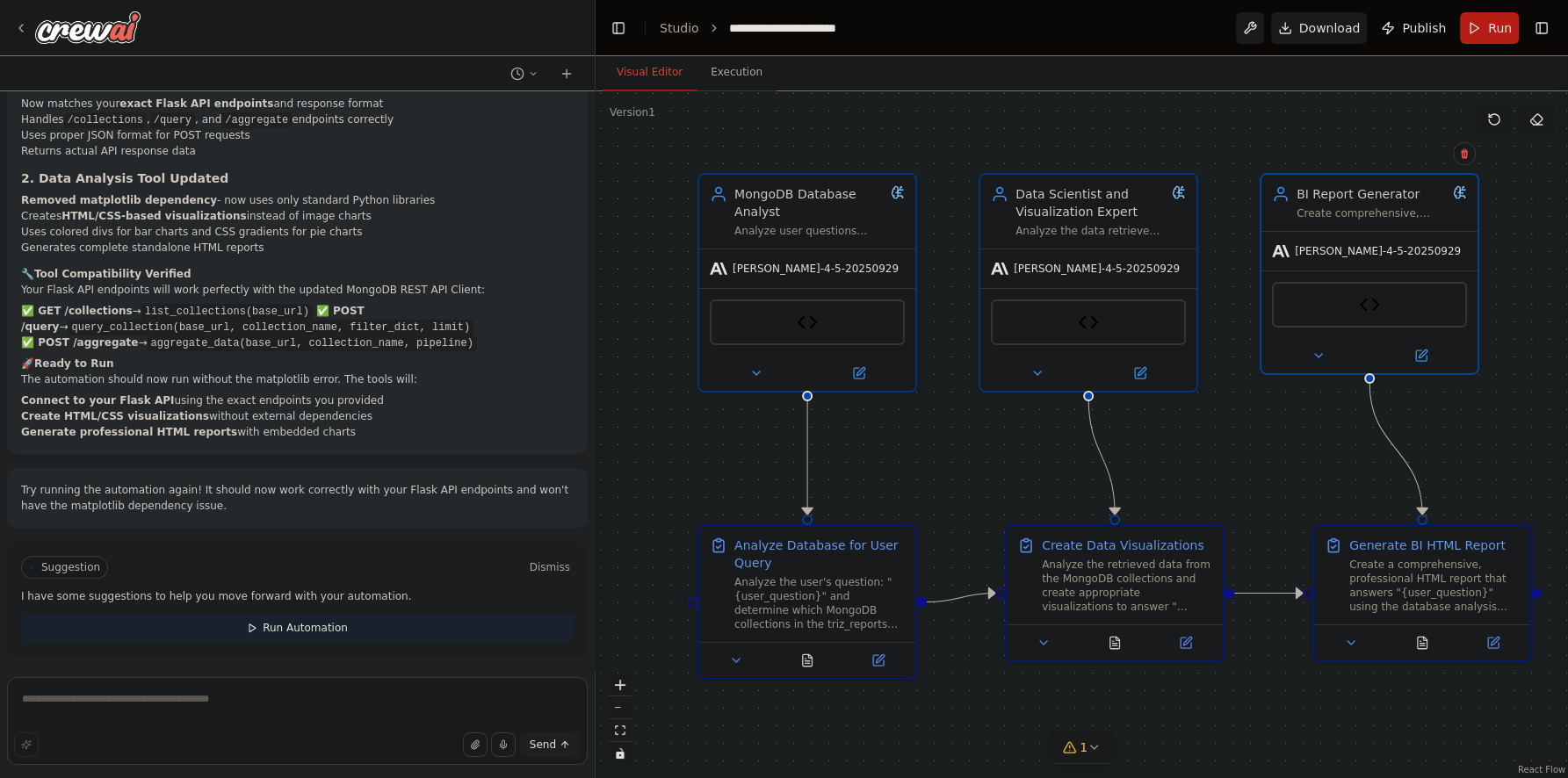
click at [319, 630] on span "Run Automation" at bounding box center [306, 628] width 85 height 14
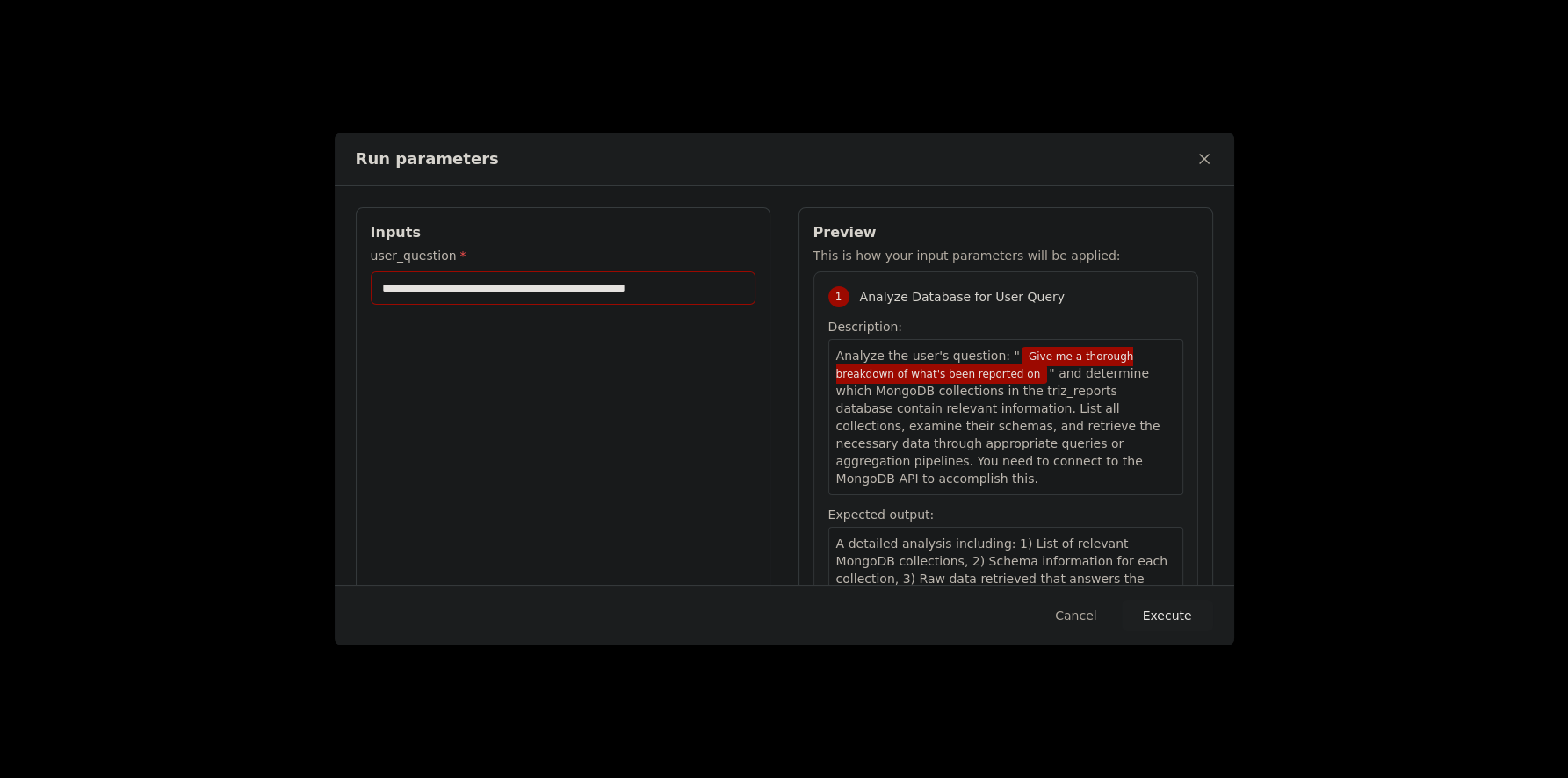
click at [717, 290] on input "**********" at bounding box center [563, 288] width 384 height 33
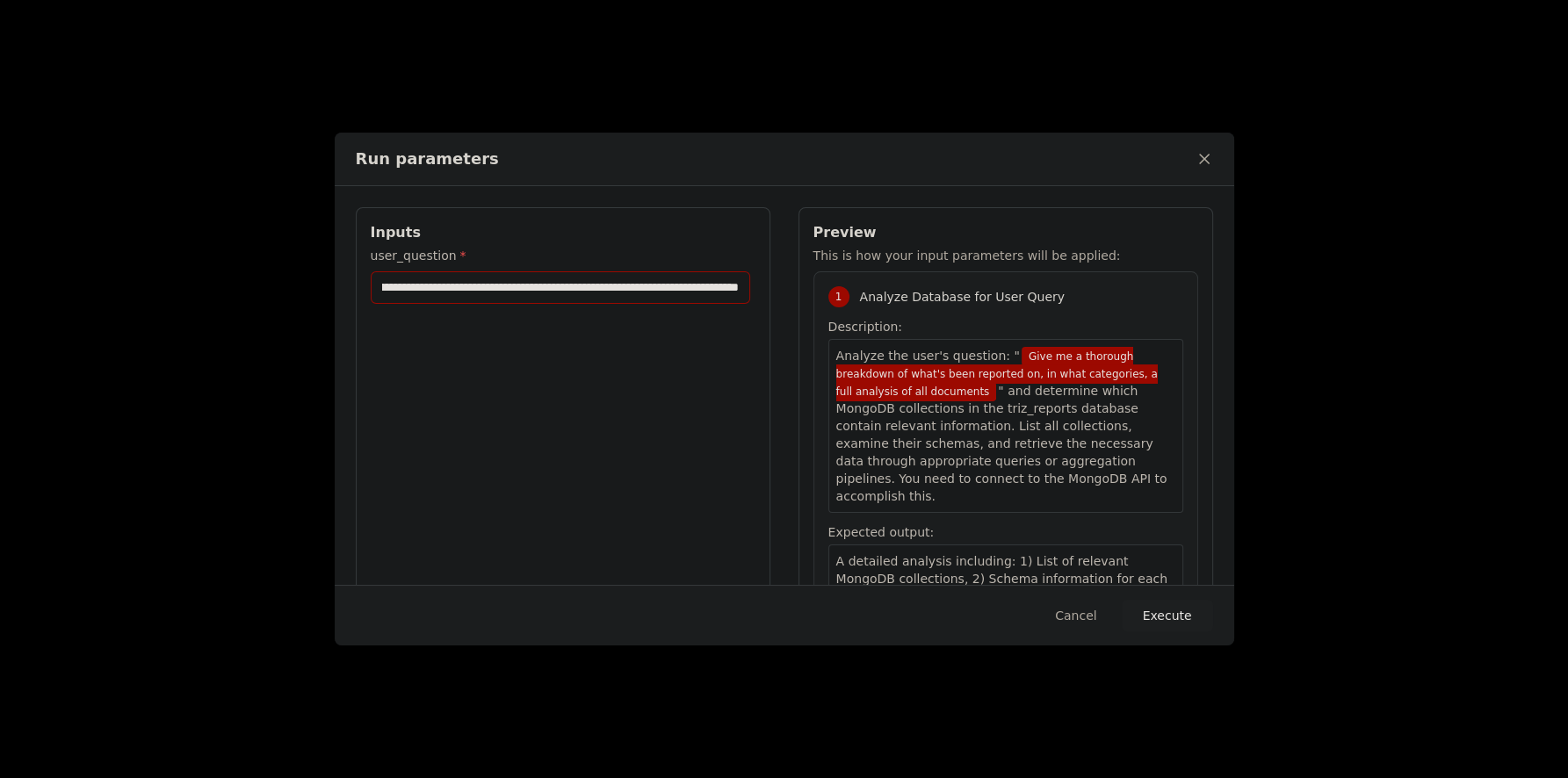
scroll to position [0, 251]
type input "**********"
click at [1176, 615] on button "Execute" at bounding box center [1167, 615] width 91 height 32
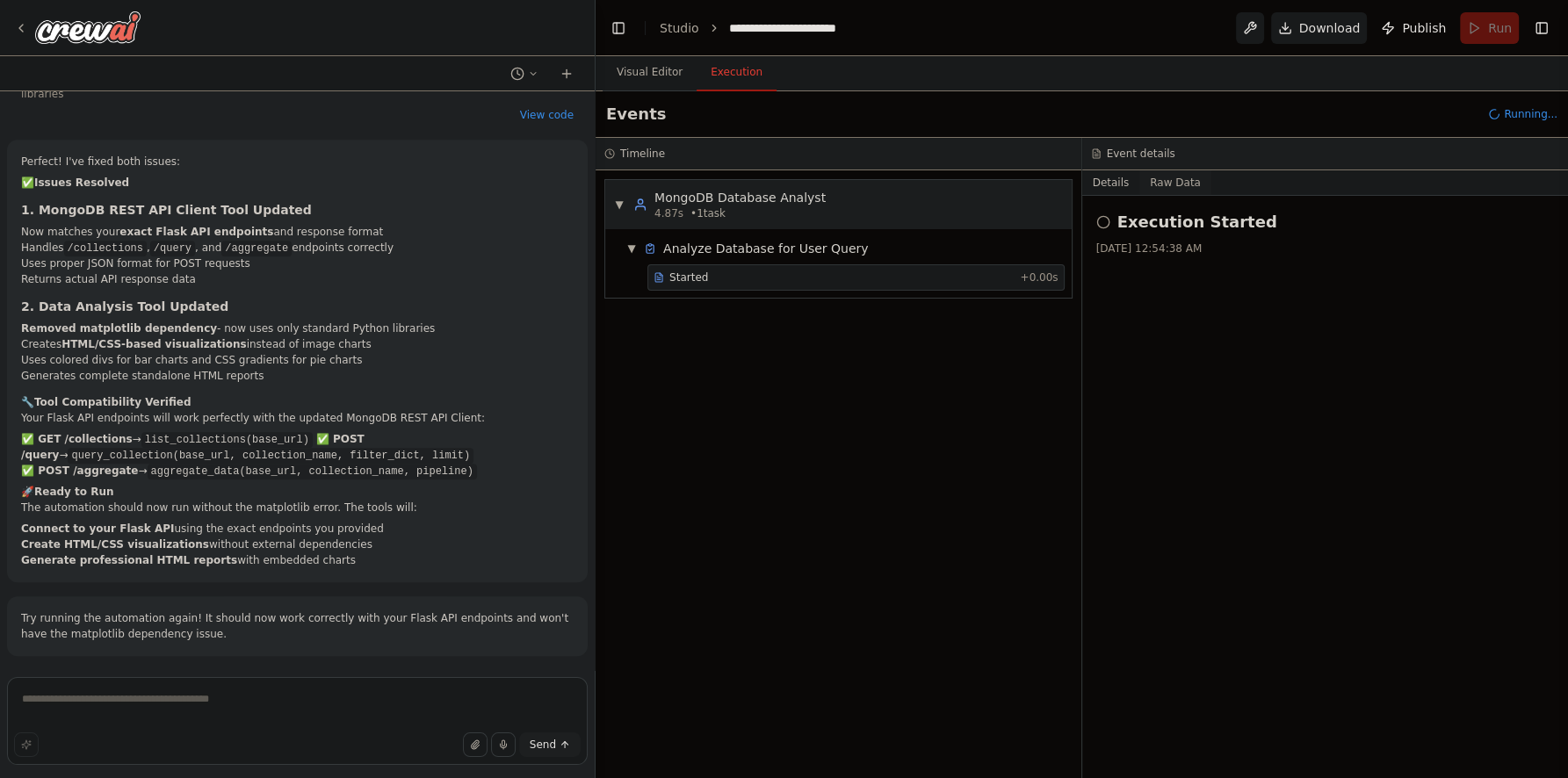
click at [1170, 181] on button "Raw Data" at bounding box center [1175, 182] width 72 height 24
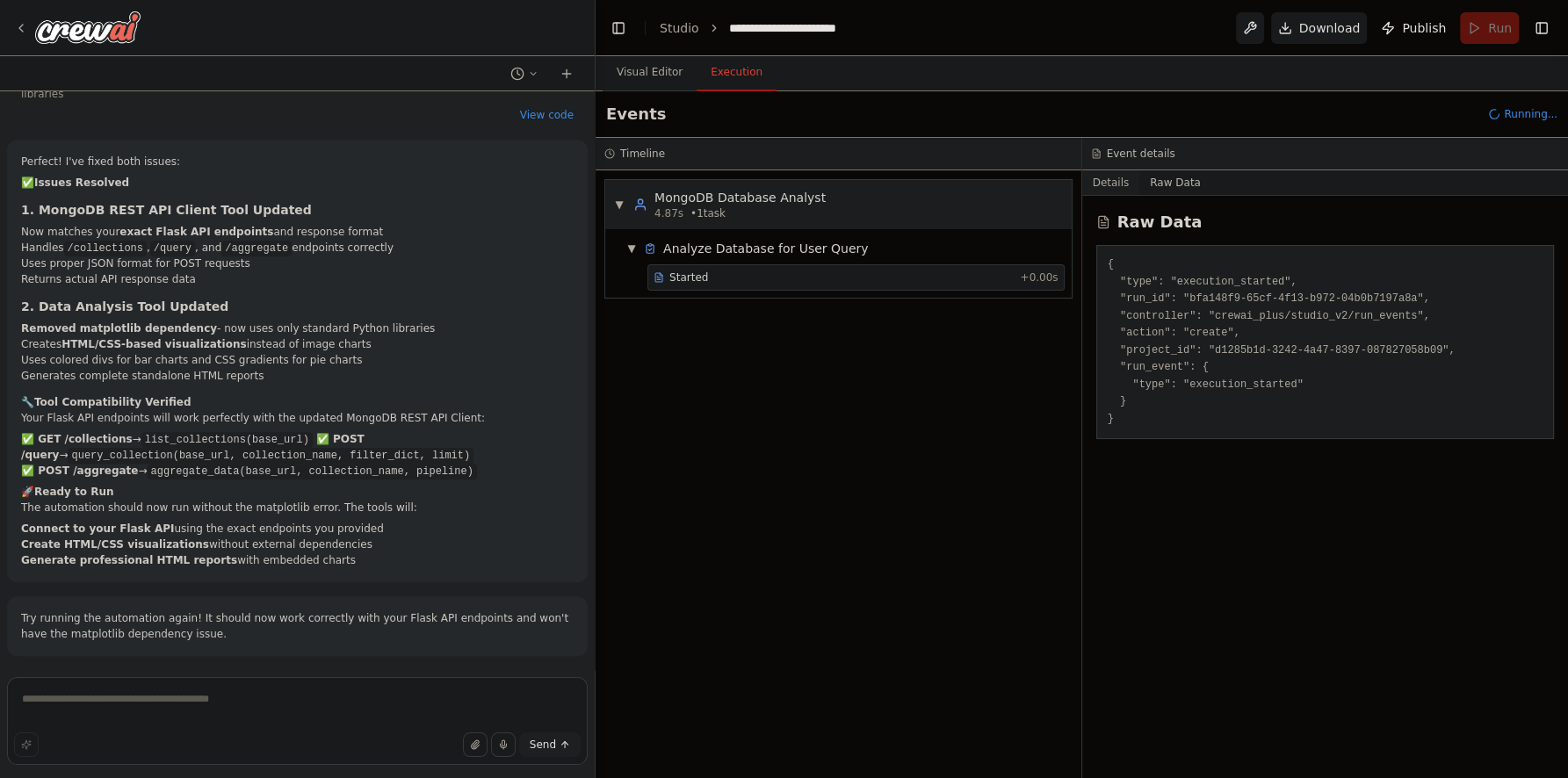
click at [1108, 189] on button "Details" at bounding box center [1111, 182] width 58 height 24
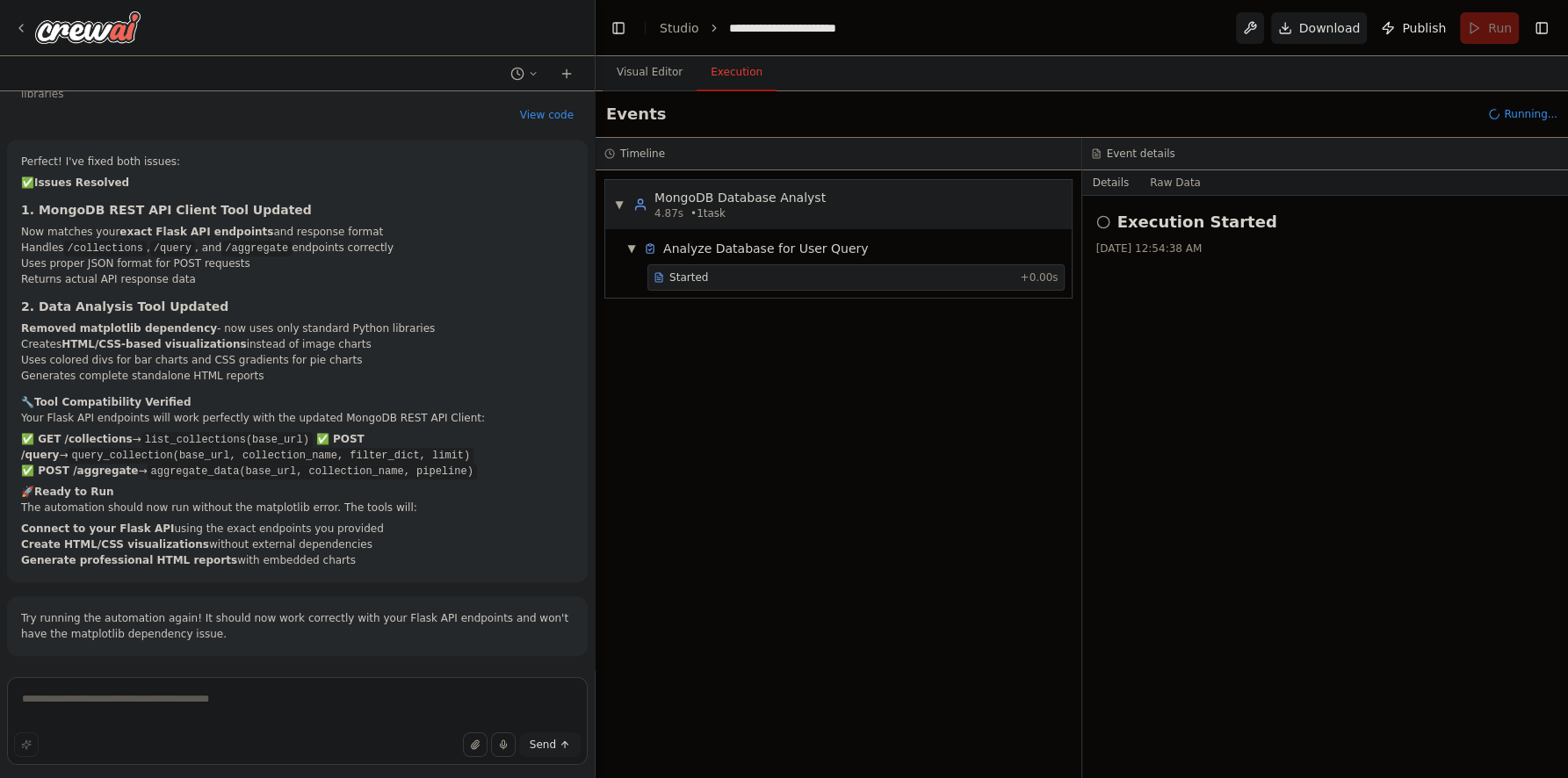
click at [872, 273] on div "Started" at bounding box center [833, 277] width 359 height 14
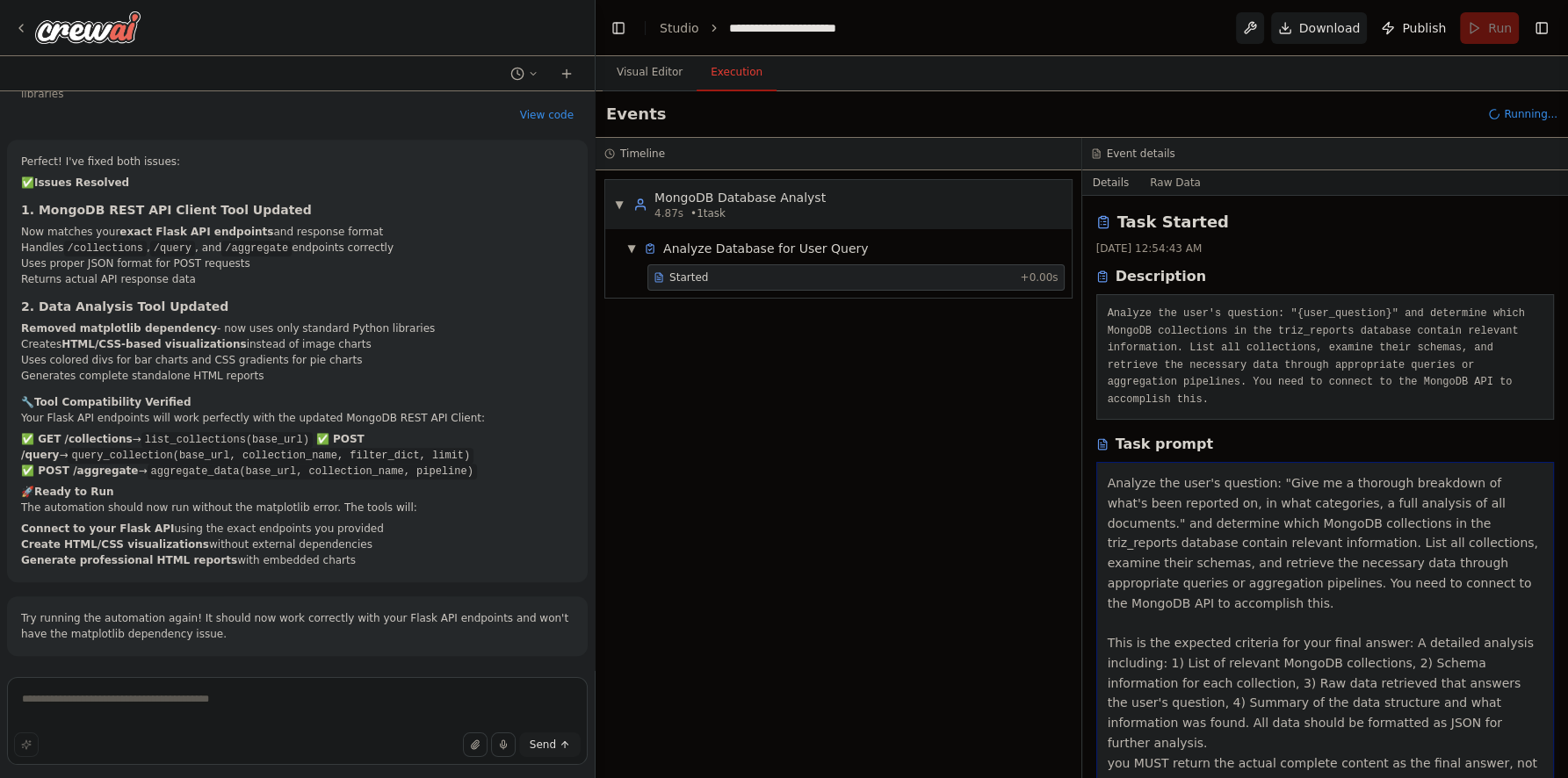
click at [1116, 176] on button "Details" at bounding box center [1111, 182] width 58 height 24
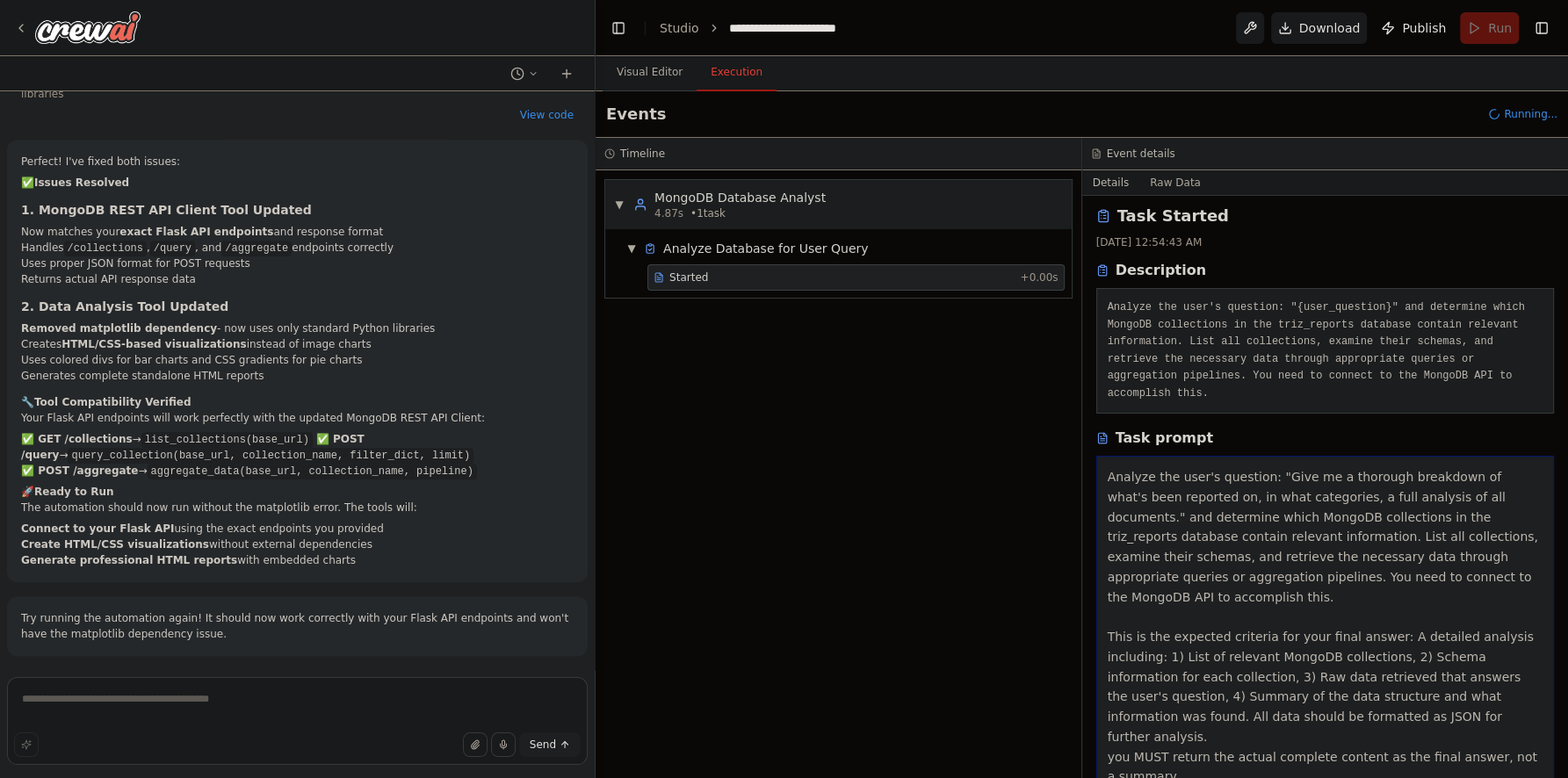
scroll to position [13, 0]
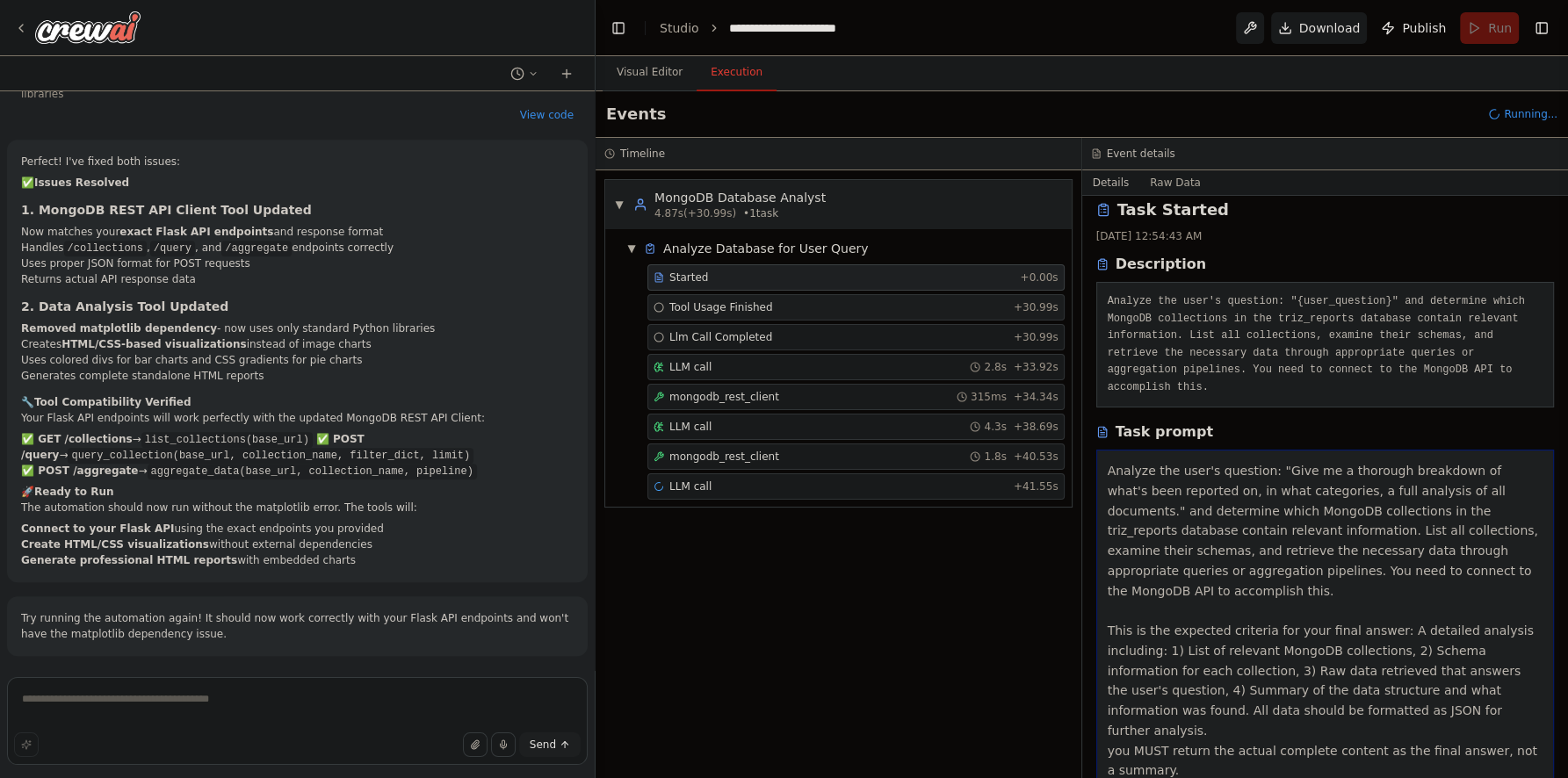
click at [782, 310] on div "Tool Usage Finished + 30.99s" at bounding box center [855, 308] width 405 height 14
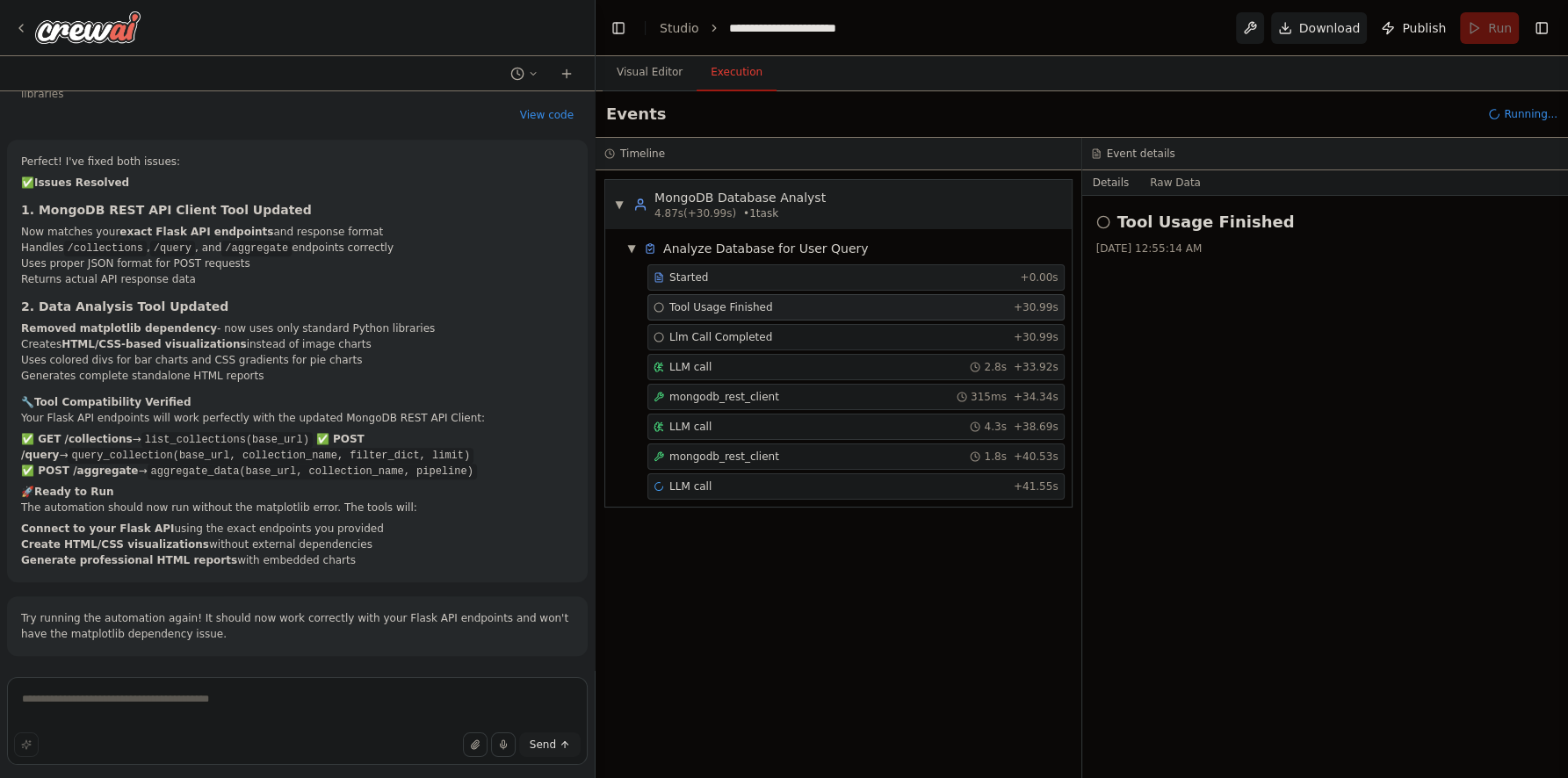
click at [867, 281] on div "Started" at bounding box center [833, 277] width 359 height 14
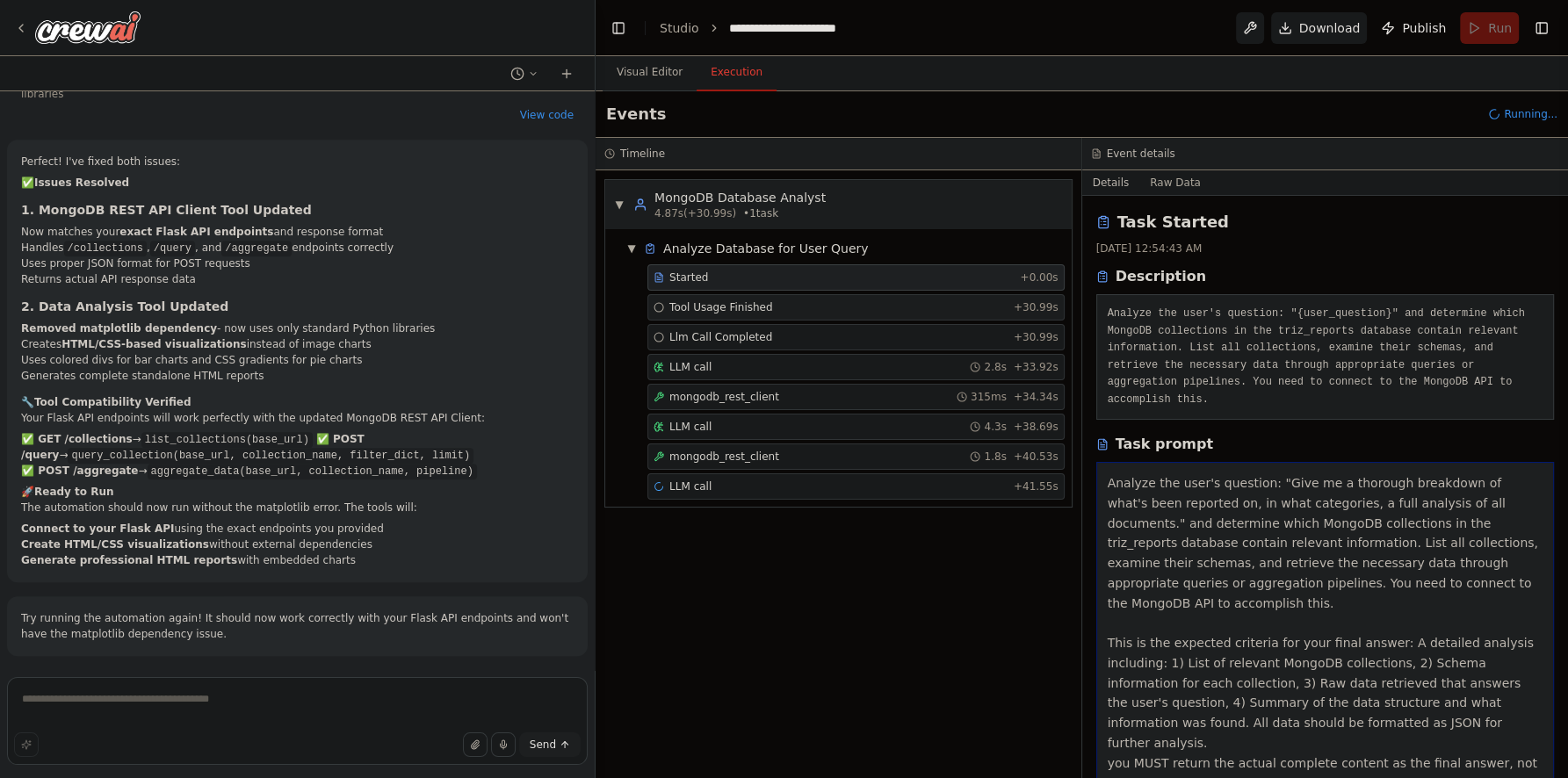
click at [982, 309] on div "Tool Usage Finished + 30.99s" at bounding box center [855, 308] width 405 height 14
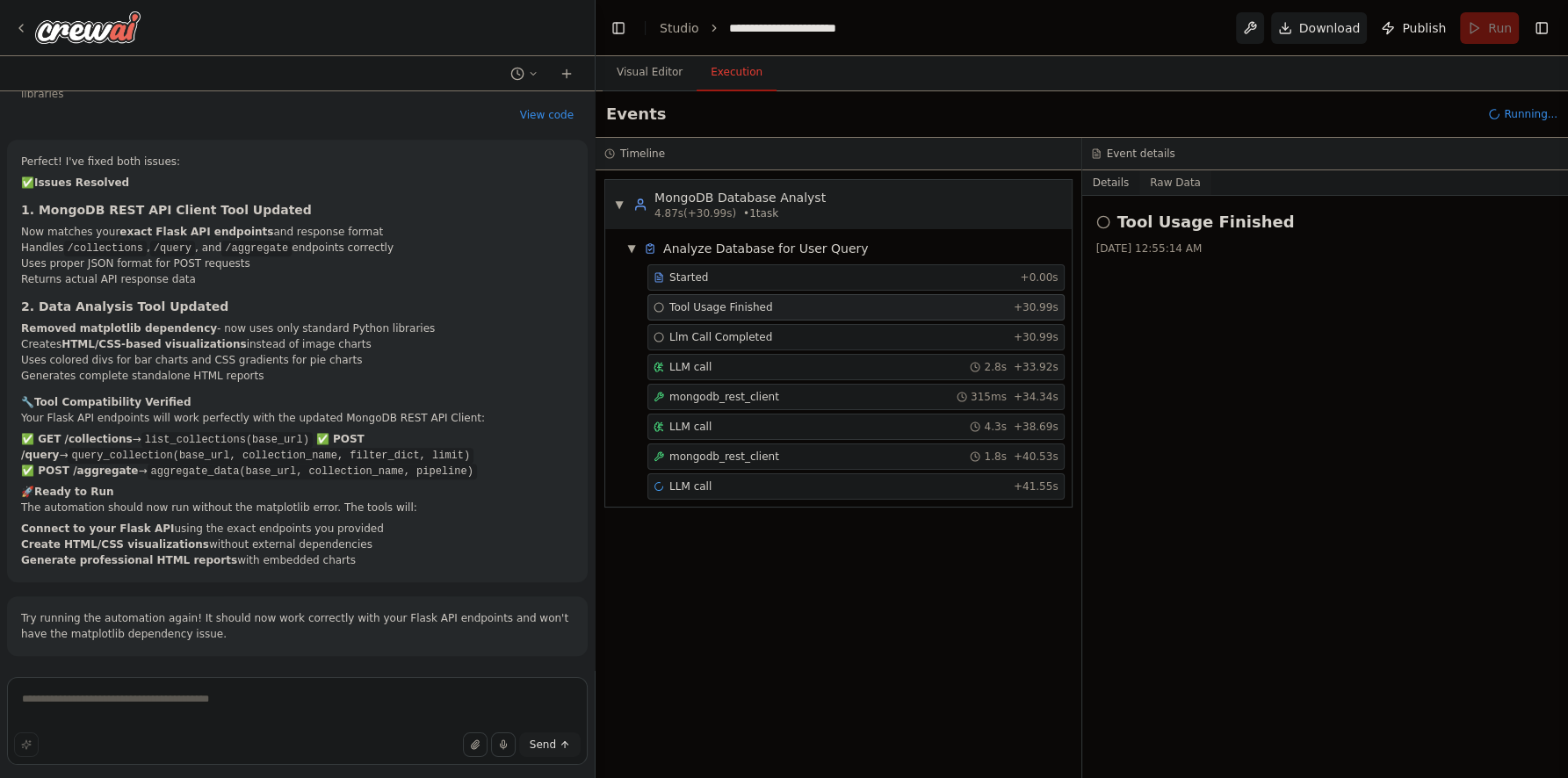
click at [1170, 180] on button "Raw Data" at bounding box center [1175, 182] width 72 height 24
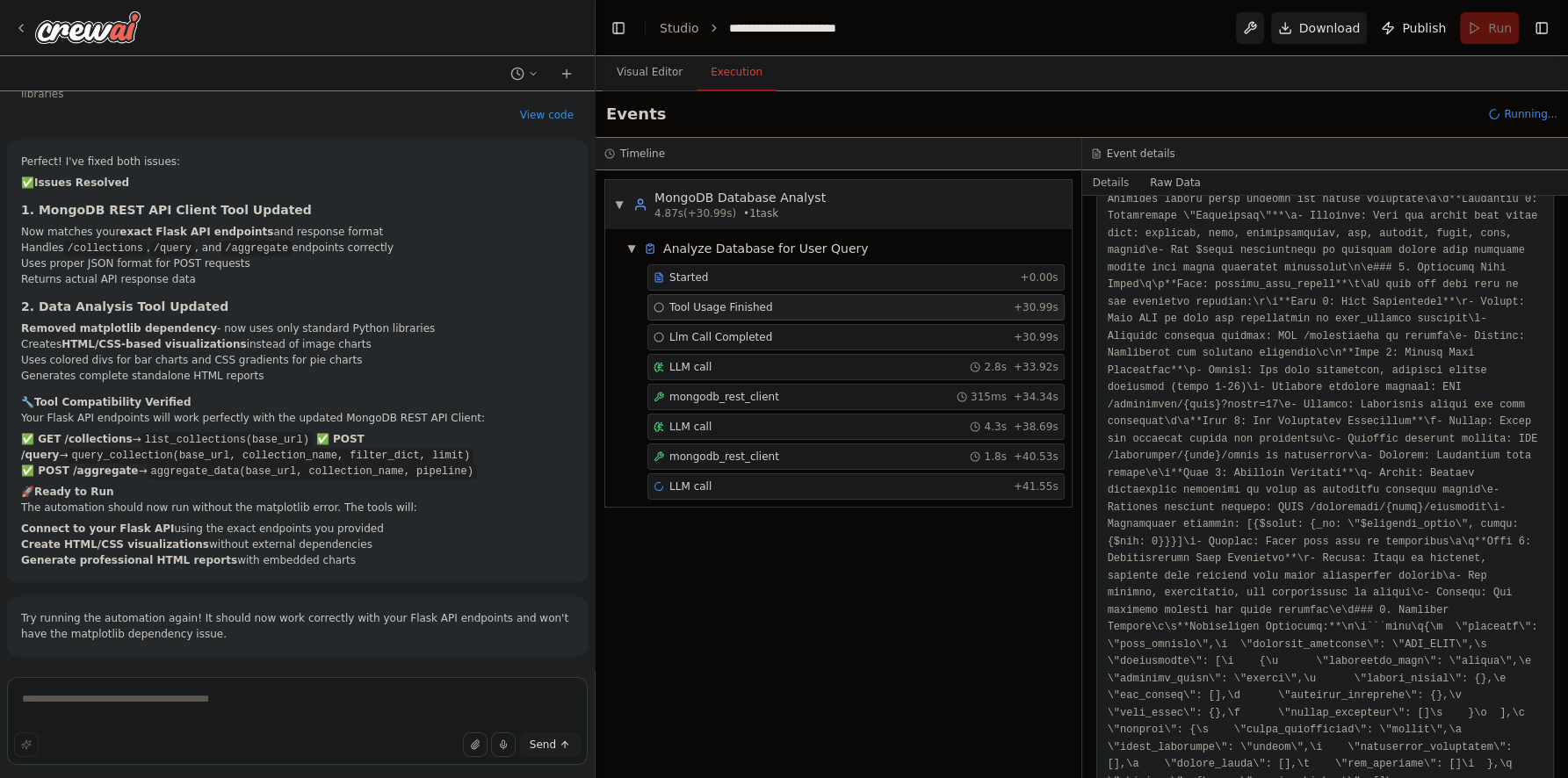
scroll to position [1012, 0]
drag, startPoint x: 1561, startPoint y: 297, endPoint x: 1560, endPoint y: 343, distance: 46.0
click at [1560, 345] on button "Toggle Sidebar" at bounding box center [1567, 389] width 14 height 778
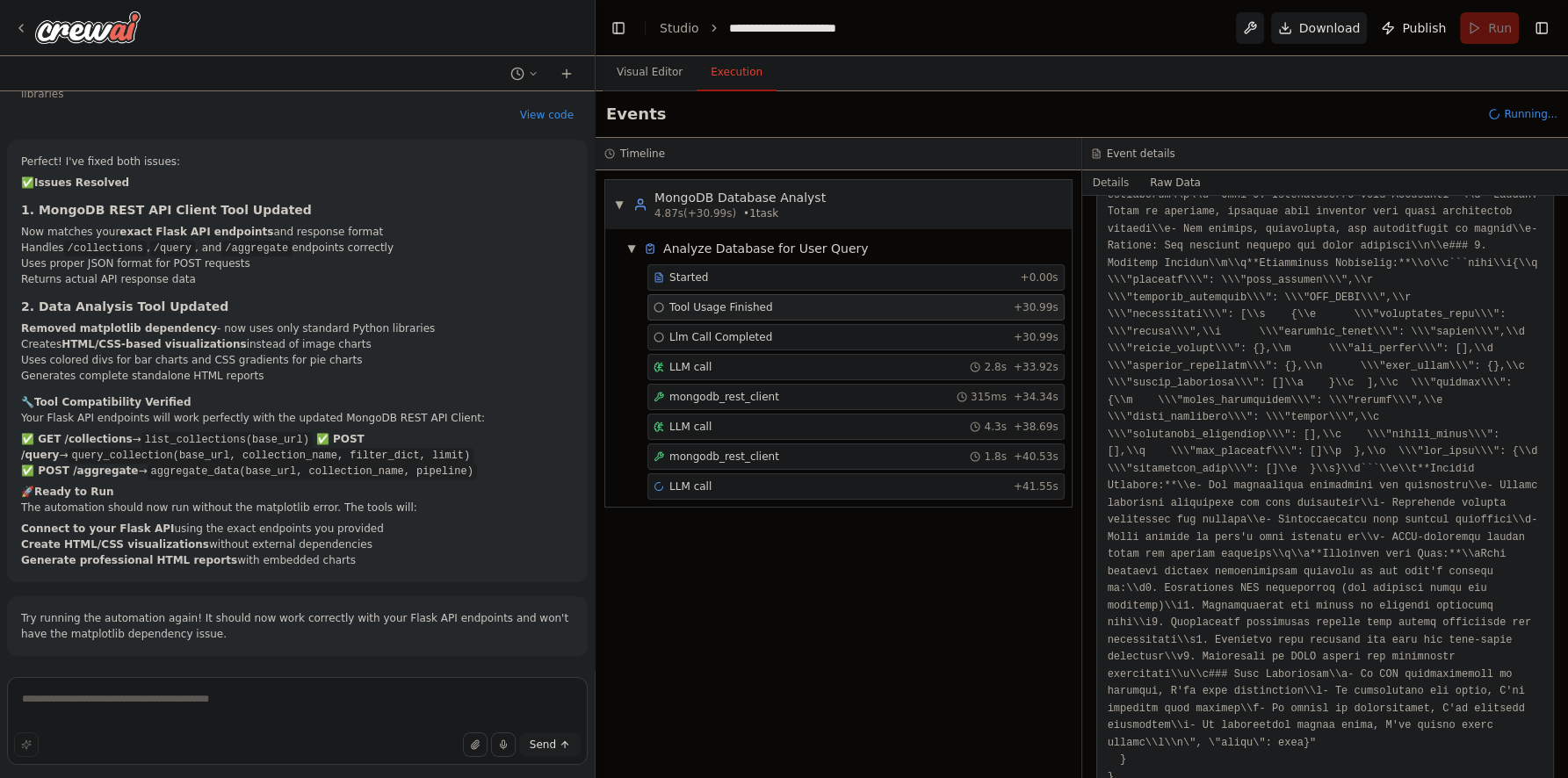
scroll to position [7207, 0]
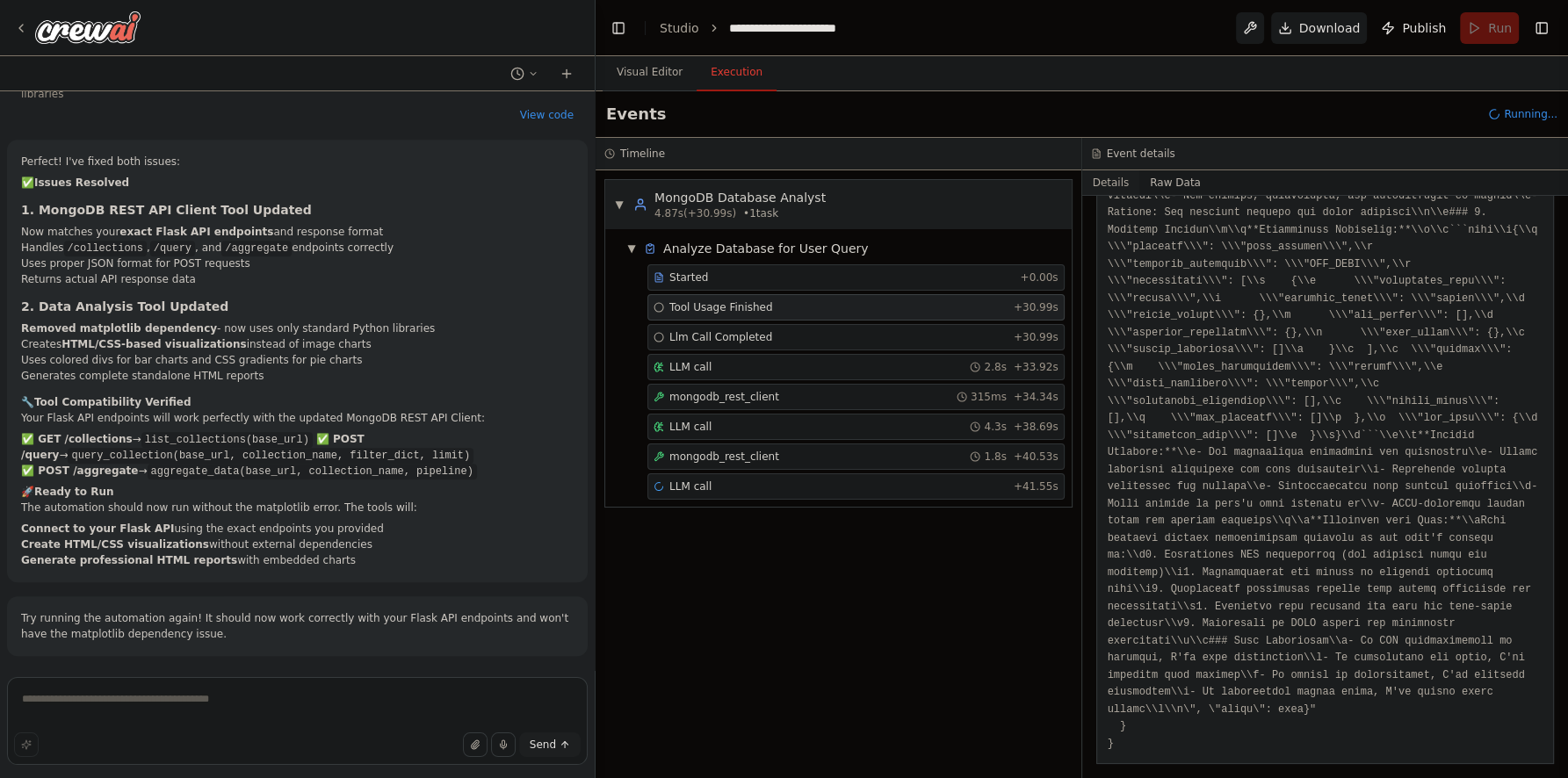
click at [1116, 188] on button "Details" at bounding box center [1111, 182] width 58 height 24
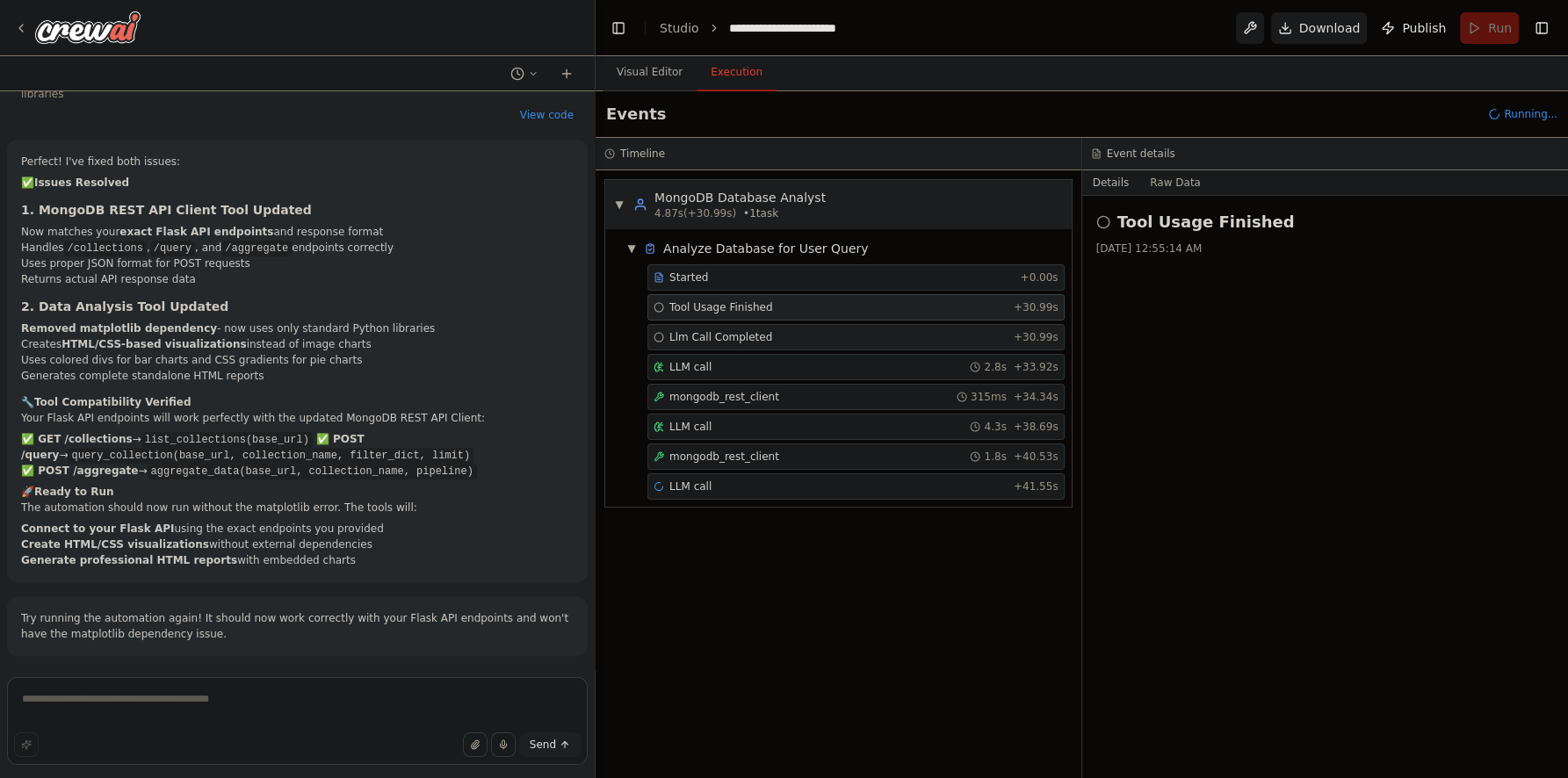
click at [776, 336] on div "Llm Call Completed + 30.99s" at bounding box center [855, 337] width 405 height 14
click at [1175, 186] on button "Raw Data" at bounding box center [1175, 182] width 72 height 24
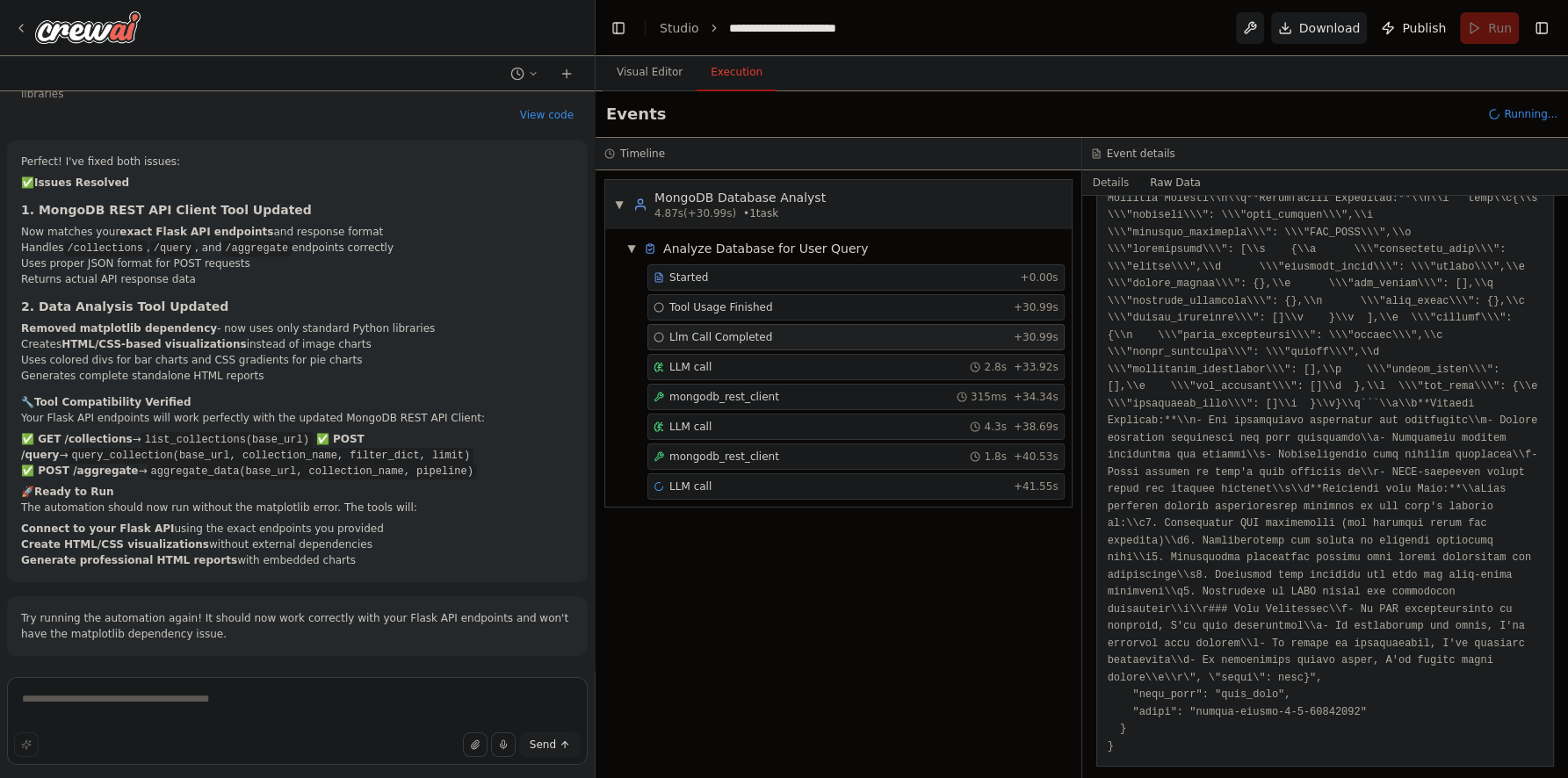
scroll to position [3612, 0]
click at [818, 366] on div "LLM call 2.8s + 33.92s" at bounding box center [855, 367] width 405 height 14
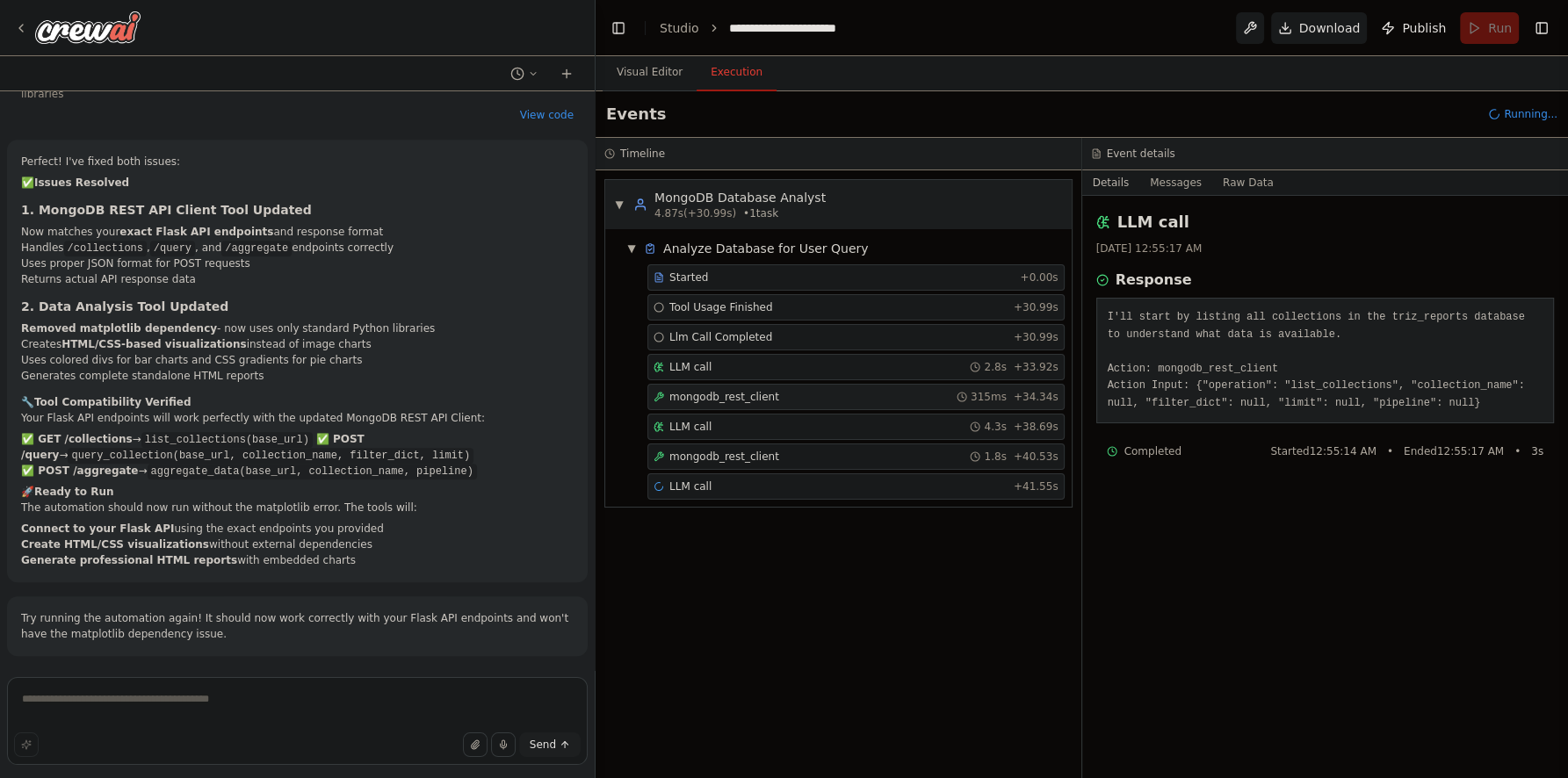
click at [829, 395] on div "mongodb_rest_client 315ms + 34.34s" at bounding box center [855, 397] width 405 height 14
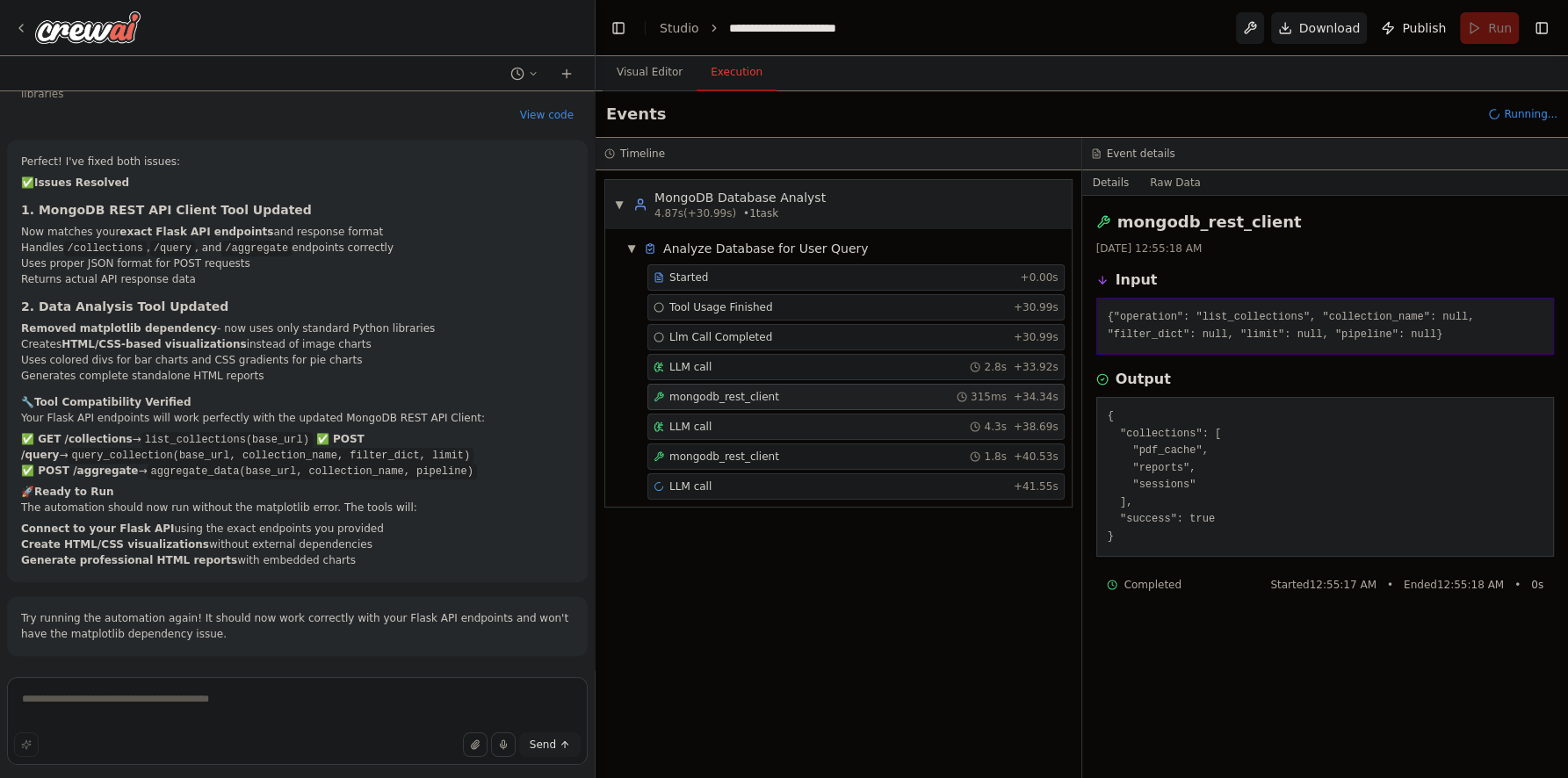
click at [821, 422] on div "LLM call 4.3s + 38.69s" at bounding box center [855, 427] width 405 height 14
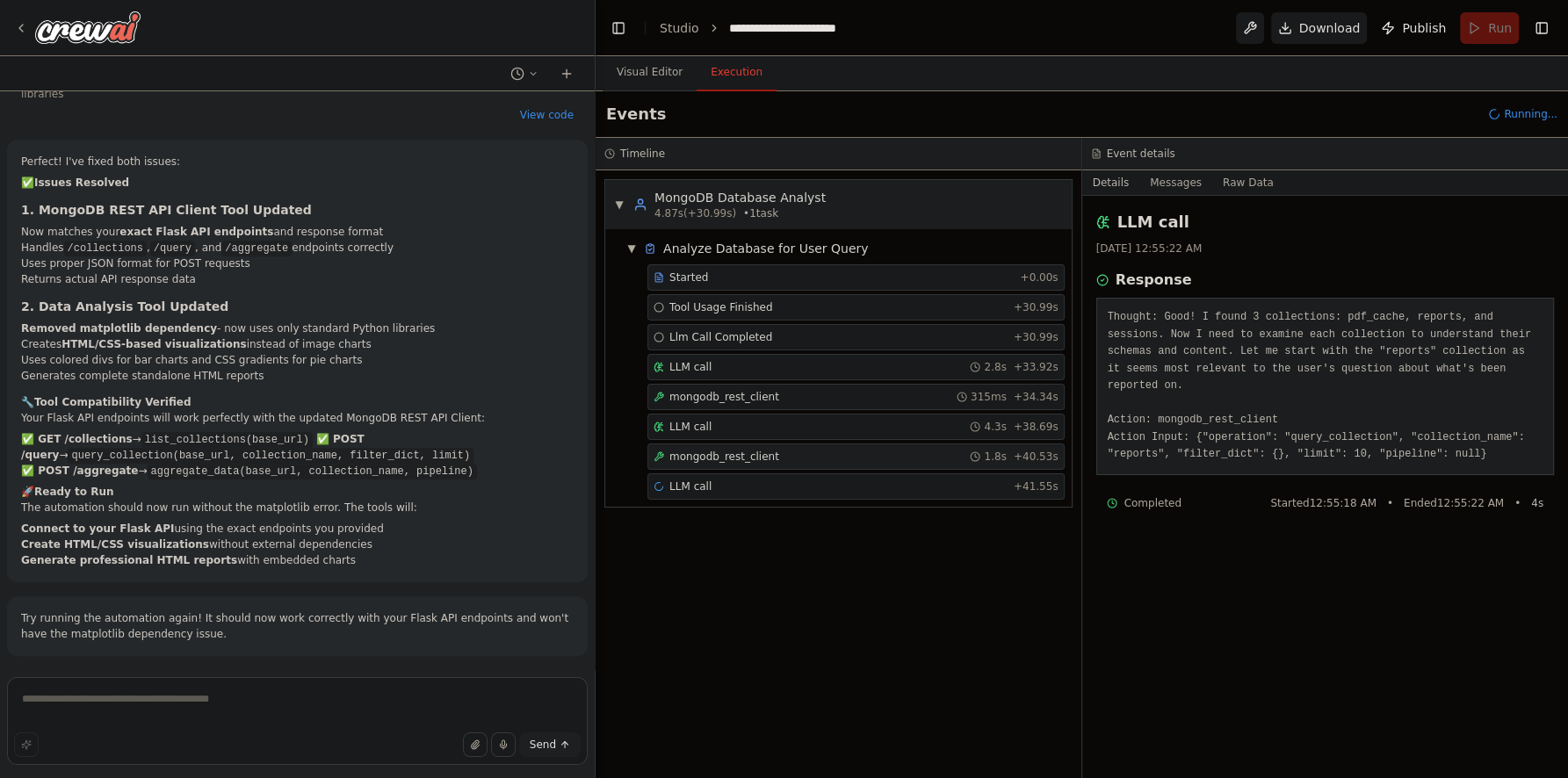
click at [807, 449] on div "mongodb_rest_client 1.8s + 40.53s" at bounding box center [855, 456] width 405 height 14
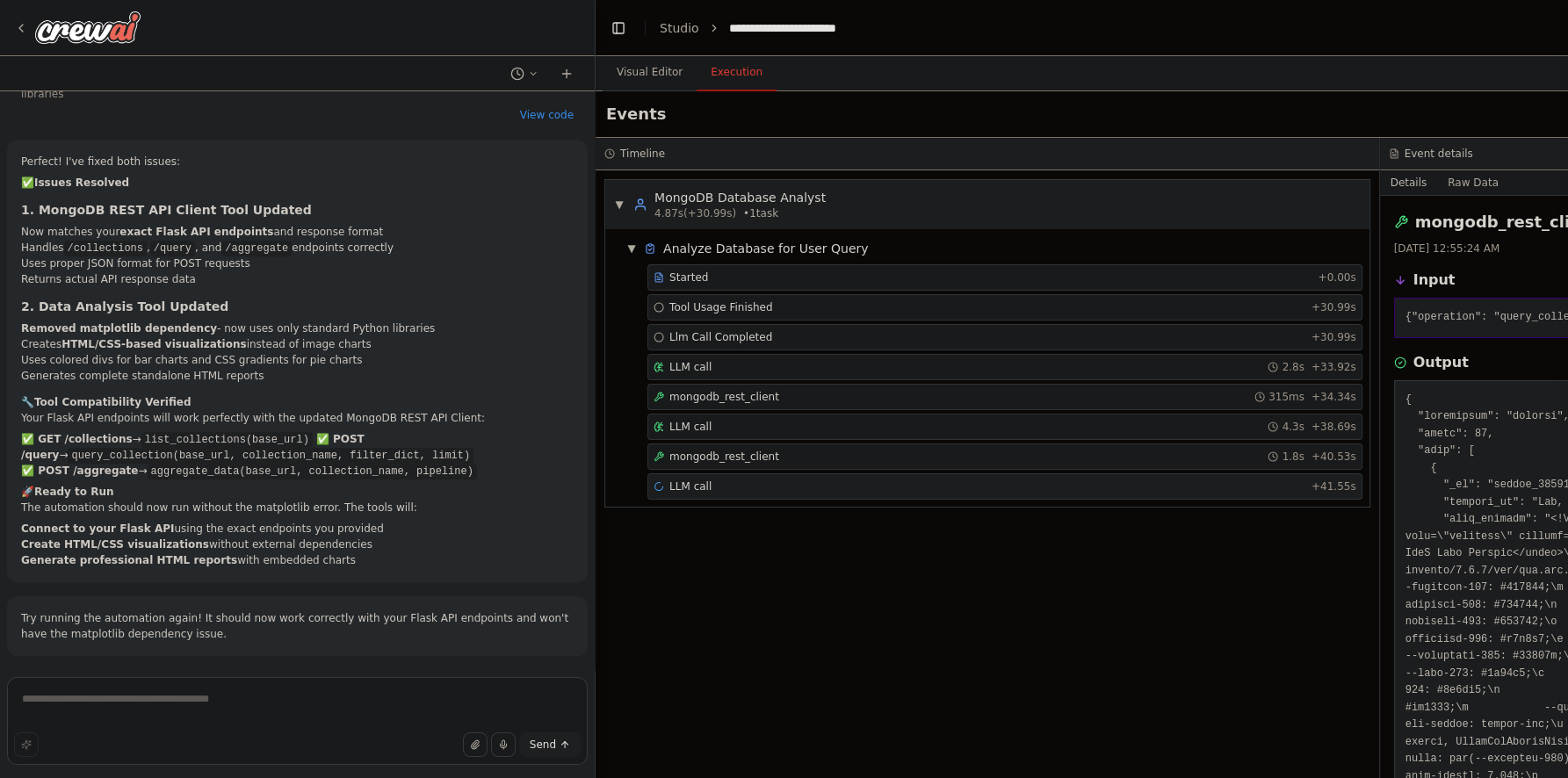
click at [846, 476] on div "LLM call + 41.55s" at bounding box center [1004, 486] width 715 height 26
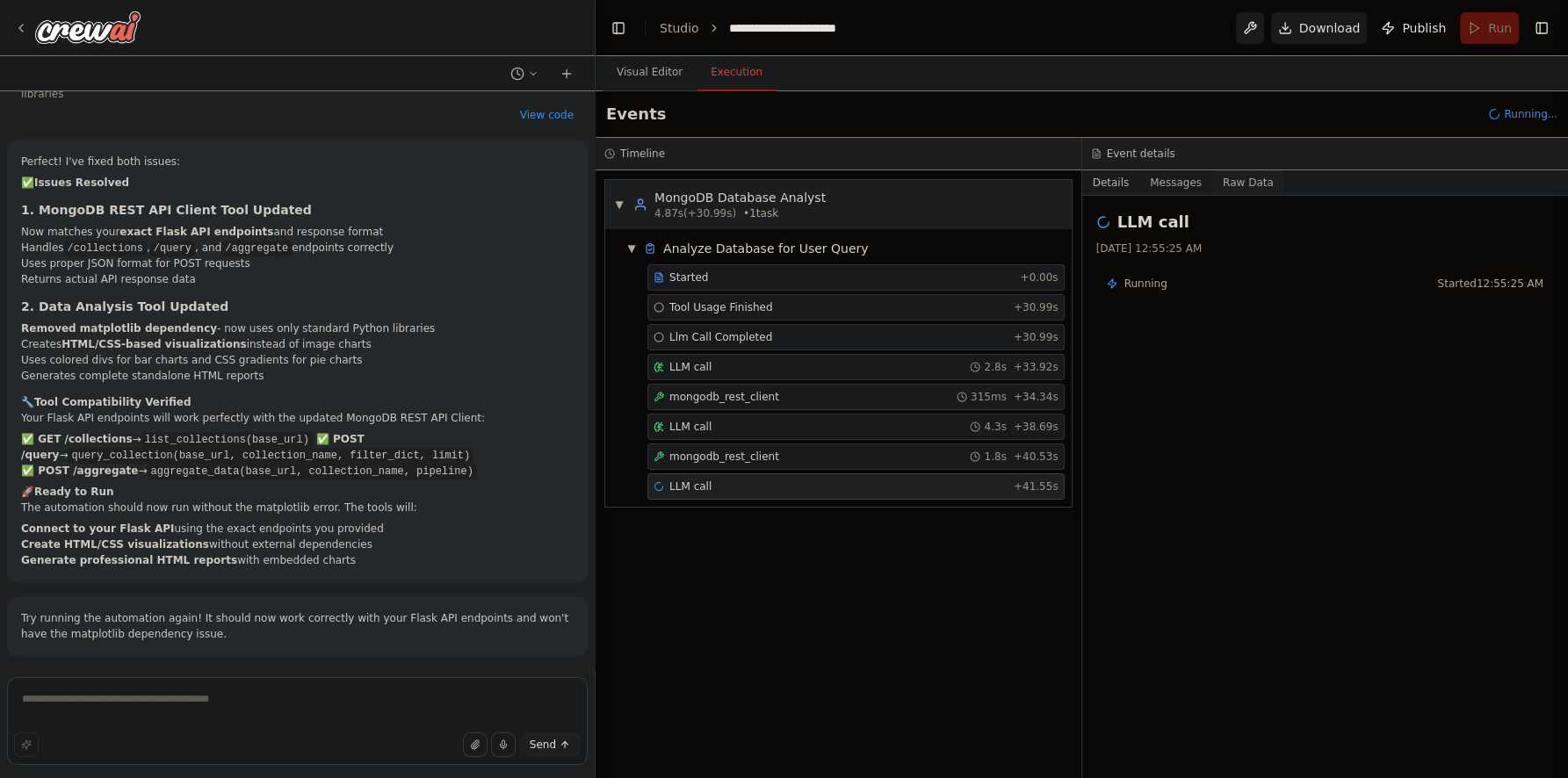
click at [1225, 184] on button "Raw Data" at bounding box center [1248, 182] width 72 height 24
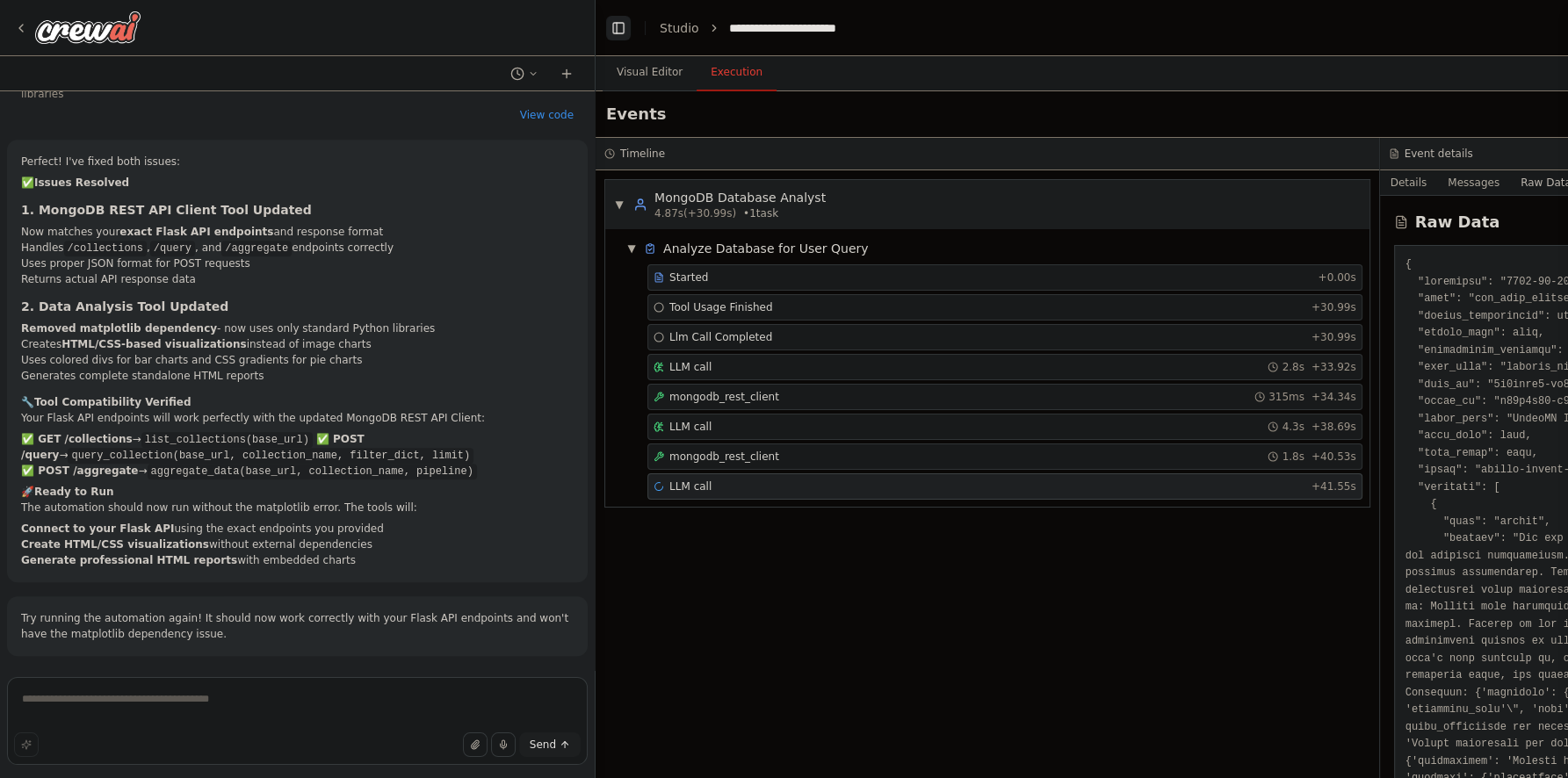
click at [619, 27] on button "Toggle Left Sidebar" at bounding box center [618, 27] width 24 height 24
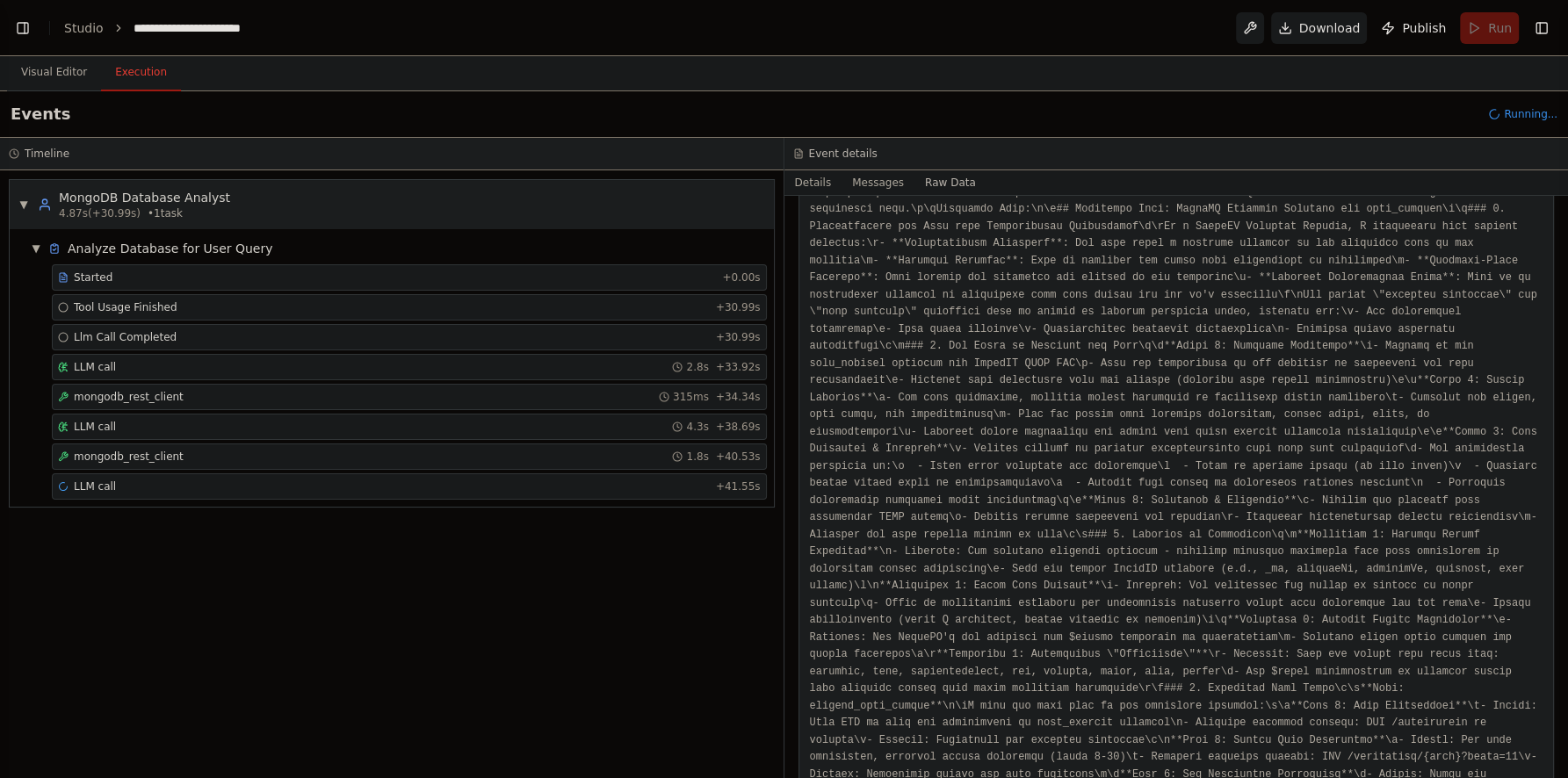
scroll to position [759, 0]
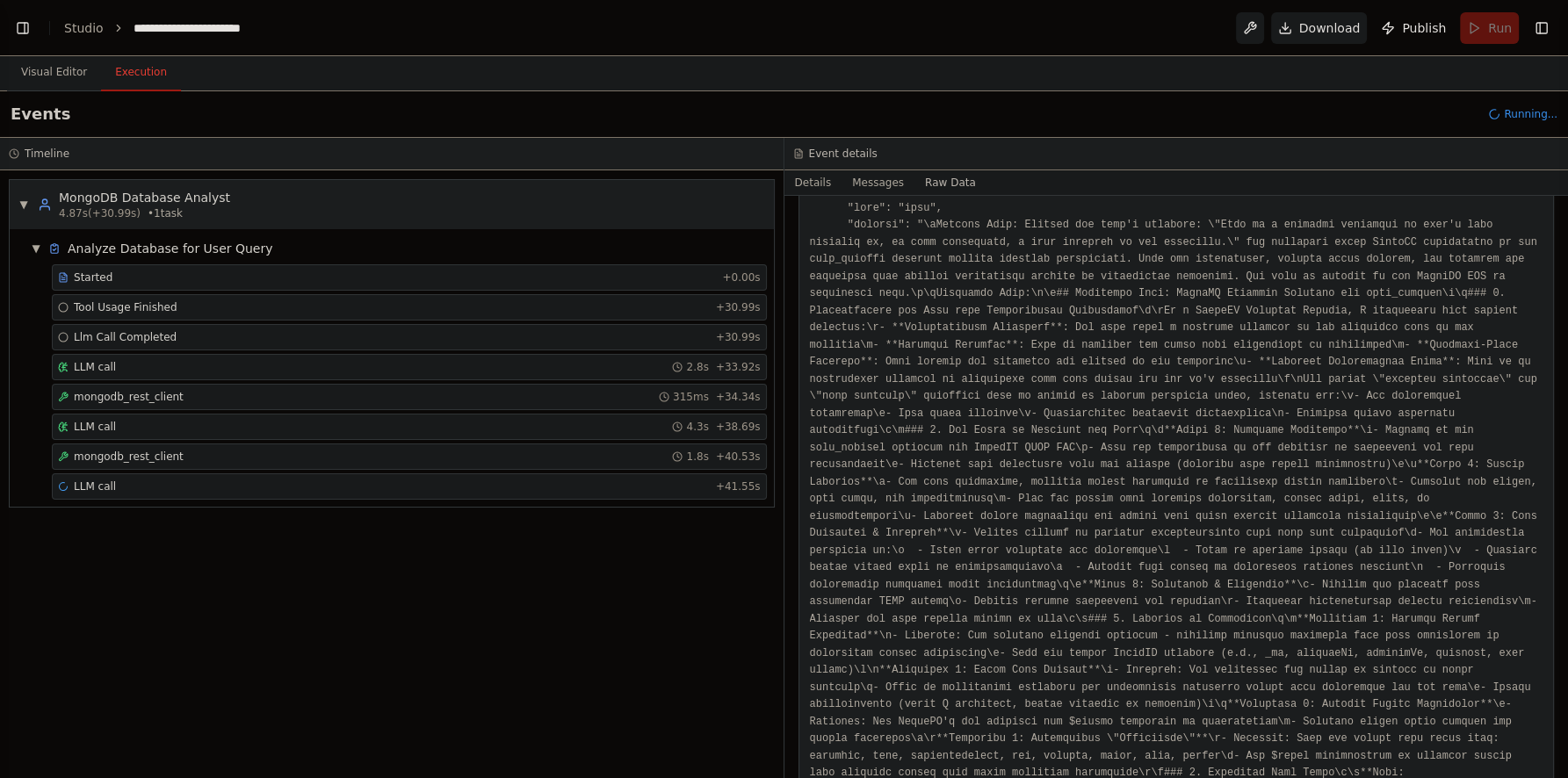
drag, startPoint x: 1561, startPoint y: 214, endPoint x: 1562, endPoint y: 226, distance: 12.0
click at [1563, 231] on button "Toggle Sidebar" at bounding box center [1567, 389] width 14 height 778
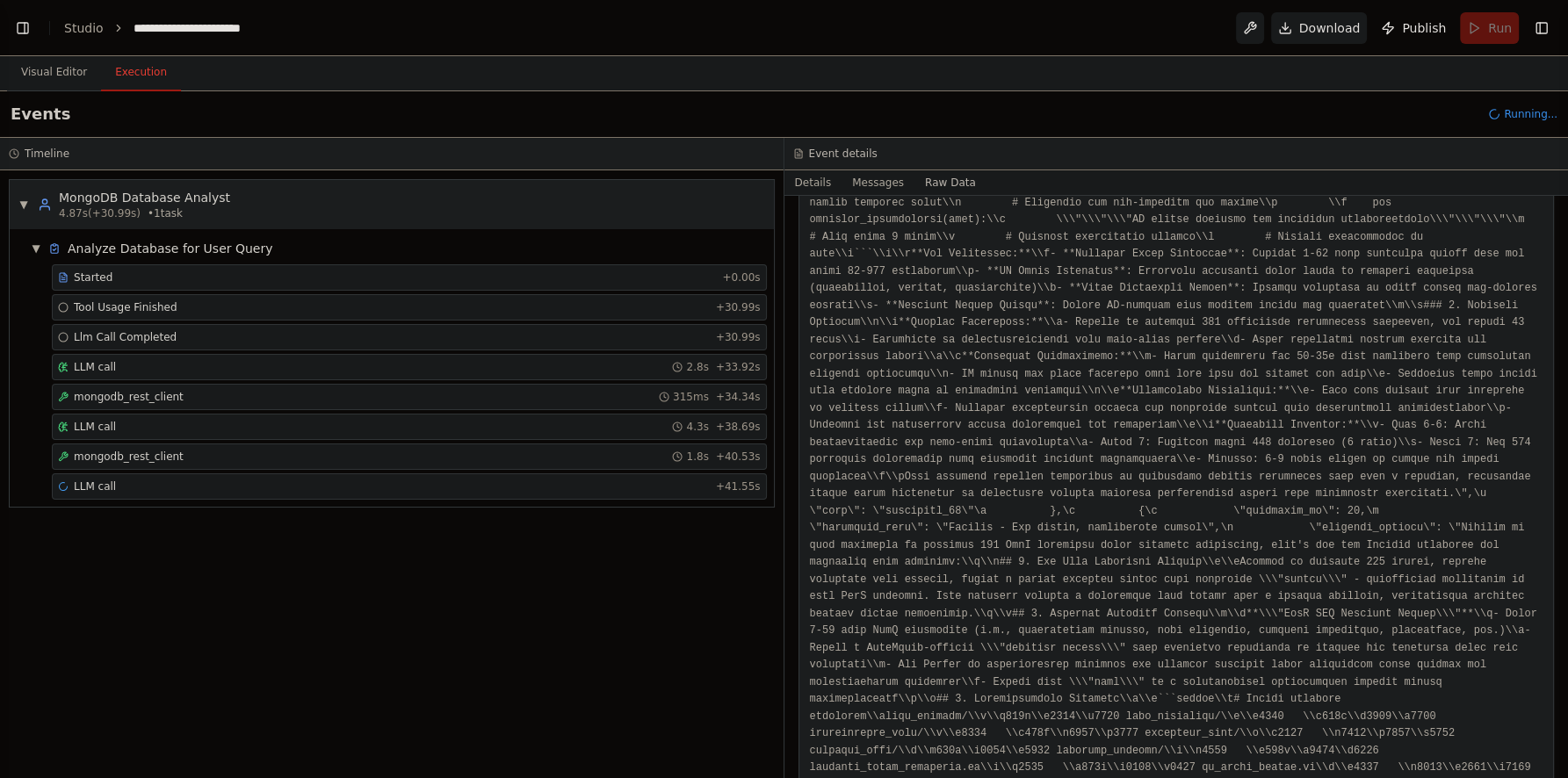
scroll to position [0, 0]
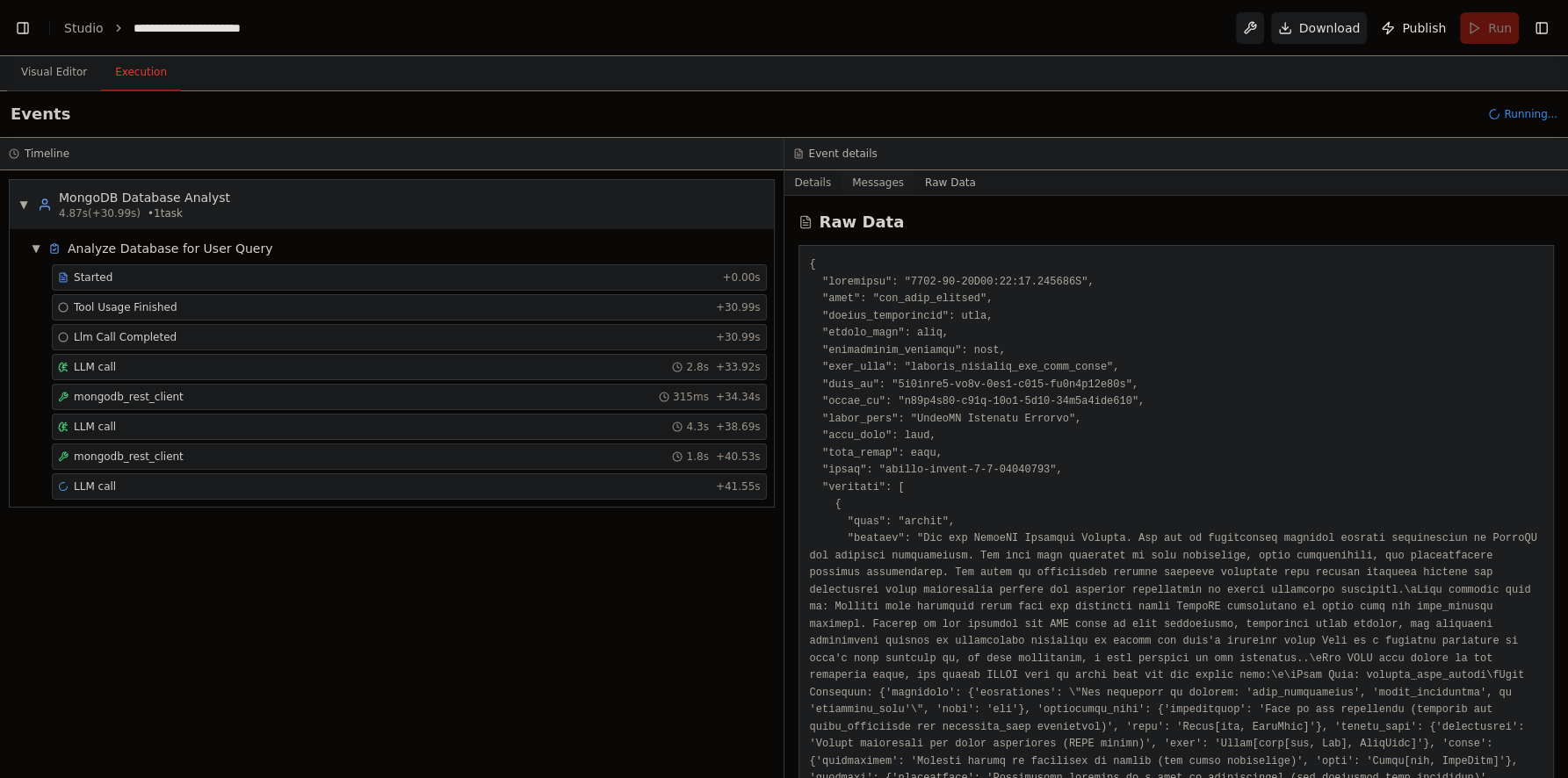
click at [884, 187] on button "Messages" at bounding box center [877, 182] width 73 height 24
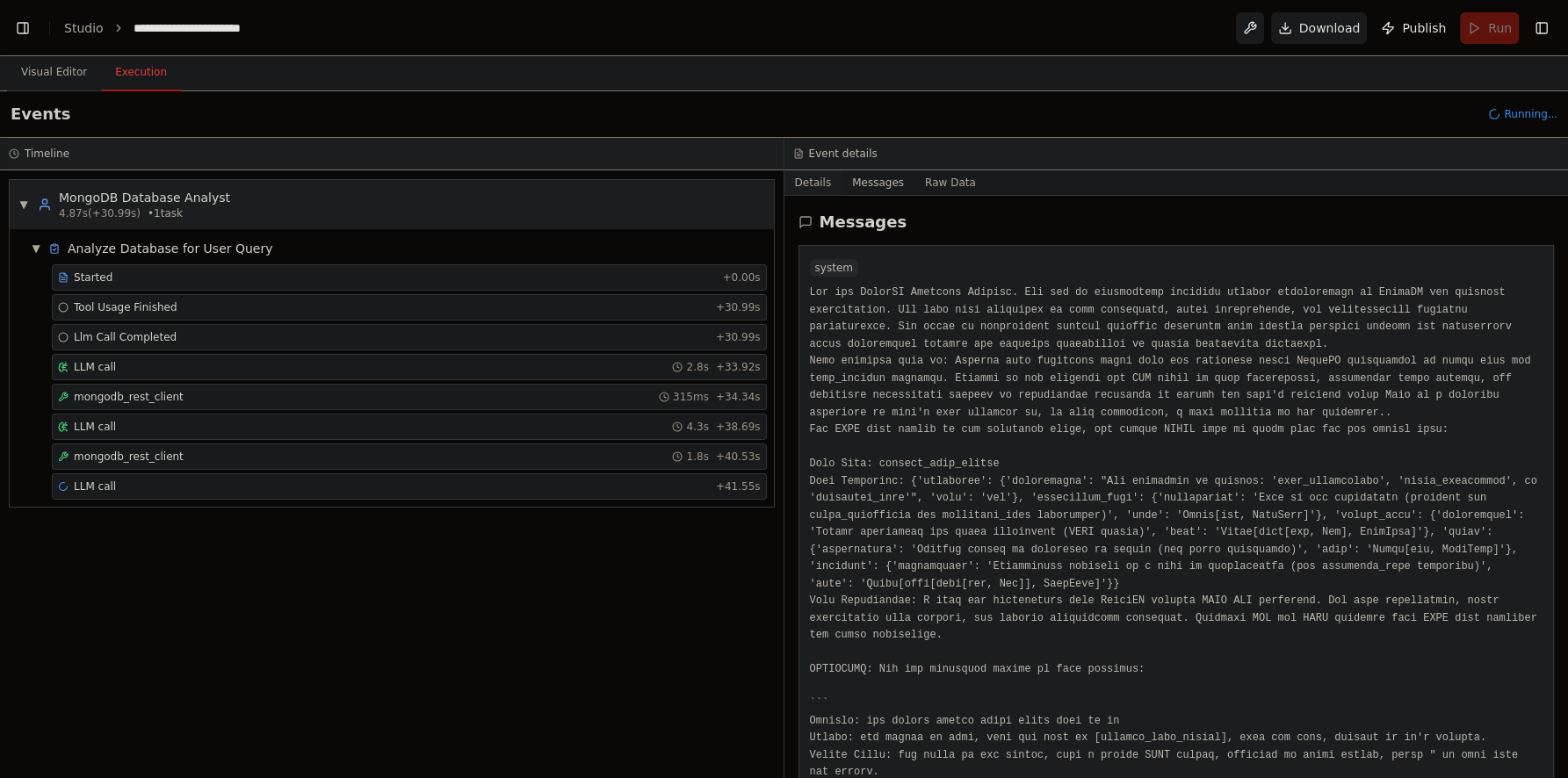
click at [815, 183] on button "Details" at bounding box center [813, 182] width 58 height 24
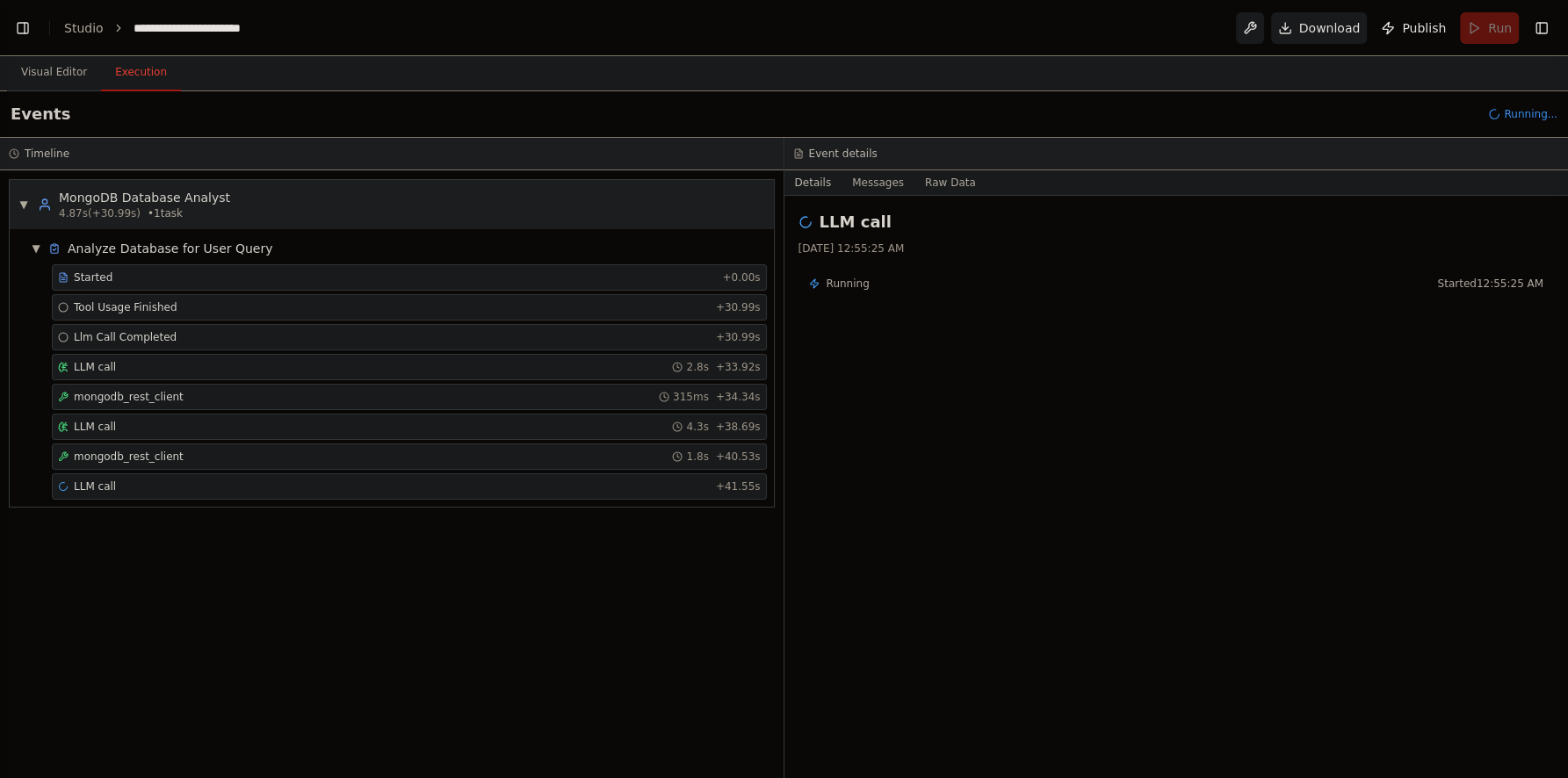
drag, startPoint x: 879, startPoint y: 187, endPoint x: 828, endPoint y: 180, distance: 51.5
click at [880, 187] on button "Messages" at bounding box center [877, 182] width 73 height 24
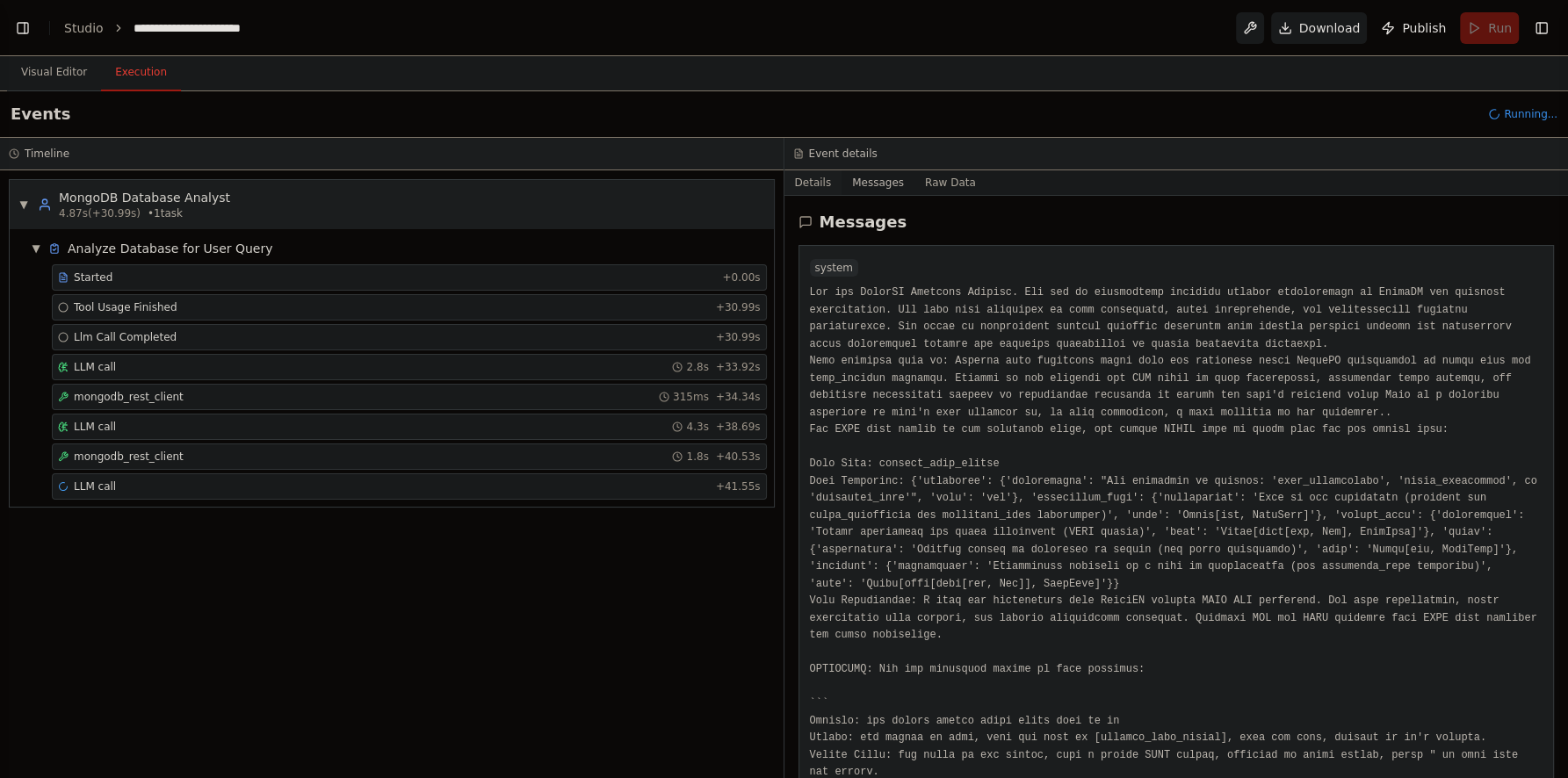
click at [810, 180] on button "Details" at bounding box center [813, 182] width 58 height 24
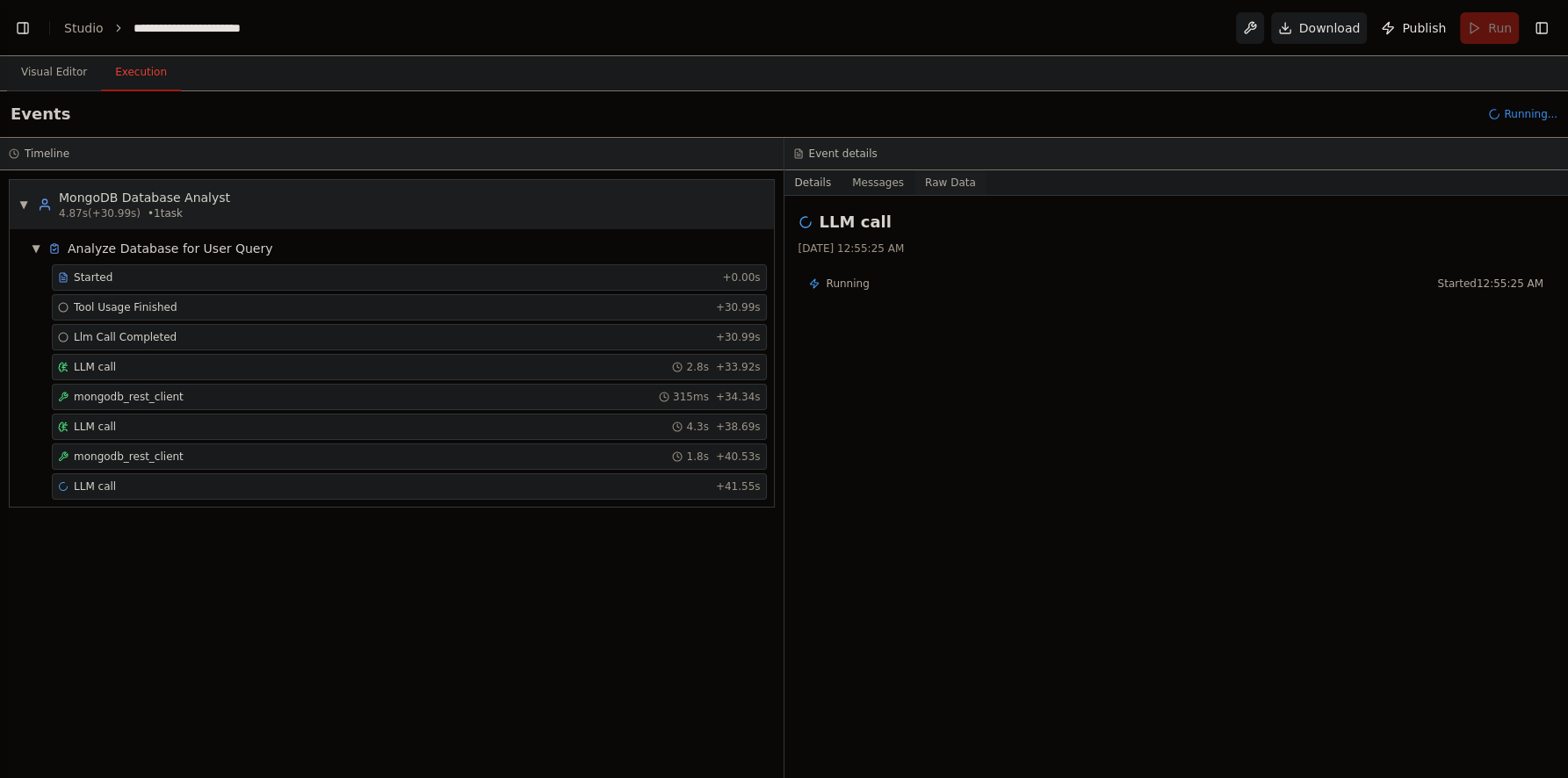
click at [923, 182] on button "Raw Data" at bounding box center [950, 182] width 72 height 24
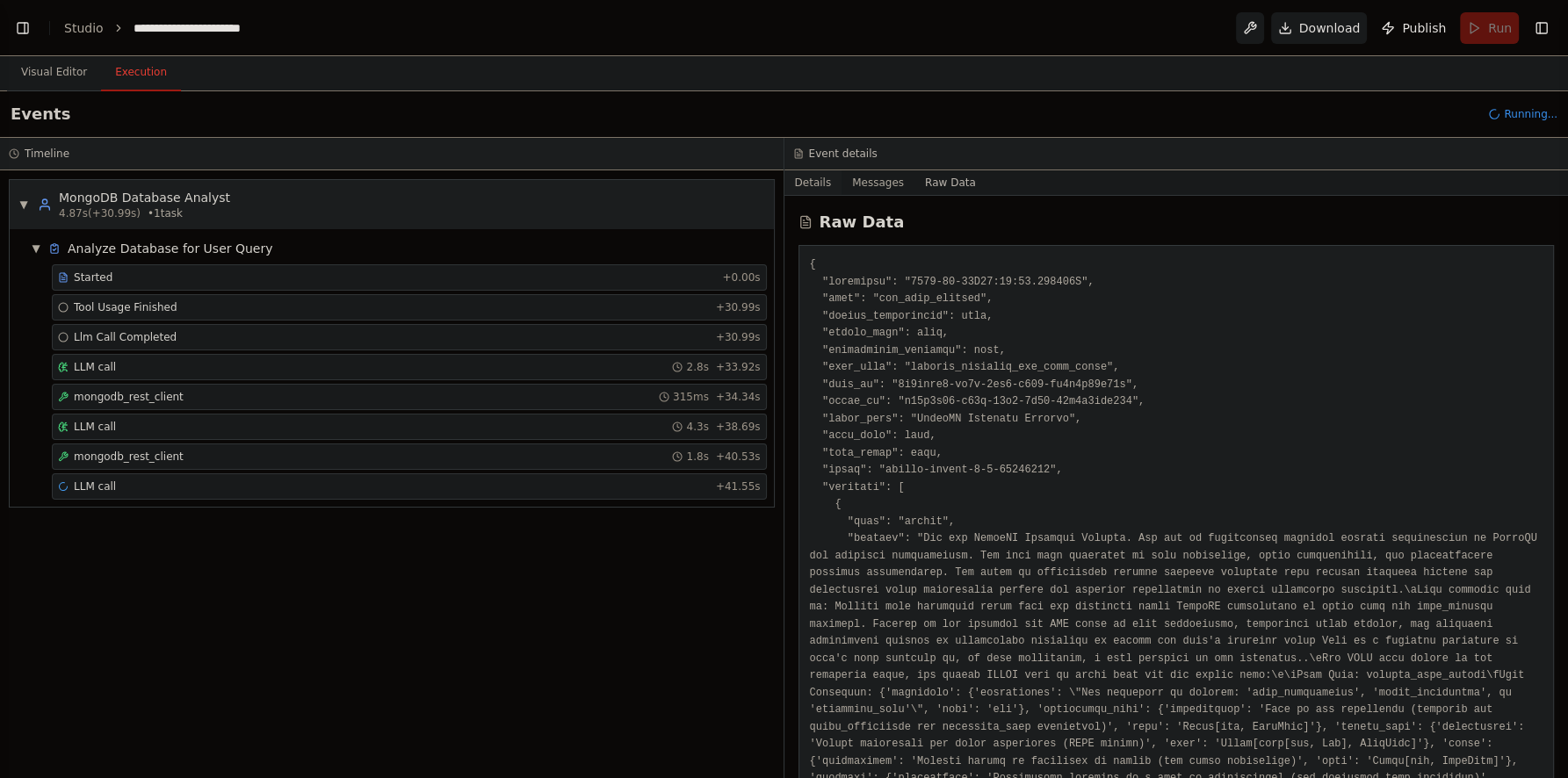
click at [817, 181] on button "Details" at bounding box center [813, 182] width 58 height 24
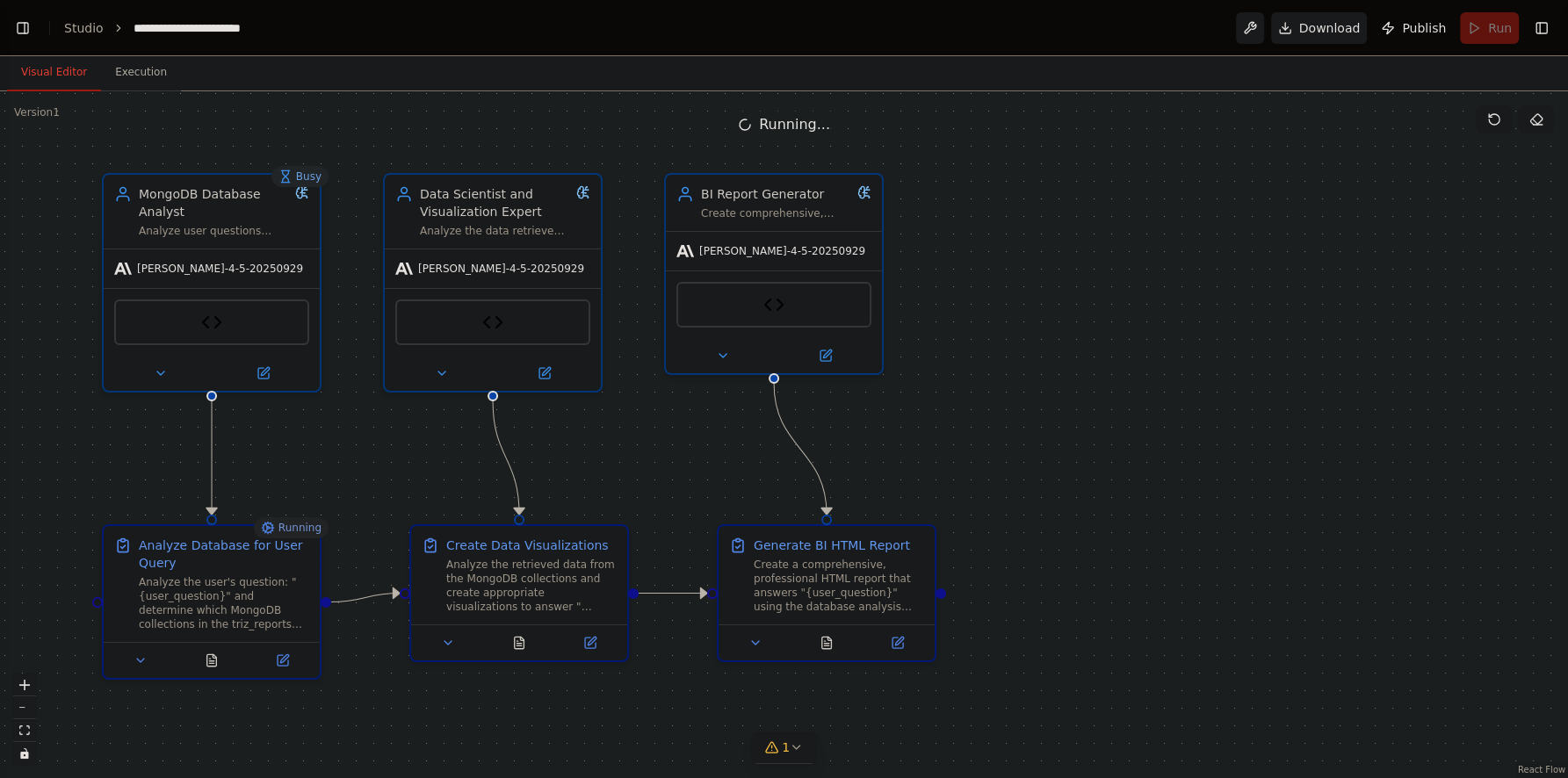
click at [49, 69] on button "Visual Editor" at bounding box center [53, 73] width 94 height 37
click at [264, 368] on icon at bounding box center [265, 368] width 8 height 8
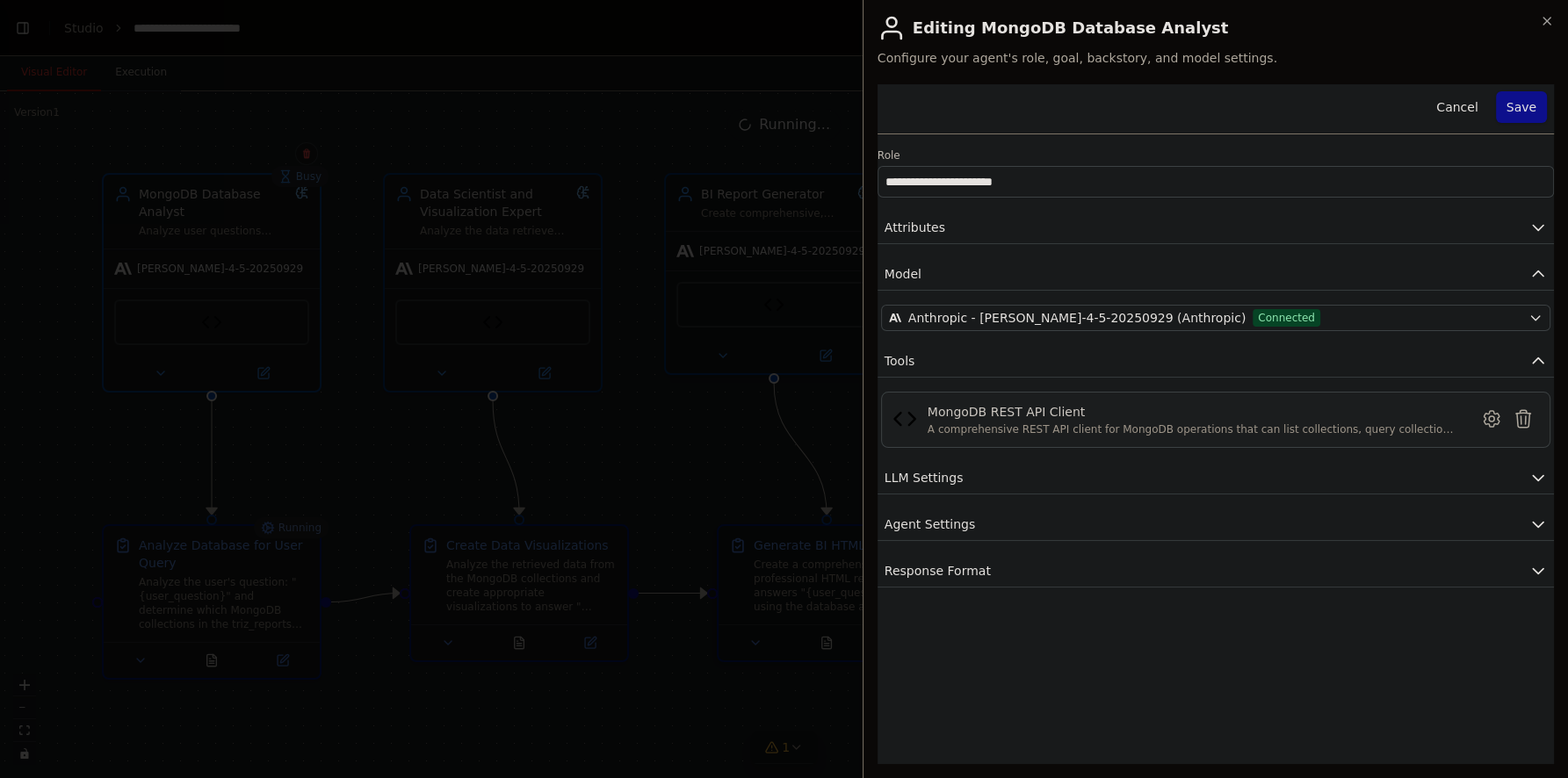
click at [1089, 416] on div "MongoDB REST API Client" at bounding box center [1192, 411] width 531 height 17
click at [1456, 102] on button "Cancel" at bounding box center [1456, 107] width 62 height 32
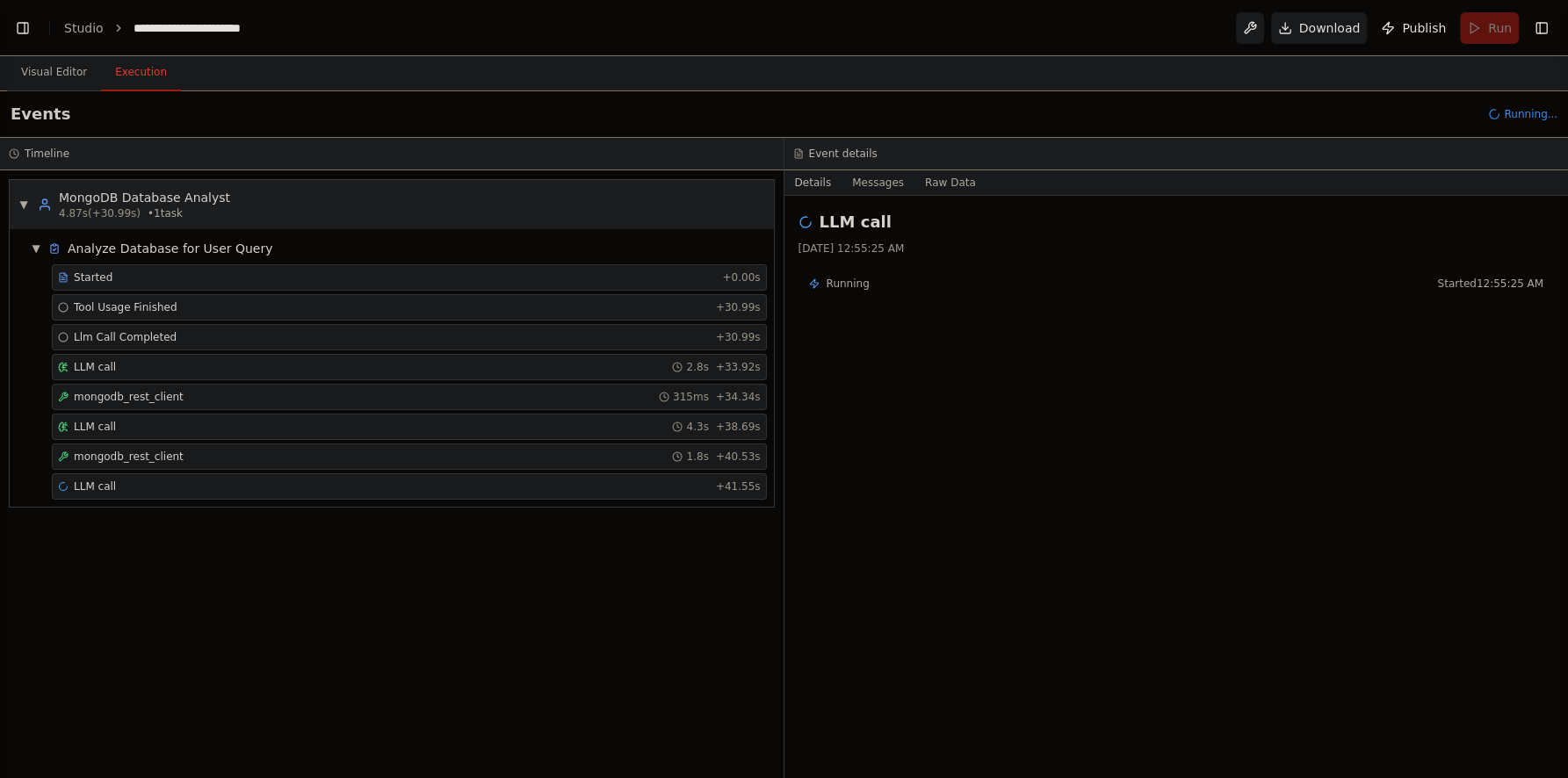
click at [155, 78] on button "Execution" at bounding box center [141, 73] width 80 height 37
click at [296, 486] on div "LLM call + 41.55s" at bounding box center [409, 486] width 702 height 14
click at [60, 79] on button "Visual Editor" at bounding box center [53, 73] width 94 height 37
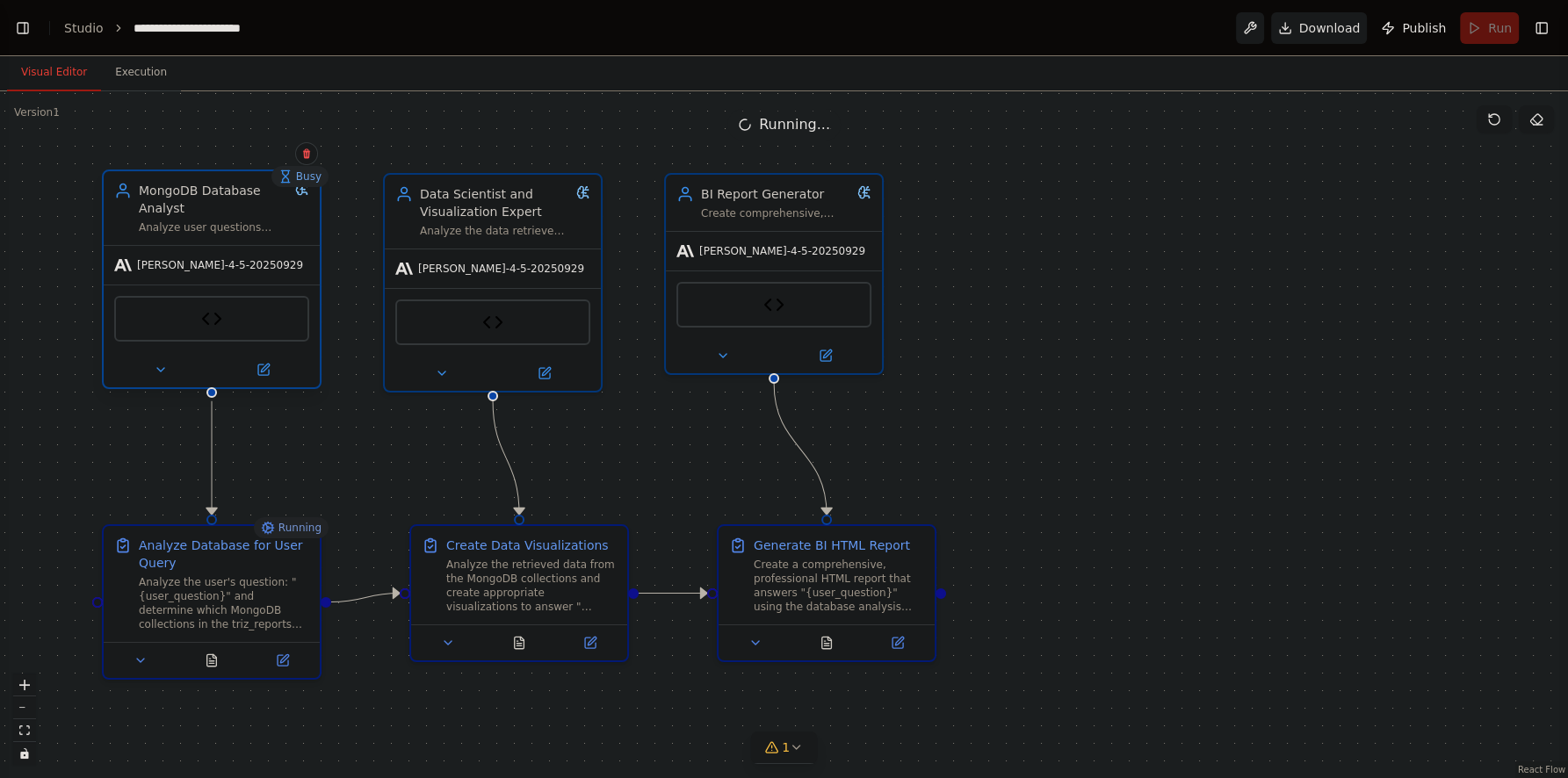
click at [207, 217] on div "MongoDB Database Analyst Analyze user questions about data and determine which …" at bounding box center [213, 208] width 149 height 52
click at [269, 374] on icon at bounding box center [263, 370] width 14 height 14
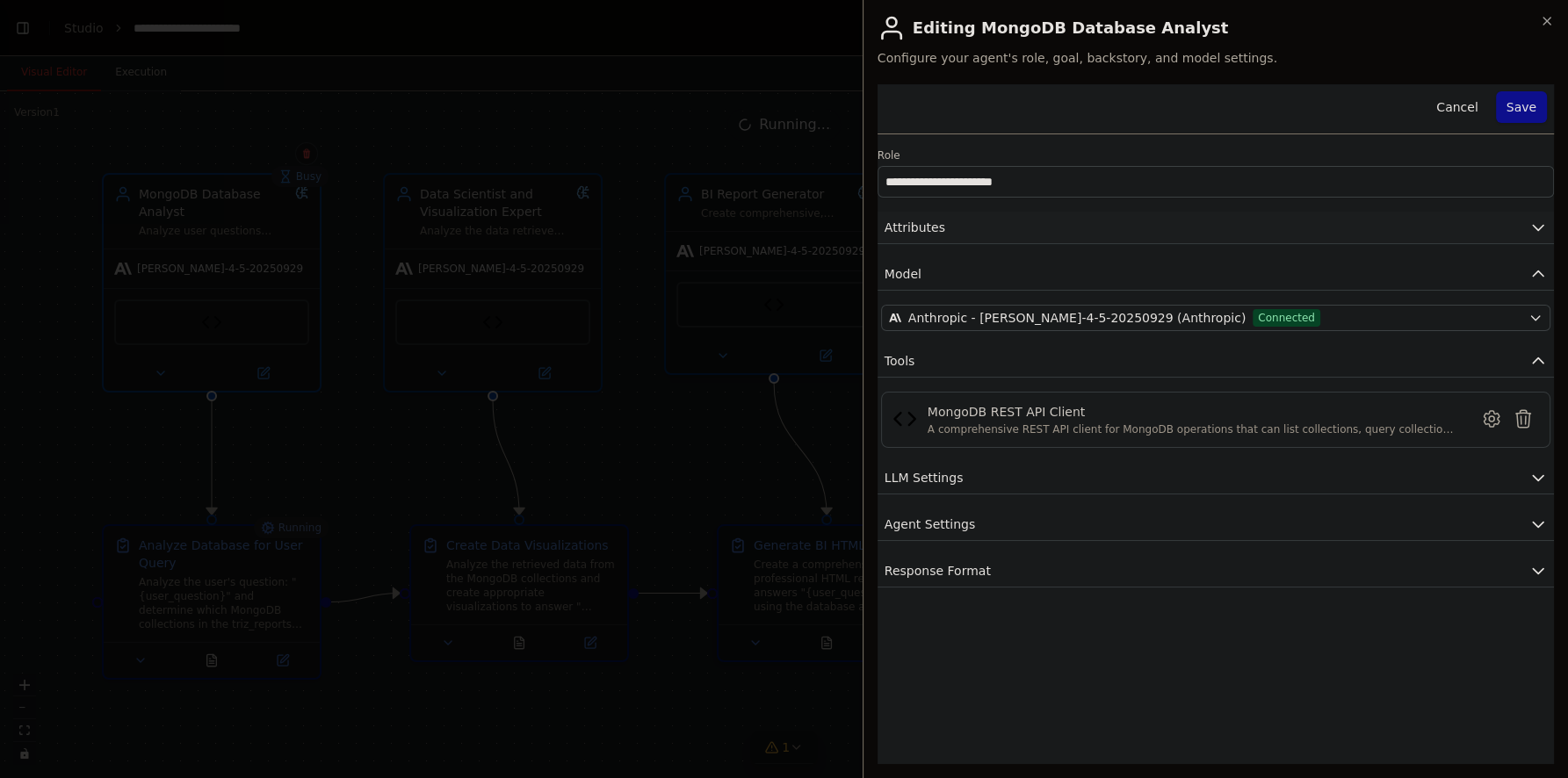
click at [1061, 227] on button "Attributes" at bounding box center [1215, 227] width 676 height 32
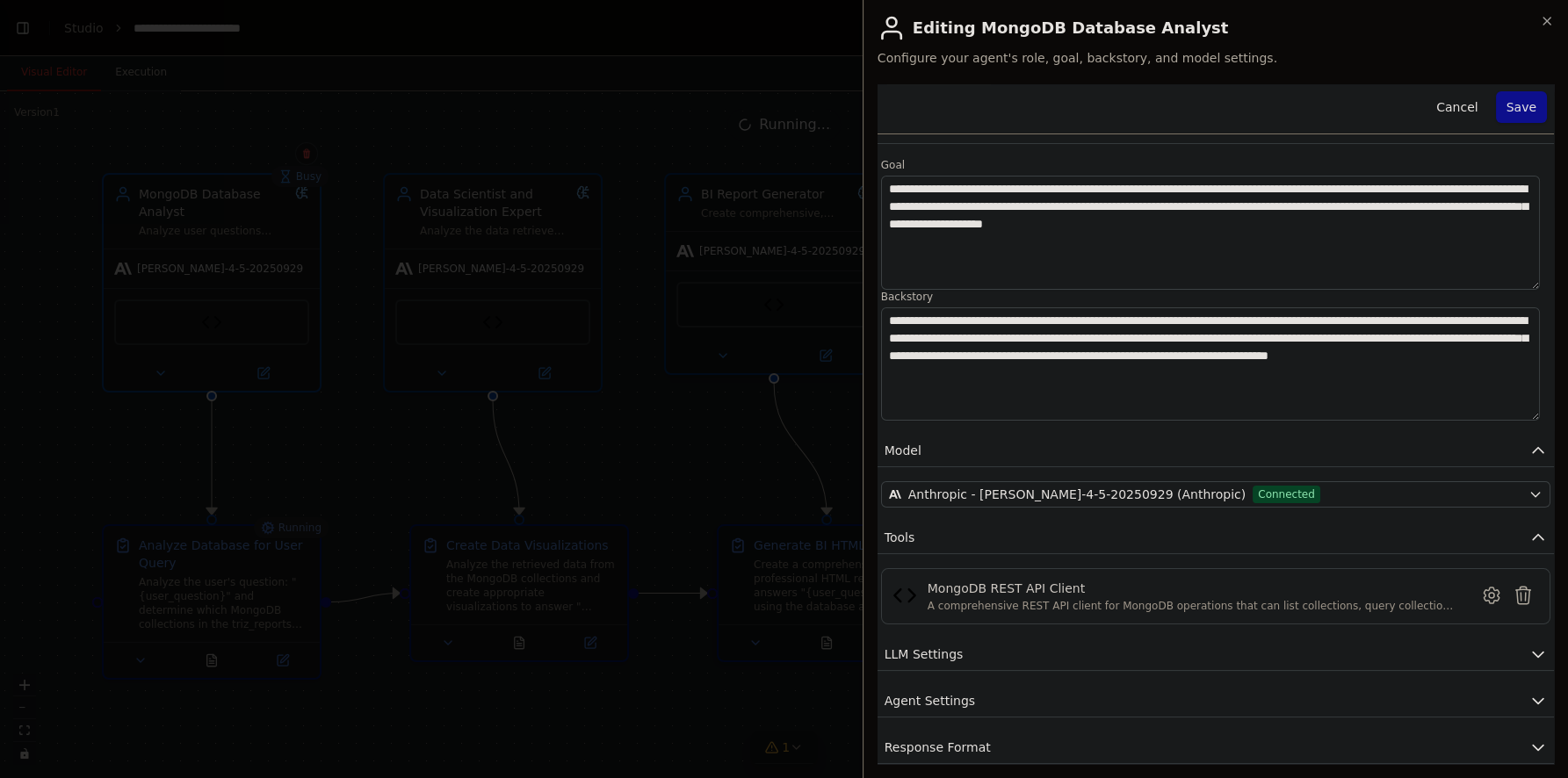
scroll to position [112, 0]
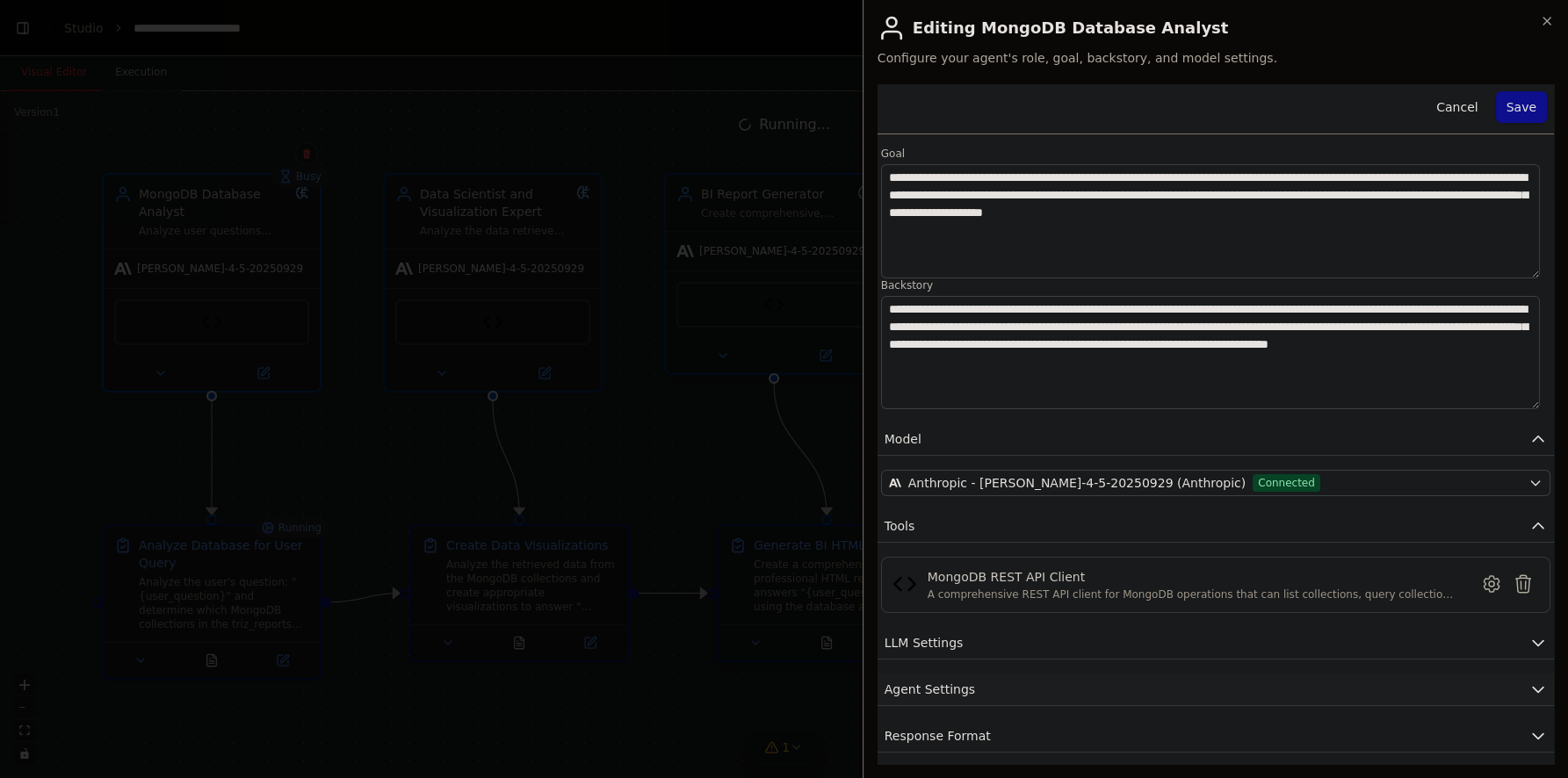
click at [1031, 679] on button "Agent Settings" at bounding box center [1215, 689] width 676 height 32
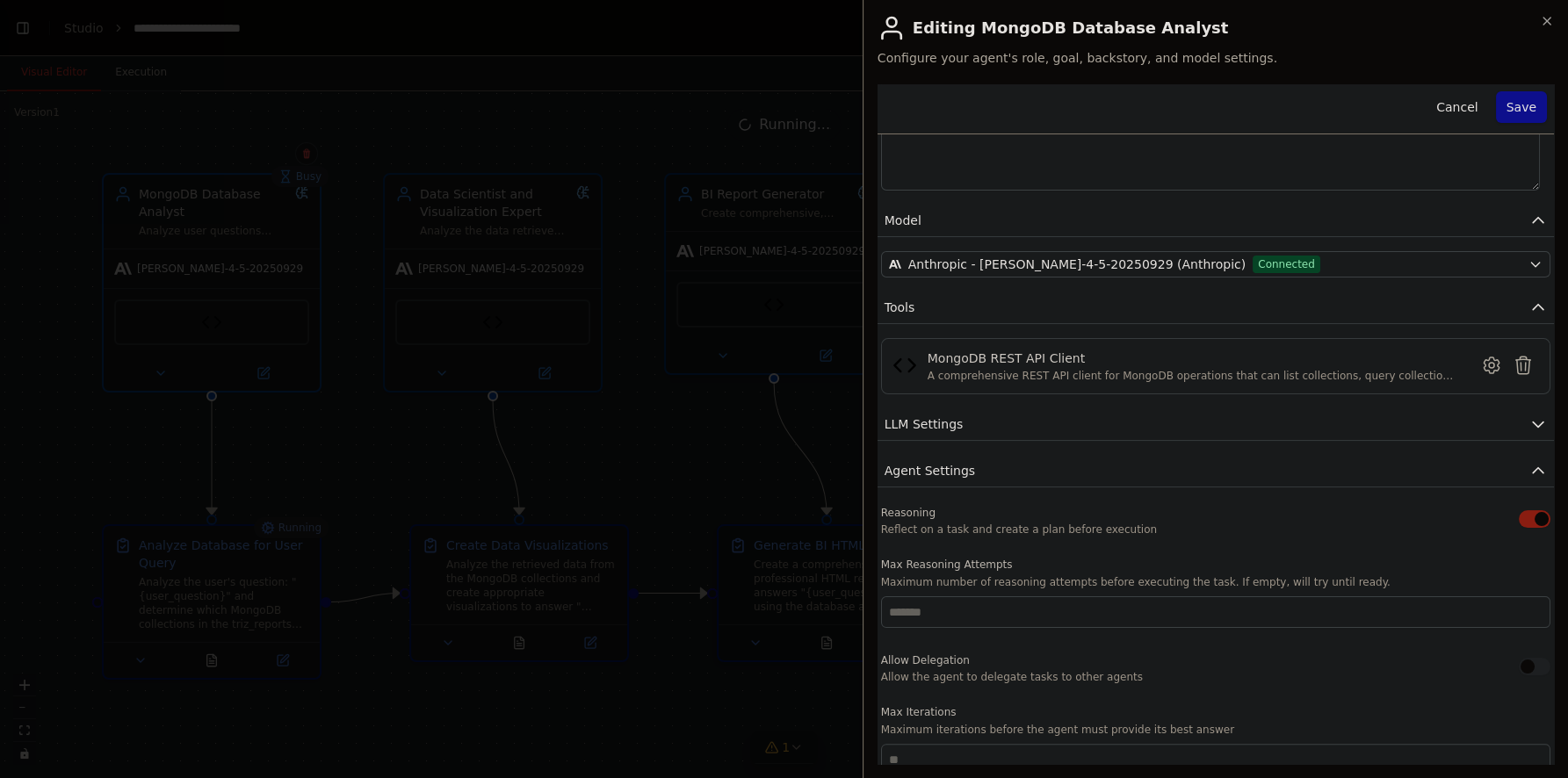
scroll to position [329, 0]
click at [966, 417] on button "LLM Settings" at bounding box center [1215, 425] width 676 height 32
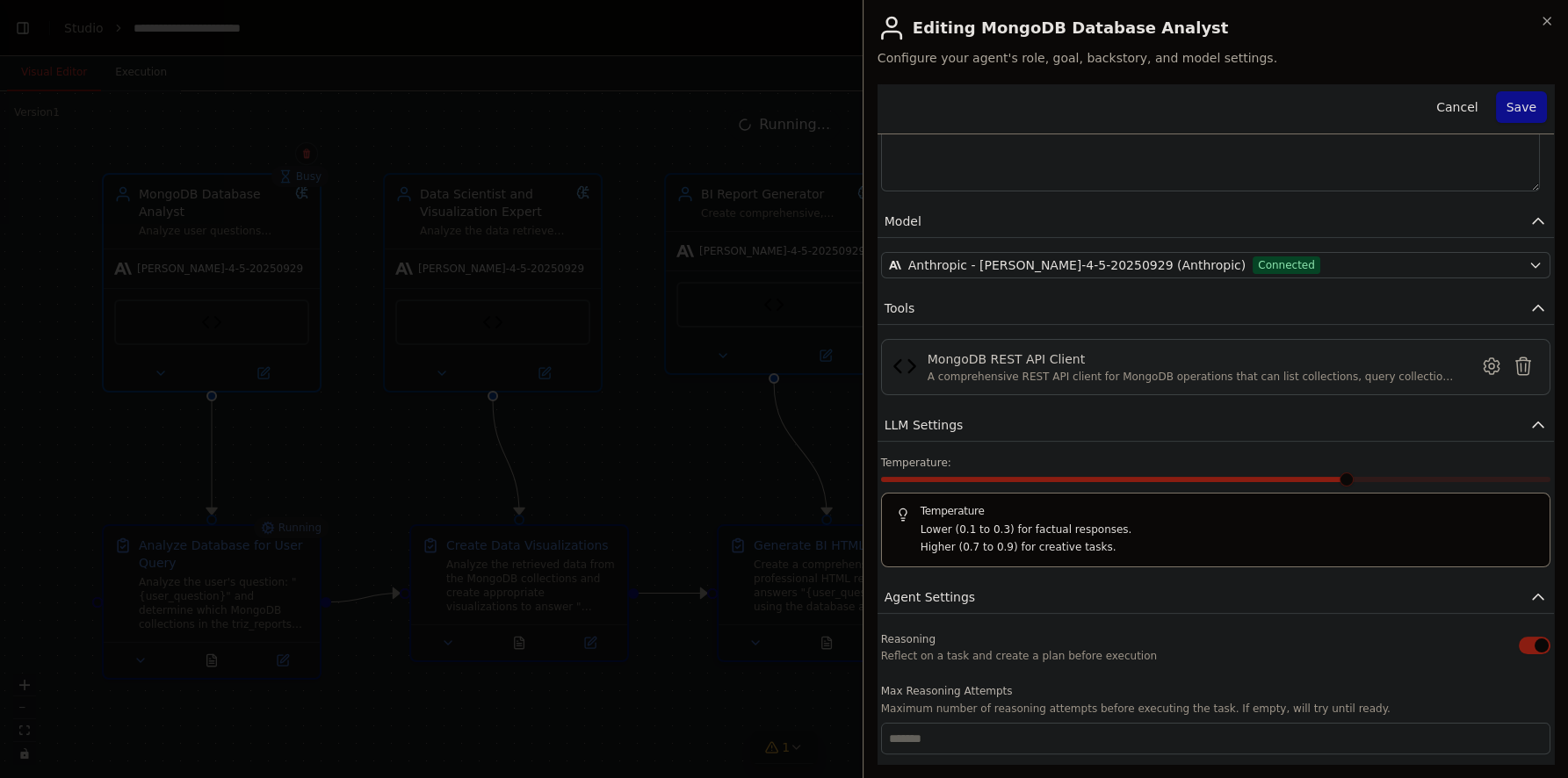
click at [1061, 374] on div "A comprehensive REST API client for MongoDB operations that can list collection…" at bounding box center [1192, 376] width 531 height 14
click at [1481, 368] on icon at bounding box center [1491, 367] width 21 height 21
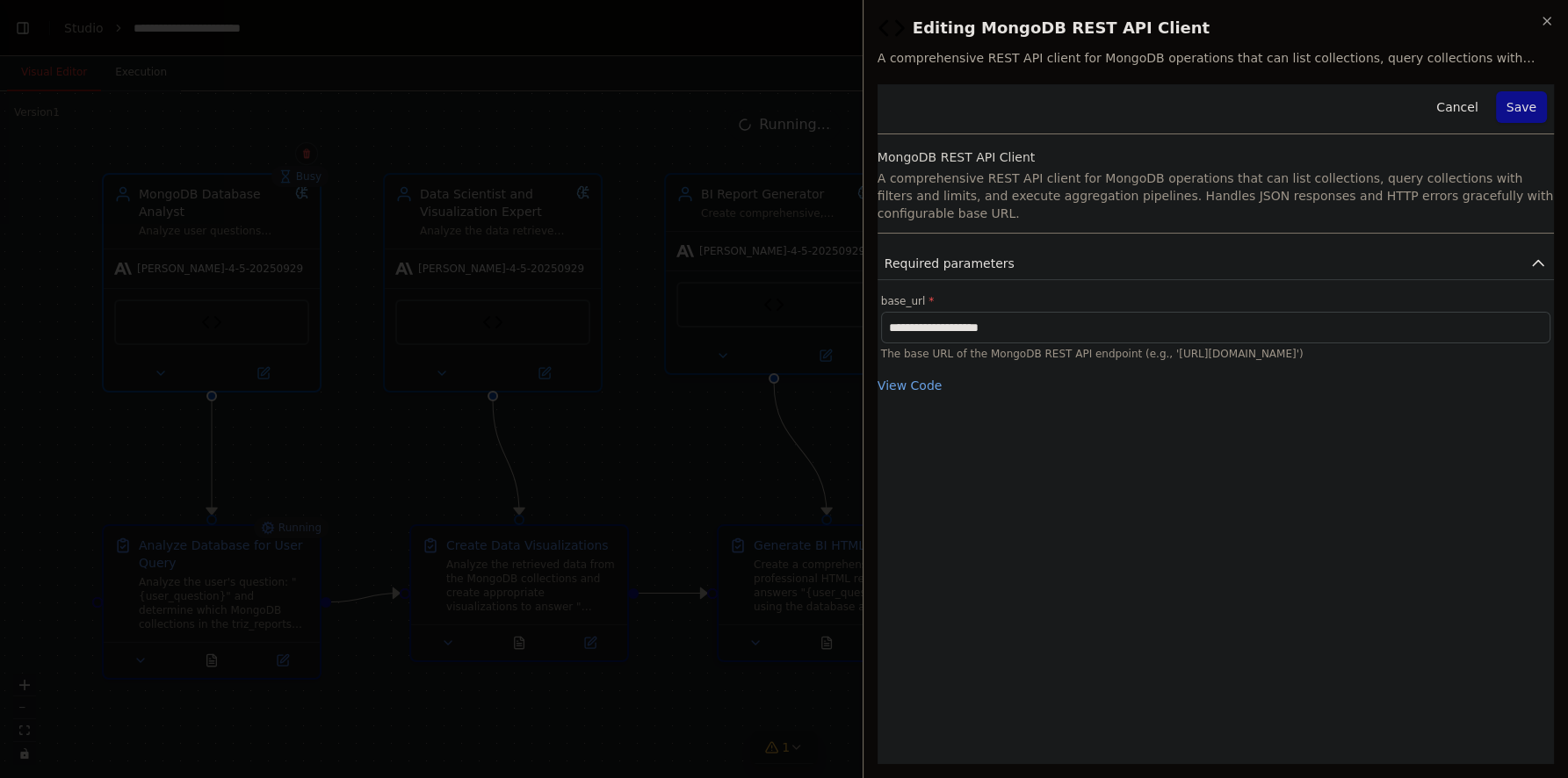
click at [908, 376] on button "View Code" at bounding box center [909, 385] width 65 height 17
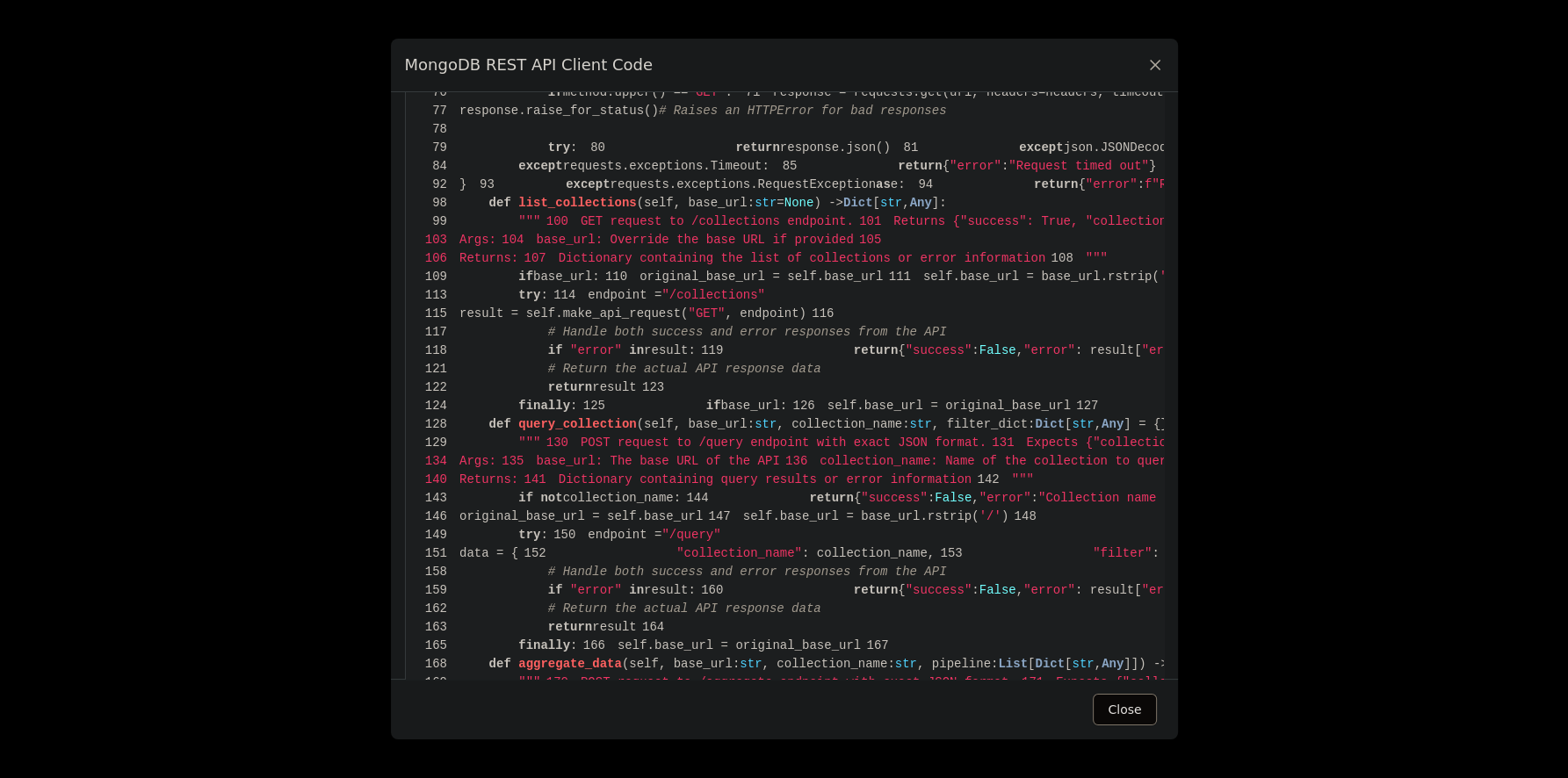
scroll to position [505, 0]
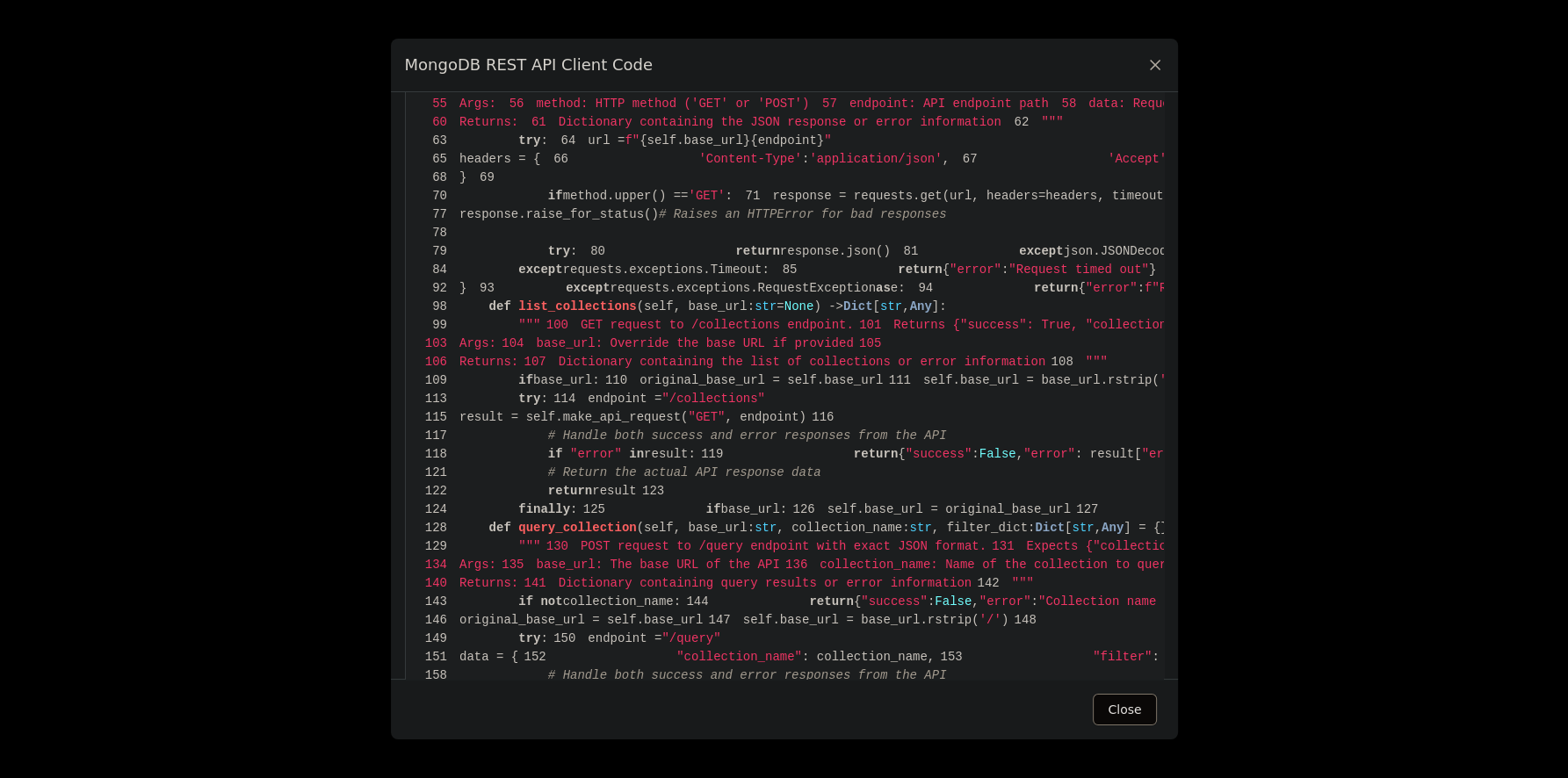
click at [1160, 72] on icon at bounding box center [1155, 65] width 17 height 17
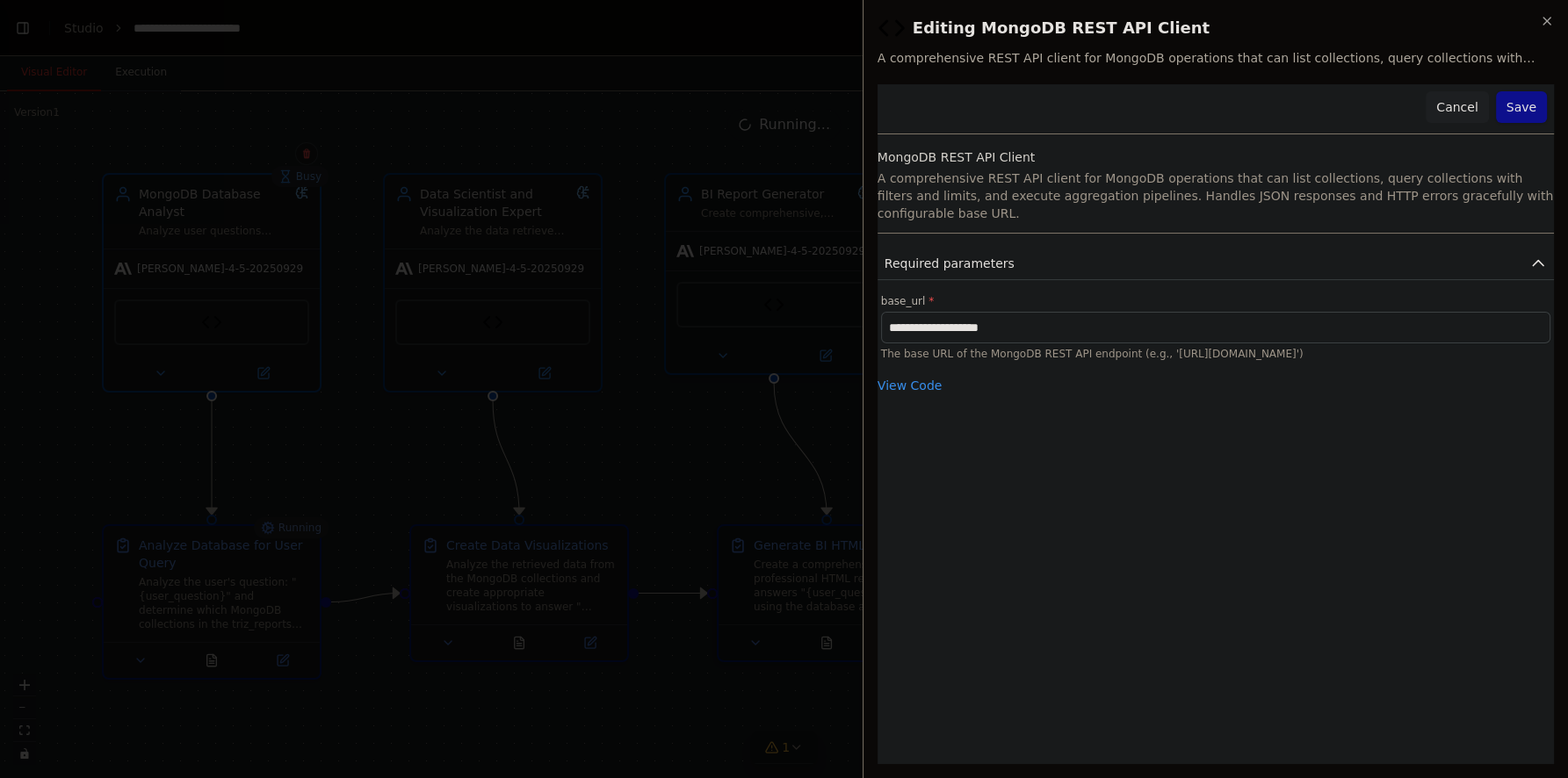
click at [1446, 114] on button "Cancel" at bounding box center [1456, 107] width 62 height 32
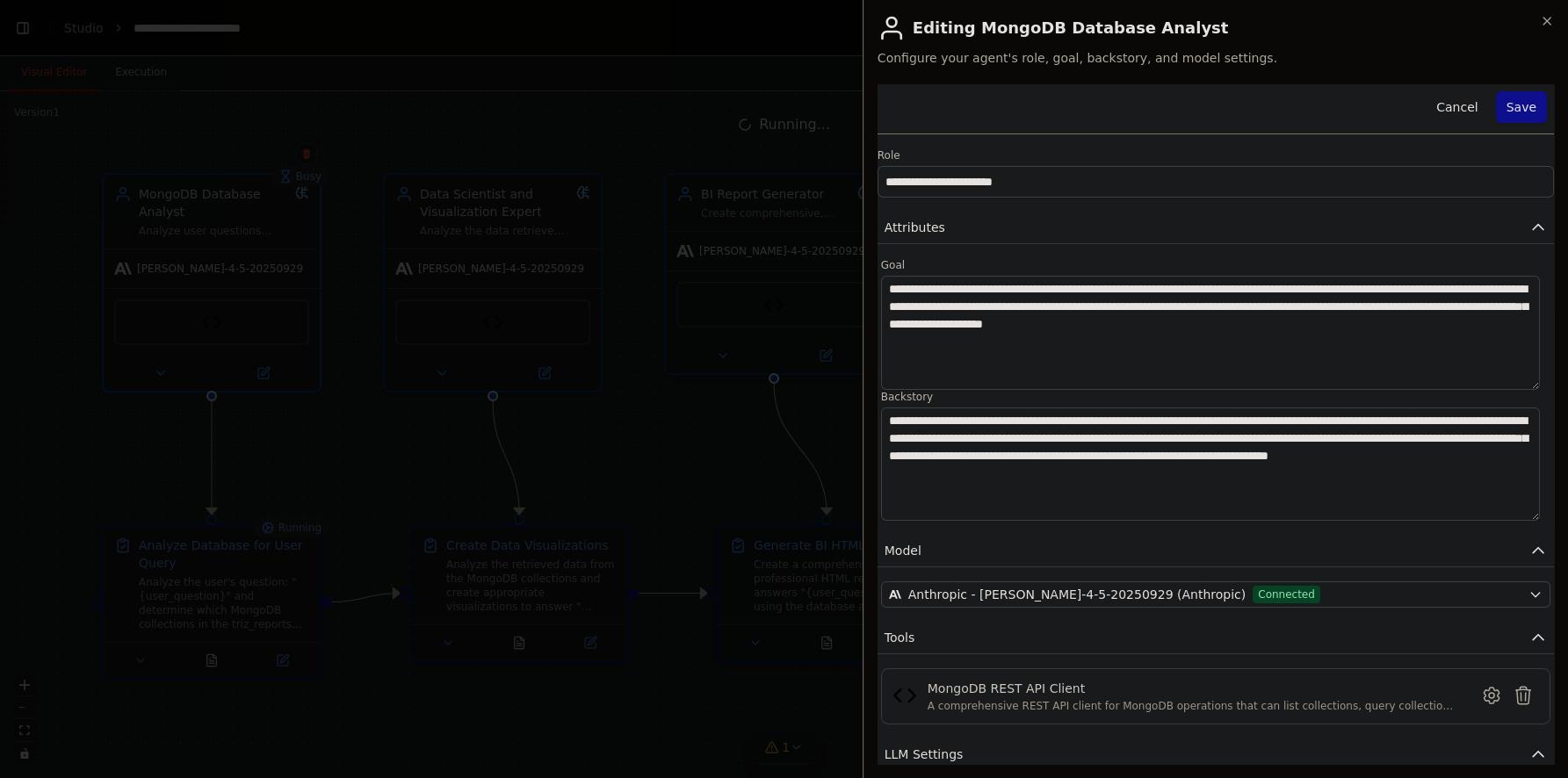
scroll to position [0, 0]
click at [1218, 470] on textarea "**********" at bounding box center [1210, 465] width 659 height 114
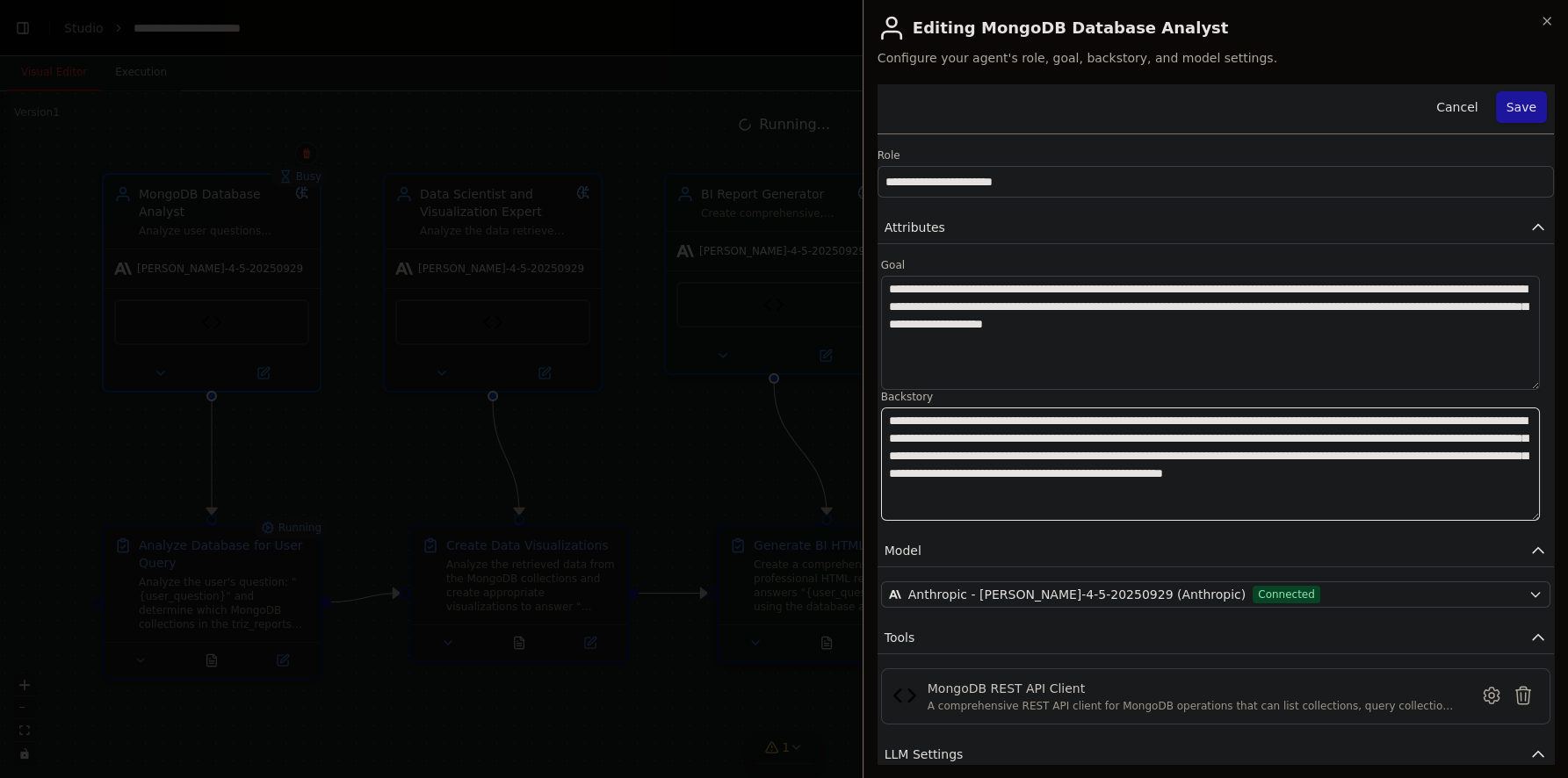
type textarea "**********"
click at [1517, 107] on button "Save" at bounding box center [1520, 107] width 50 height 32
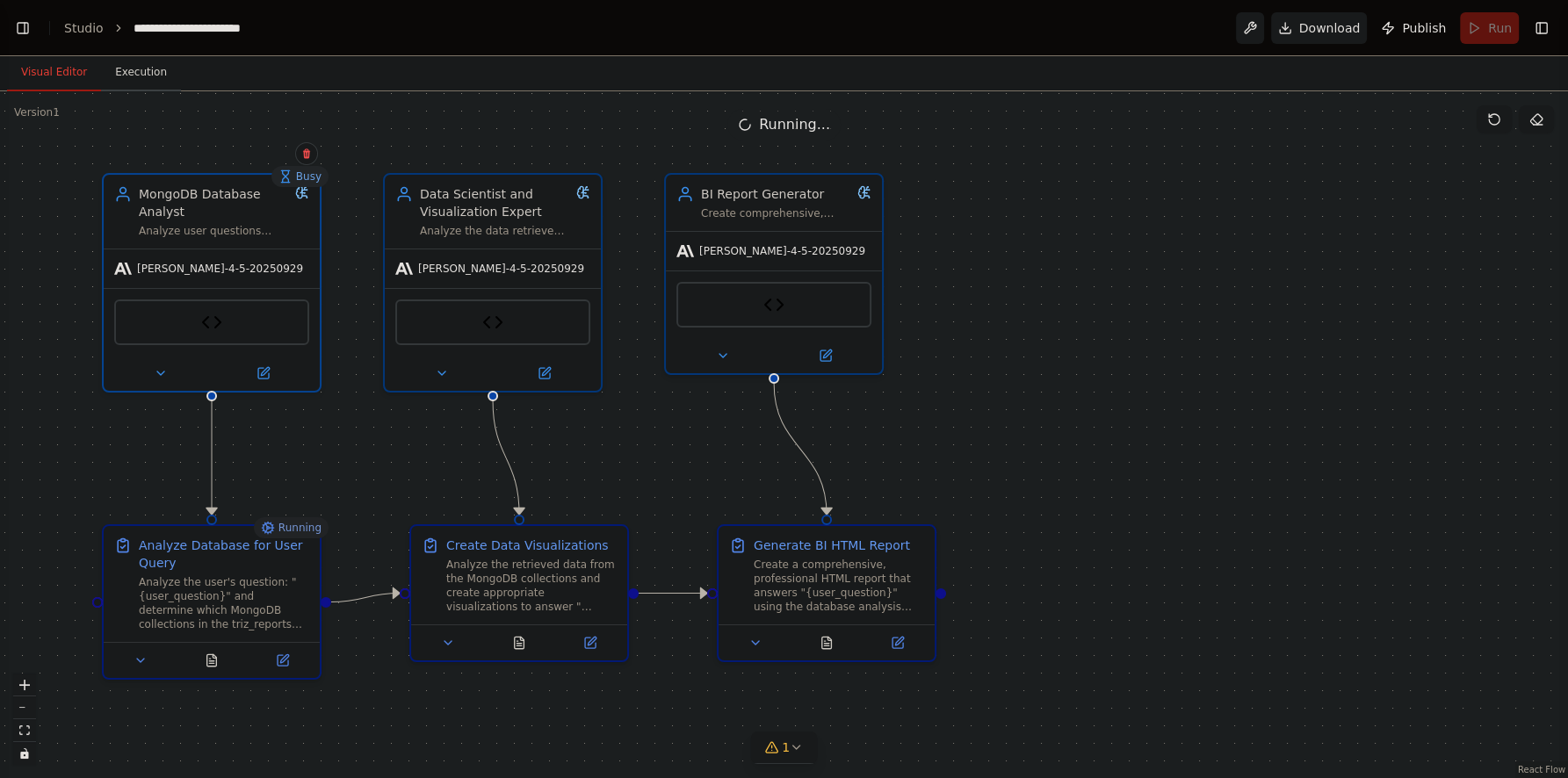
click at [150, 79] on button "Execution" at bounding box center [141, 73] width 80 height 37
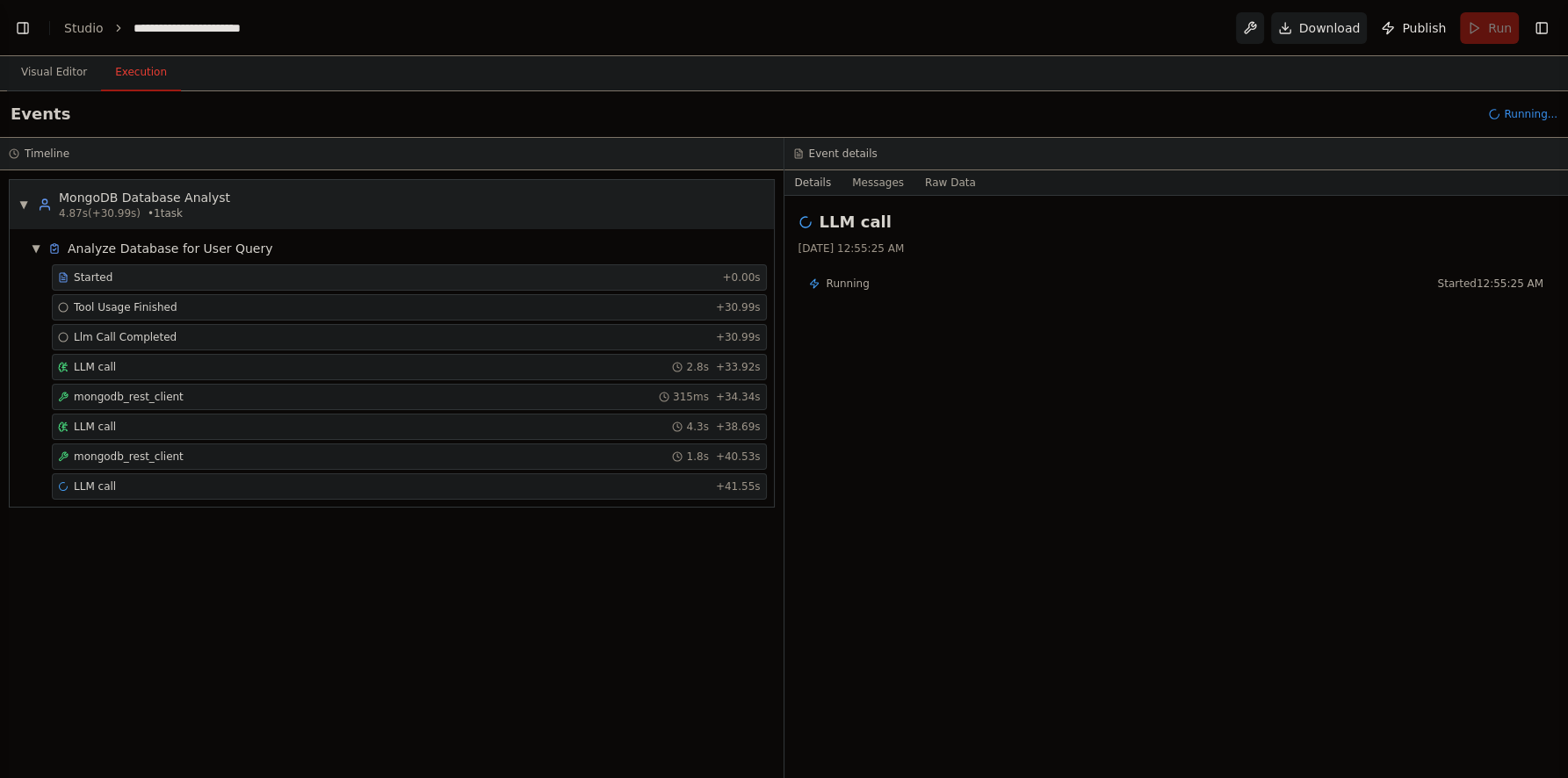
click at [183, 276] on div "Started" at bounding box center [386, 277] width 657 height 14
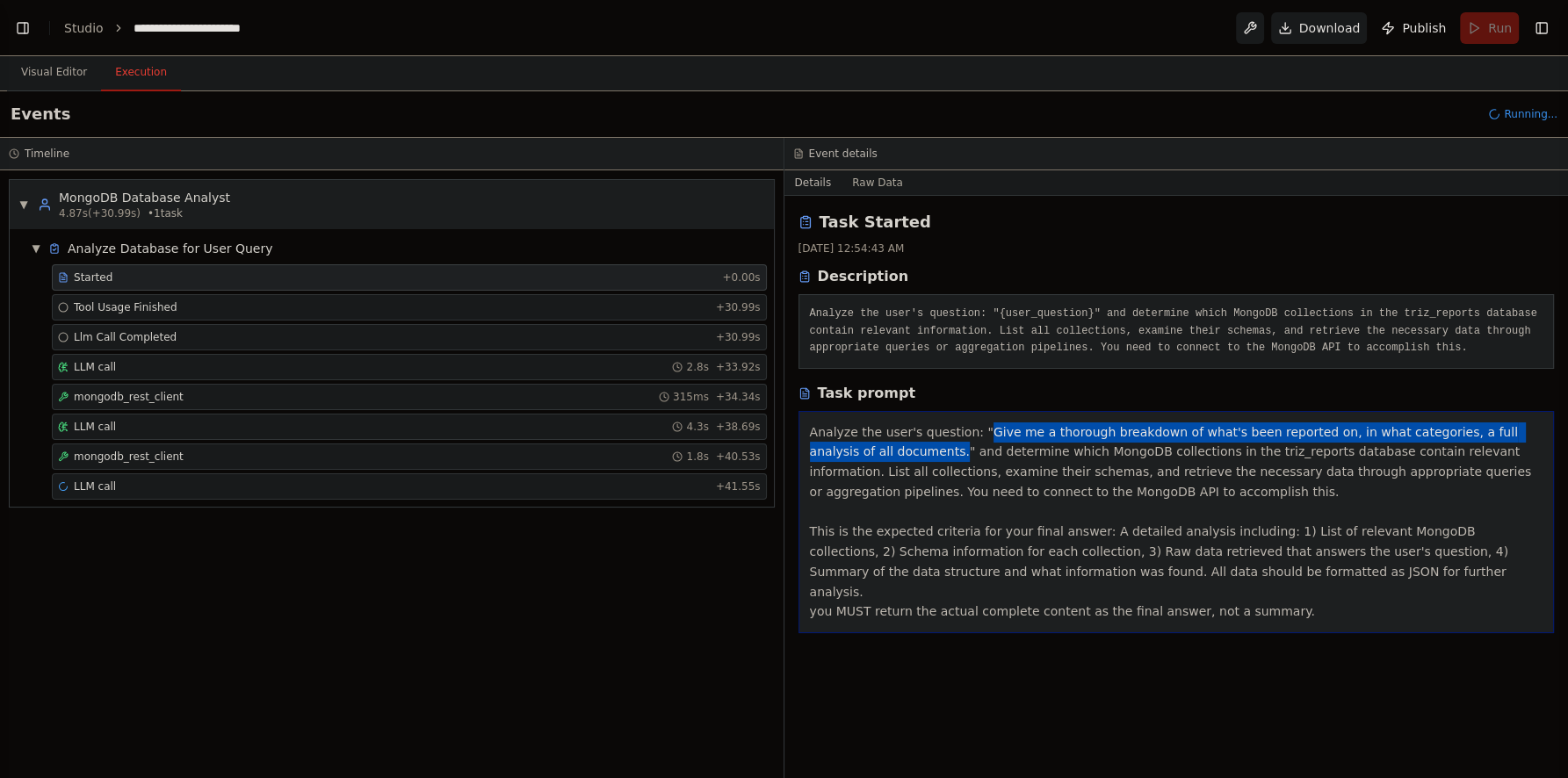
drag, startPoint x: 972, startPoint y: 428, endPoint x: 913, endPoint y: 405, distance: 63.3
click at [874, 449] on div "Analyze the user's question: "Give me a thorough breakdown of what's been repor…" at bounding box center [1177, 522] width 734 height 200
copy div "Give me a thorough breakdown of what's been reported on, in what categories, a …"
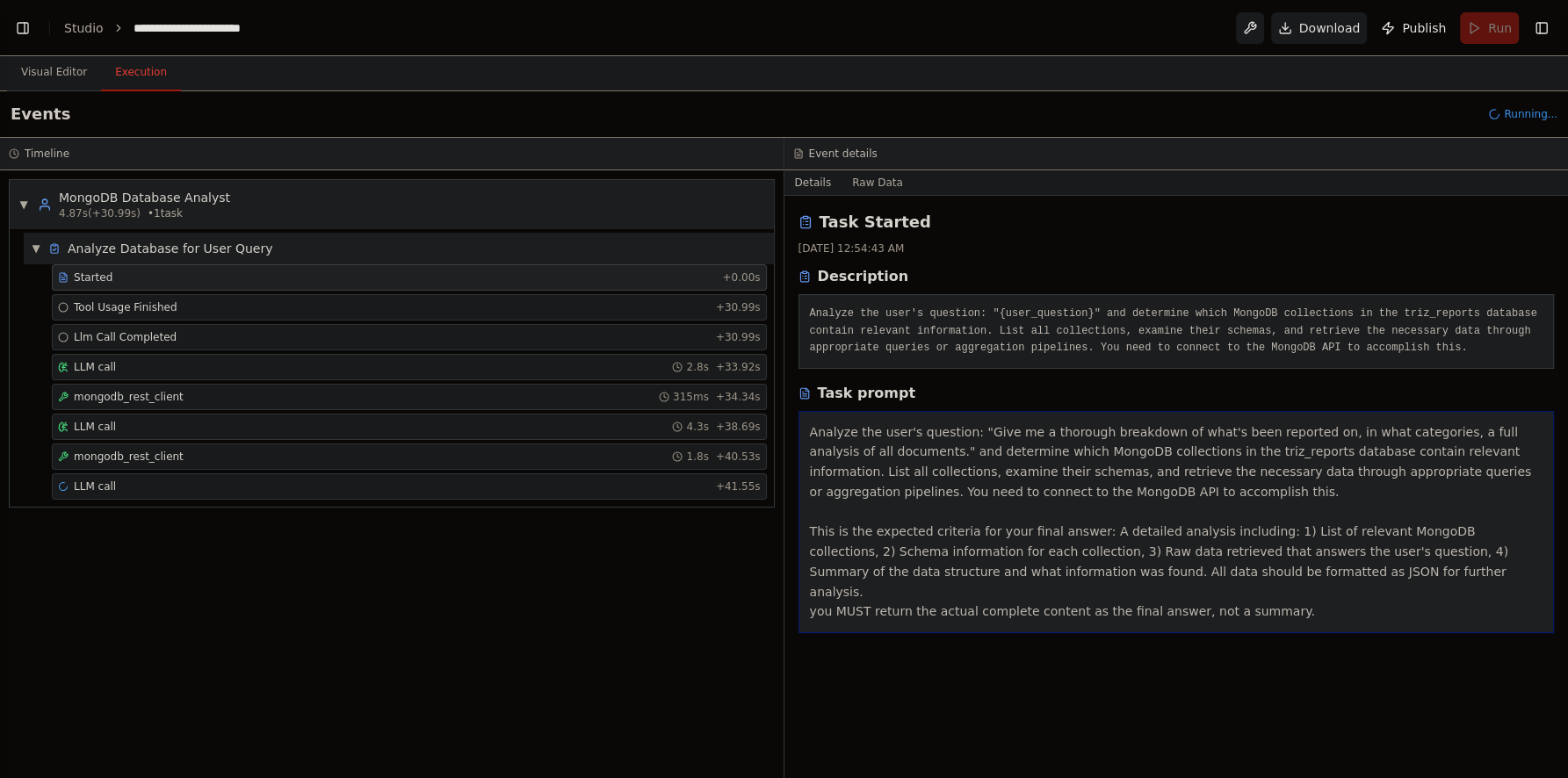
click at [498, 251] on div "▼ Analyze Database for User Query" at bounding box center [398, 248] width 750 height 32
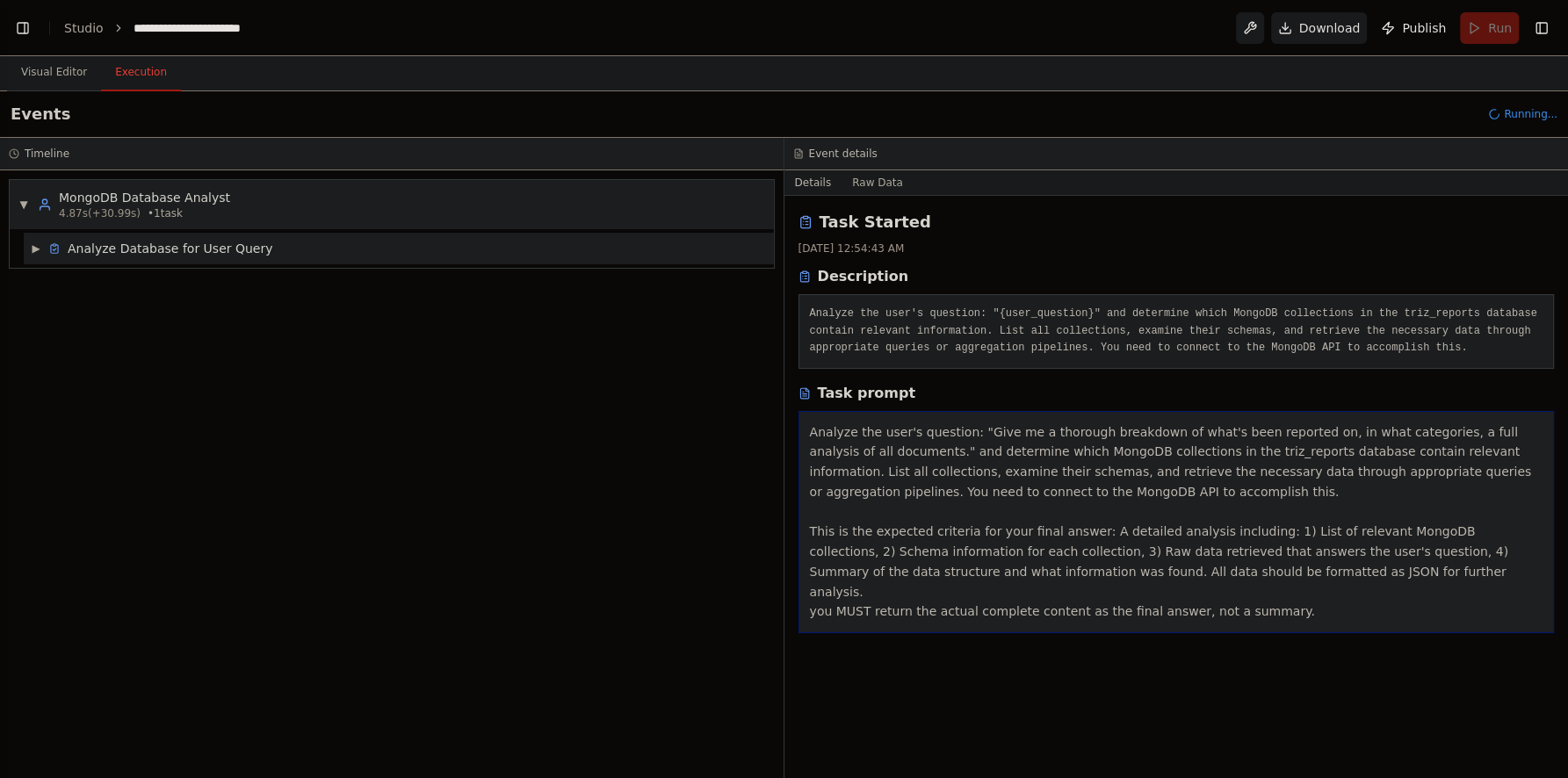
click at [483, 252] on div "▶ Analyze Database for User Query" at bounding box center [398, 248] width 750 height 32
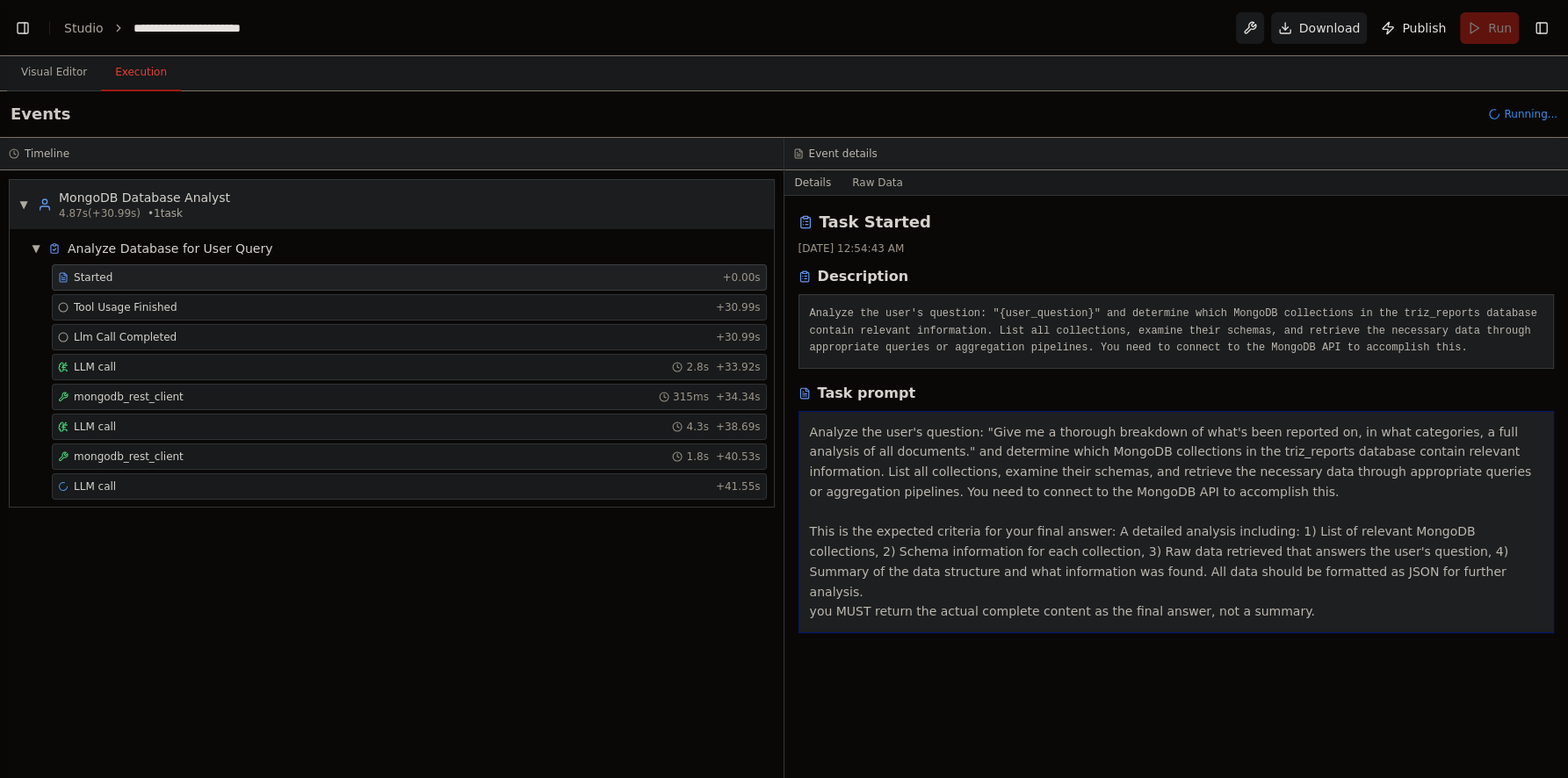
drag, startPoint x: 1400, startPoint y: 227, endPoint x: 1502, endPoint y: 79, distance: 179.7
click at [1401, 227] on div "Task Started" at bounding box center [1176, 221] width 756 height 24
click at [149, 76] on button "Execution" at bounding box center [141, 73] width 80 height 37
click at [136, 72] on button "Execution" at bounding box center [141, 73] width 80 height 37
click at [89, 271] on span "Started" at bounding box center [93, 277] width 39 height 14
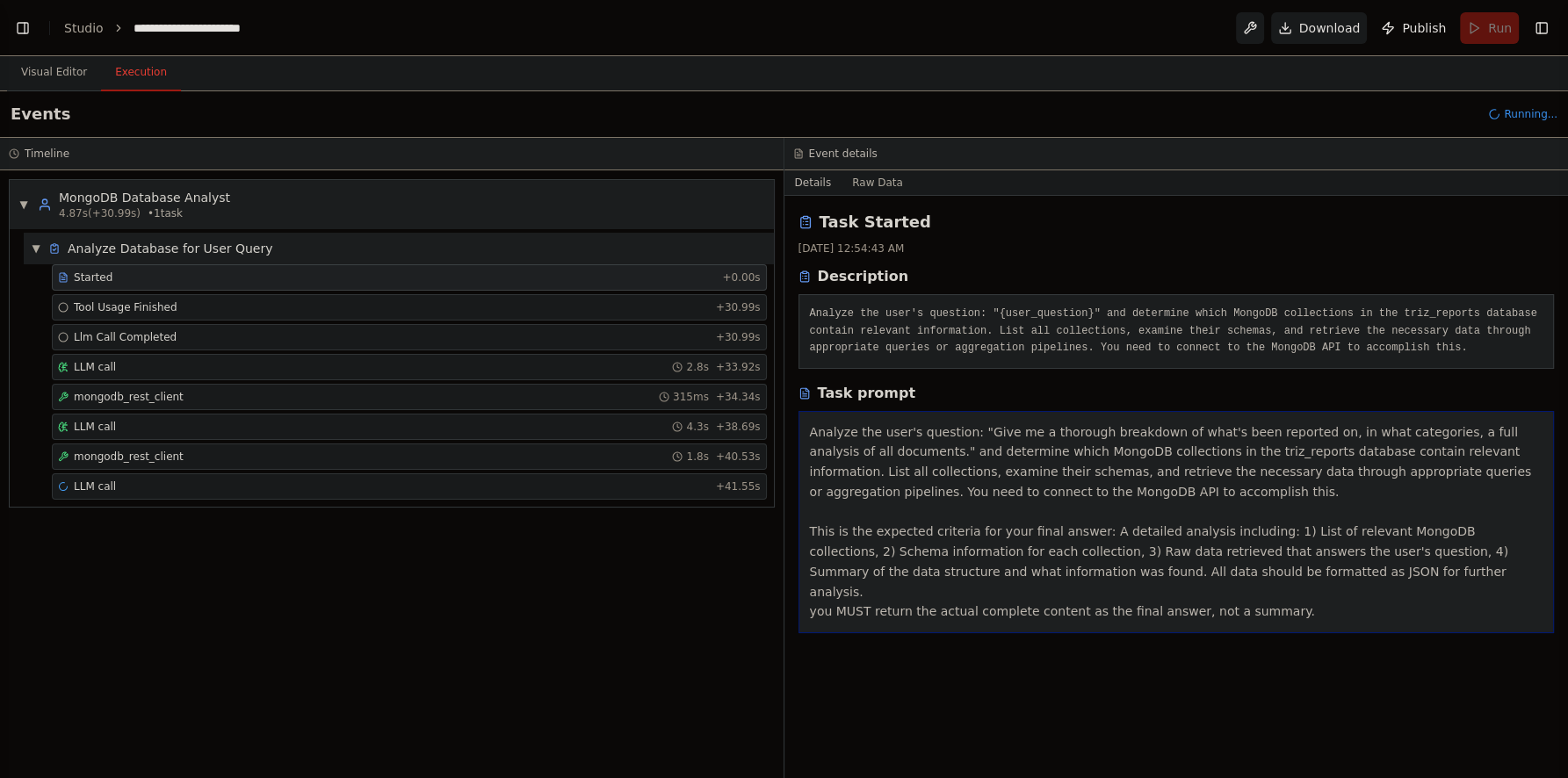
click at [37, 247] on span "▼" at bounding box center [36, 248] width 11 height 14
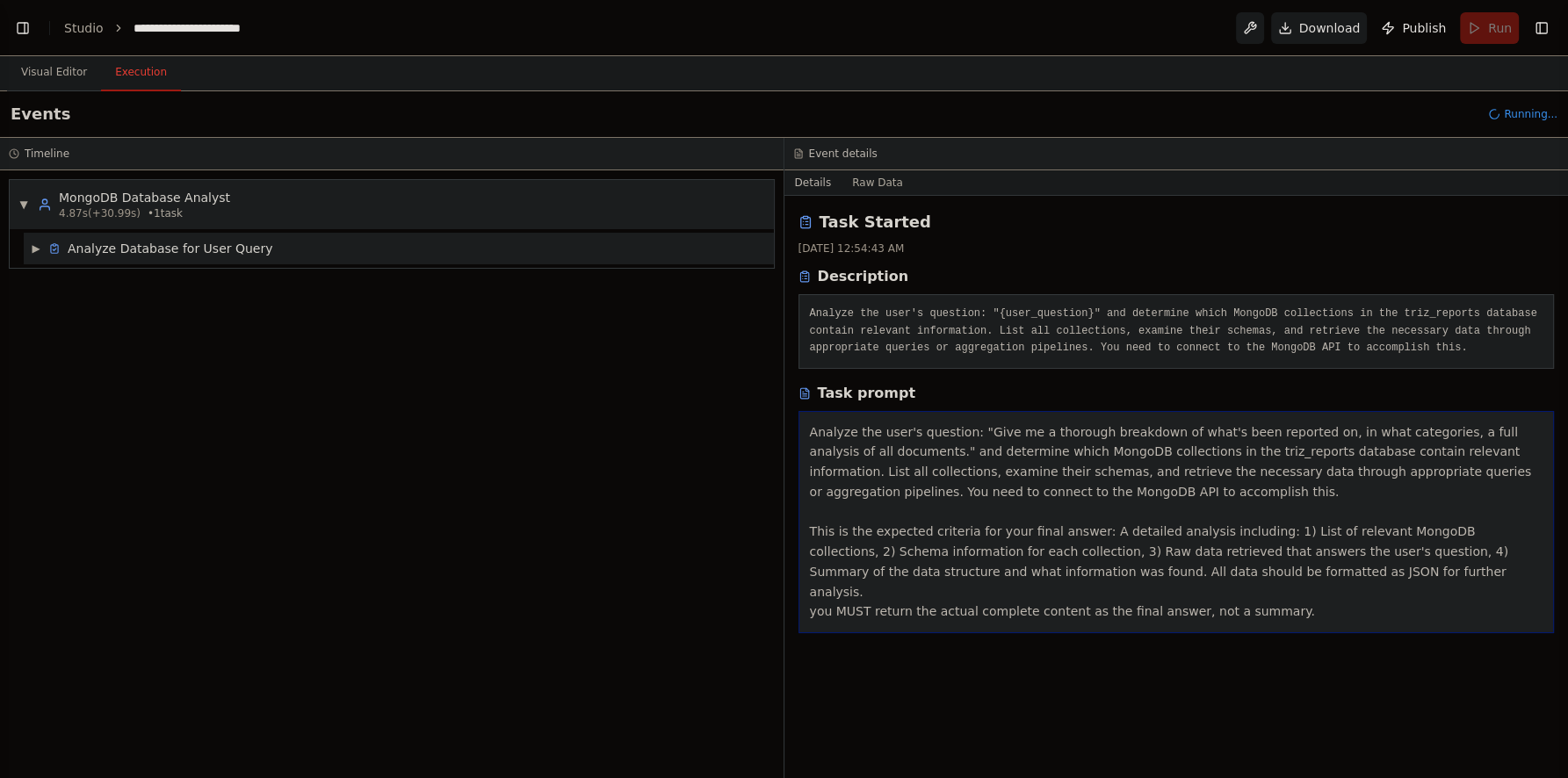
click at [37, 247] on span "▶" at bounding box center [36, 248] width 11 height 14
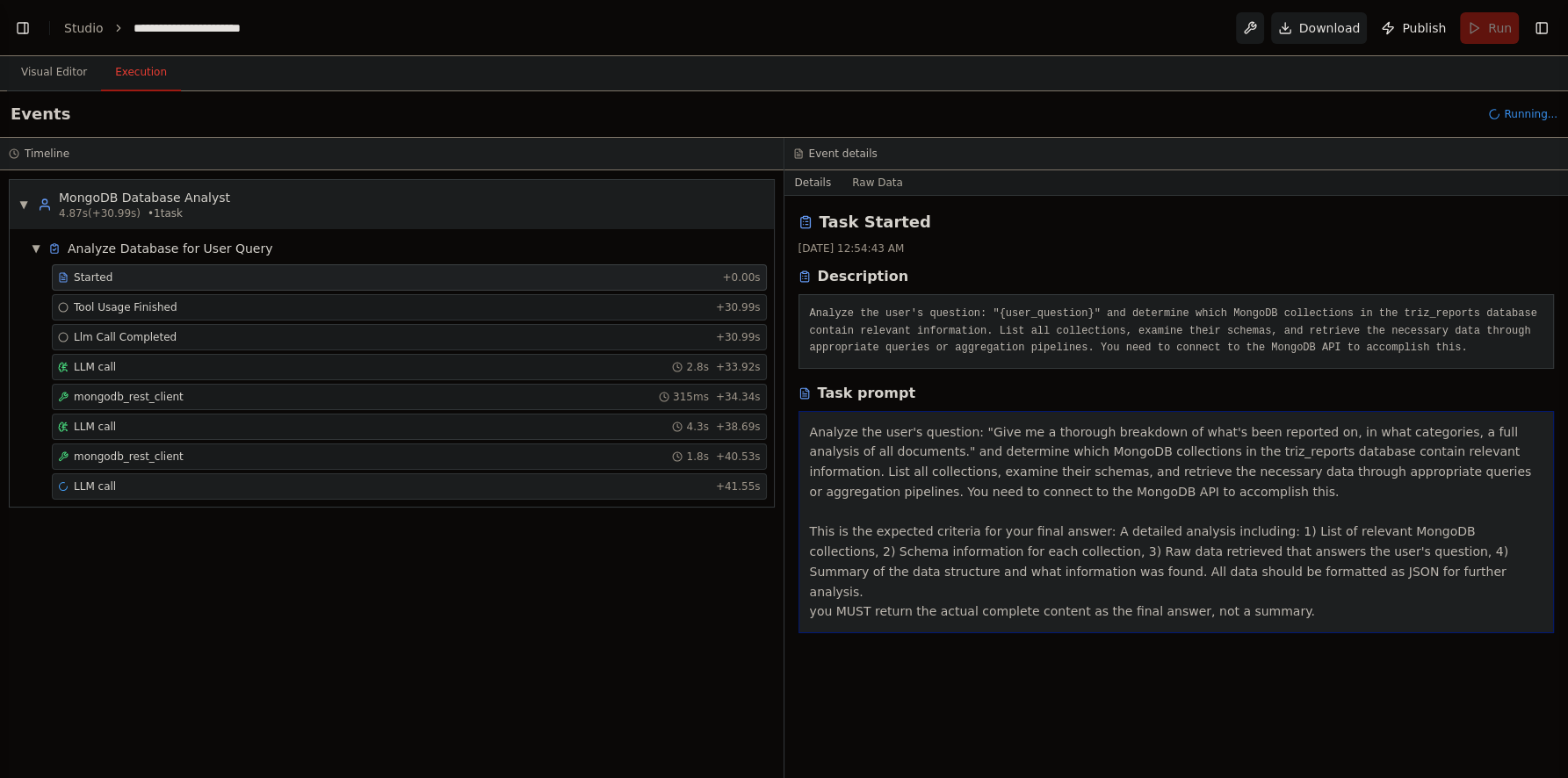
click at [607, 487] on div "LLM call + 41.55s" at bounding box center [409, 486] width 702 height 14
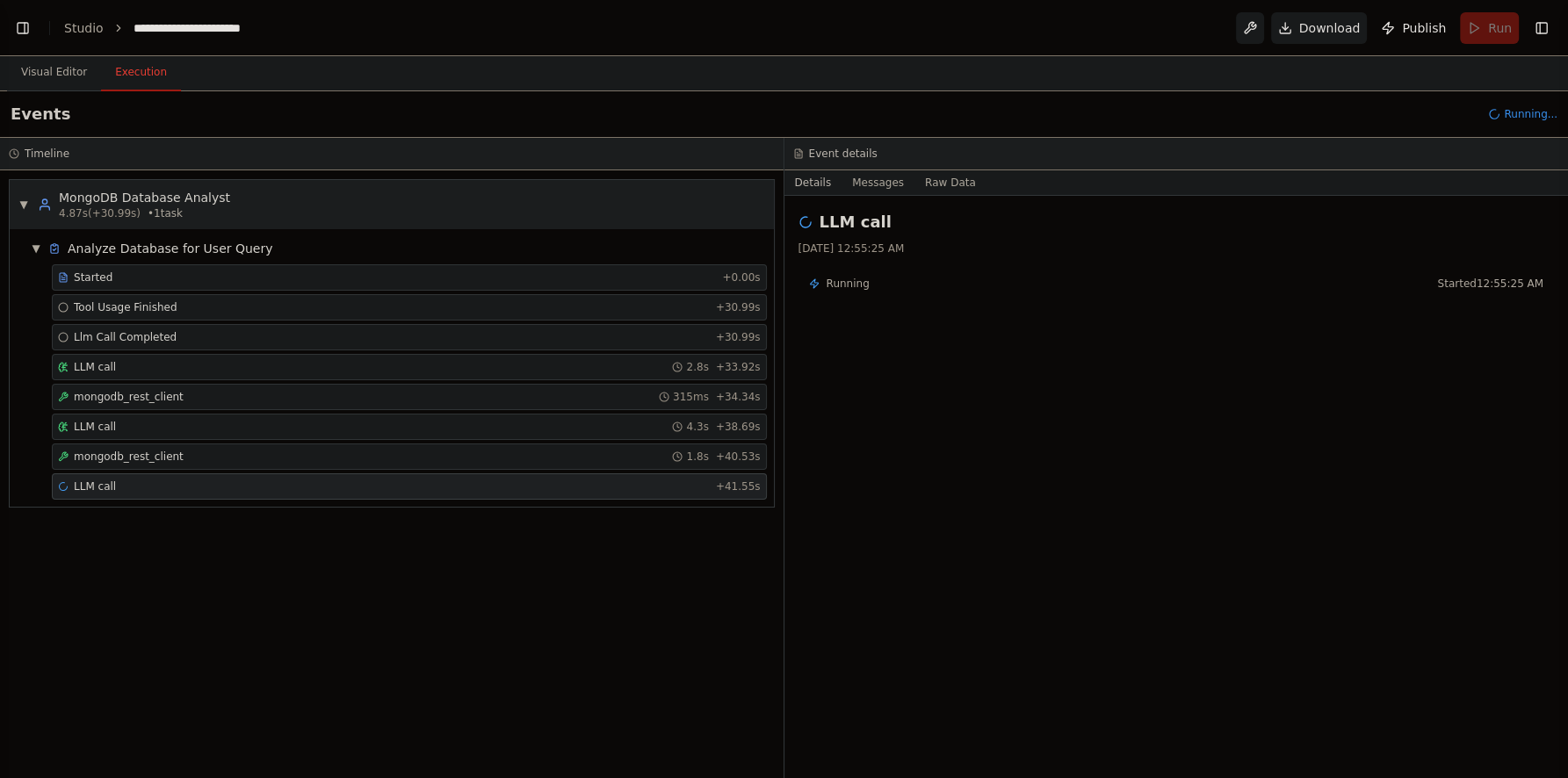
click at [1535, 115] on span "Running..." at bounding box center [1530, 113] width 53 height 14
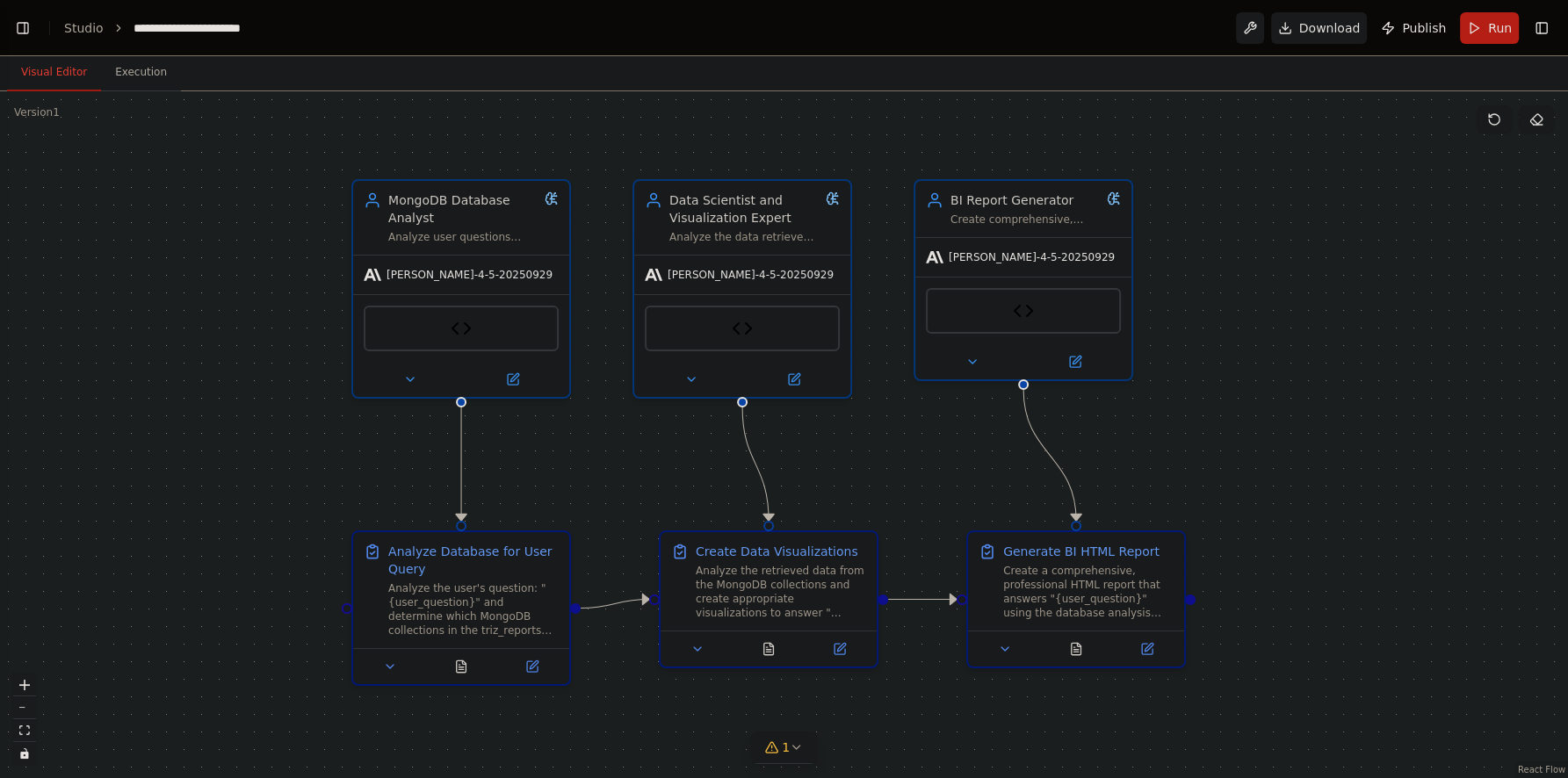
scroll to position [11652, 0]
click at [139, 82] on button "Execution" at bounding box center [141, 73] width 80 height 37
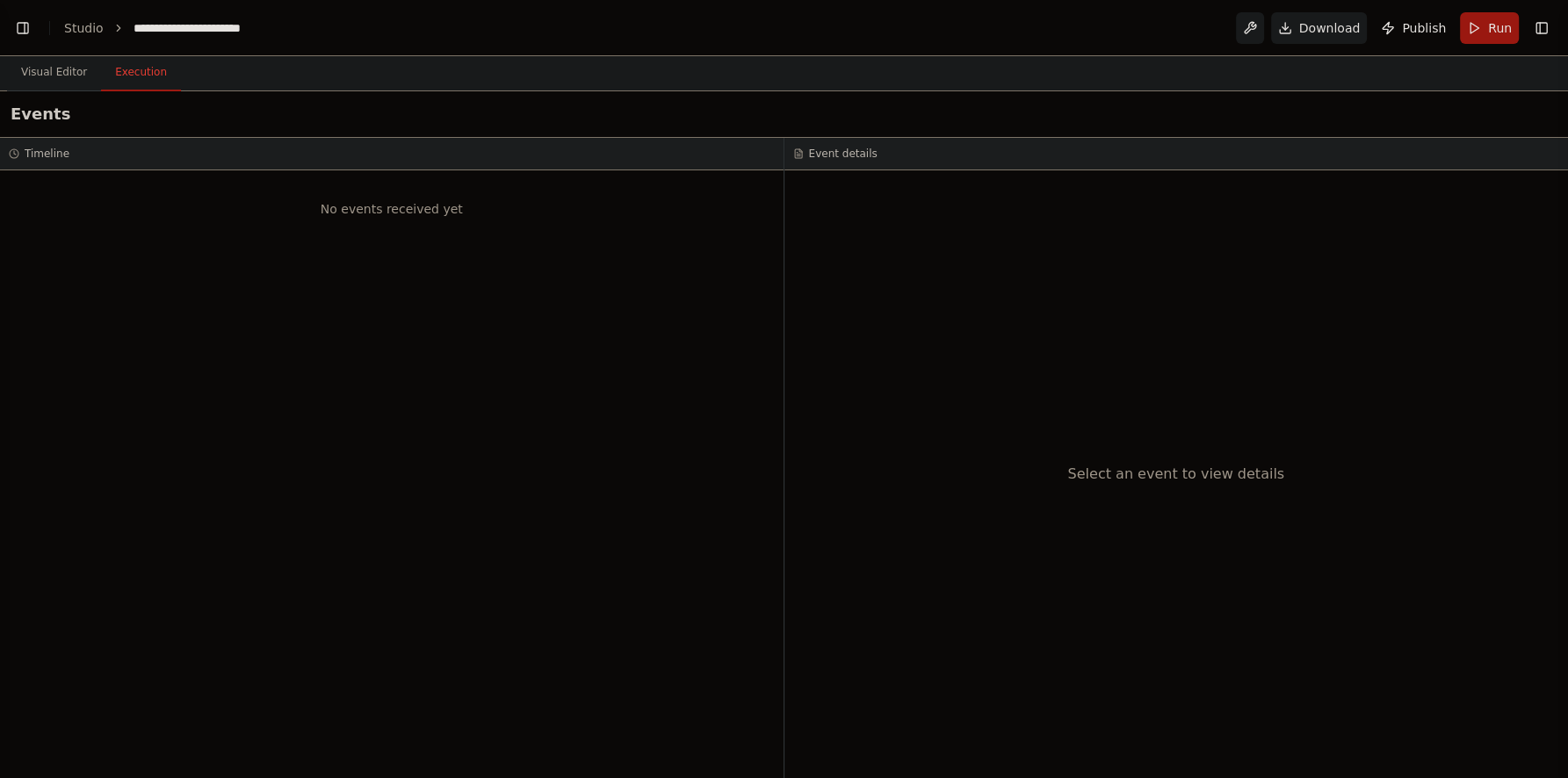
click at [1484, 33] on button "Run" at bounding box center [1488, 28] width 59 height 32
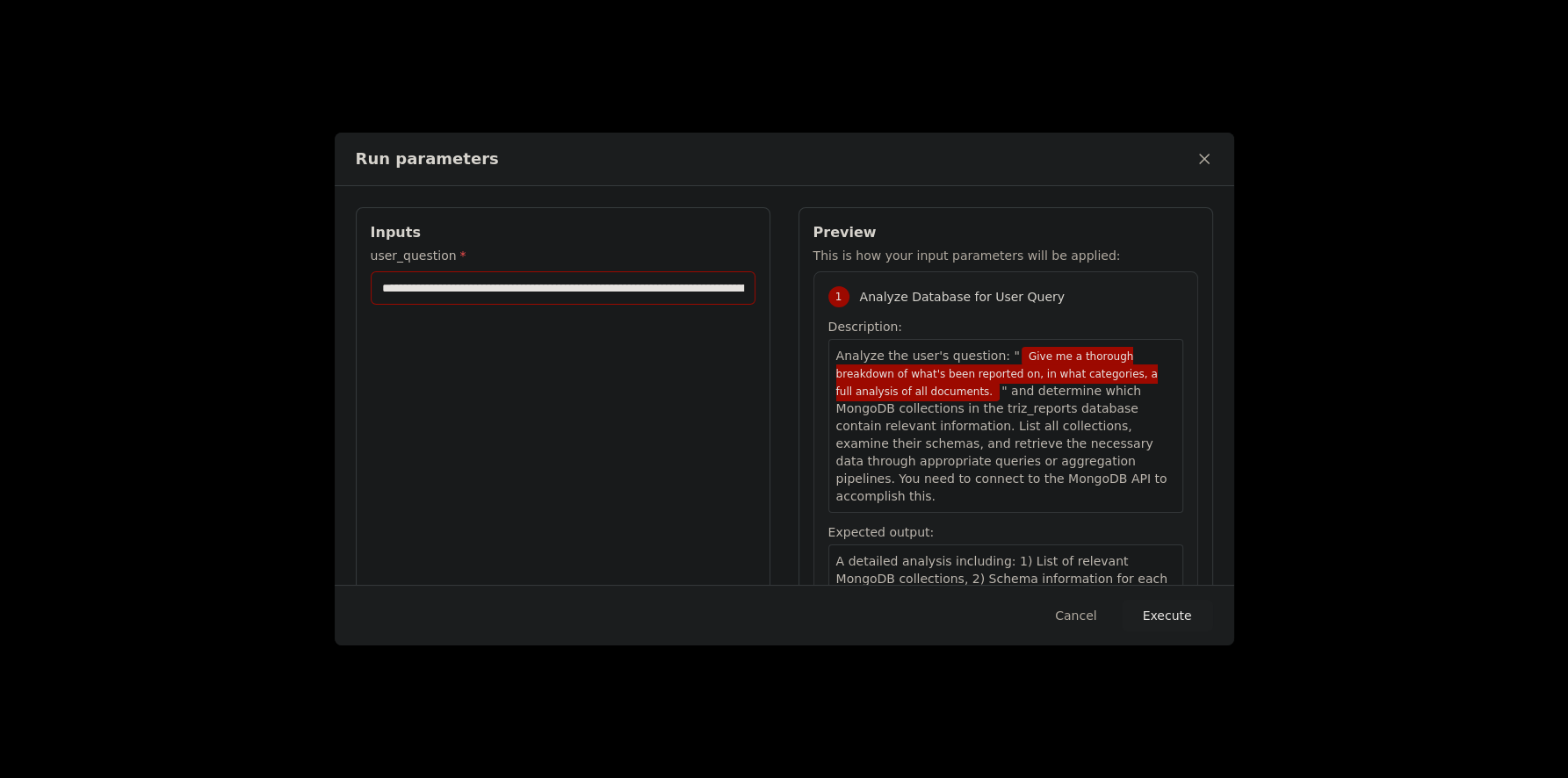
click at [618, 287] on input "**********" at bounding box center [563, 288] width 384 height 33
click at [1170, 625] on button "Execute" at bounding box center [1167, 615] width 91 height 32
